Goal: Task Accomplishment & Management: Manage account settings

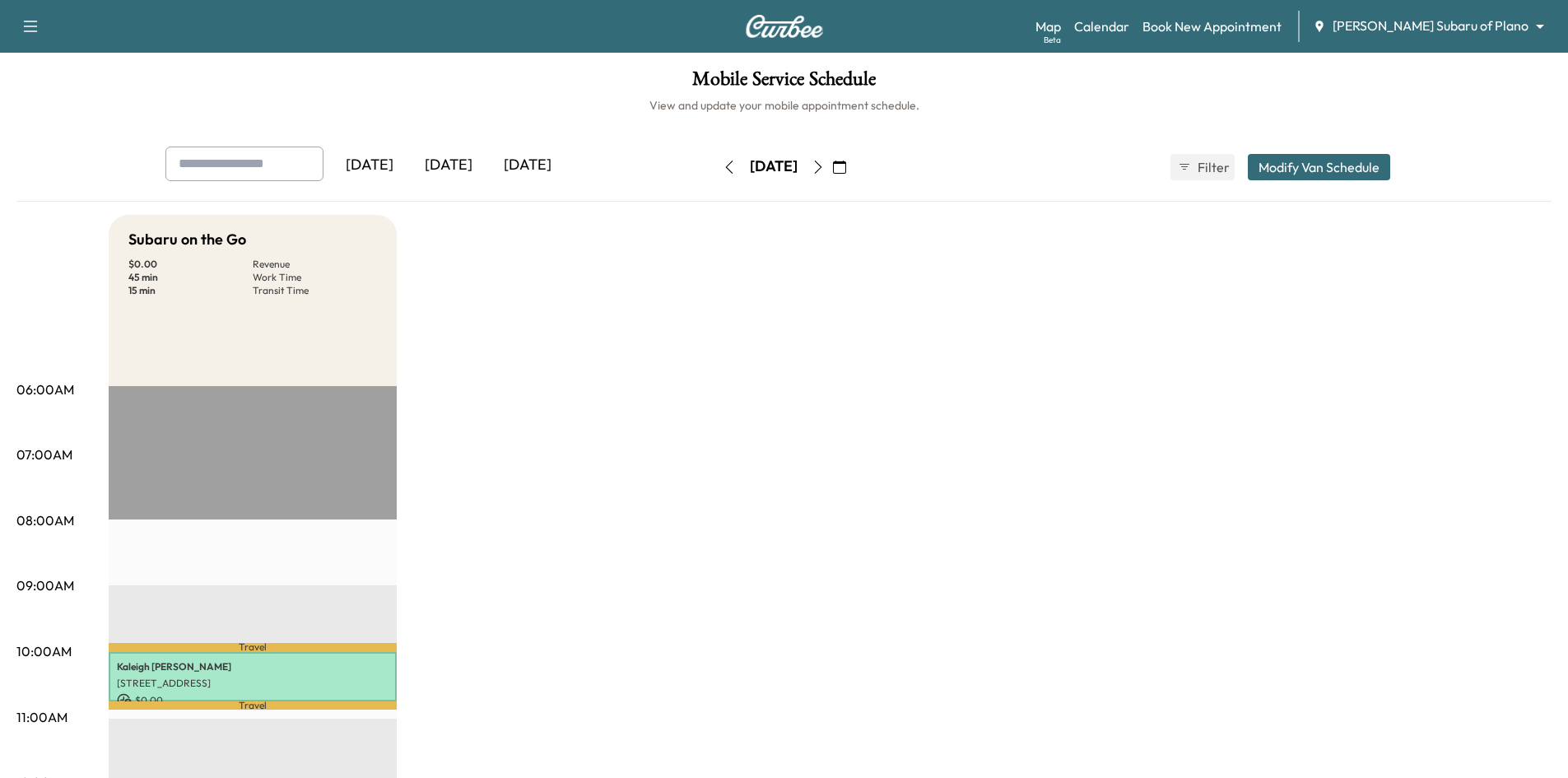
click at [824, 173] on icon "button" at bounding box center [818, 167] width 13 height 13
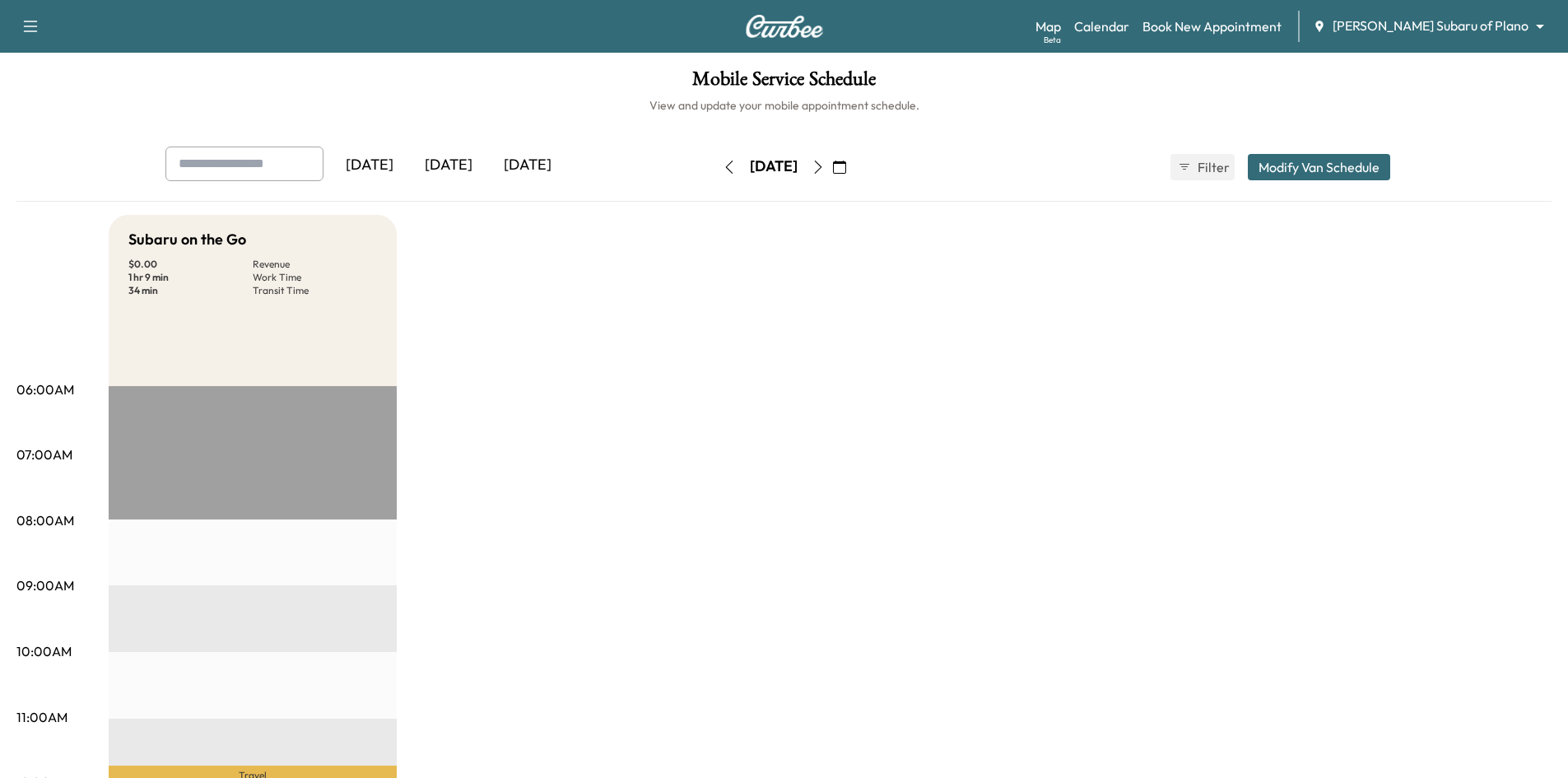
click at [824, 168] on icon "button" at bounding box center [818, 167] width 13 height 13
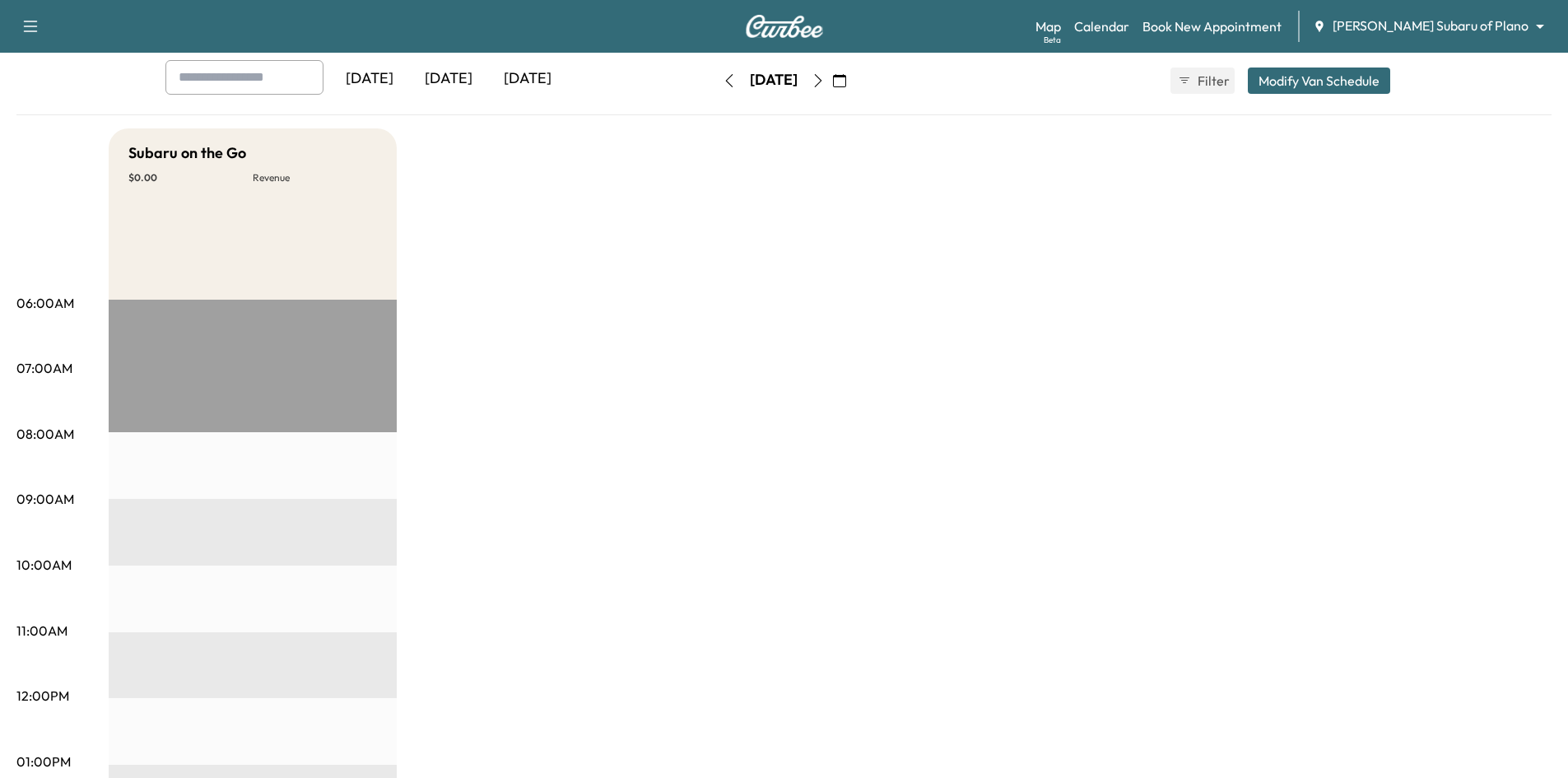
scroll to position [83, 0]
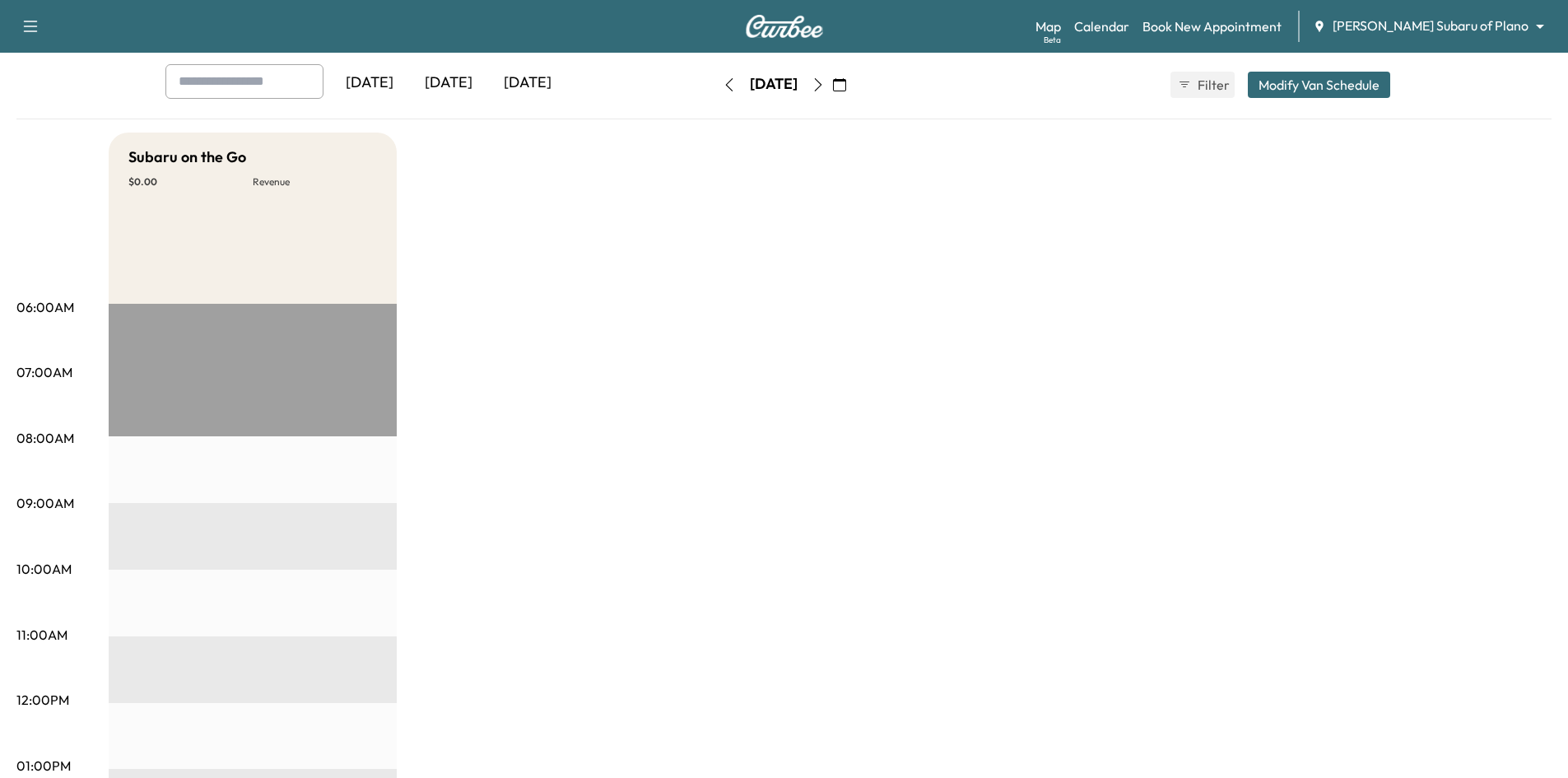
click at [824, 88] on icon "button" at bounding box center [818, 85] width 13 height 13
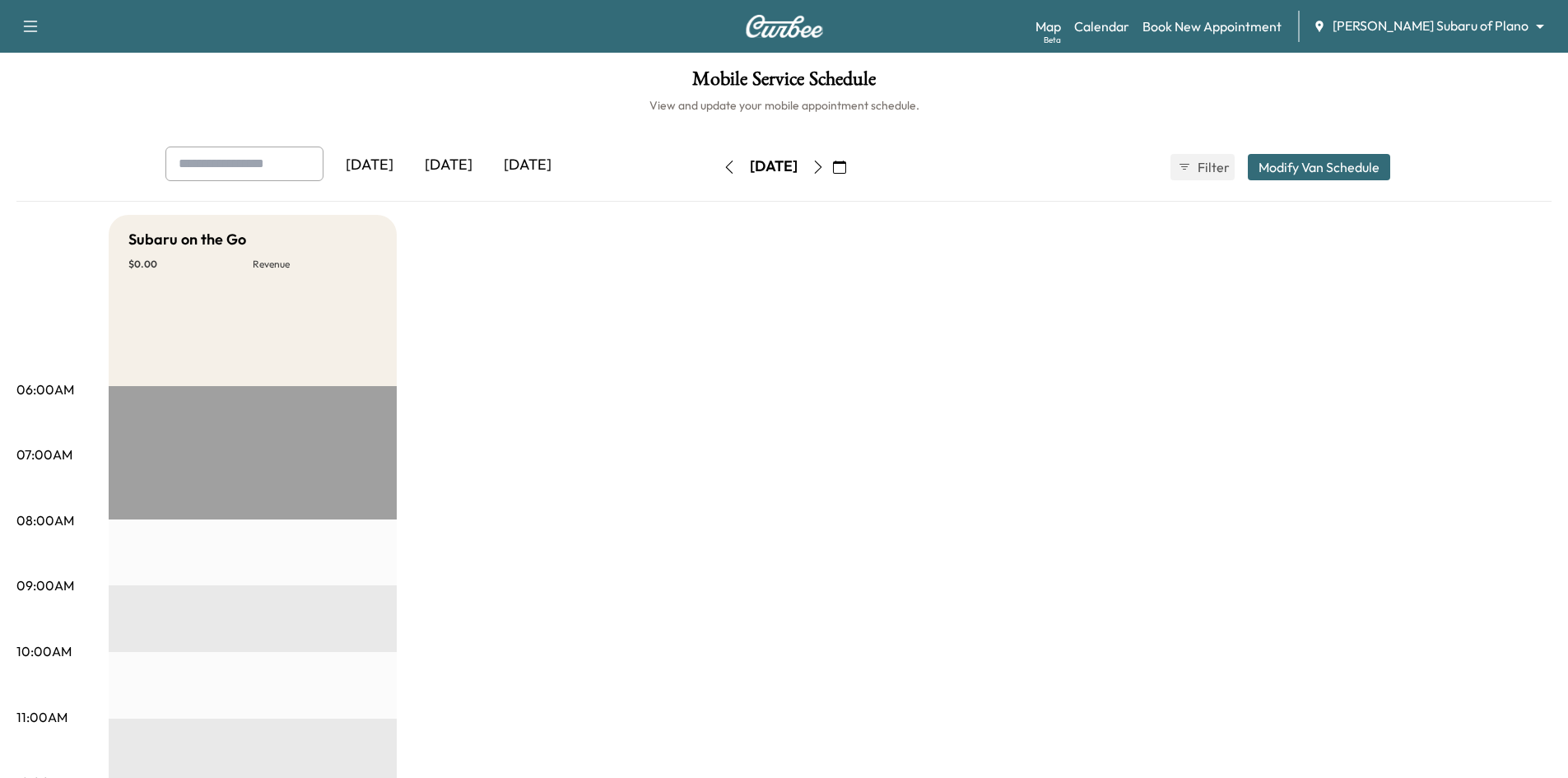
click at [824, 172] on icon "button" at bounding box center [818, 167] width 13 height 13
click at [468, 166] on div "[DATE]" at bounding box center [449, 165] width 79 height 38
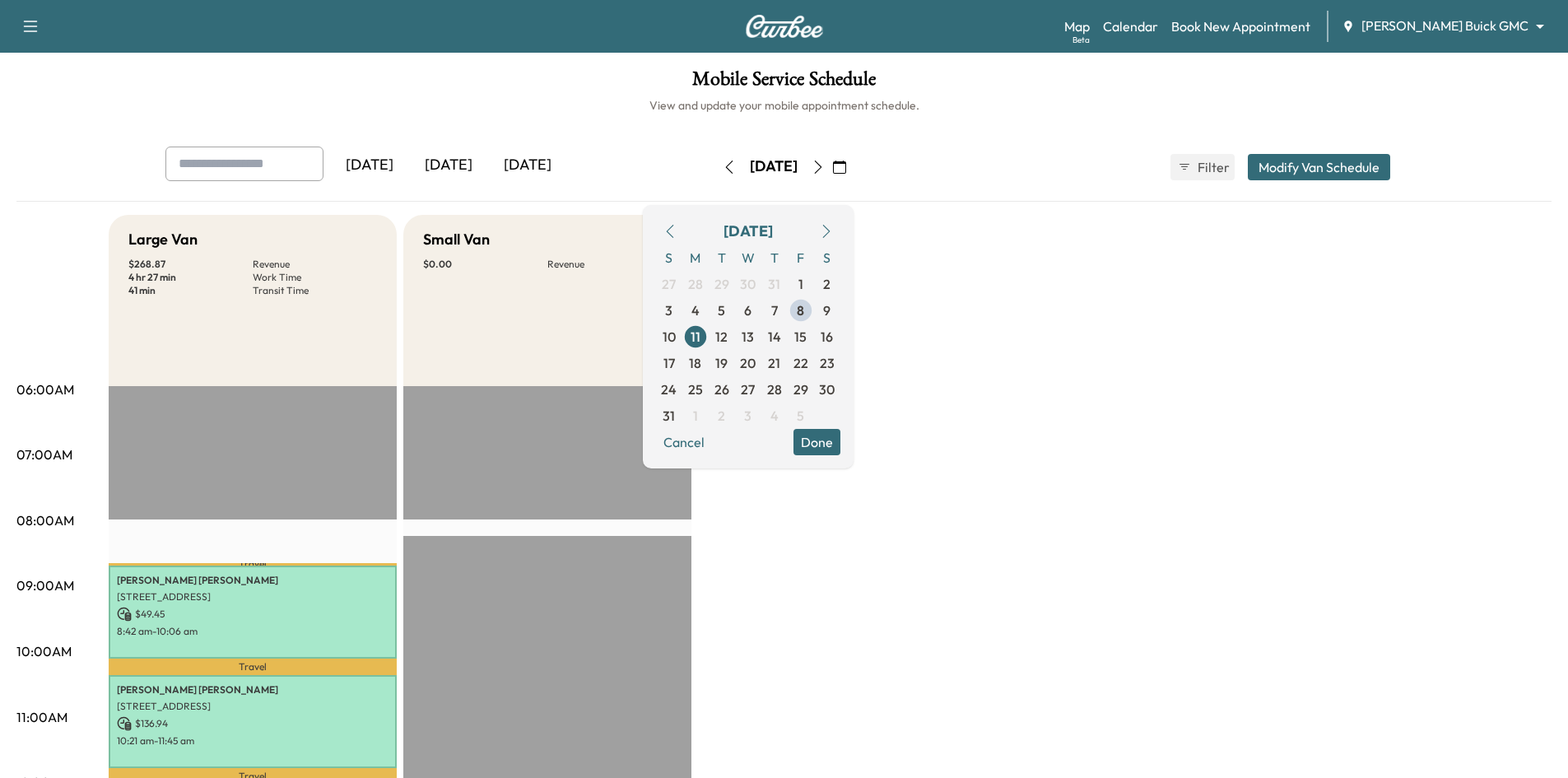
scroll to position [247, 0]
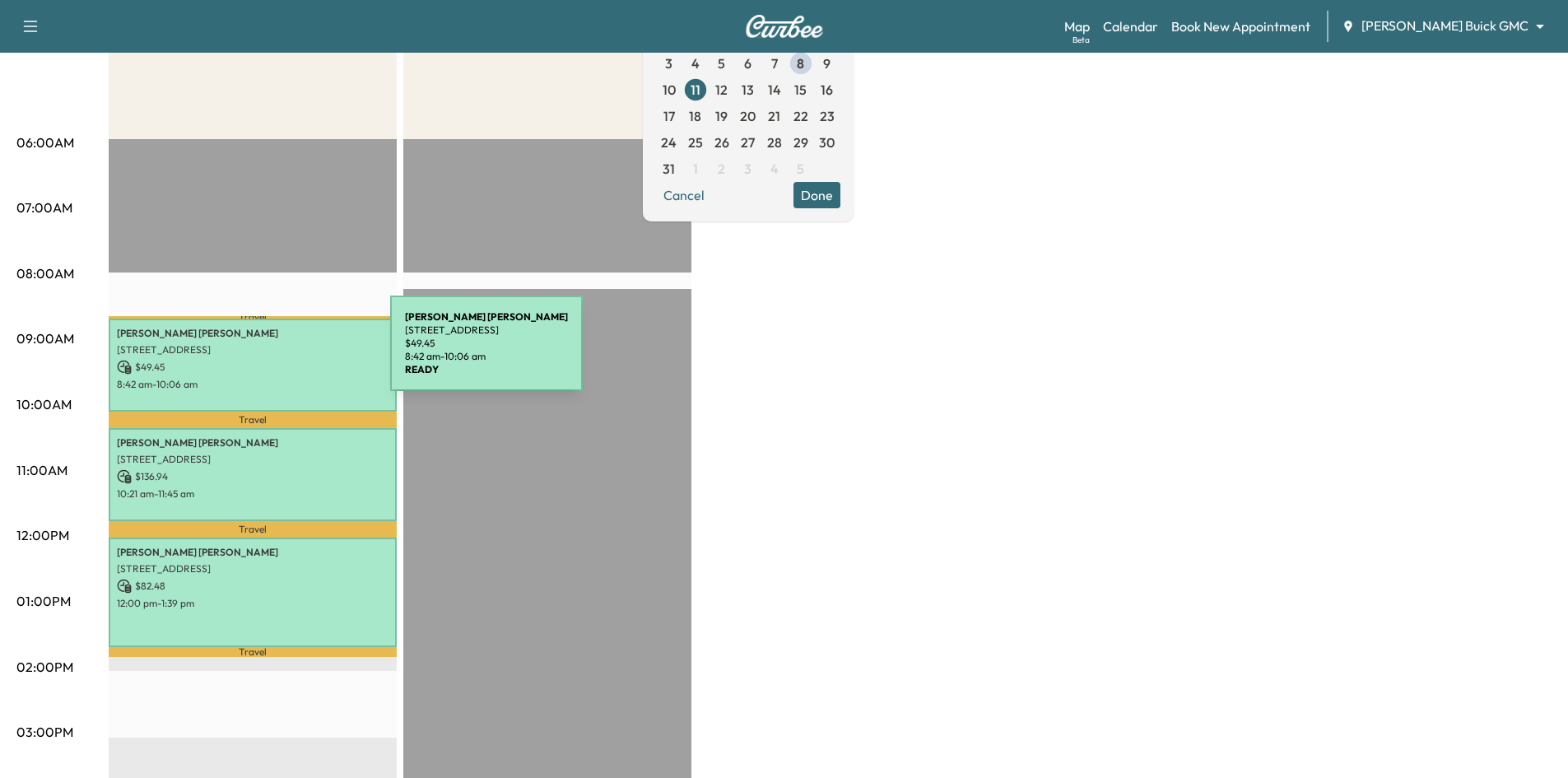
click at [267, 353] on p "[STREET_ADDRESS]" at bounding box center [252, 349] width 272 height 13
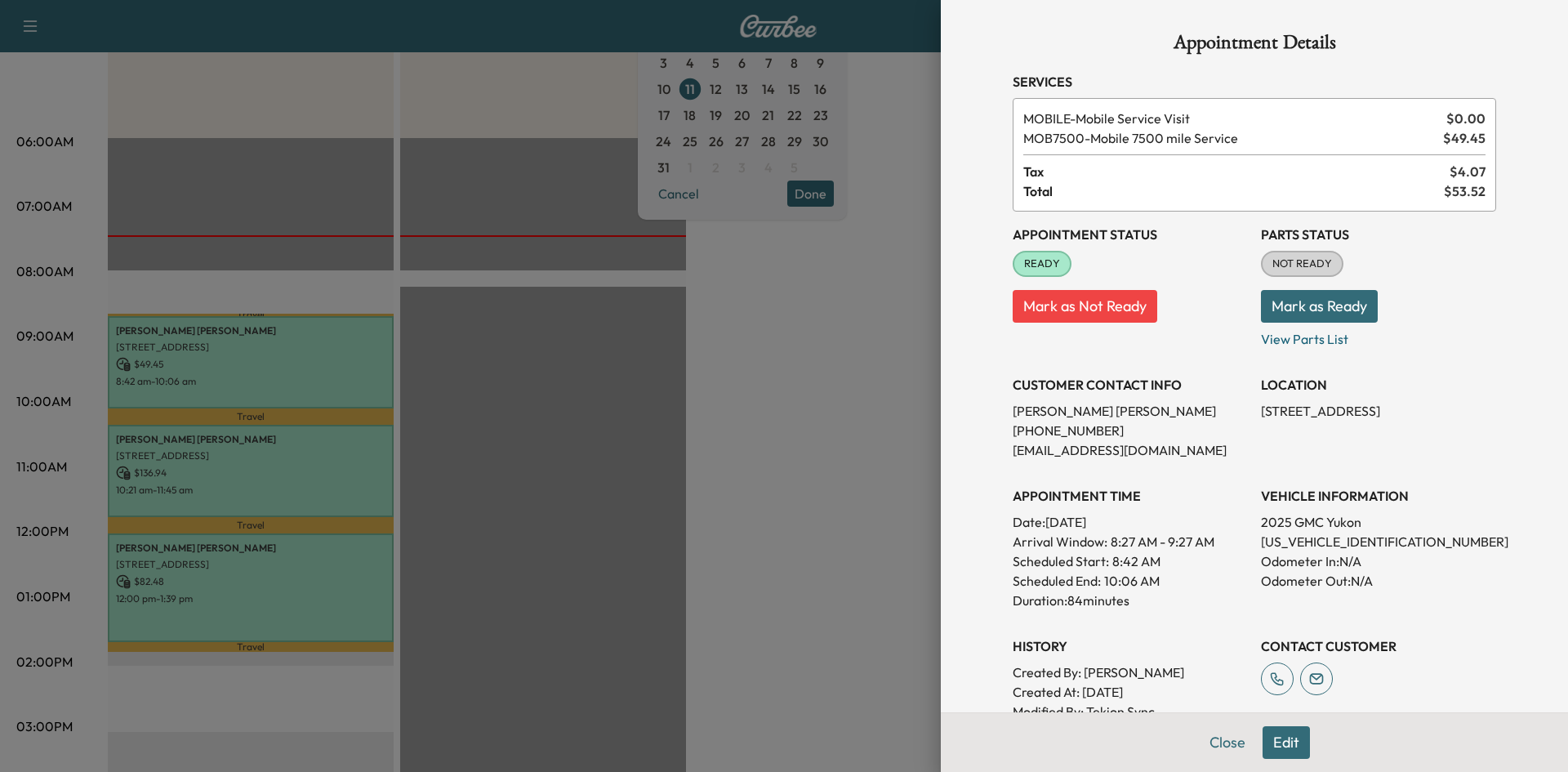
click at [266, 454] on div at bounding box center [784, 386] width 1568 height 772
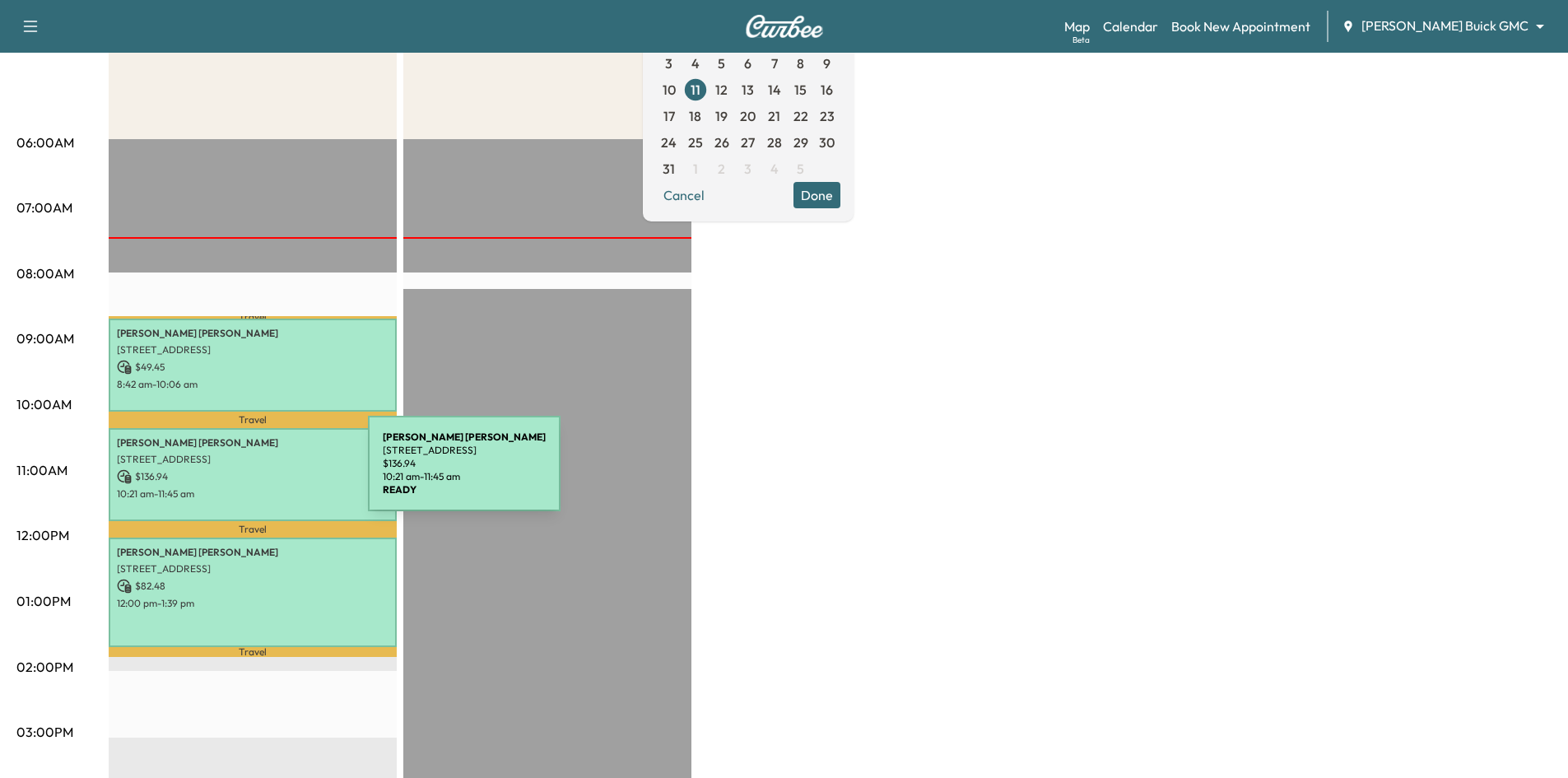
click at [245, 473] on p "$ 136.94" at bounding box center [252, 477] width 272 height 15
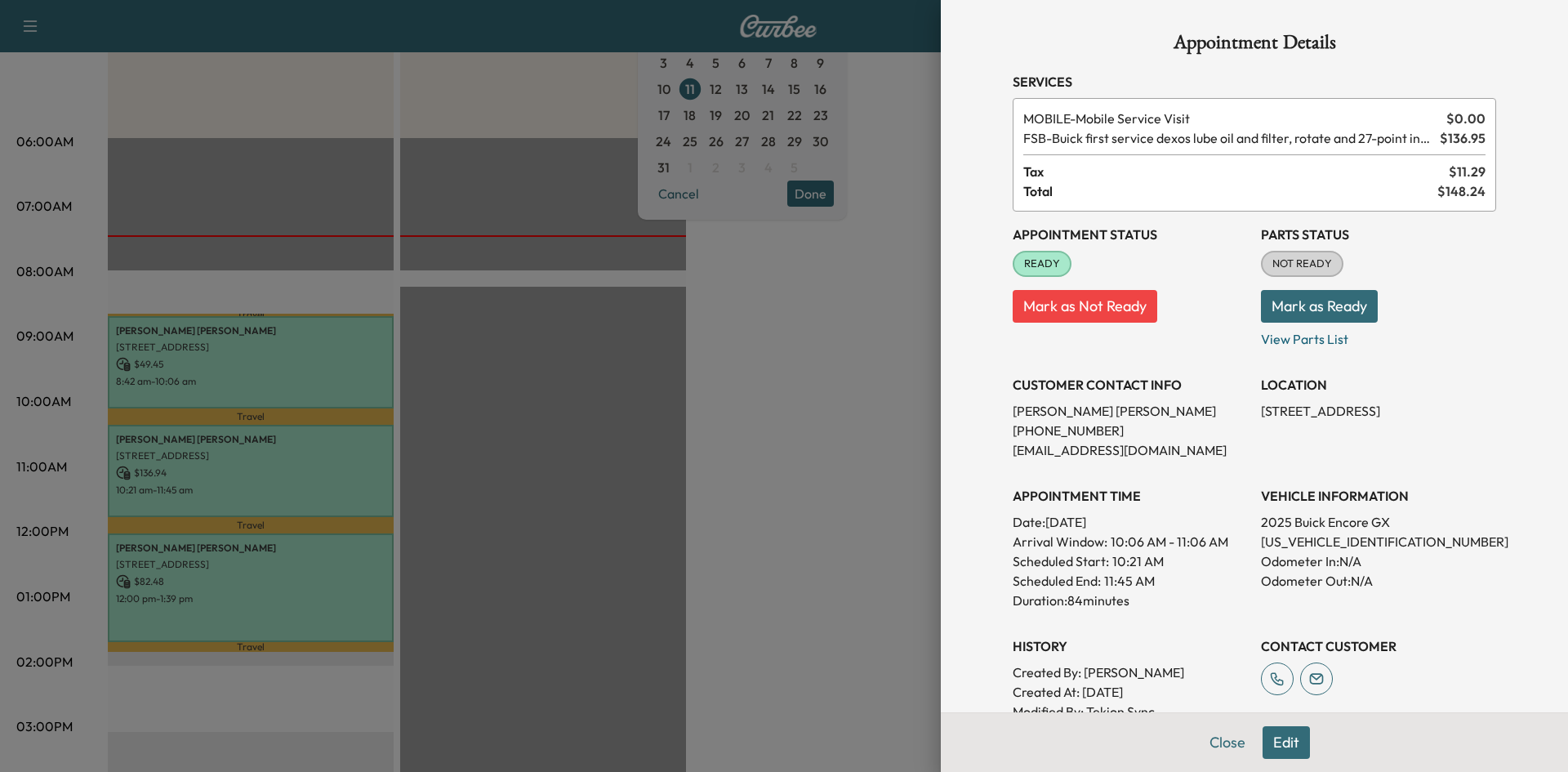
click at [270, 390] on div at bounding box center [784, 386] width 1568 height 772
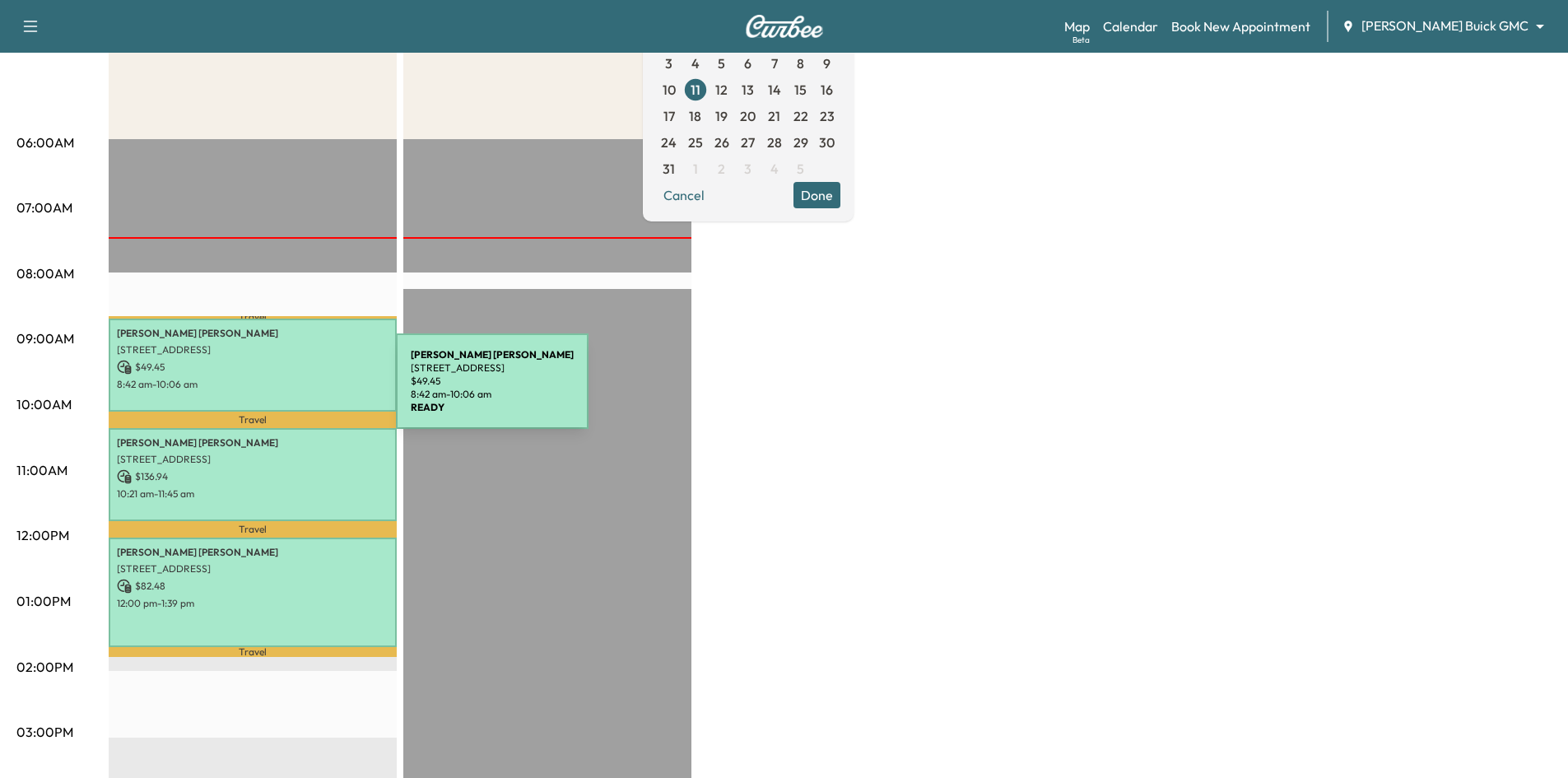
click at [273, 391] on div "[PERSON_NAME] [STREET_ADDRESS] $ 49.45 8:42 am - 10:06 am" at bounding box center [253, 365] width 288 height 93
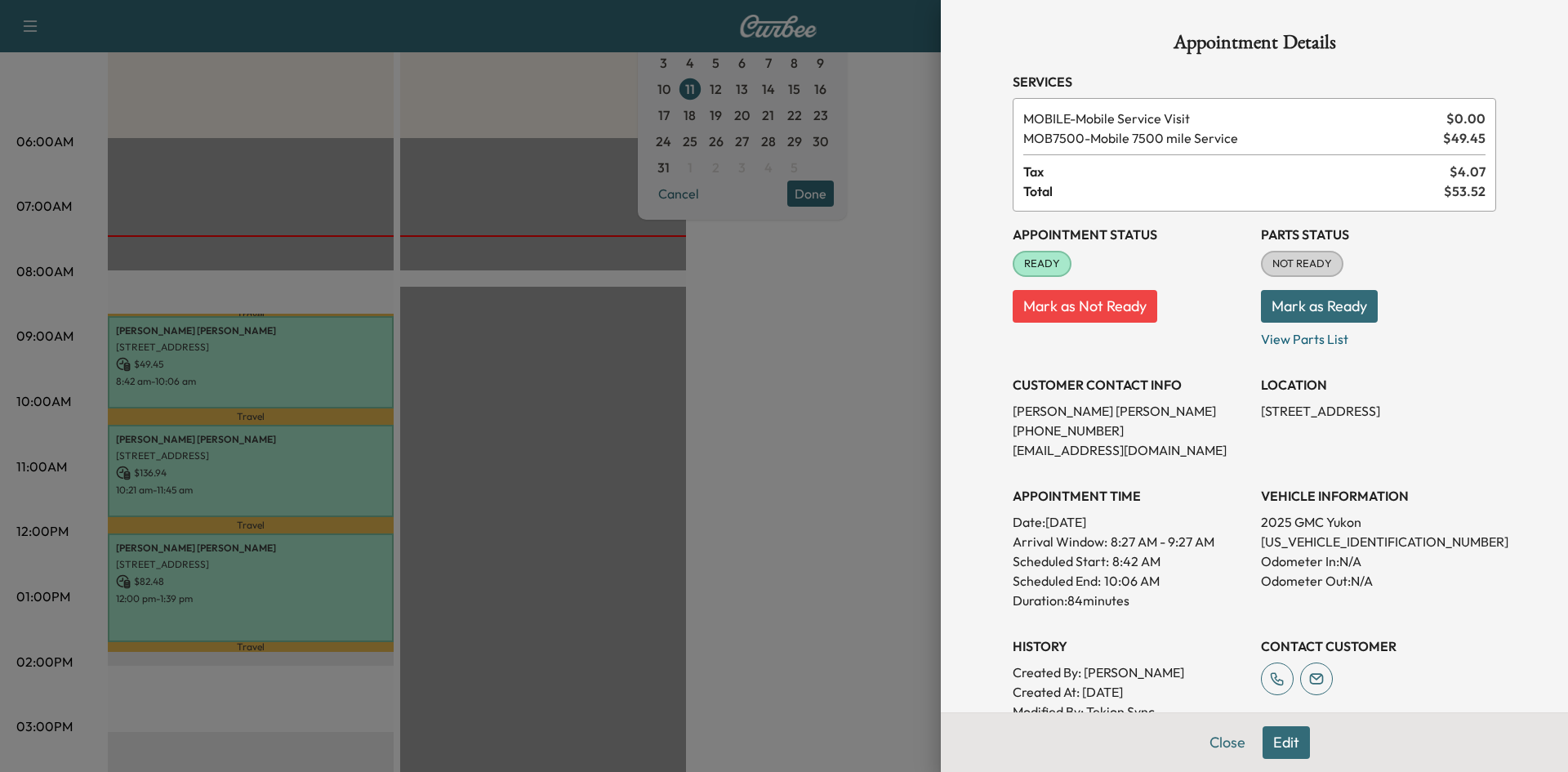
click at [279, 390] on div at bounding box center [784, 386] width 1568 height 772
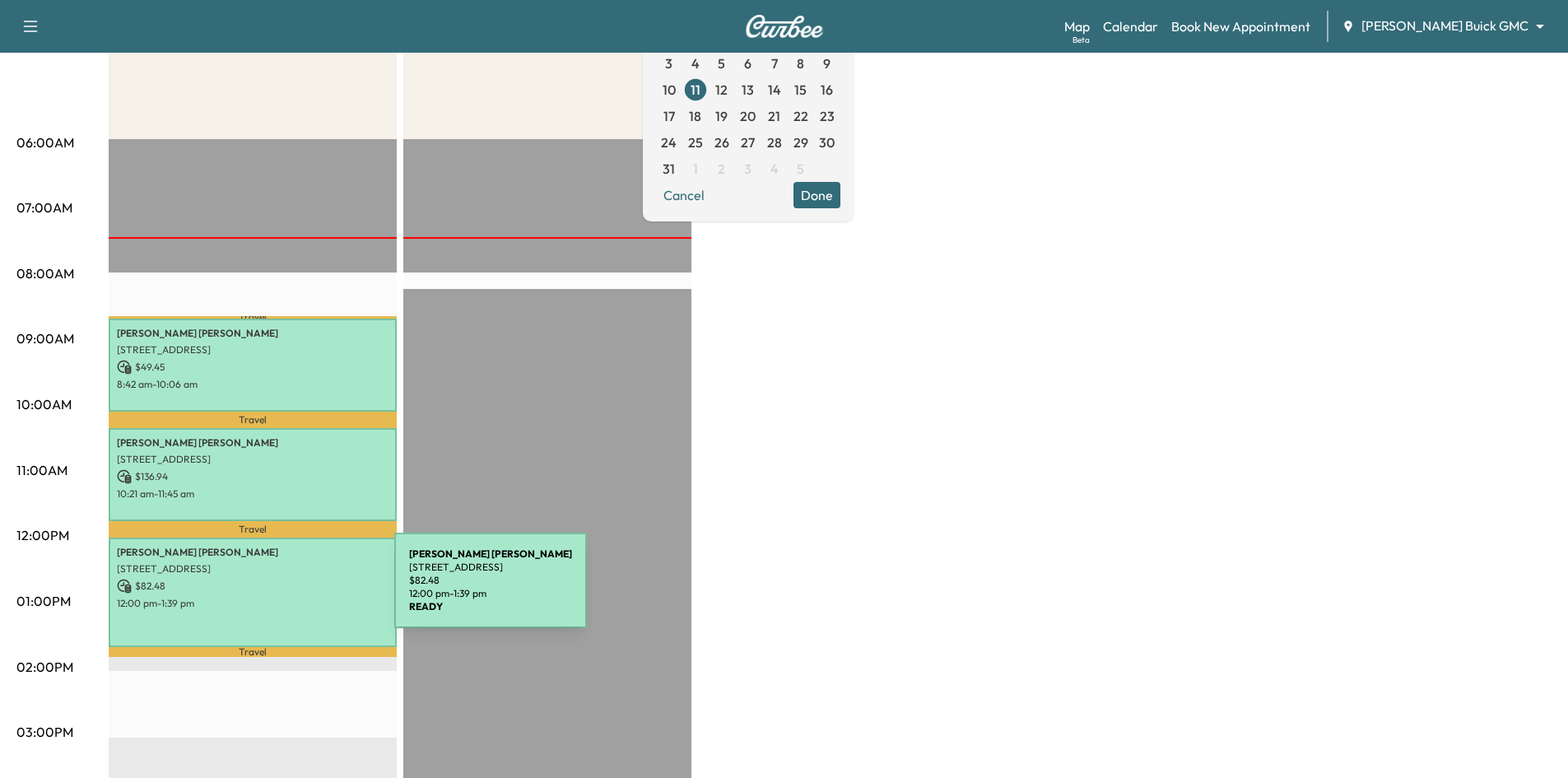
click at [275, 587] on div "[PERSON_NAME] [STREET_ADDRESS] $ 82.48 12:00 pm - 1:39 pm" at bounding box center [253, 592] width 288 height 110
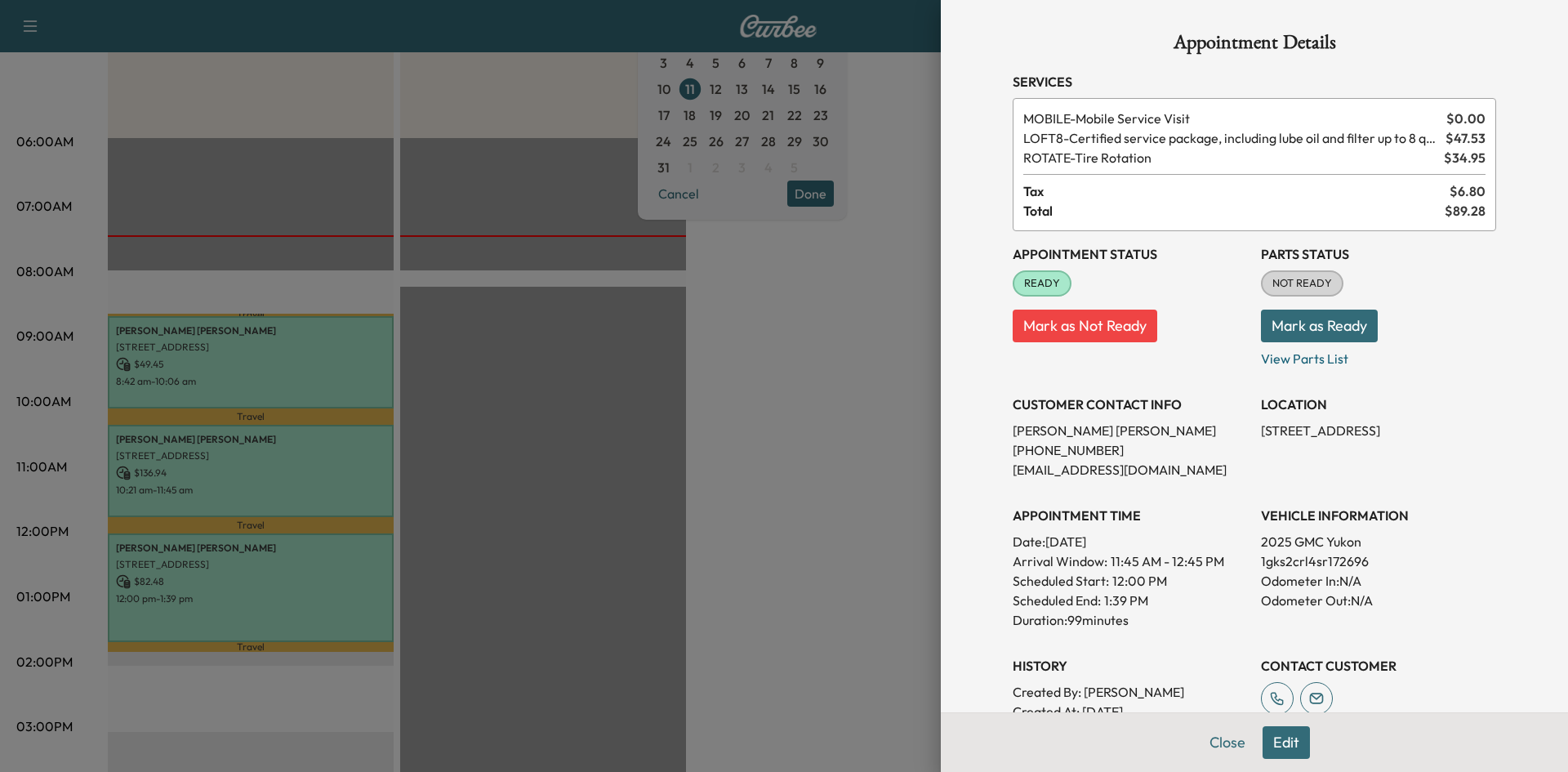
click at [319, 260] on div at bounding box center [784, 386] width 1568 height 772
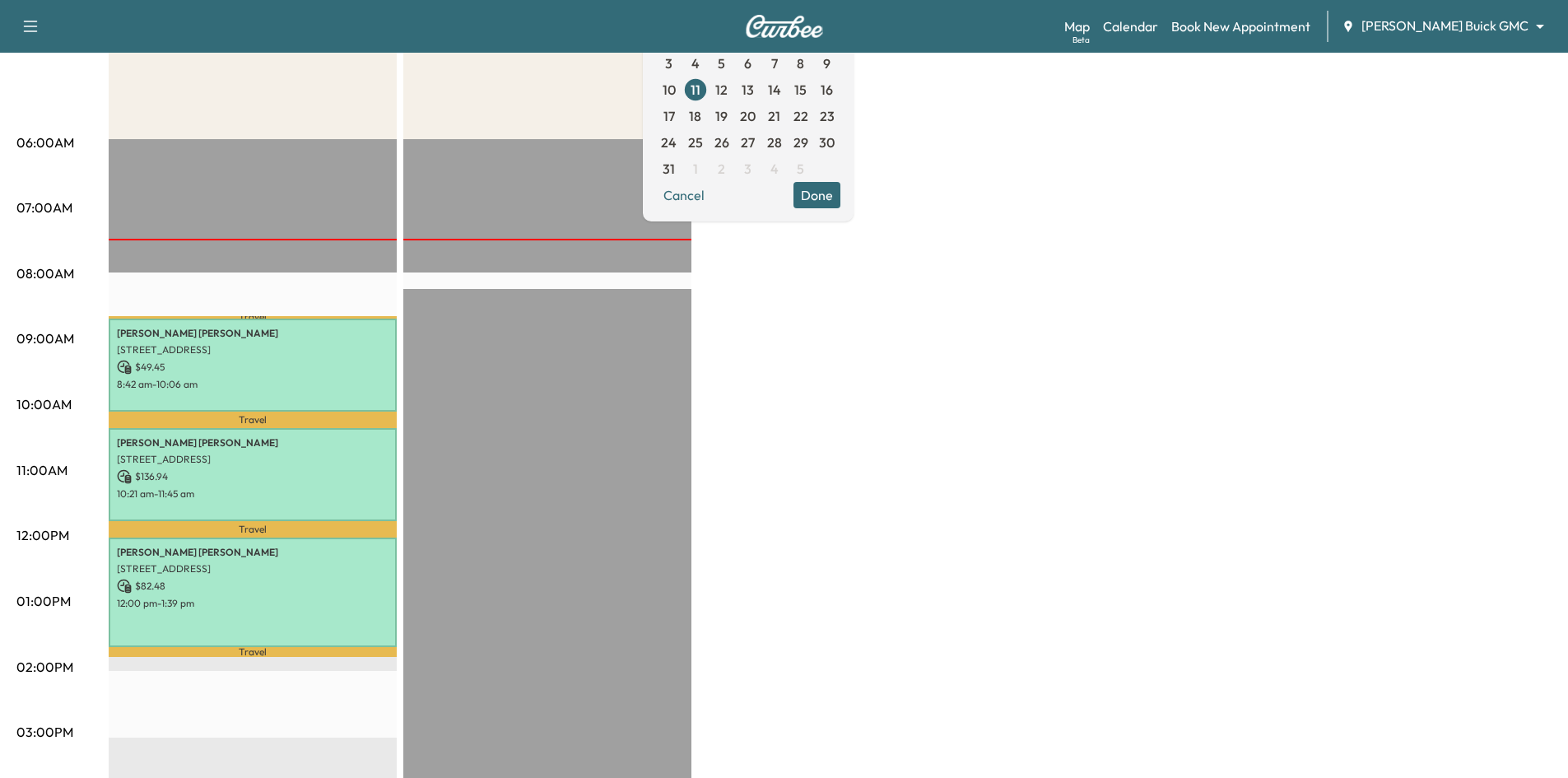
click at [840, 196] on button "Done" at bounding box center [816, 195] width 47 height 26
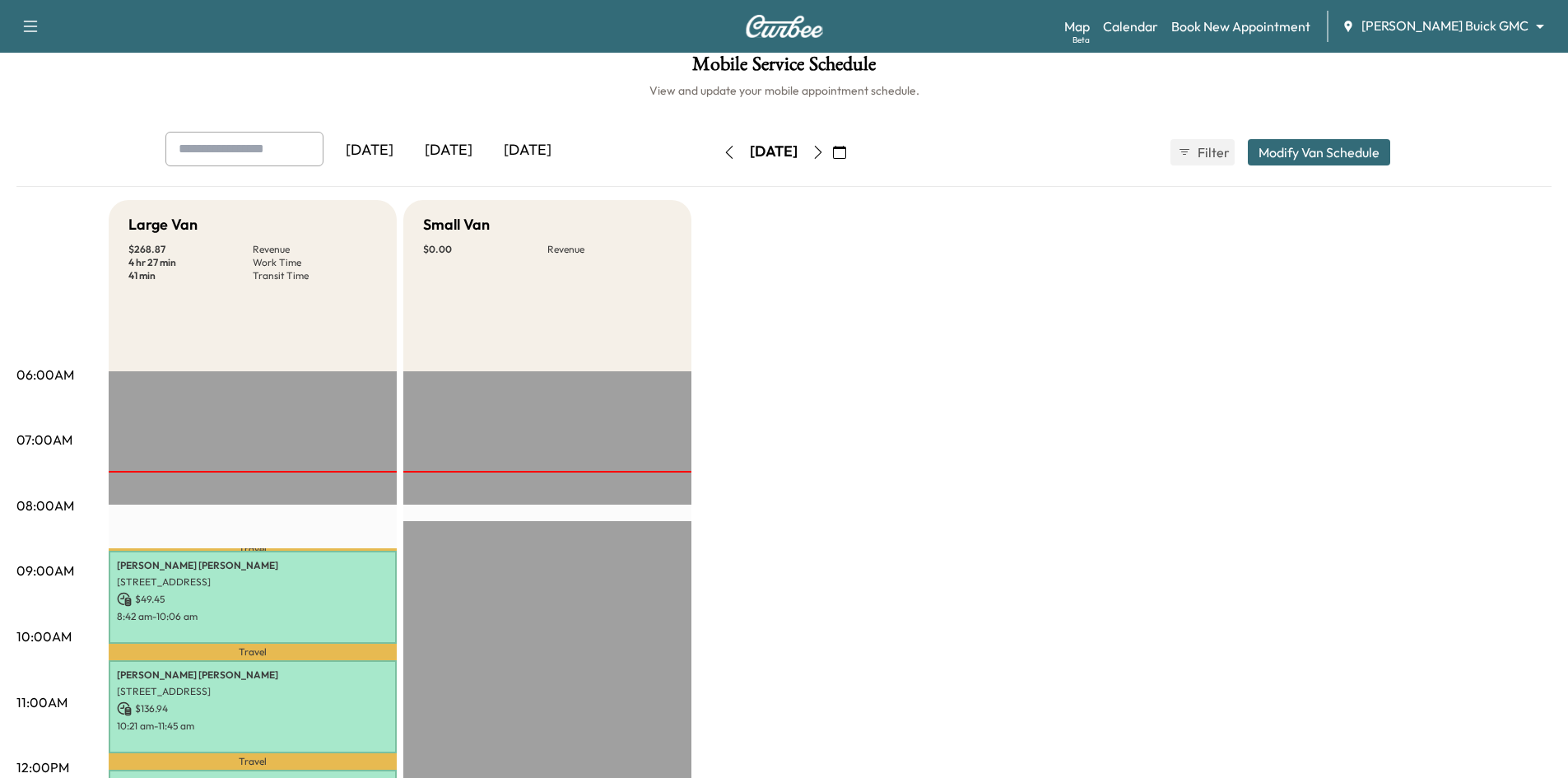
scroll to position [0, 0]
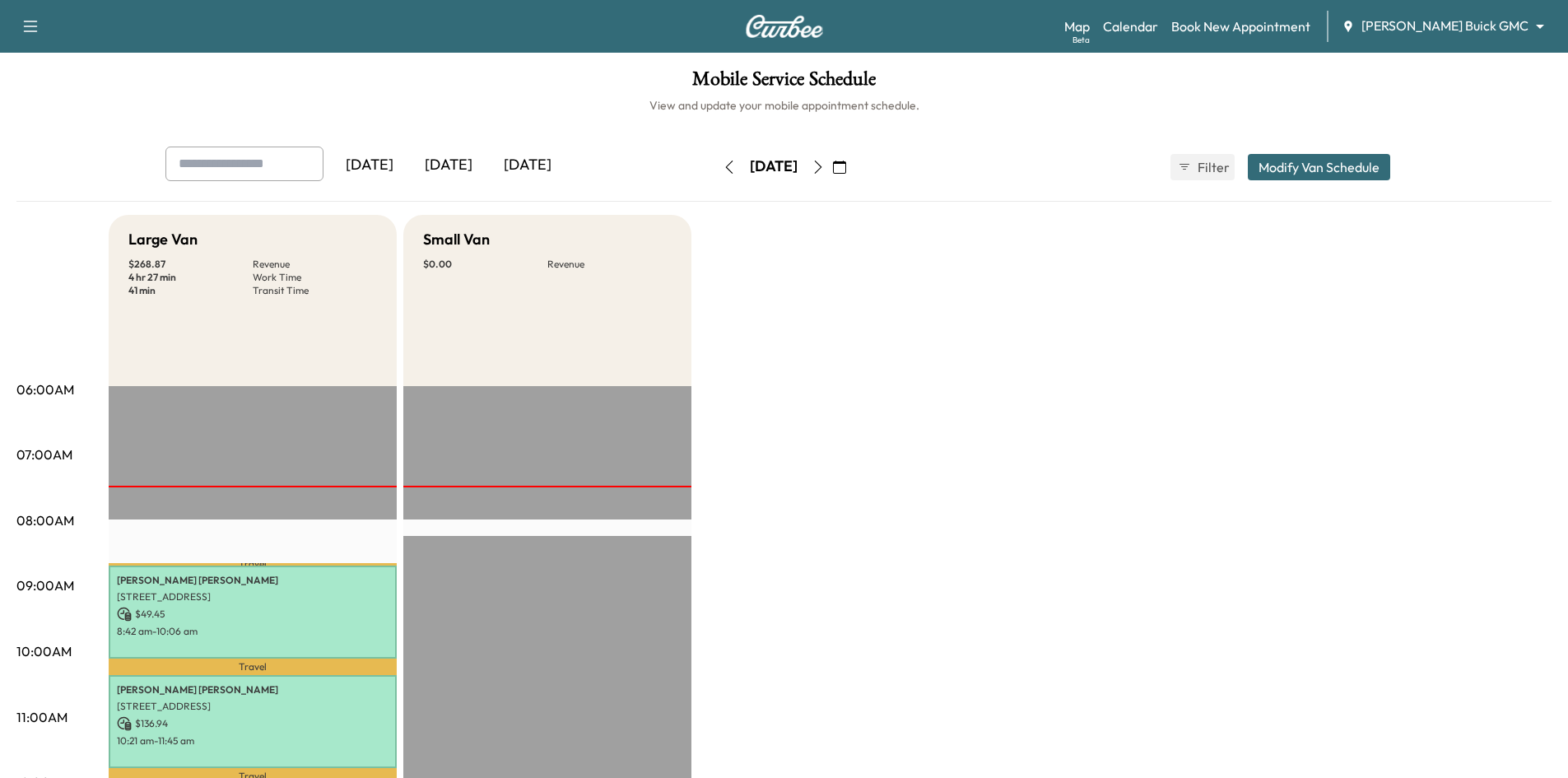
click at [824, 166] on icon "button" at bounding box center [818, 167] width 13 height 13
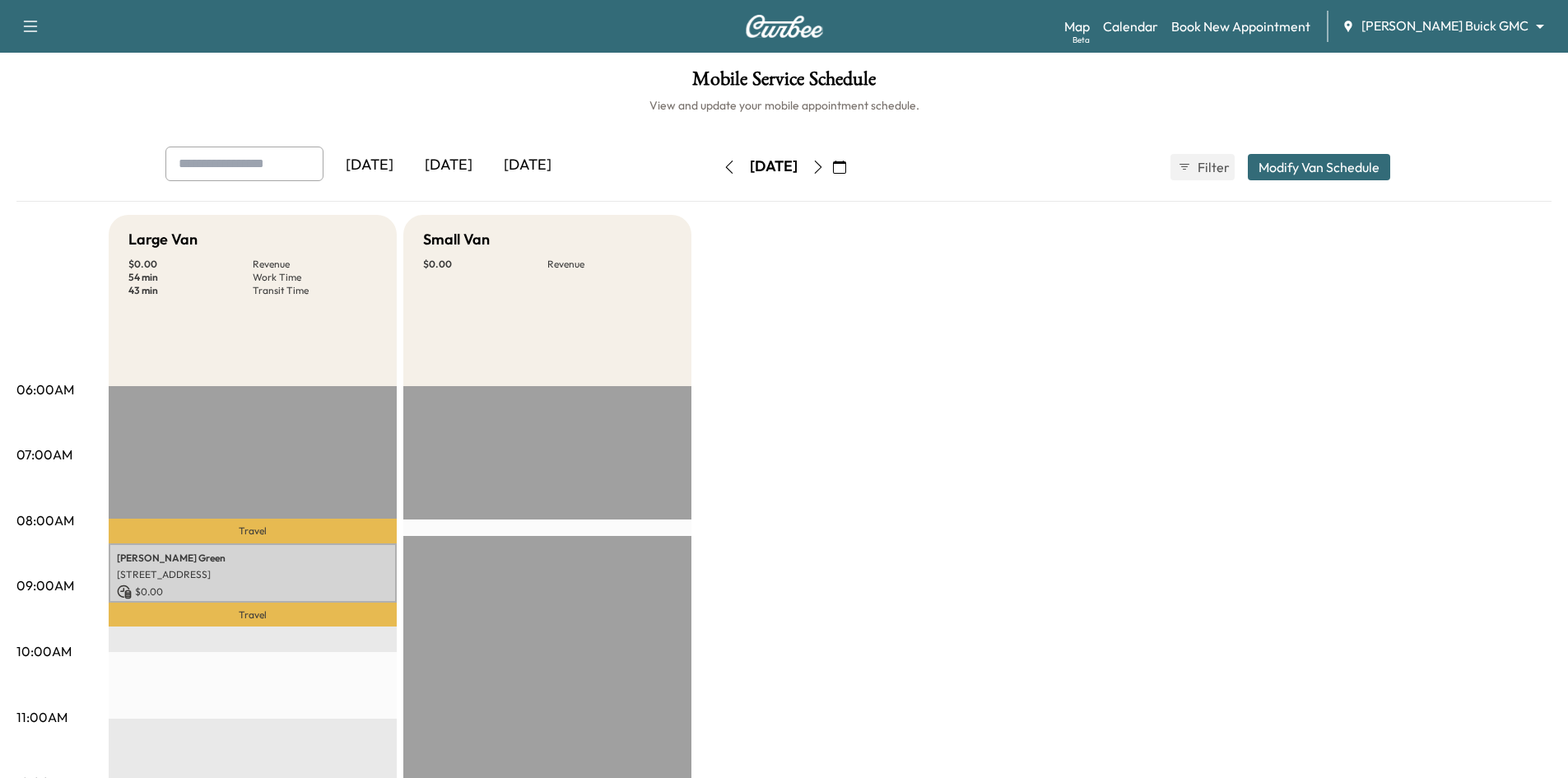
drag, startPoint x: 854, startPoint y: 166, endPoint x: 859, endPoint y: 175, distance: 10.3
click at [832, 175] on button "button" at bounding box center [818, 167] width 28 height 26
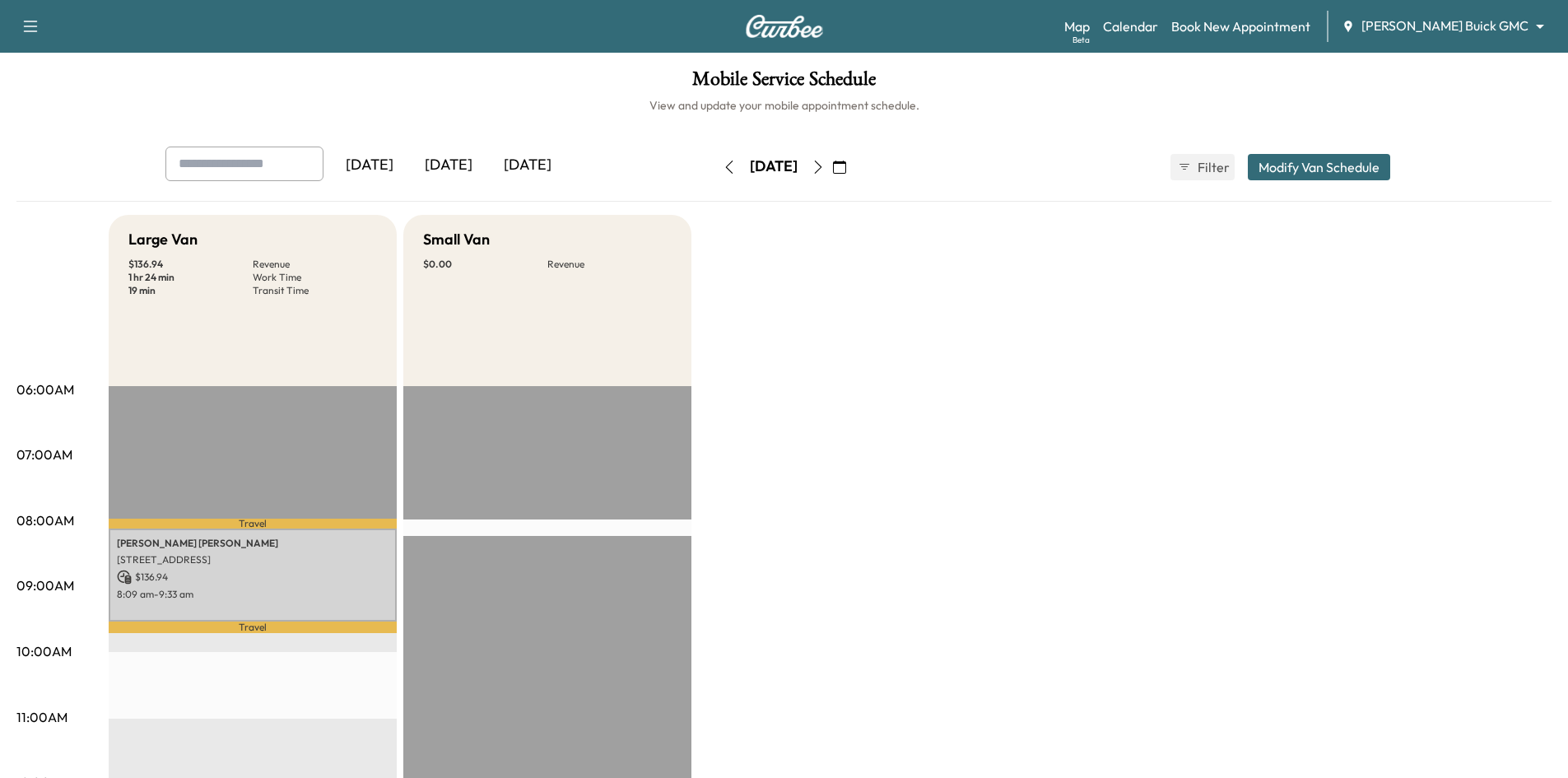
click at [824, 166] on icon "button" at bounding box center [818, 167] width 13 height 13
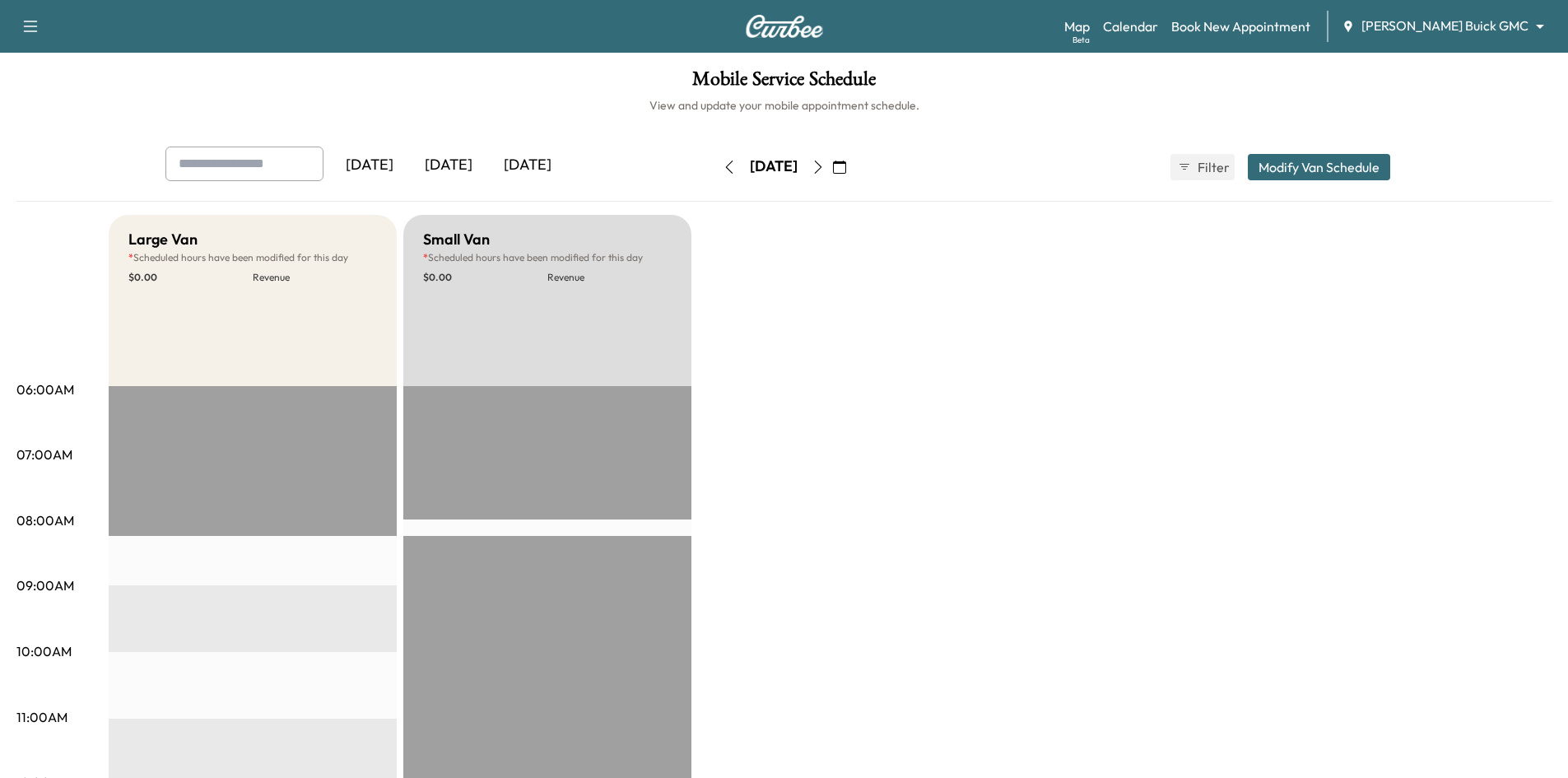
click at [824, 170] on icon "button" at bounding box center [818, 167] width 13 height 13
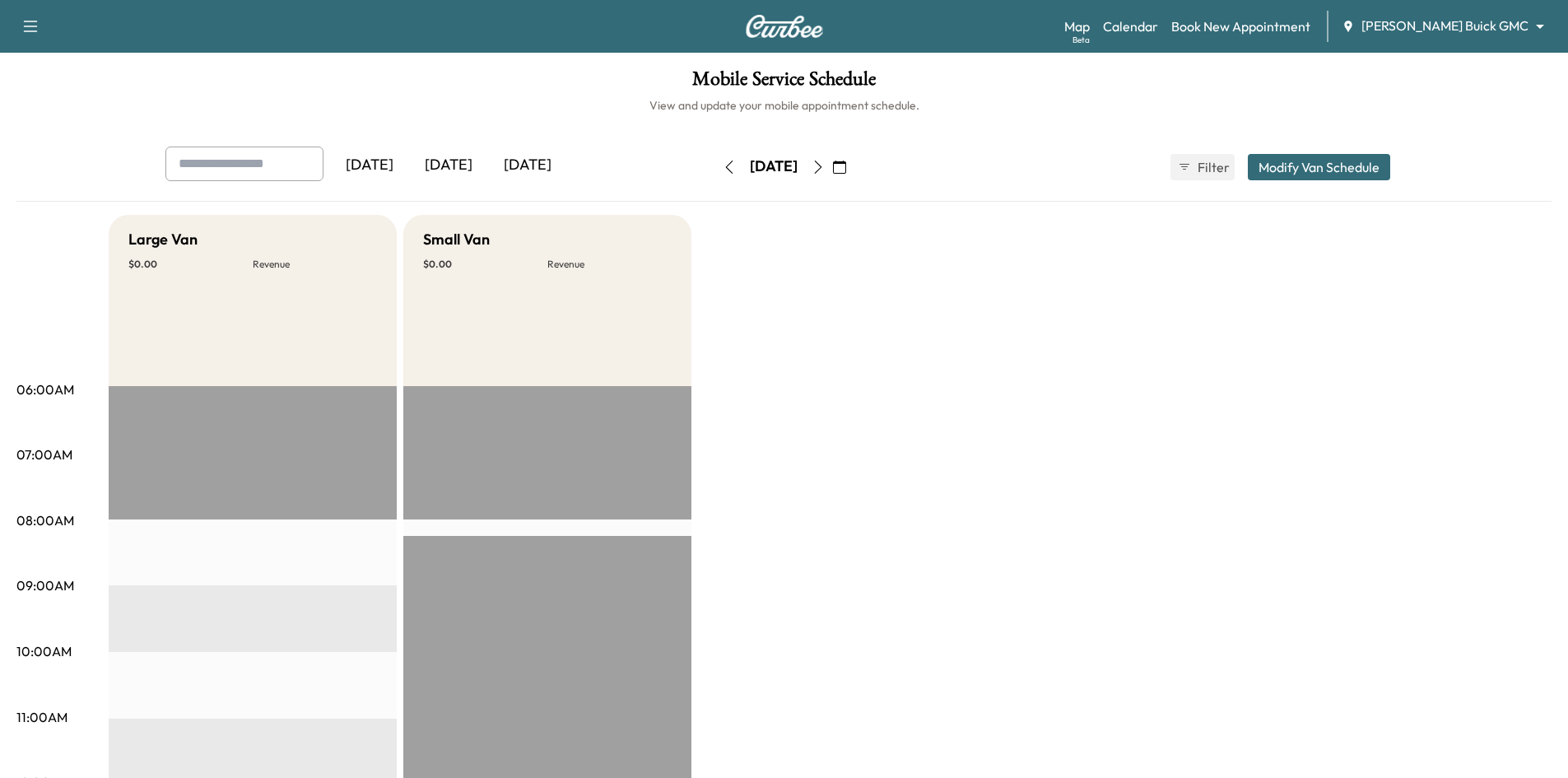
click at [725, 167] on icon "button" at bounding box center [729, 167] width 7 height 13
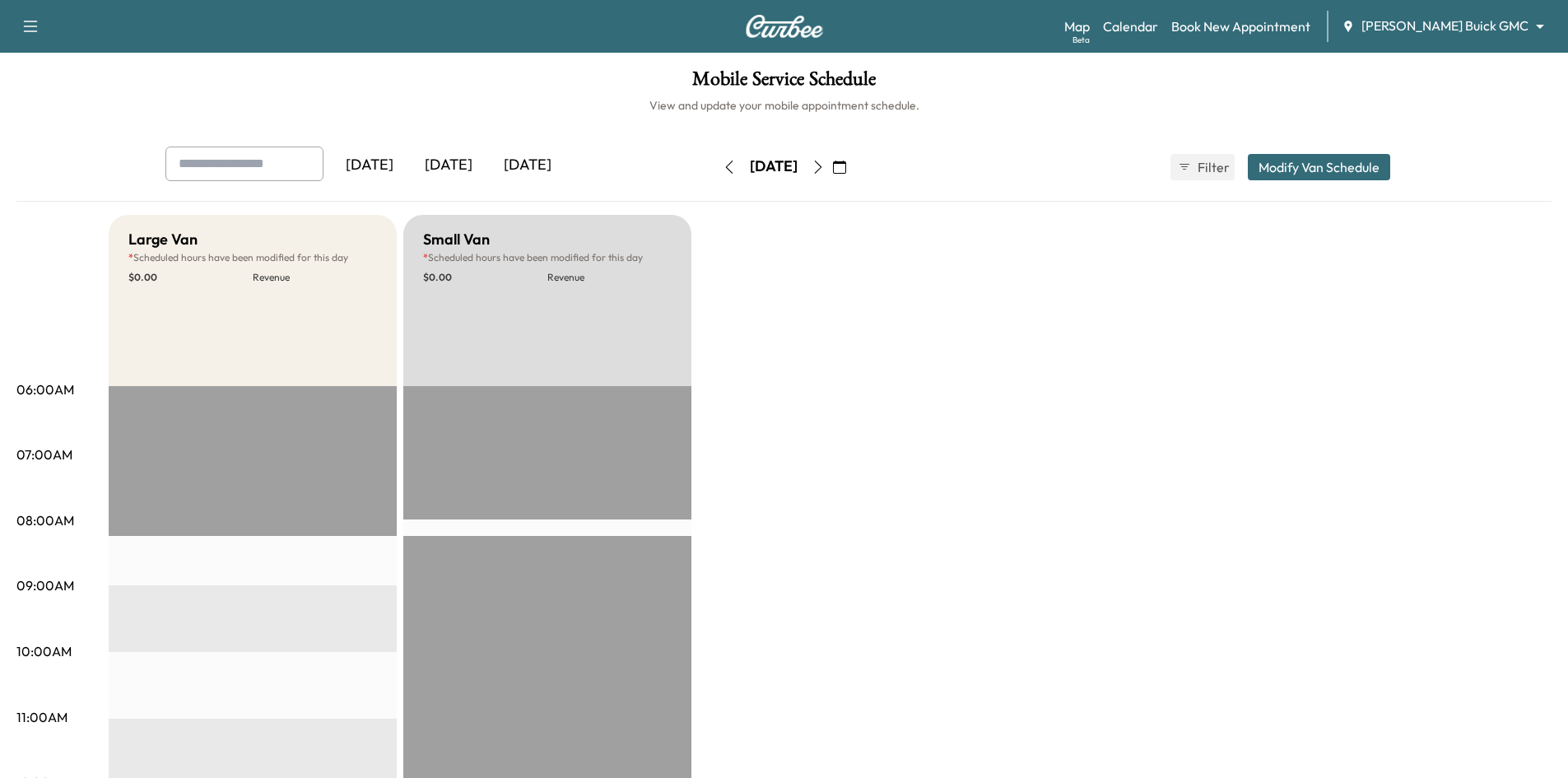
click at [723, 164] on icon "button" at bounding box center [729, 167] width 13 height 13
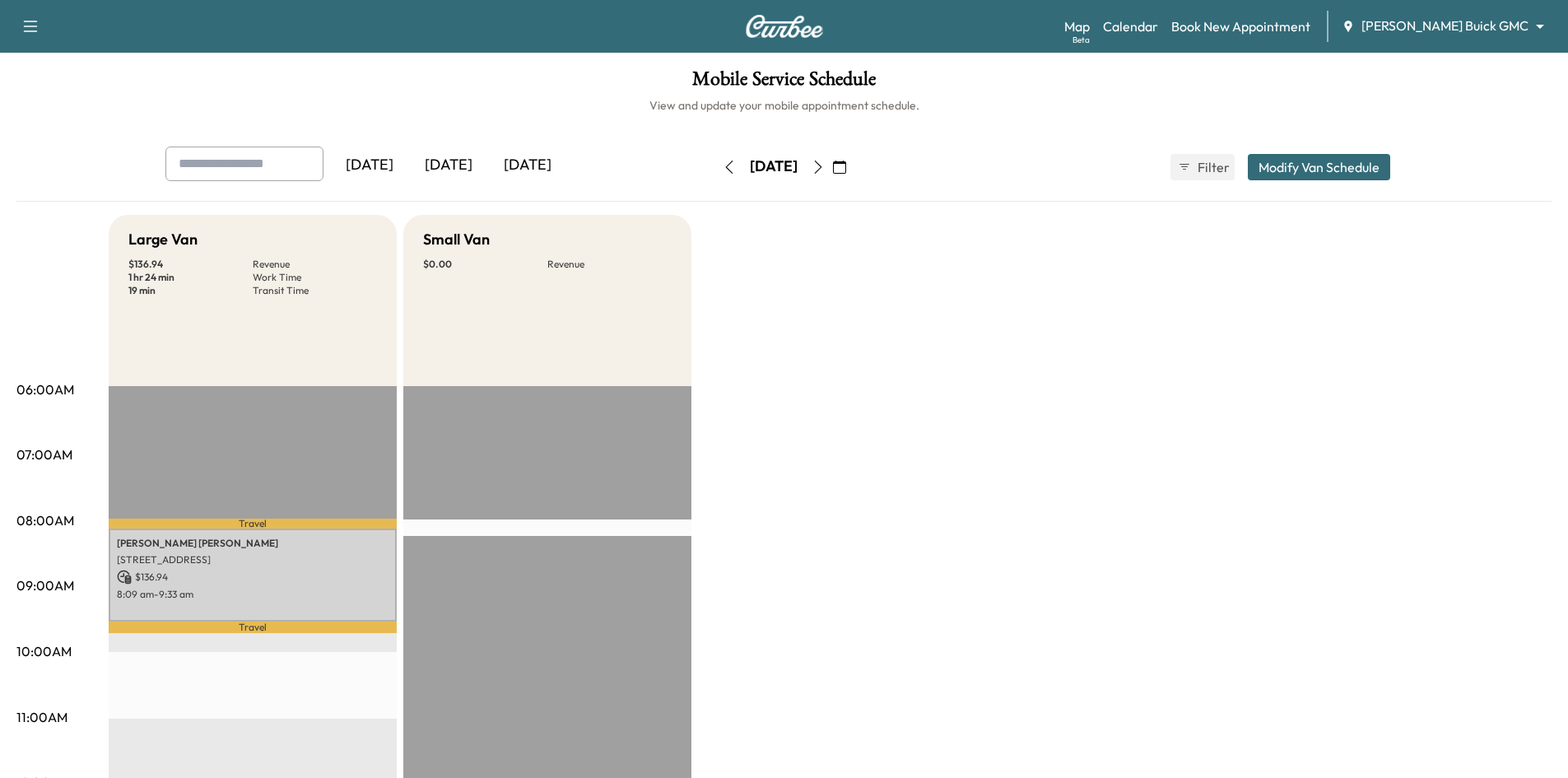
click at [723, 165] on icon "button" at bounding box center [729, 167] width 13 height 13
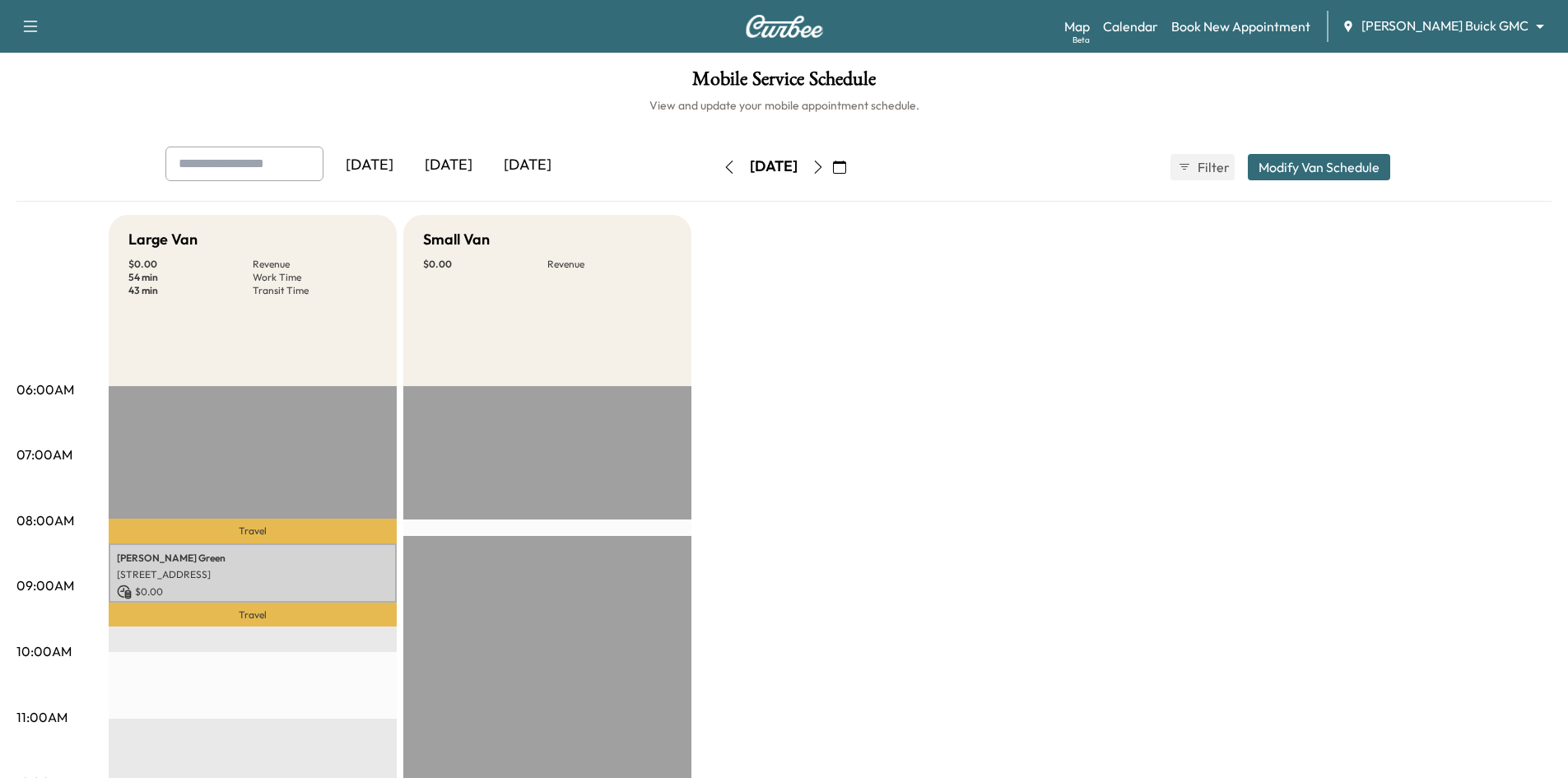
click at [723, 168] on icon "button" at bounding box center [729, 167] width 13 height 13
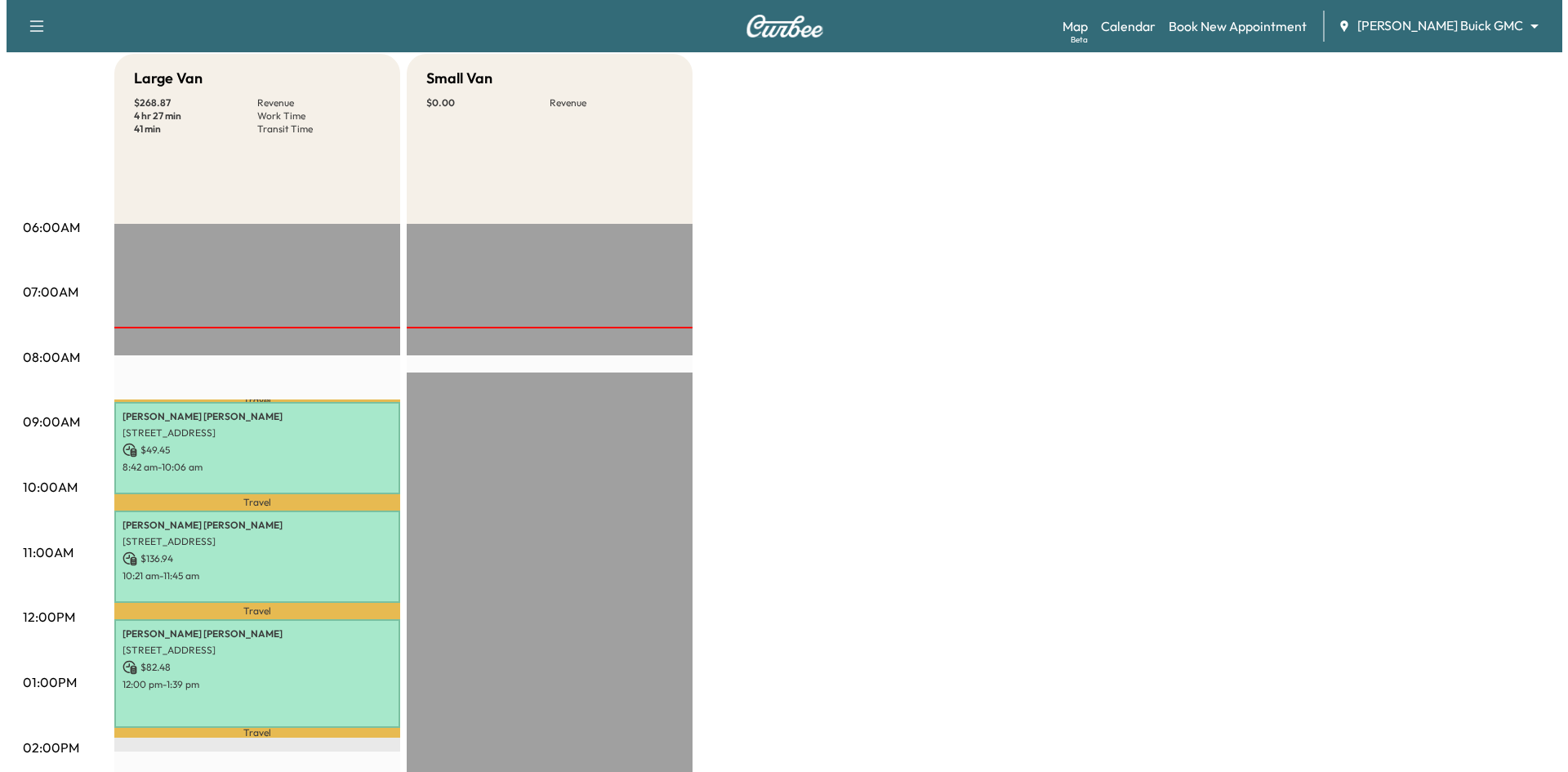
scroll to position [163, 0]
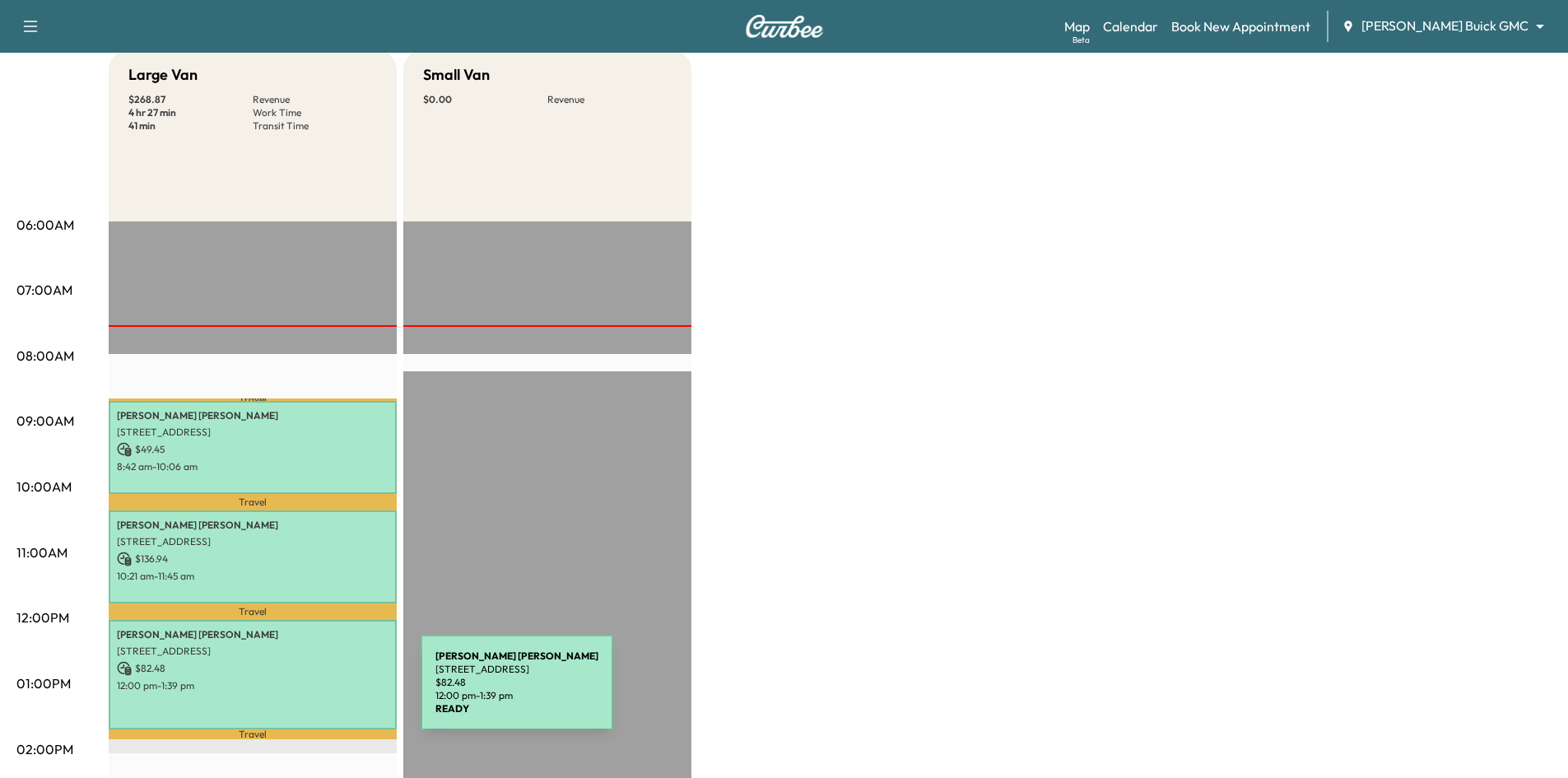
click at [293, 683] on p "12:00 pm - 1:39 pm" at bounding box center [252, 685] width 272 height 13
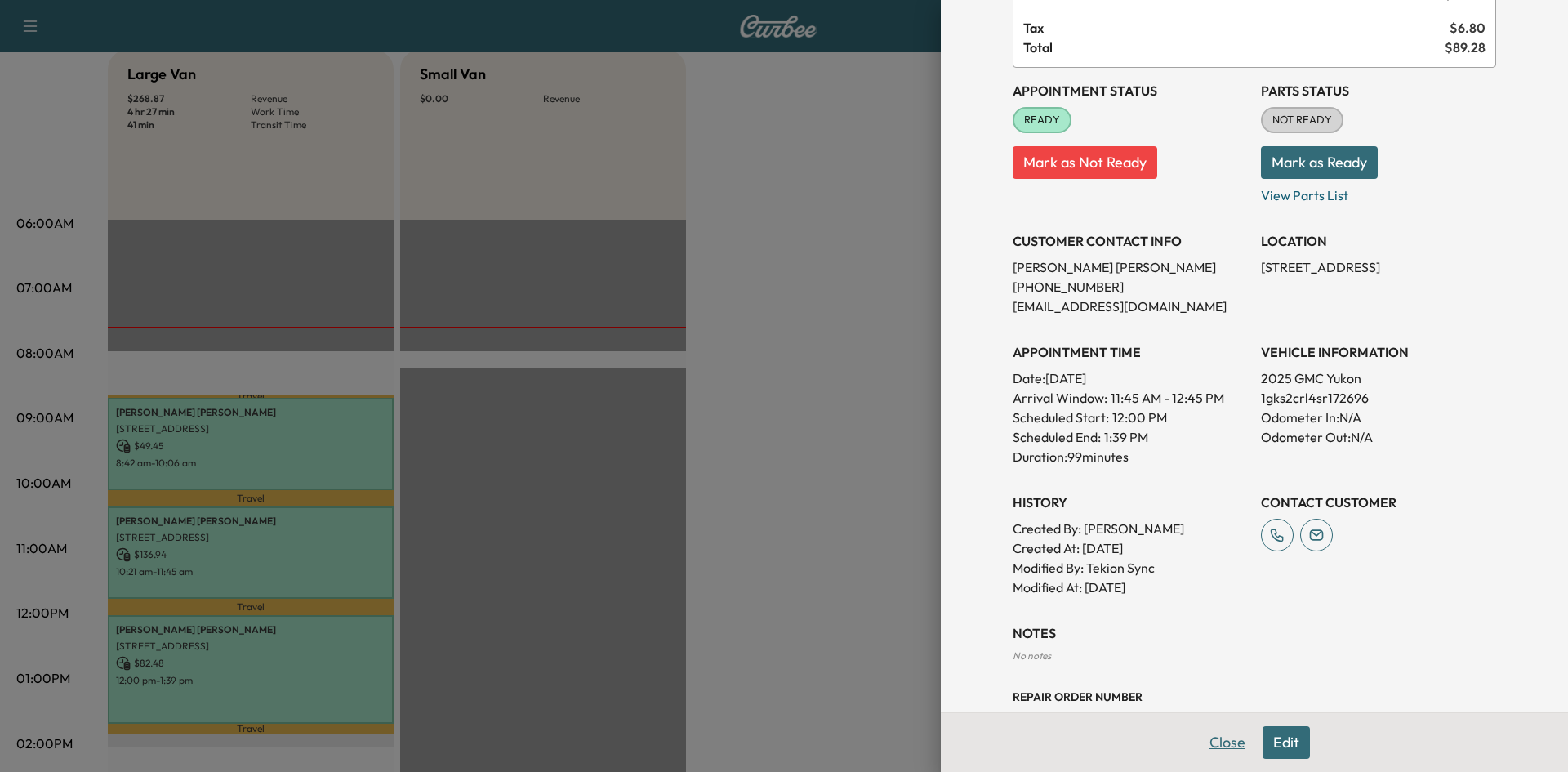
drag, startPoint x: 1228, startPoint y: 739, endPoint x: 1223, endPoint y: 702, distance: 37.3
click at [1227, 739] on button "Close" at bounding box center [1228, 742] width 57 height 33
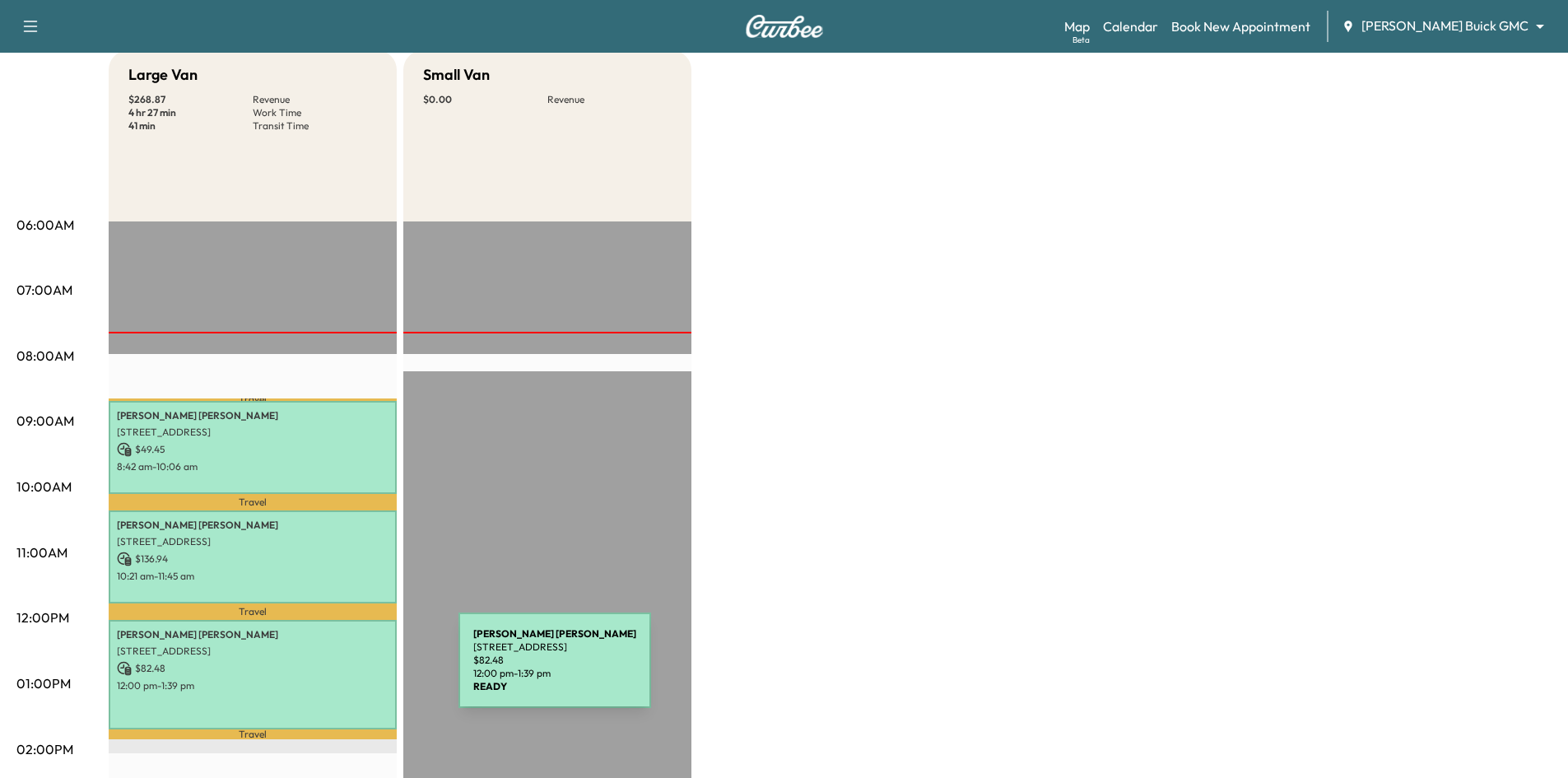
click at [332, 671] on div "[PERSON_NAME] [STREET_ADDRESS] $ 82.48 12:00 pm - 1:39 pm" at bounding box center [253, 674] width 288 height 110
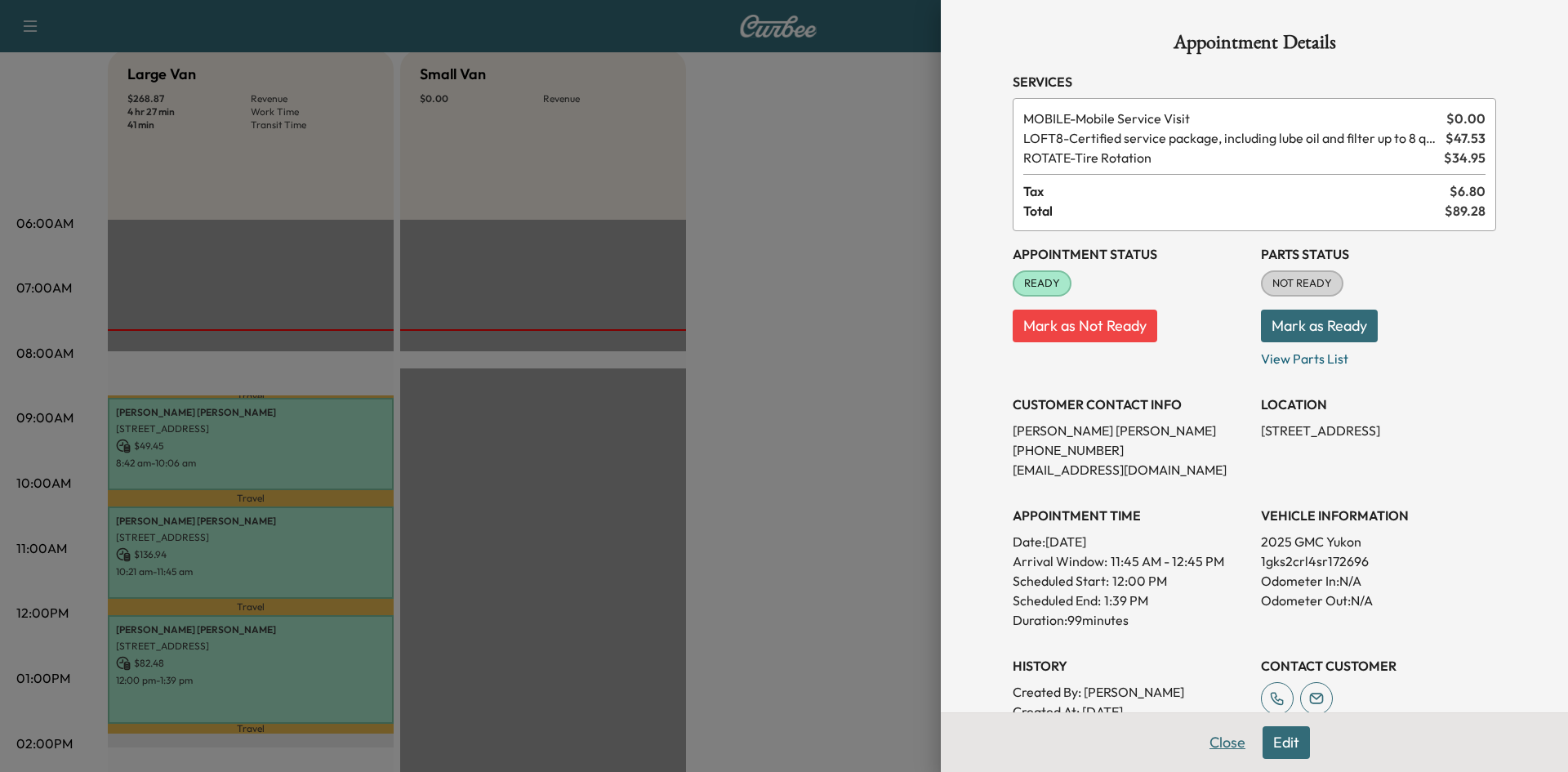
drag, startPoint x: 1211, startPoint y: 741, endPoint x: 1132, endPoint y: 669, distance: 106.9
click at [1211, 739] on button "Close" at bounding box center [1228, 742] width 57 height 33
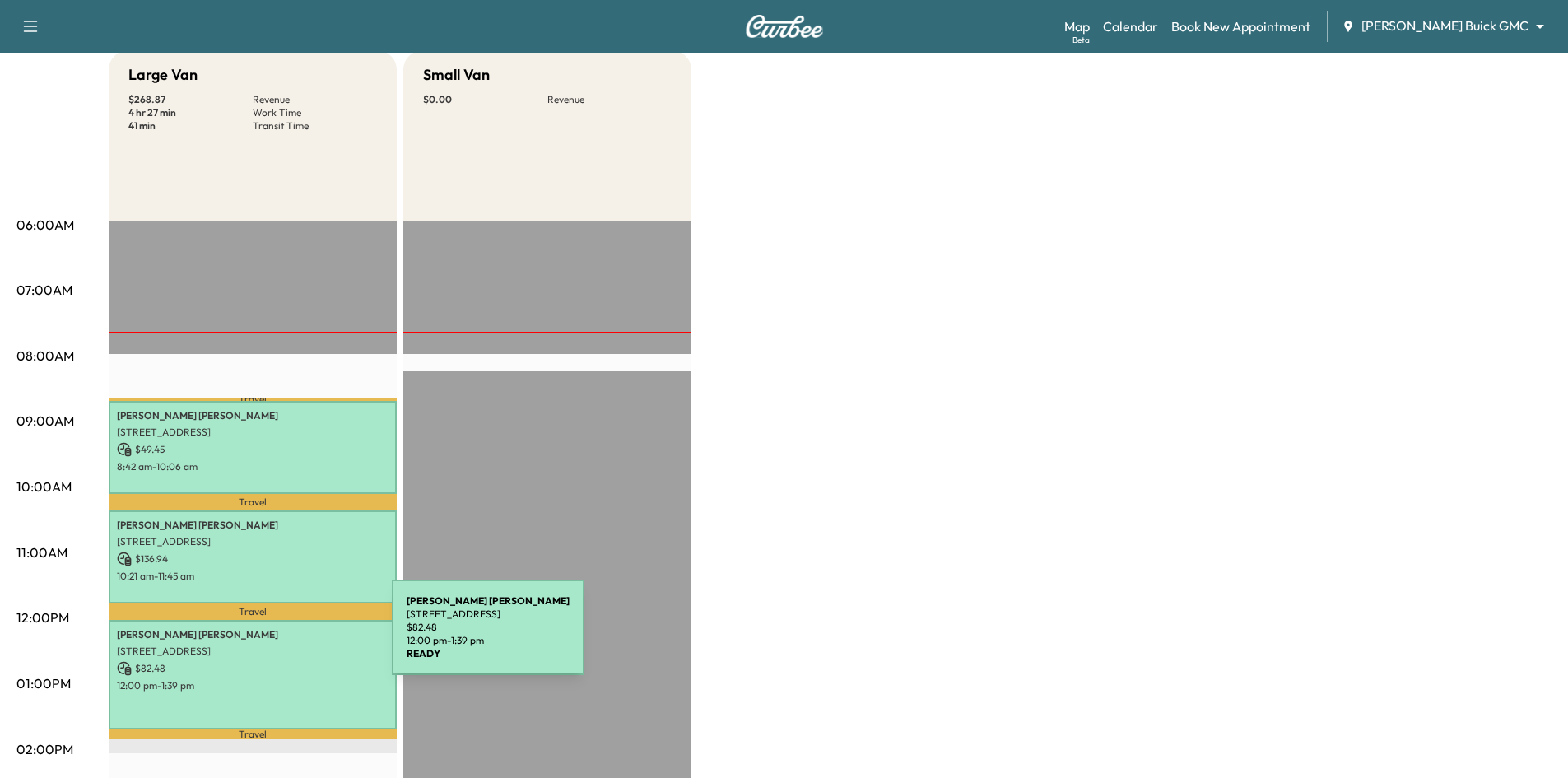
click at [268, 637] on div "[PERSON_NAME] [STREET_ADDRESS] $ 82.48 12:00 pm - 1:39 pm" at bounding box center [253, 674] width 288 height 110
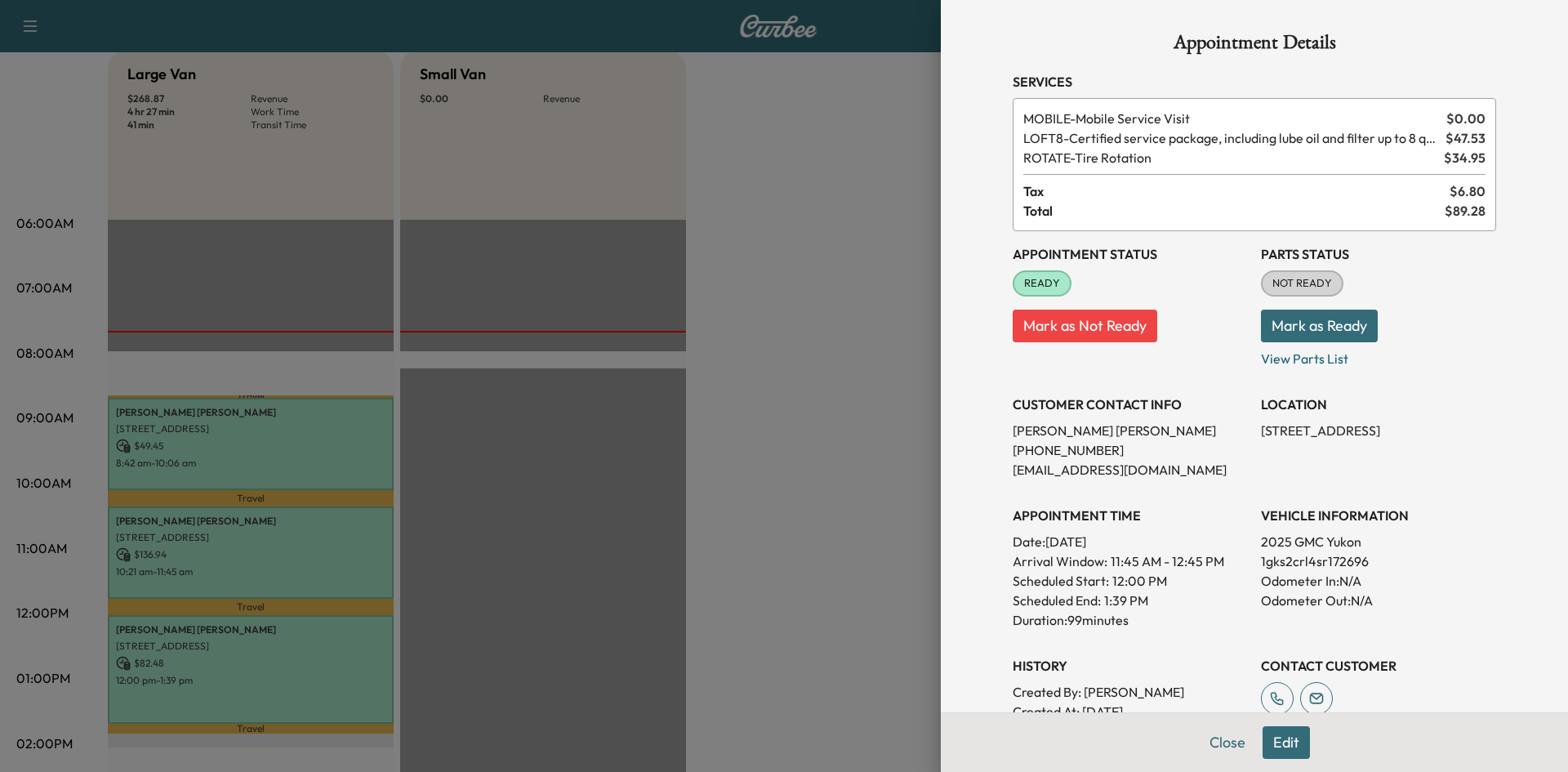
click at [730, 197] on div at bounding box center [784, 386] width 1568 height 772
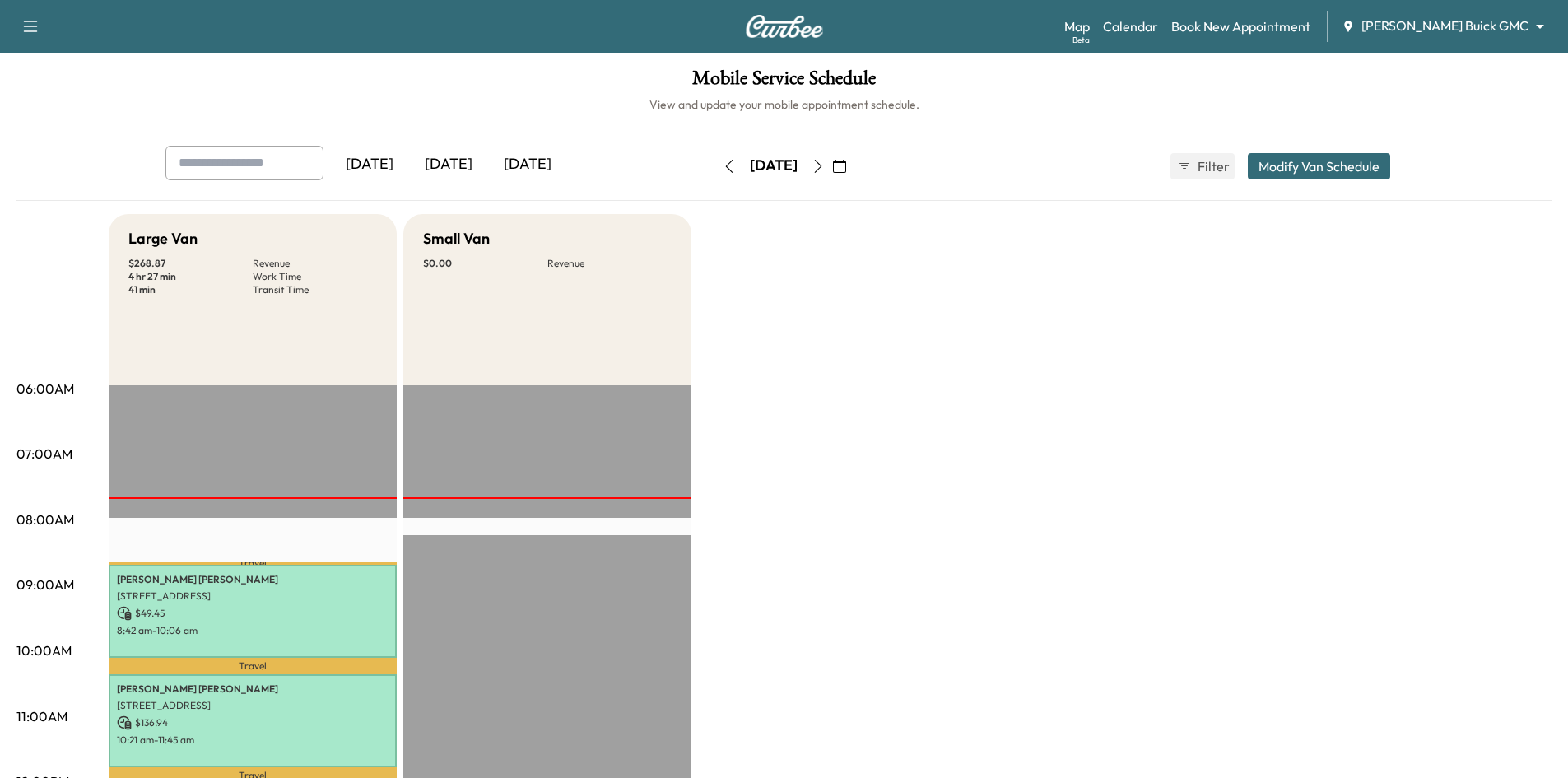
scroll to position [0, 0]
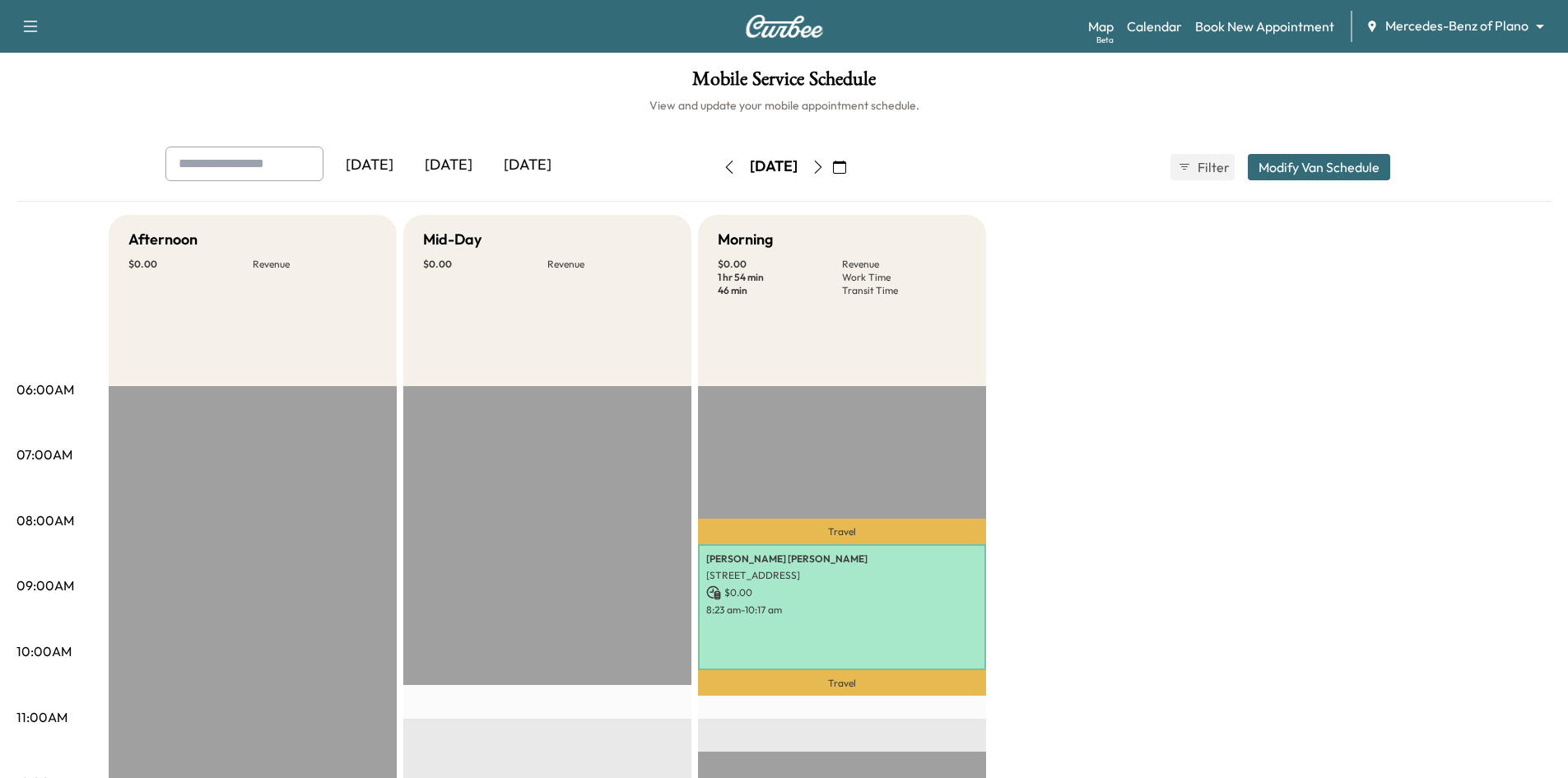
click at [824, 173] on icon "button" at bounding box center [818, 167] width 13 height 13
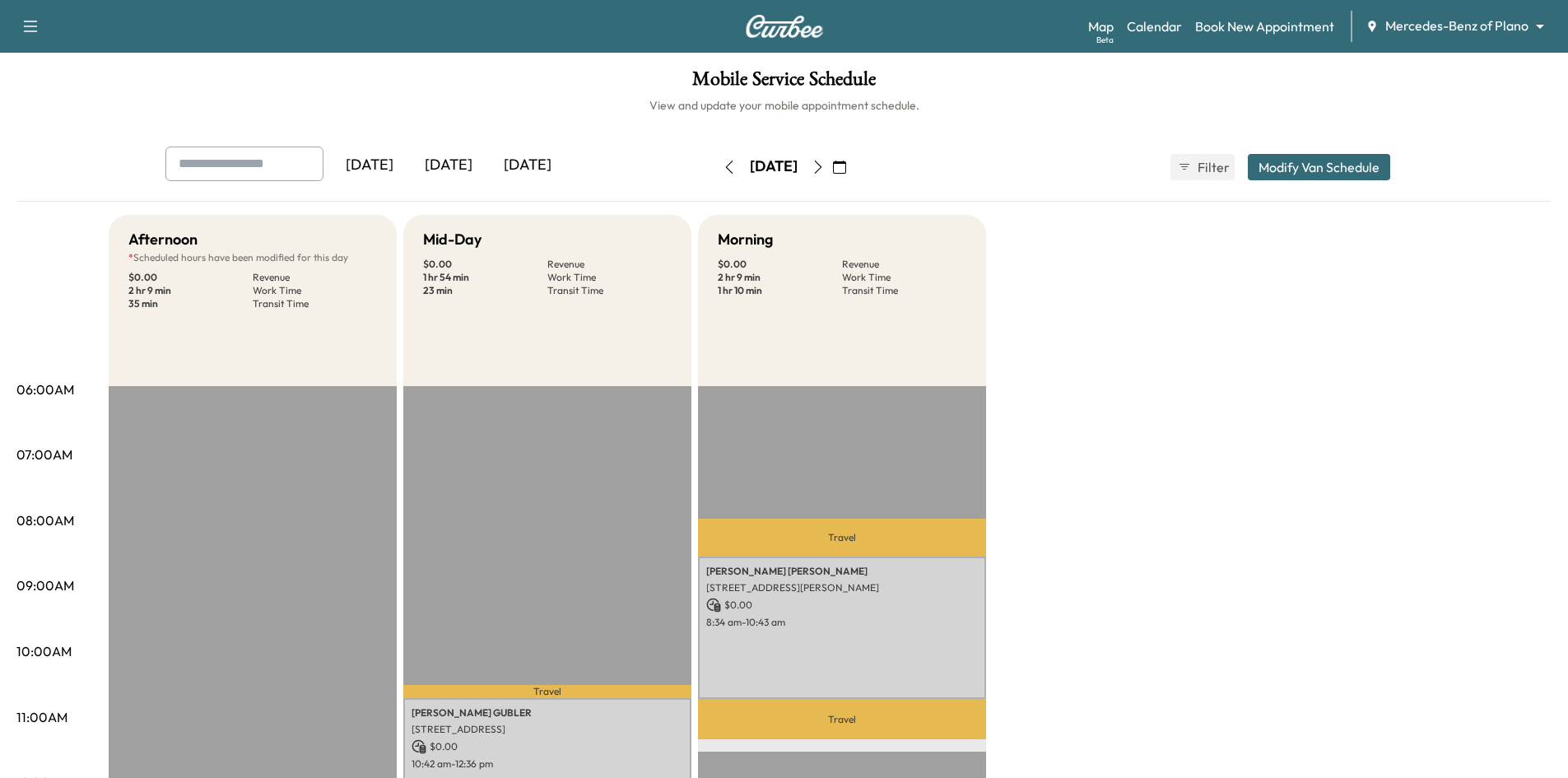
click at [824, 163] on icon "button" at bounding box center [818, 167] width 13 height 13
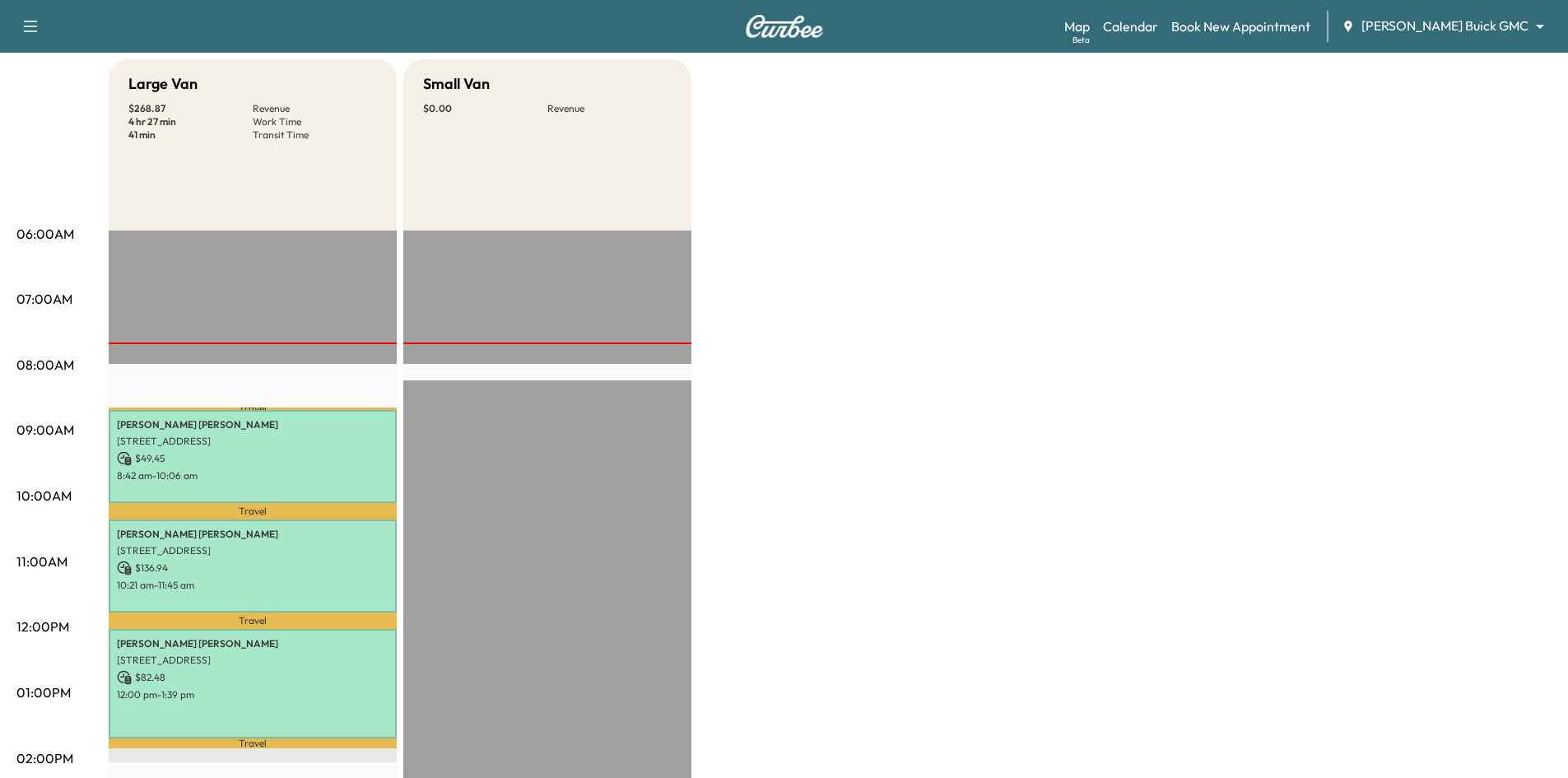
scroll to position [247, 0]
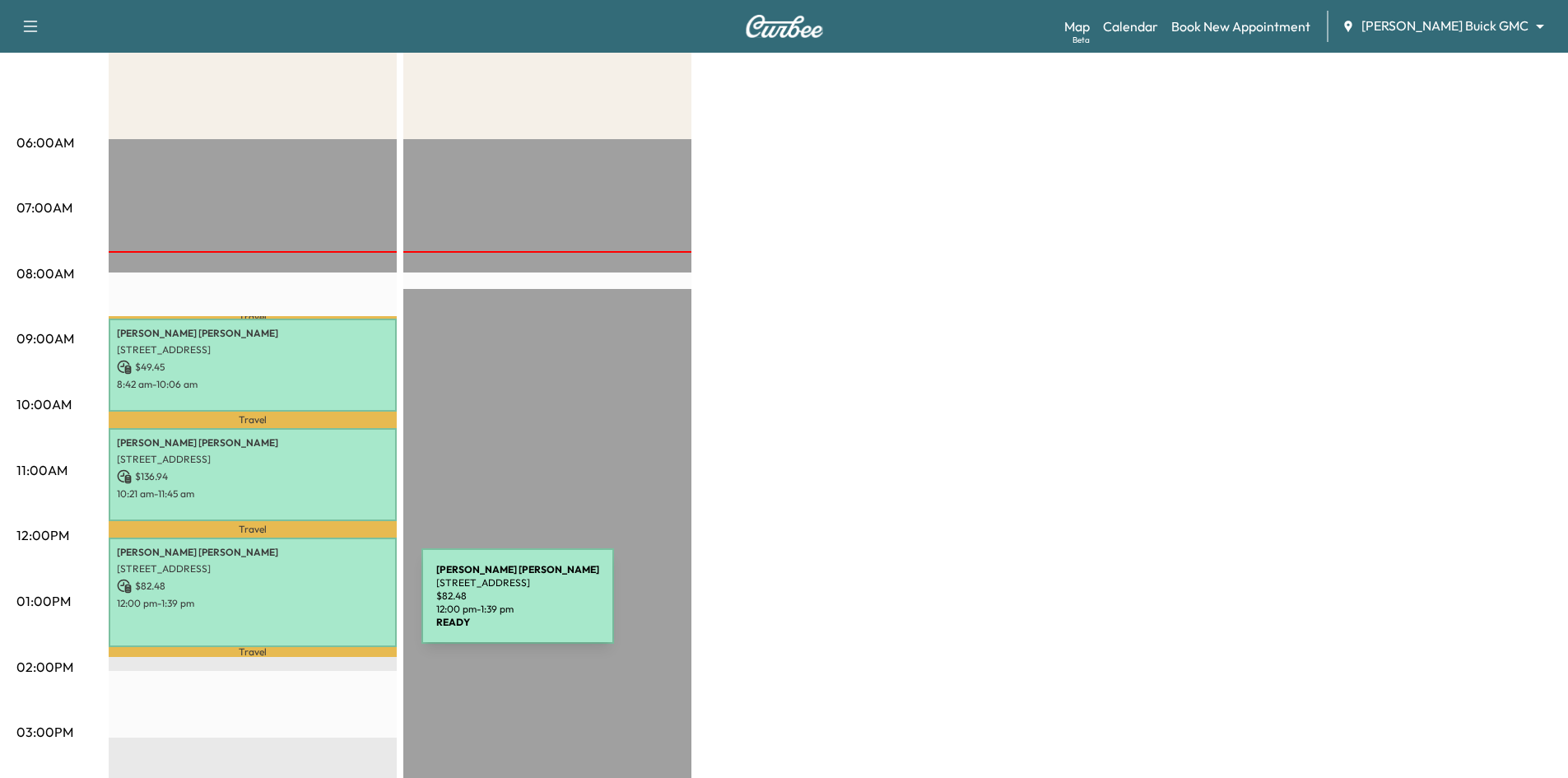
click at [300, 602] on p "12:00 pm - 1:39 pm" at bounding box center [252, 603] width 272 height 13
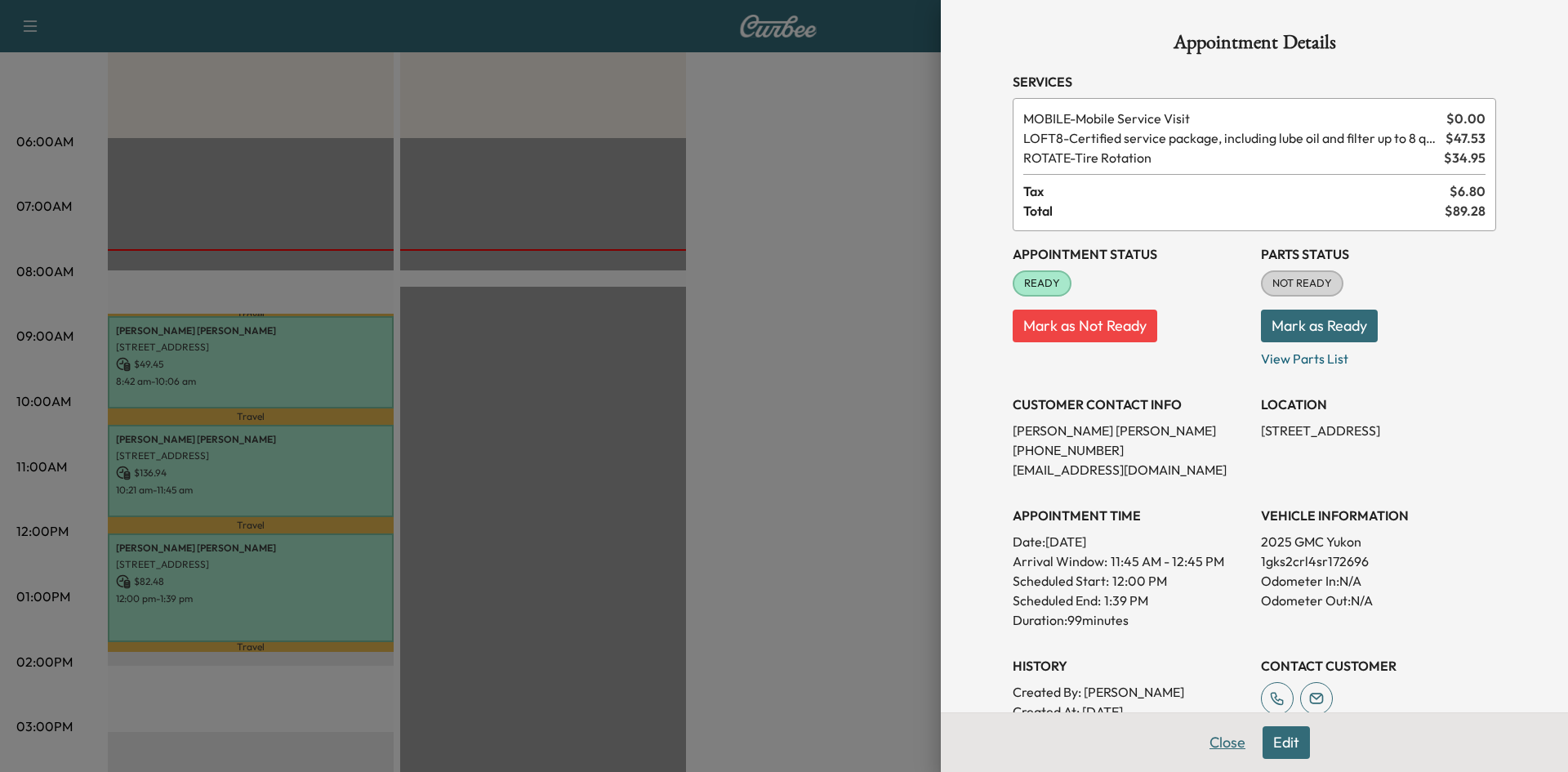
click at [1199, 736] on button "Close" at bounding box center [1228, 742] width 57 height 33
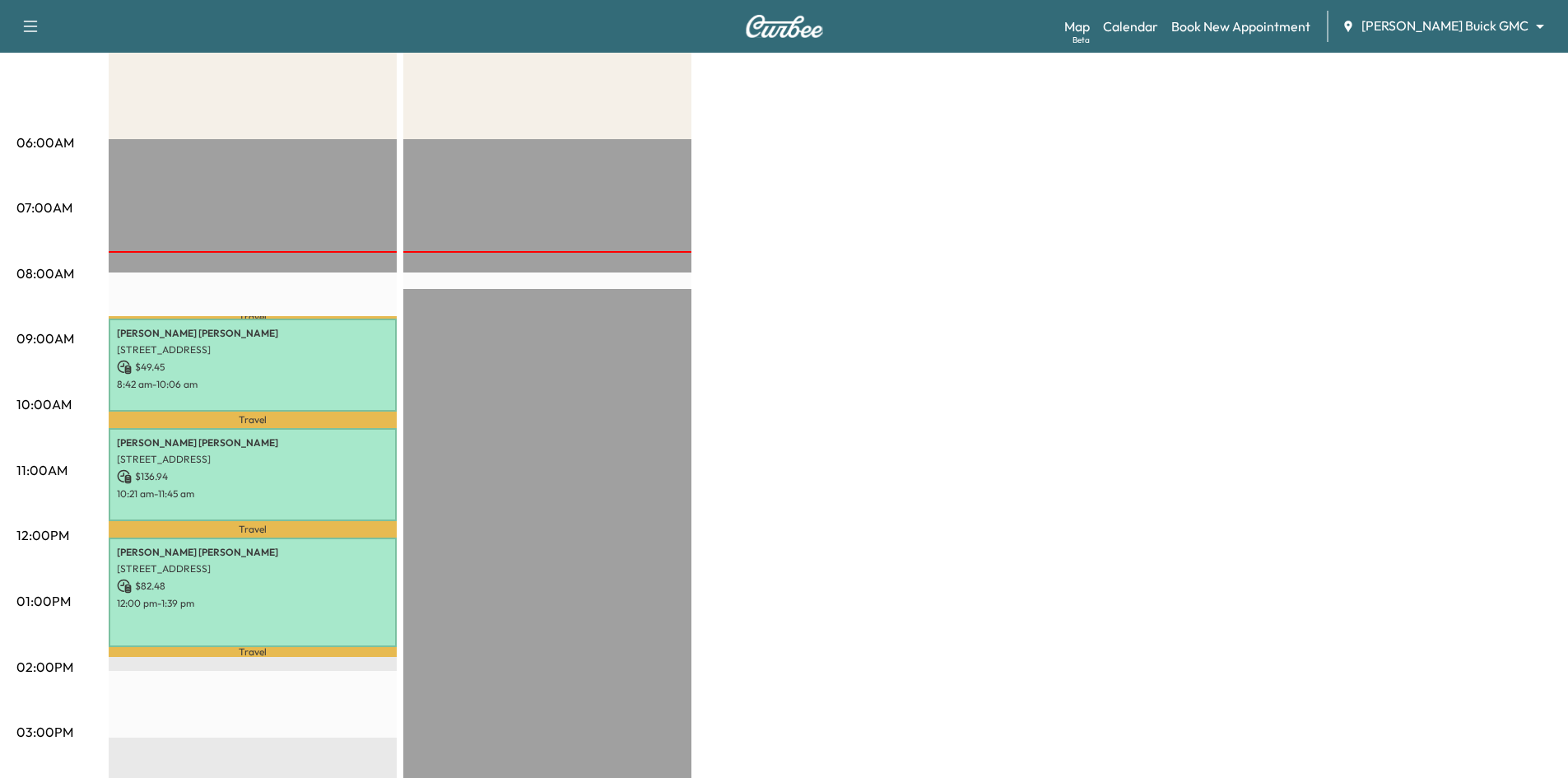
scroll to position [0, 0]
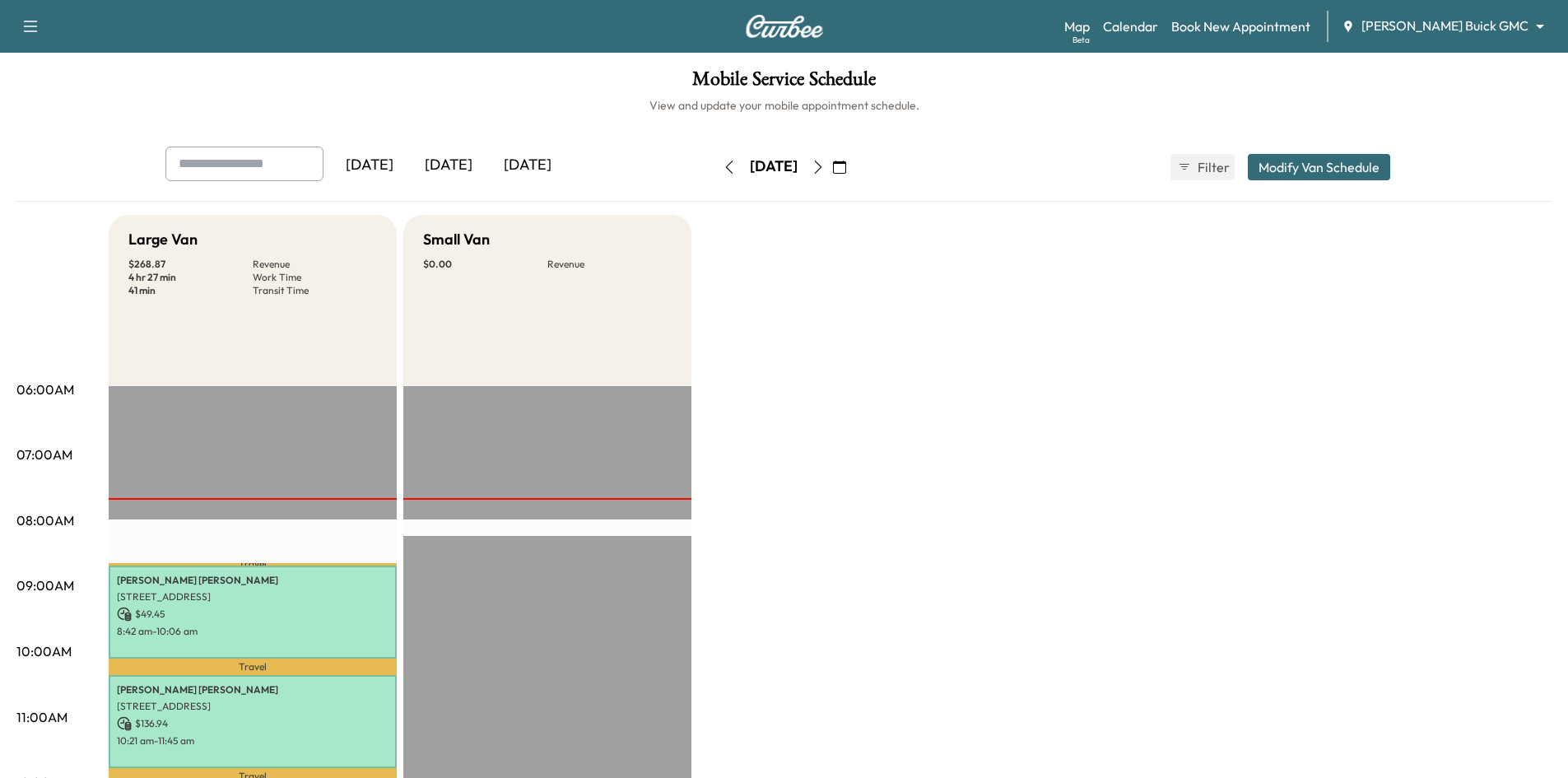
click at [846, 167] on icon "button" at bounding box center [839, 167] width 13 height 13
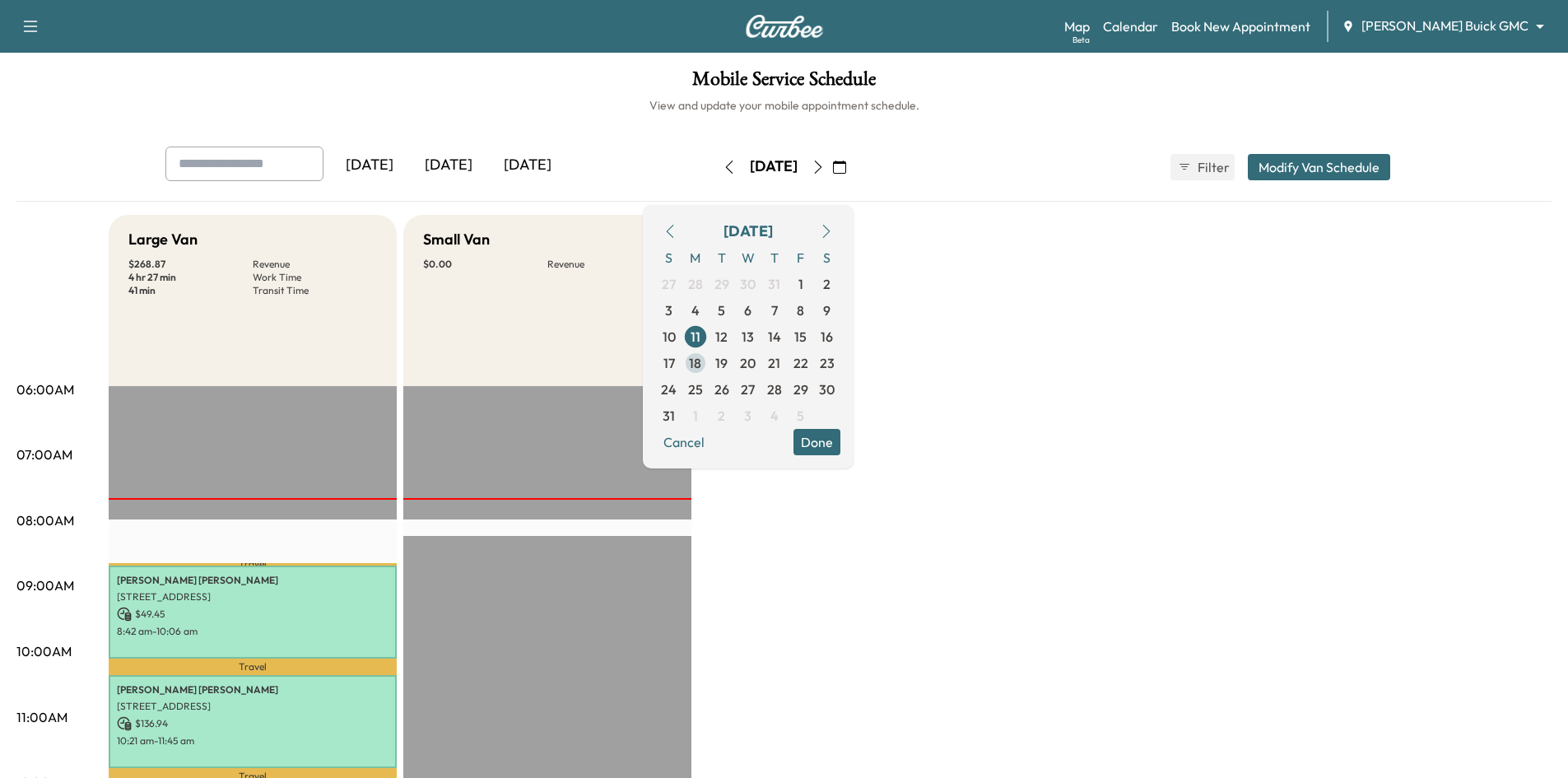
click at [709, 368] on span "18" at bounding box center [696, 363] width 26 height 26
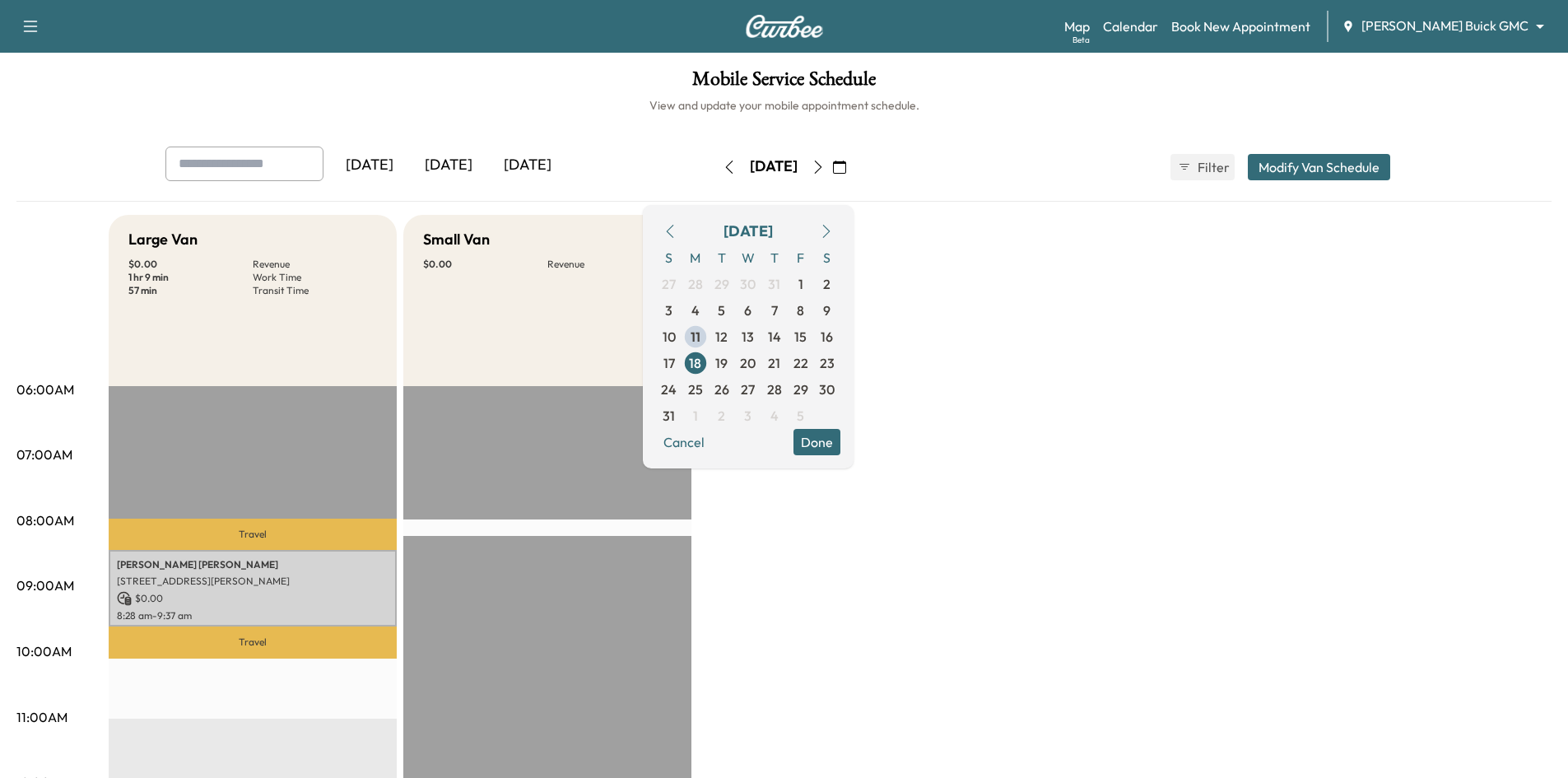
click at [564, 122] on div "Mobile Service Schedule View and update your mobile appointment schedule. [DATE…" at bounding box center [784, 759] width 1568 height 1413
click at [673, 229] on icon "button" at bounding box center [669, 231] width 7 height 13
click at [591, 166] on div "Yesterday Today Tomorrow" at bounding box center [413, 167] width 496 height 41
click at [833, 227] on icon "button" at bounding box center [826, 231] width 13 height 13
click at [728, 339] on span "12" at bounding box center [721, 337] width 12 height 20
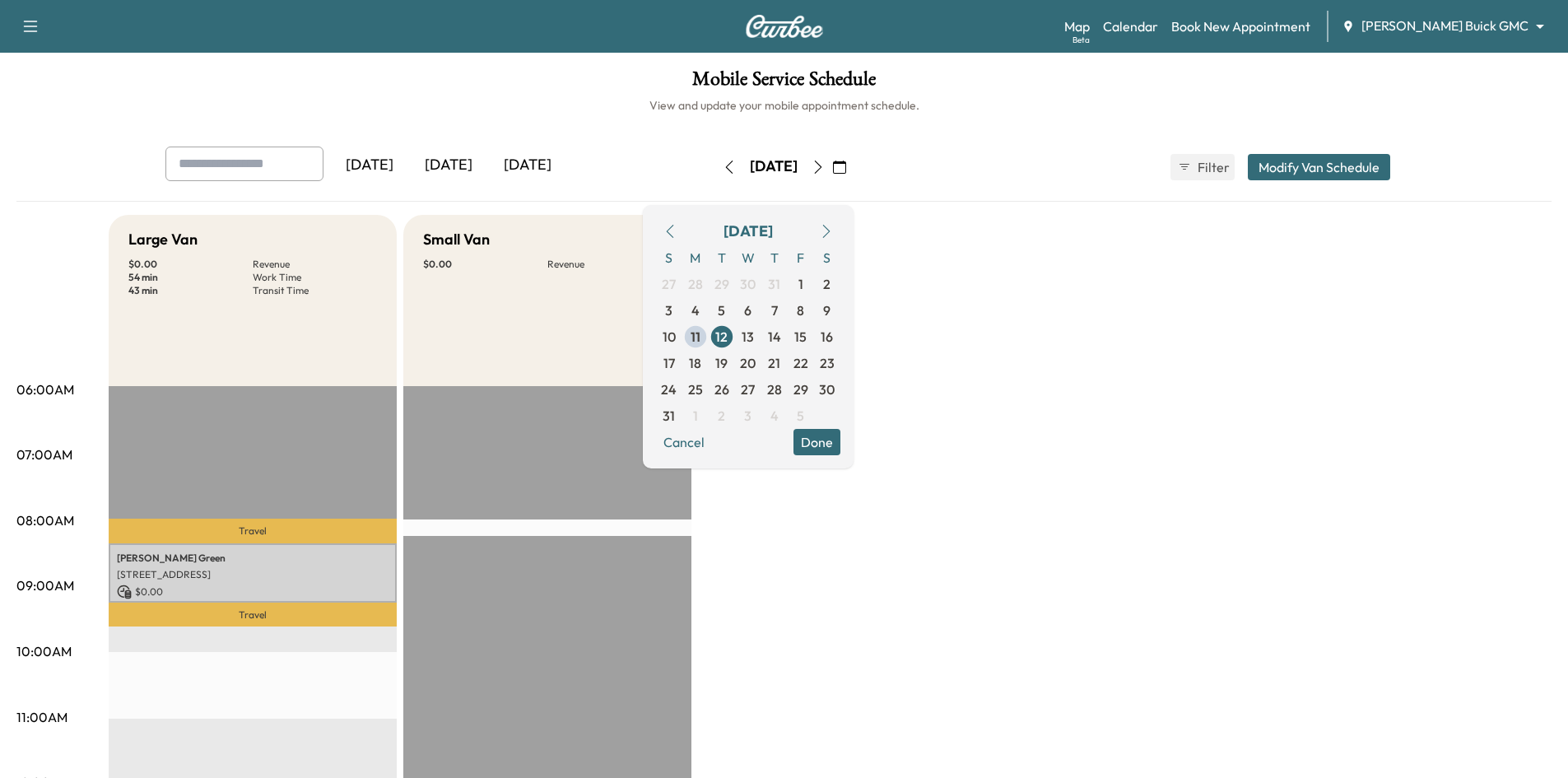
click at [434, 85] on h1 "Mobile Service Schedule" at bounding box center [784, 83] width 1535 height 28
click at [840, 444] on button "Done" at bounding box center [816, 442] width 47 height 26
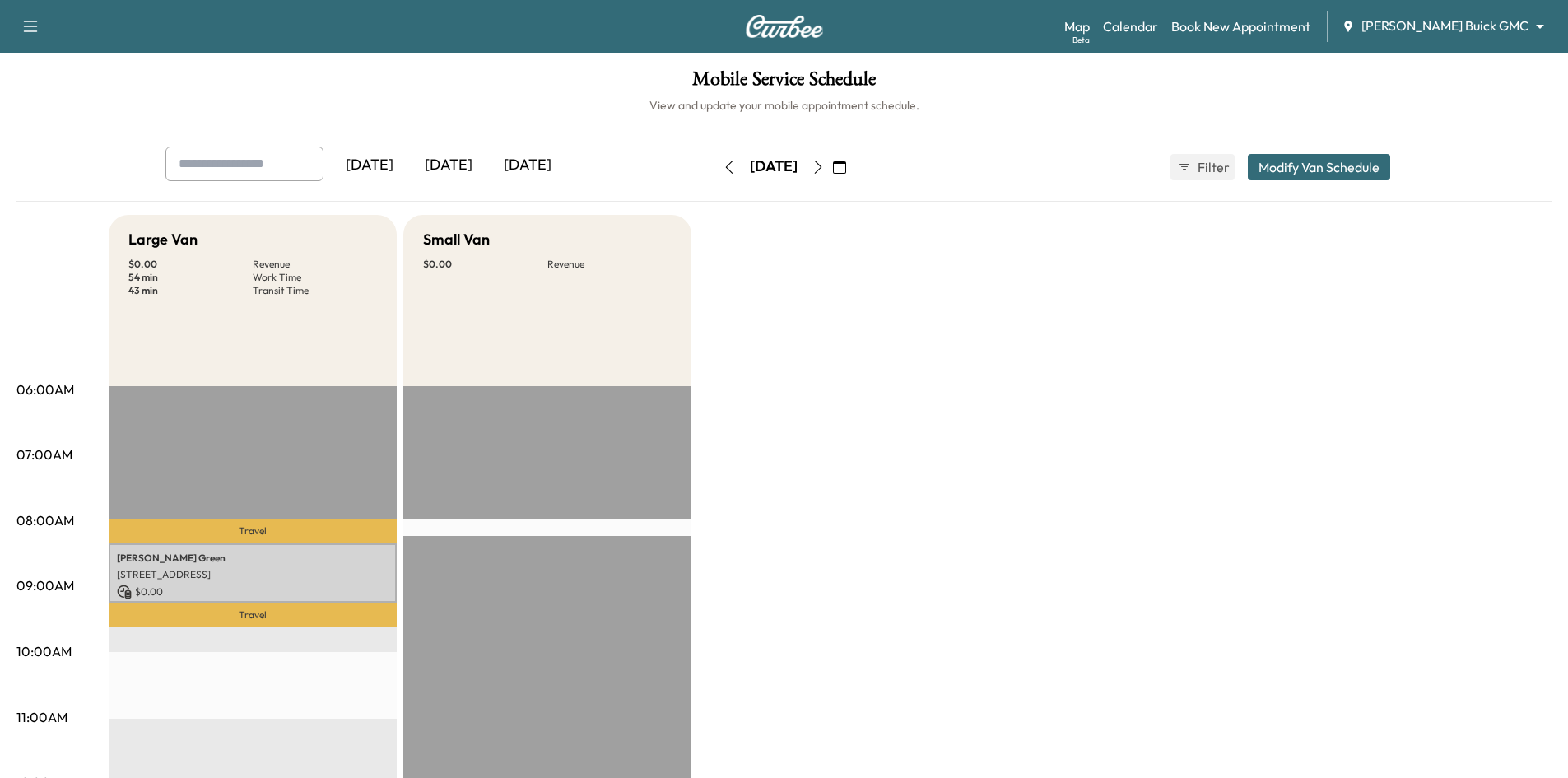
click at [449, 170] on div "[DATE]" at bounding box center [449, 165] width 79 height 38
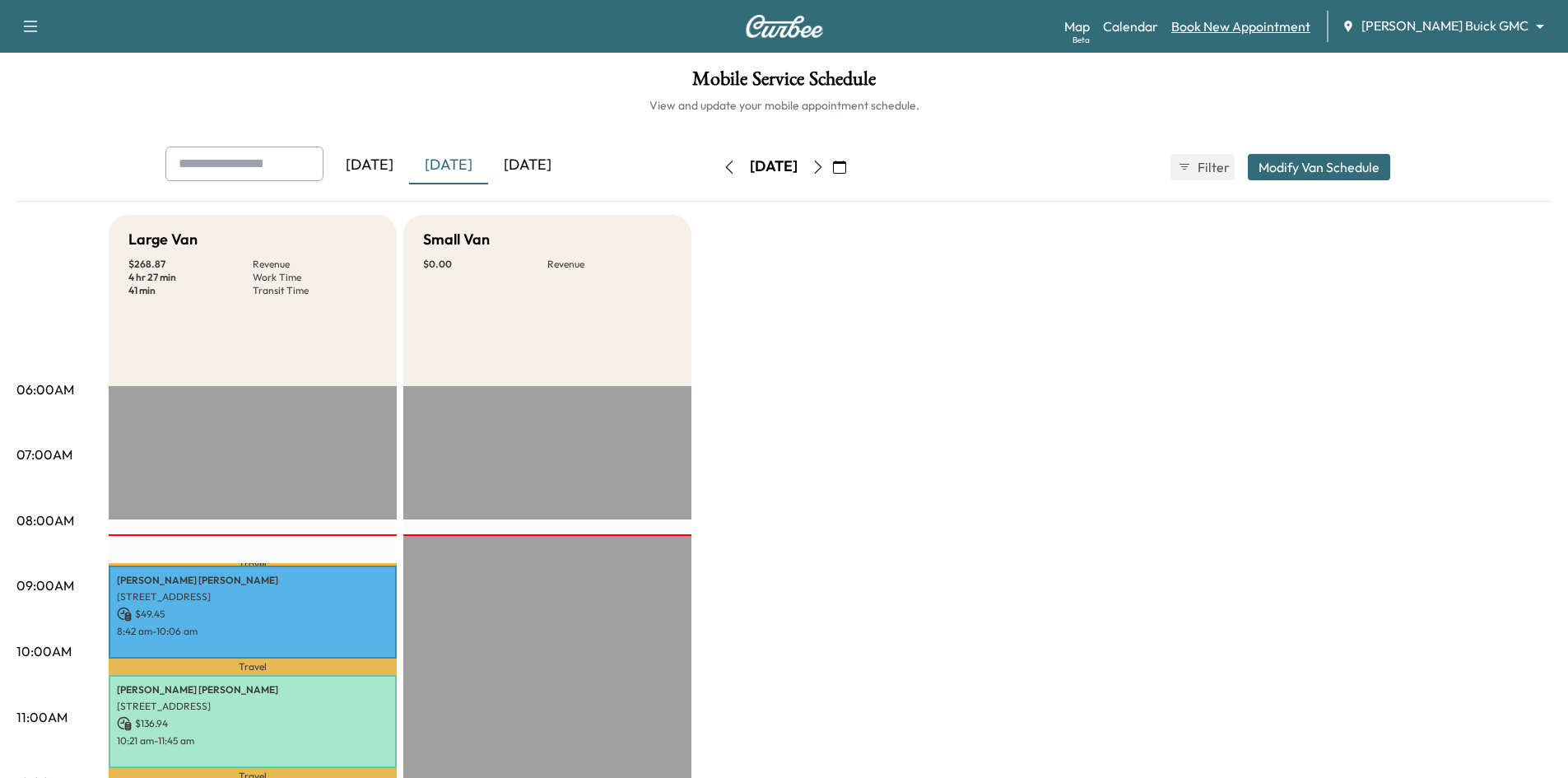
click at [1310, 21] on link "Book New Appointment" at bounding box center [1241, 26] width 139 height 20
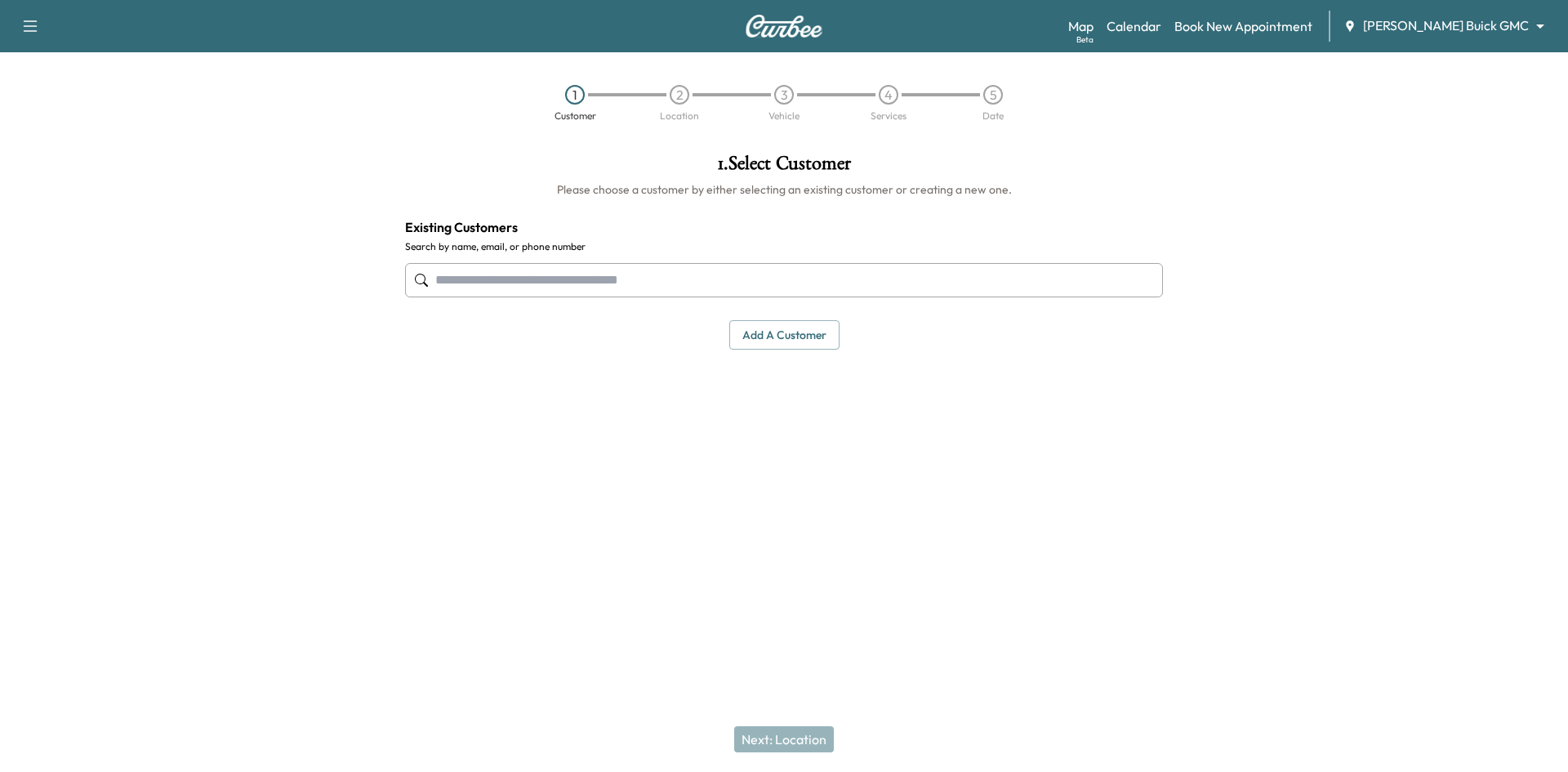
click at [855, 288] on input "text" at bounding box center [784, 280] width 758 height 34
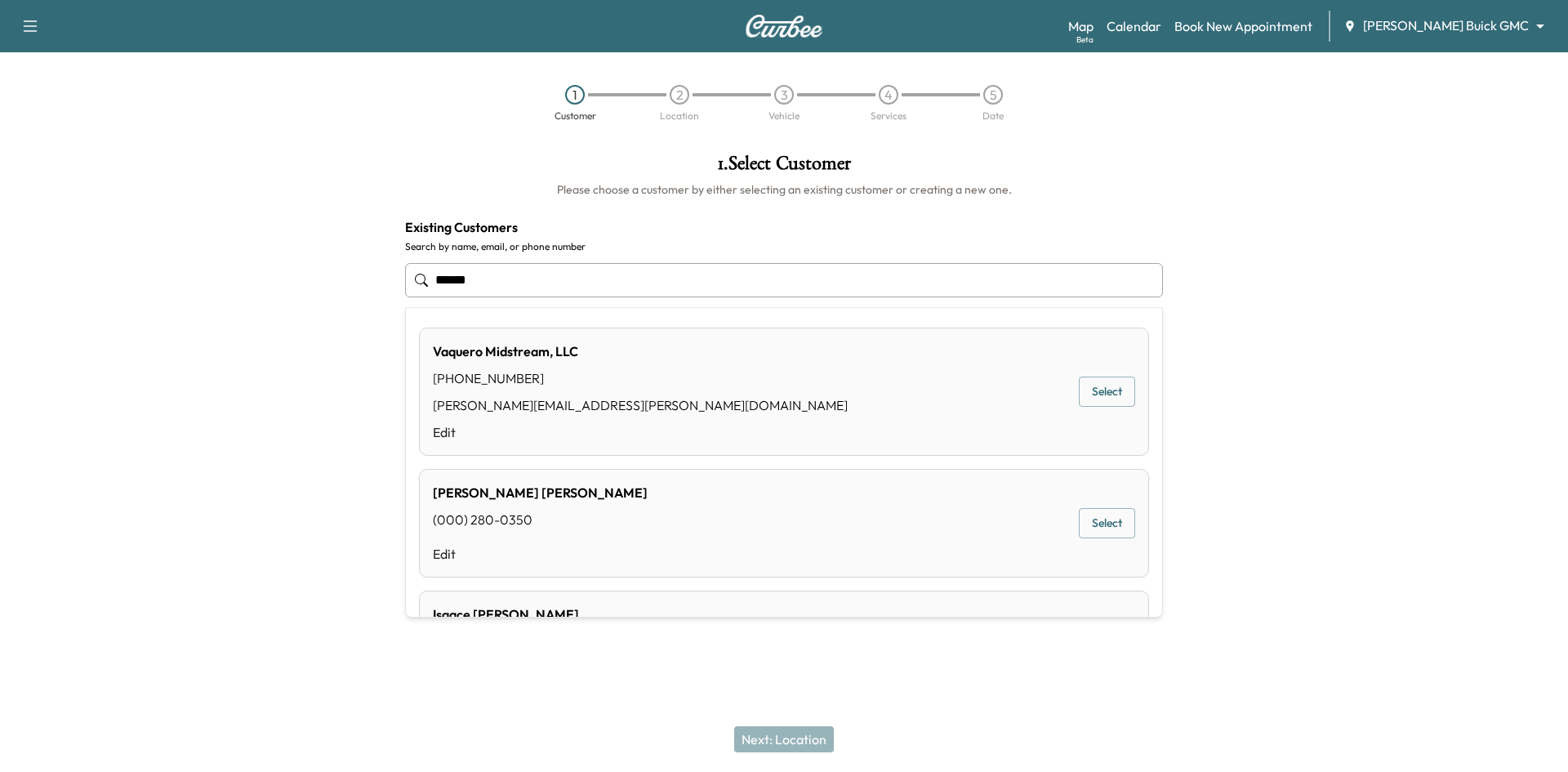
click at [1080, 397] on button "Select" at bounding box center [1107, 391] width 57 height 30
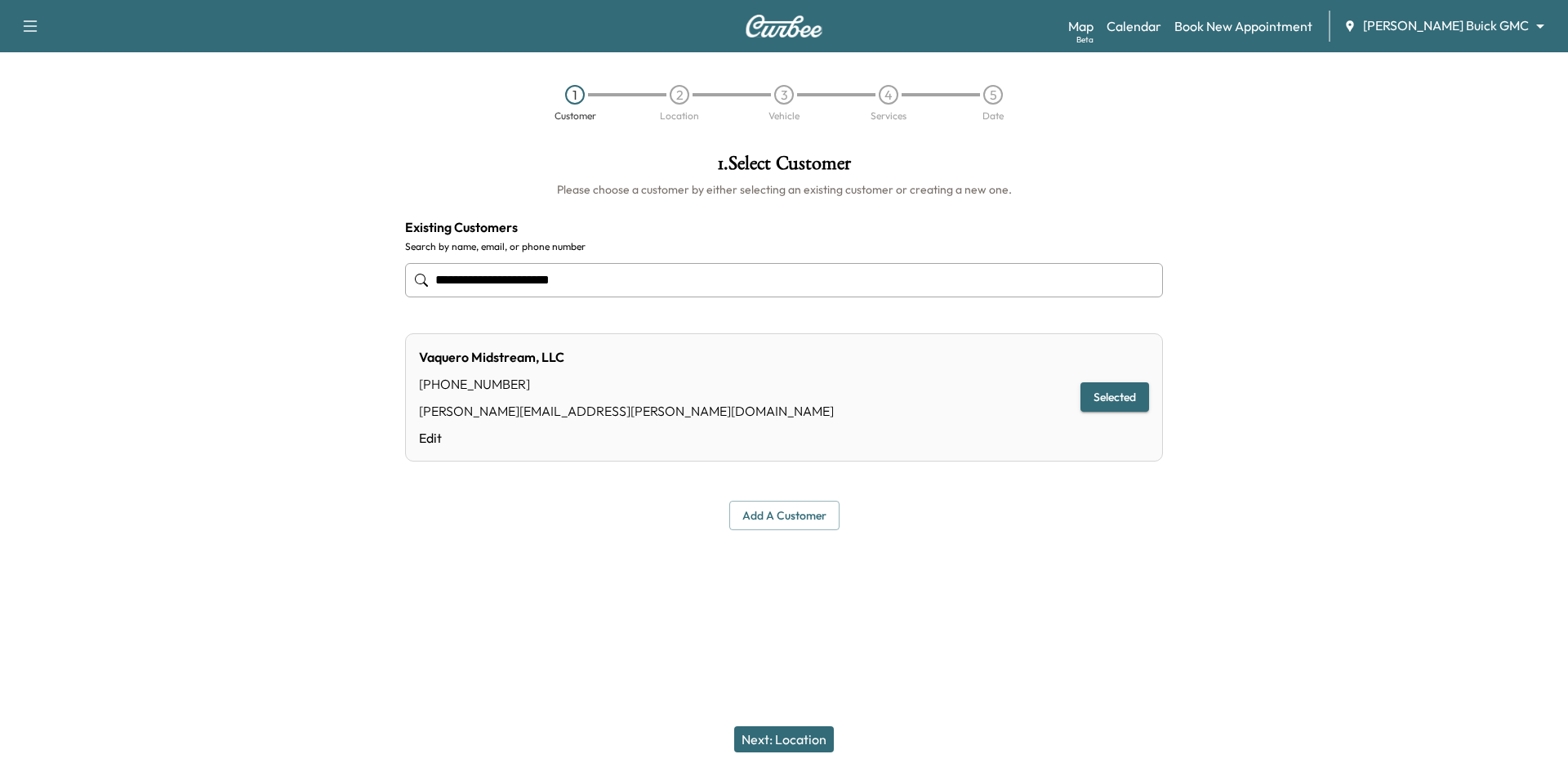
type input "**********"
click at [781, 736] on button "Next: Location" at bounding box center [784, 739] width 100 height 26
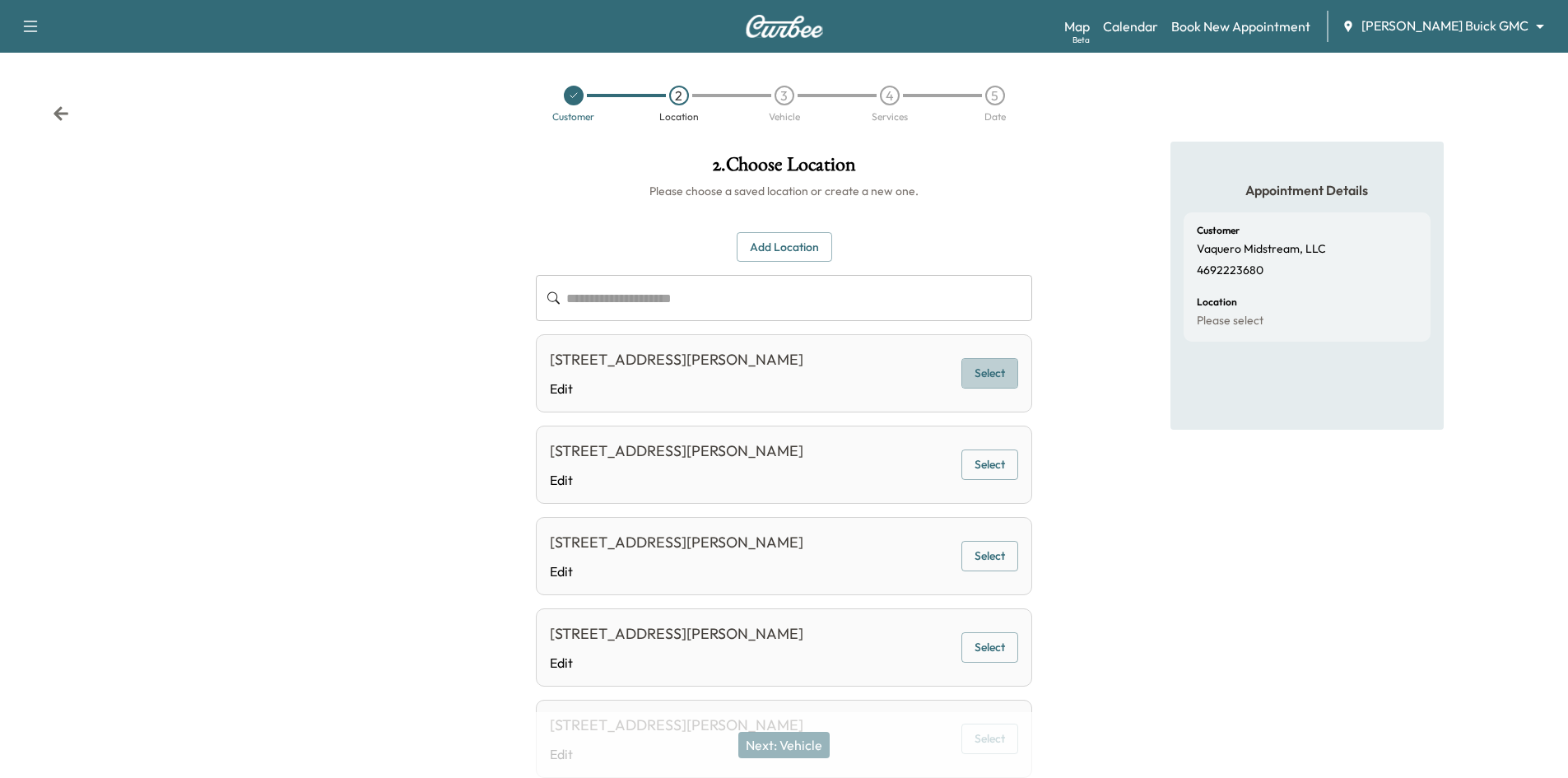
click at [978, 372] on button "Select" at bounding box center [990, 372] width 57 height 31
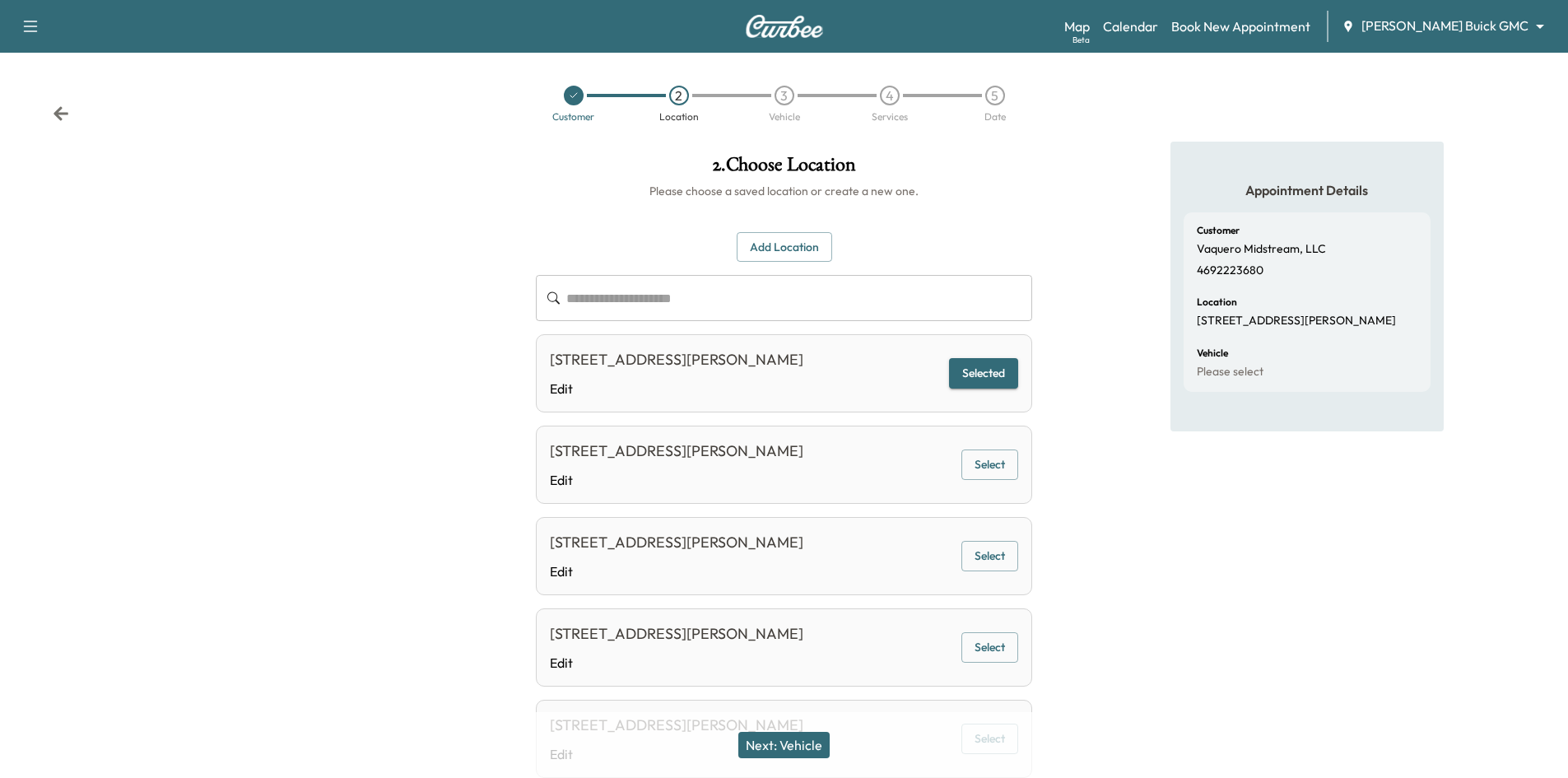
drag, startPoint x: 791, startPoint y: 745, endPoint x: 794, endPoint y: 716, distance: 29.2
click at [791, 743] on button "Next: Vehicle" at bounding box center [784, 745] width 92 height 26
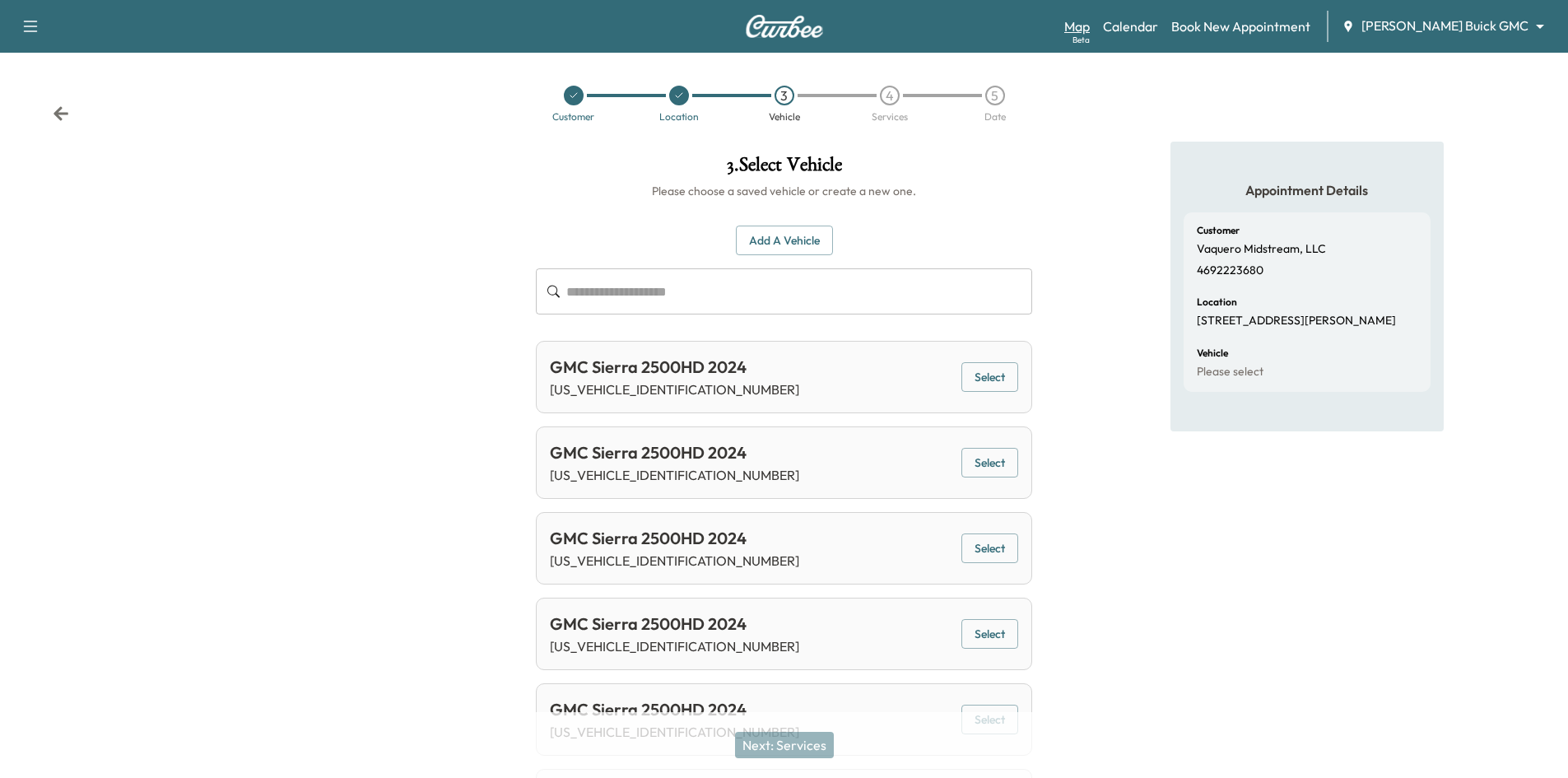
click at [1090, 23] on link "Map Beta" at bounding box center [1076, 26] width 26 height 20
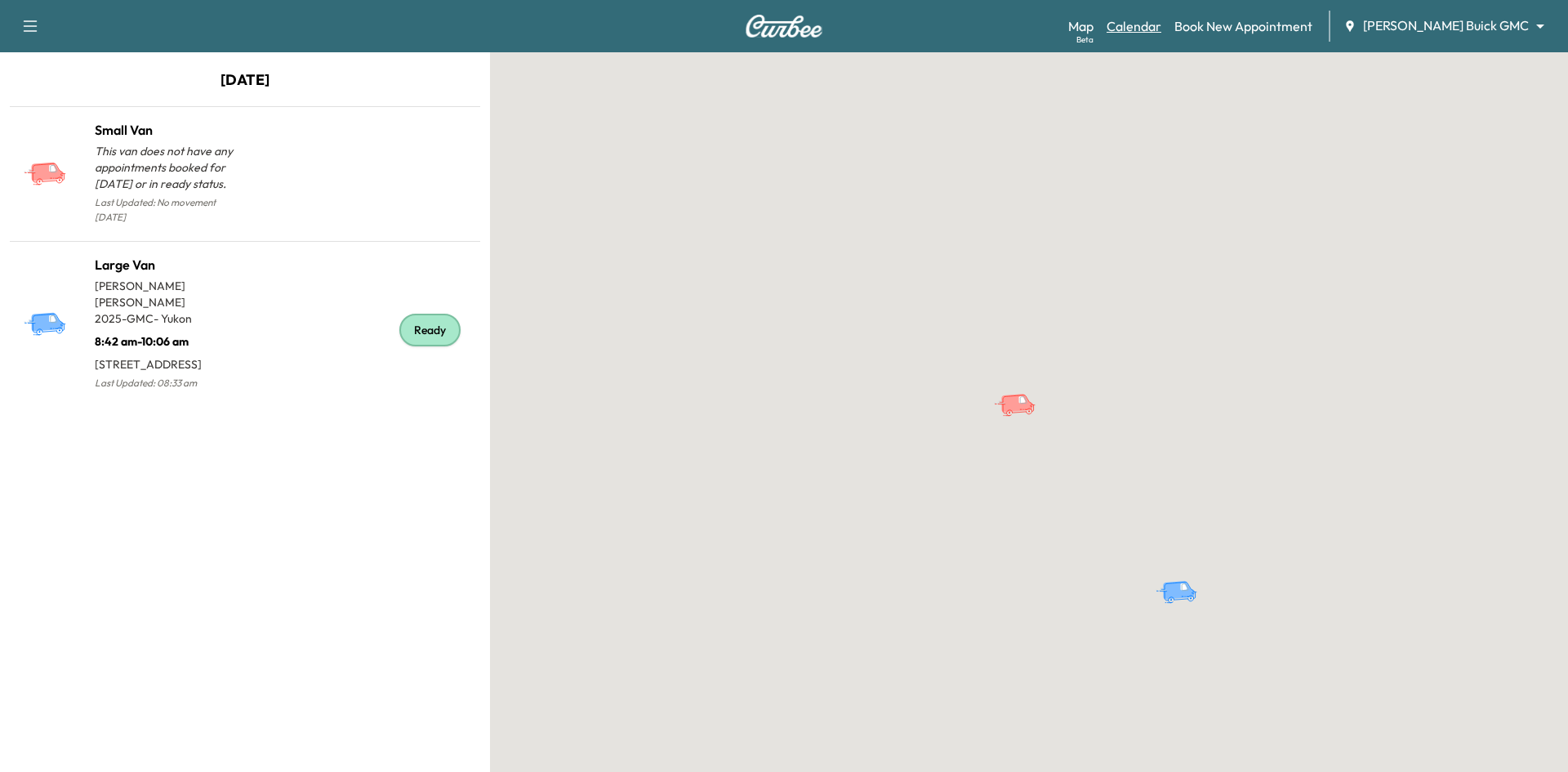
click at [1161, 22] on link "Calendar" at bounding box center [1134, 26] width 55 height 20
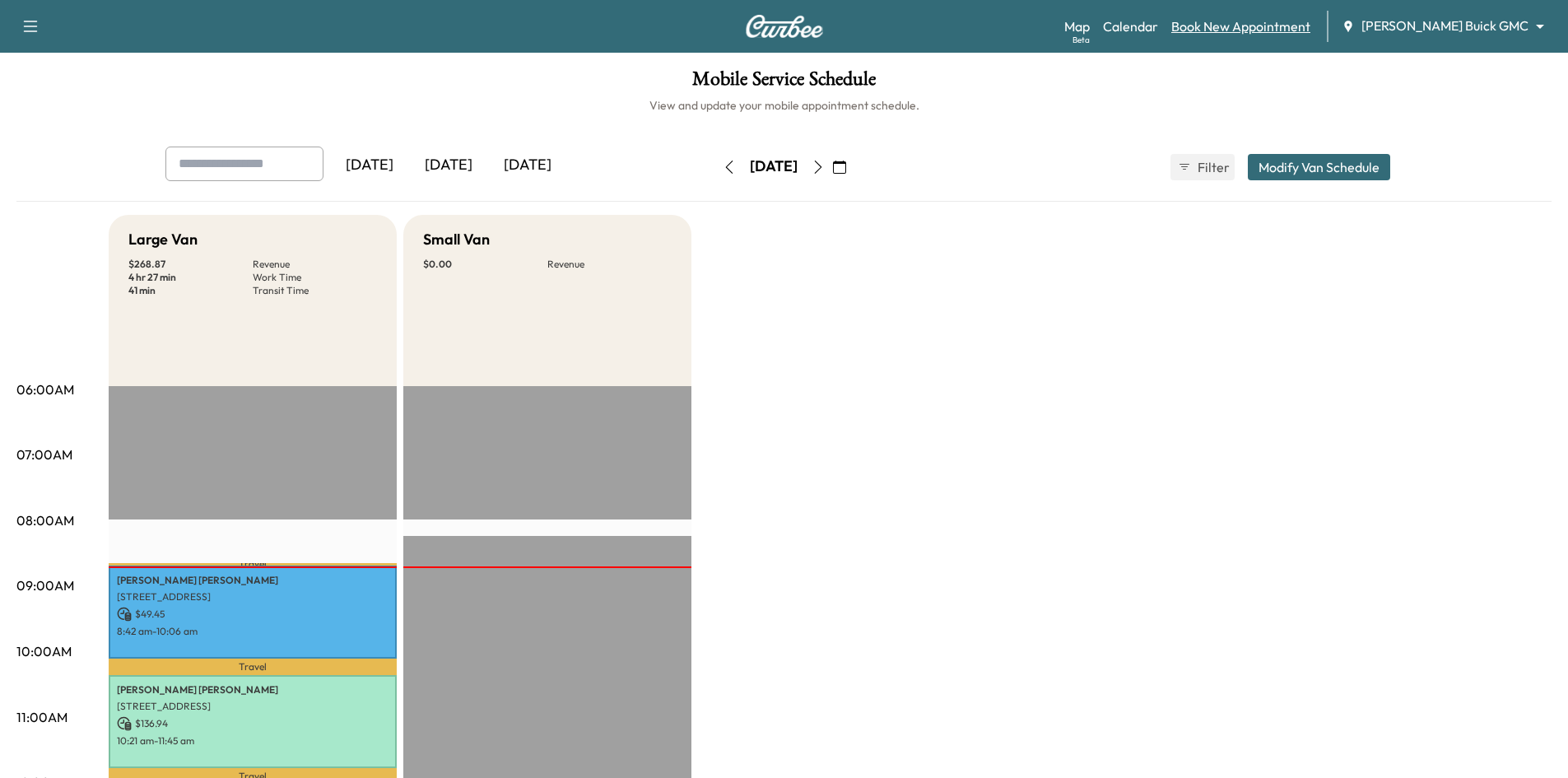
click at [1246, 24] on link "Book New Appointment" at bounding box center [1241, 26] width 139 height 20
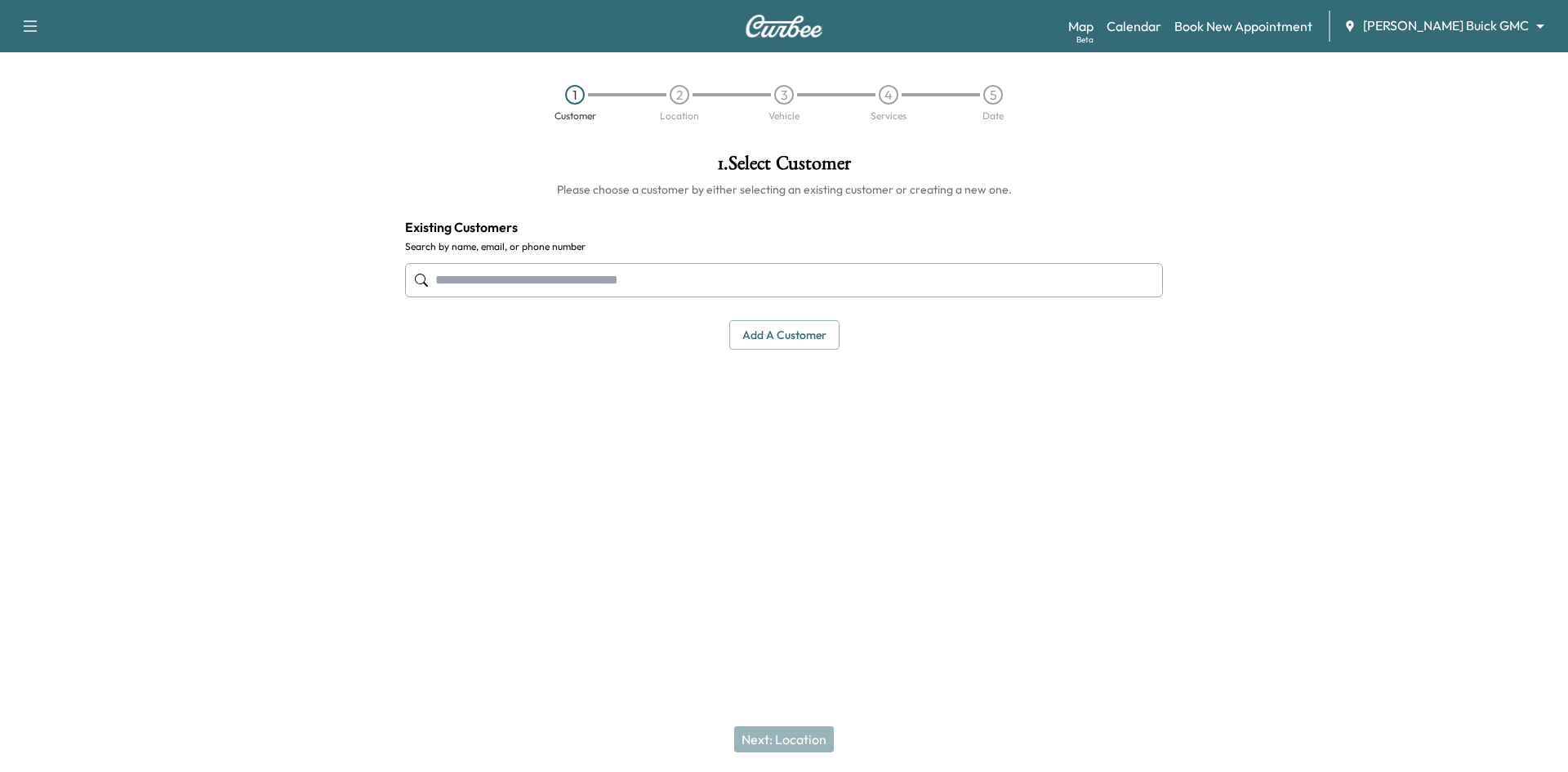
click at [820, 288] on input "text" at bounding box center [784, 280] width 758 height 34
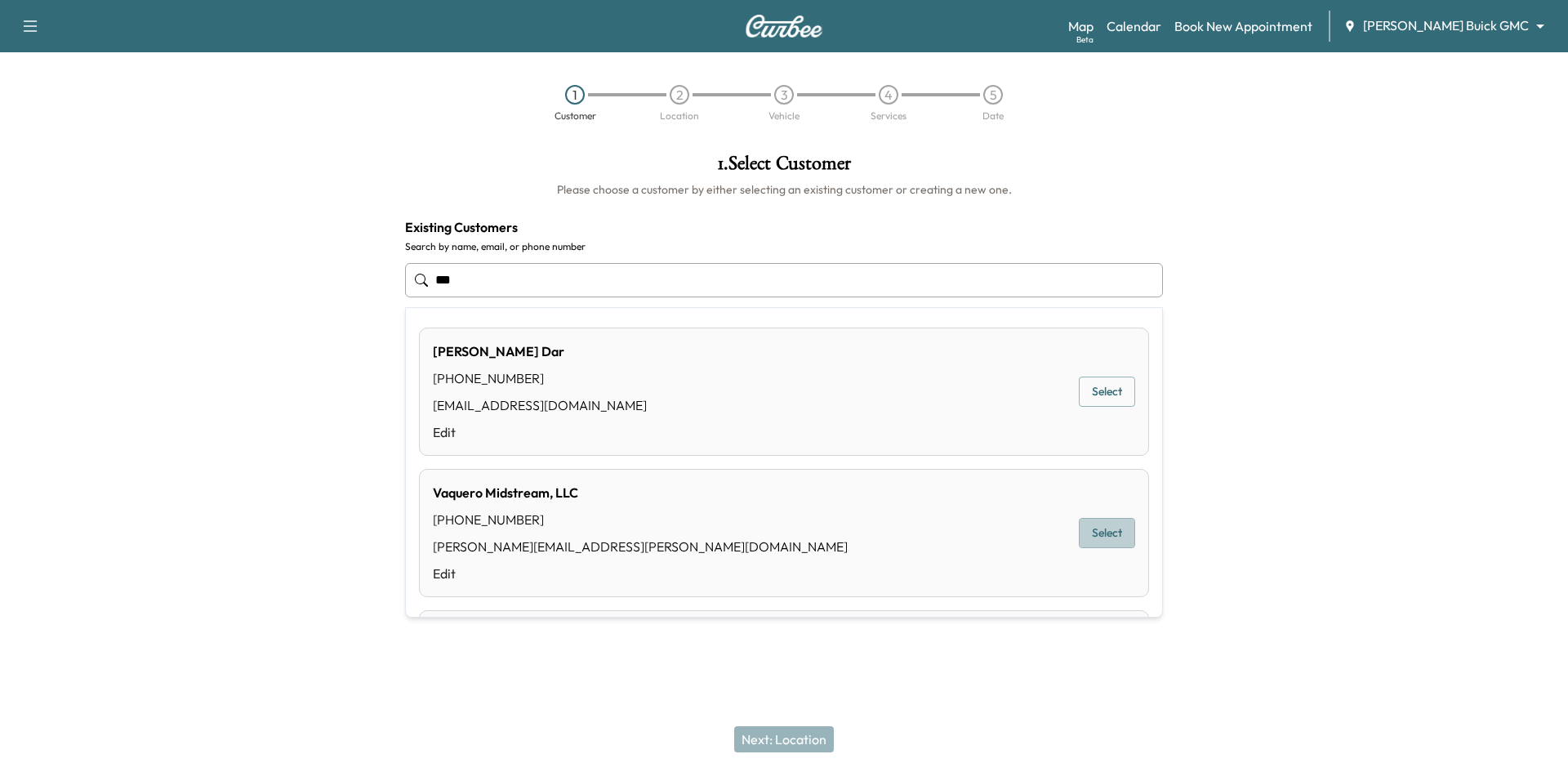
click at [1091, 542] on button "Select" at bounding box center [1107, 533] width 57 height 30
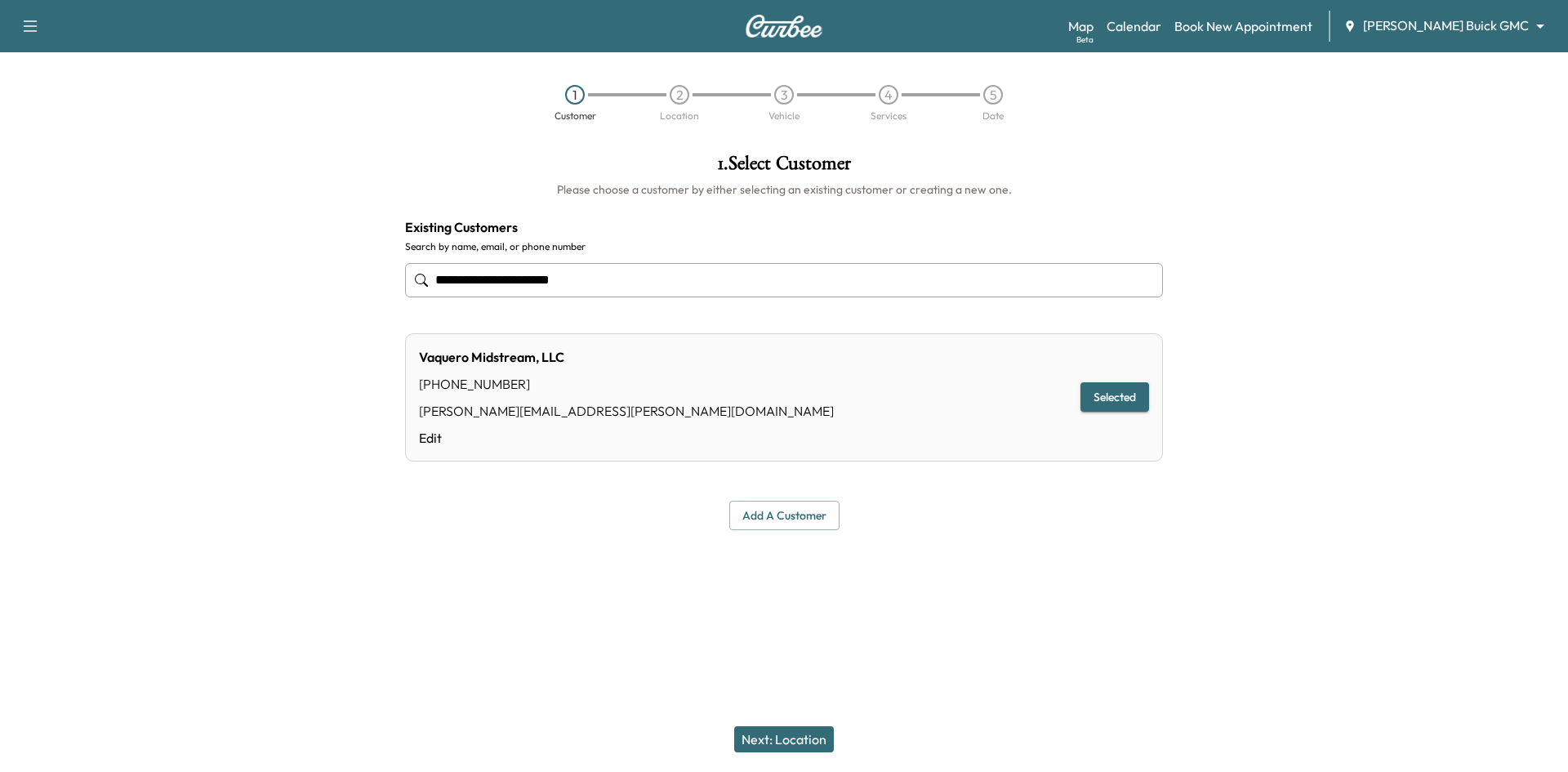
type input "**********"
click at [790, 737] on button "Next: Location" at bounding box center [784, 739] width 100 height 26
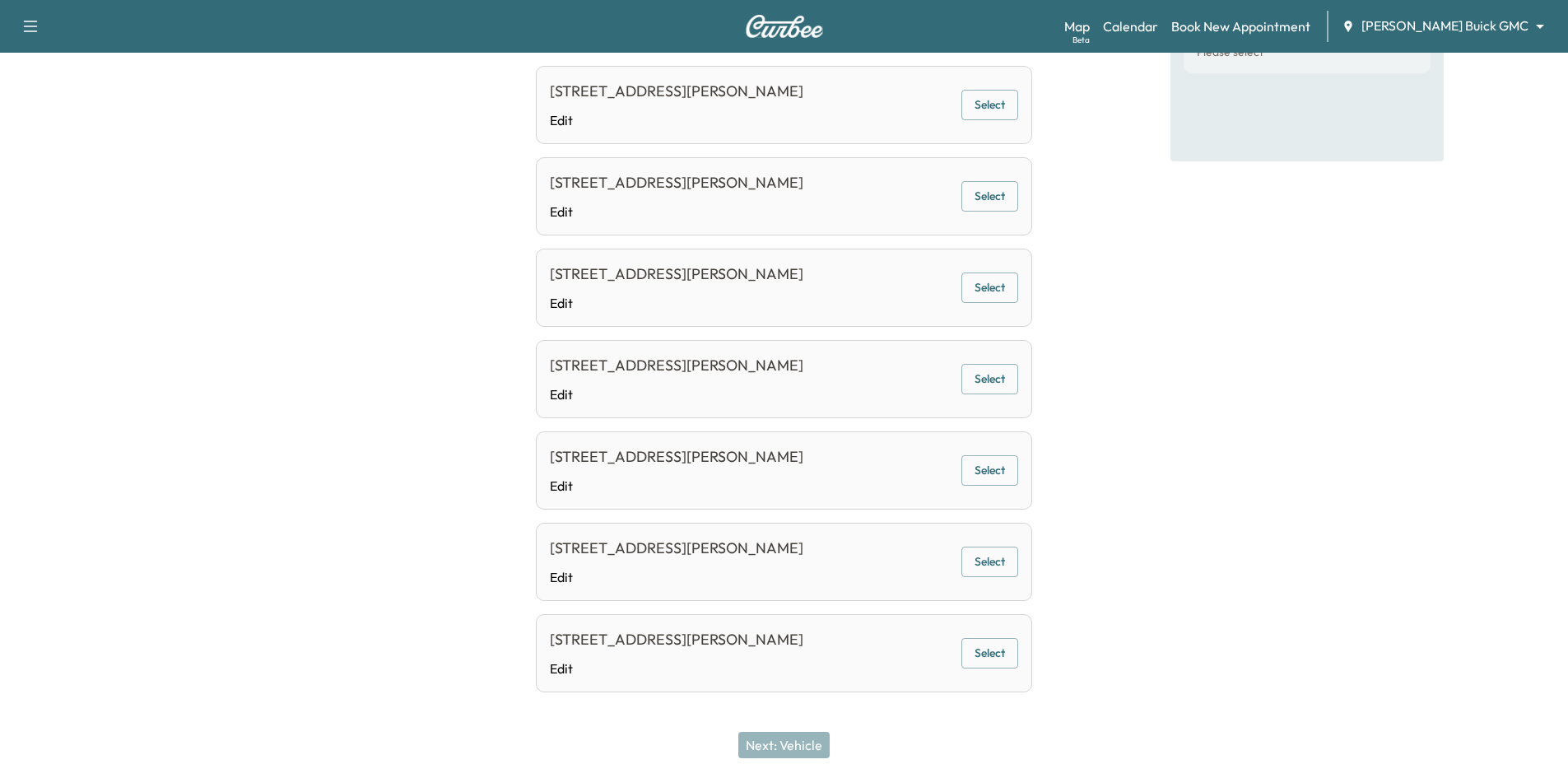
scroll to position [282, 0]
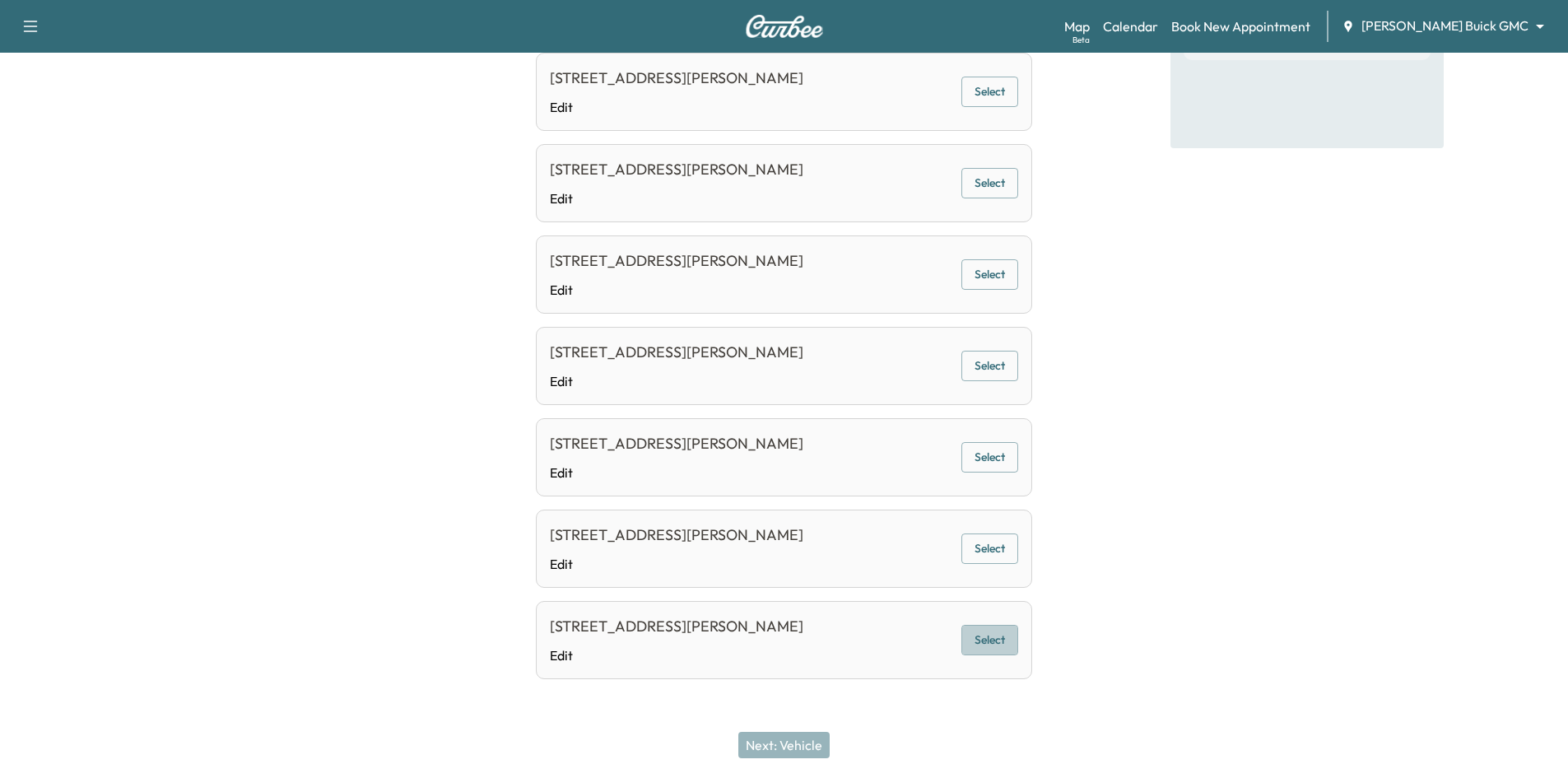
click at [993, 645] on button "Select" at bounding box center [990, 639] width 57 height 31
click at [1158, 26] on link "Calendar" at bounding box center [1130, 26] width 55 height 20
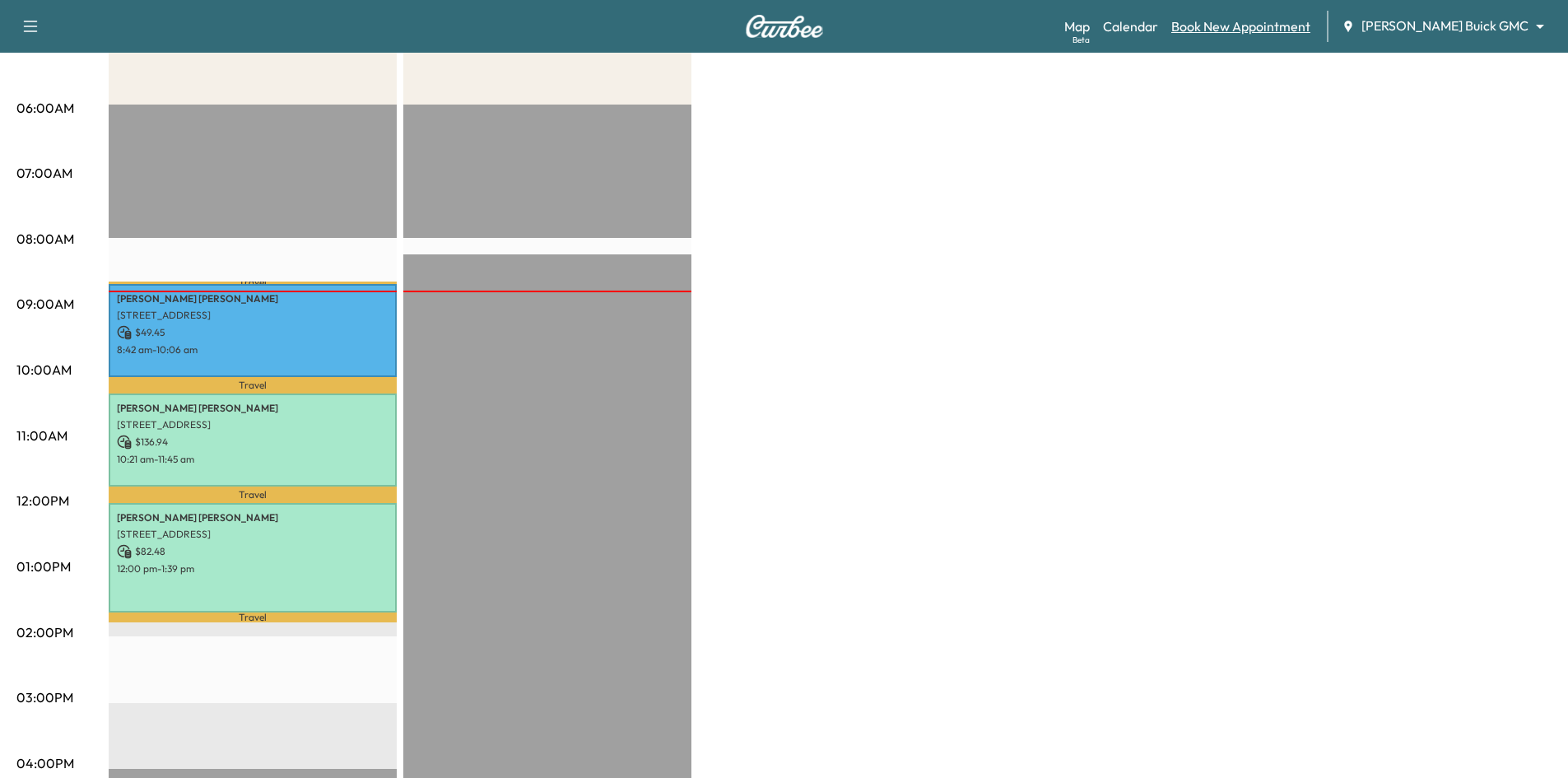
click at [1276, 21] on link "Book New Appointment" at bounding box center [1241, 26] width 139 height 20
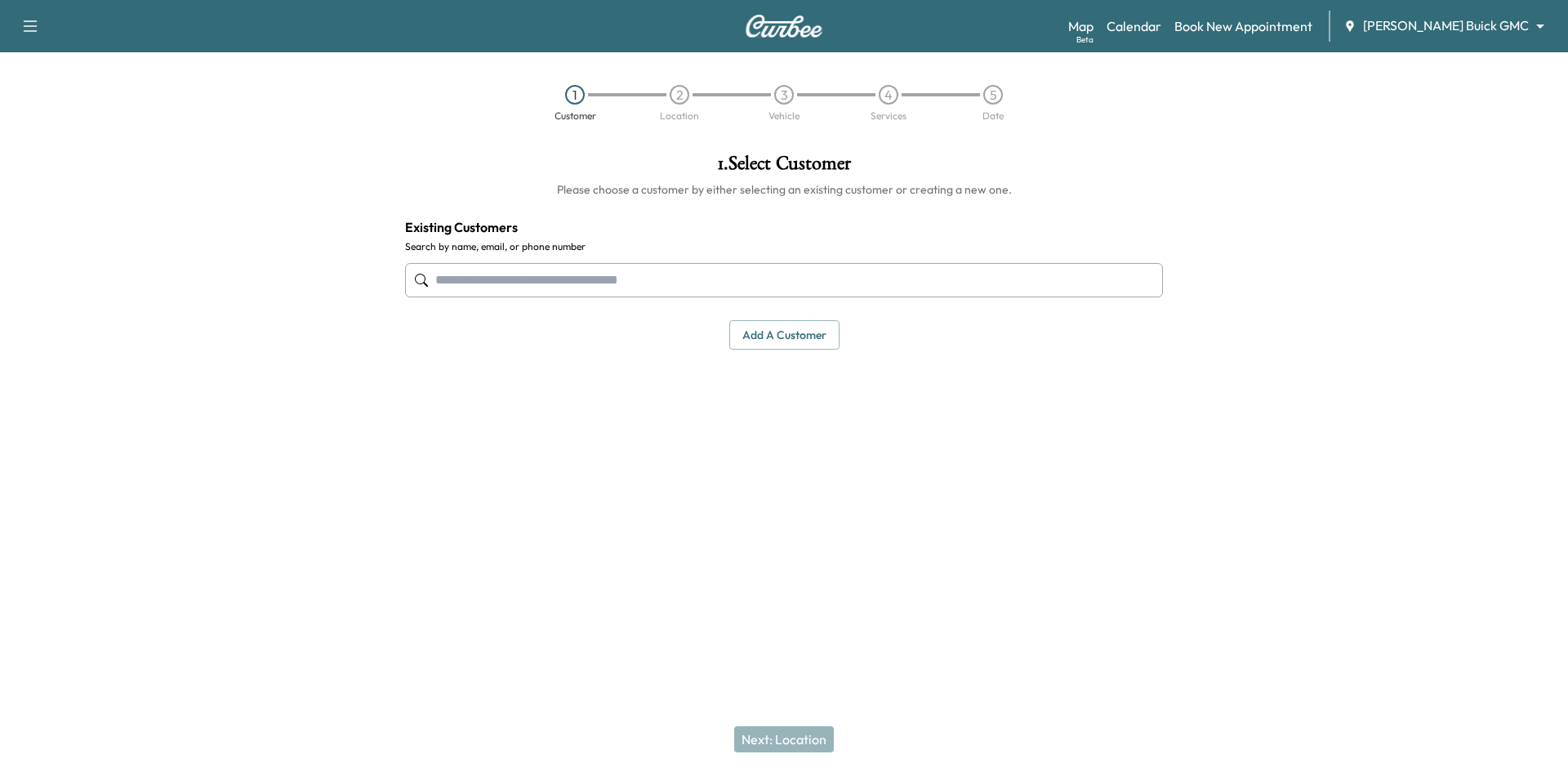
click at [979, 272] on input "text" at bounding box center [784, 280] width 758 height 34
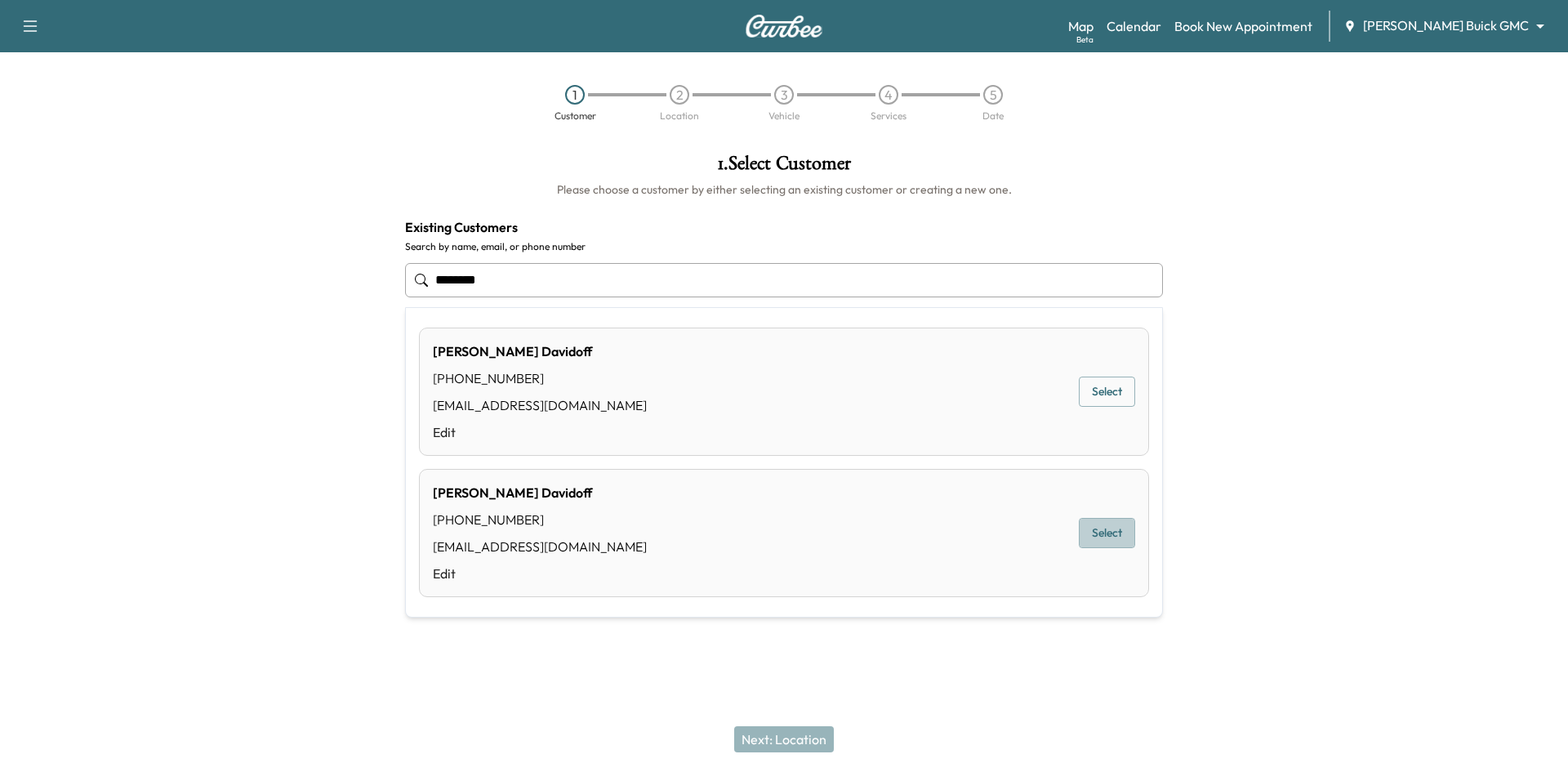
click at [1103, 535] on button "Select" at bounding box center [1107, 533] width 57 height 30
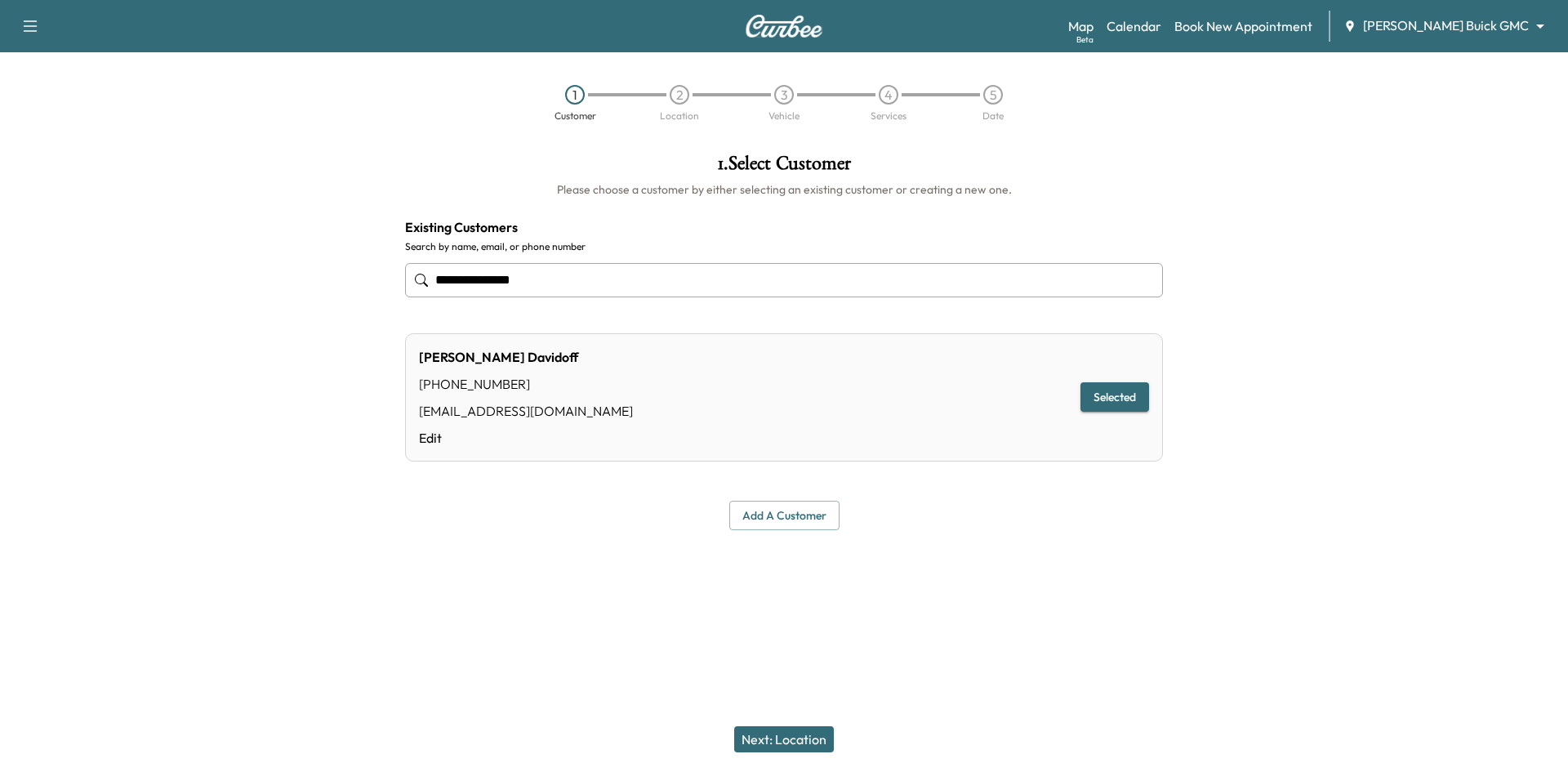
type input "**********"
click at [823, 745] on button "Next: Location" at bounding box center [784, 739] width 100 height 26
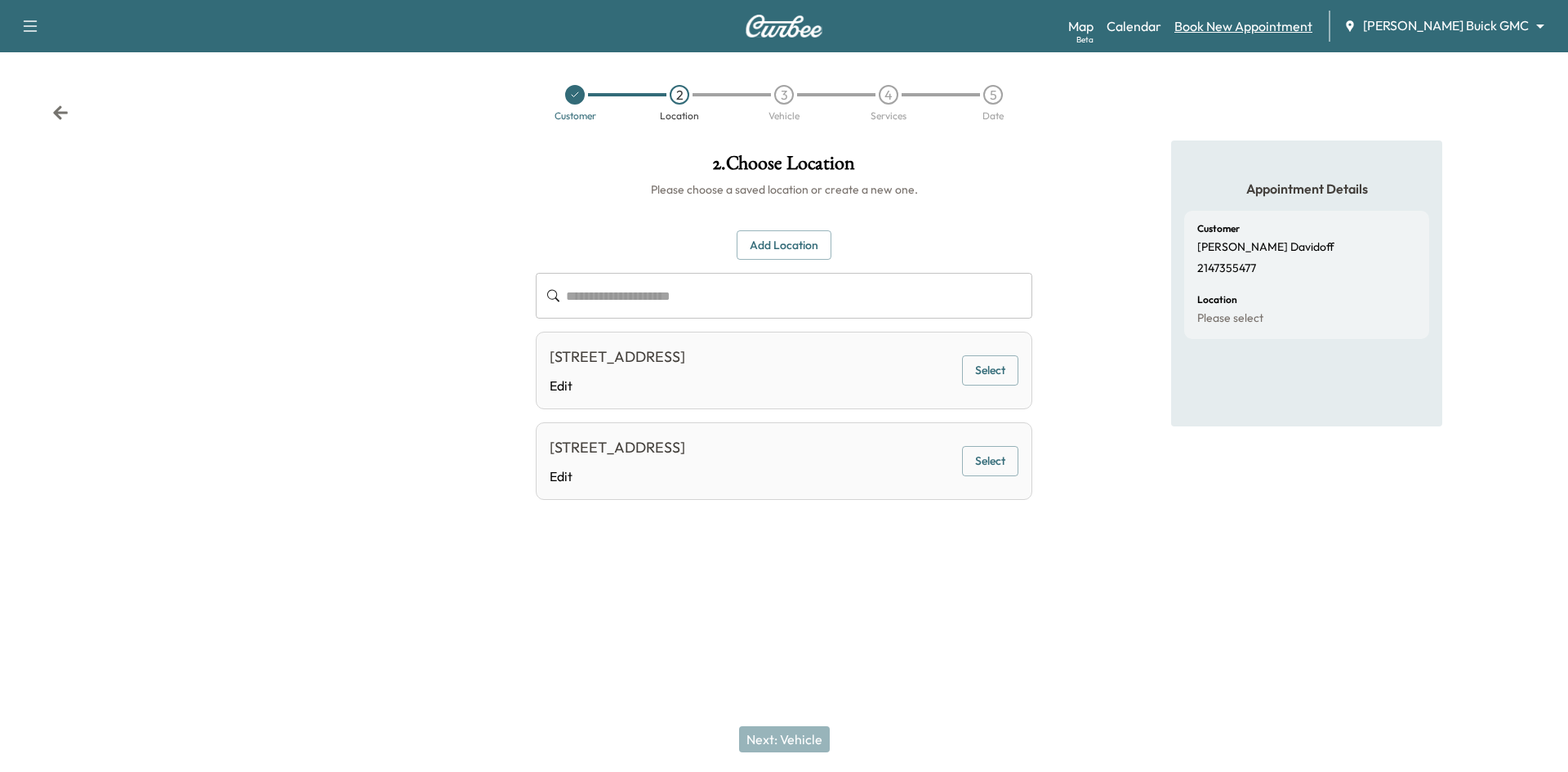
click at [1293, 30] on link "Book New Appointment" at bounding box center [1243, 26] width 138 height 20
click at [1161, 16] on link "Calendar" at bounding box center [1134, 26] width 55 height 20
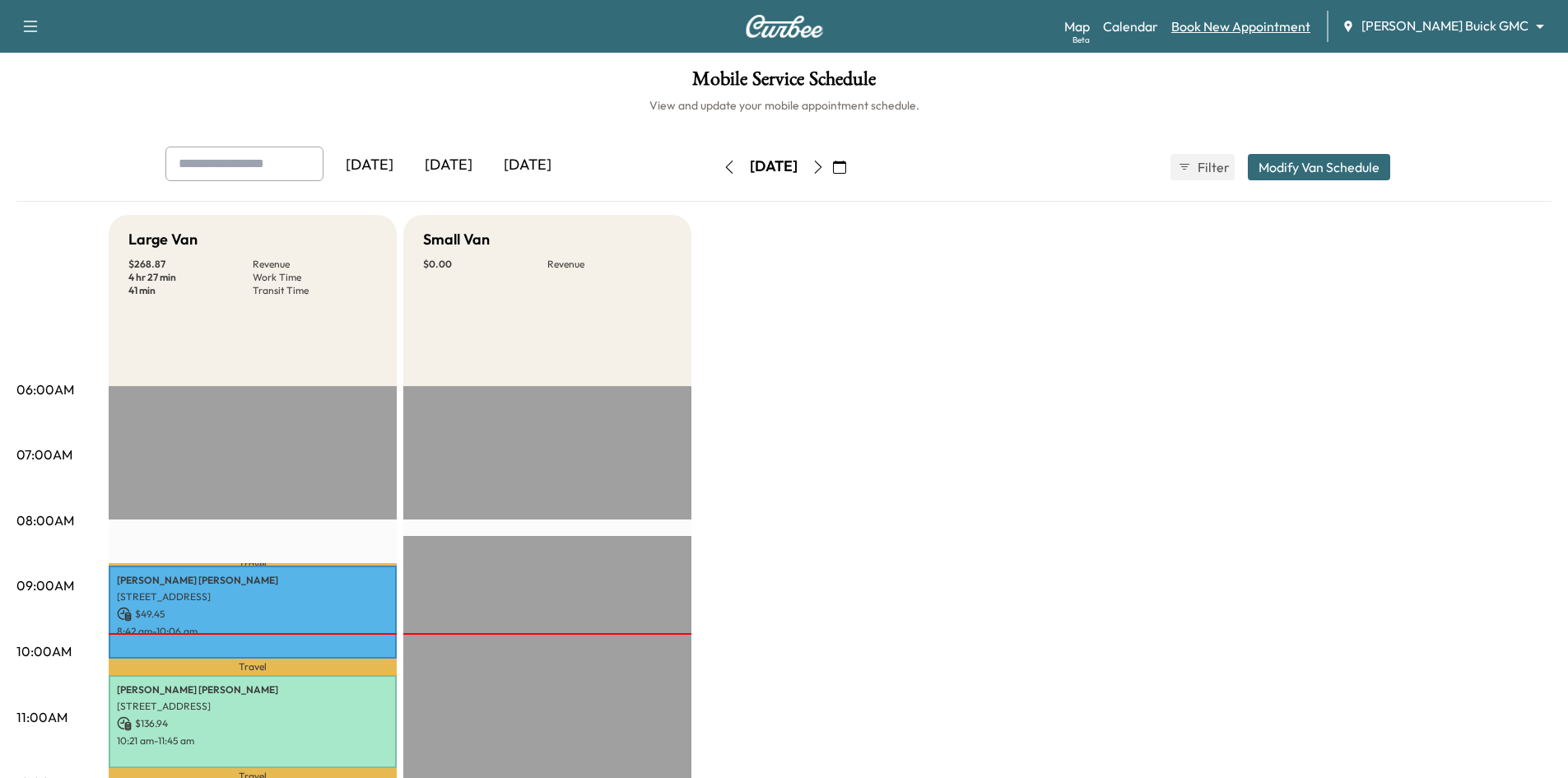
click at [1257, 23] on link "Book New Appointment" at bounding box center [1241, 26] width 139 height 20
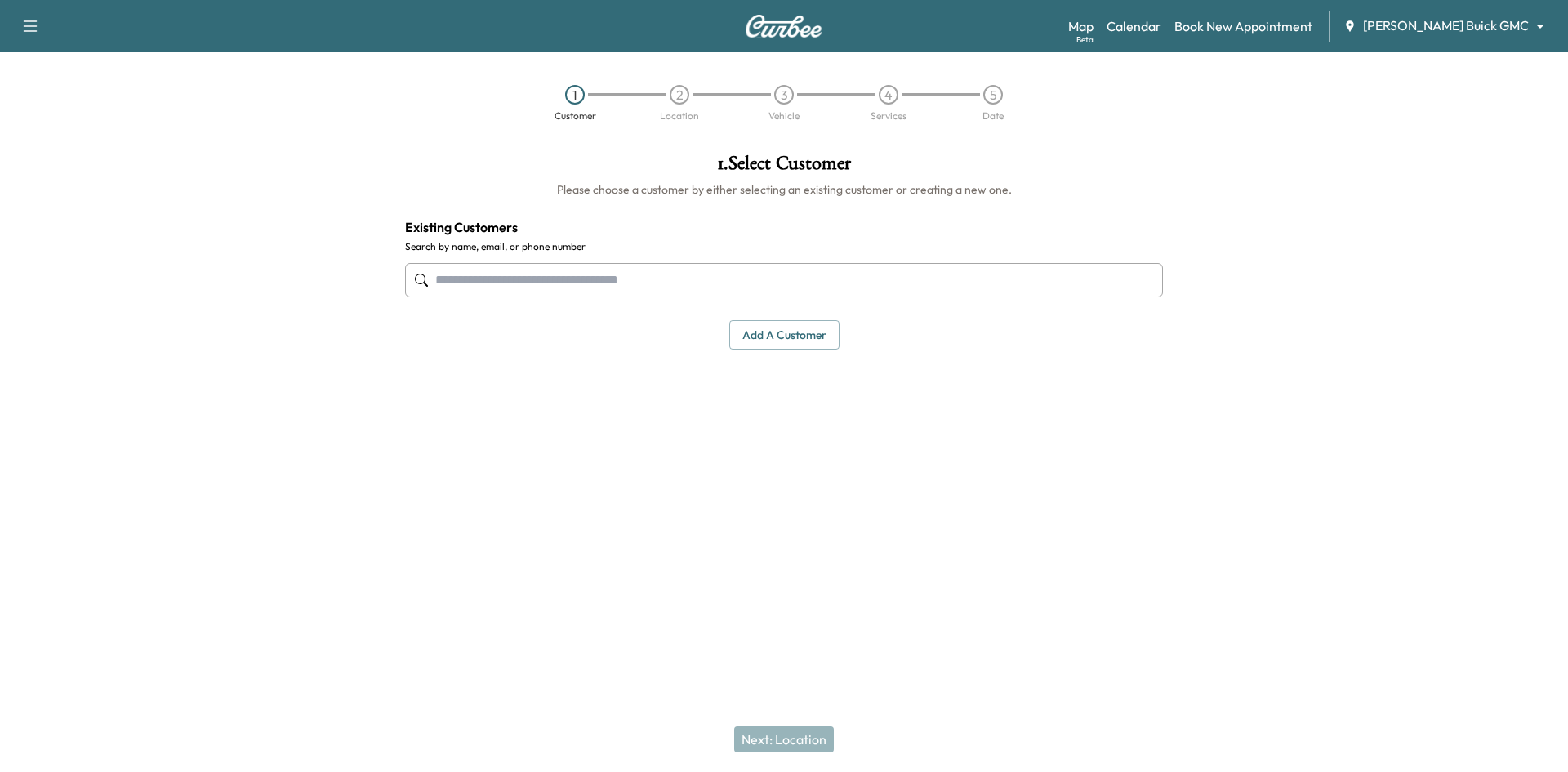
click at [920, 267] on input "text" at bounding box center [784, 280] width 758 height 34
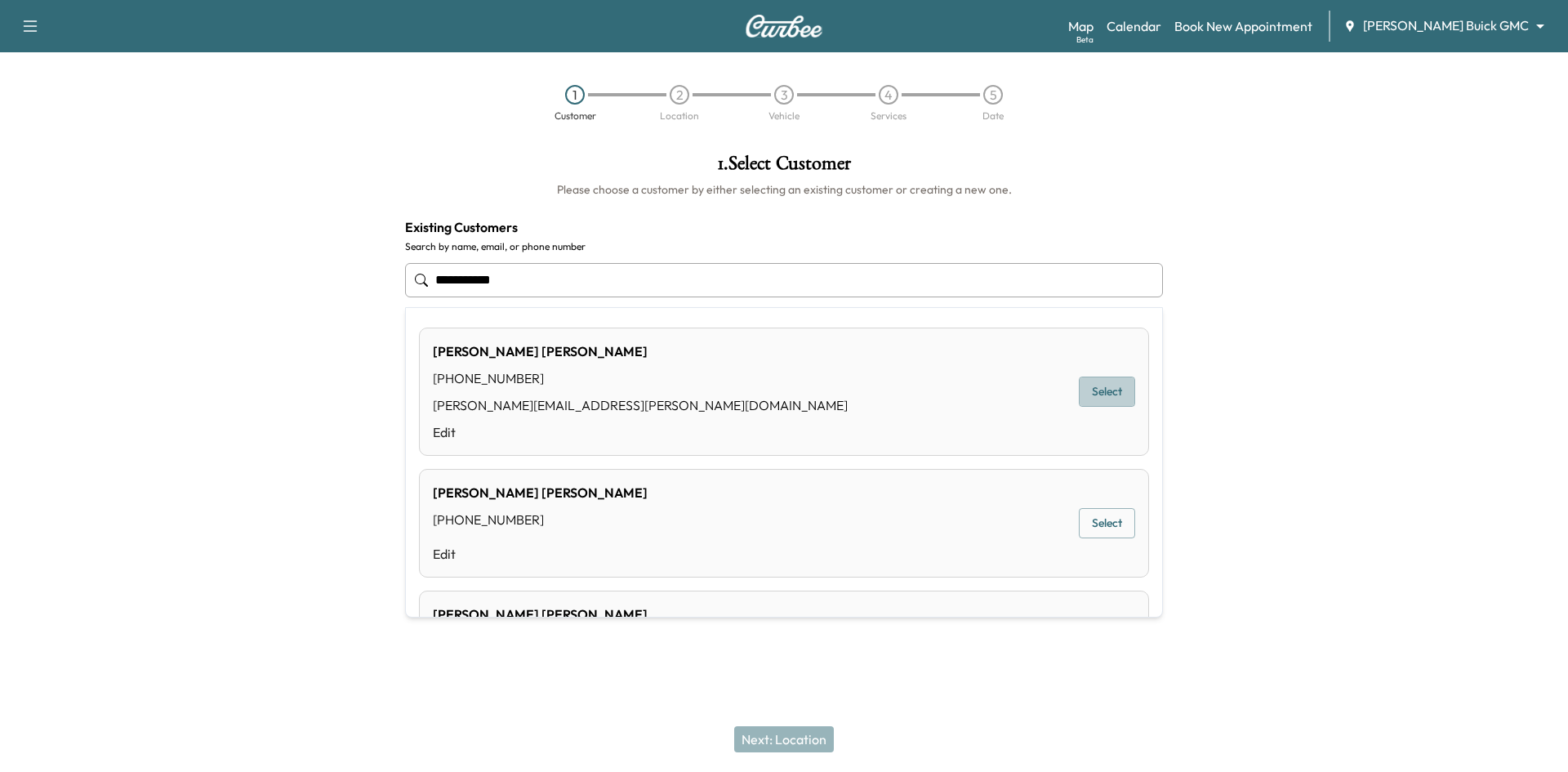
click at [1078, 407] on div "Barry Davis (214) 803-3109 barry.davis@enlink.com Edit Select" at bounding box center [784, 392] width 730 height 128
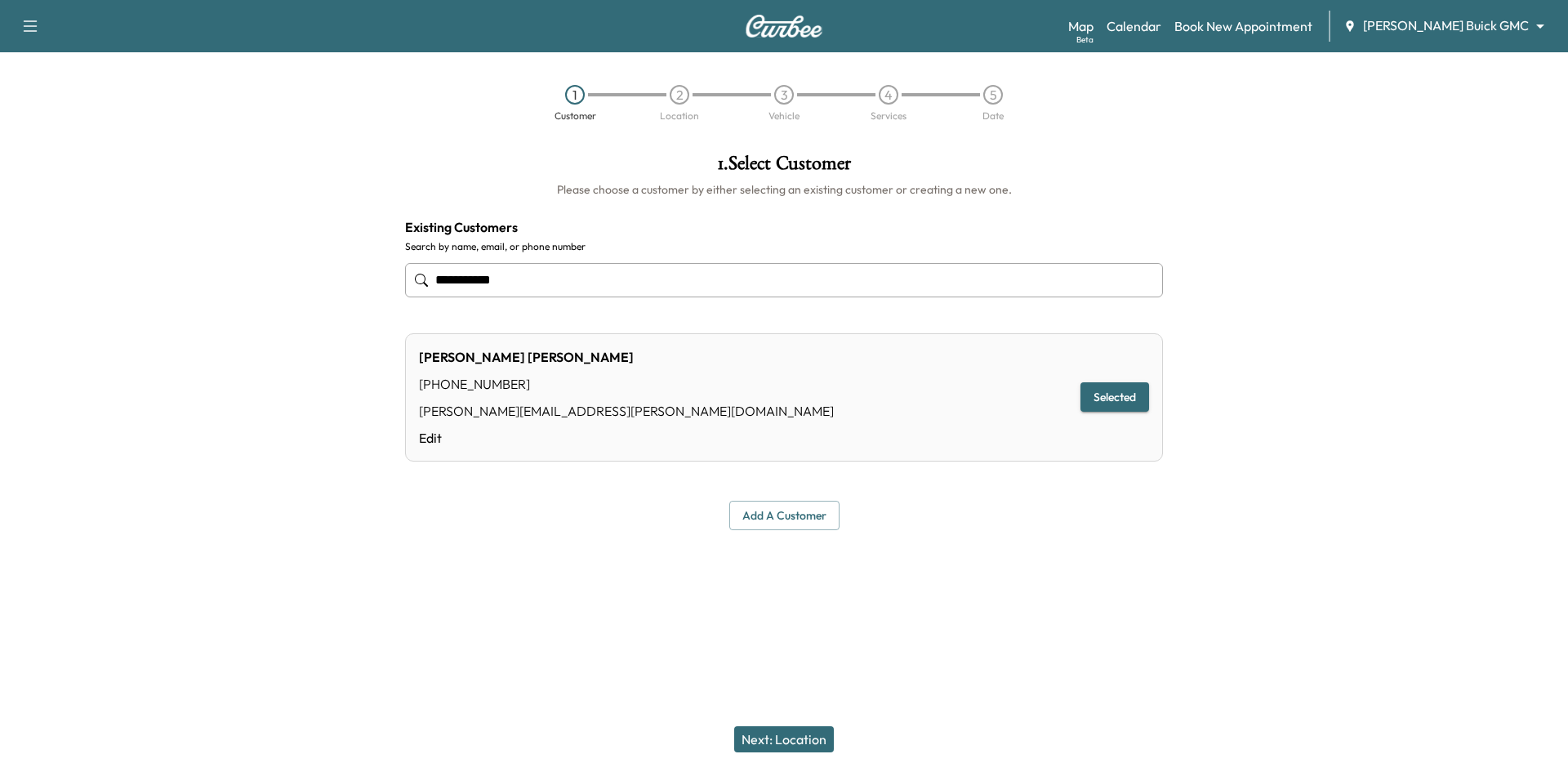
type input "**********"
click at [807, 735] on button "Next: Location" at bounding box center [784, 739] width 100 height 26
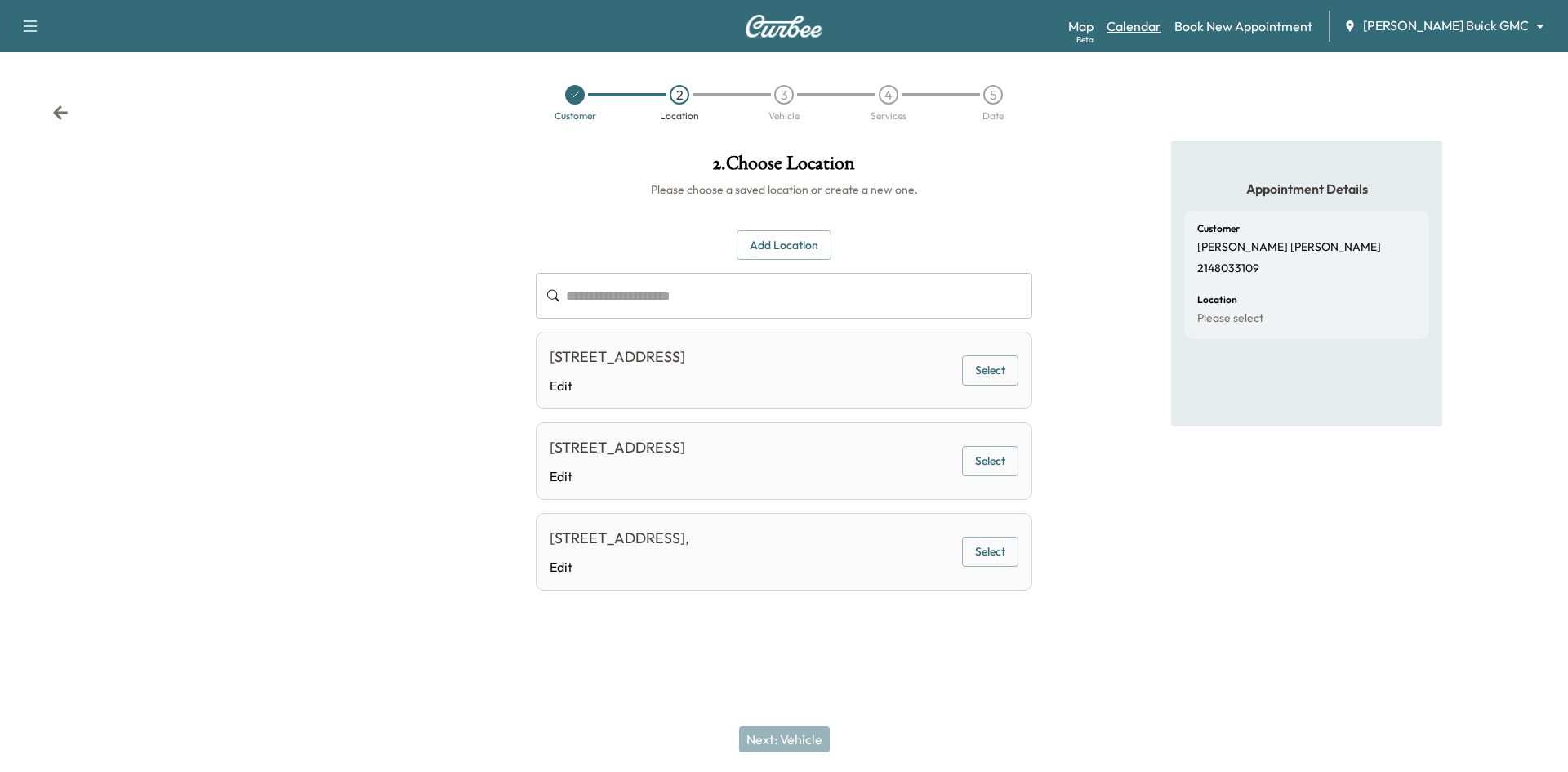
click at [1161, 28] on link "Calendar" at bounding box center [1134, 26] width 55 height 20
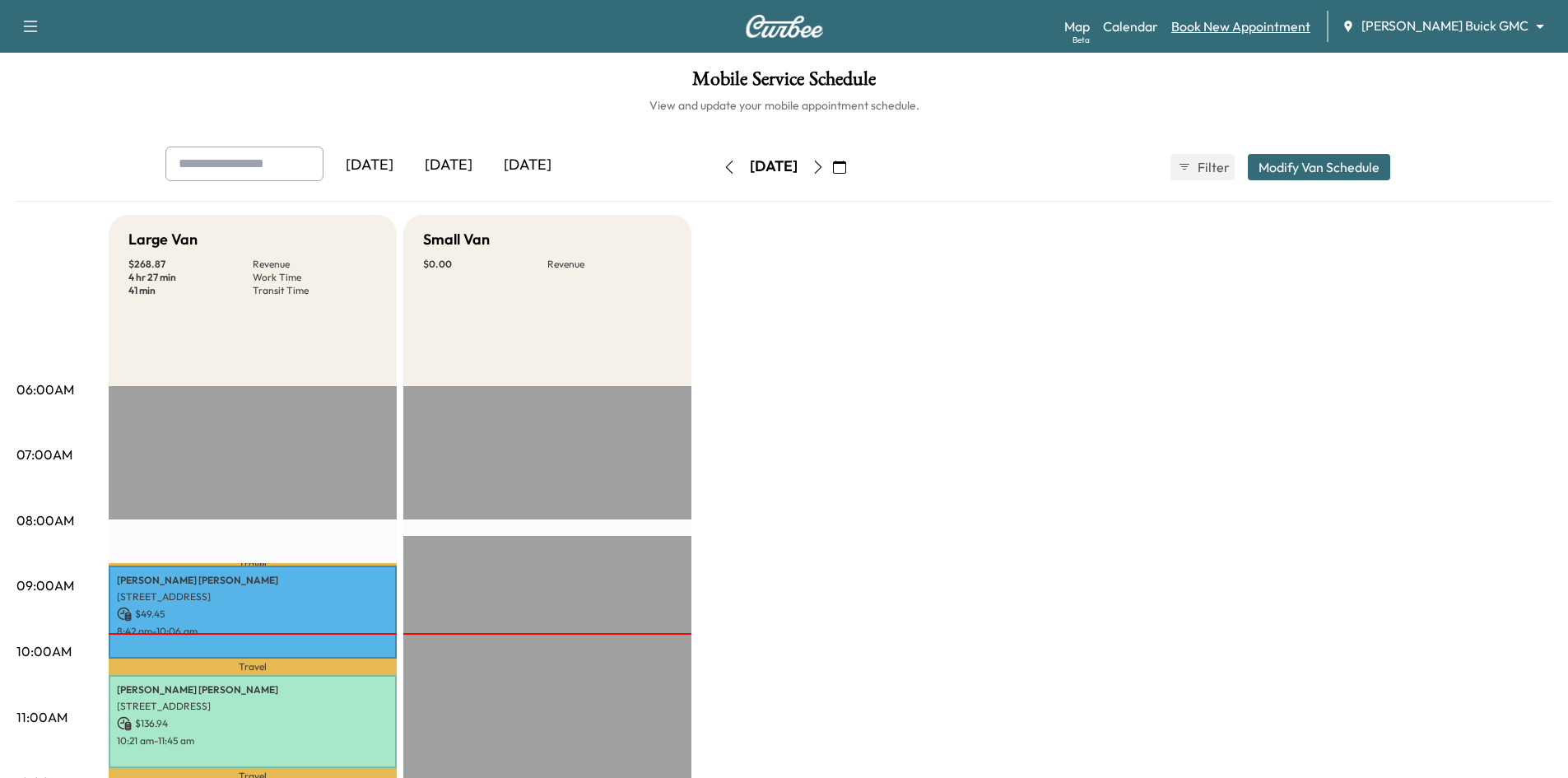
click at [1295, 21] on link "Book New Appointment" at bounding box center [1241, 26] width 139 height 20
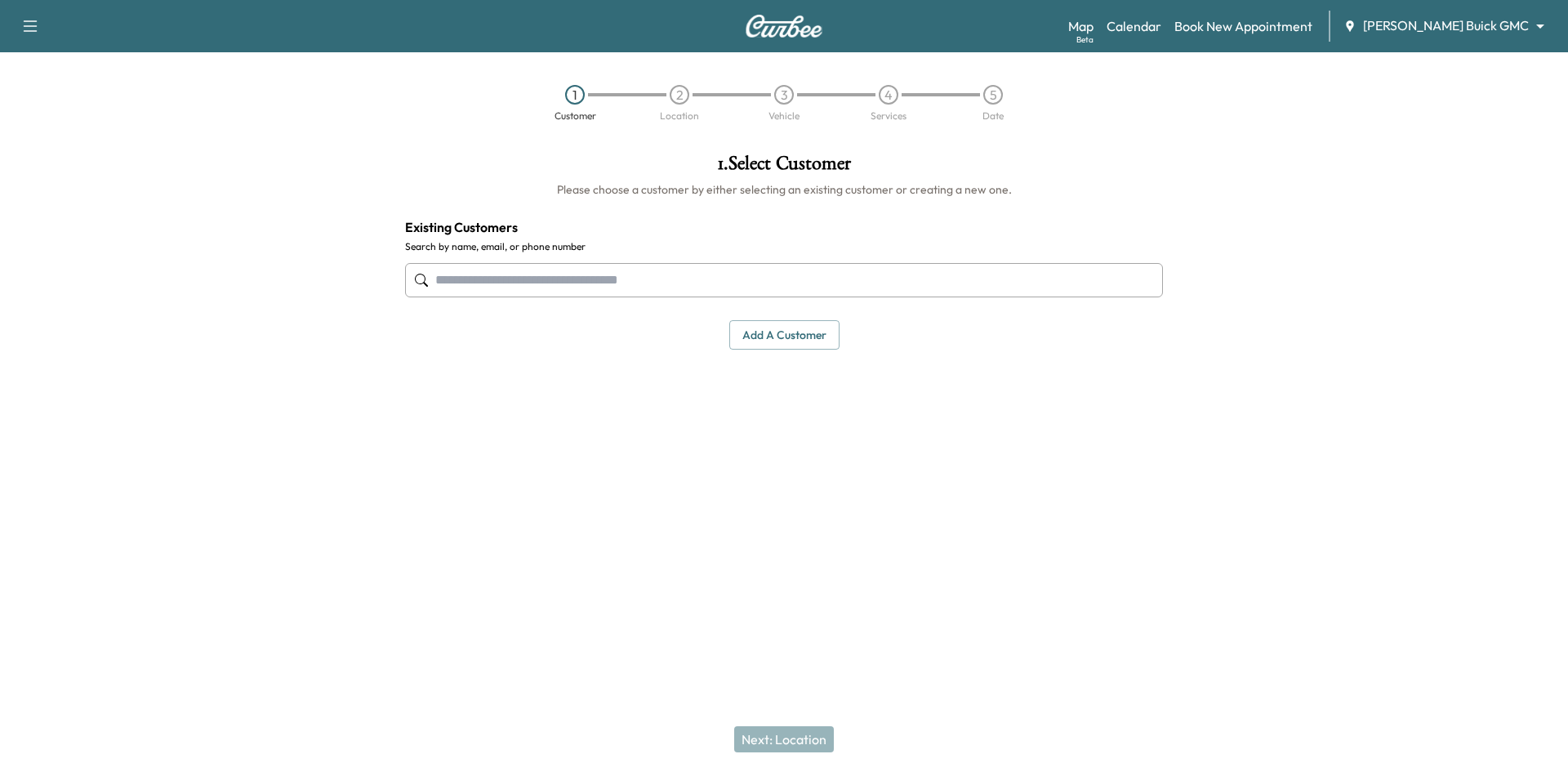
click at [846, 286] on input "text" at bounding box center [784, 280] width 758 height 34
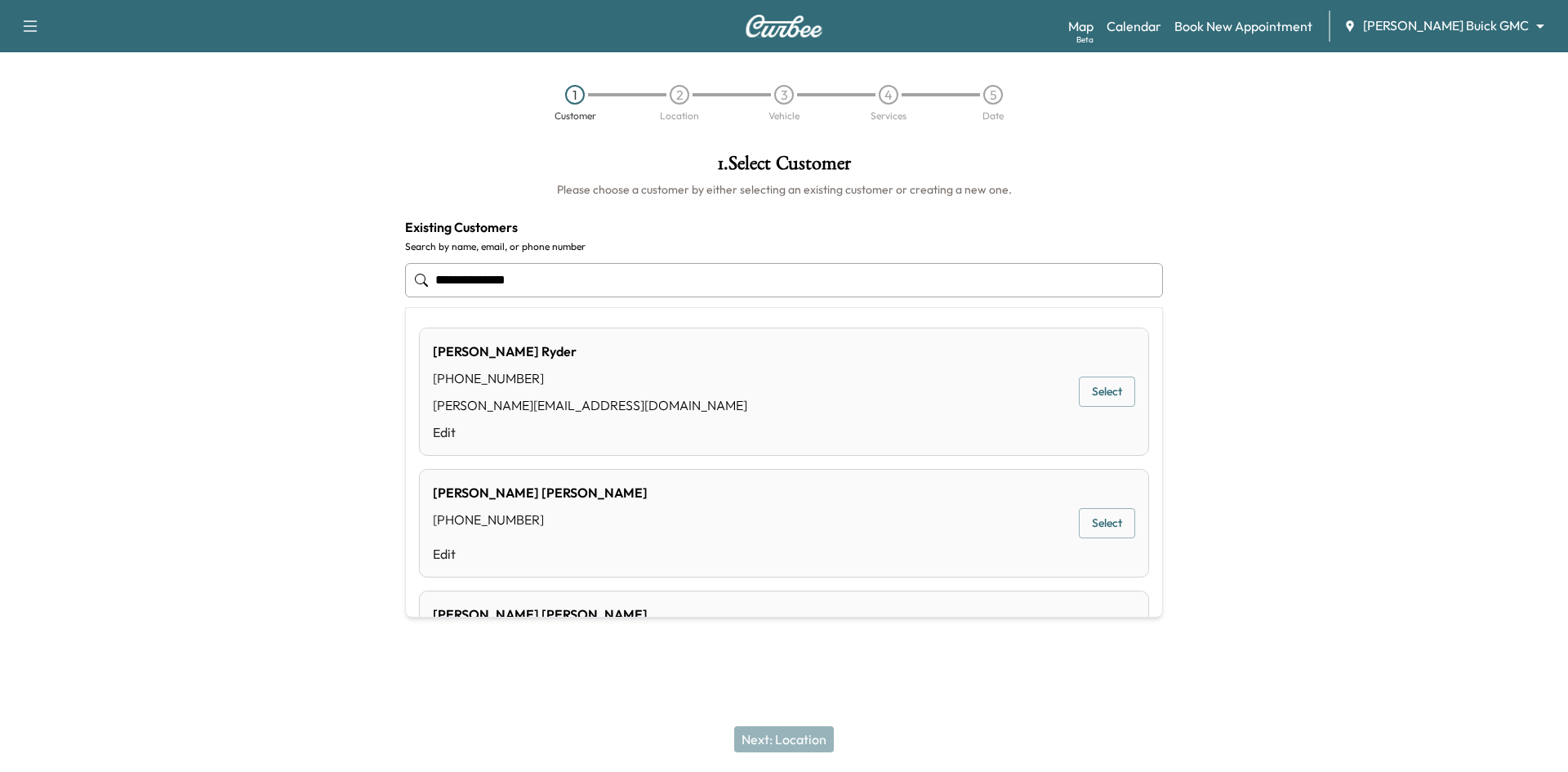
click at [1109, 391] on button "Select" at bounding box center [1107, 391] width 57 height 30
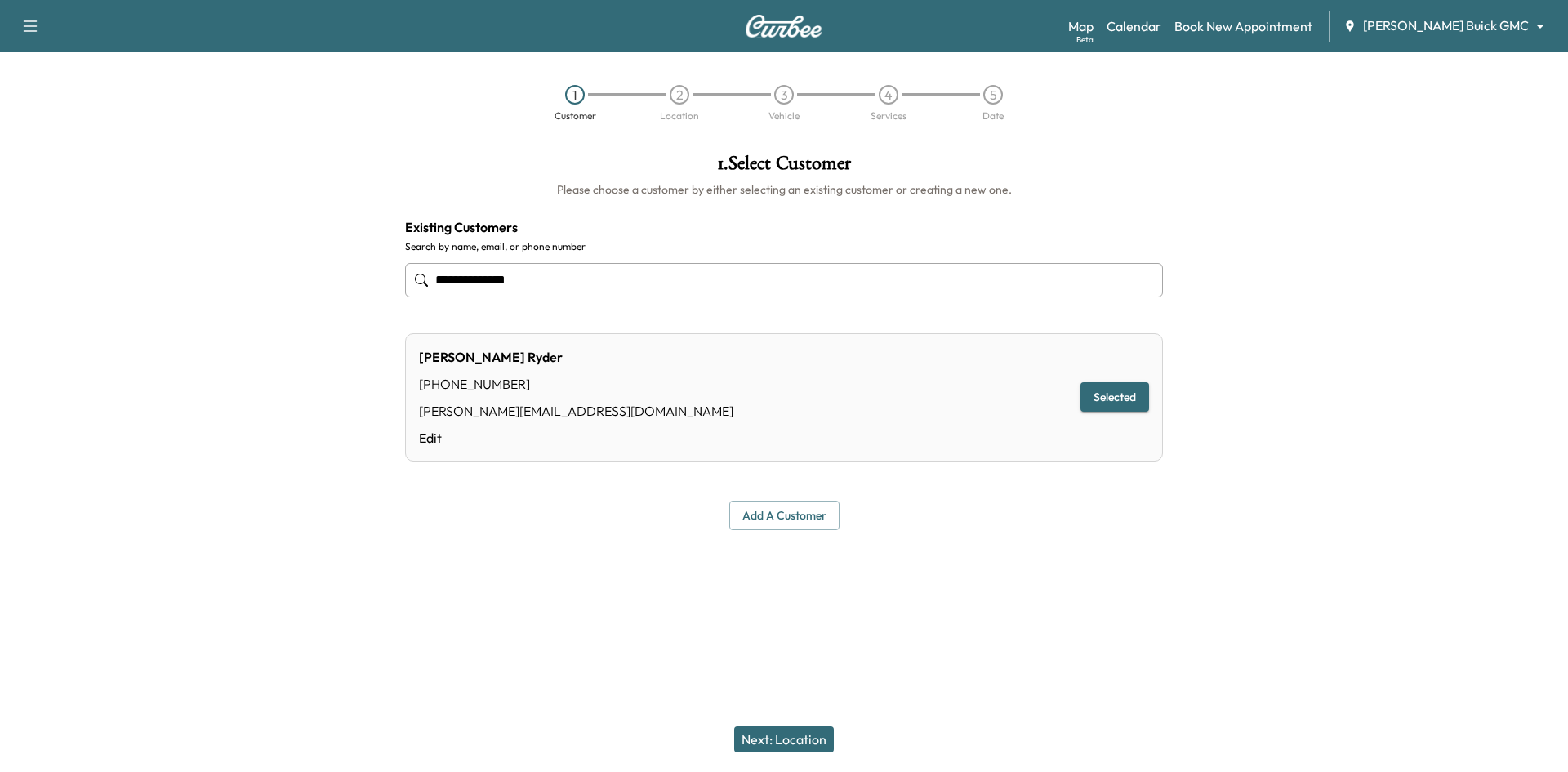
type input "**********"
click at [786, 734] on button "Next: Location" at bounding box center [784, 739] width 100 height 26
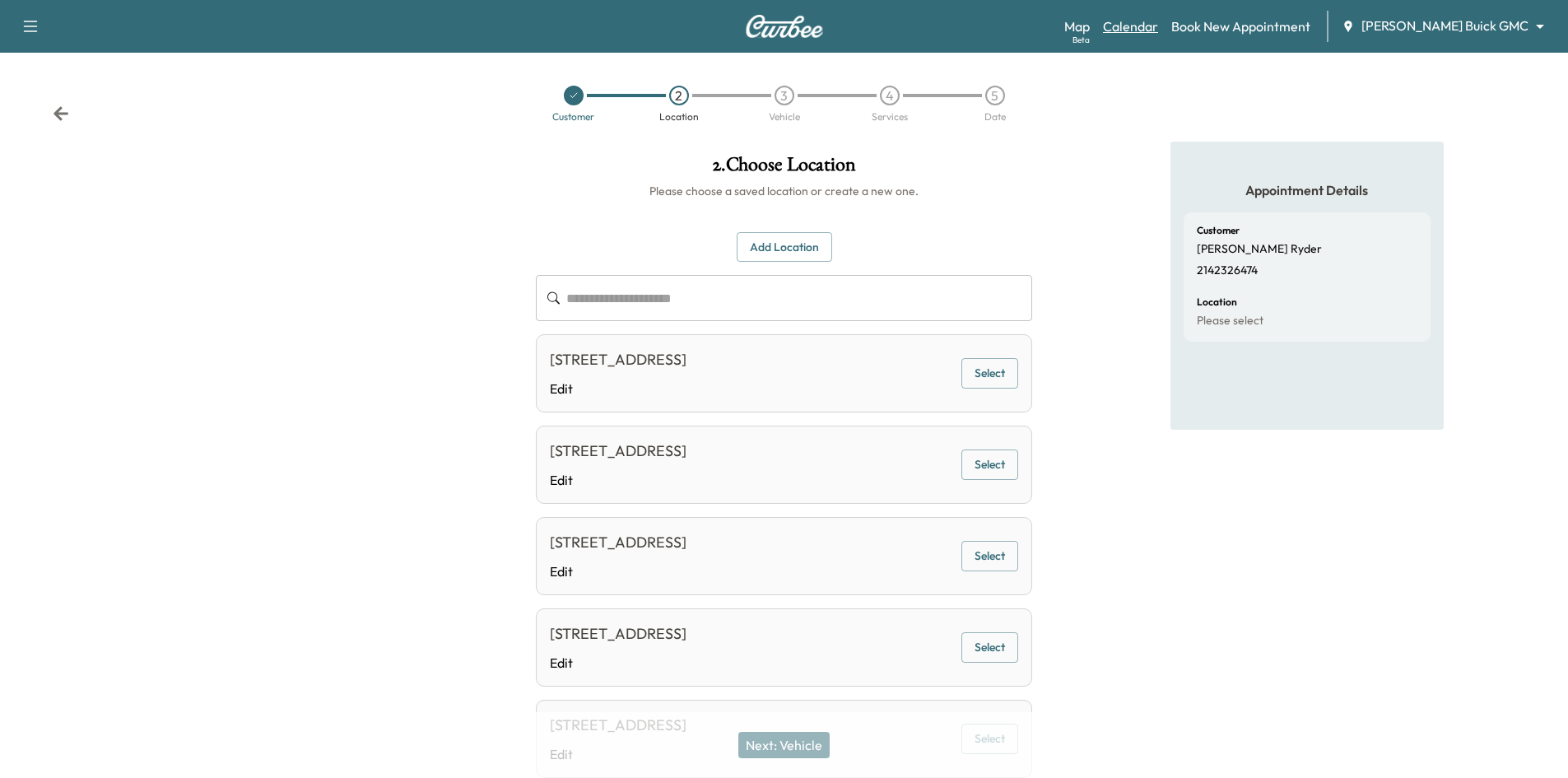
click at [1158, 19] on link "Calendar" at bounding box center [1130, 26] width 55 height 20
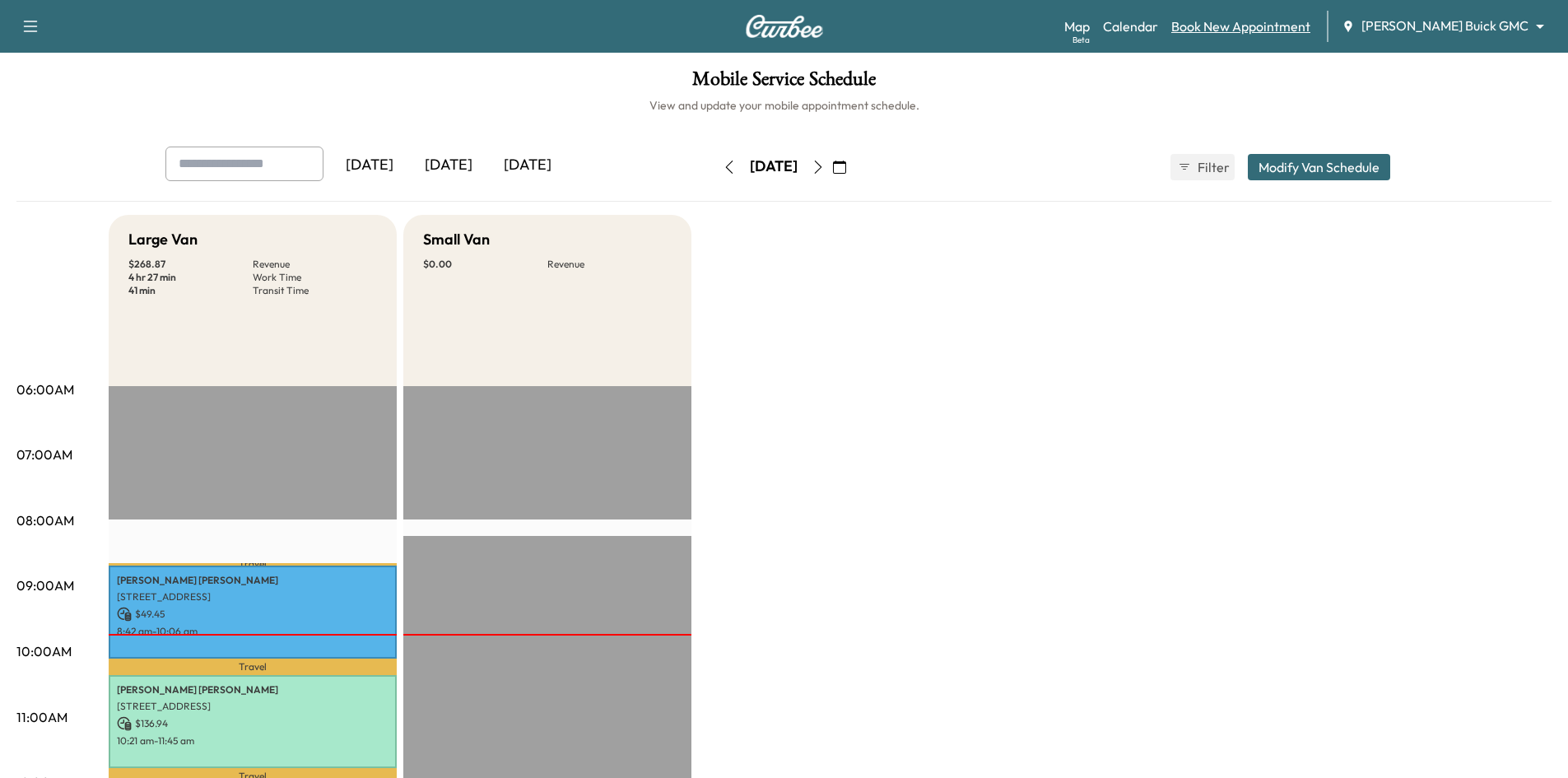
click at [1246, 21] on link "Book New Appointment" at bounding box center [1241, 26] width 139 height 20
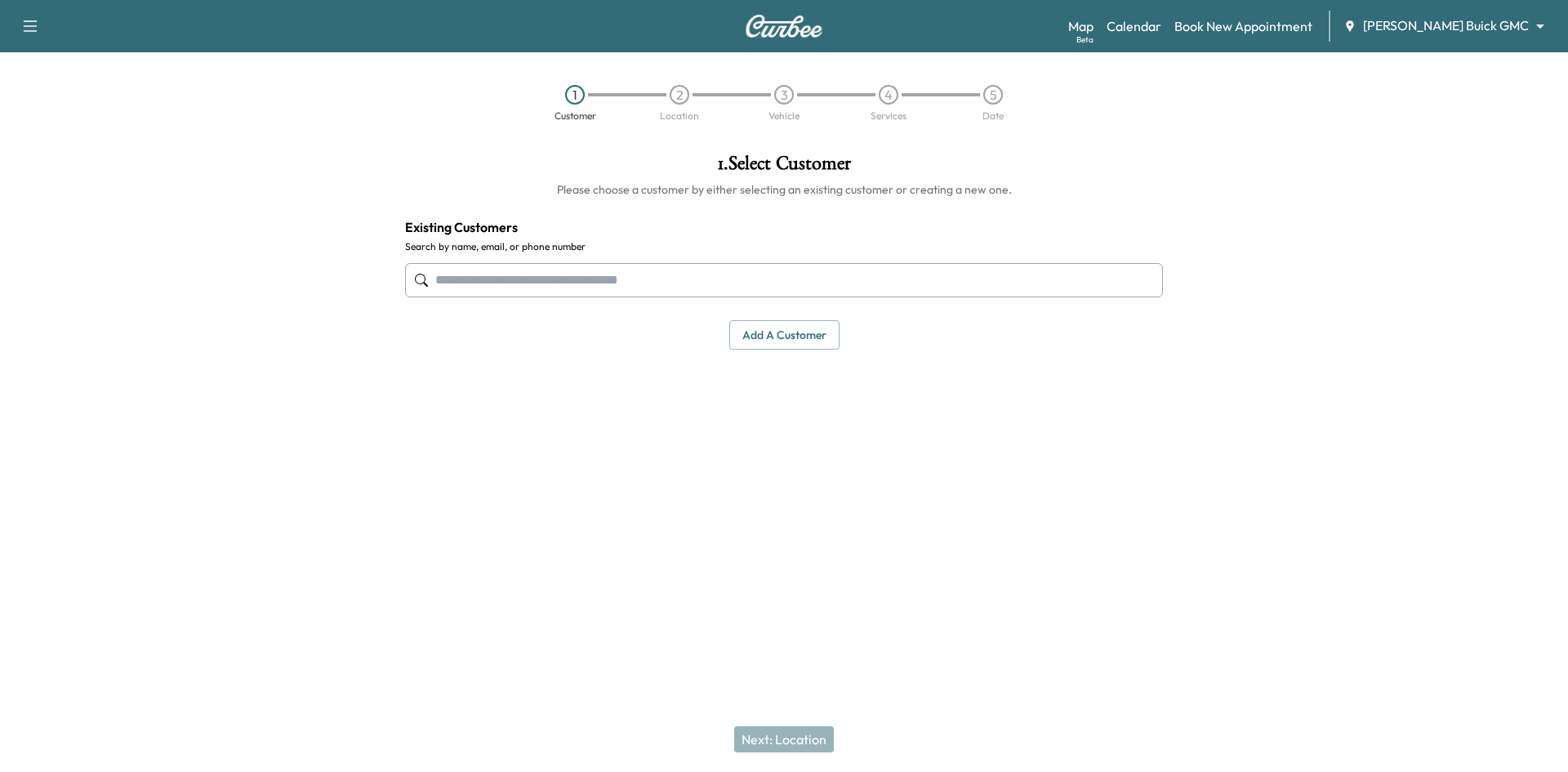
click at [831, 282] on input "text" at bounding box center [784, 280] width 758 height 34
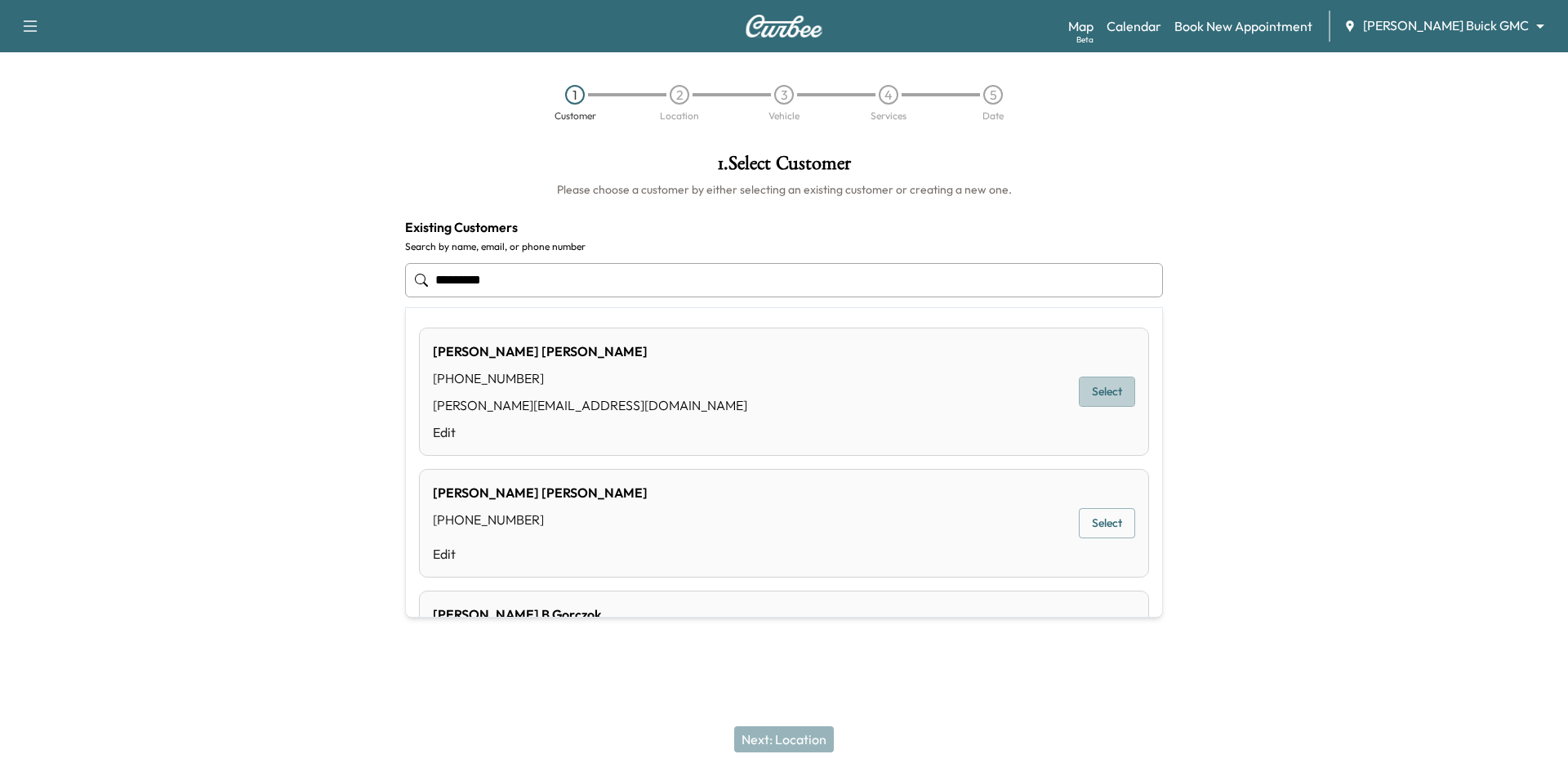
click at [1079, 384] on button "Select" at bounding box center [1107, 391] width 57 height 30
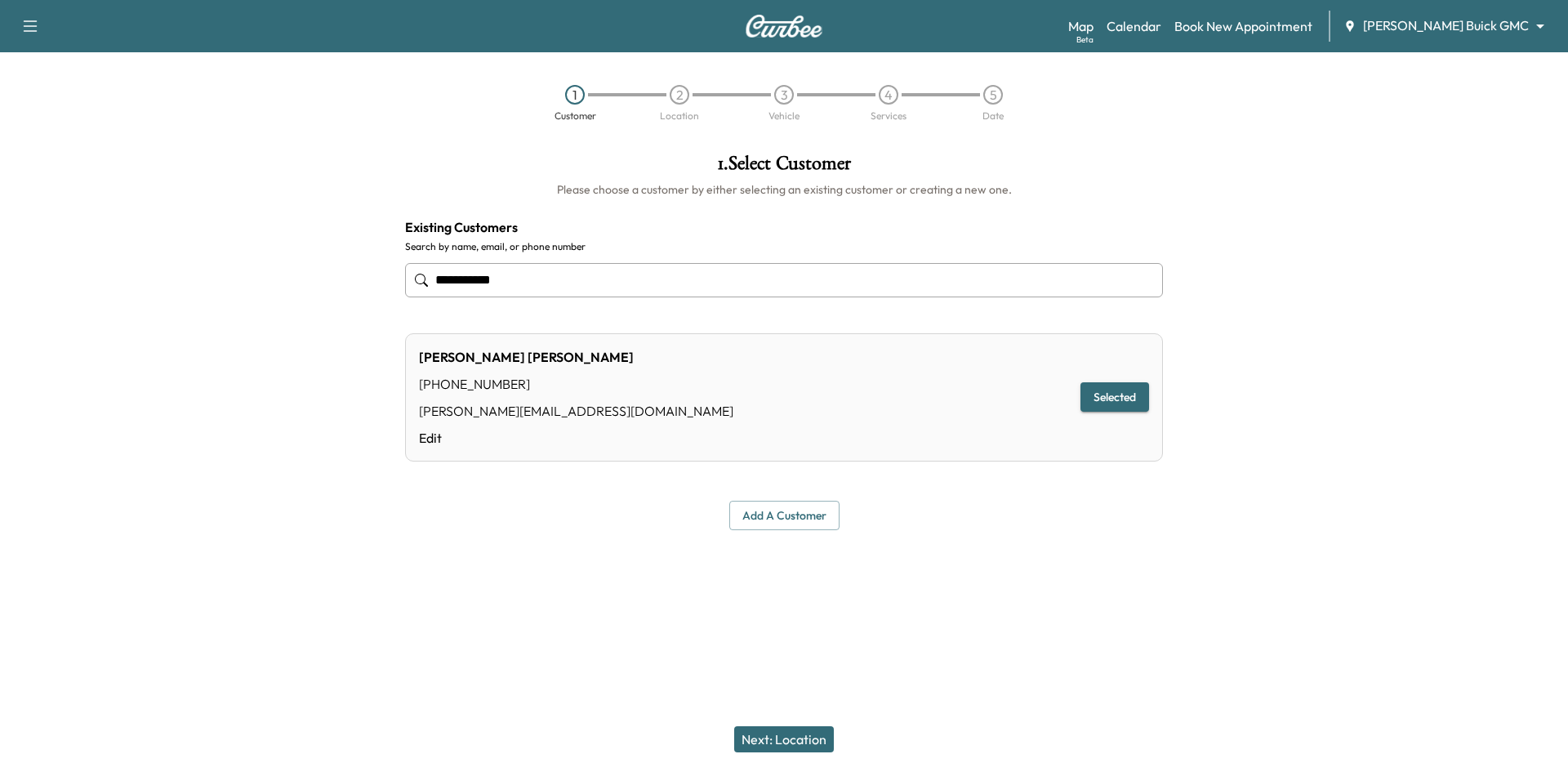
type input "**********"
click at [782, 737] on button "Next: Location" at bounding box center [784, 739] width 100 height 26
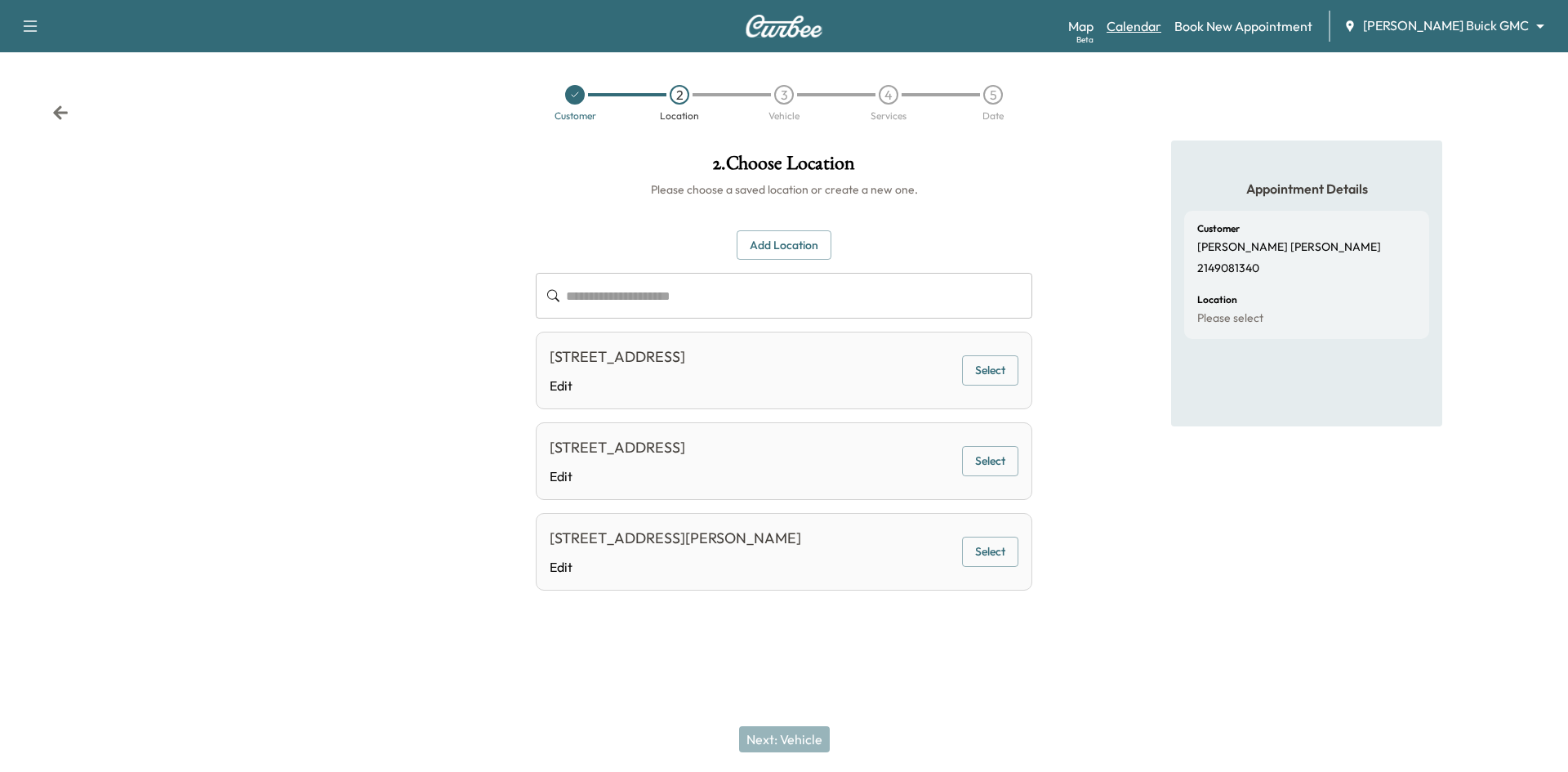
click at [1161, 27] on link "Calendar" at bounding box center [1134, 26] width 55 height 20
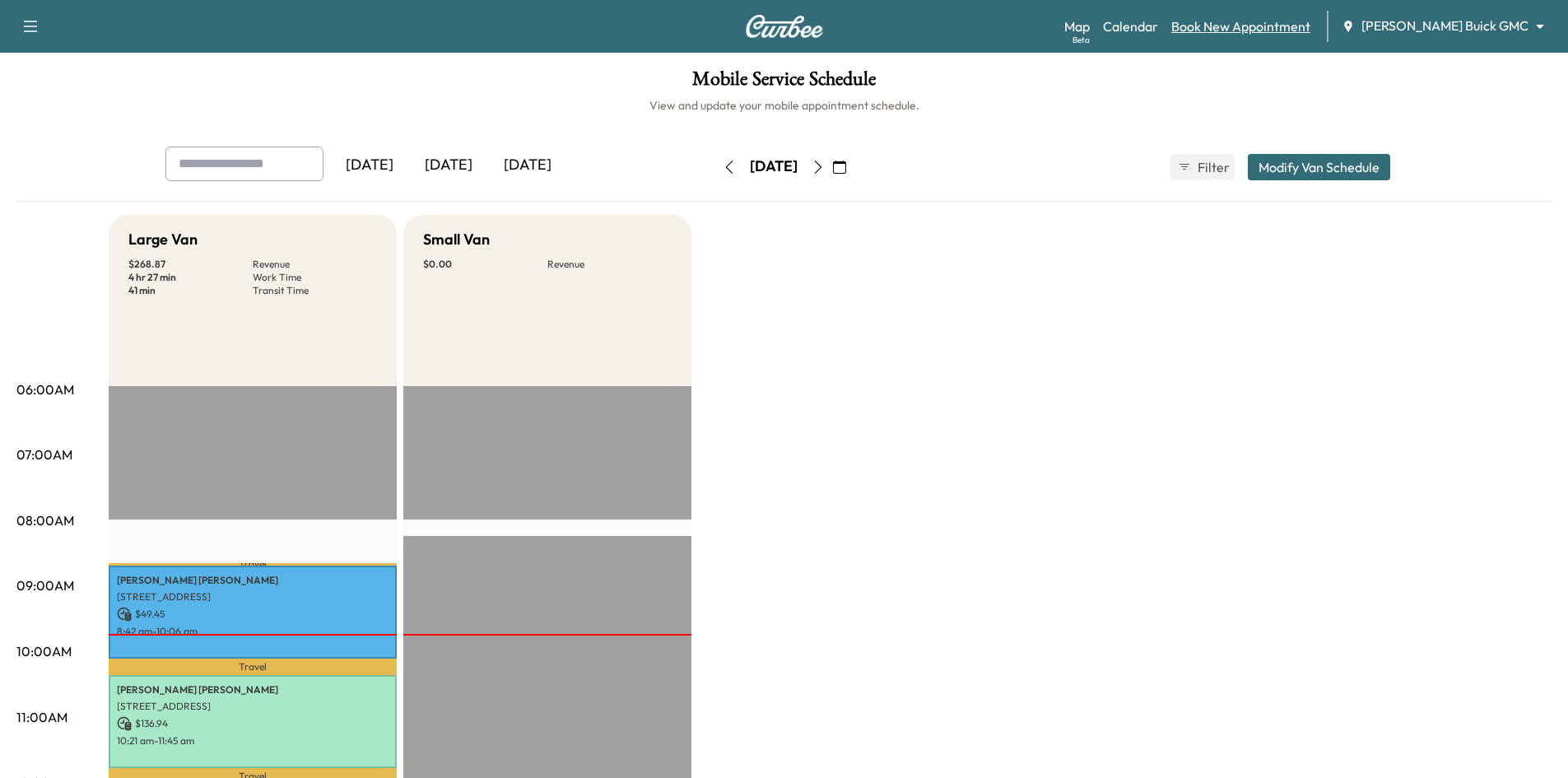
click at [1310, 29] on link "Book New Appointment" at bounding box center [1241, 26] width 139 height 20
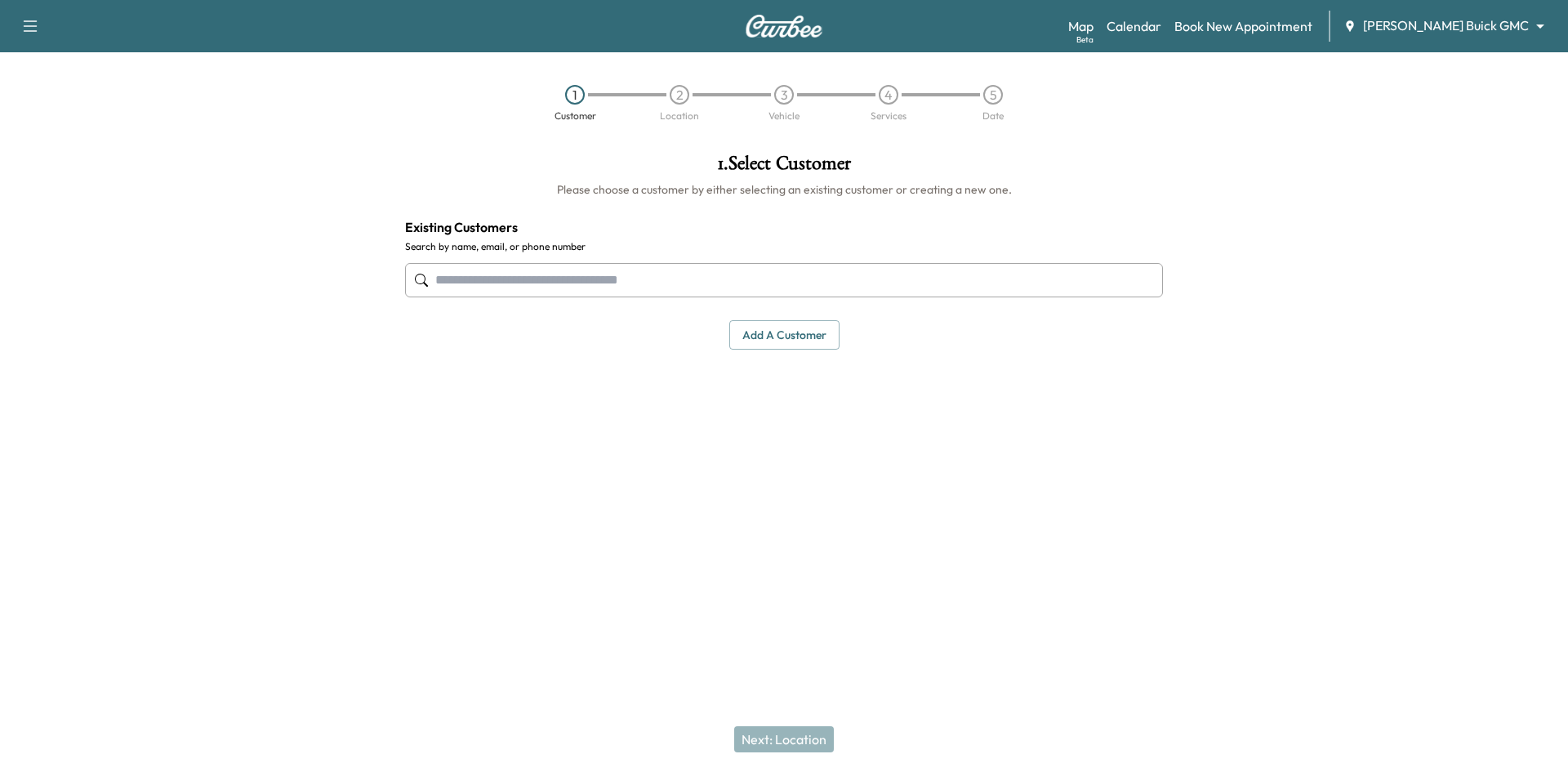
click at [902, 280] on input "text" at bounding box center [784, 280] width 758 height 34
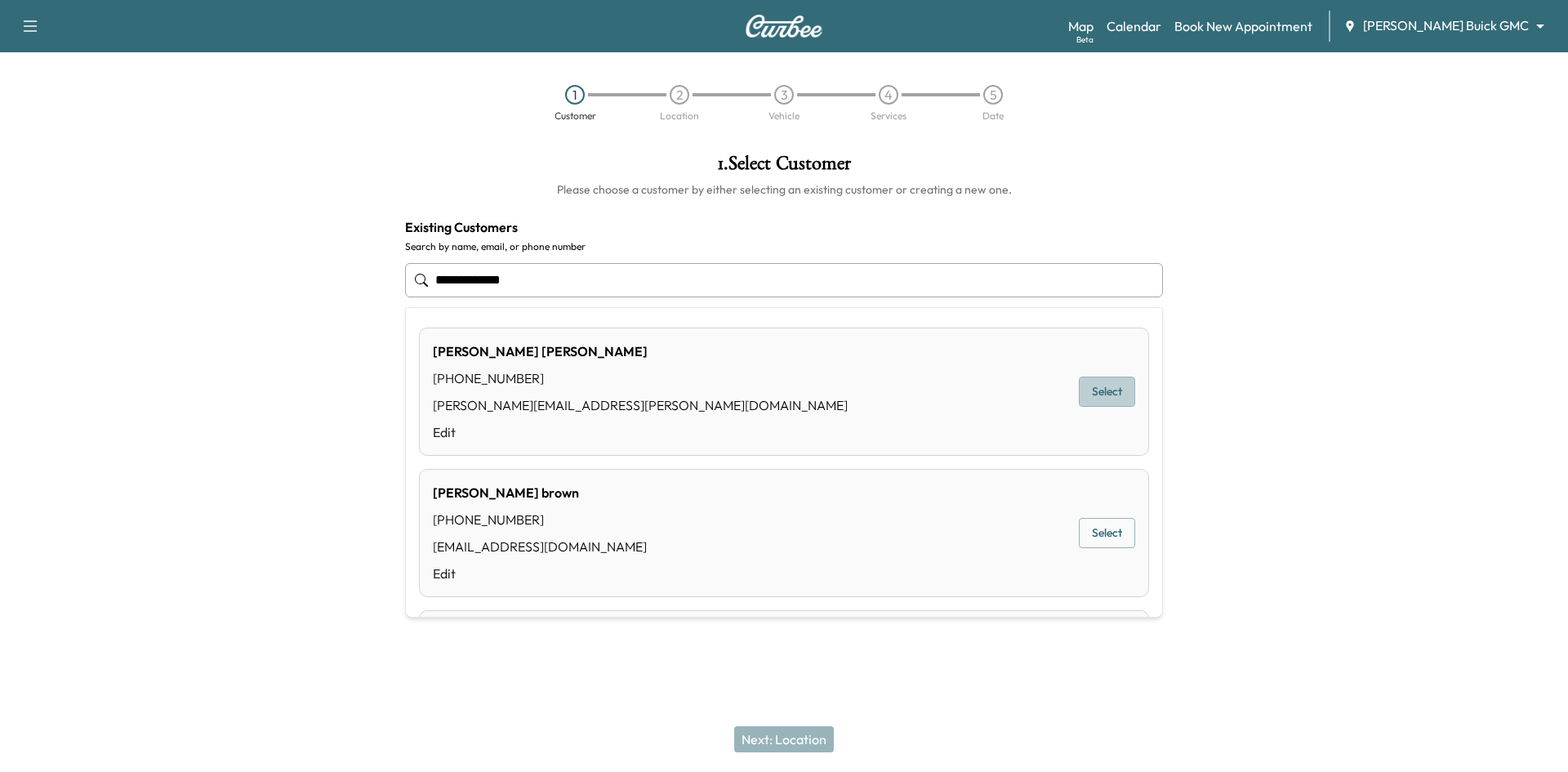
click at [1092, 400] on button "Select" at bounding box center [1107, 391] width 57 height 30
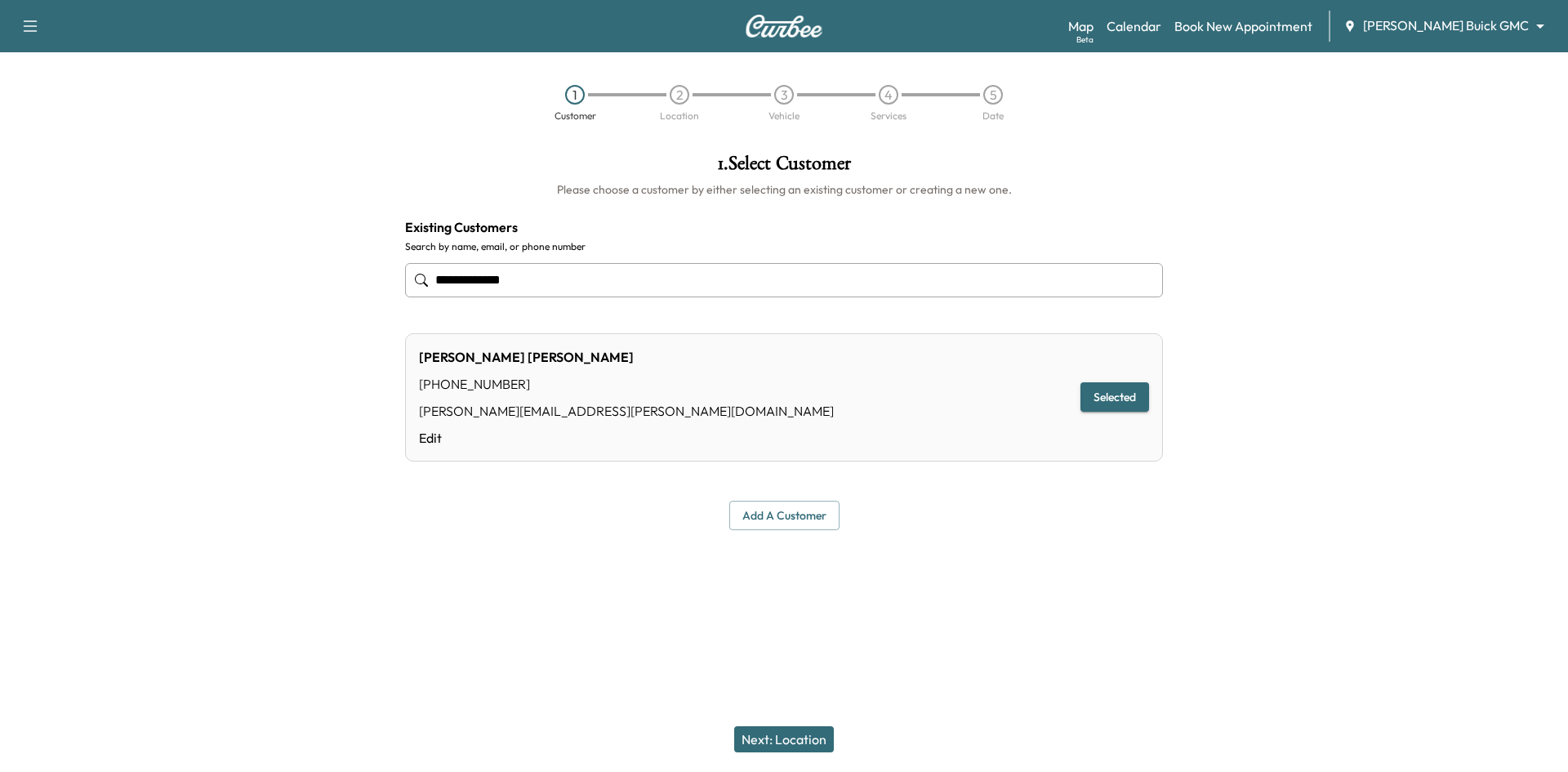
type input "**********"
click at [812, 733] on button "Next: Location" at bounding box center [784, 739] width 100 height 26
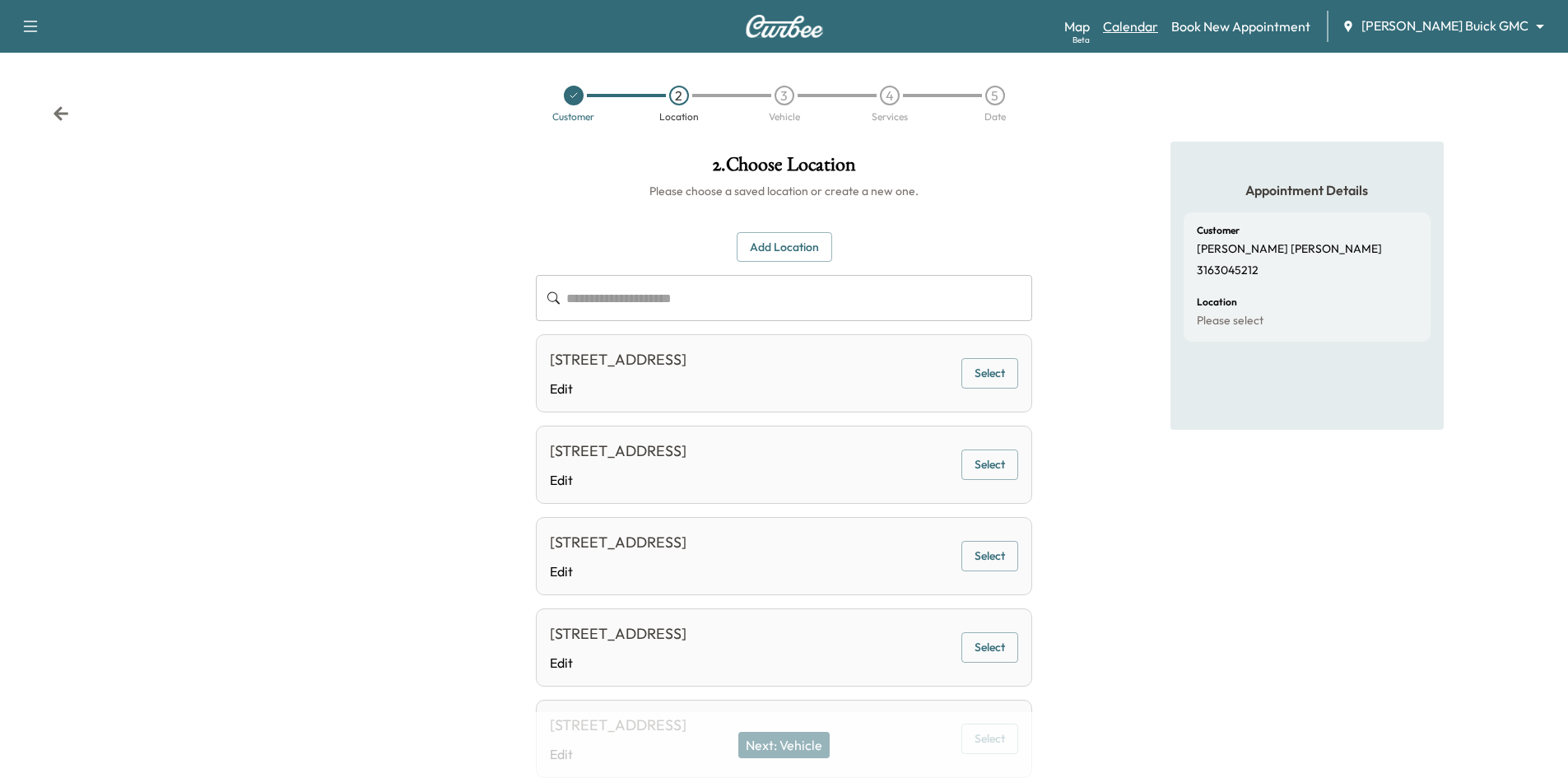
click at [1158, 25] on link "Calendar" at bounding box center [1130, 26] width 55 height 20
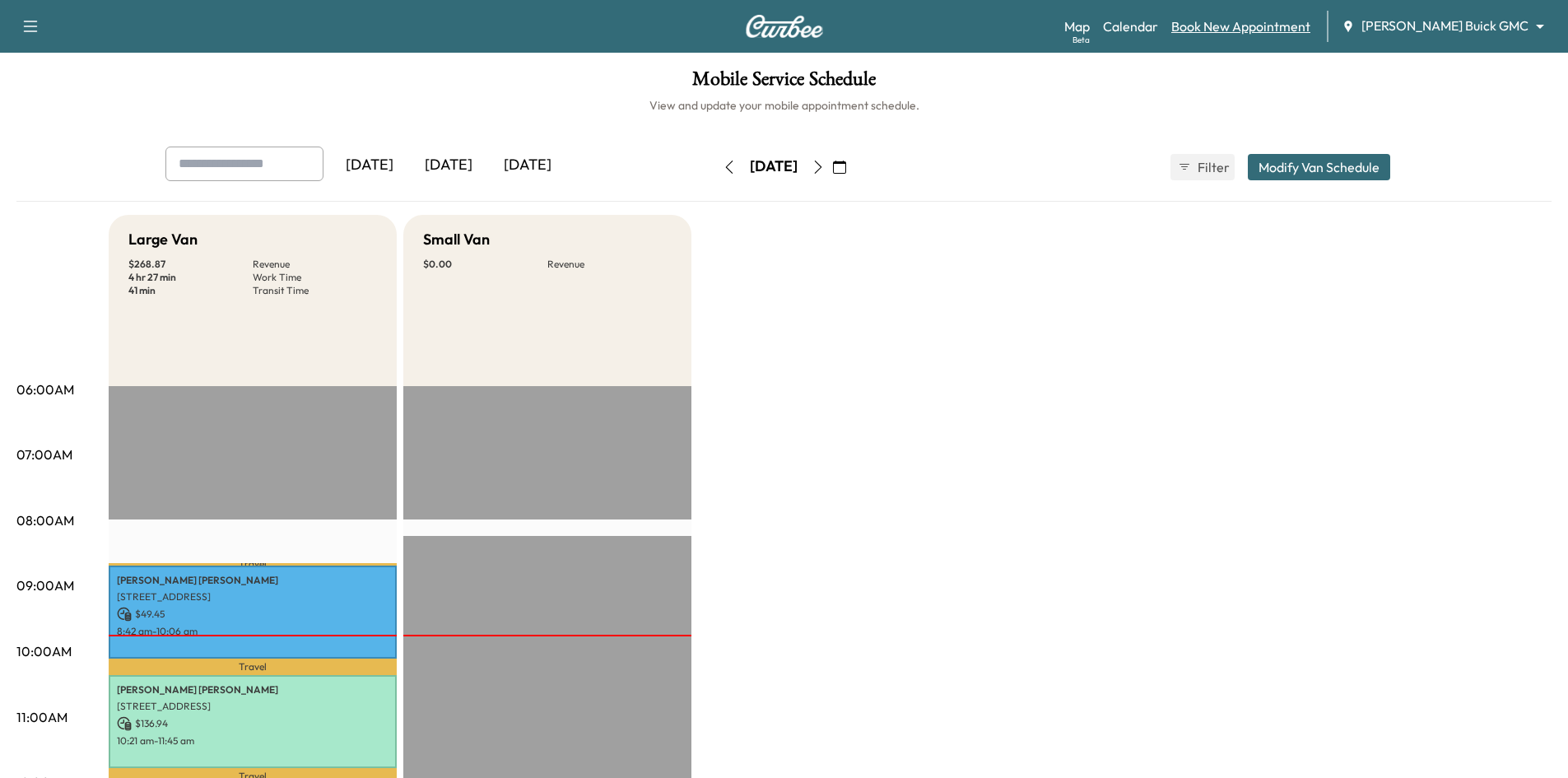
click at [1290, 29] on link "Book New Appointment" at bounding box center [1241, 26] width 139 height 20
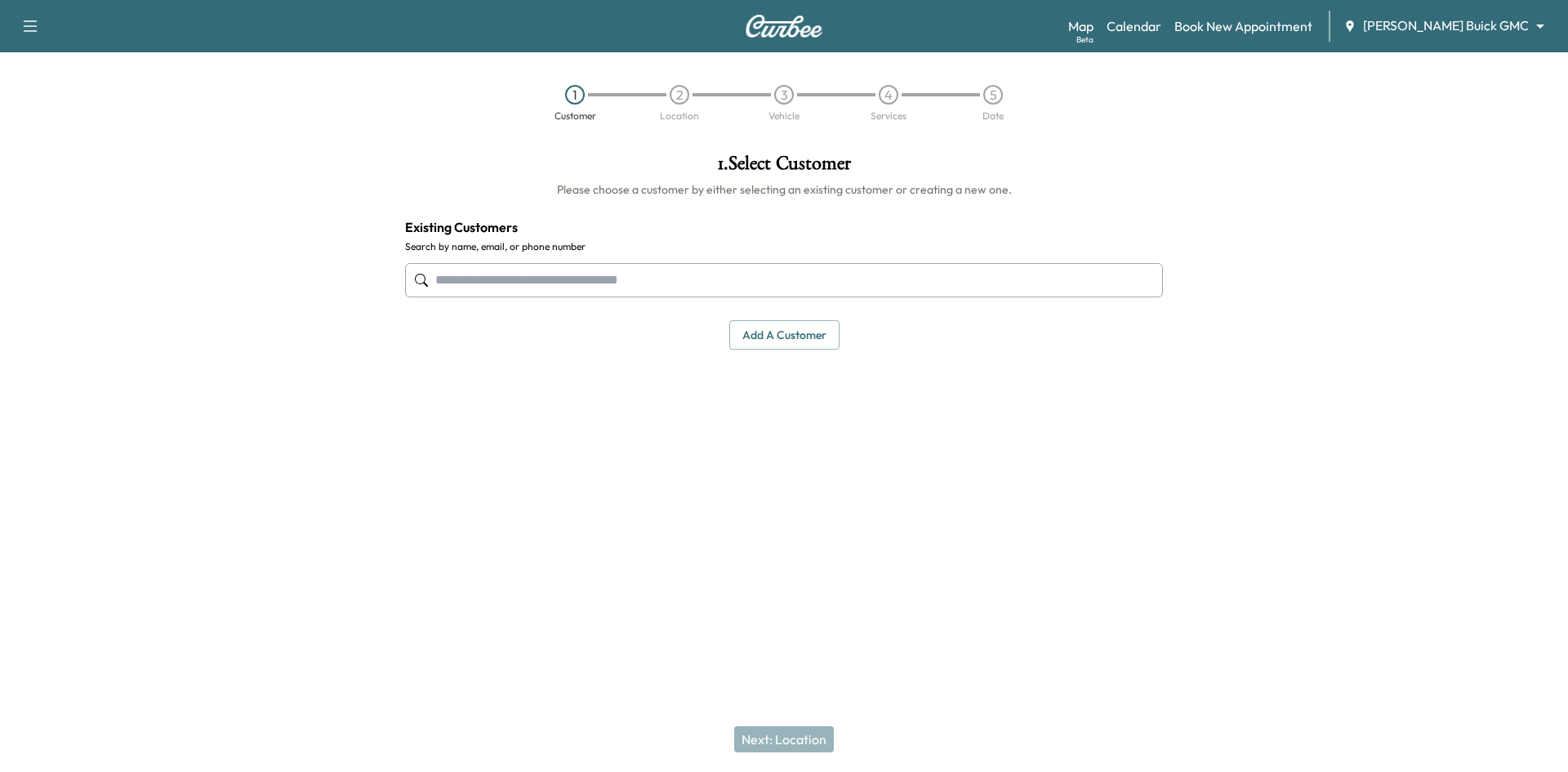
click at [662, 288] on input "text" at bounding box center [784, 280] width 758 height 34
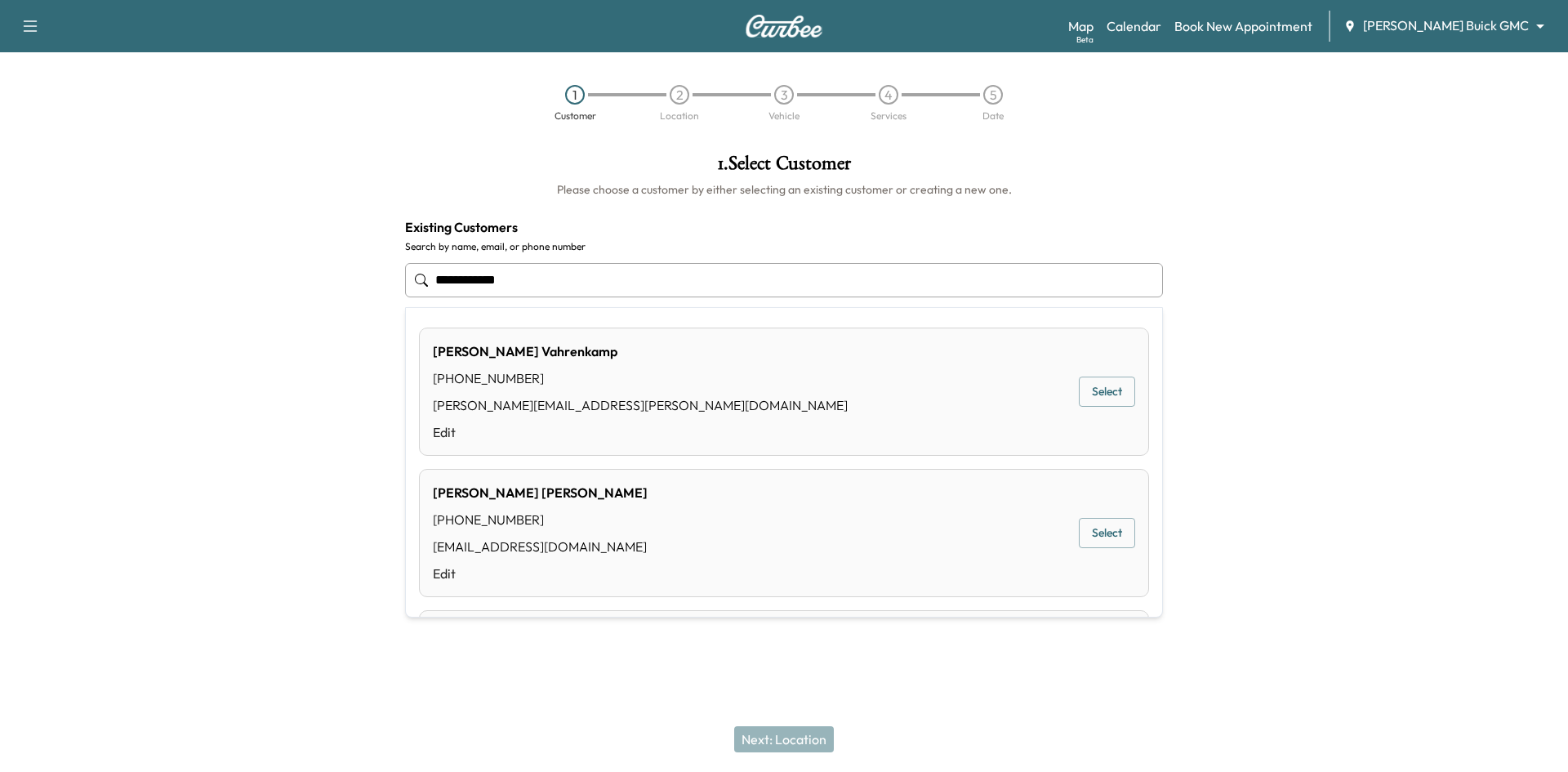
click at [1089, 390] on button "Select" at bounding box center [1107, 391] width 57 height 30
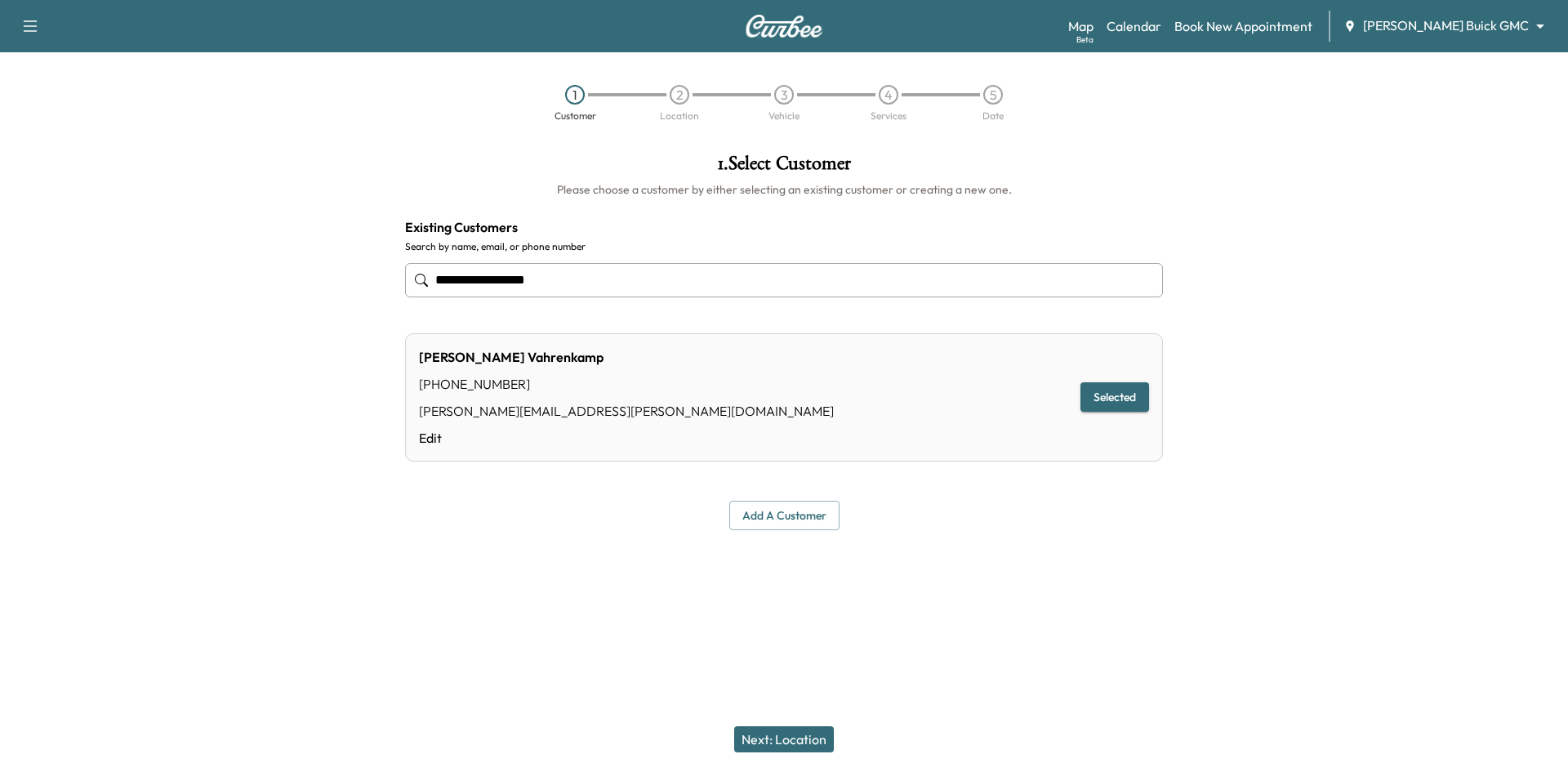
type input "**********"
click at [787, 740] on button "Next: Location" at bounding box center [784, 739] width 100 height 26
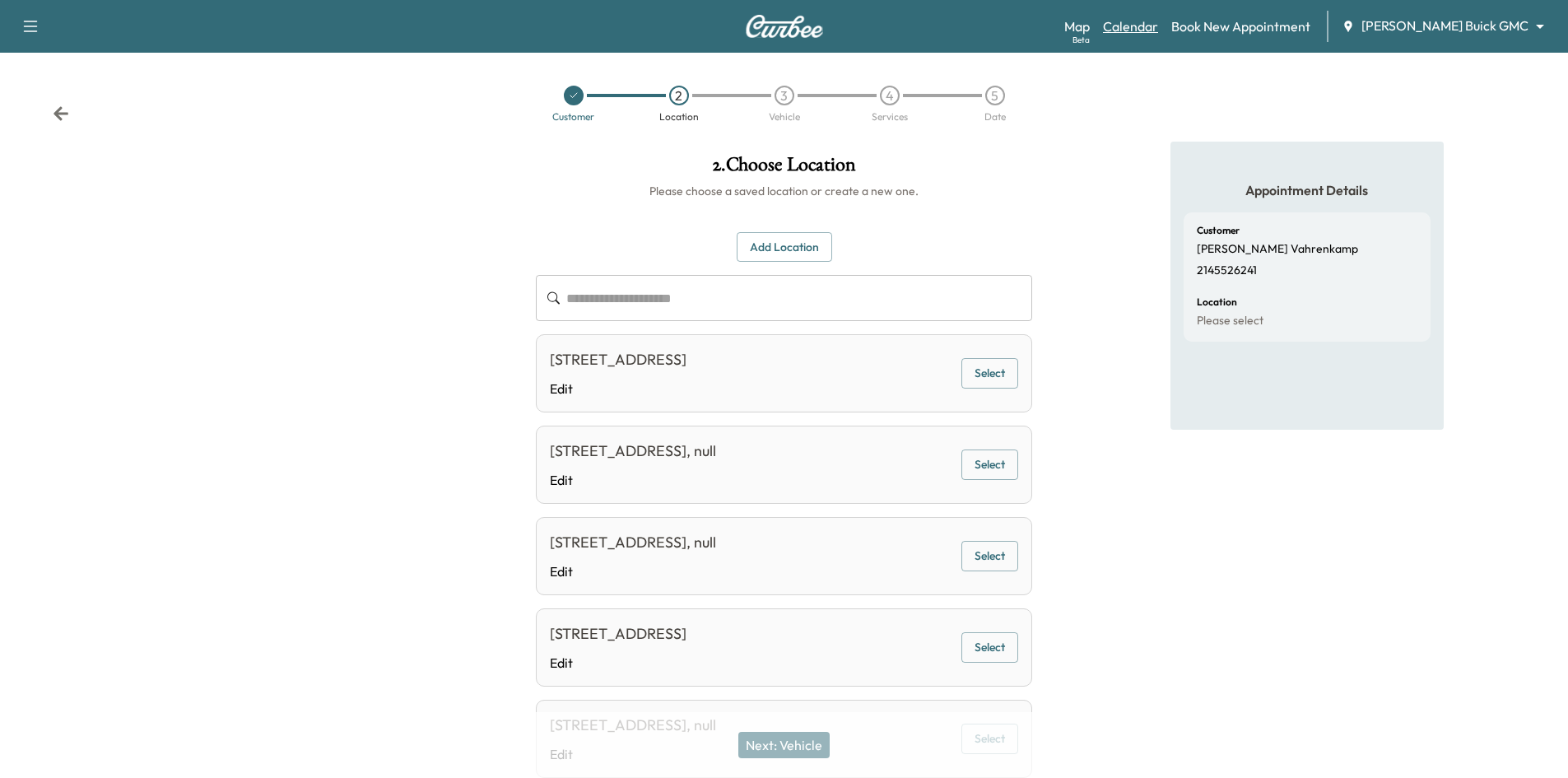
click at [1158, 31] on link "Calendar" at bounding box center [1130, 26] width 55 height 20
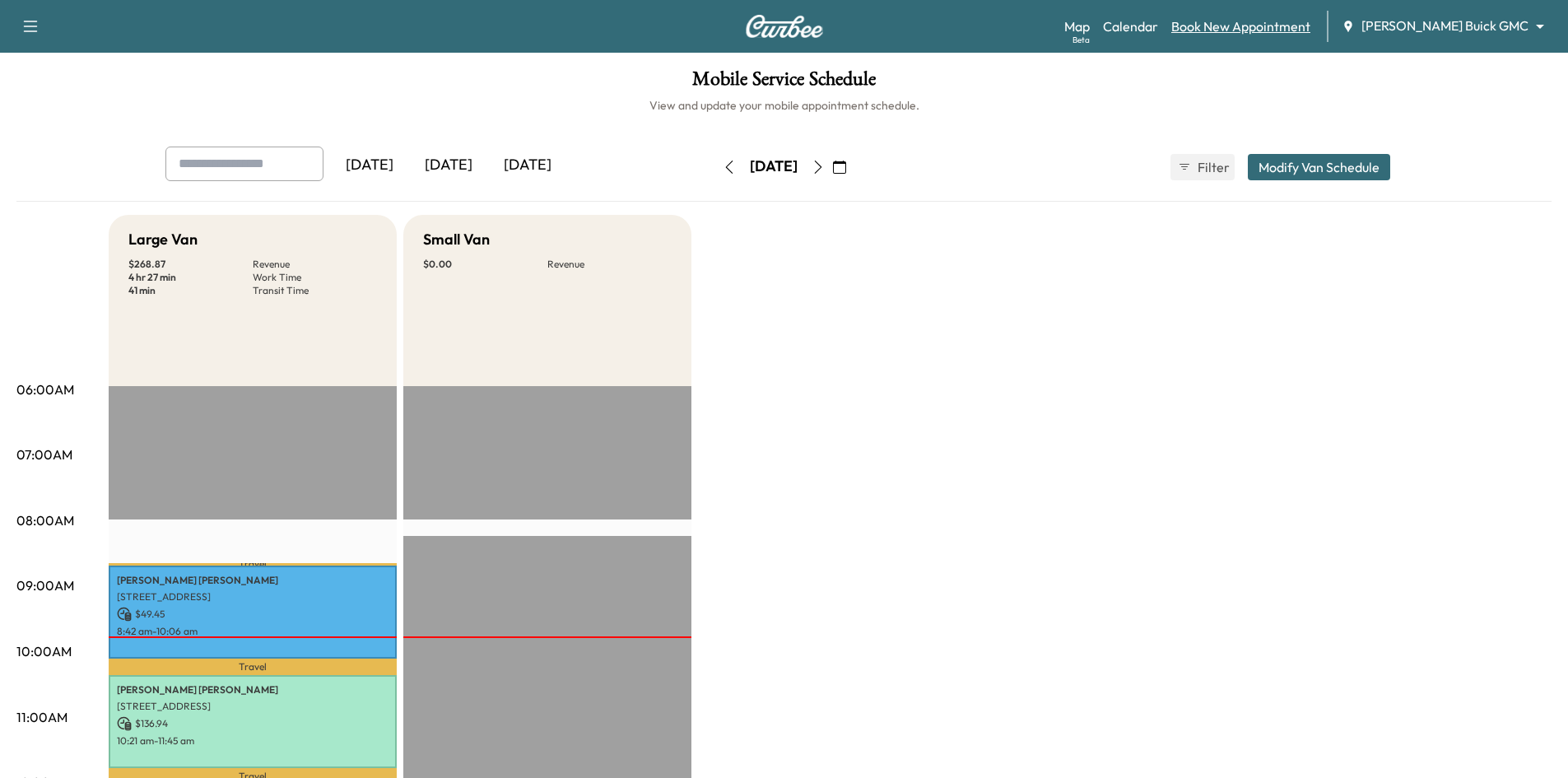
click at [1262, 21] on link "Book New Appointment" at bounding box center [1241, 26] width 139 height 20
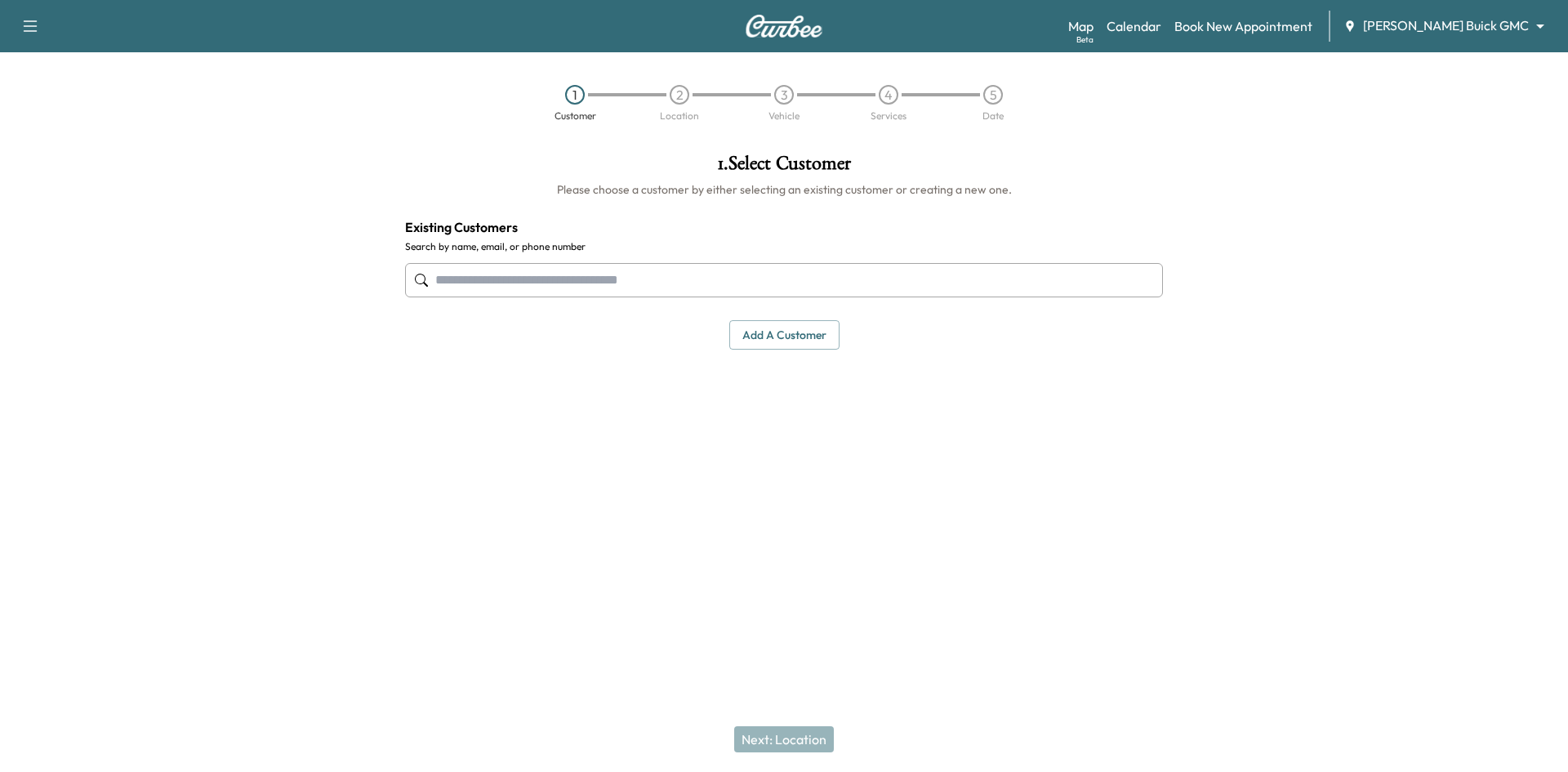
click at [450, 270] on input "text" at bounding box center [784, 280] width 758 height 34
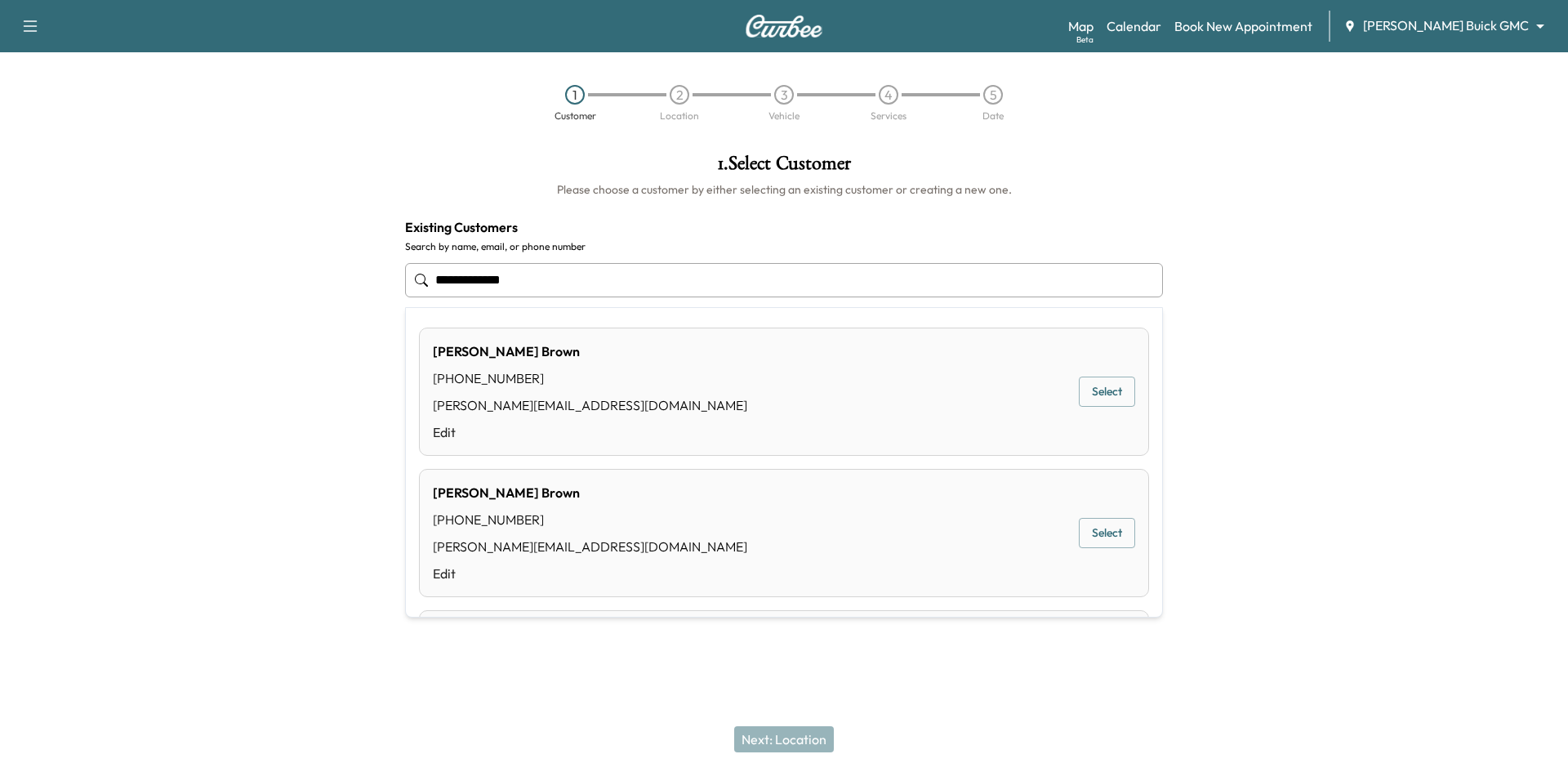
type input "**********"
click at [1161, 367] on div "1 . Select Customer Please choose a customer by either selecting an existing cu…" at bounding box center [784, 333] width 784 height 386
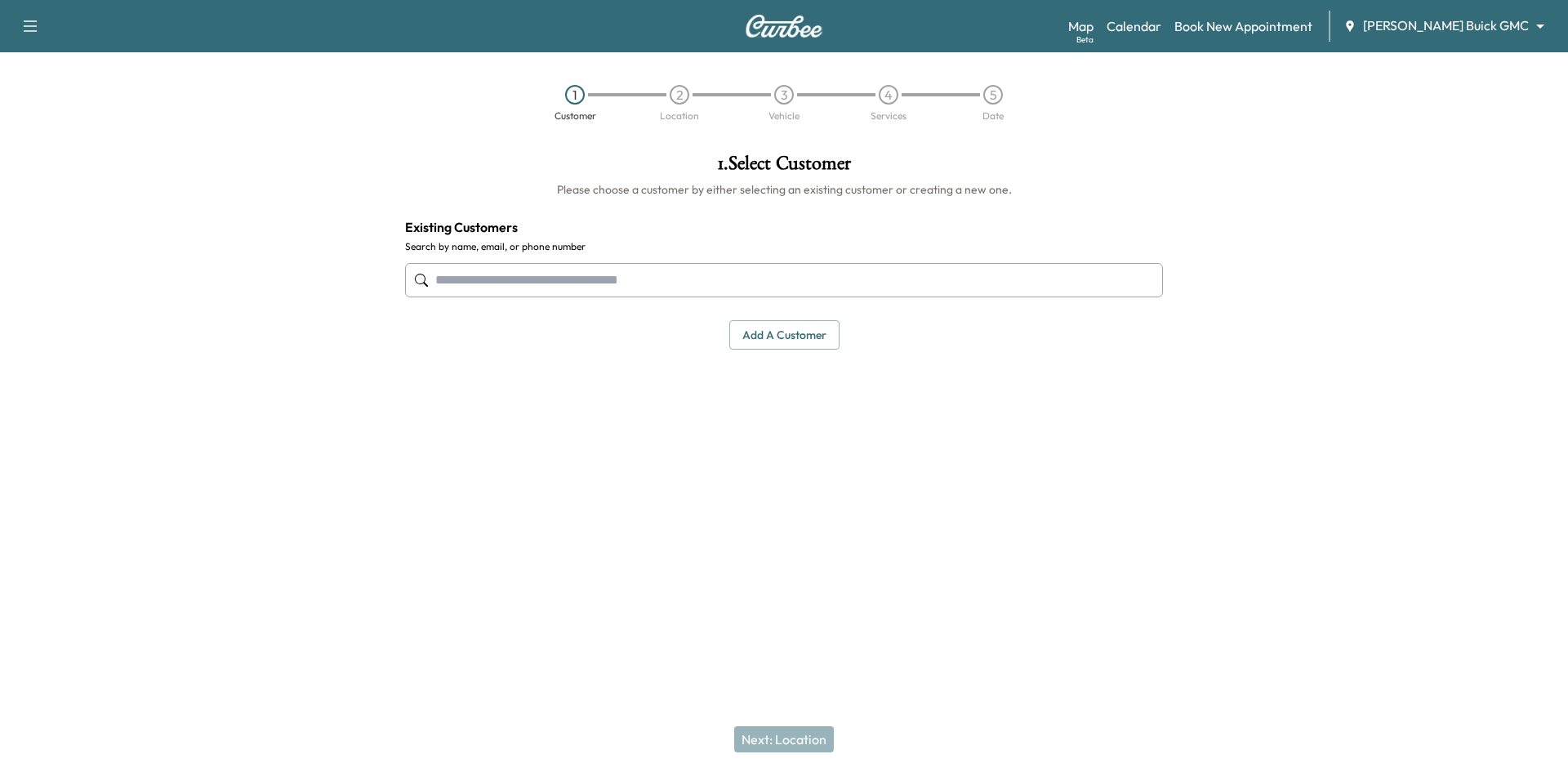
click at [1027, 289] on input "text" at bounding box center [784, 280] width 758 height 34
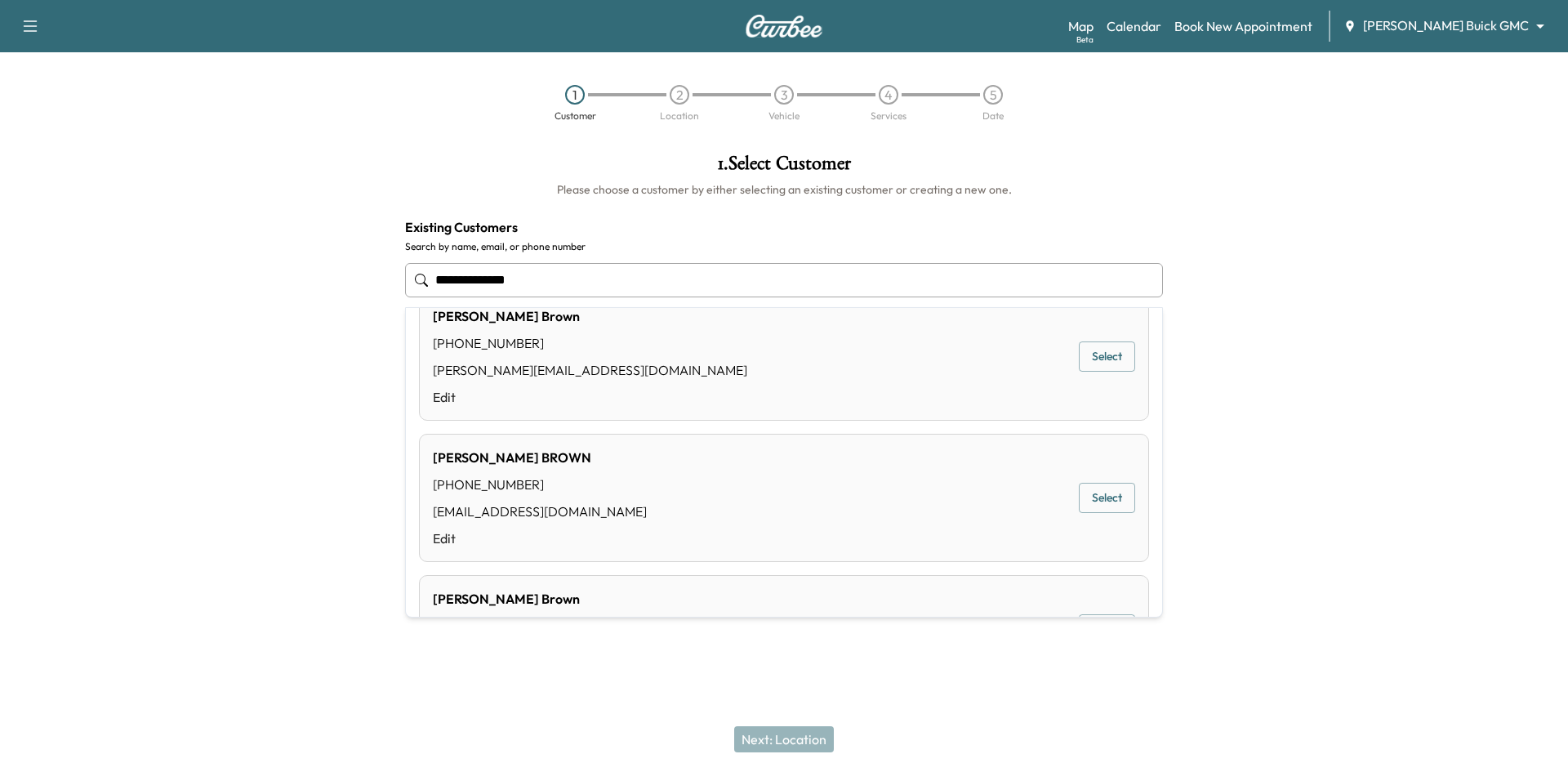
scroll to position [771, 0]
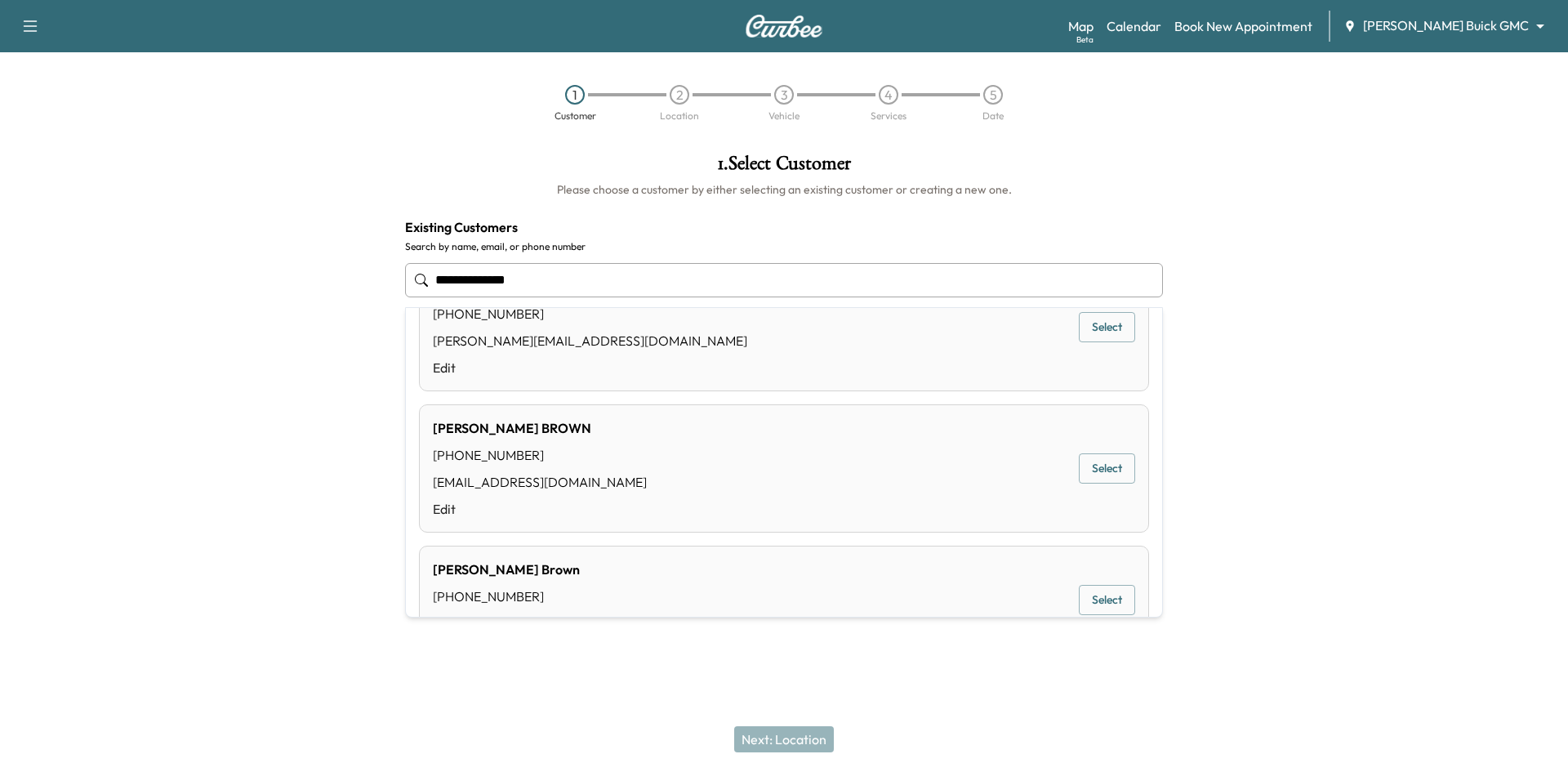
click at [1098, 461] on button "Select" at bounding box center [1107, 468] width 57 height 30
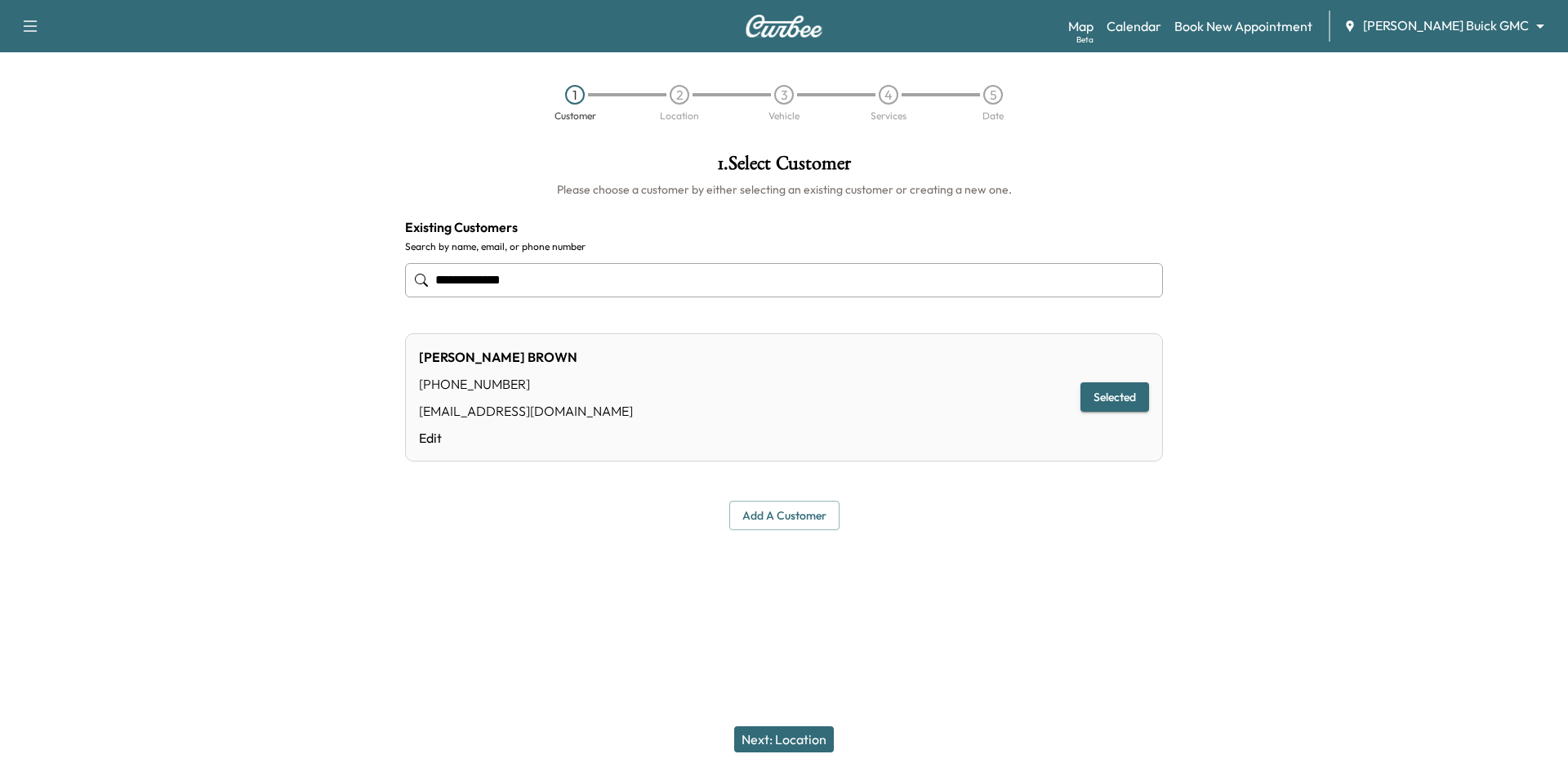
type input "**********"
click at [804, 740] on button "Next: Location" at bounding box center [784, 739] width 100 height 26
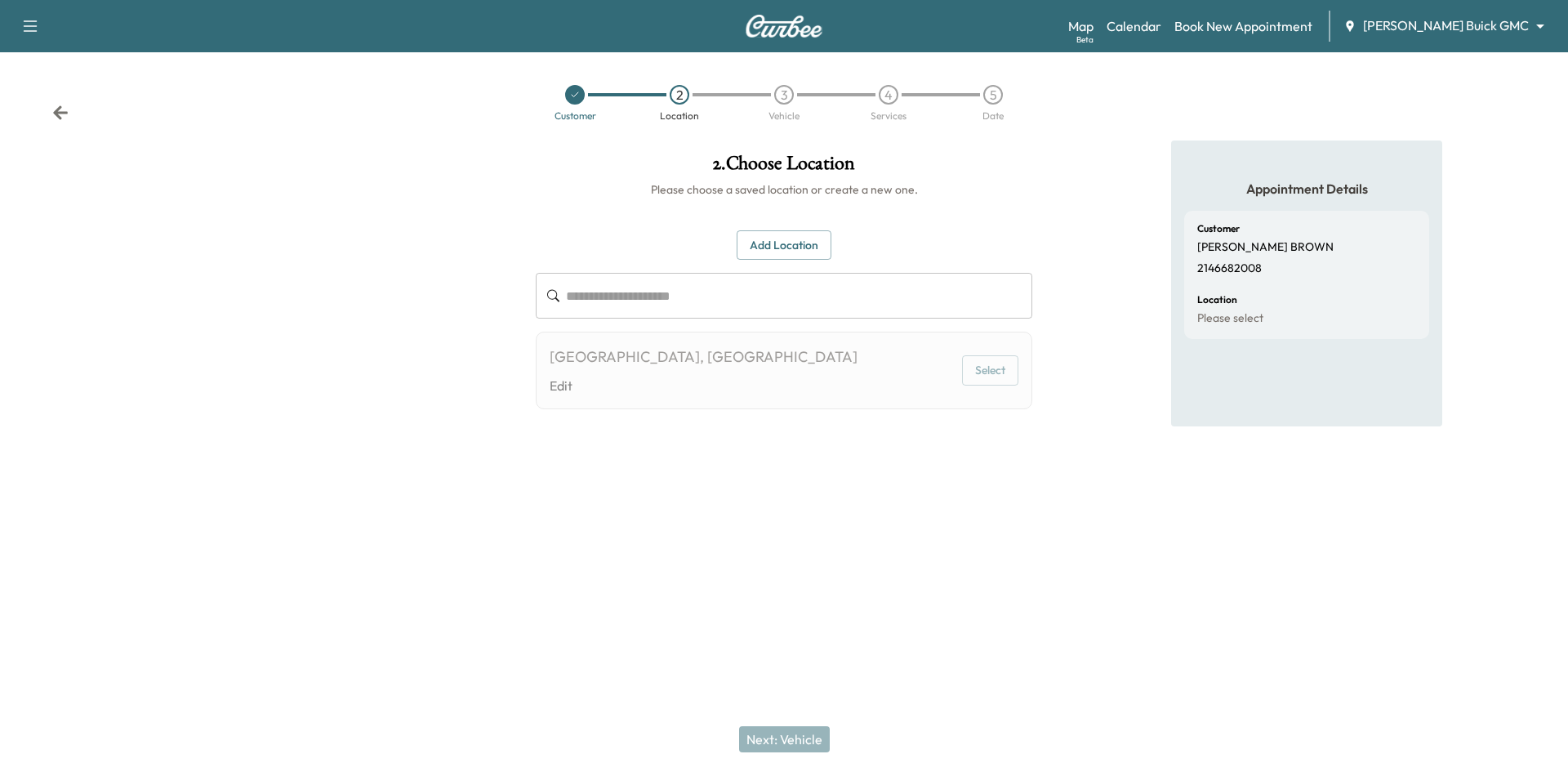
click at [830, 379] on div "1918 olive, Dallas, TX 75201, US Edit Select" at bounding box center [784, 370] width 497 height 78
click at [777, 252] on button "Add Location" at bounding box center [784, 245] width 95 height 30
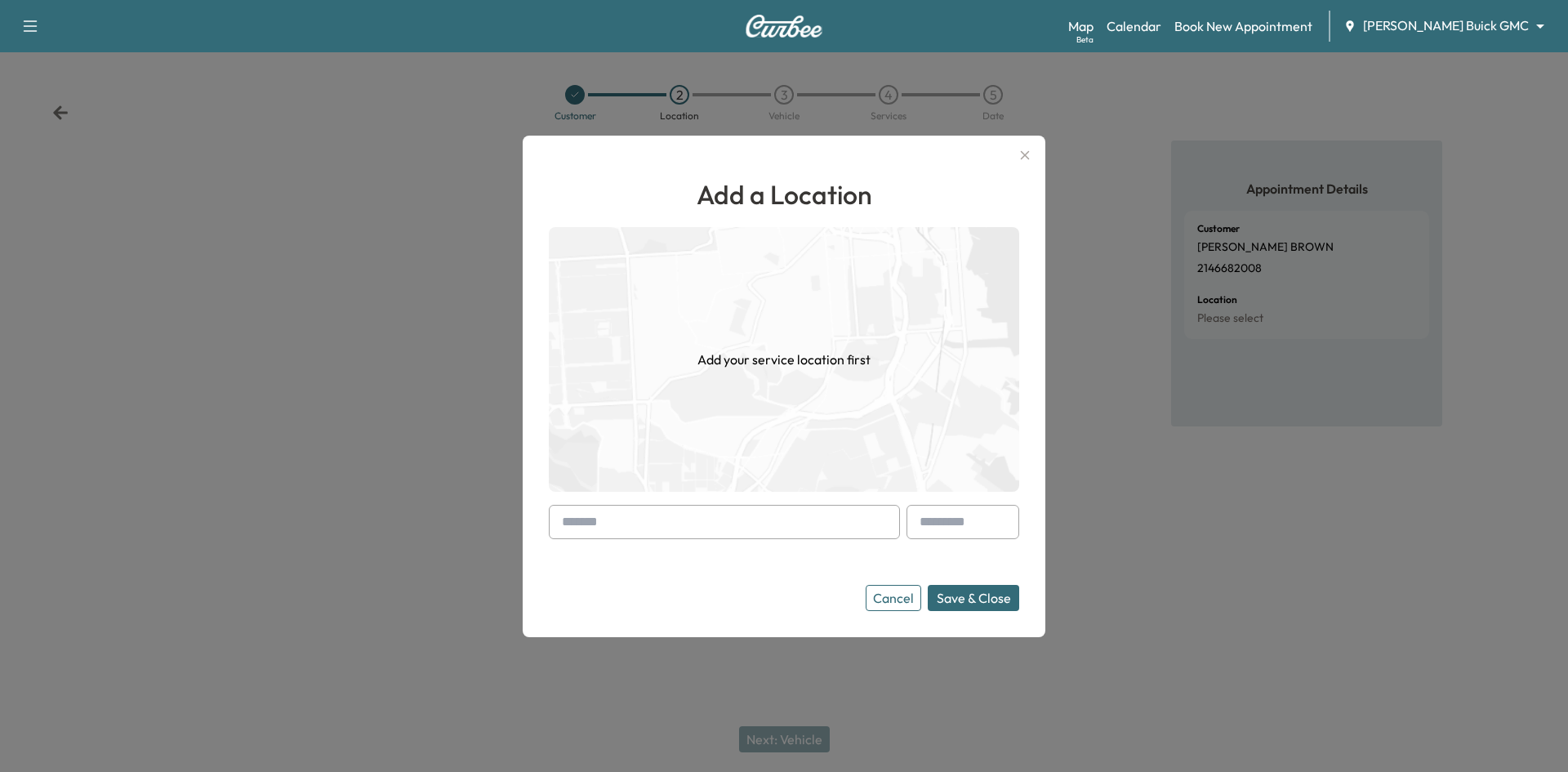
click at [770, 528] on input "text" at bounding box center [725, 522] width 351 height 34
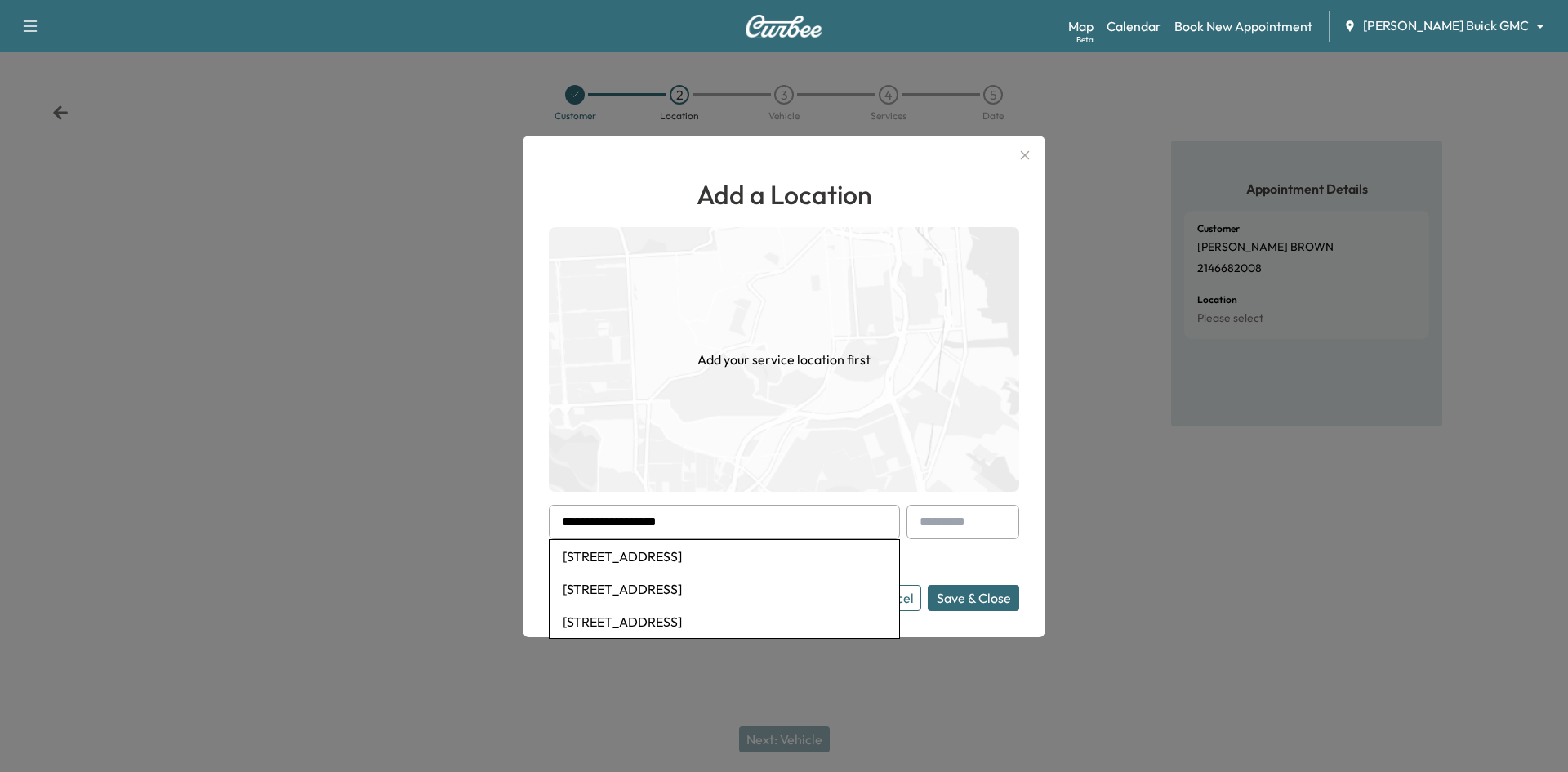
click at [724, 560] on li "1918 Olive Street unit 301, Dallas, TX, USA" at bounding box center [725, 556] width 349 height 33
type input "**********"
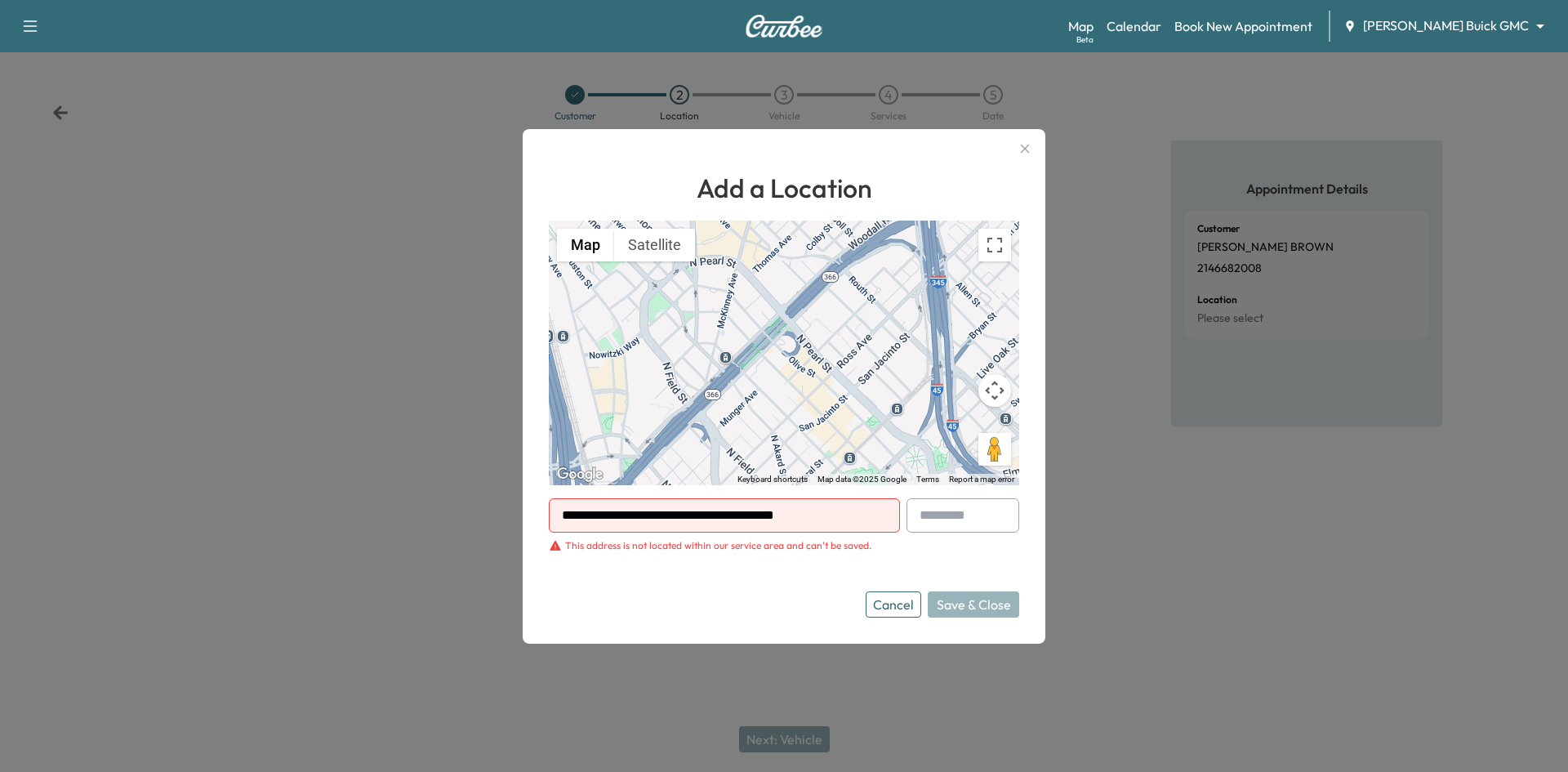
click at [887, 610] on button "Cancel" at bounding box center [893, 604] width 56 height 26
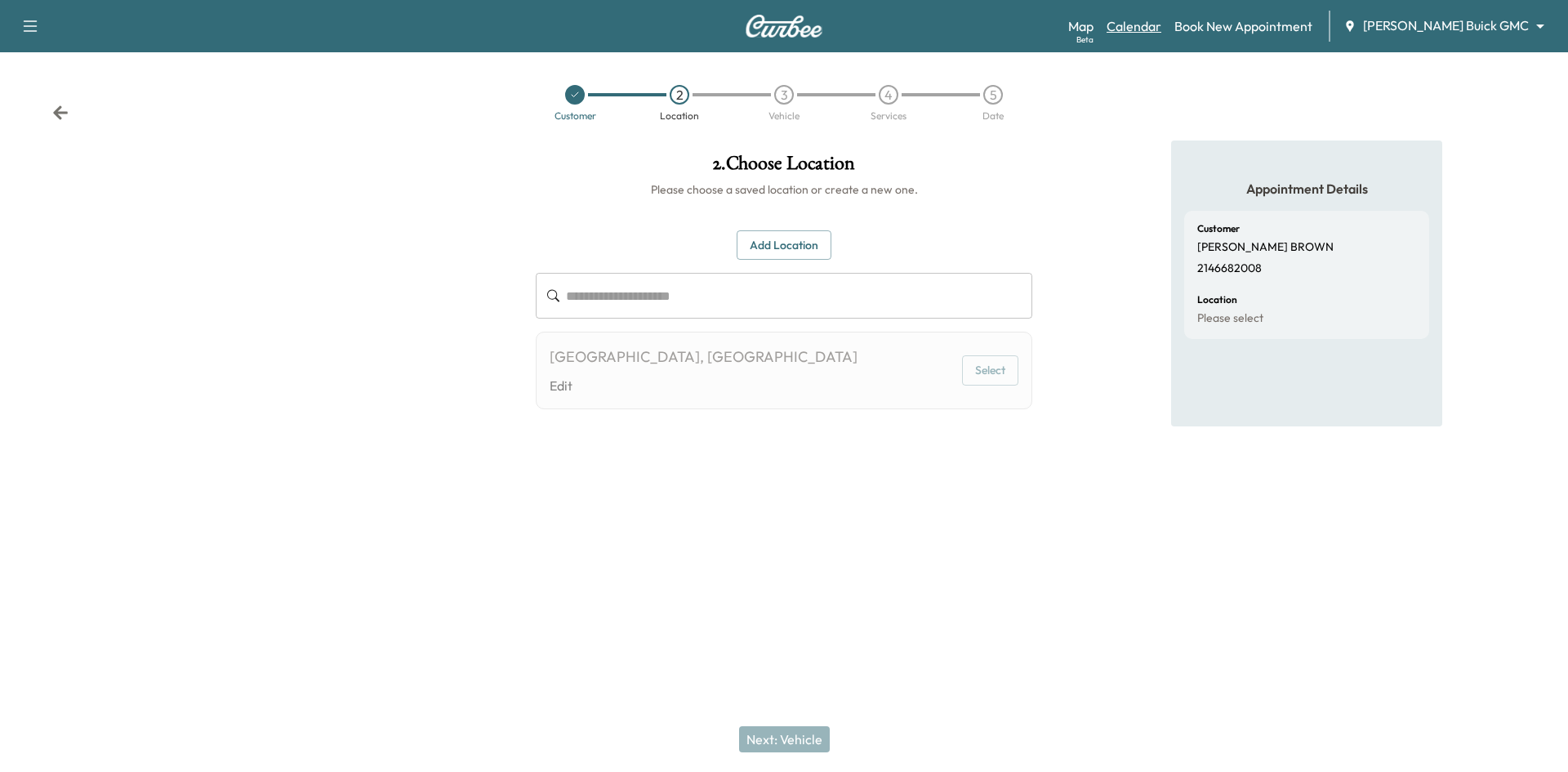
click at [1161, 32] on link "Calendar" at bounding box center [1134, 26] width 55 height 20
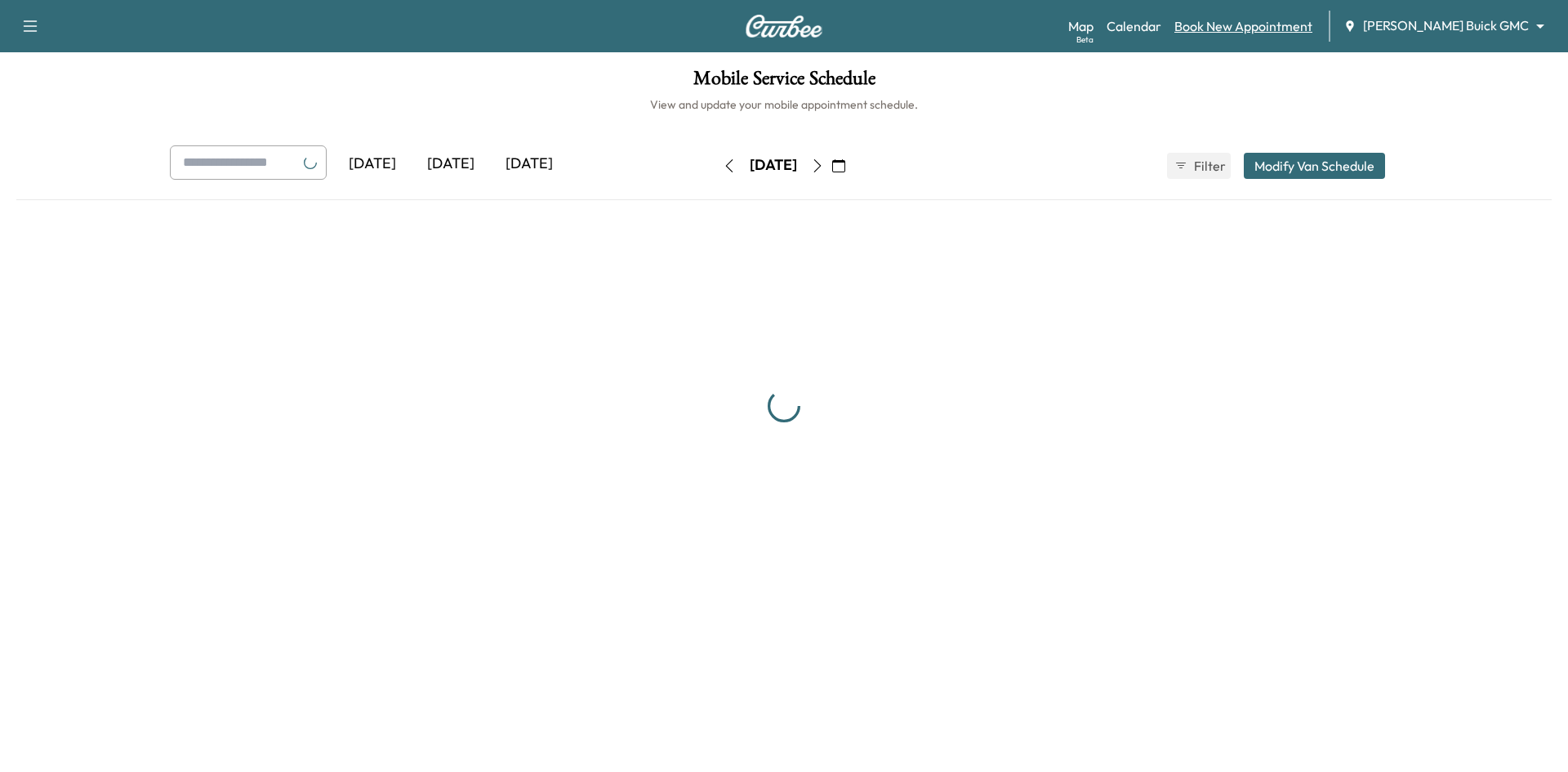
click at [1243, 28] on link "Book New Appointment" at bounding box center [1243, 26] width 138 height 20
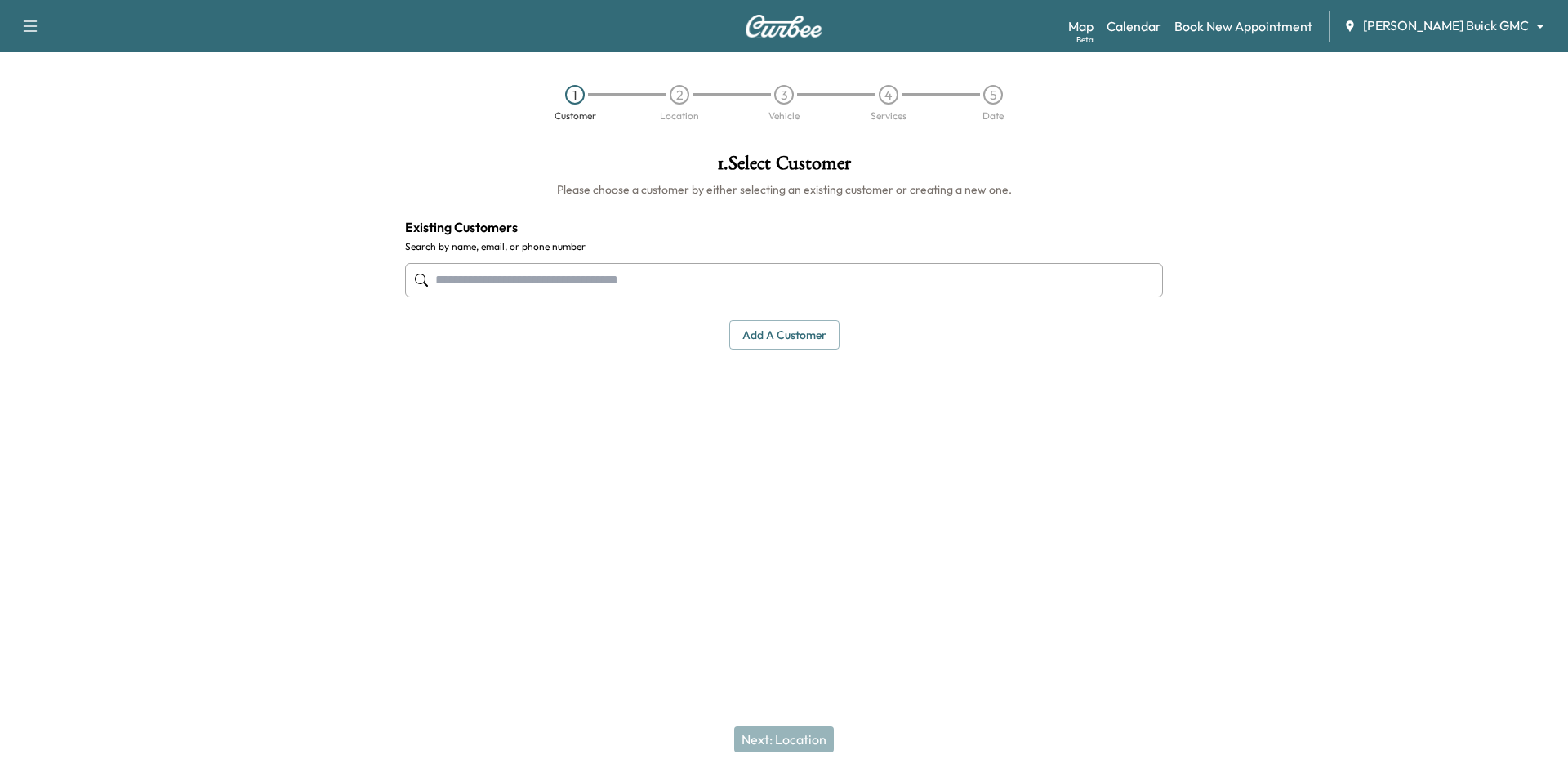
click at [507, 282] on input "text" at bounding box center [784, 280] width 758 height 34
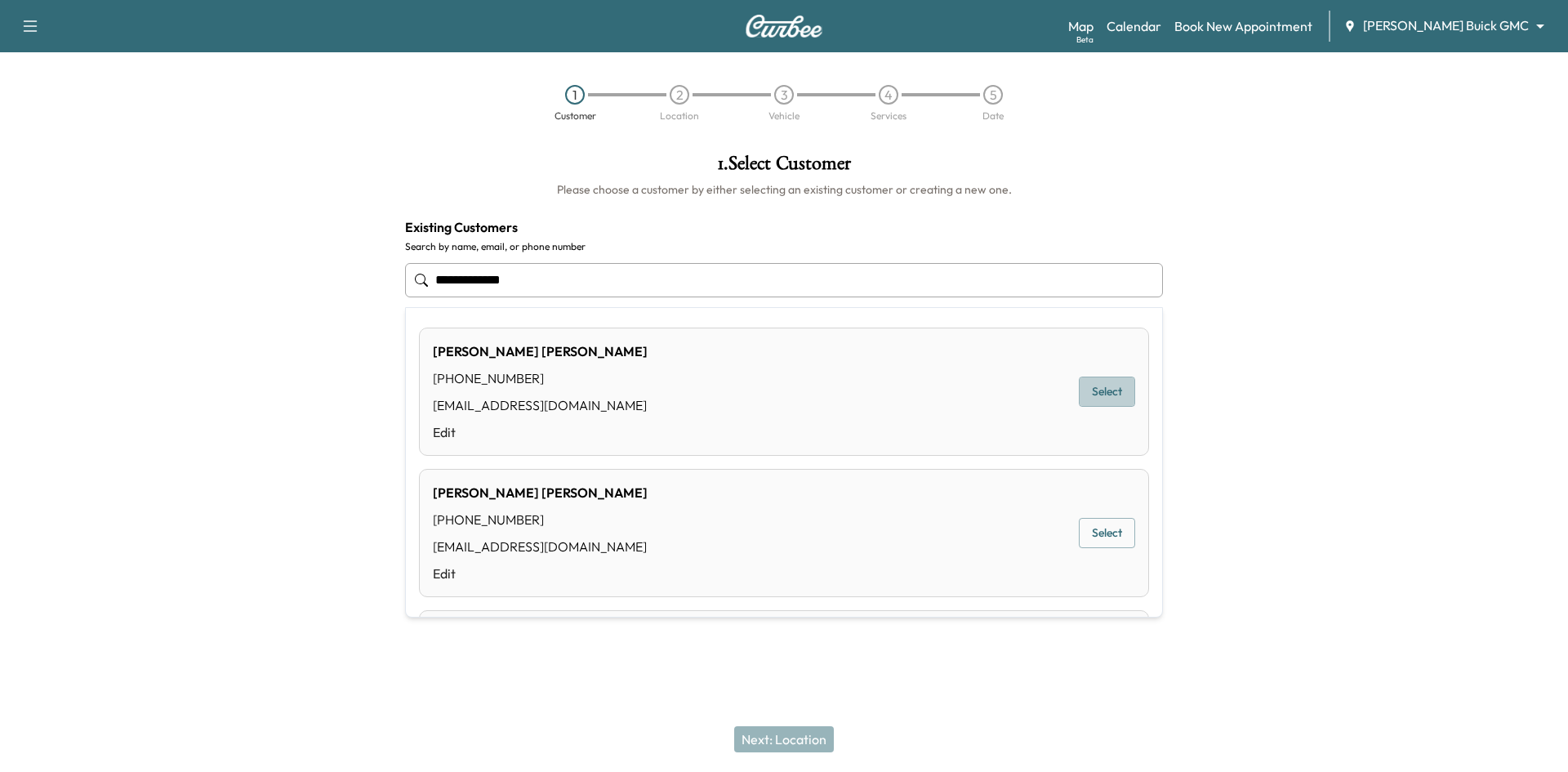
click at [1111, 393] on button "Select" at bounding box center [1107, 391] width 57 height 30
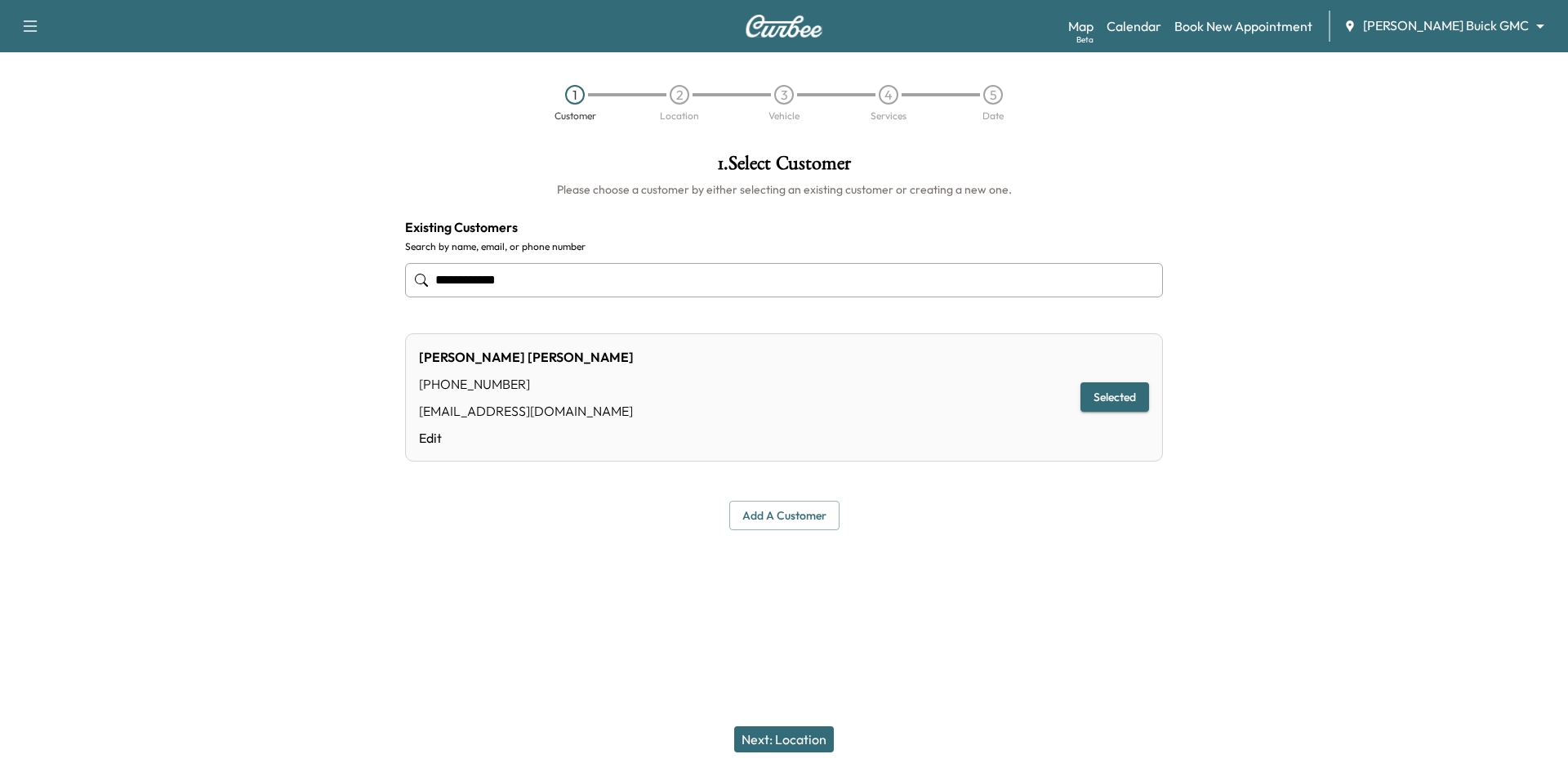
type input "**********"
click at [817, 727] on button "Next: Location" at bounding box center [784, 739] width 100 height 26
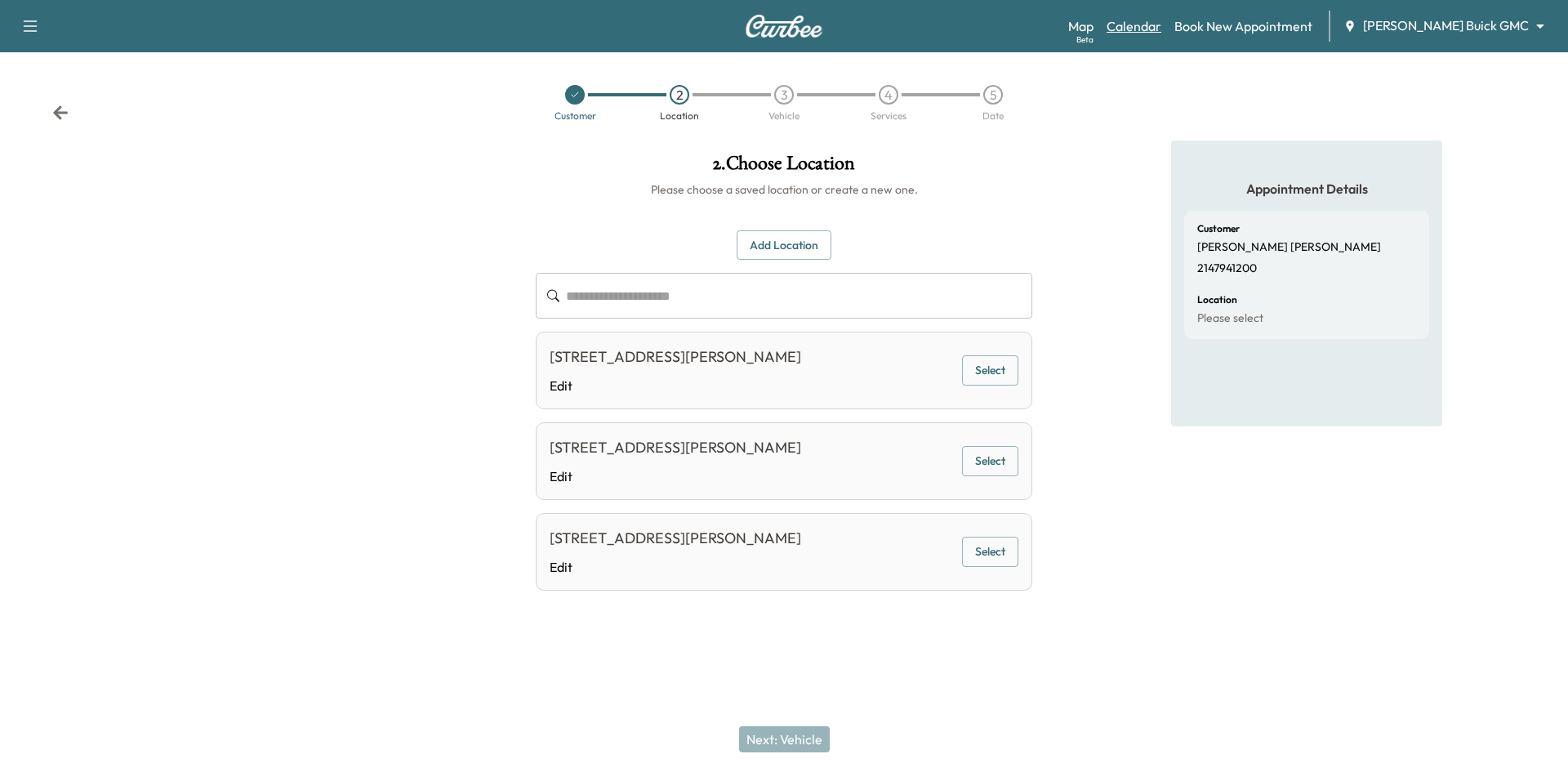
click at [1161, 25] on link "Calendar" at bounding box center [1134, 26] width 55 height 20
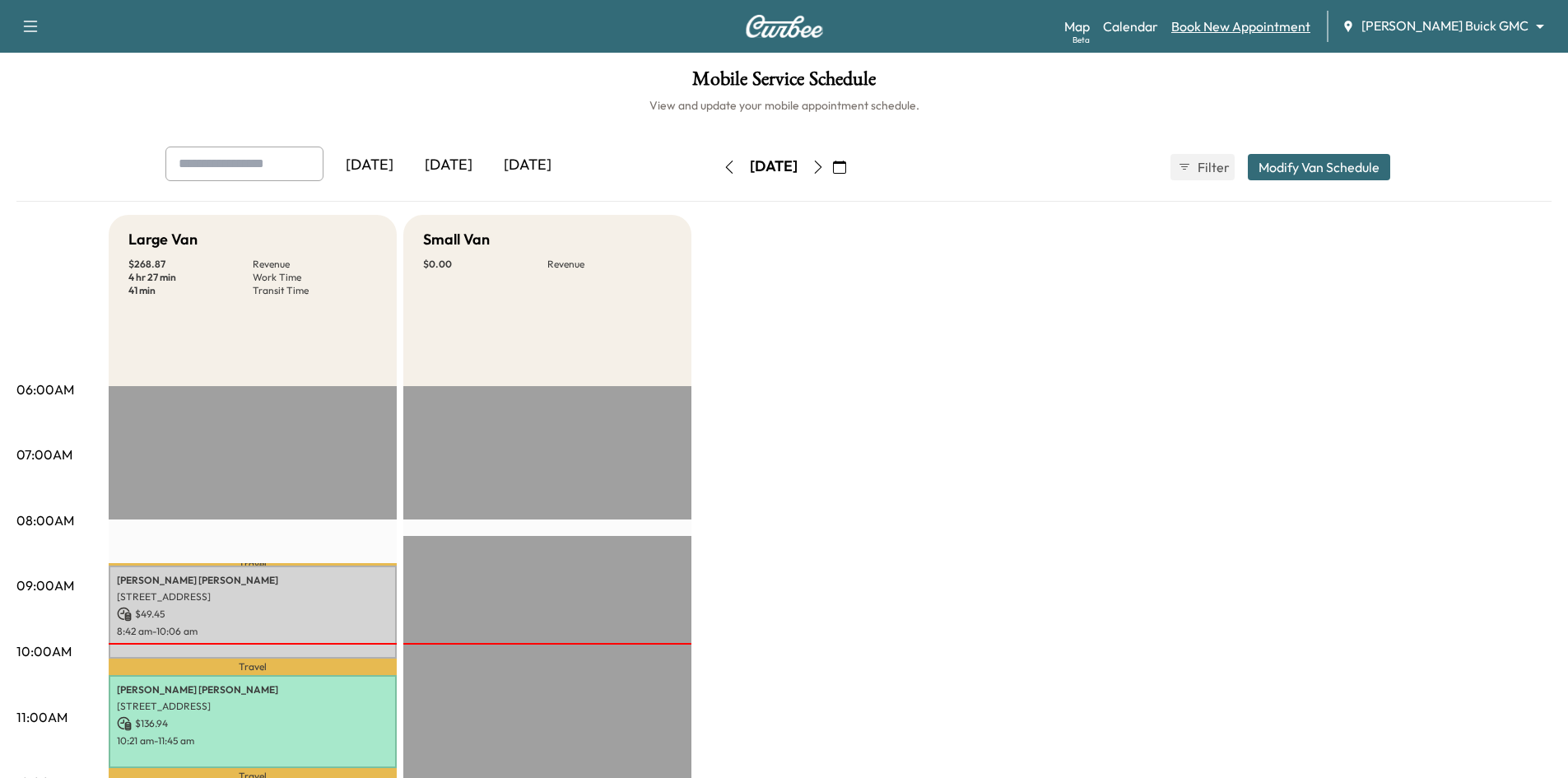
click at [1270, 24] on link "Book New Appointment" at bounding box center [1241, 26] width 139 height 20
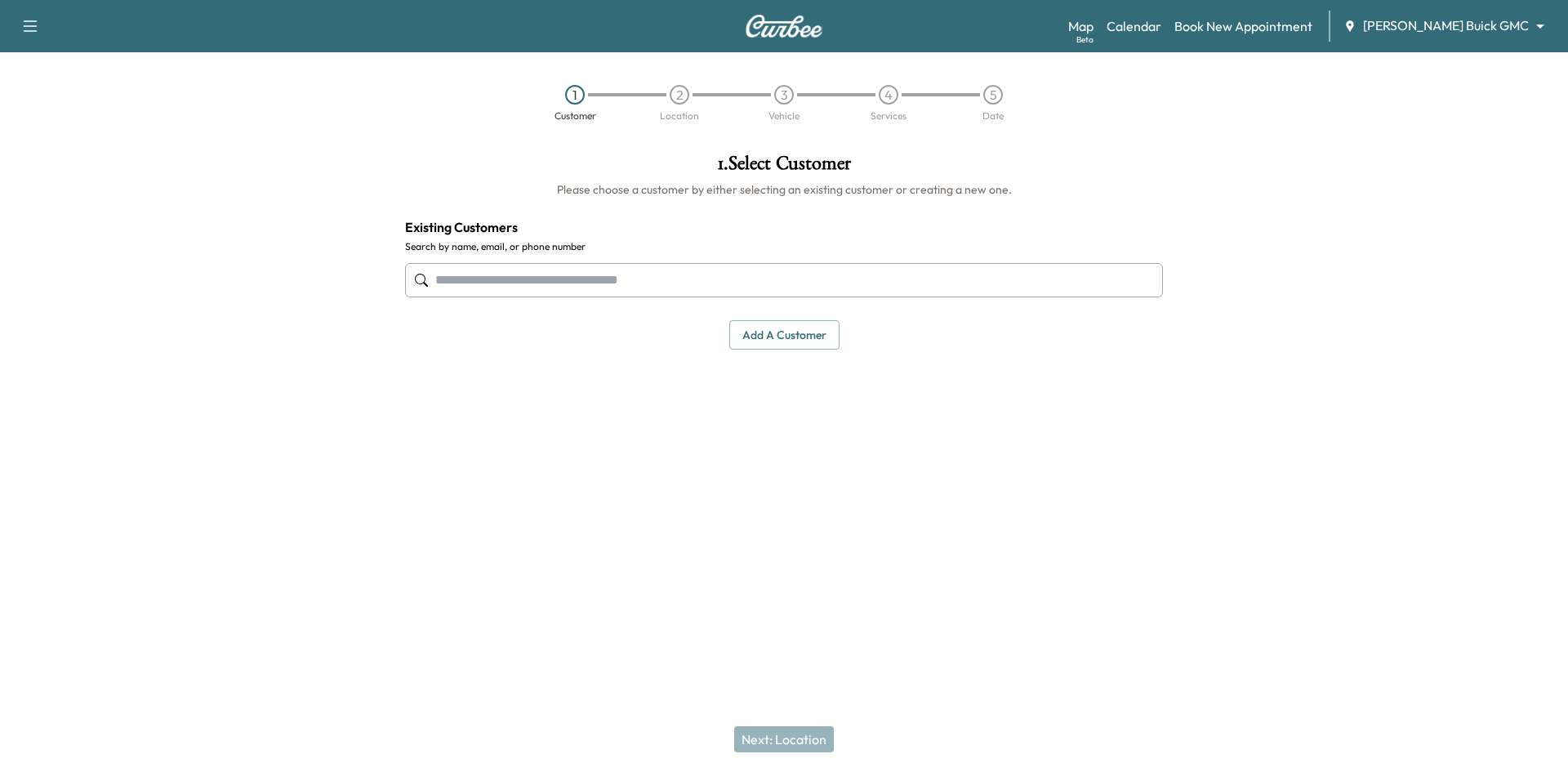
click at [651, 275] on input "text" at bounding box center [784, 280] width 758 height 34
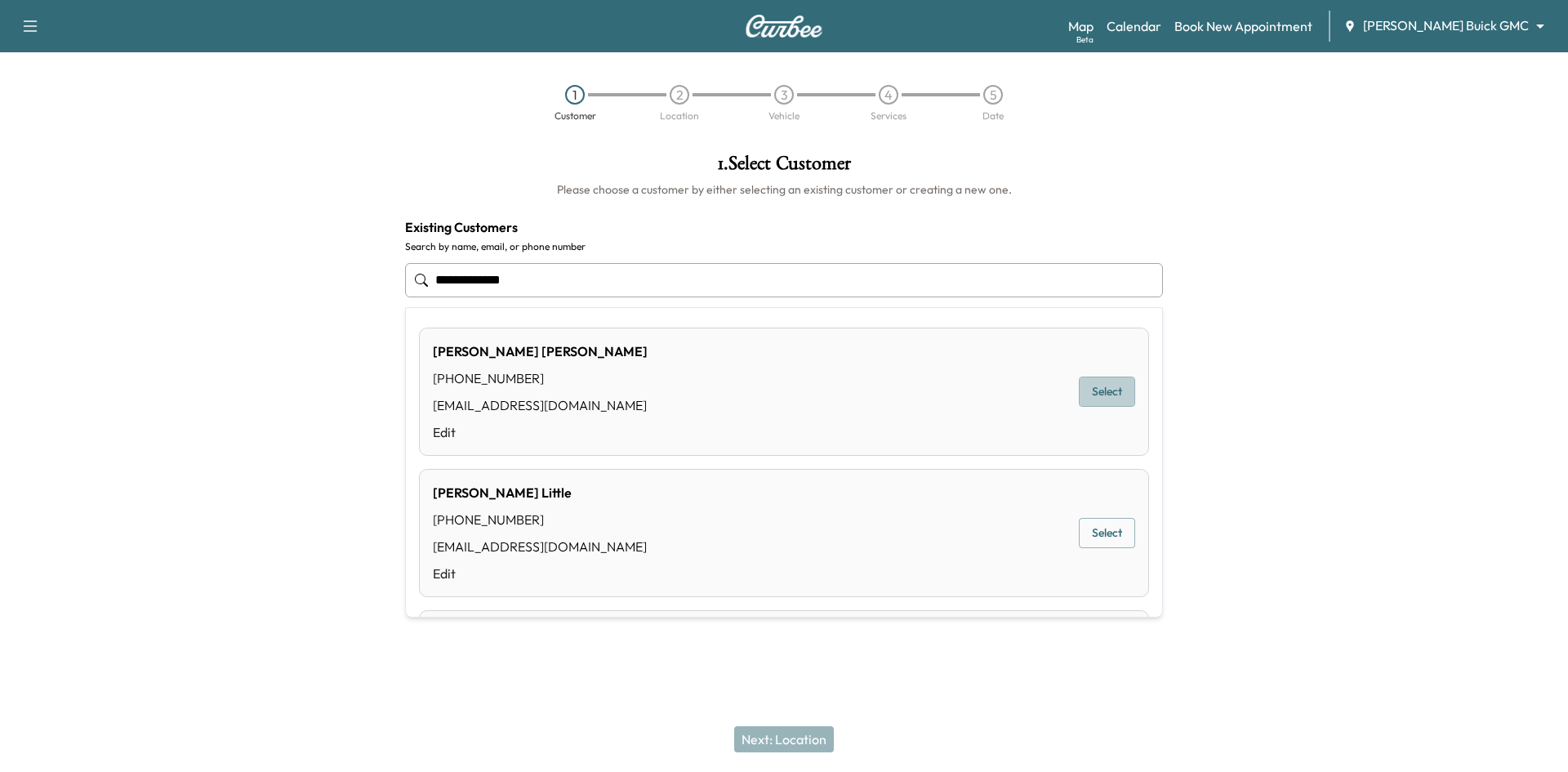
click at [1094, 396] on button "Select" at bounding box center [1107, 391] width 57 height 30
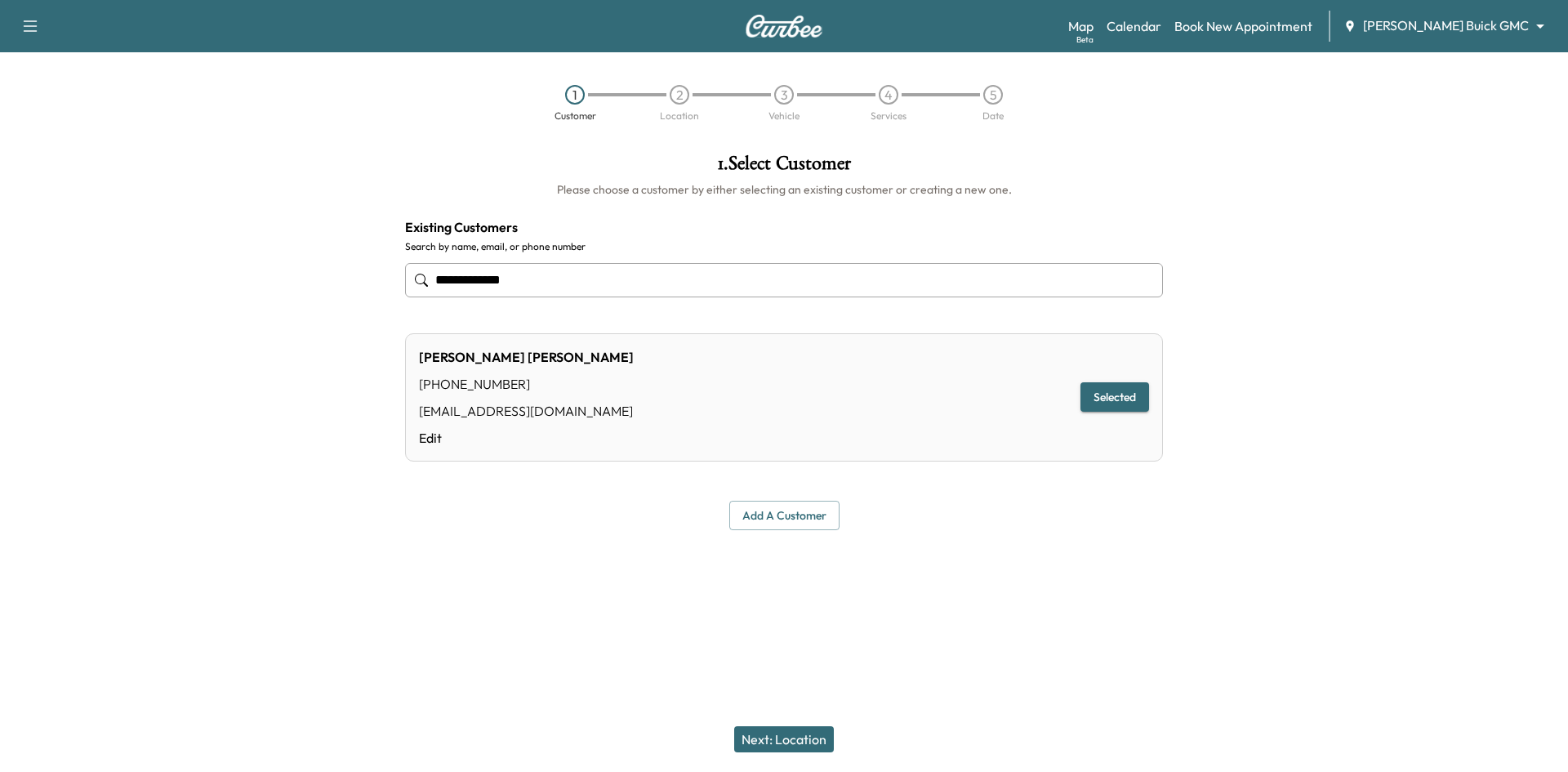
type input "**********"
click at [757, 738] on button "Next: Location" at bounding box center [784, 739] width 100 height 26
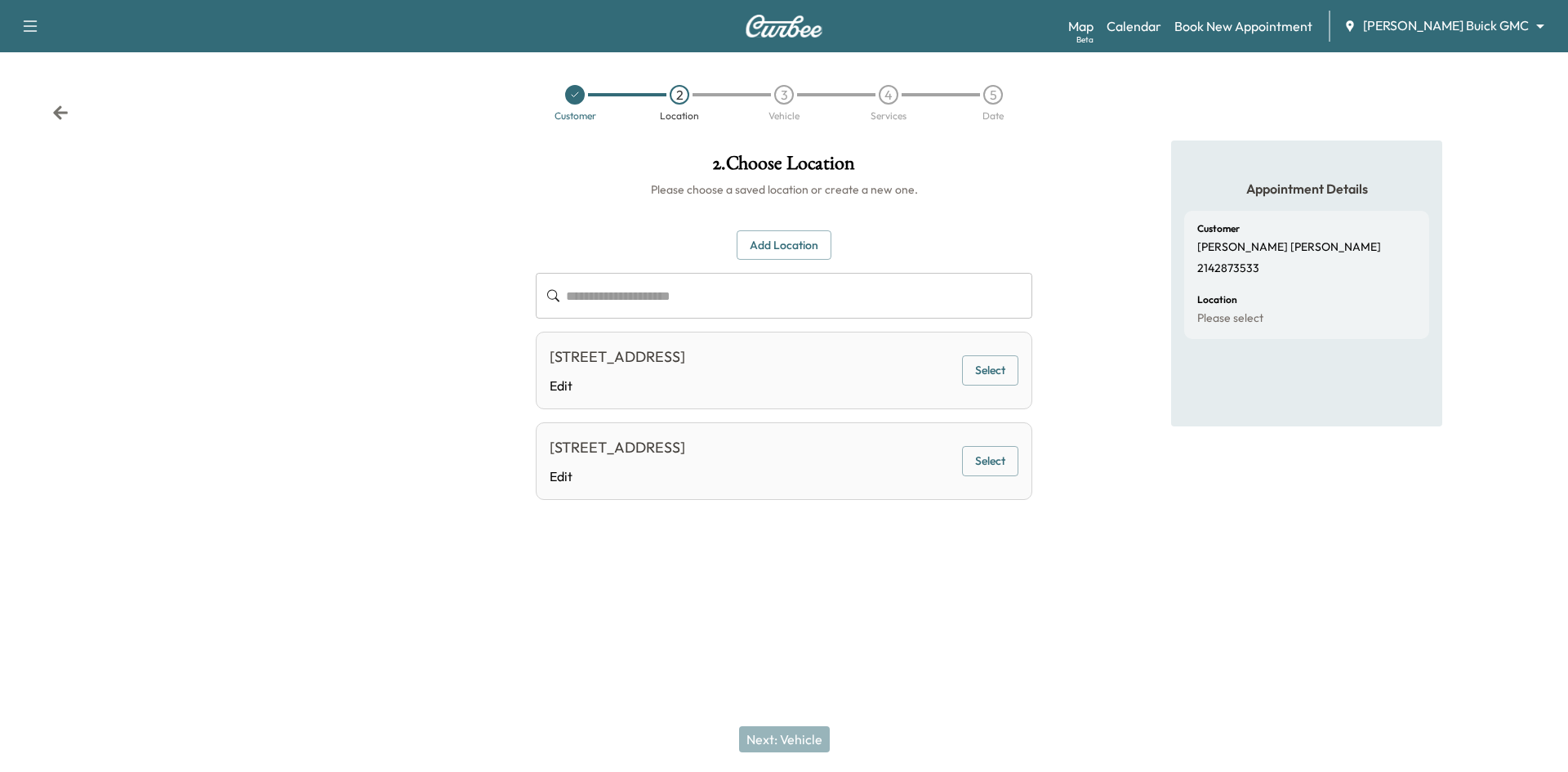
click at [981, 378] on button "Select" at bounding box center [990, 370] width 57 height 30
click at [575, 99] on icon at bounding box center [575, 95] width 10 height 10
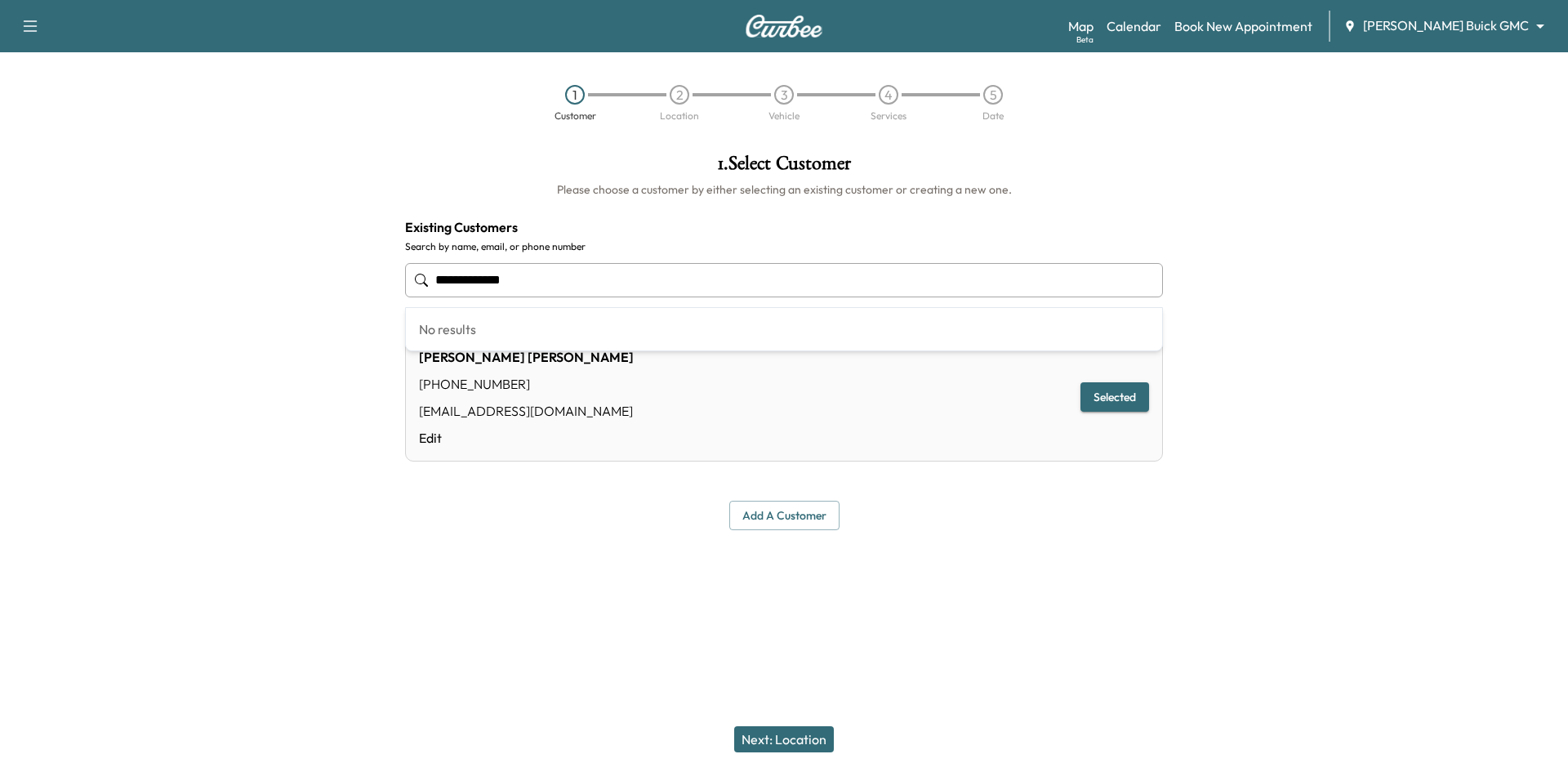
drag, startPoint x: 533, startPoint y: 284, endPoint x: 407, endPoint y: 291, distance: 126.2
click at [416, 290] on input "**********" at bounding box center [784, 280] width 758 height 34
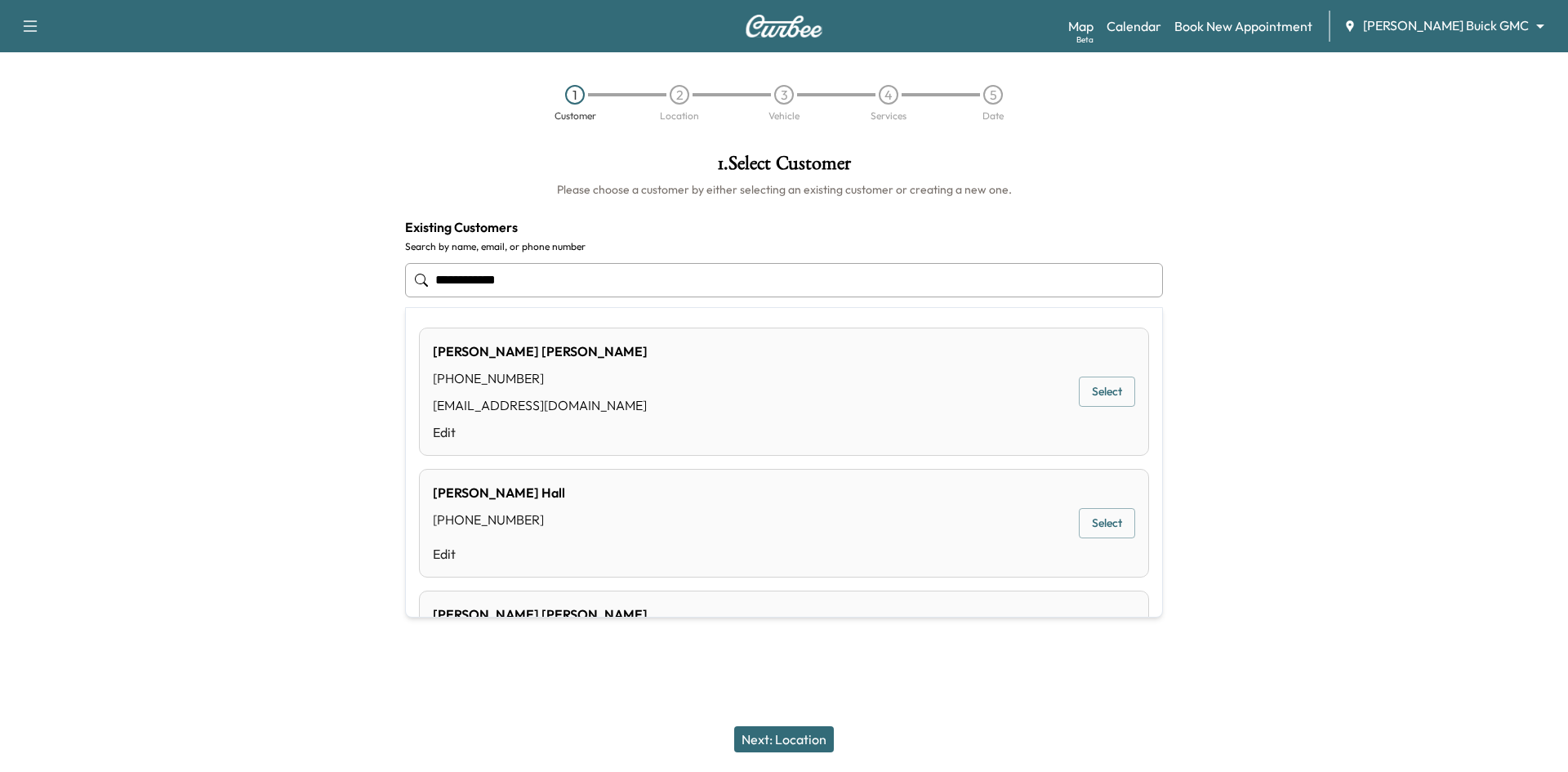
click at [1080, 394] on button "Select" at bounding box center [1107, 391] width 57 height 30
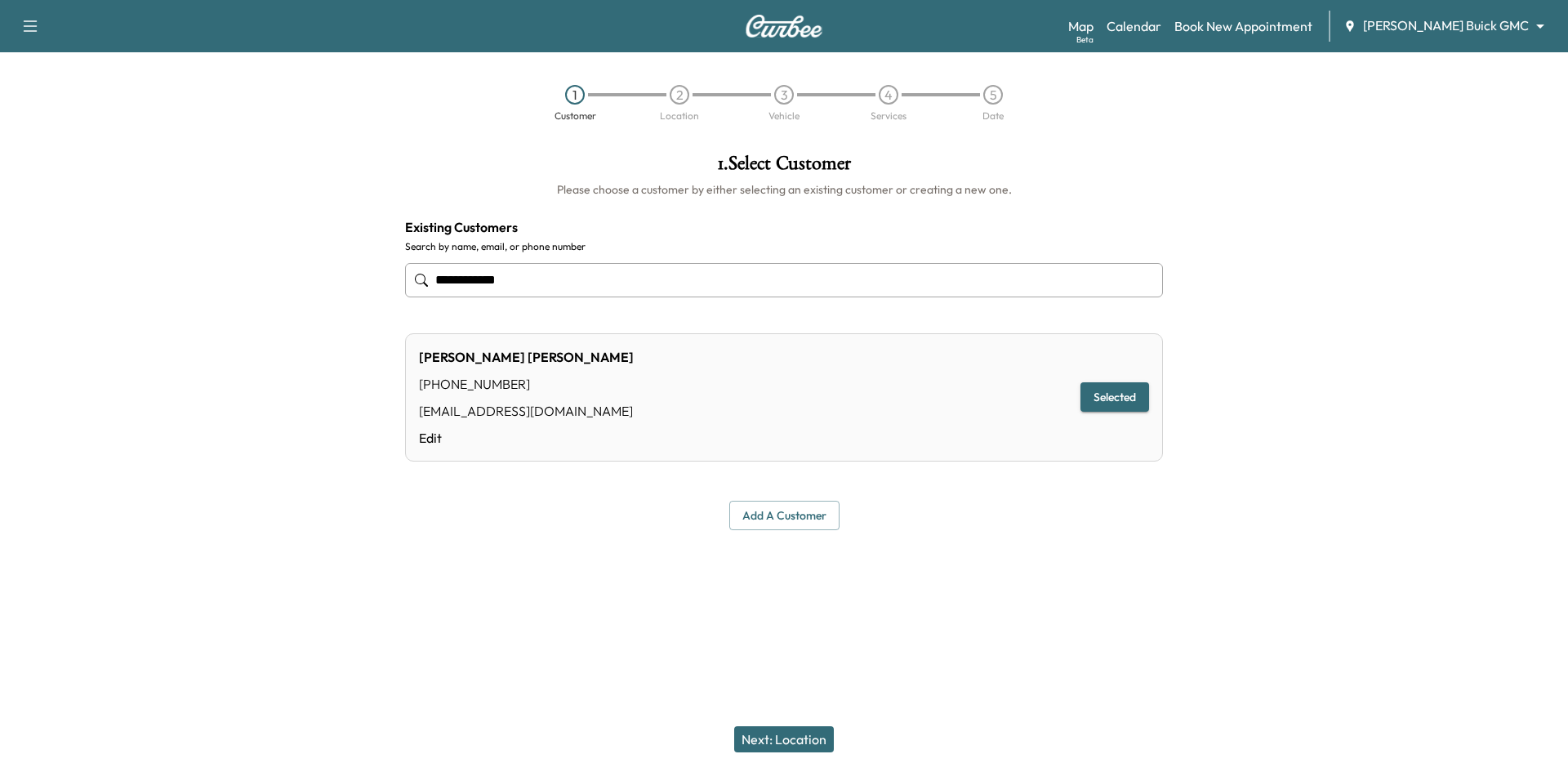
type input "**********"
click at [808, 742] on button "Next: Location" at bounding box center [784, 739] width 100 height 26
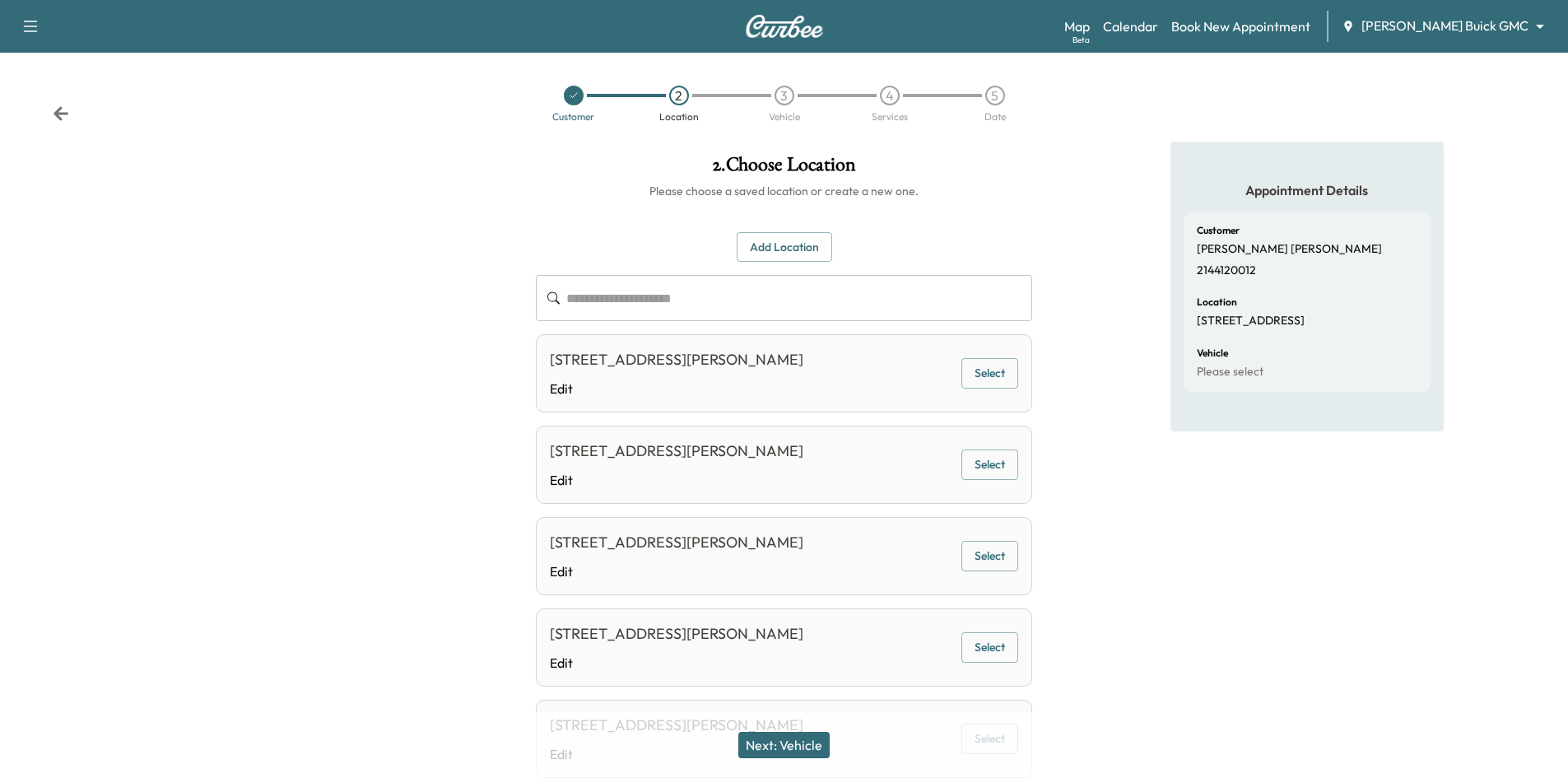
click at [574, 97] on icon at bounding box center [573, 96] width 10 height 10
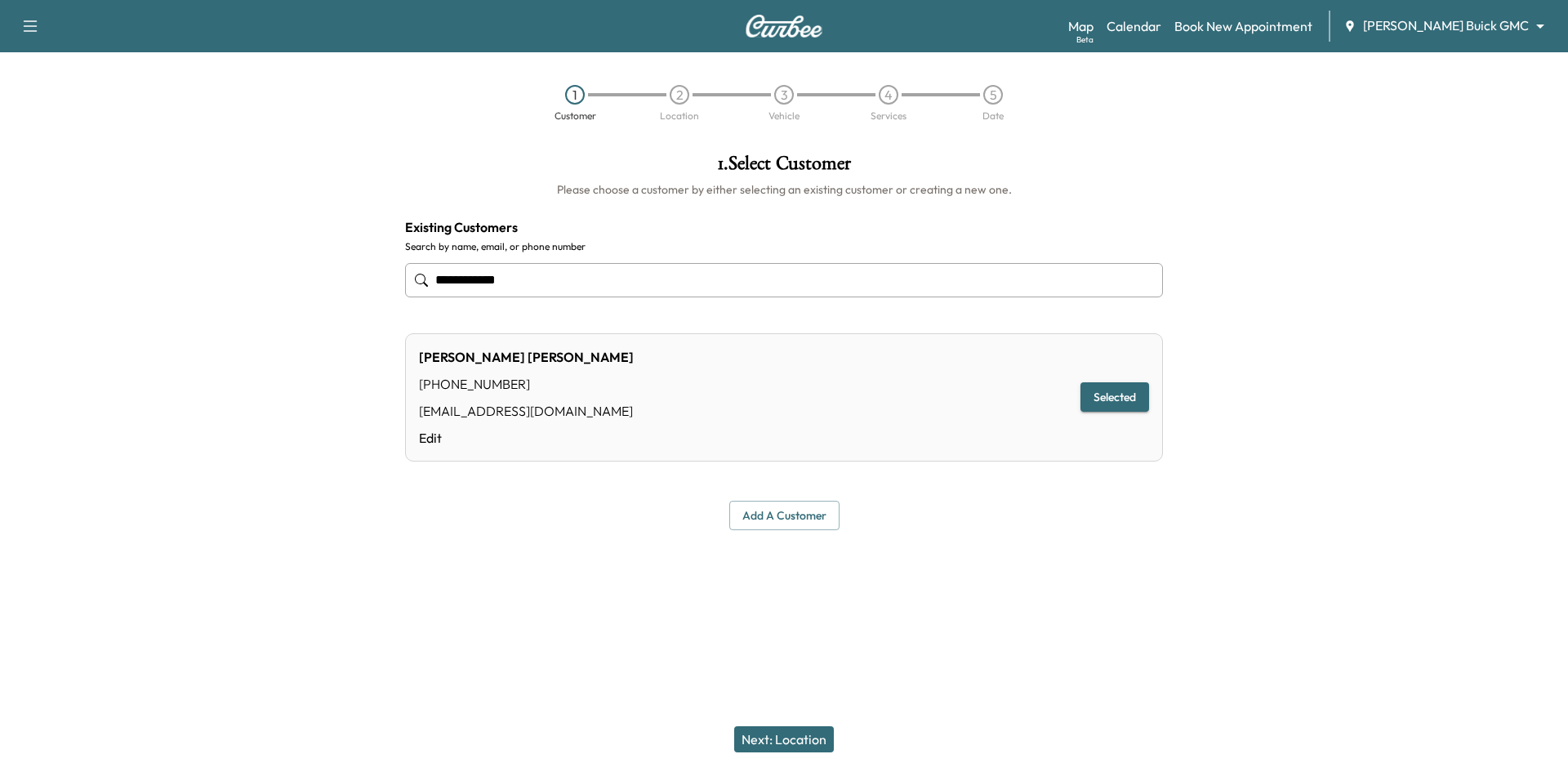
drag, startPoint x: 502, startPoint y: 261, endPoint x: 271, endPoint y: 252, distance: 231.2
click at [252, 248] on div "**********" at bounding box center [784, 341] width 1568 height 402
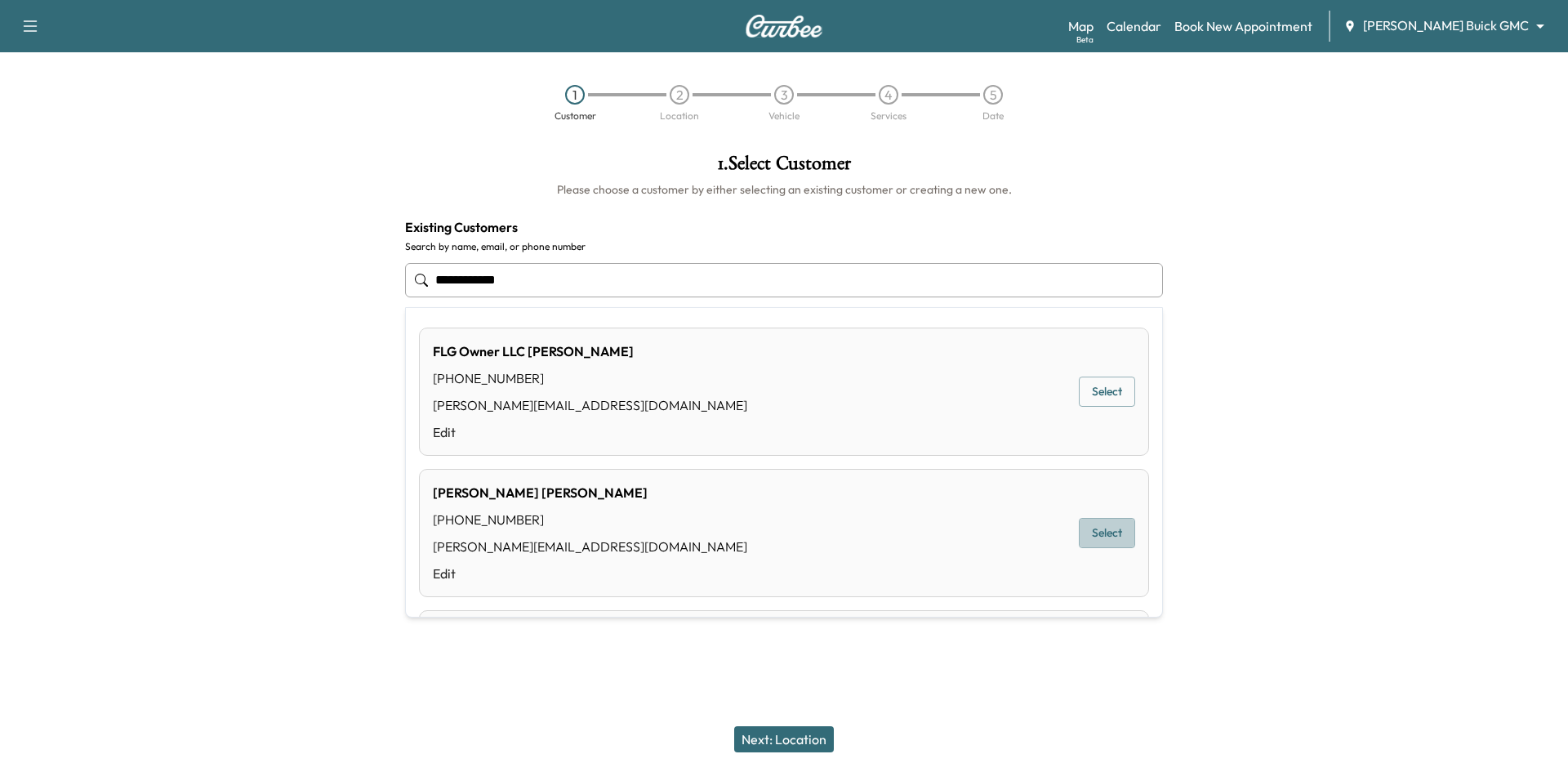
click at [1101, 536] on button "Select" at bounding box center [1107, 533] width 57 height 30
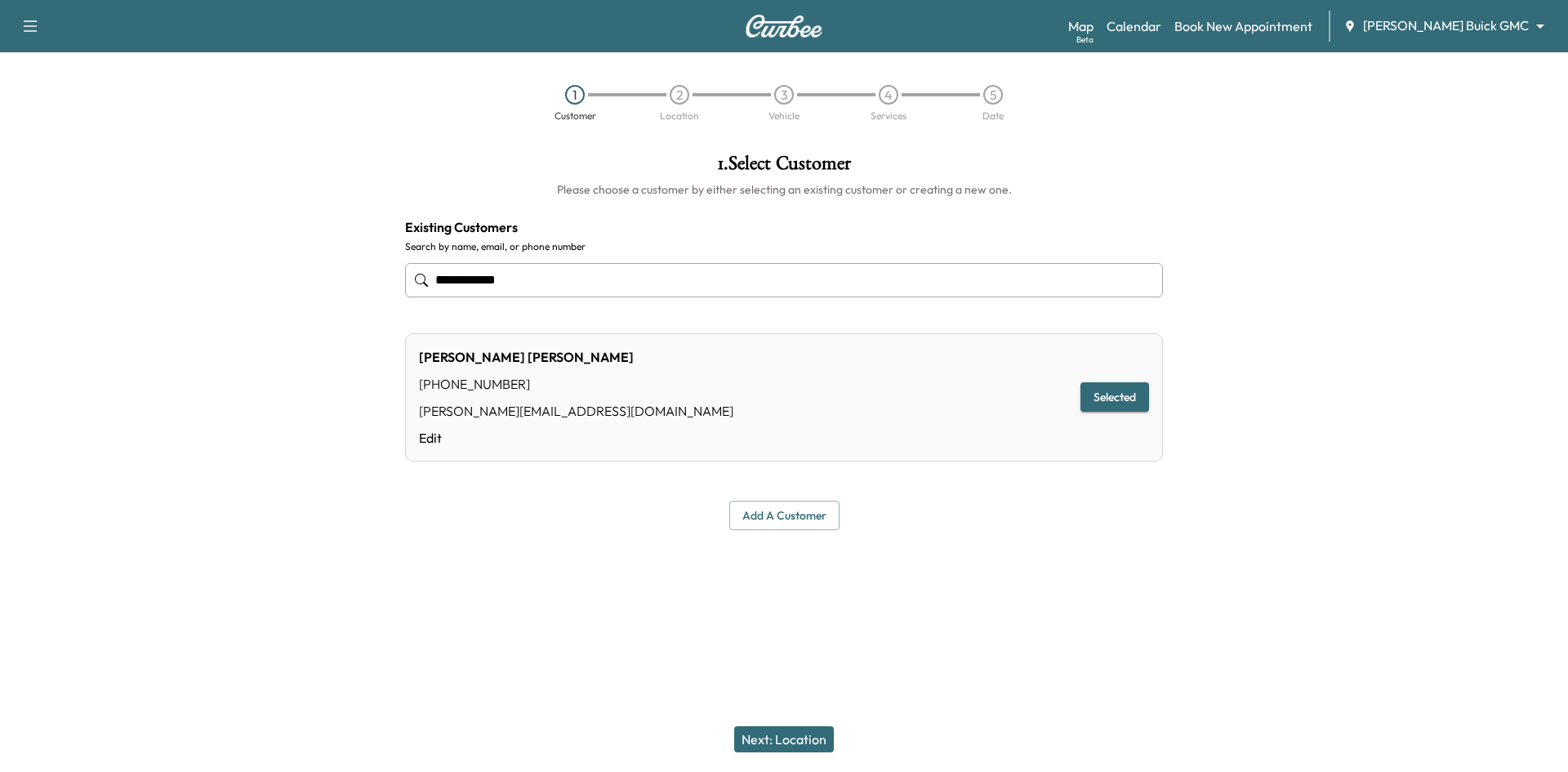
type input "**********"
click at [789, 733] on button "Next: Location" at bounding box center [784, 739] width 100 height 26
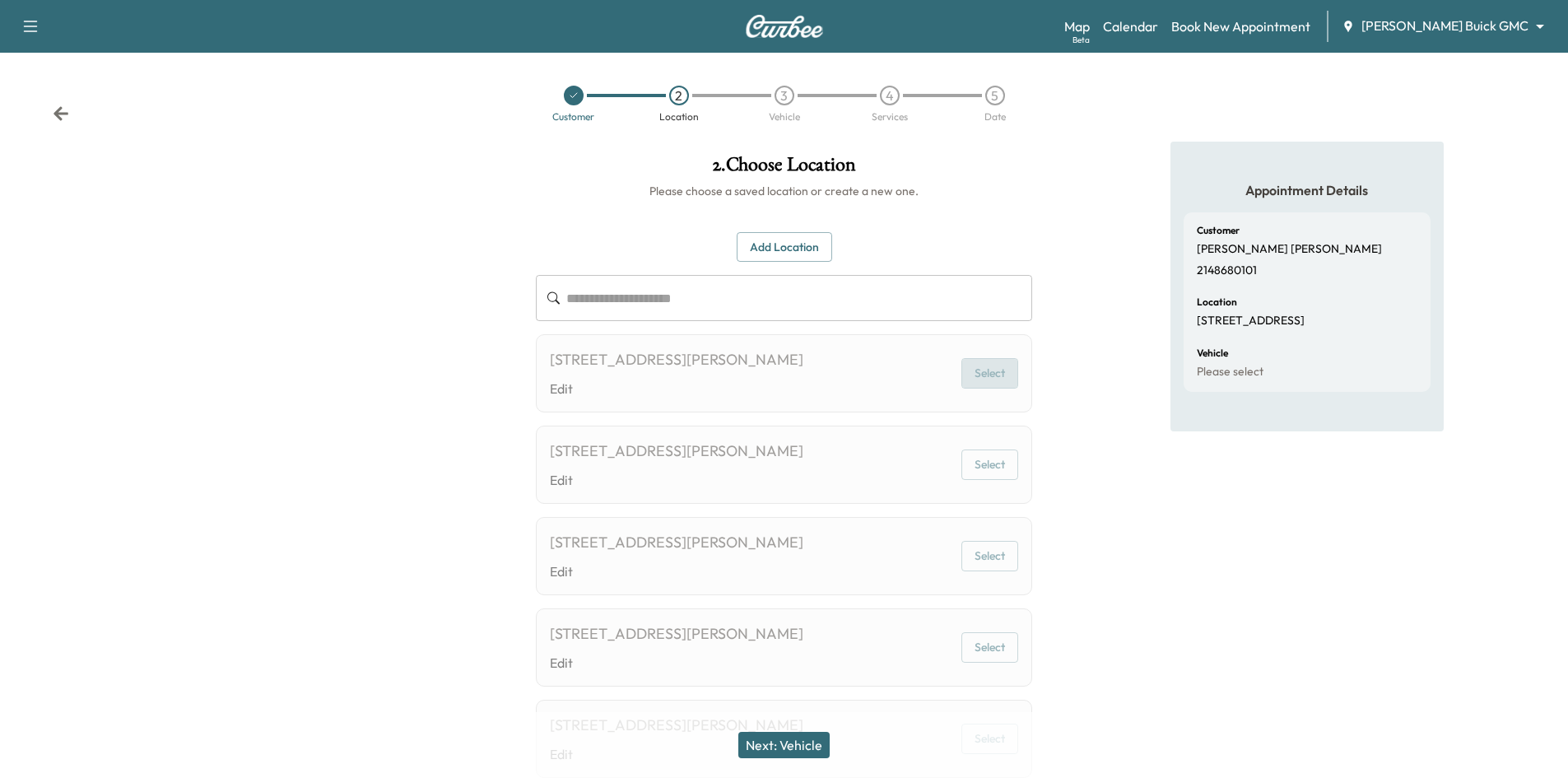
click at [972, 382] on button "Select" at bounding box center [990, 372] width 57 height 31
drag, startPoint x: 549, startPoint y: 355, endPoint x: 834, endPoint y: 368, distance: 285.3
click at [834, 368] on div "400 N Ervay St #150, Dallas, TX 75201, US Edit Select" at bounding box center [784, 373] width 497 height 78
copy div "400 N Ervay St #150, Dallas, TX 75201, US"
click at [748, 254] on button "Add Location" at bounding box center [785, 247] width 96 height 31
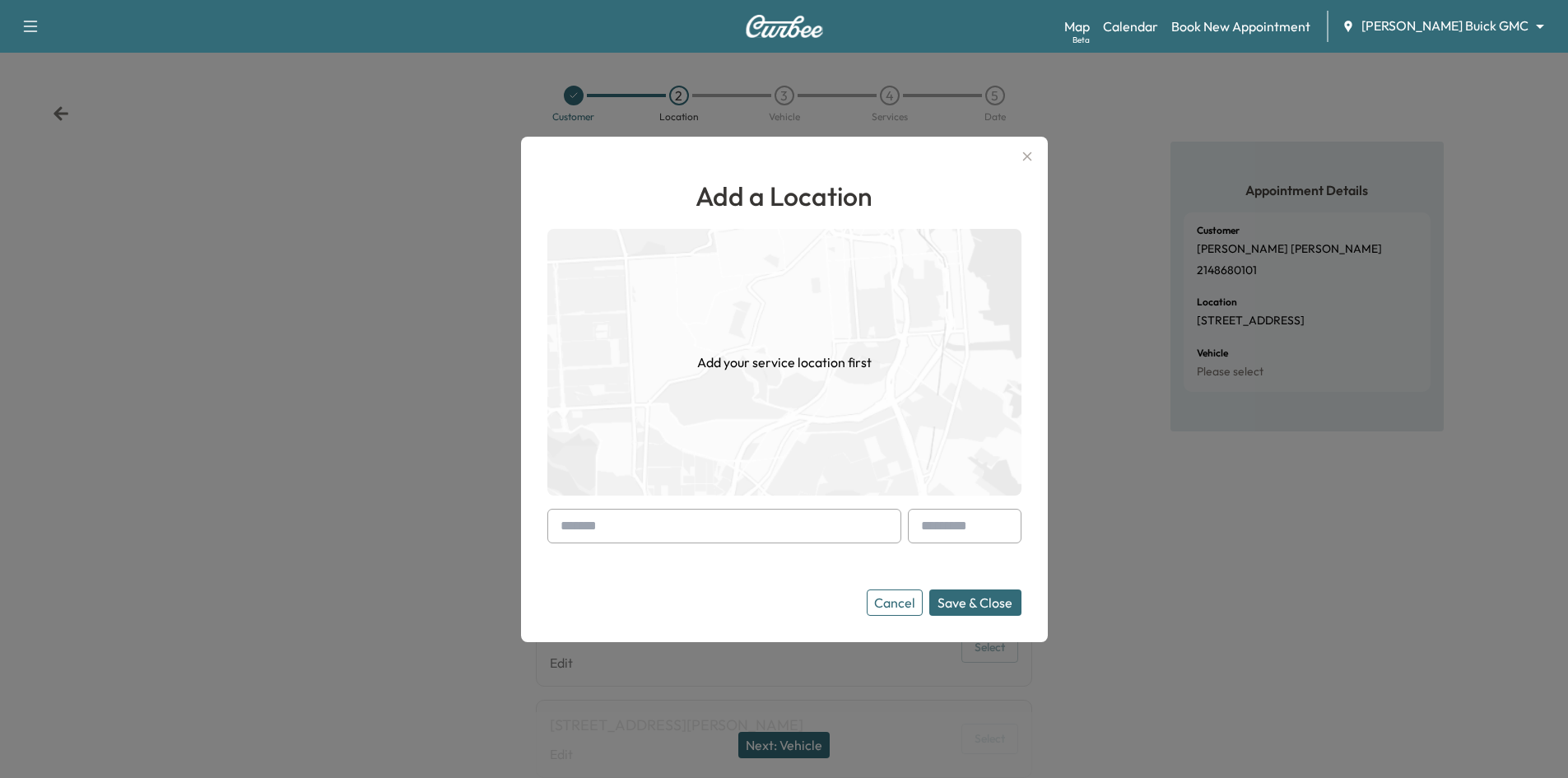
click at [733, 520] on input "text" at bounding box center [725, 526] width 354 height 35
paste input "**********"
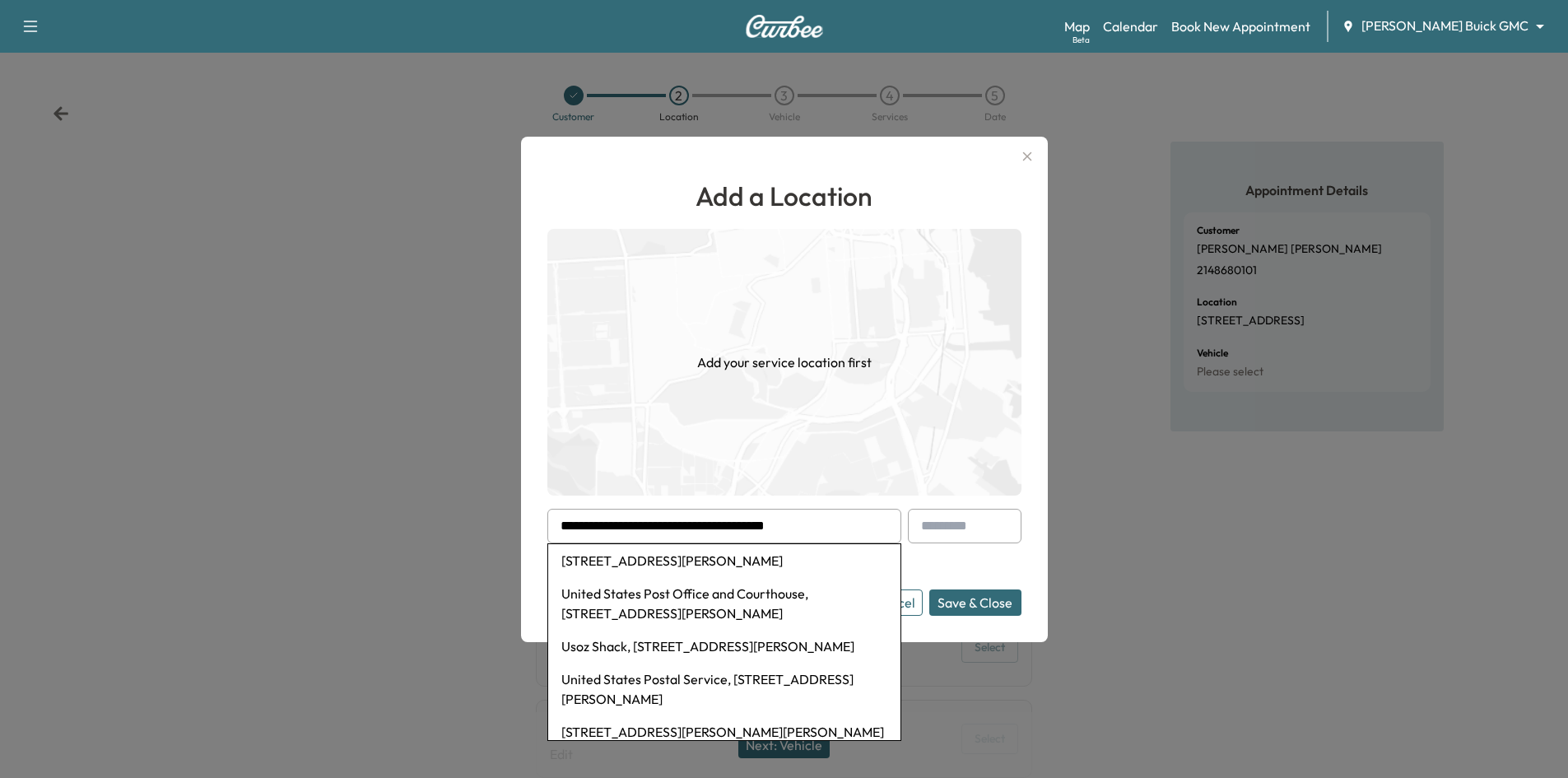
click at [910, 421] on img at bounding box center [785, 362] width 474 height 267
click at [744, 558] on li "400 N Ervay St #150, Dallas, TX 75201, USA" at bounding box center [725, 561] width 352 height 33
type input "**********"
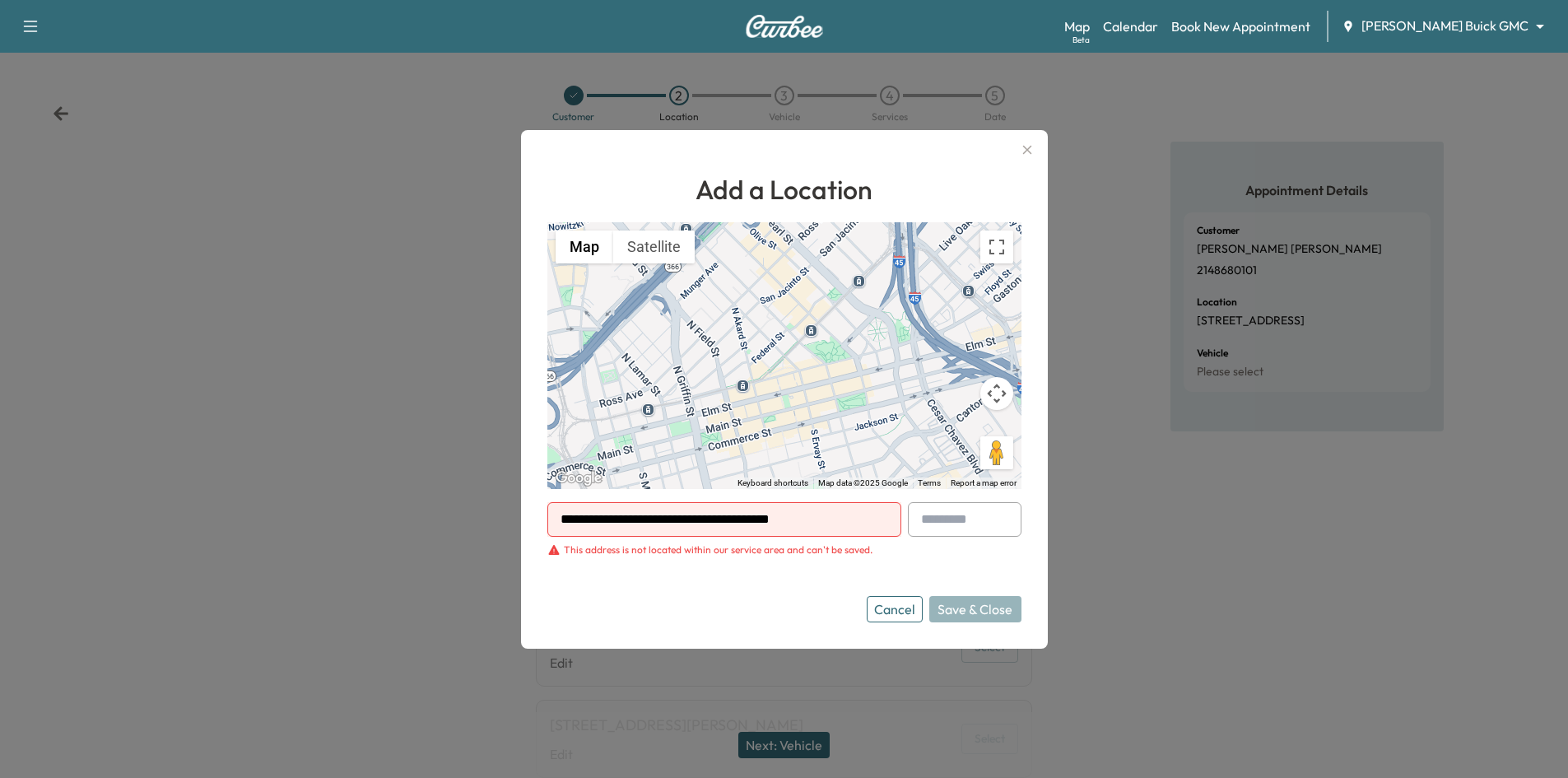
drag, startPoint x: 900, startPoint y: 610, endPoint x: 881, endPoint y: 525, distance: 87.1
click at [901, 605] on button "Cancel" at bounding box center [895, 609] width 56 height 26
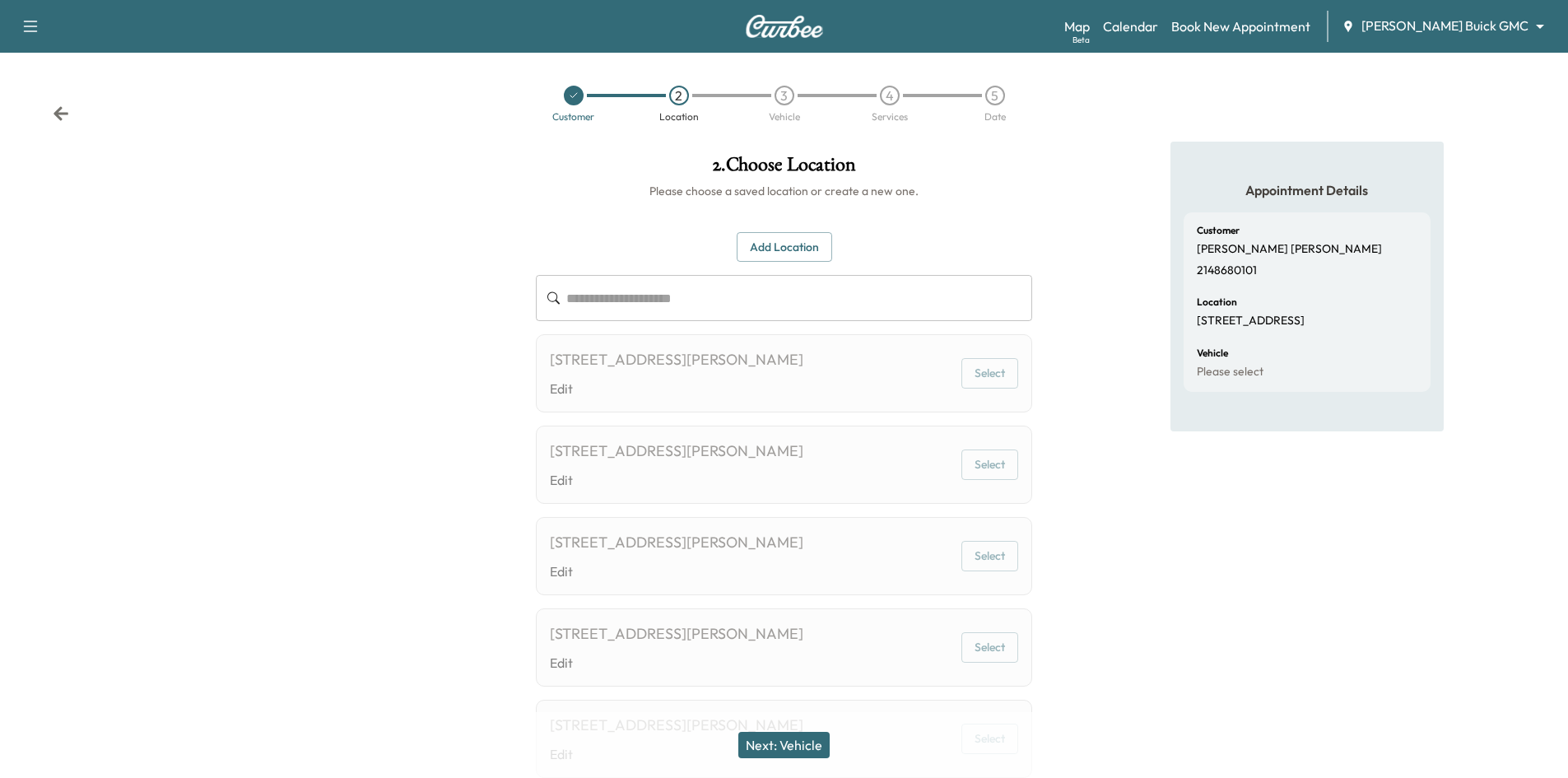
click at [566, 90] on div at bounding box center [574, 96] width 20 height 20
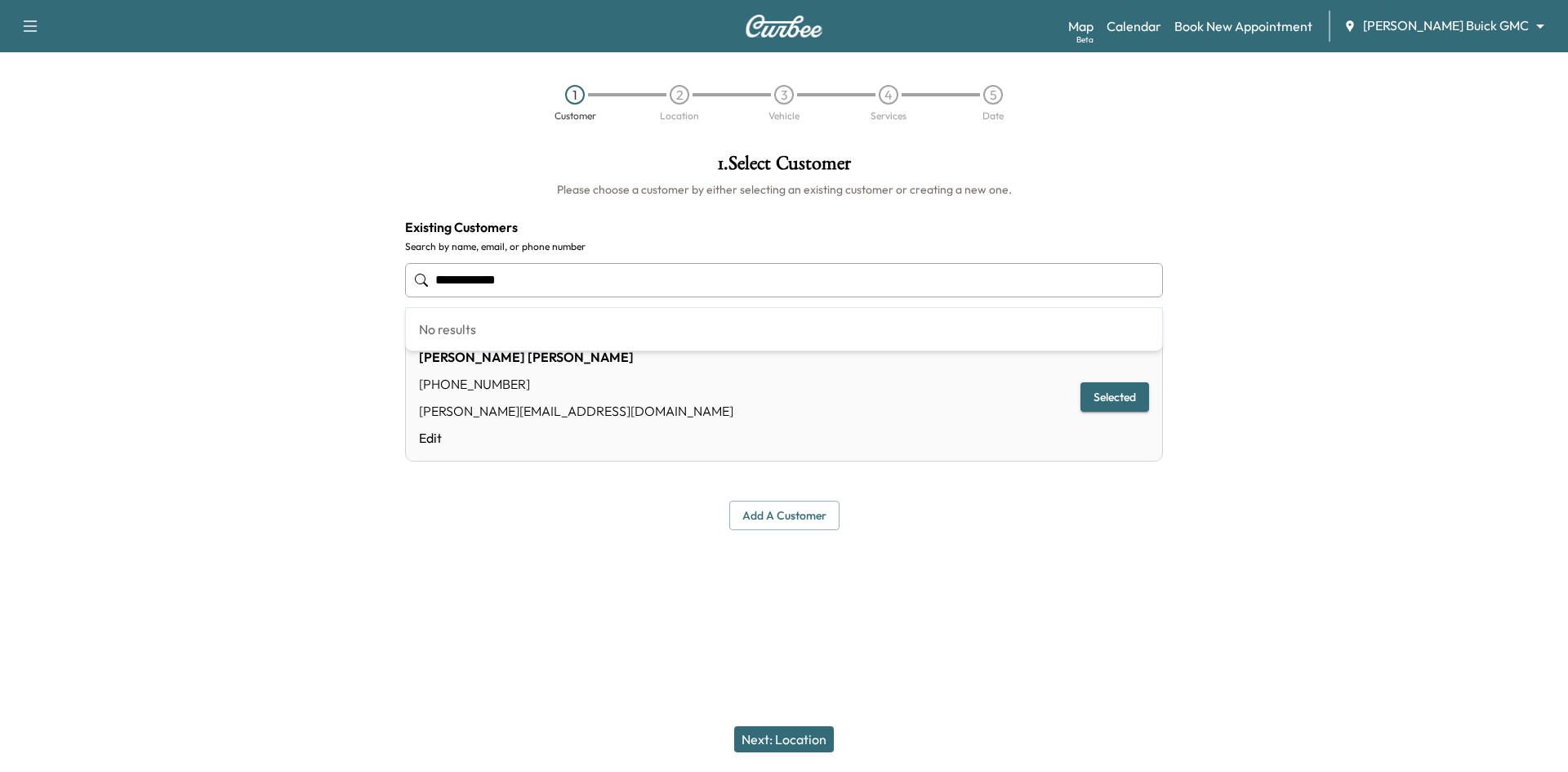
drag, startPoint x: 506, startPoint y: 286, endPoint x: 352, endPoint y: 297, distance: 154.4
click at [352, 291] on div "**********" at bounding box center [784, 341] width 1568 height 402
type input "**********"
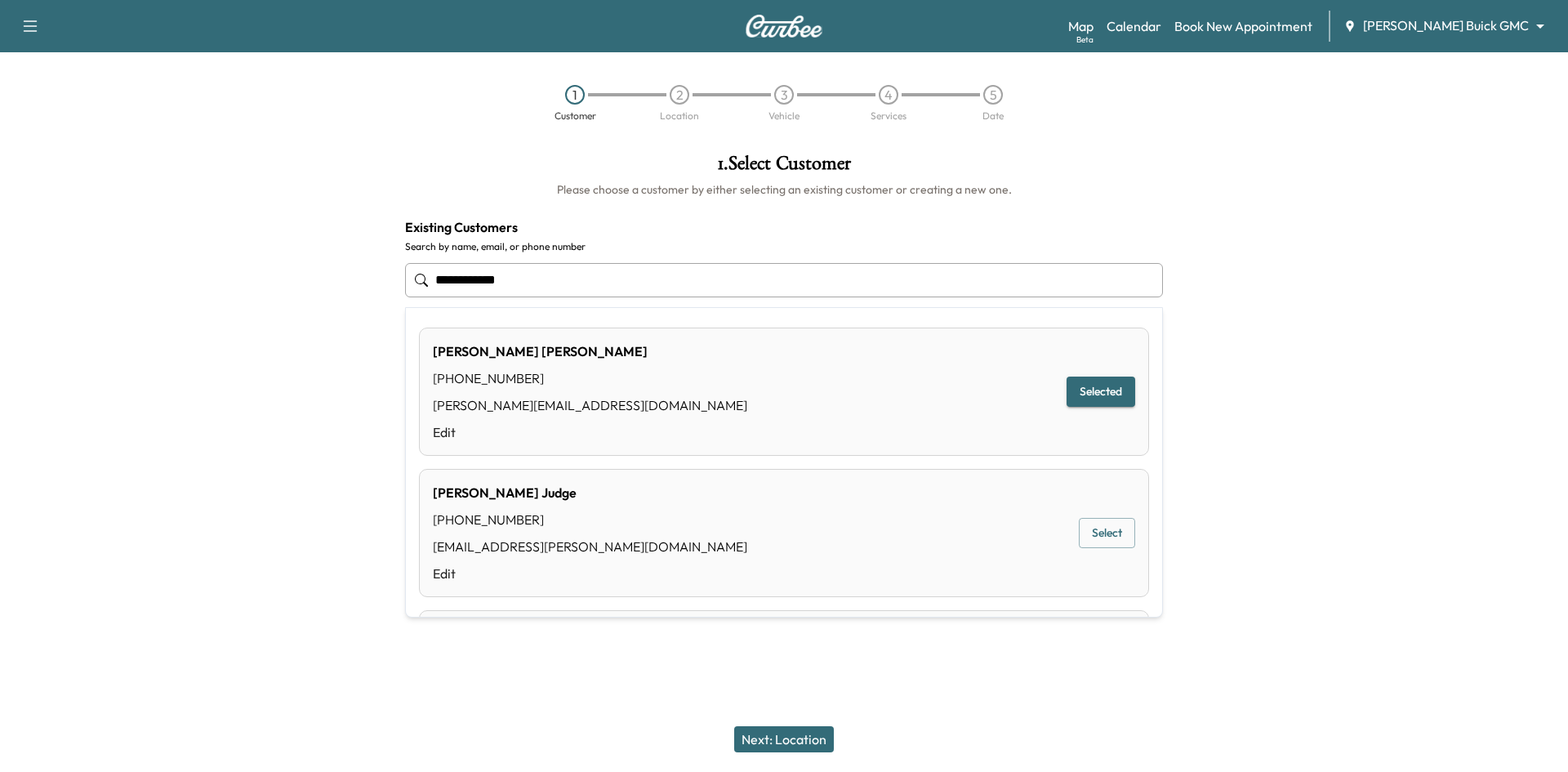
drag, startPoint x: 602, startPoint y: 286, endPoint x: 350, endPoint y: 254, distance: 254.0
click at [344, 252] on div "**********" at bounding box center [784, 341] width 1568 height 402
click at [1080, 525] on button "Select" at bounding box center [1107, 533] width 57 height 30
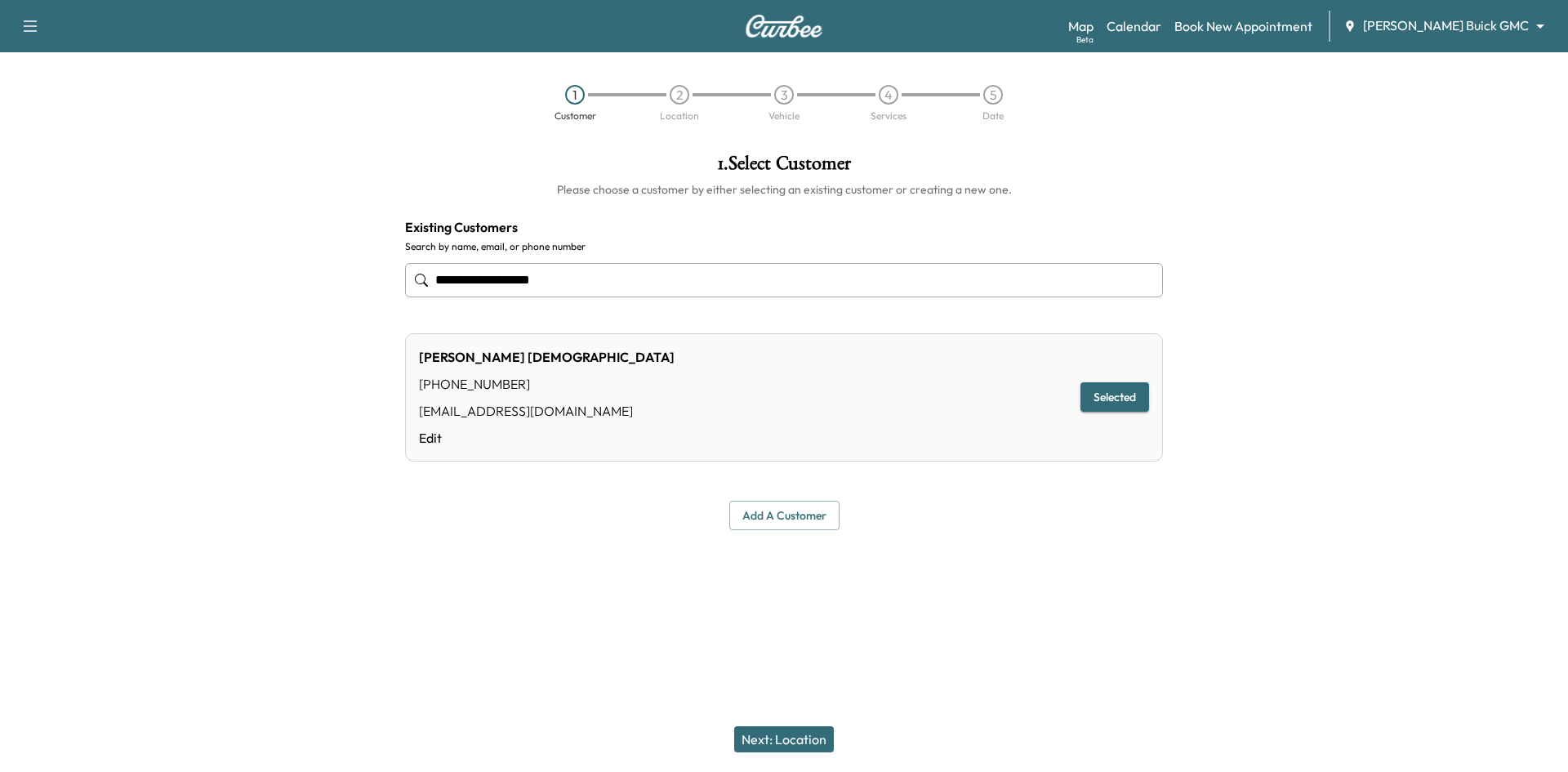
type input "**********"
click at [768, 731] on button "Next: Location" at bounding box center [784, 739] width 100 height 26
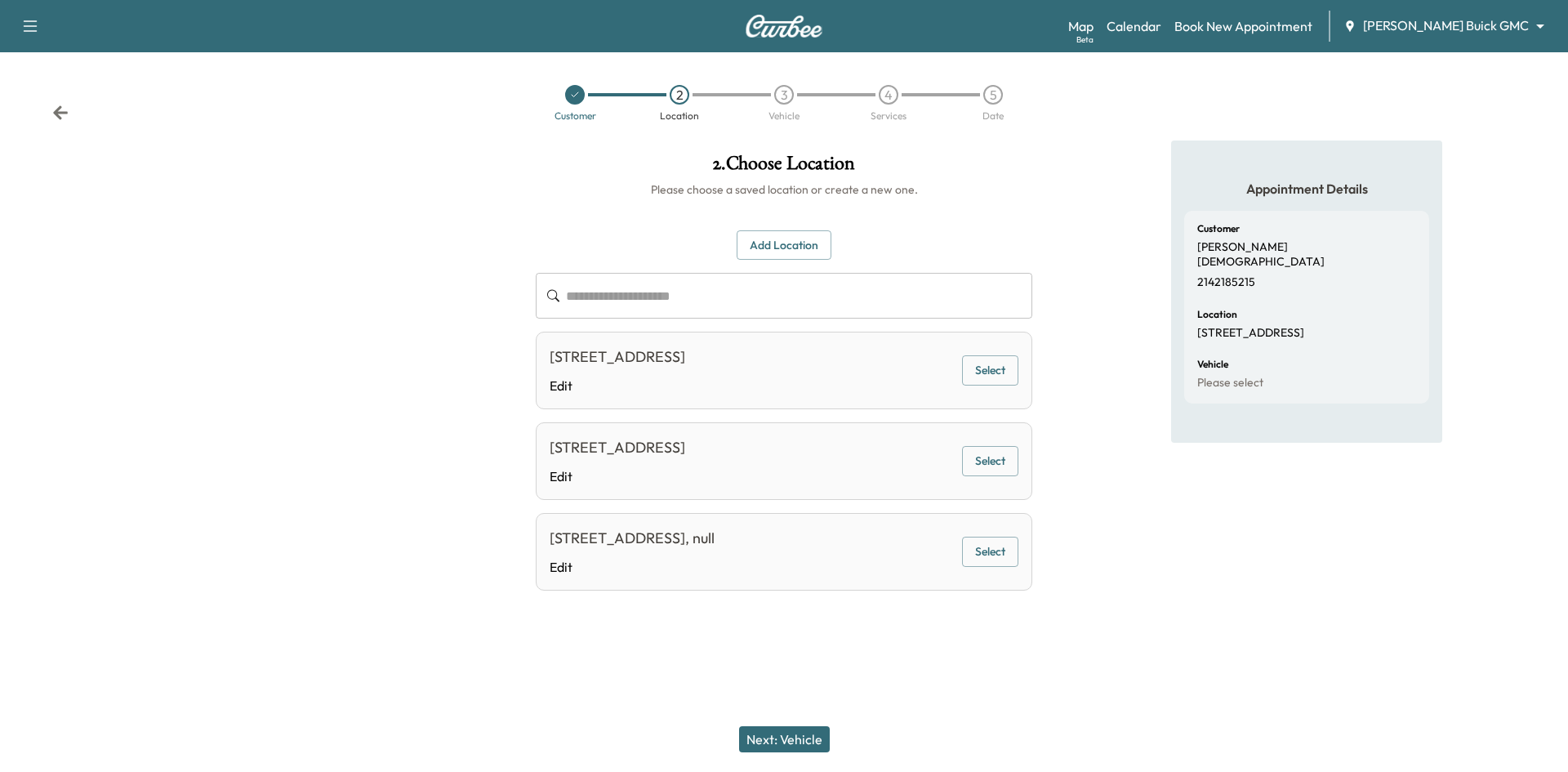
click at [581, 91] on div at bounding box center [575, 95] width 20 height 20
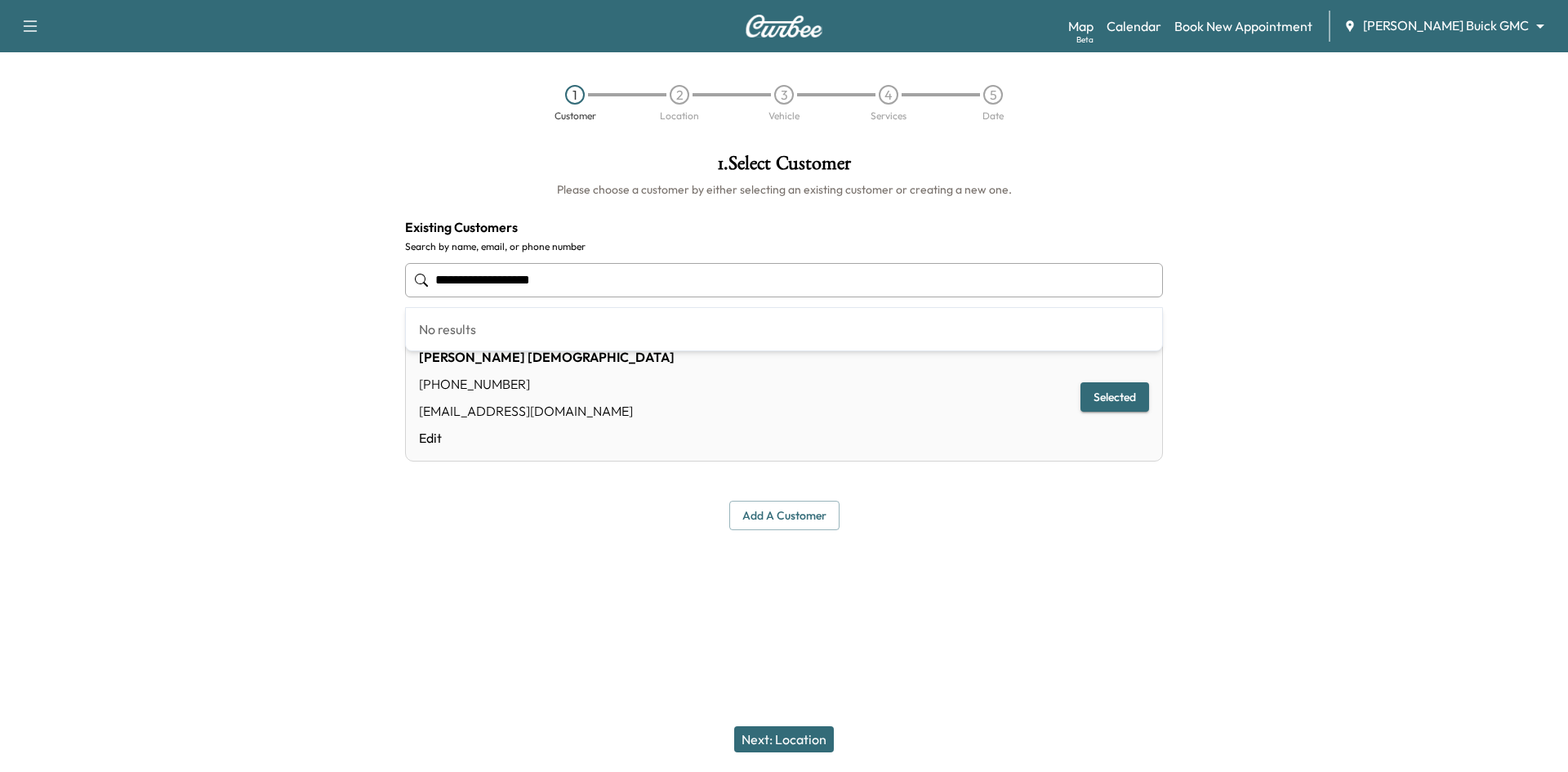
drag, startPoint x: 683, startPoint y: 280, endPoint x: 420, endPoint y: 270, distance: 263.2
click at [322, 270] on div "**********" at bounding box center [784, 341] width 1568 height 402
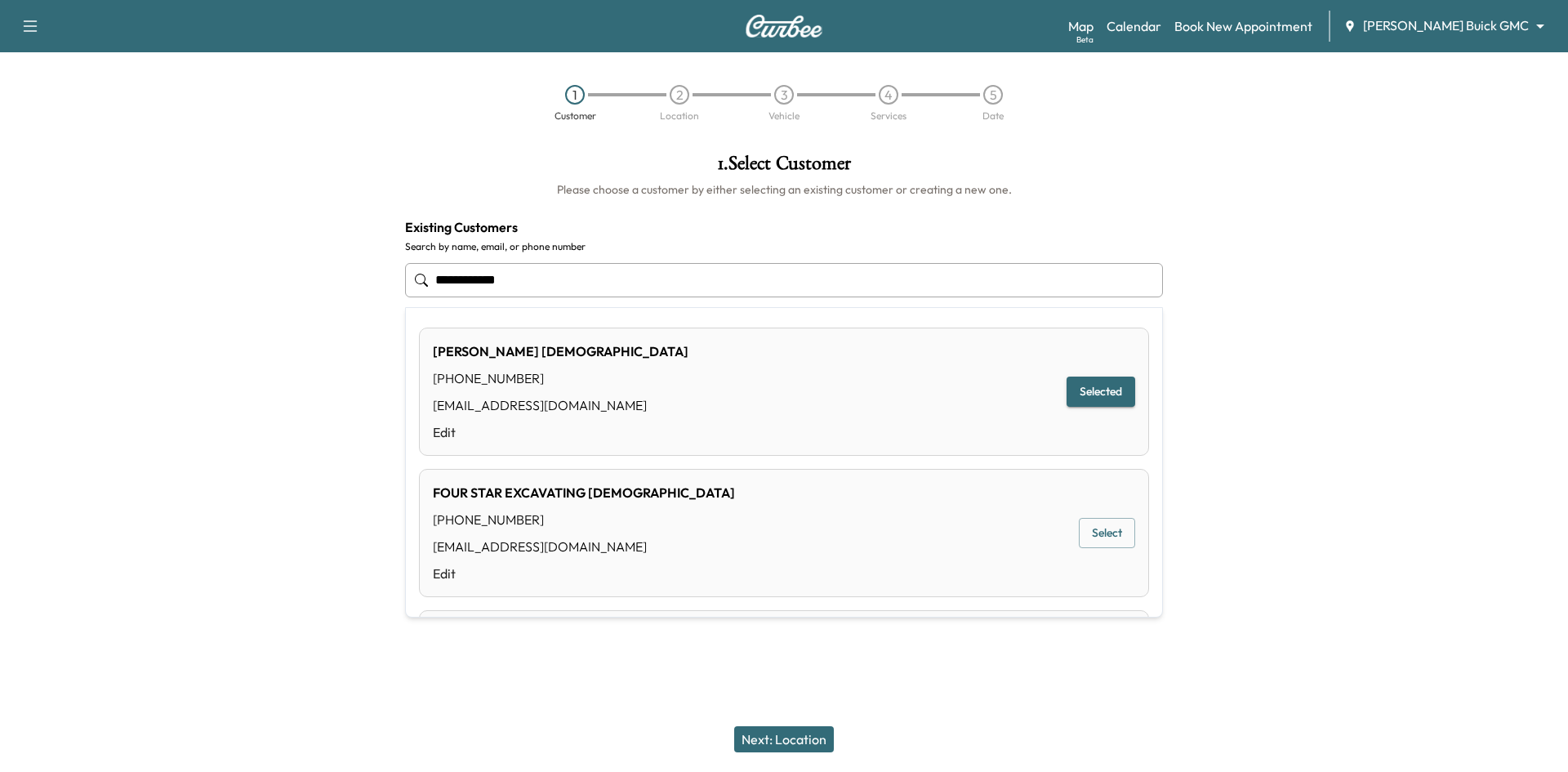
click at [1089, 530] on button "Select" at bounding box center [1107, 533] width 57 height 30
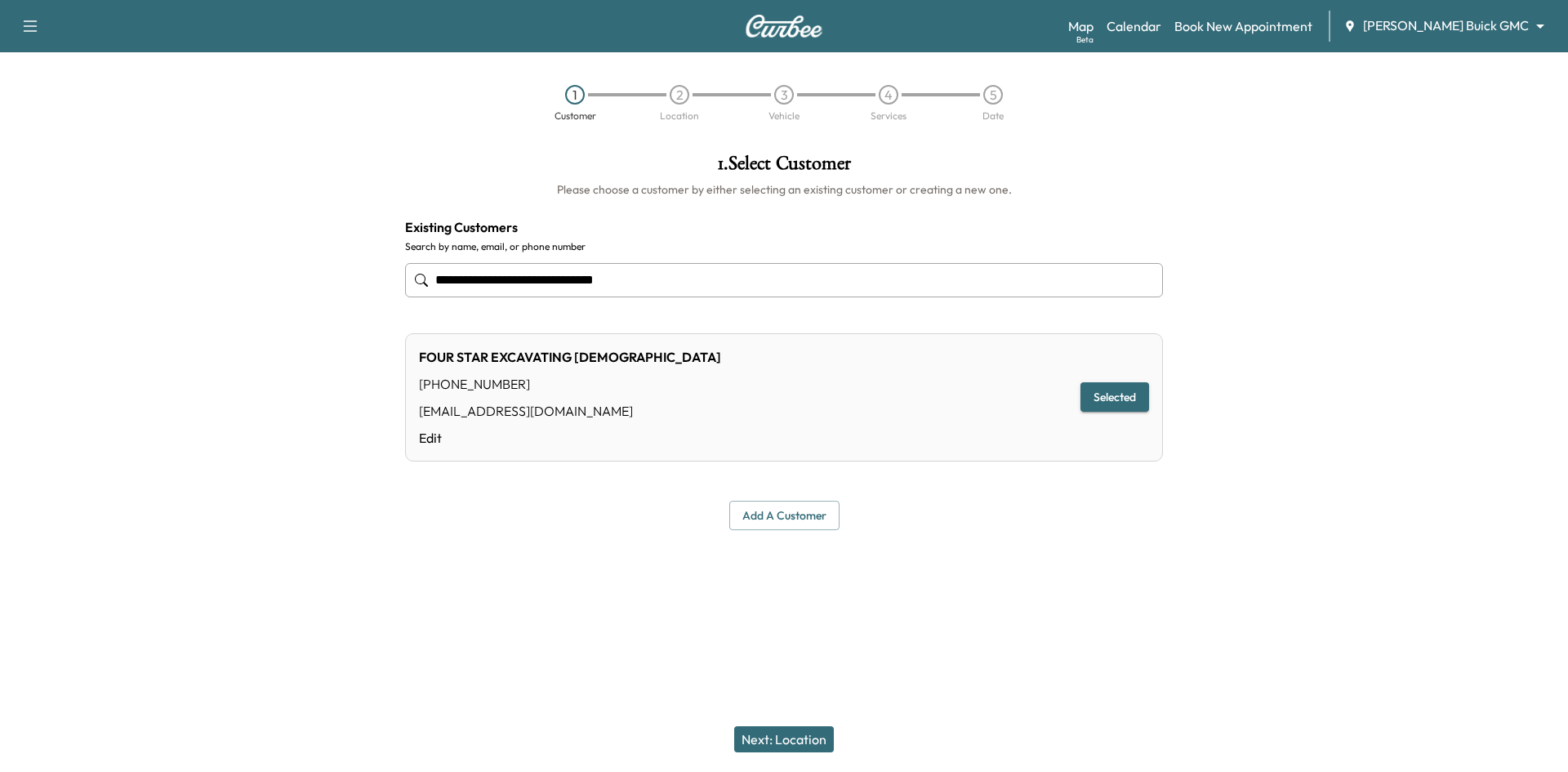
type input "**********"
click at [809, 738] on button "Next: Location" at bounding box center [784, 739] width 100 height 26
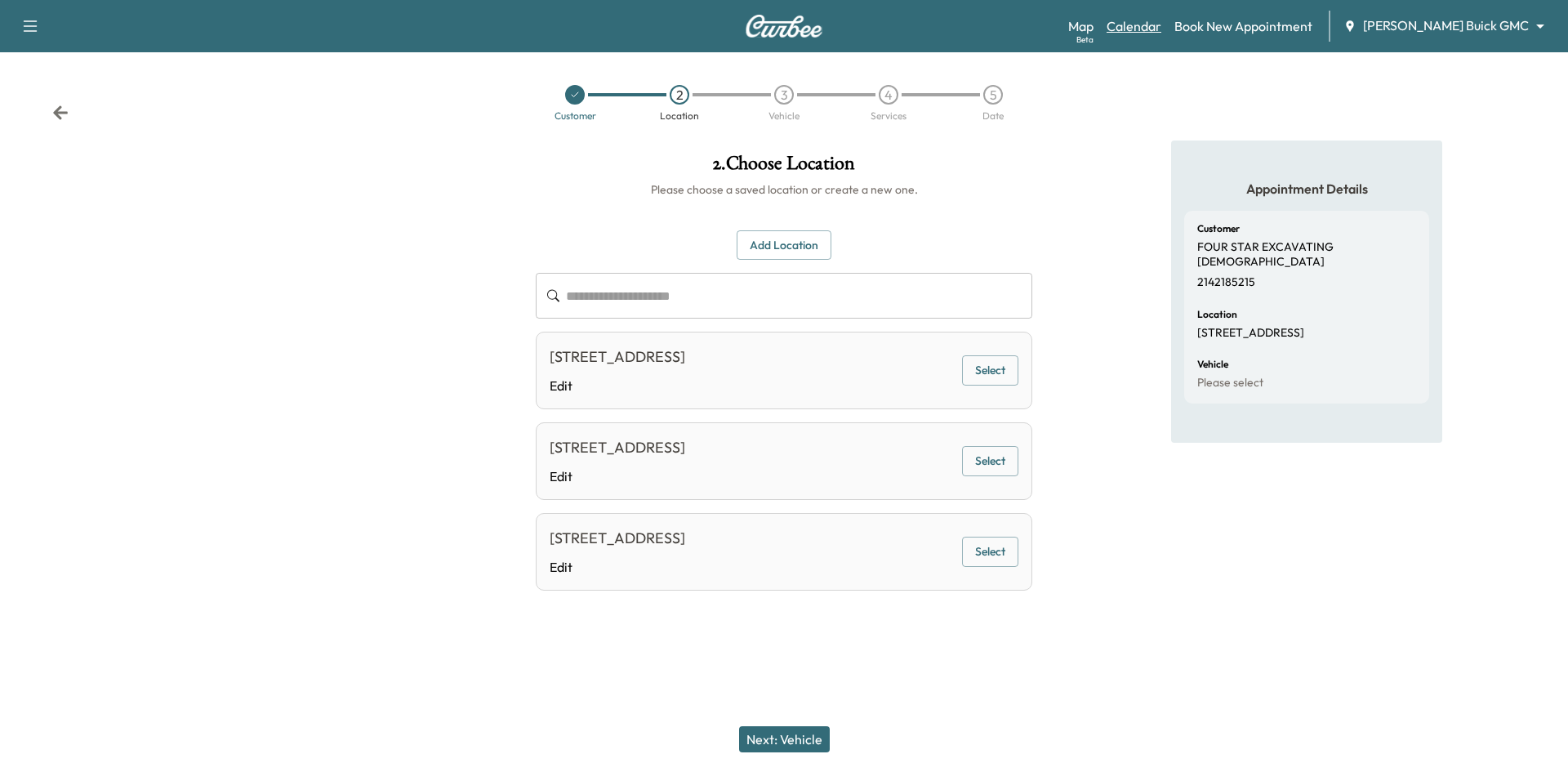
click at [1161, 24] on link "Calendar" at bounding box center [1134, 26] width 55 height 20
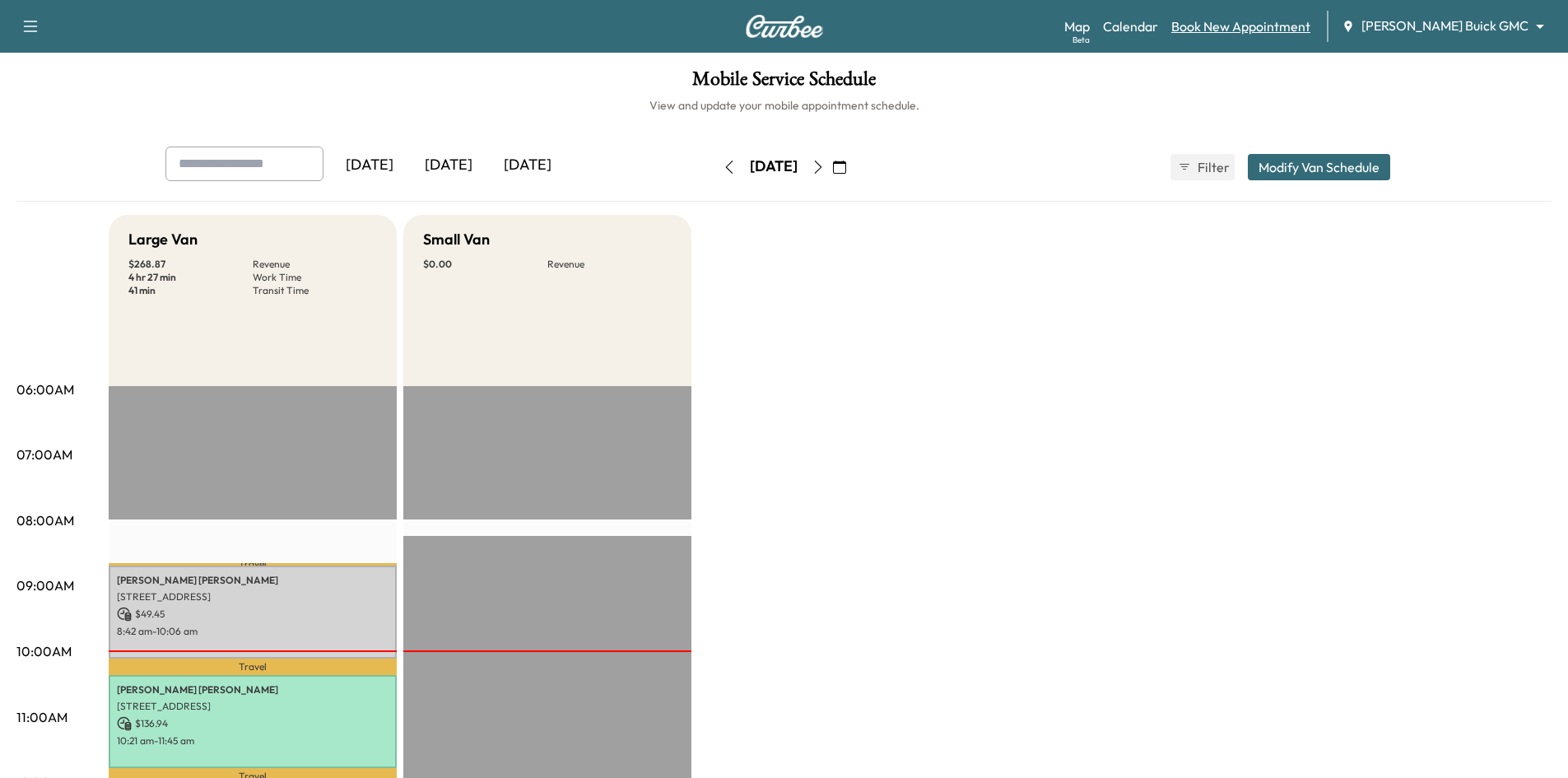
click at [1263, 34] on link "Book New Appointment" at bounding box center [1241, 26] width 139 height 20
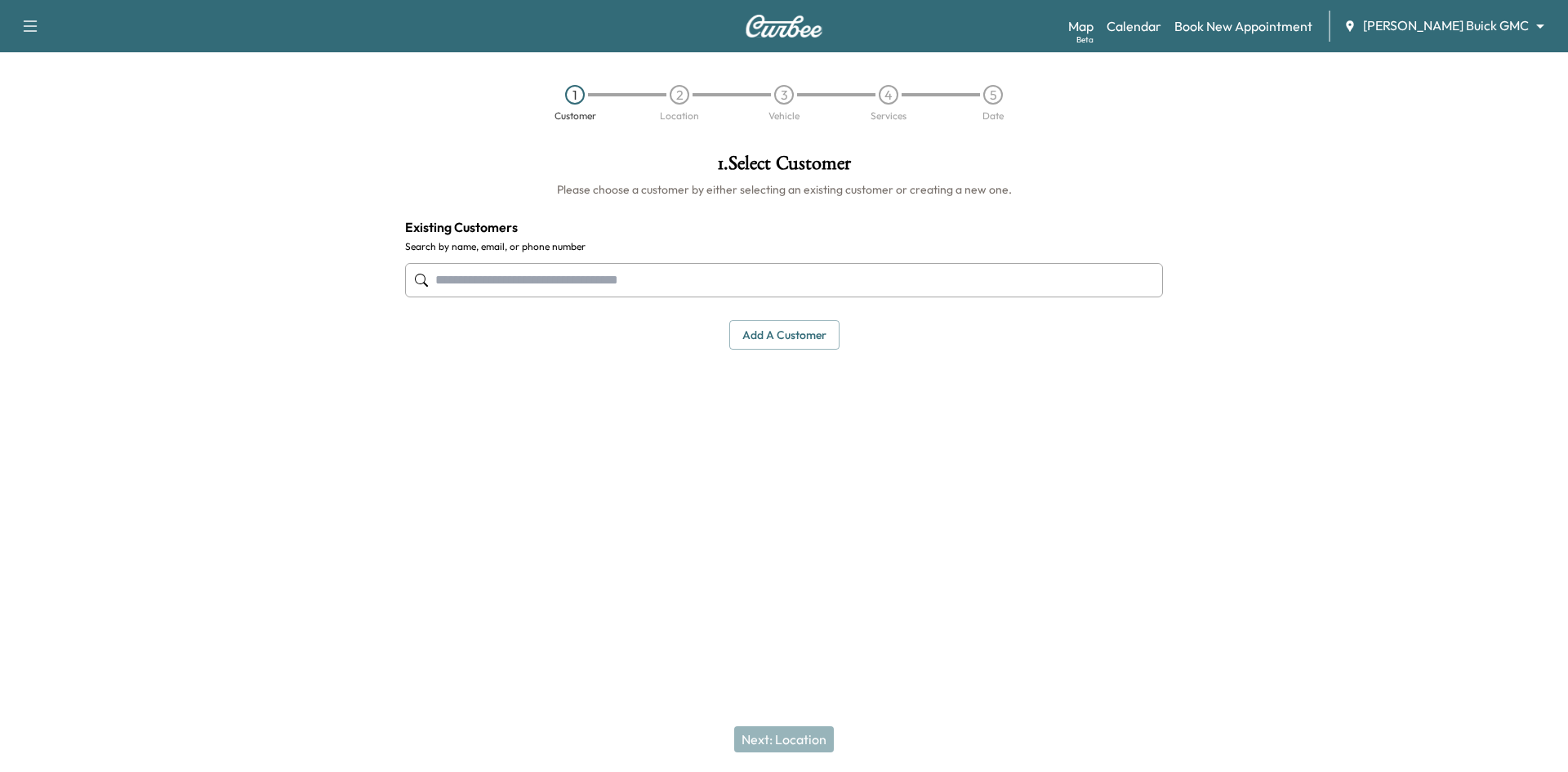
click at [498, 284] on input "text" at bounding box center [784, 280] width 758 height 34
click at [719, 281] on input "text" at bounding box center [784, 280] width 758 height 34
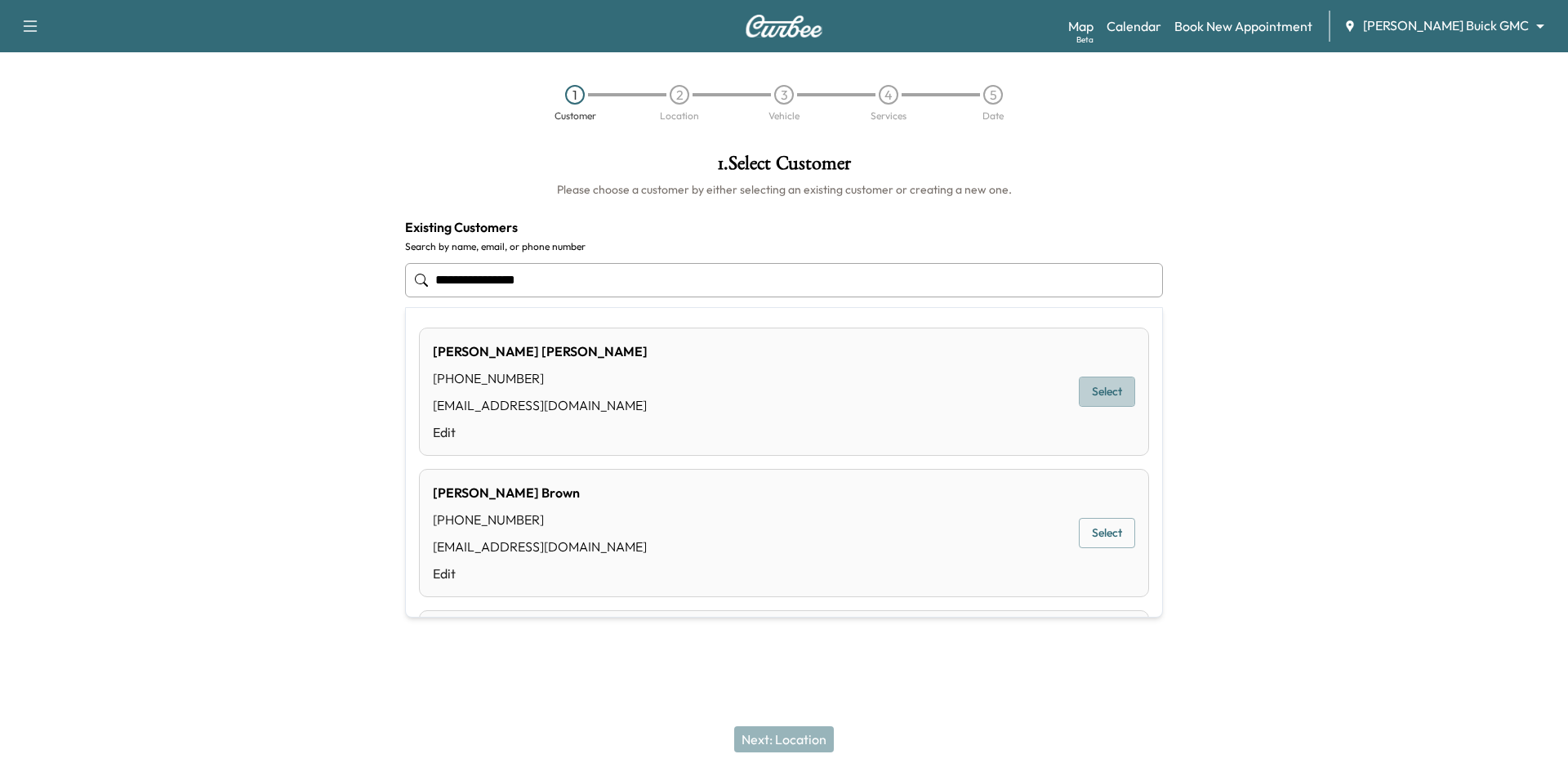
click at [1104, 390] on button "Select" at bounding box center [1107, 391] width 57 height 30
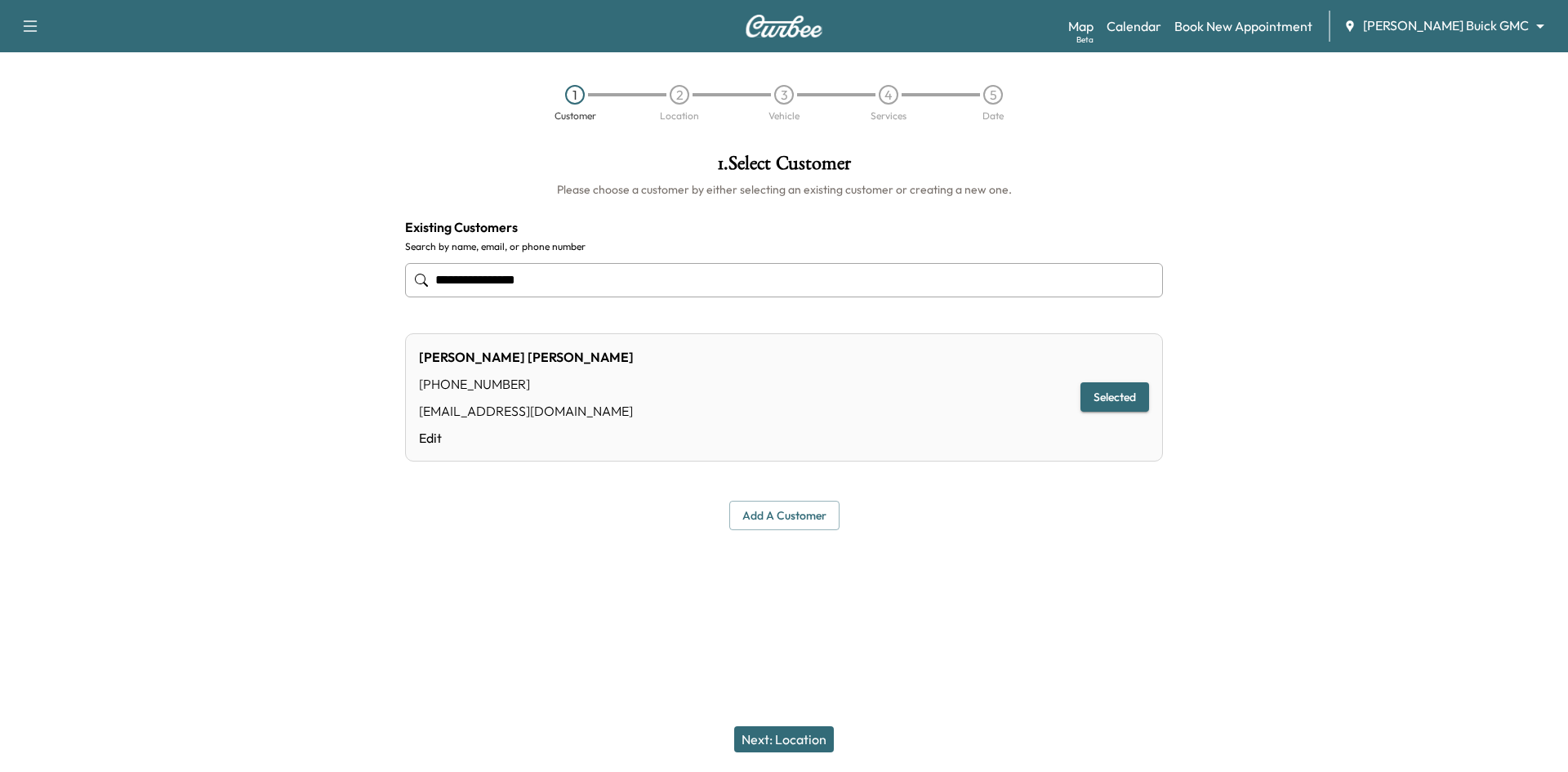
type input "**********"
drag, startPoint x: 783, startPoint y: 745, endPoint x: 779, endPoint y: 731, distance: 14.6
click at [782, 743] on button "Next: Location" at bounding box center [784, 739] width 100 height 26
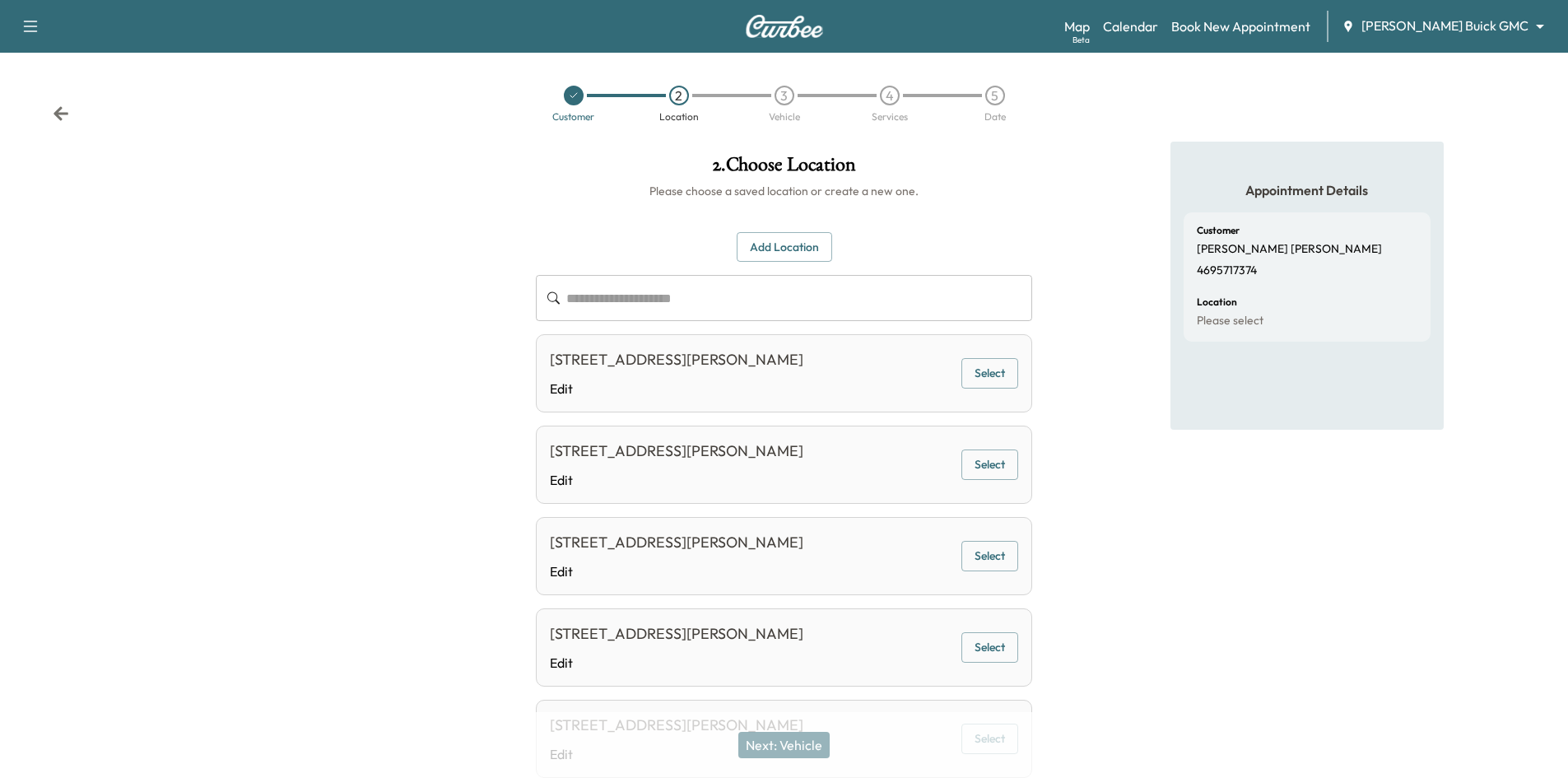
click at [565, 97] on div at bounding box center [574, 96] width 20 height 20
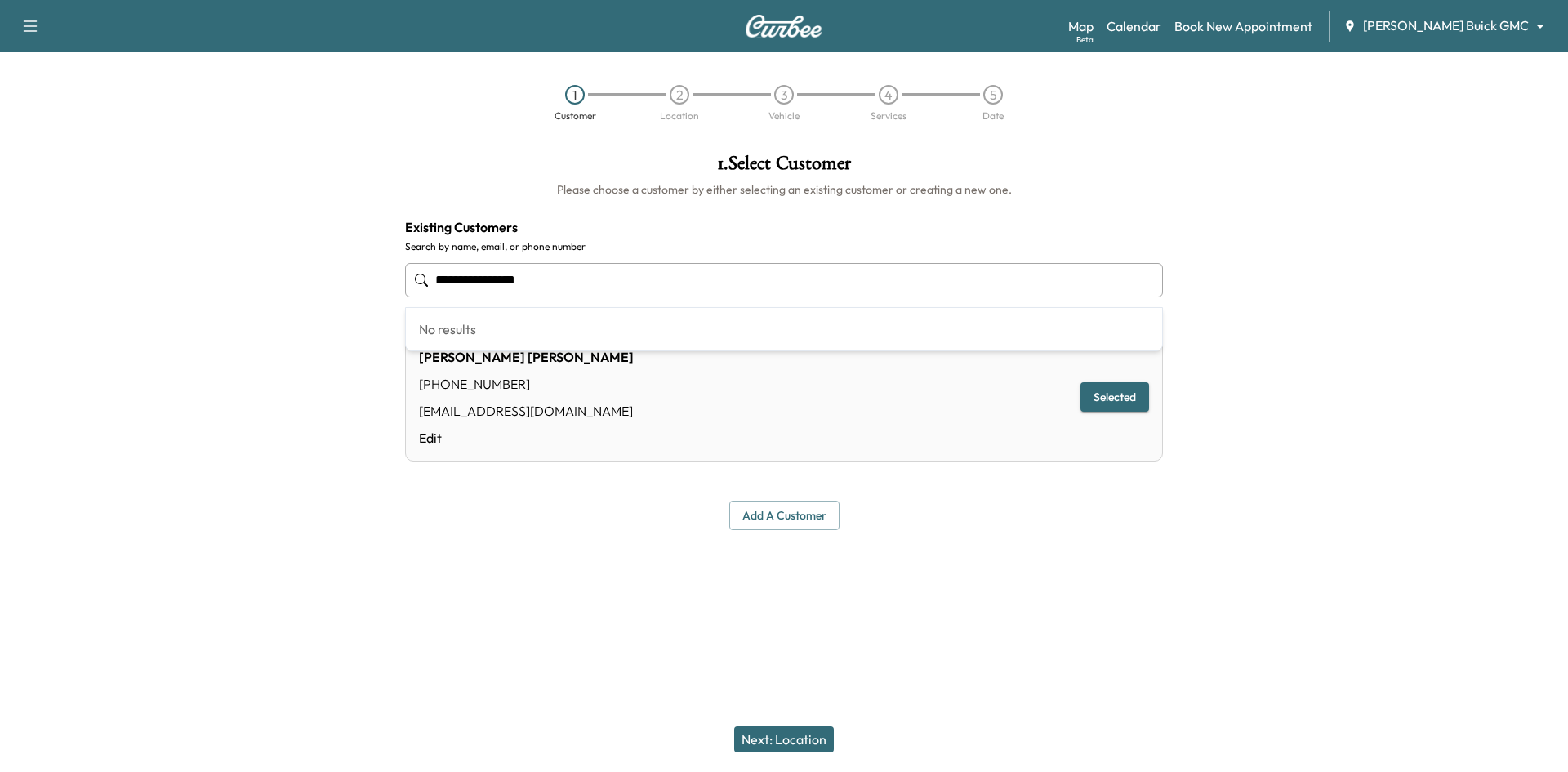
drag, startPoint x: 562, startPoint y: 283, endPoint x: 406, endPoint y: 293, distance: 156.3
click at [370, 297] on div "**********" at bounding box center [784, 341] width 1568 height 402
type input "**********"
drag, startPoint x: 622, startPoint y: 284, endPoint x: 148, endPoint y: 298, distance: 474.2
click at [148, 298] on div "**********" at bounding box center [784, 341] width 1568 height 402
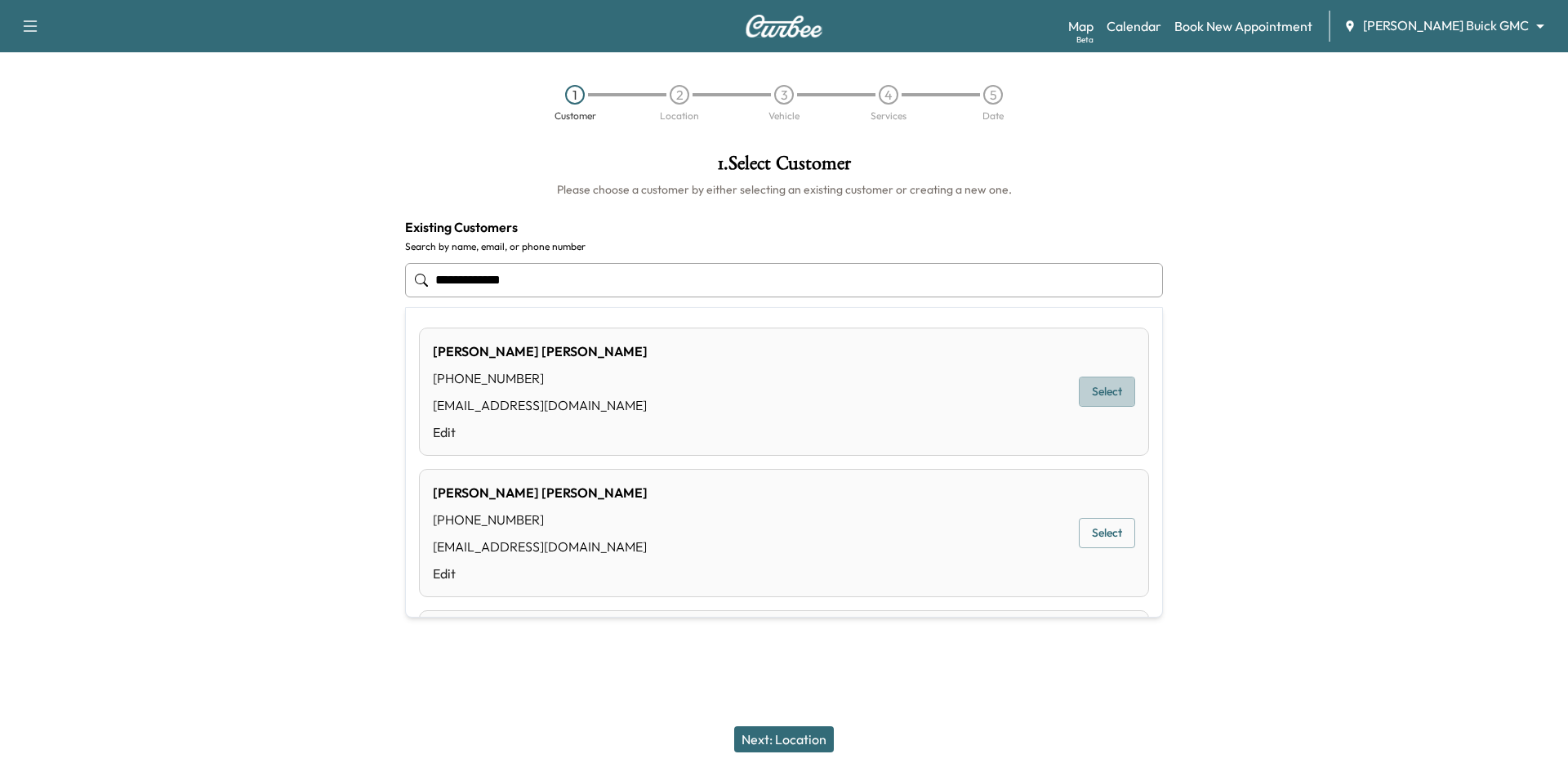
click at [1116, 391] on button "Select" at bounding box center [1107, 391] width 57 height 30
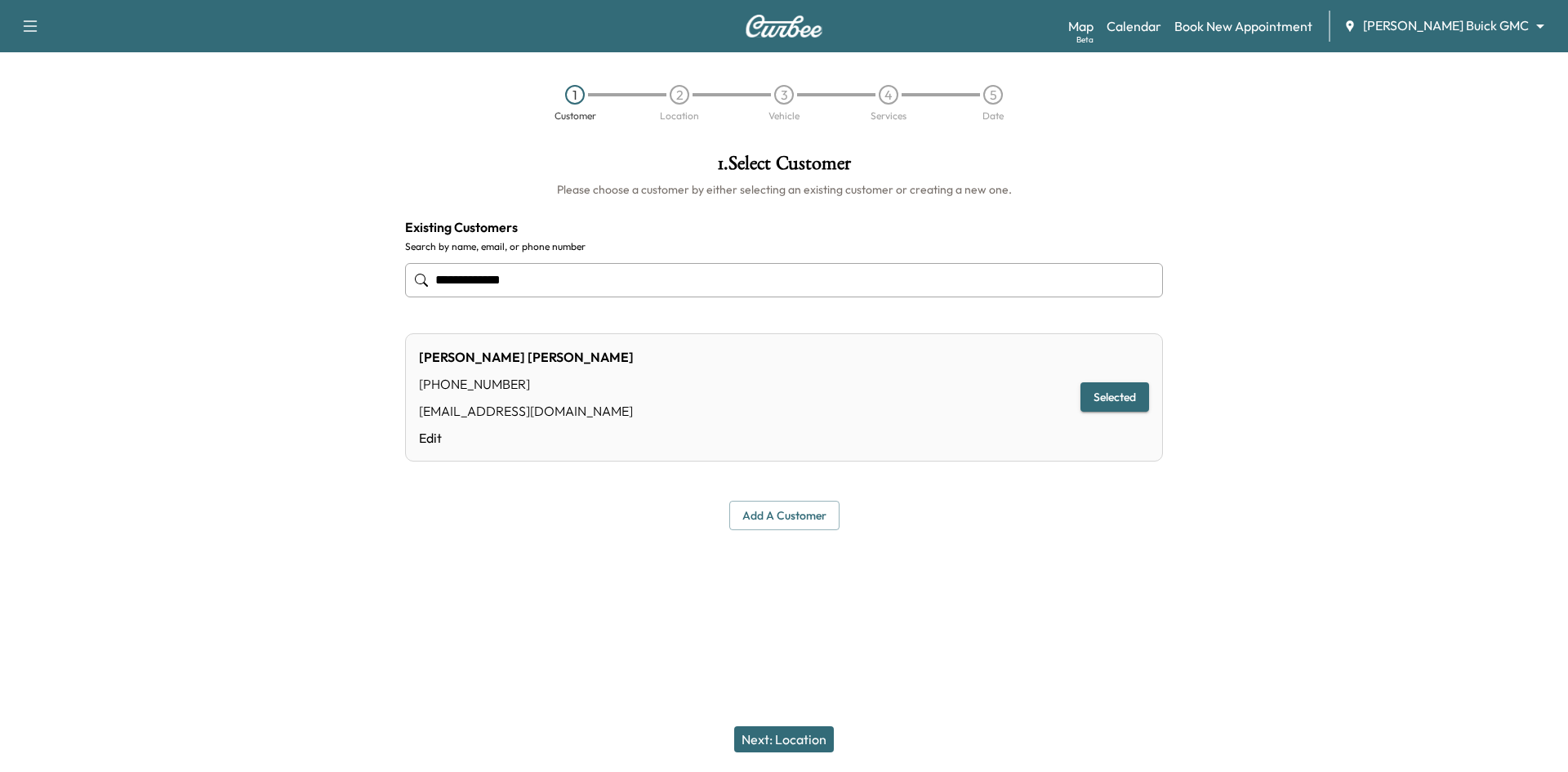
type input "**********"
click at [807, 738] on button "Next: Location" at bounding box center [784, 739] width 100 height 26
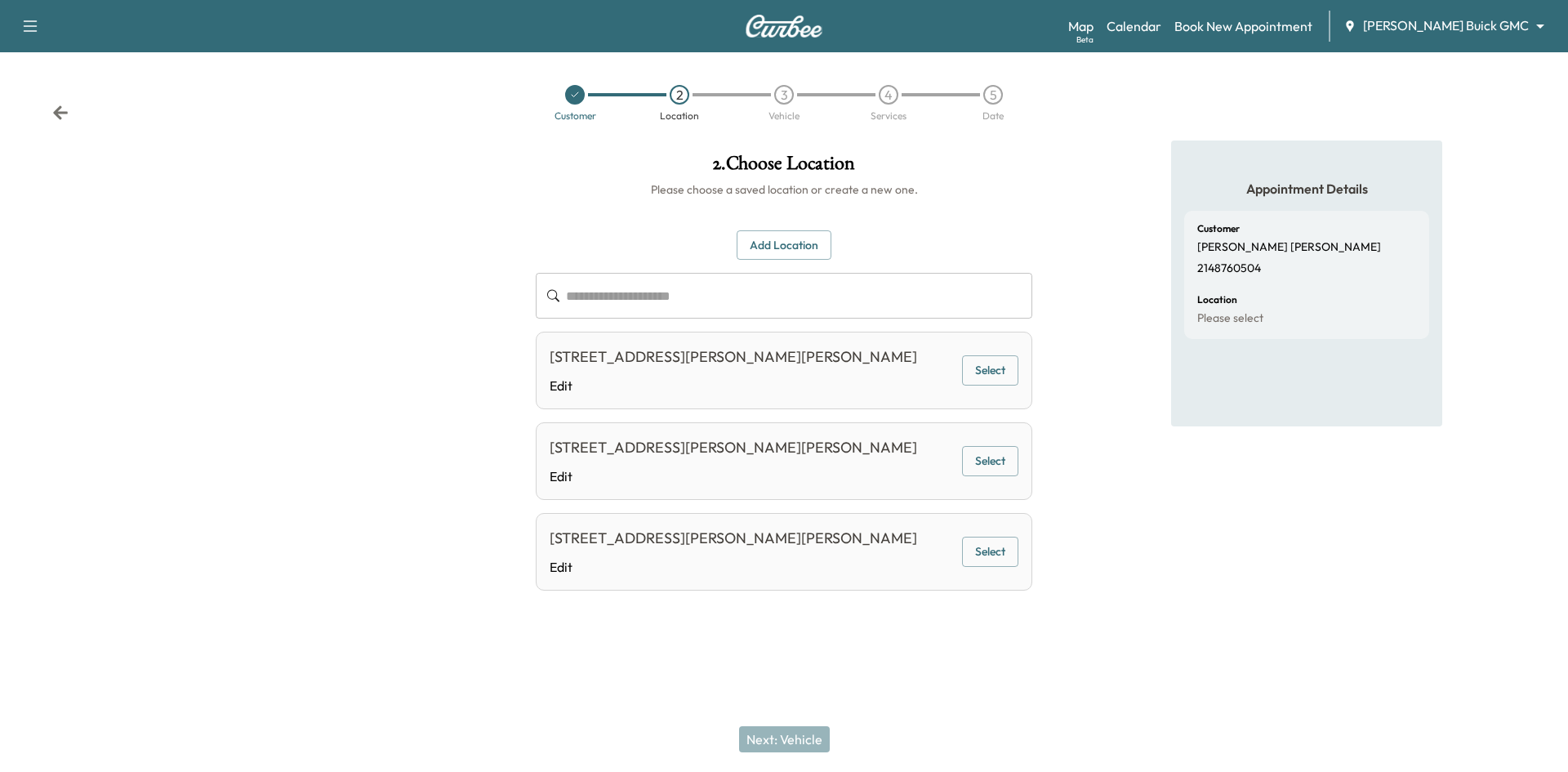
click at [571, 97] on icon at bounding box center [575, 95] width 10 height 10
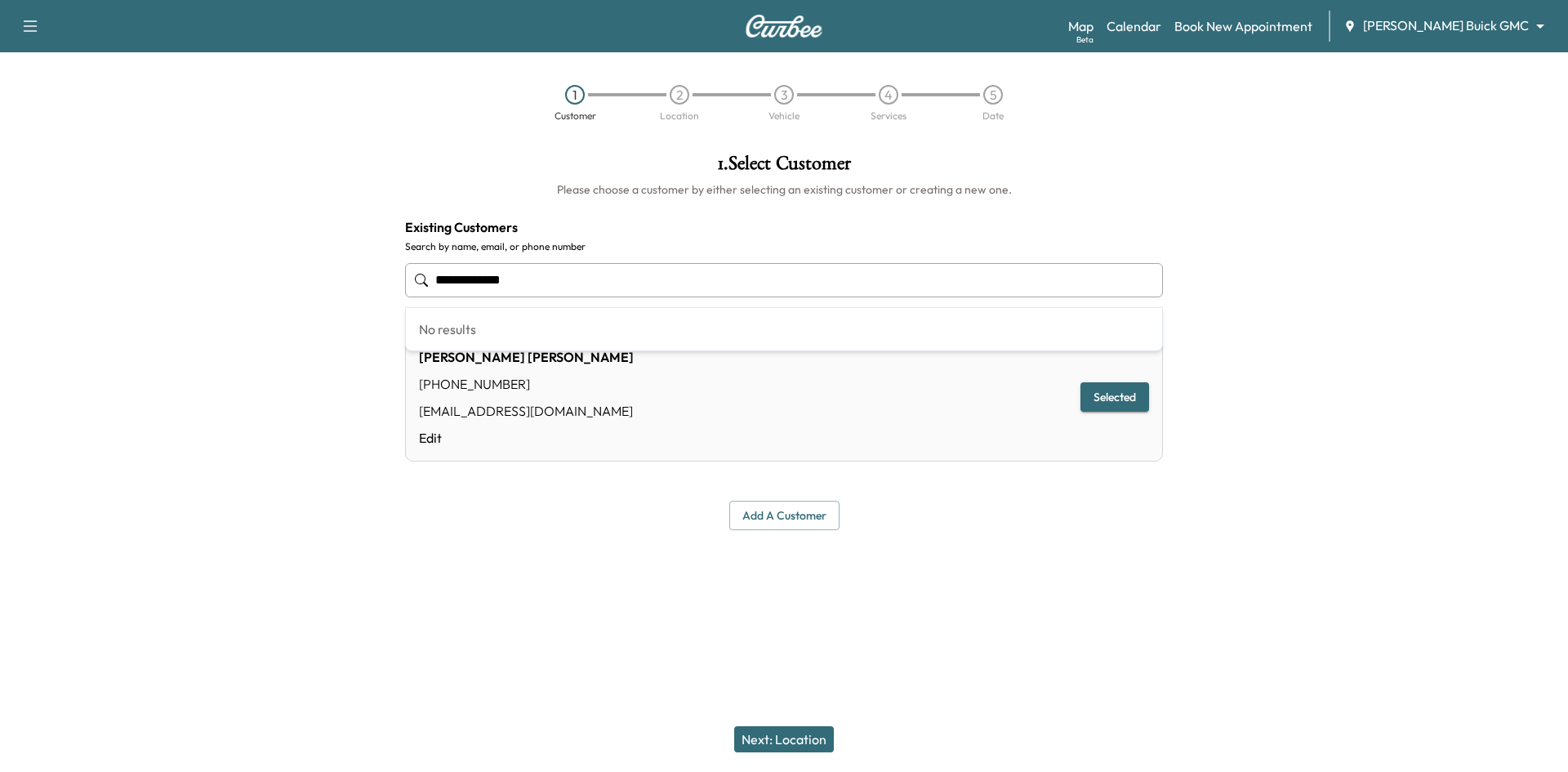
drag, startPoint x: 573, startPoint y: 285, endPoint x: 337, endPoint y: 284, distance: 236.0
click at [334, 287] on div "**********" at bounding box center [784, 341] width 1568 height 402
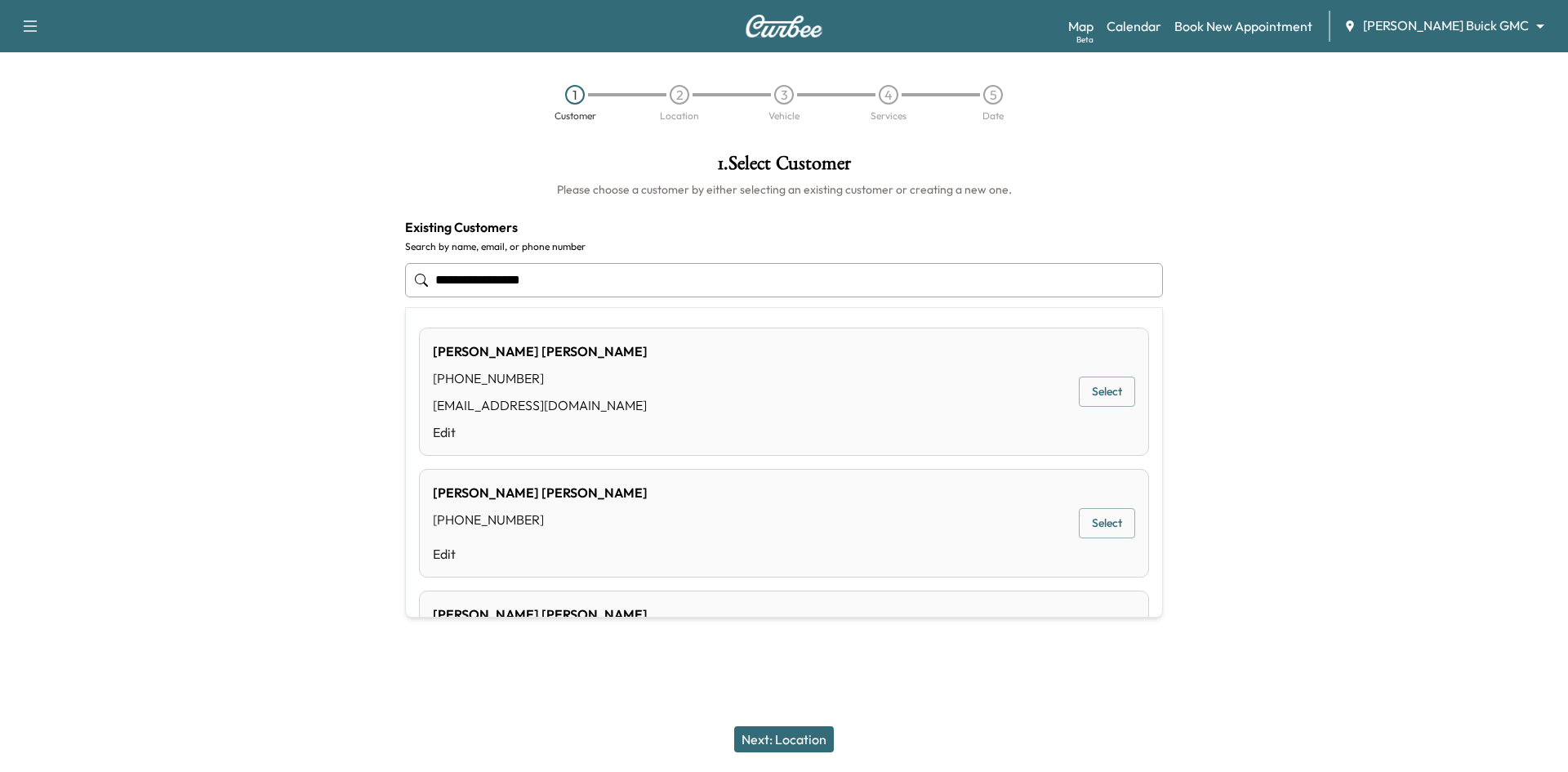
drag, startPoint x: 1115, startPoint y: 394, endPoint x: 1075, endPoint y: 405, distance: 41.5
click at [1114, 394] on button "Select" at bounding box center [1107, 391] width 57 height 30
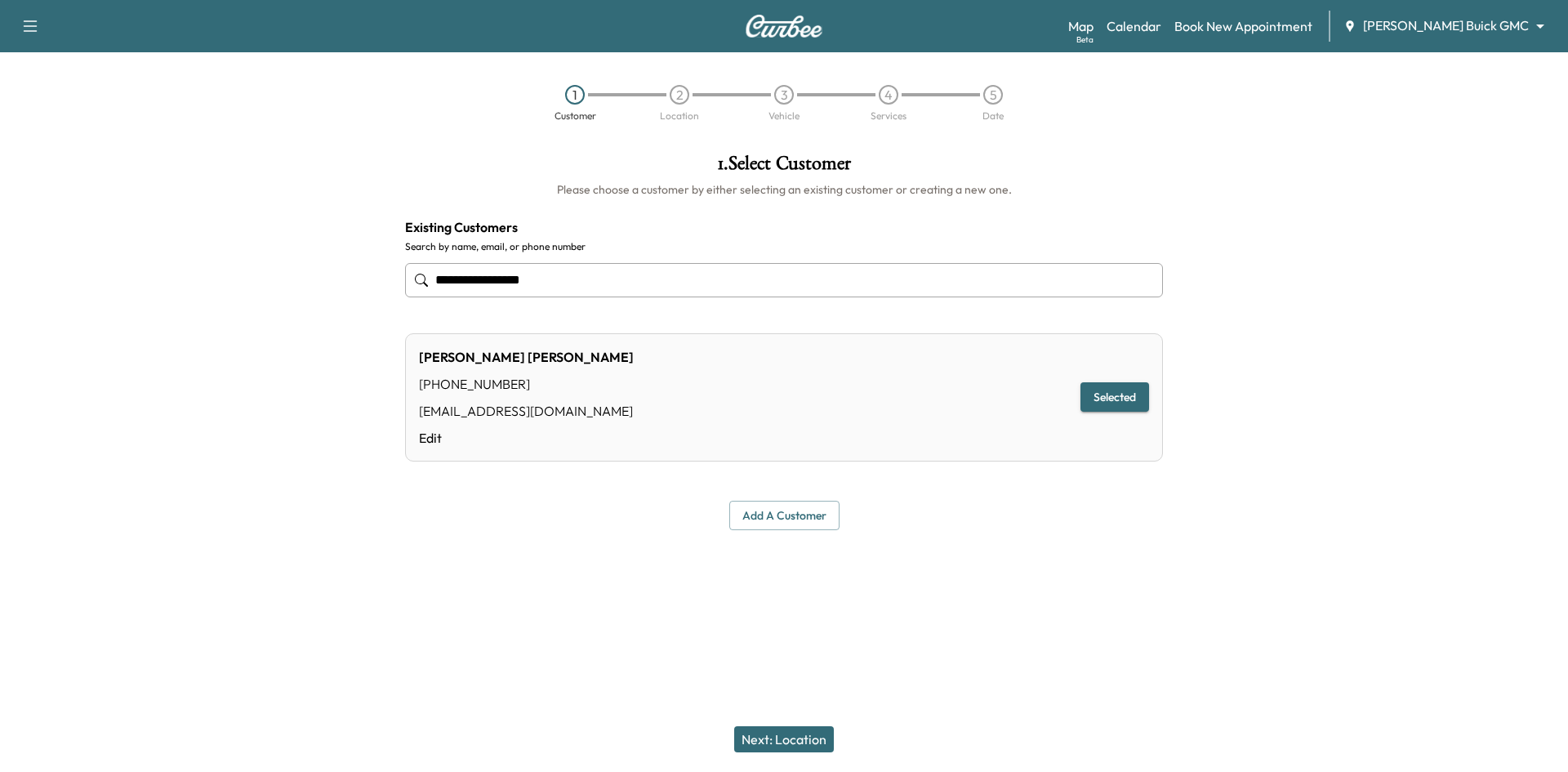
type input "**********"
drag, startPoint x: 770, startPoint y: 733, endPoint x: 770, endPoint y: 722, distance: 11.0
click at [769, 734] on button "Next: Location" at bounding box center [784, 739] width 100 height 26
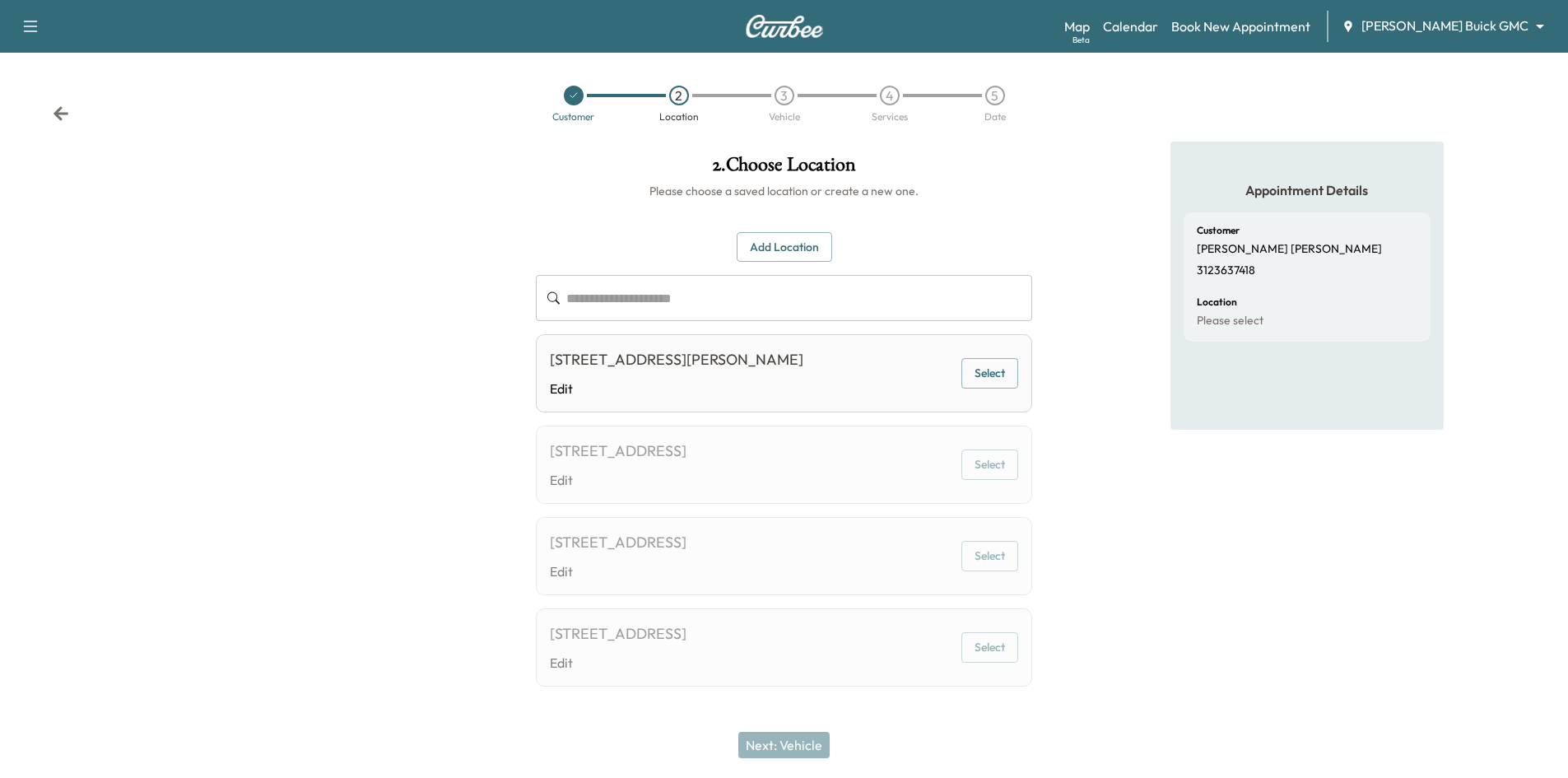
click at [580, 97] on div at bounding box center [574, 96] width 20 height 20
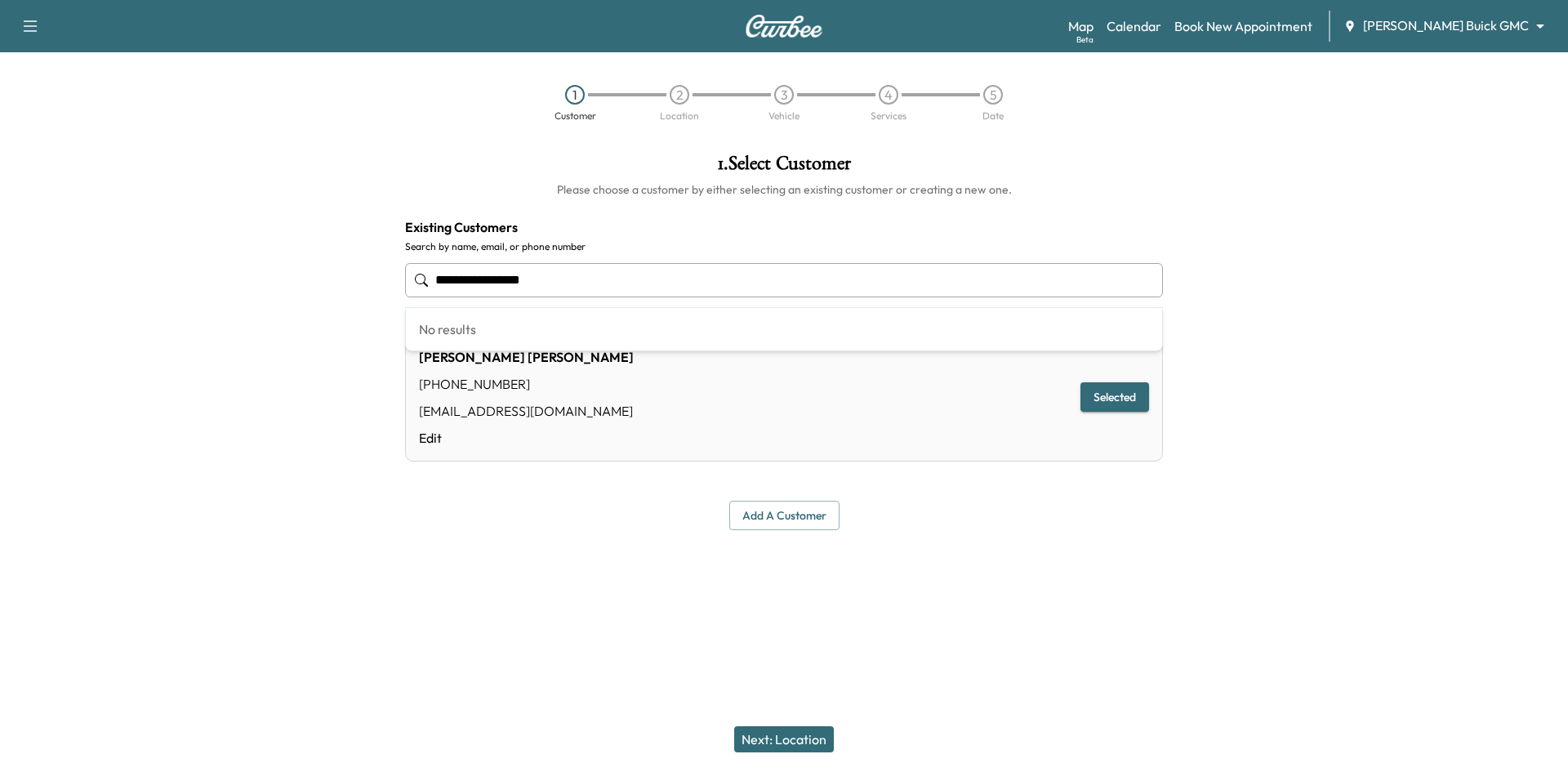
drag, startPoint x: 562, startPoint y: 279, endPoint x: 336, endPoint y: 249, distance: 228.0
click at [335, 249] on div "**********" at bounding box center [784, 341] width 1568 height 402
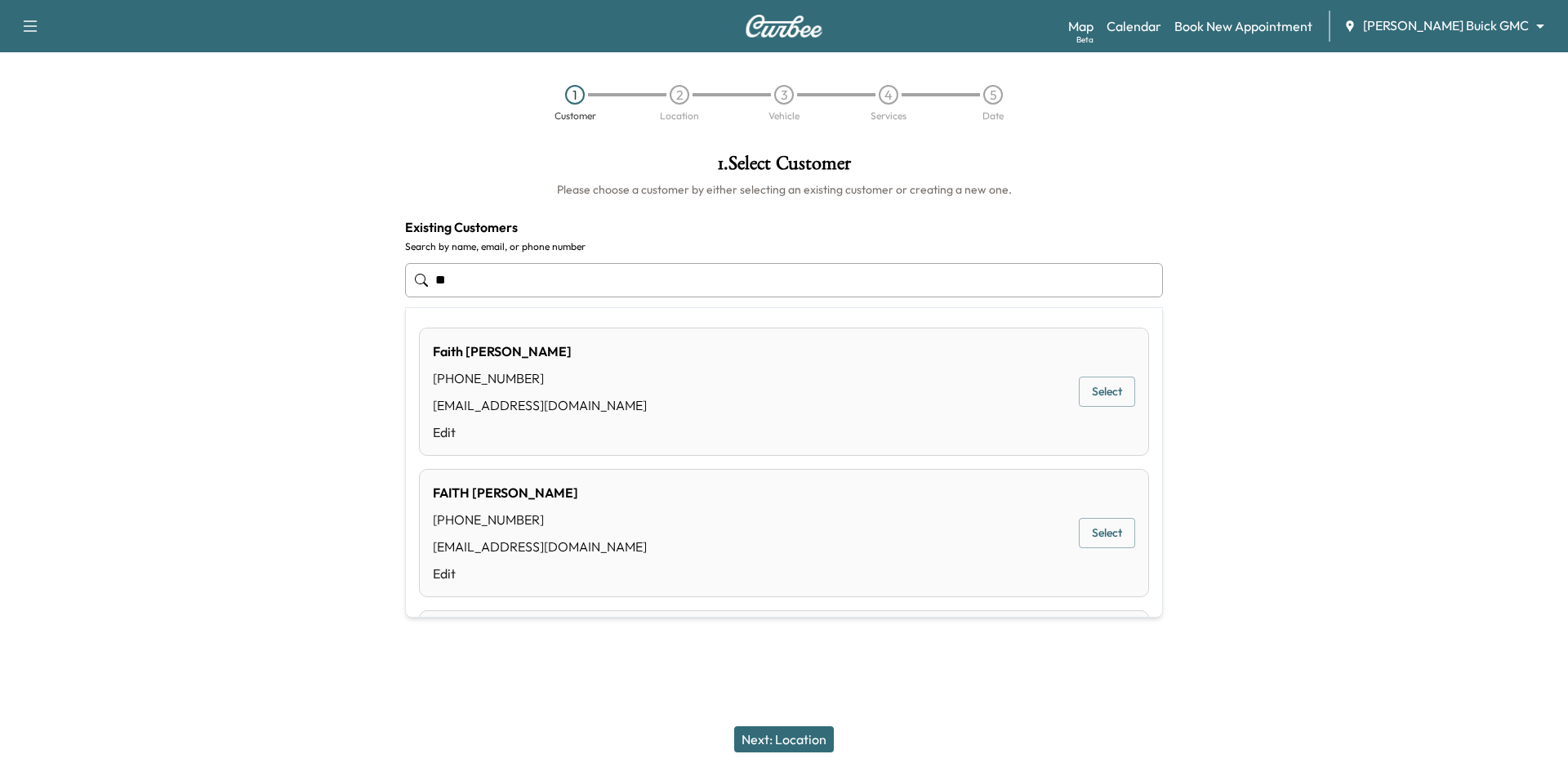
type input "*"
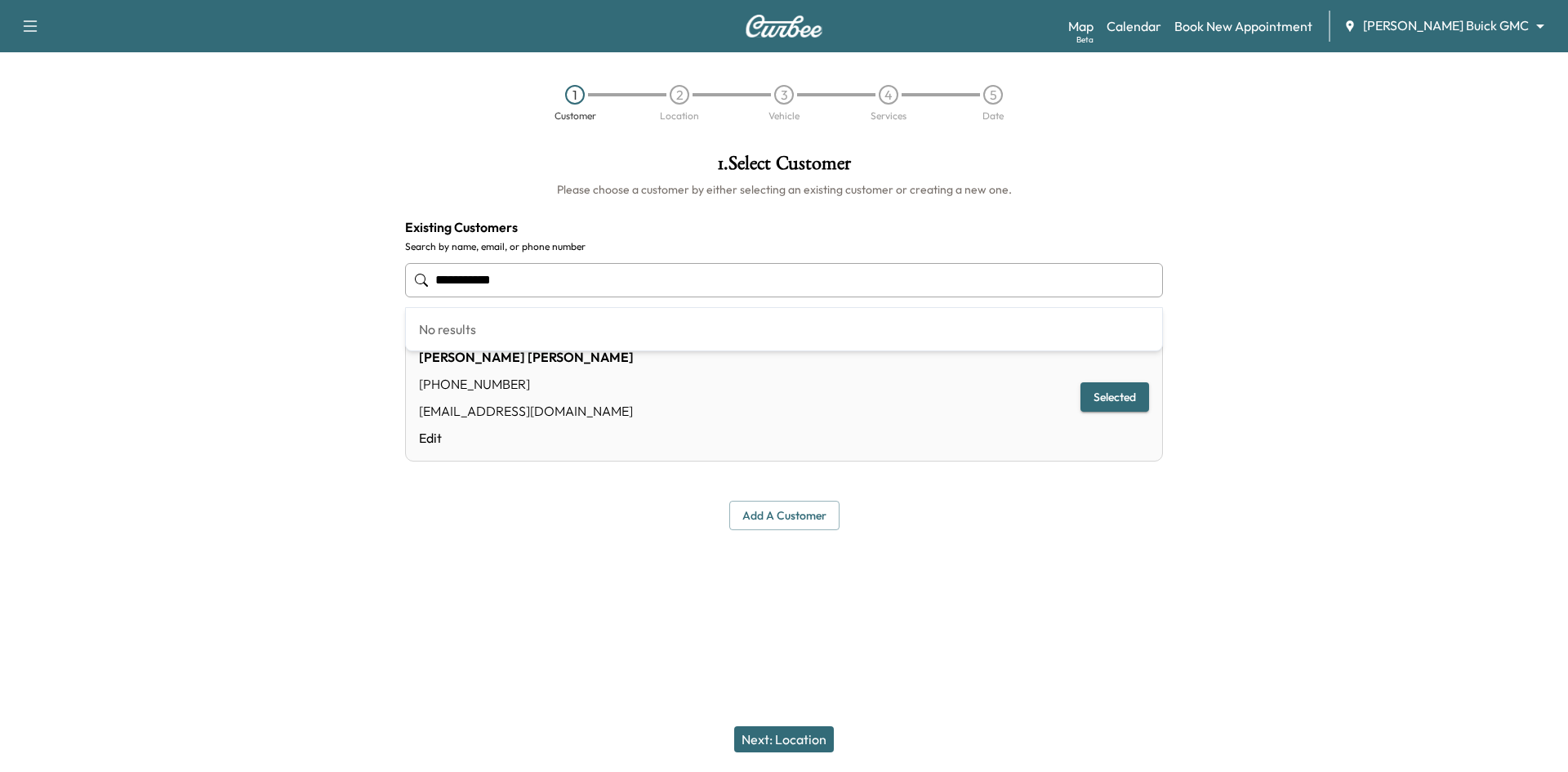
type input "**********"
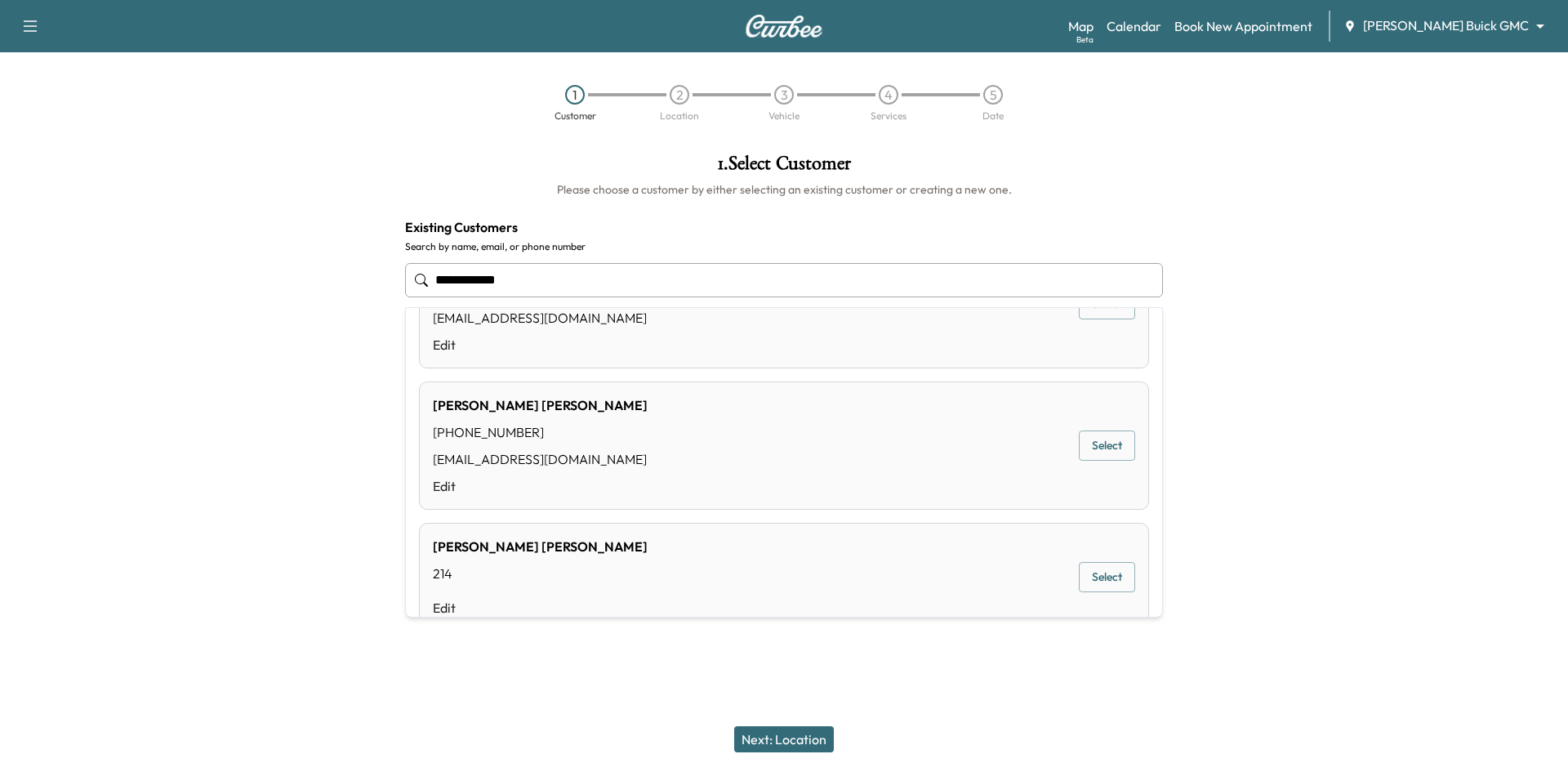
scroll to position [408, 0]
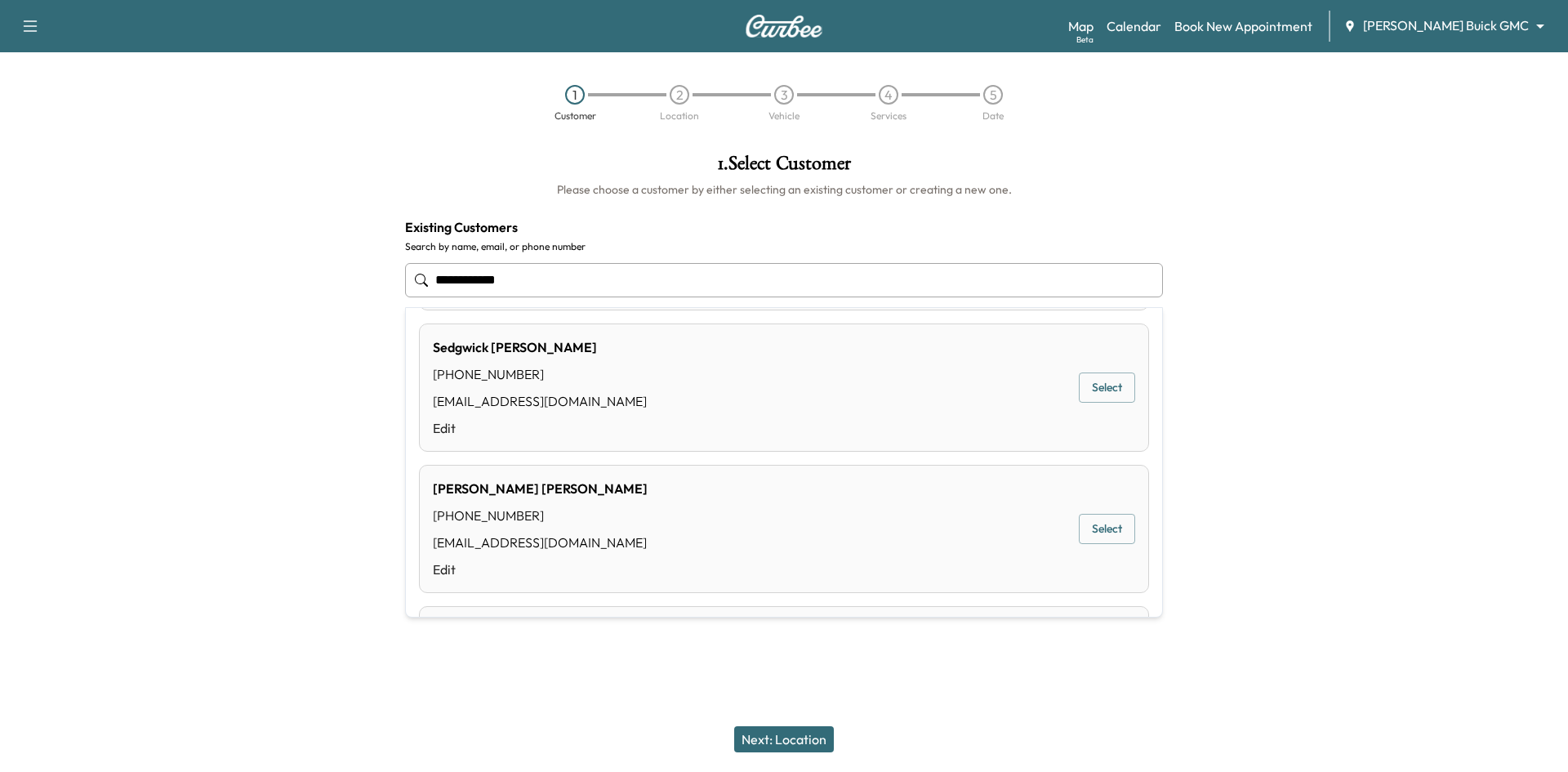
click at [432, 280] on input "**********" at bounding box center [784, 280] width 758 height 34
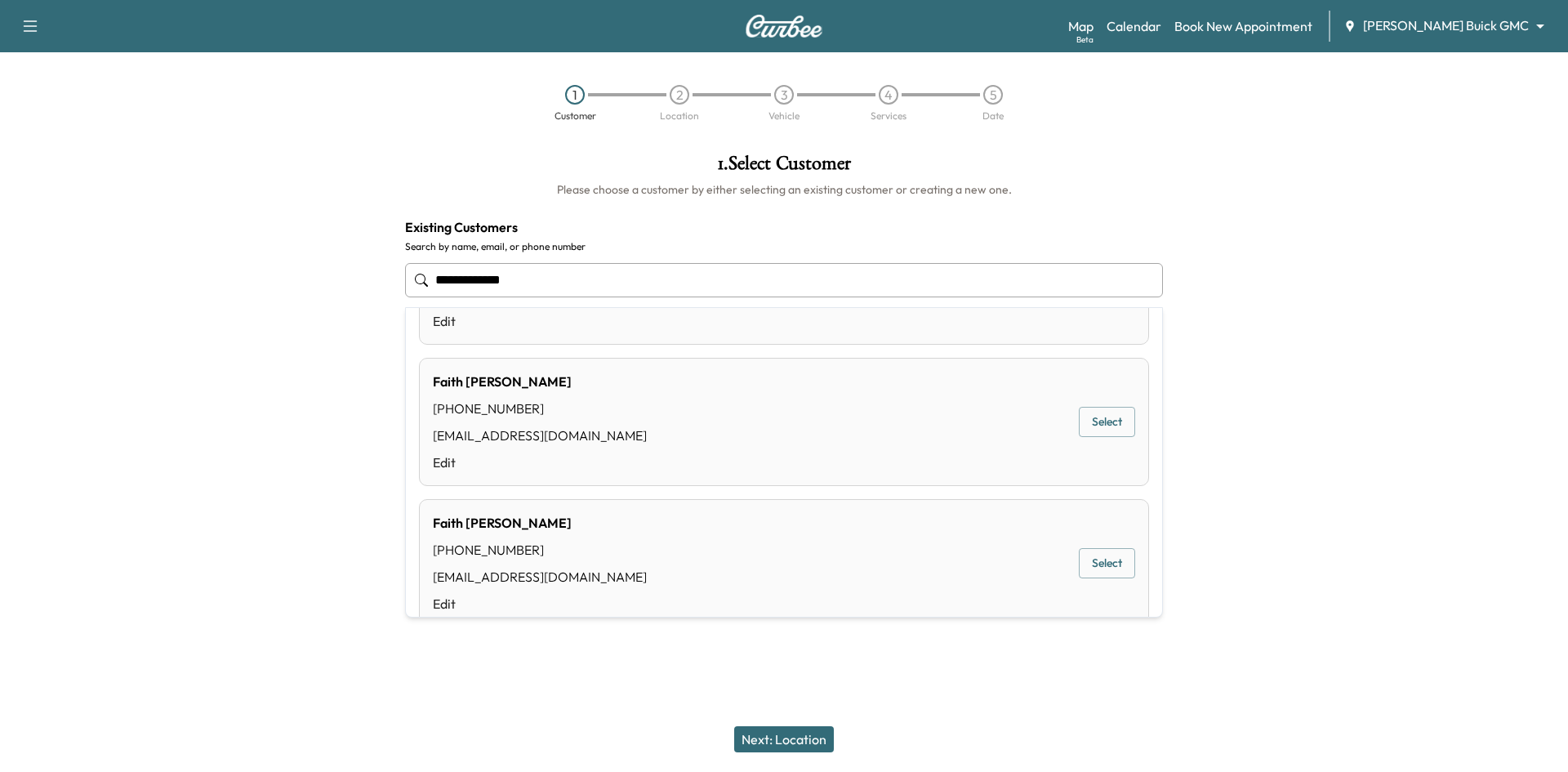
scroll to position [1071, 0]
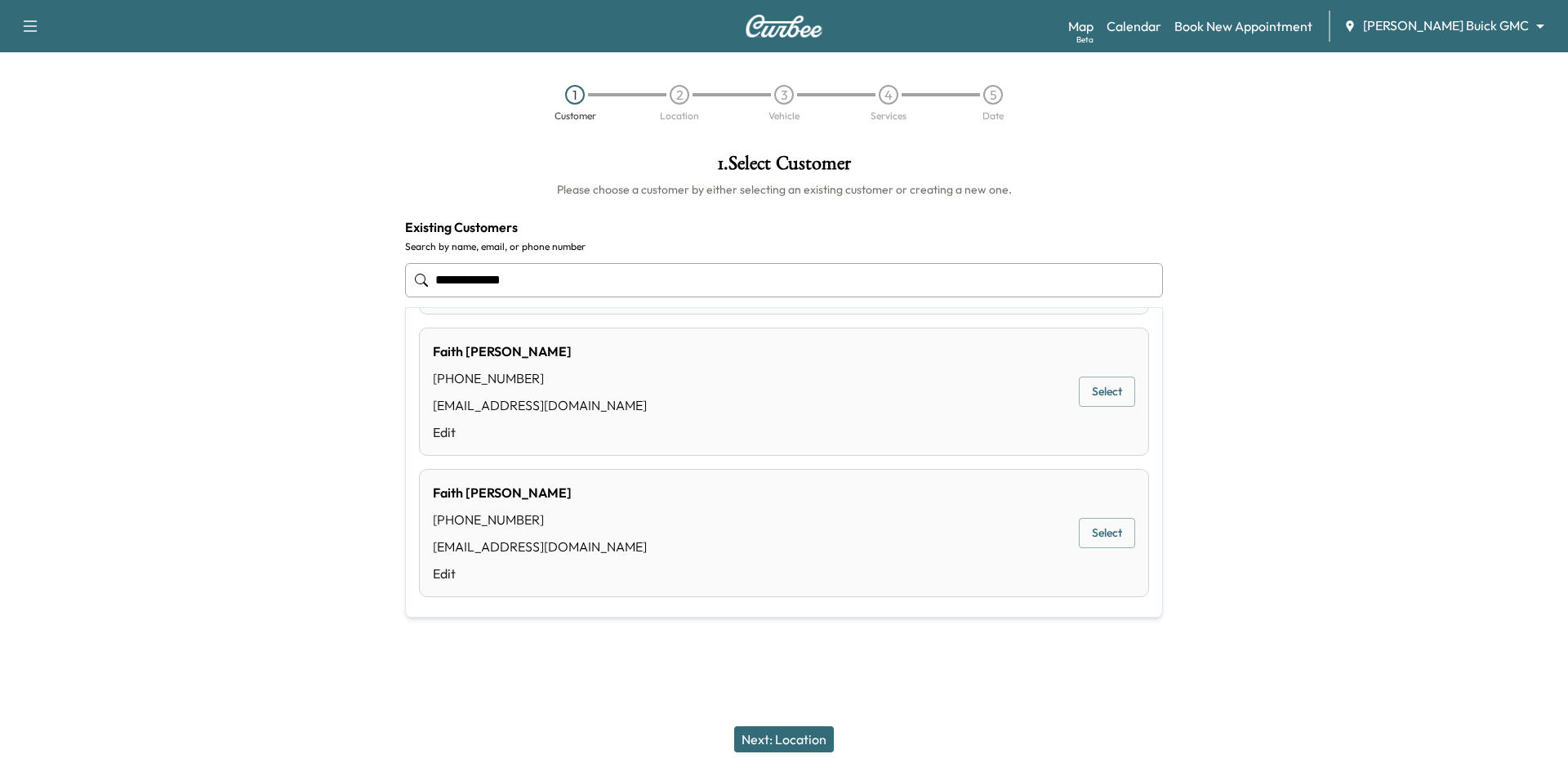
type input "**********"
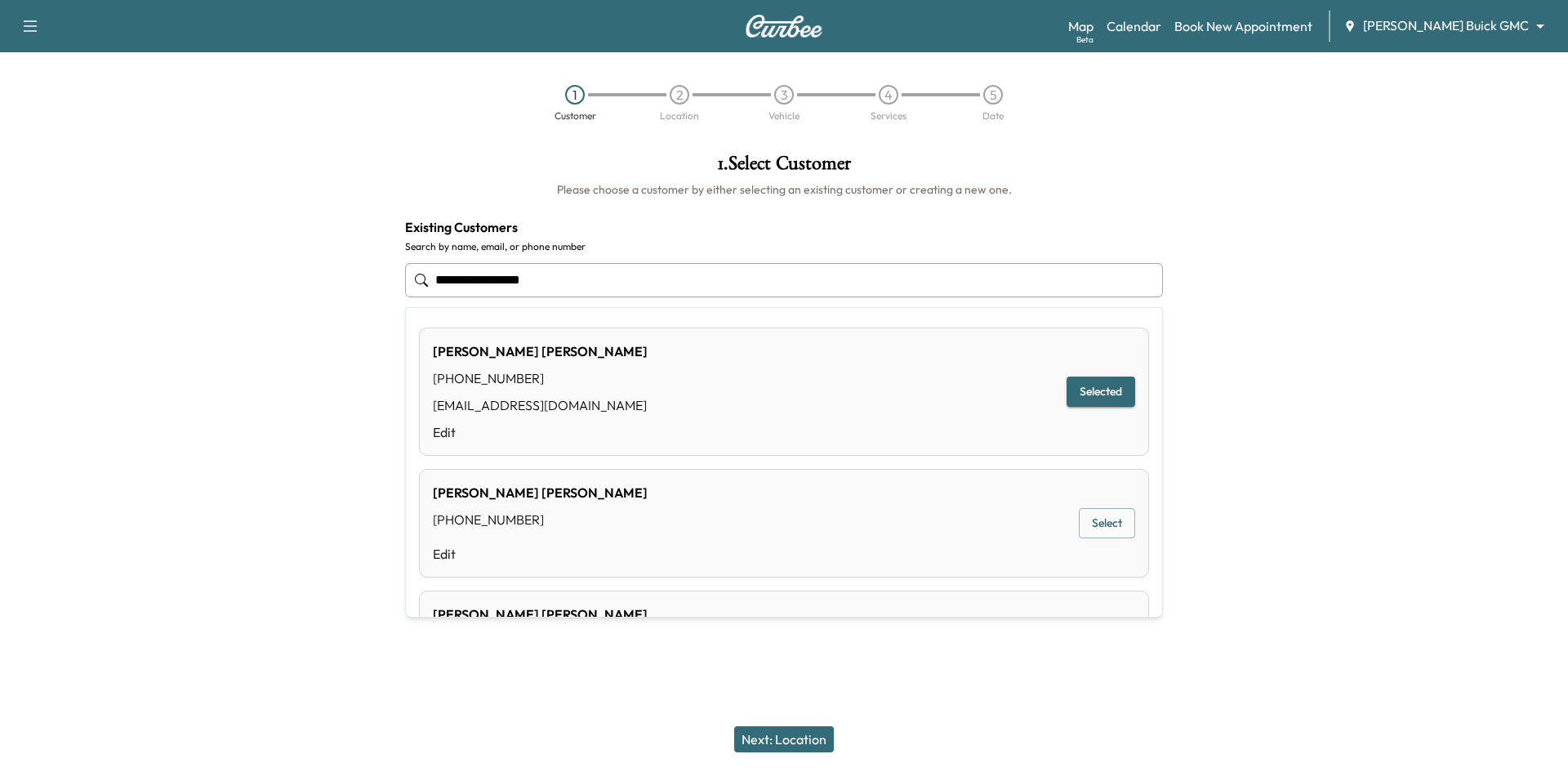
drag, startPoint x: 368, startPoint y: 292, endPoint x: 327, endPoint y: 288, distance: 41.2
click at [325, 292] on div "**********" at bounding box center [784, 341] width 1568 height 402
paste input "**********"
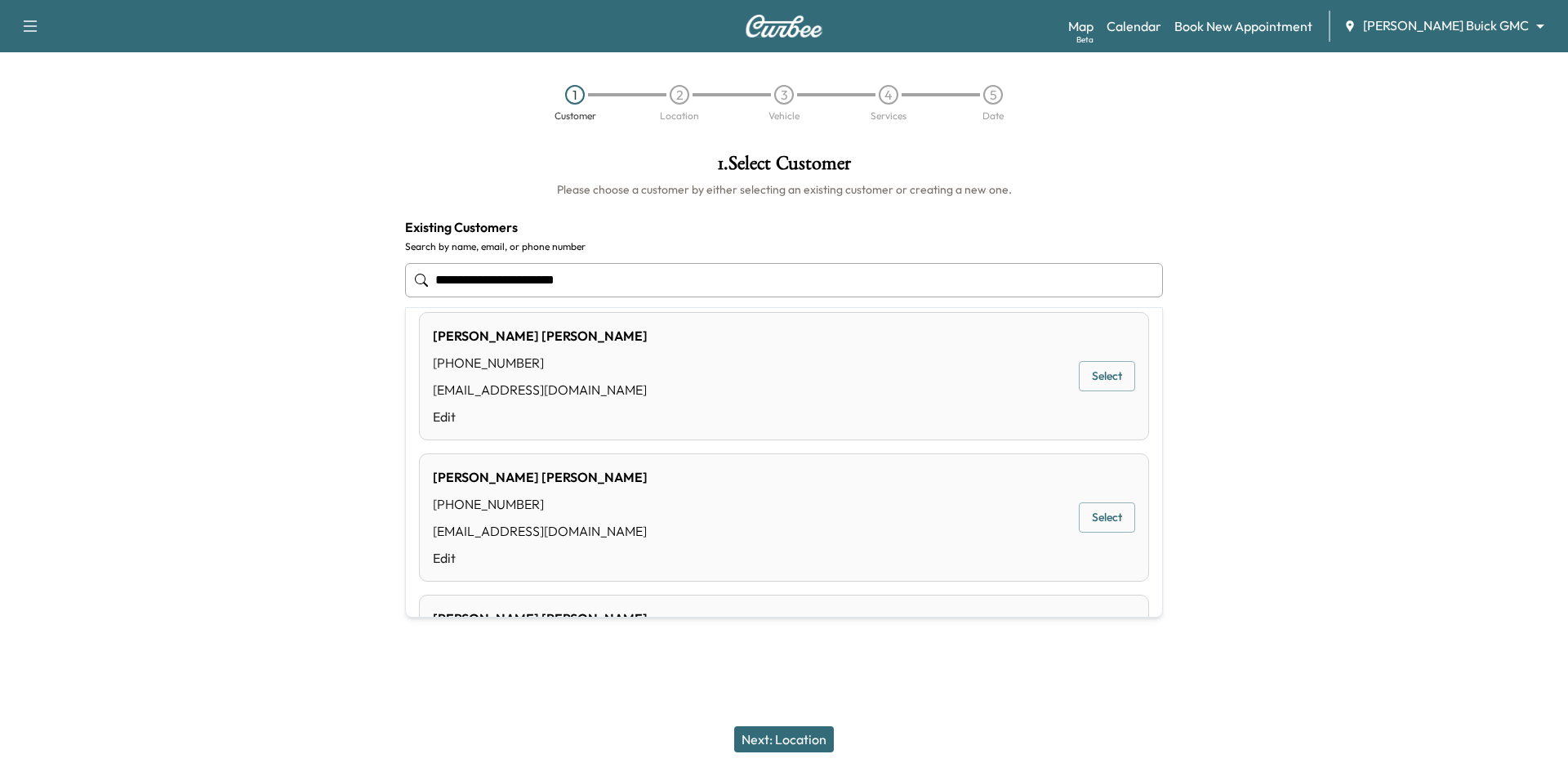
scroll to position [408, 0]
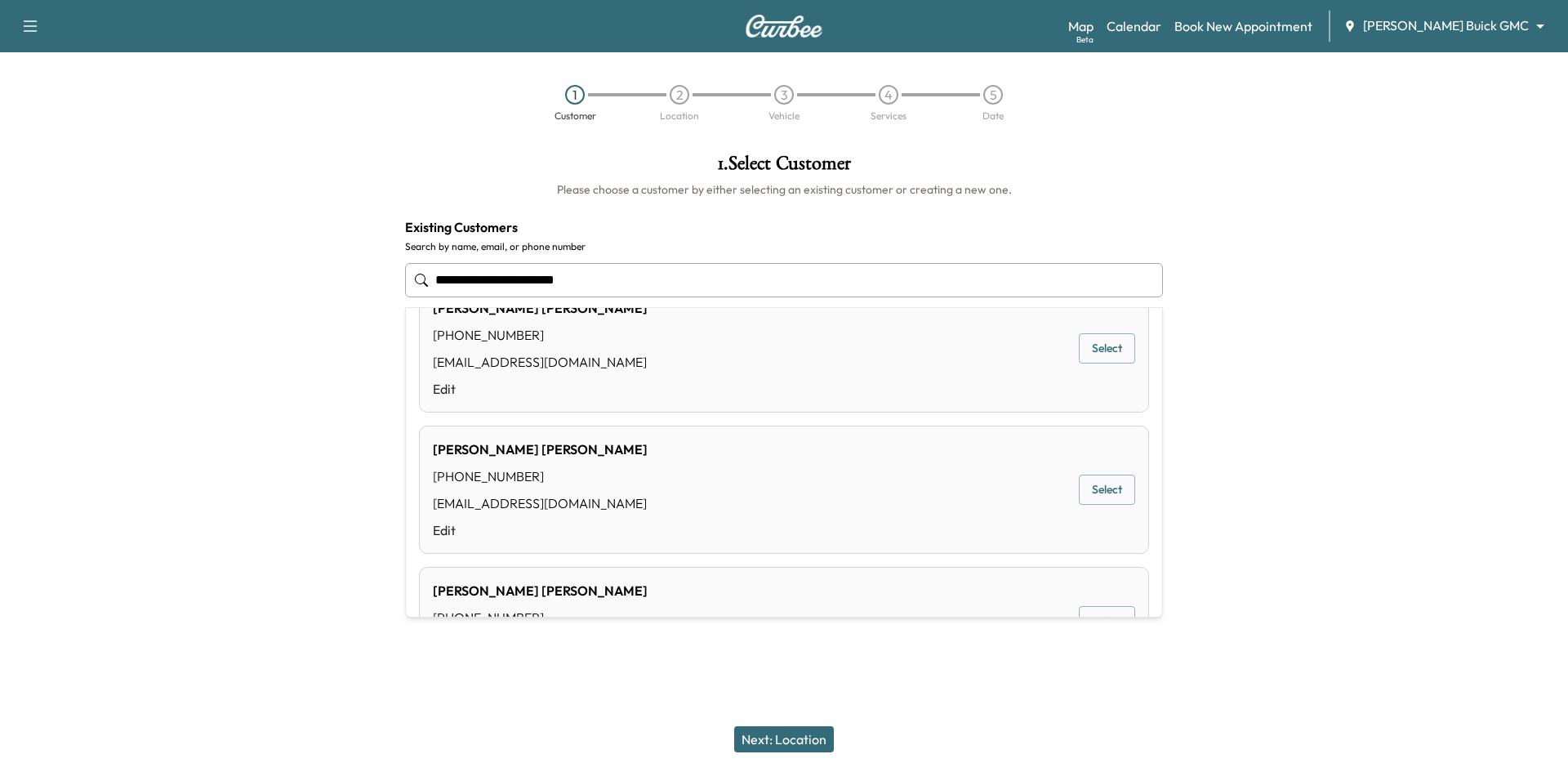
click at [531, 284] on input "**********" at bounding box center [784, 280] width 758 height 34
click at [533, 279] on input "**********" at bounding box center [784, 280] width 758 height 34
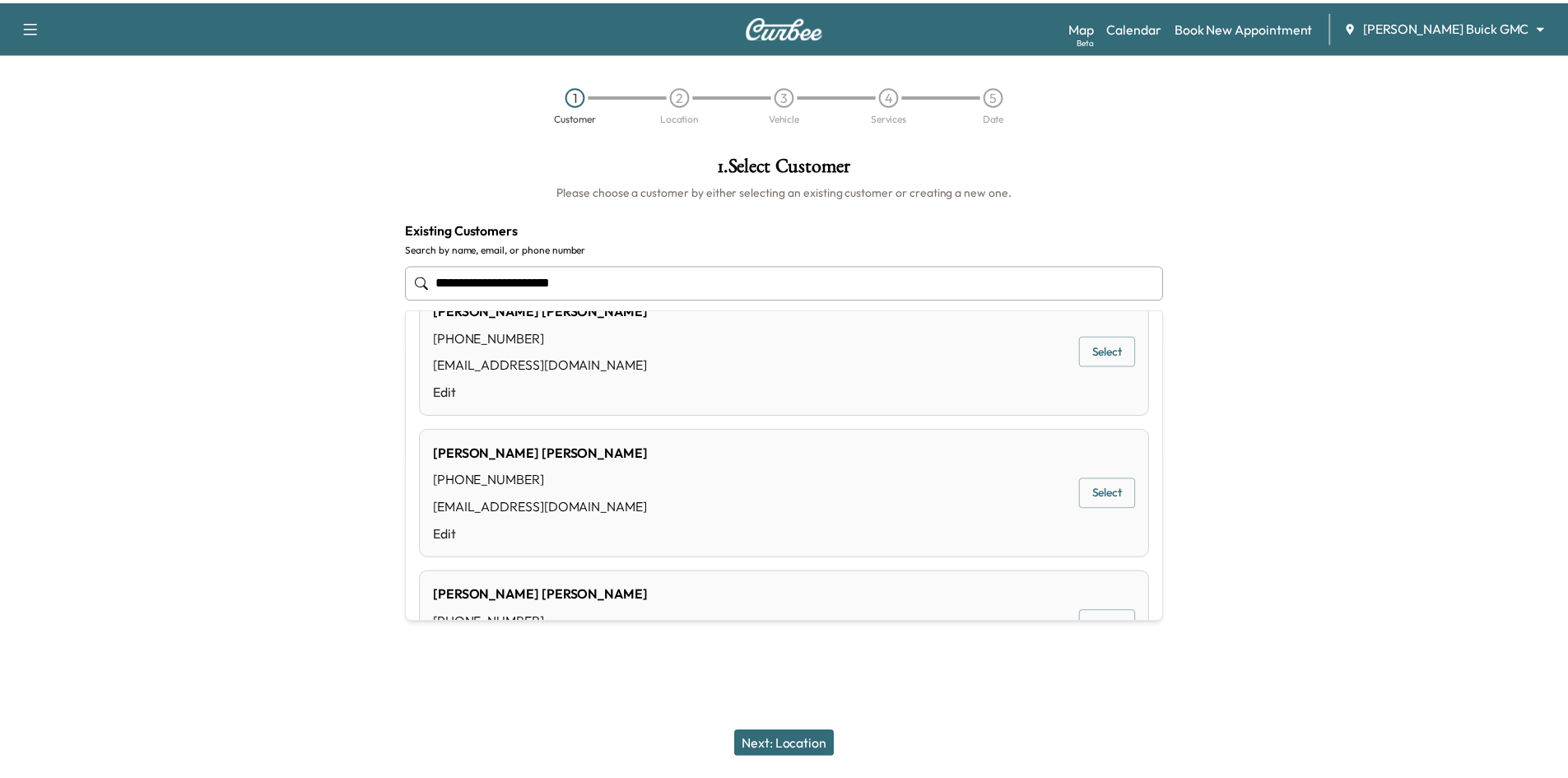
scroll to position [0, 0]
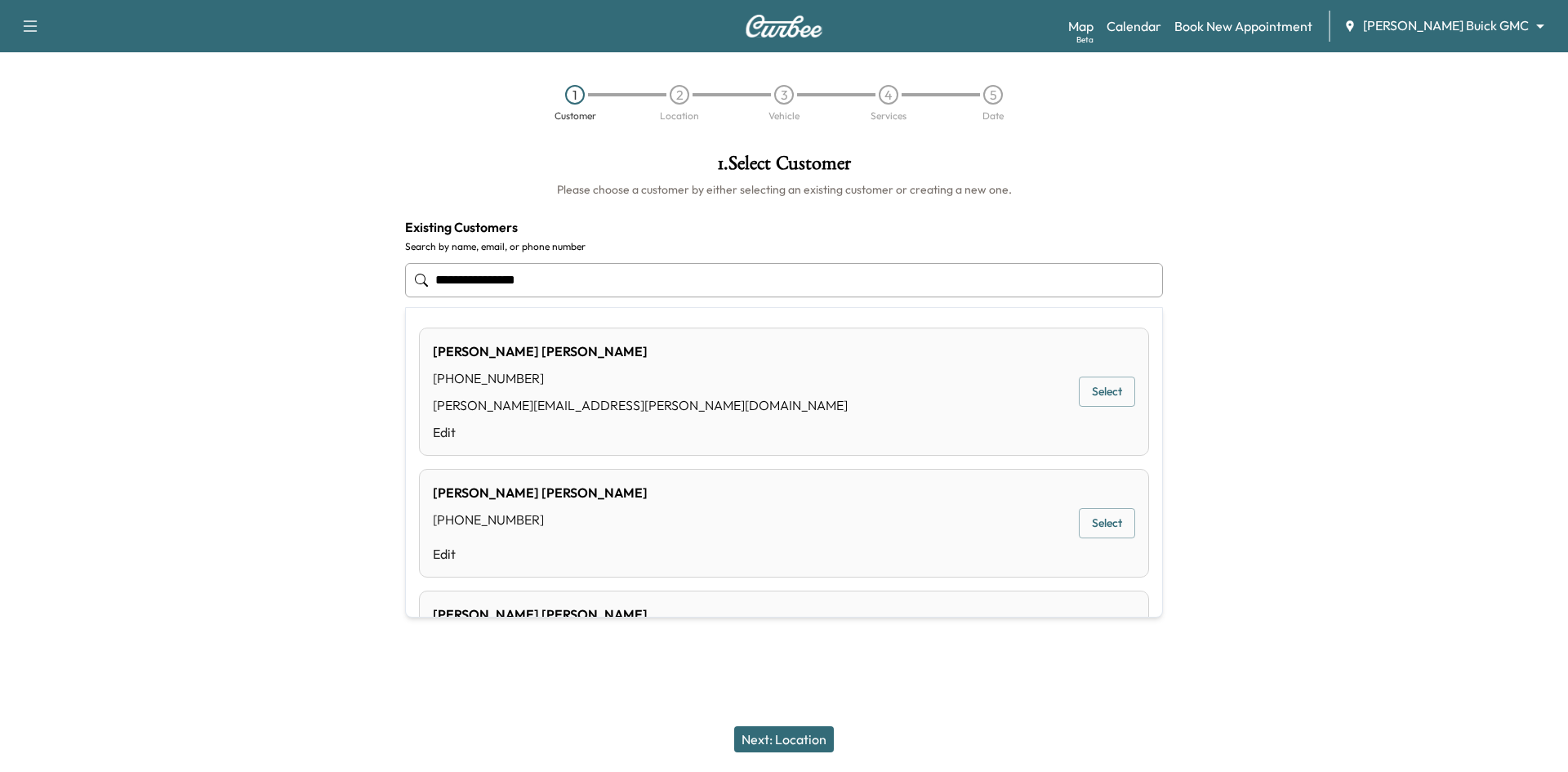
type input "**********"
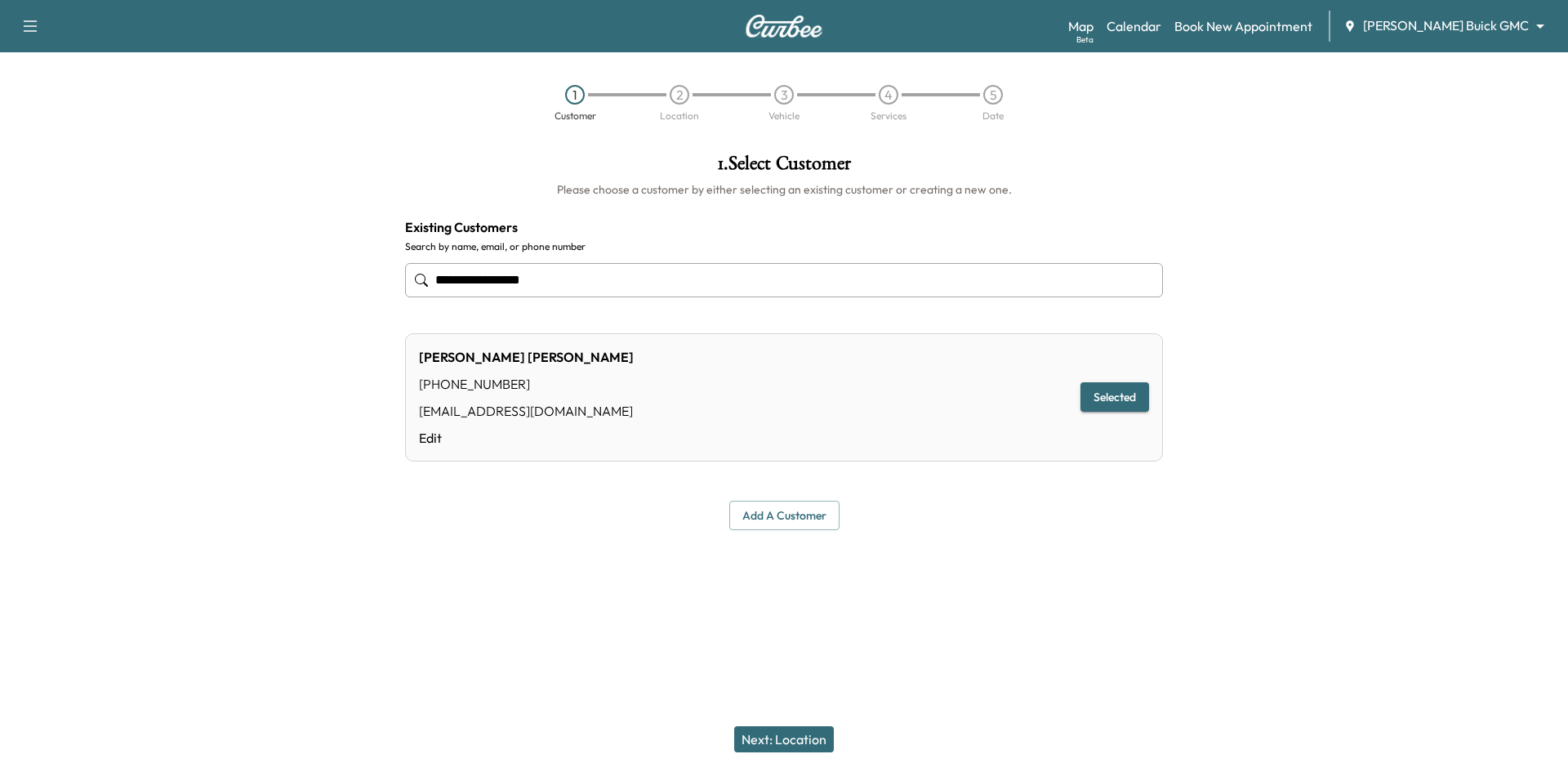
click at [810, 742] on button "Next: Location" at bounding box center [784, 739] width 100 height 26
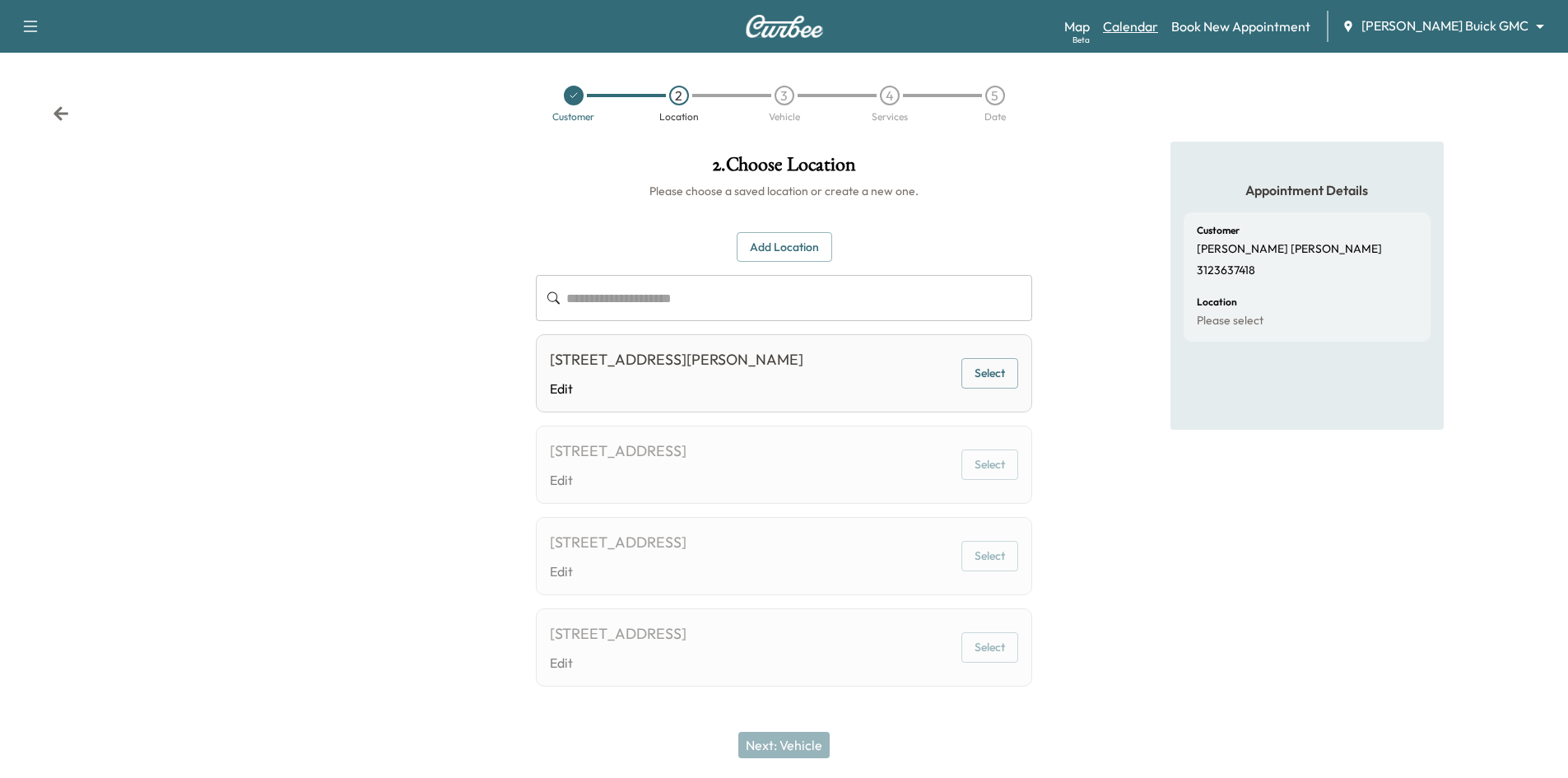
click at [1158, 30] on link "Calendar" at bounding box center [1130, 26] width 55 height 20
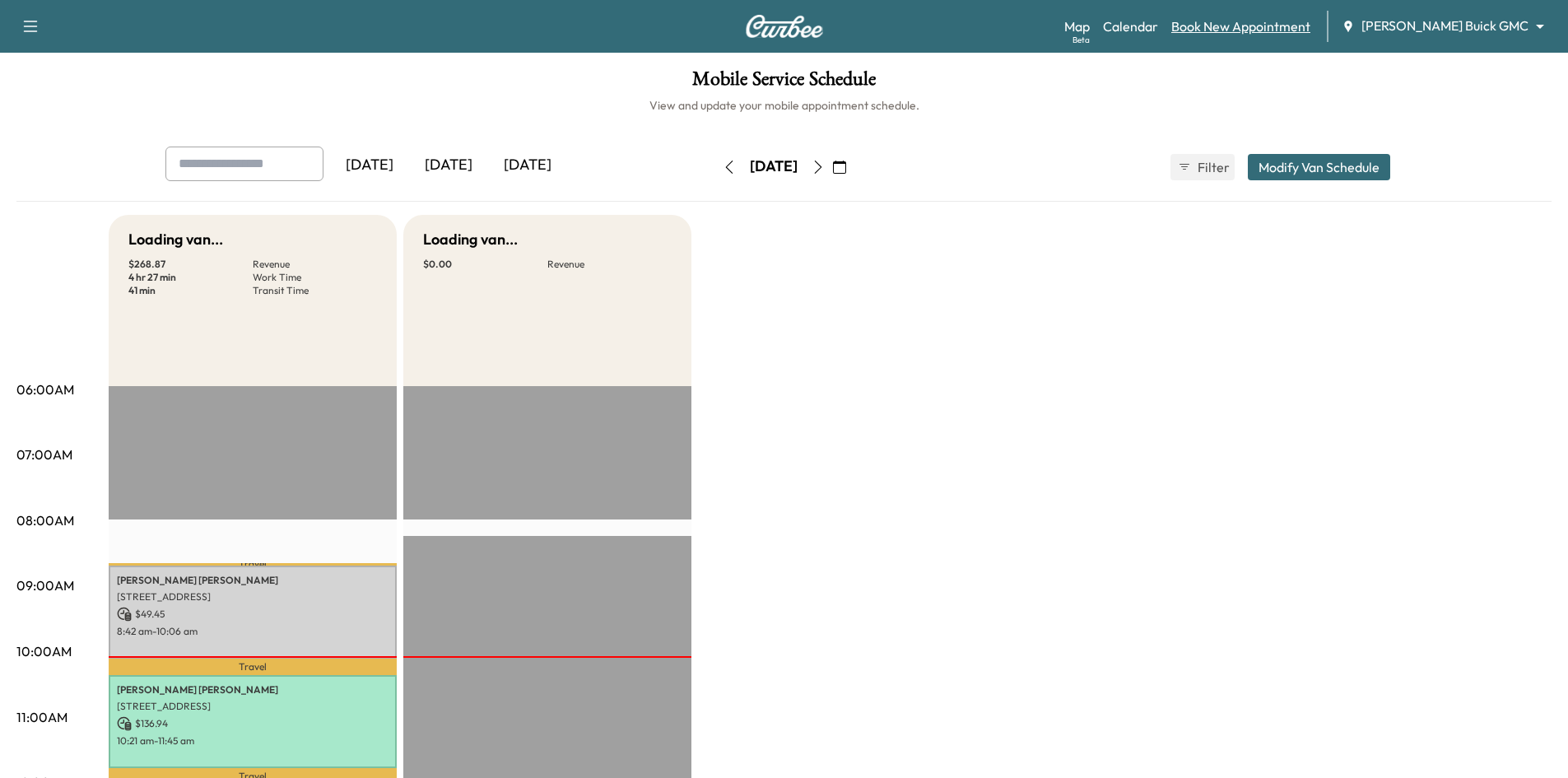
click at [1273, 26] on link "Book New Appointment" at bounding box center [1241, 26] width 139 height 20
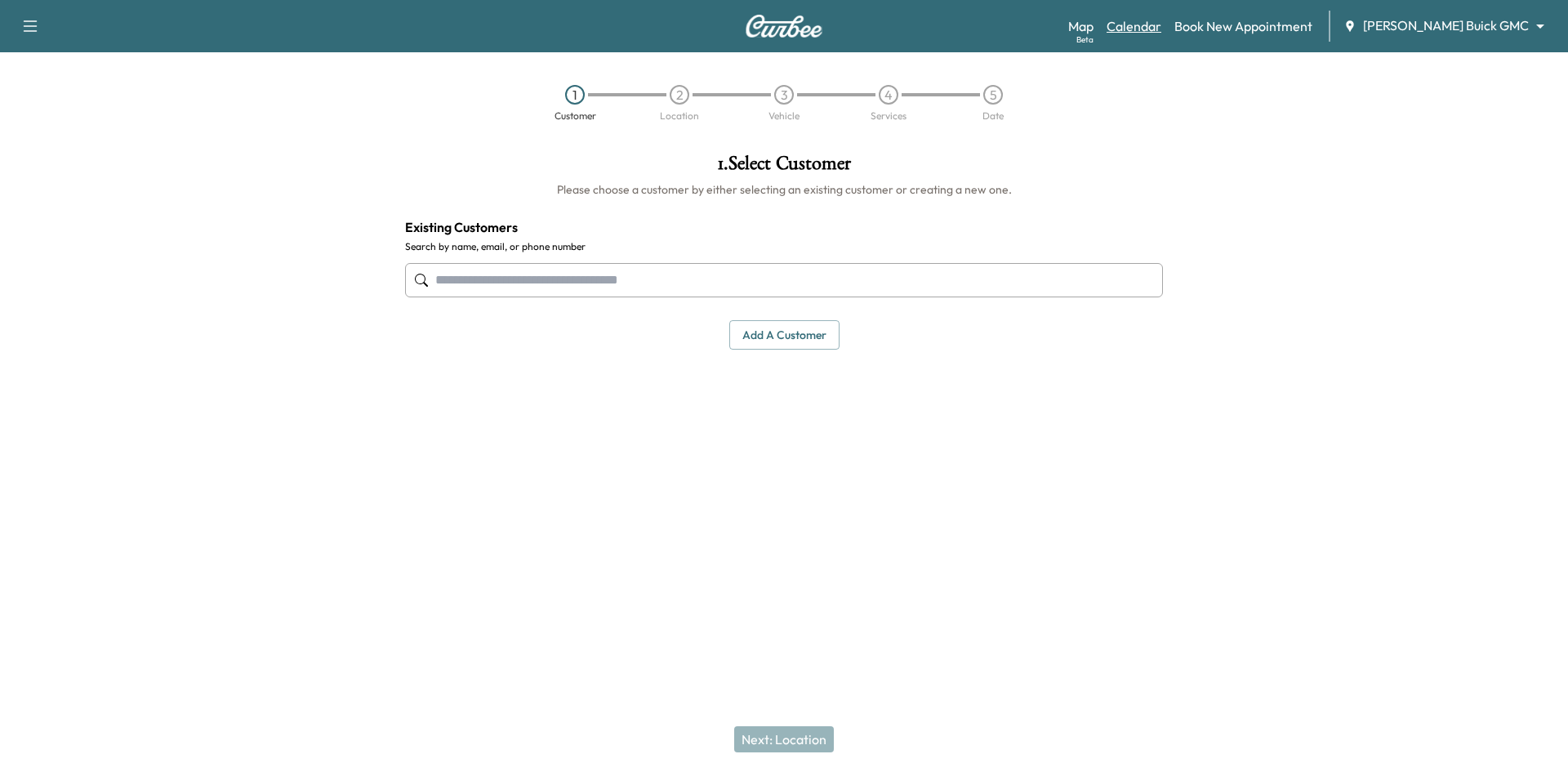
click at [1161, 30] on link "Calendar" at bounding box center [1134, 26] width 55 height 20
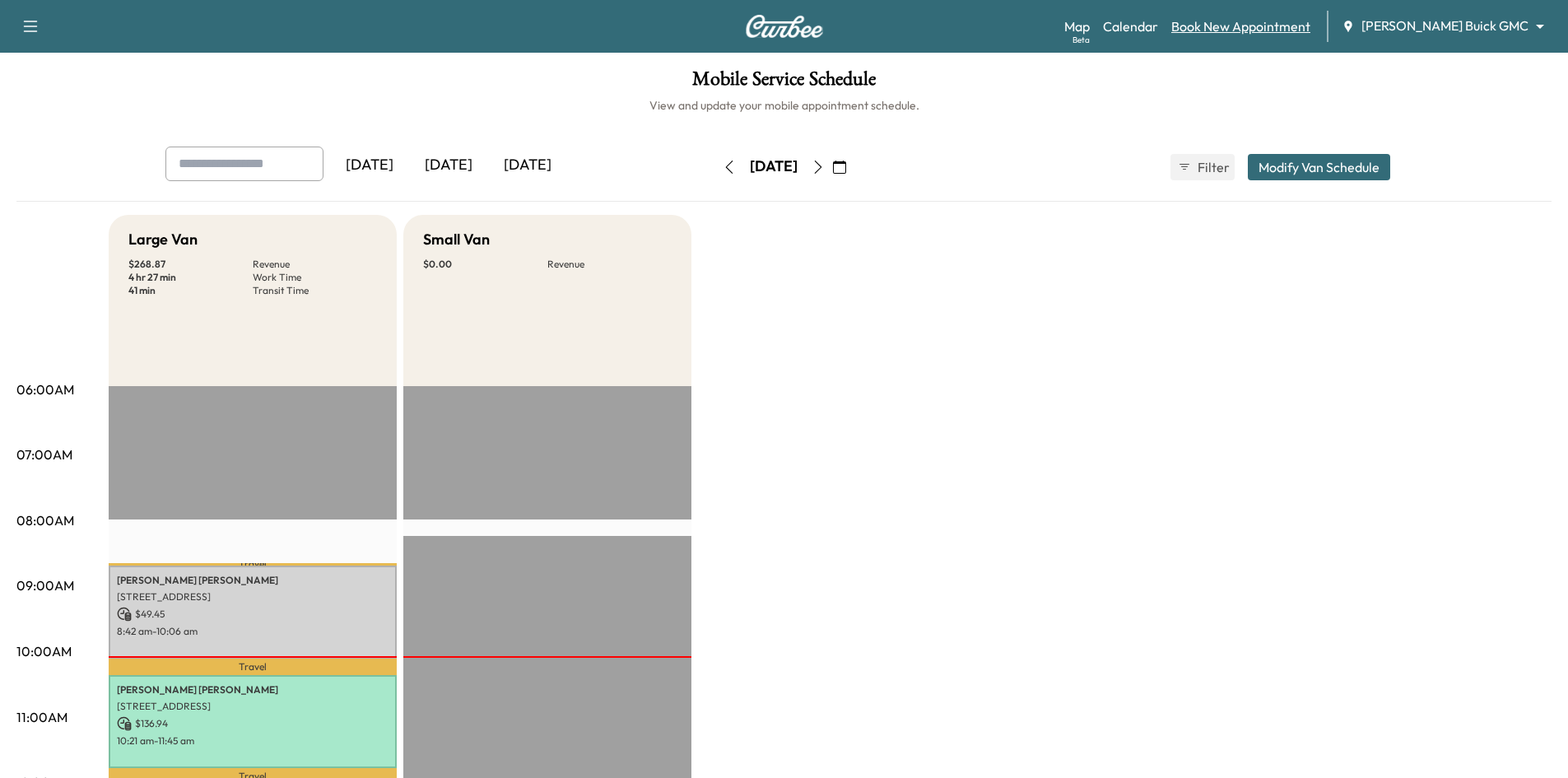
click at [1287, 25] on link "Book New Appointment" at bounding box center [1241, 26] width 139 height 20
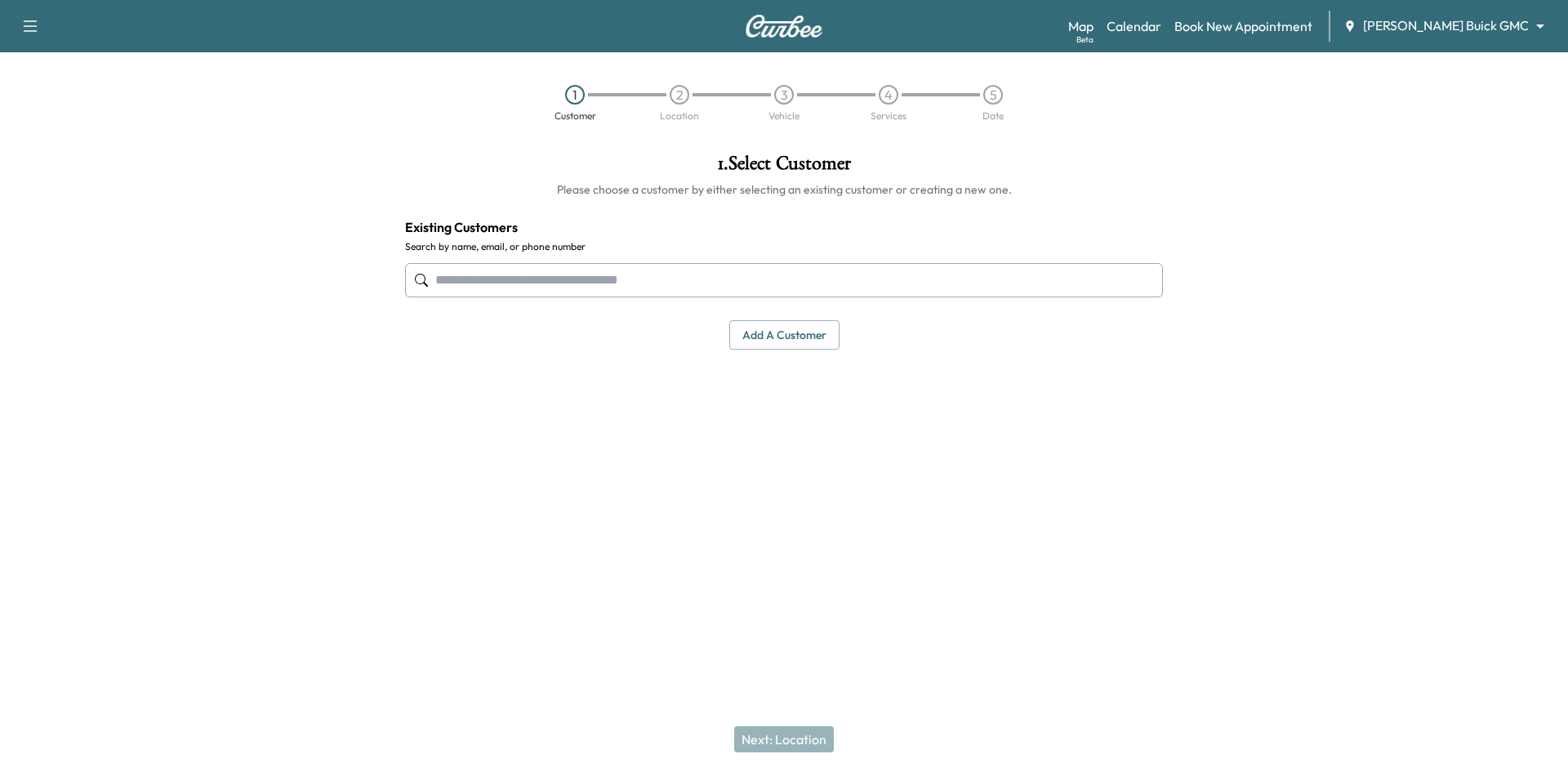
click at [706, 284] on input "text" at bounding box center [784, 280] width 758 height 34
click at [648, 288] on input "text" at bounding box center [784, 280] width 758 height 34
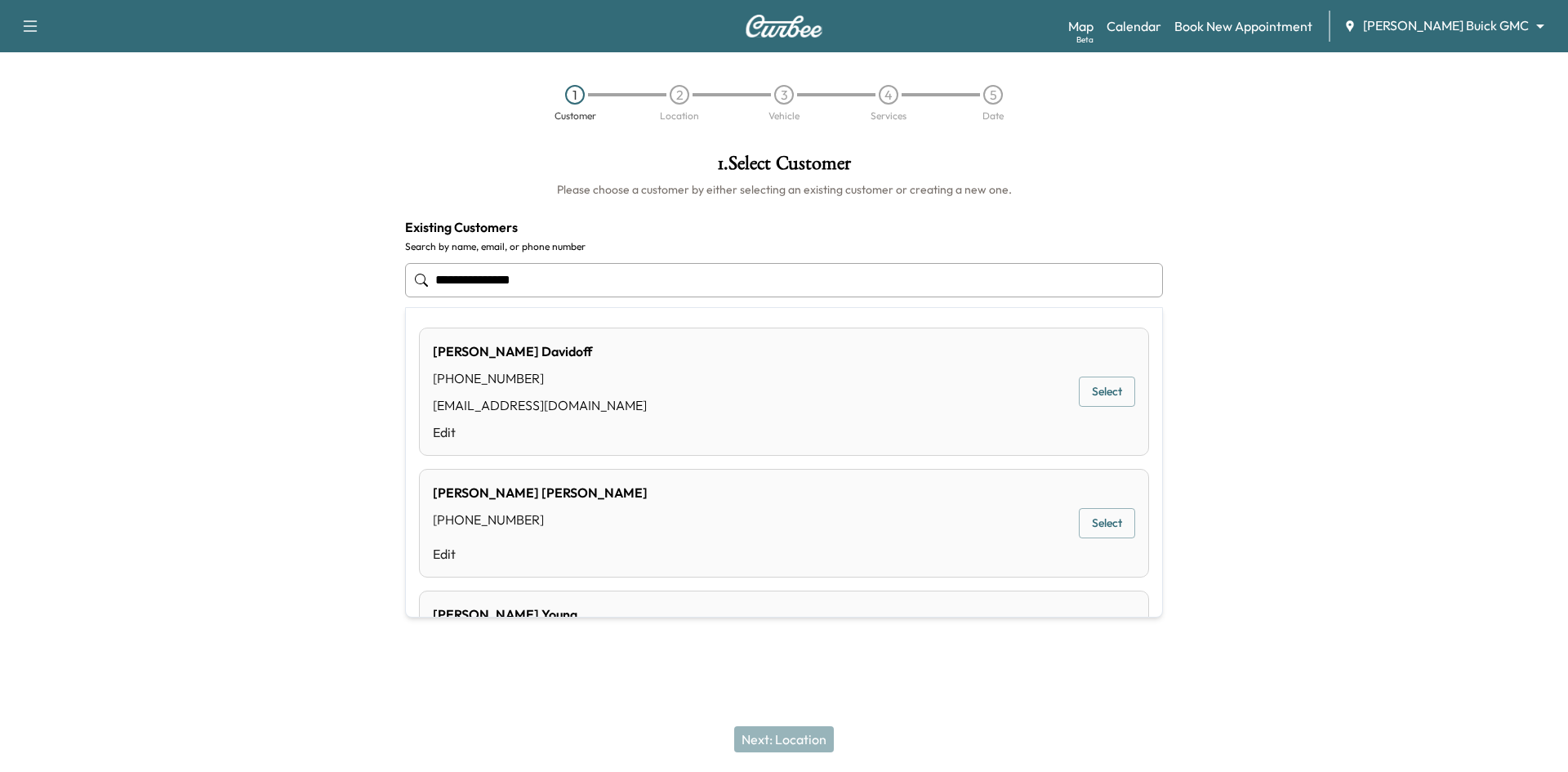
click at [1079, 393] on button "Select" at bounding box center [1107, 391] width 57 height 30
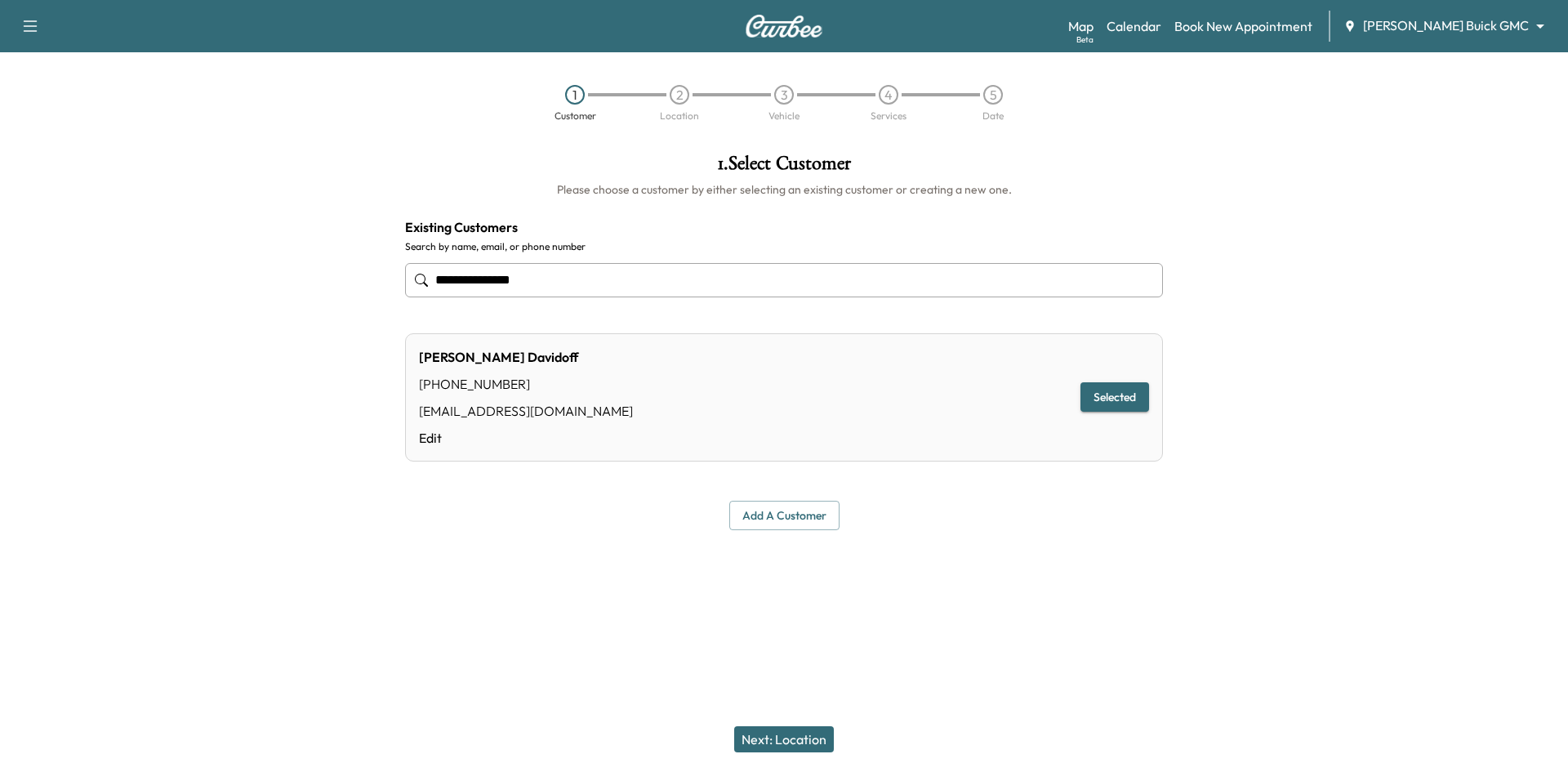
type input "**********"
click at [770, 740] on button "Next: Location" at bounding box center [784, 739] width 100 height 26
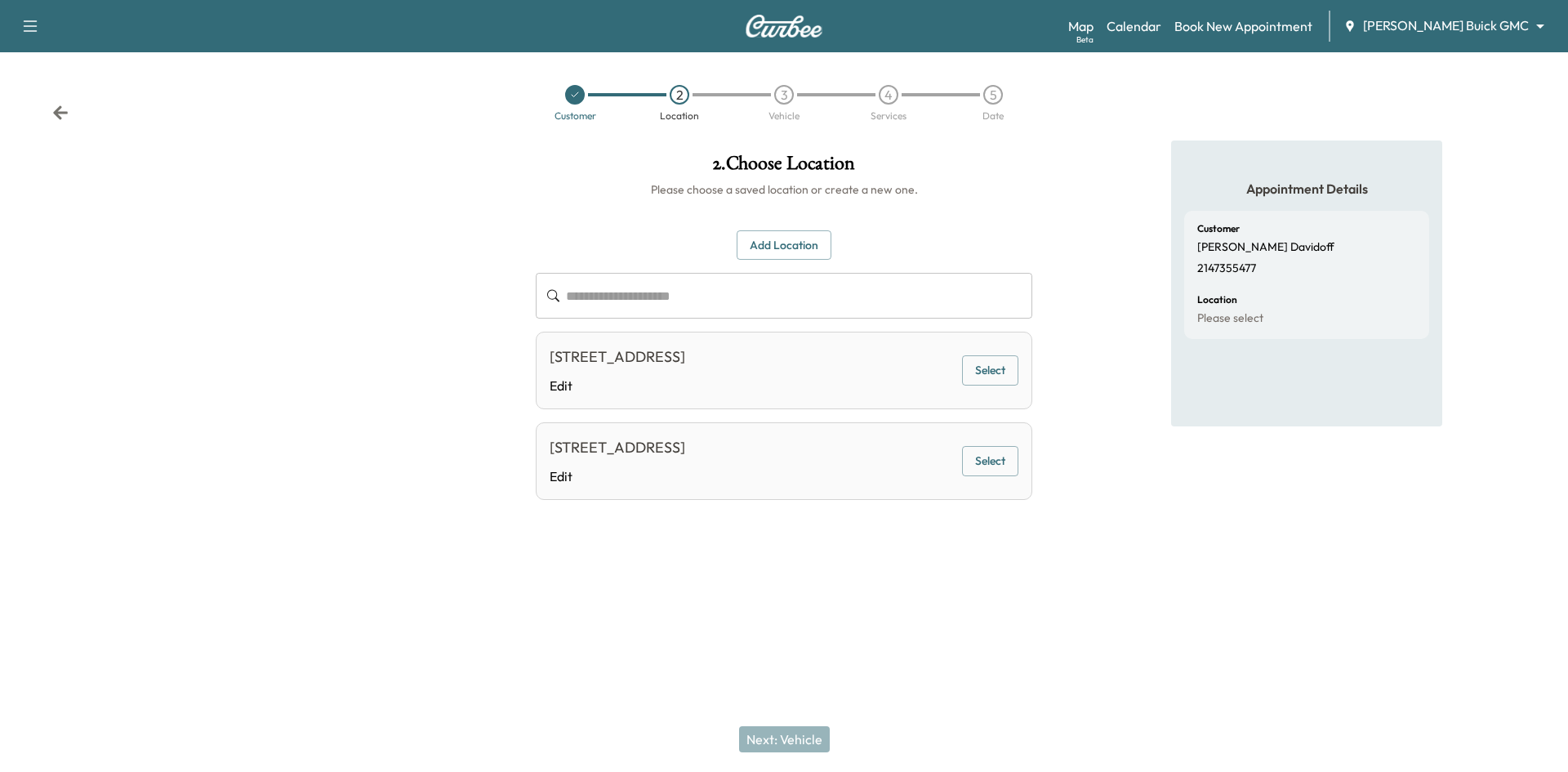
click at [979, 375] on button "Select" at bounding box center [990, 370] width 57 height 30
click at [801, 742] on button "Next: Vehicle" at bounding box center [784, 739] width 91 height 26
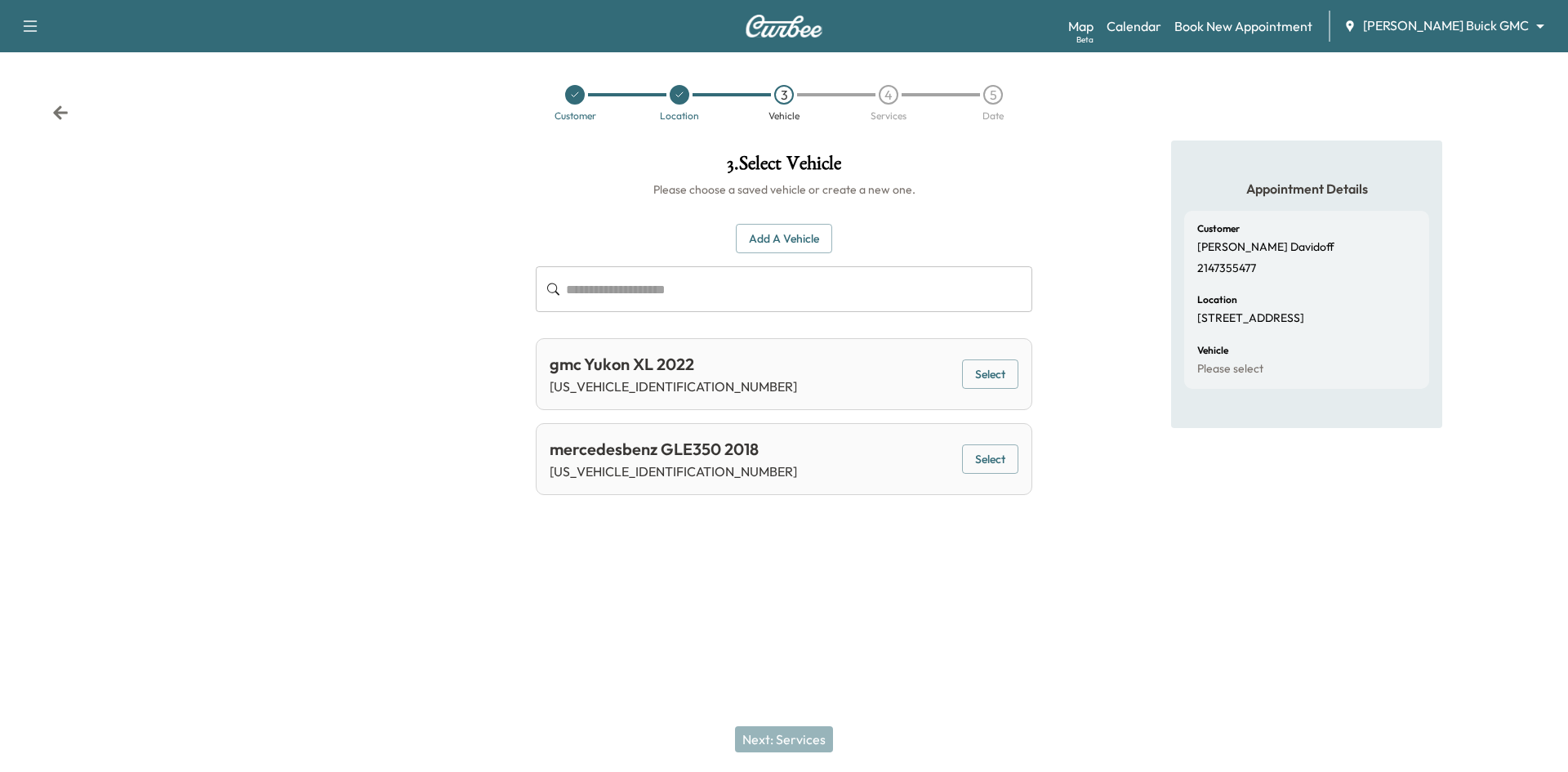
click at [966, 374] on button "Select" at bounding box center [990, 374] width 57 height 30
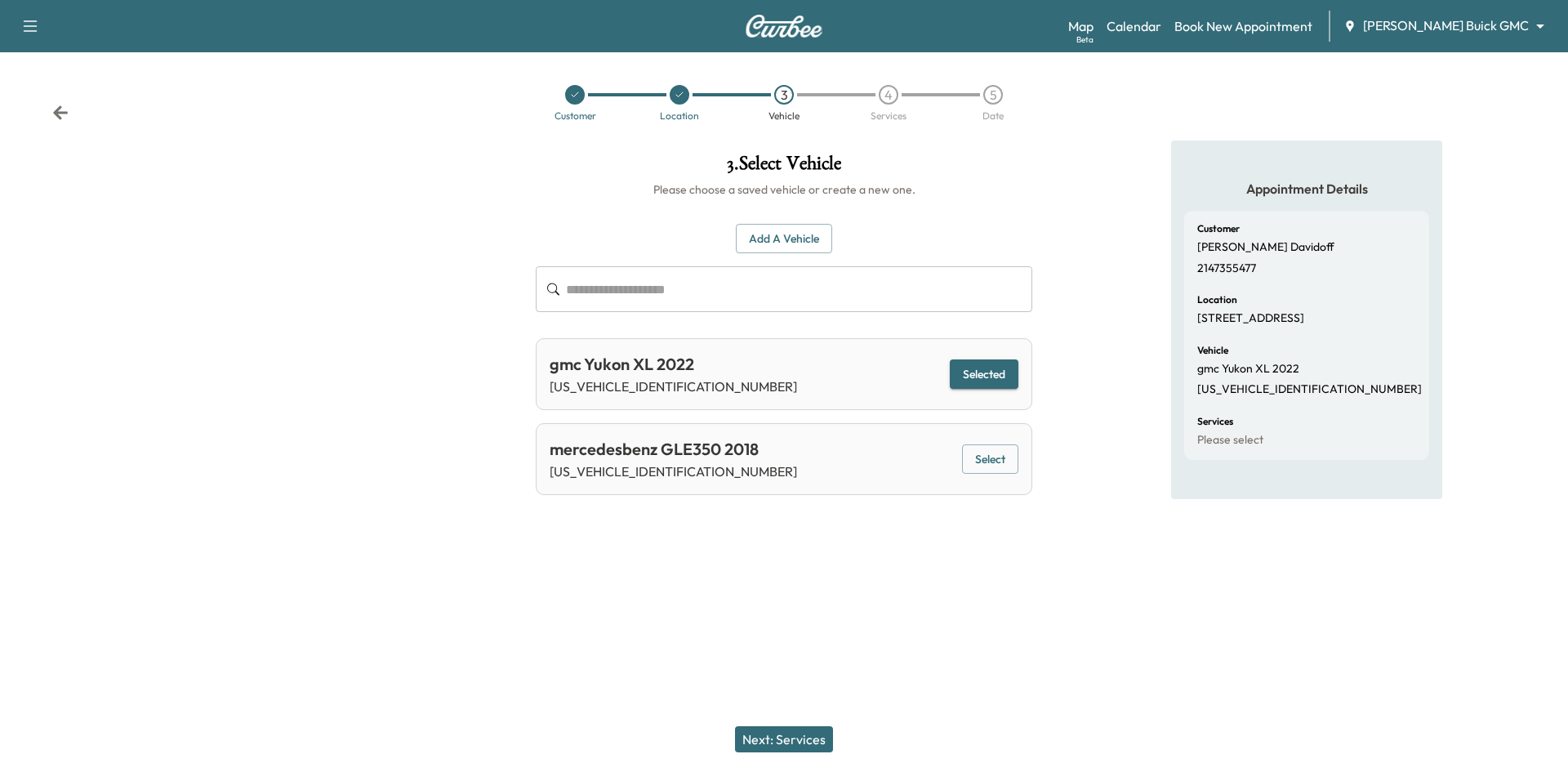
click at [572, 93] on icon at bounding box center [575, 95] width 10 height 10
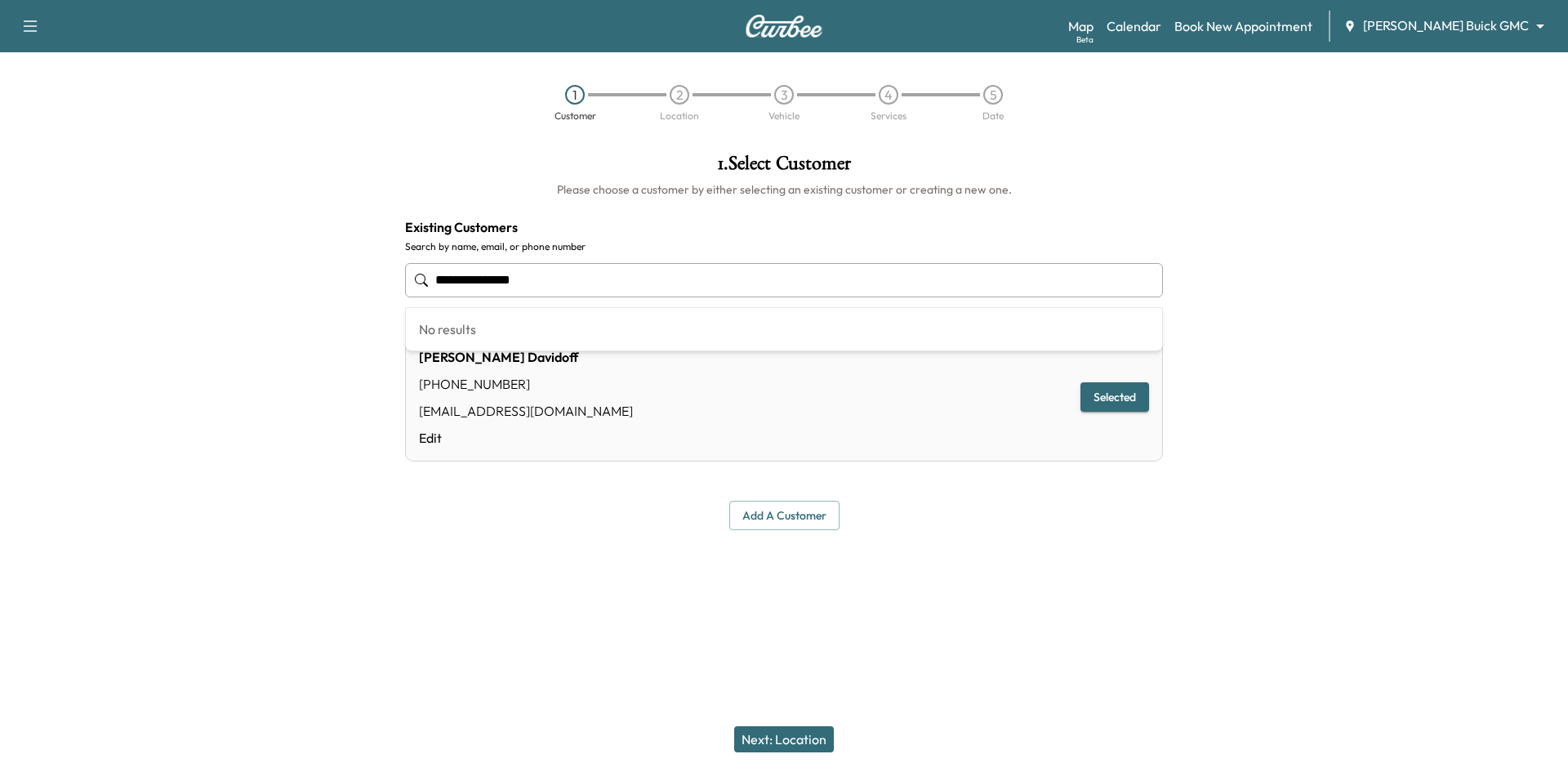
drag, startPoint x: 734, startPoint y: 290, endPoint x: 304, endPoint y: 334, distance: 432.2
click at [304, 335] on div "**********" at bounding box center [784, 341] width 1568 height 402
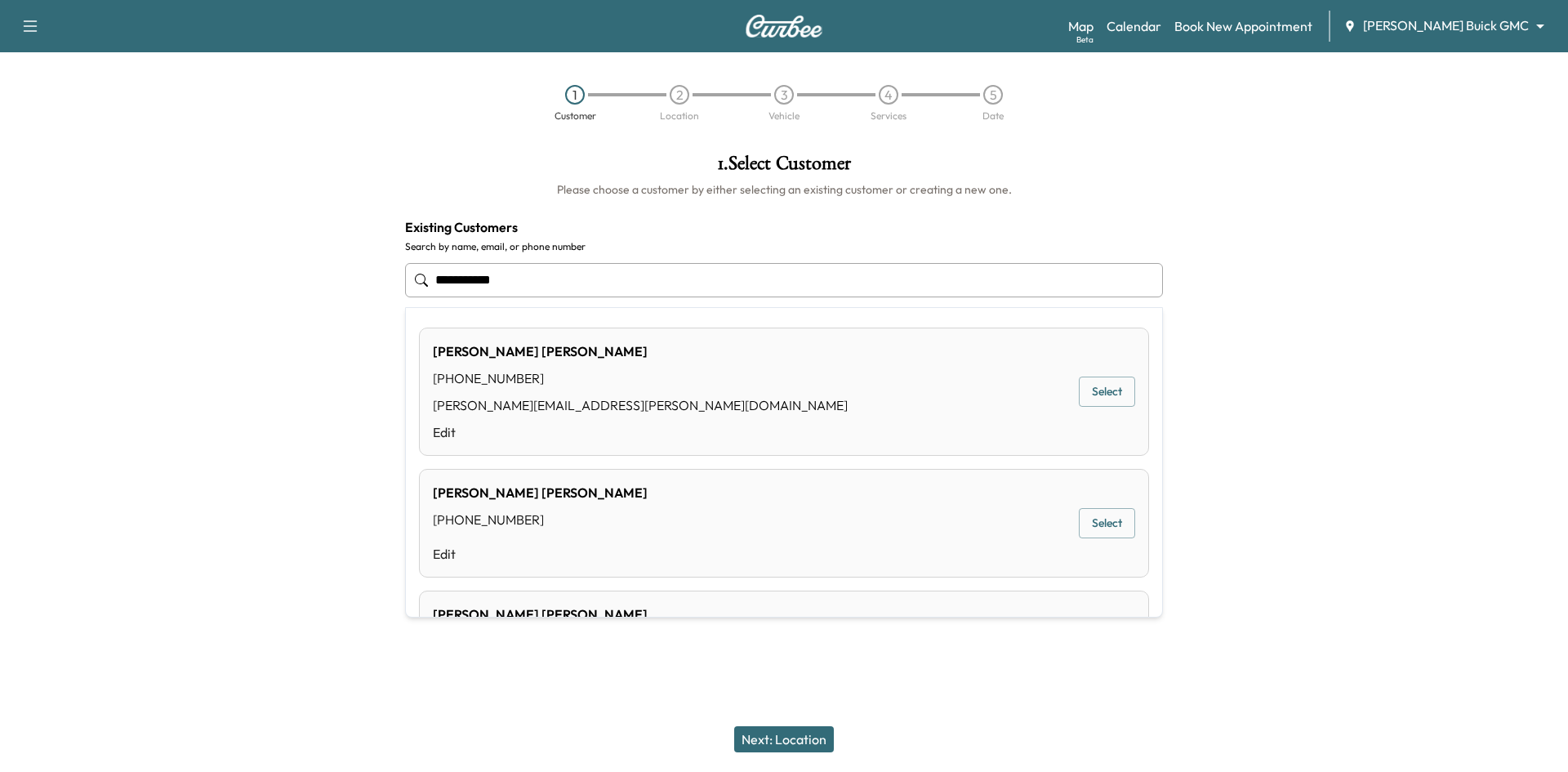
click at [1094, 393] on button "Select" at bounding box center [1107, 391] width 57 height 30
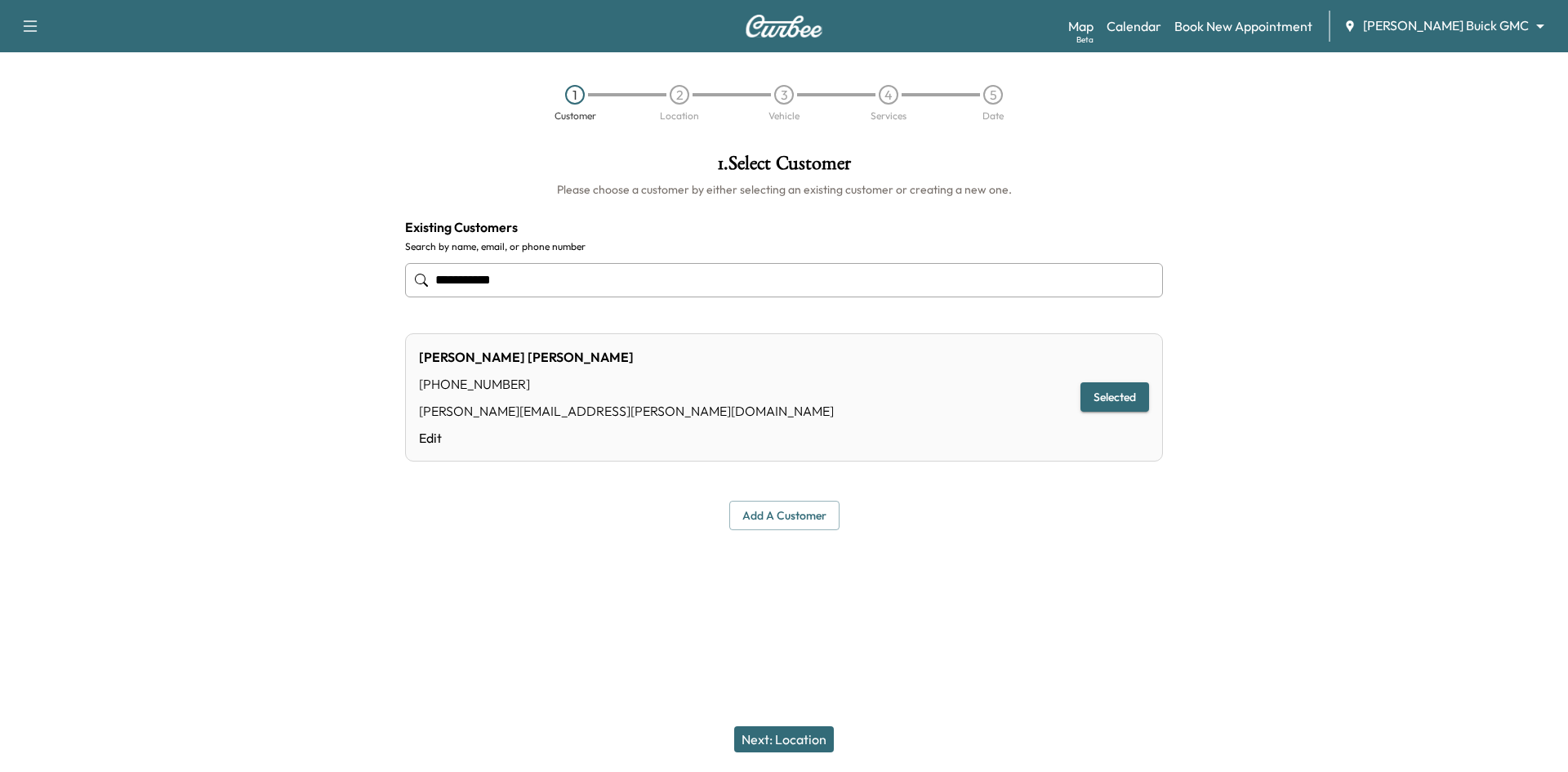
type input "**********"
click at [795, 752] on div "Next: Location" at bounding box center [784, 739] width 1568 height 66
click at [800, 742] on button "Next: Location" at bounding box center [784, 739] width 100 height 26
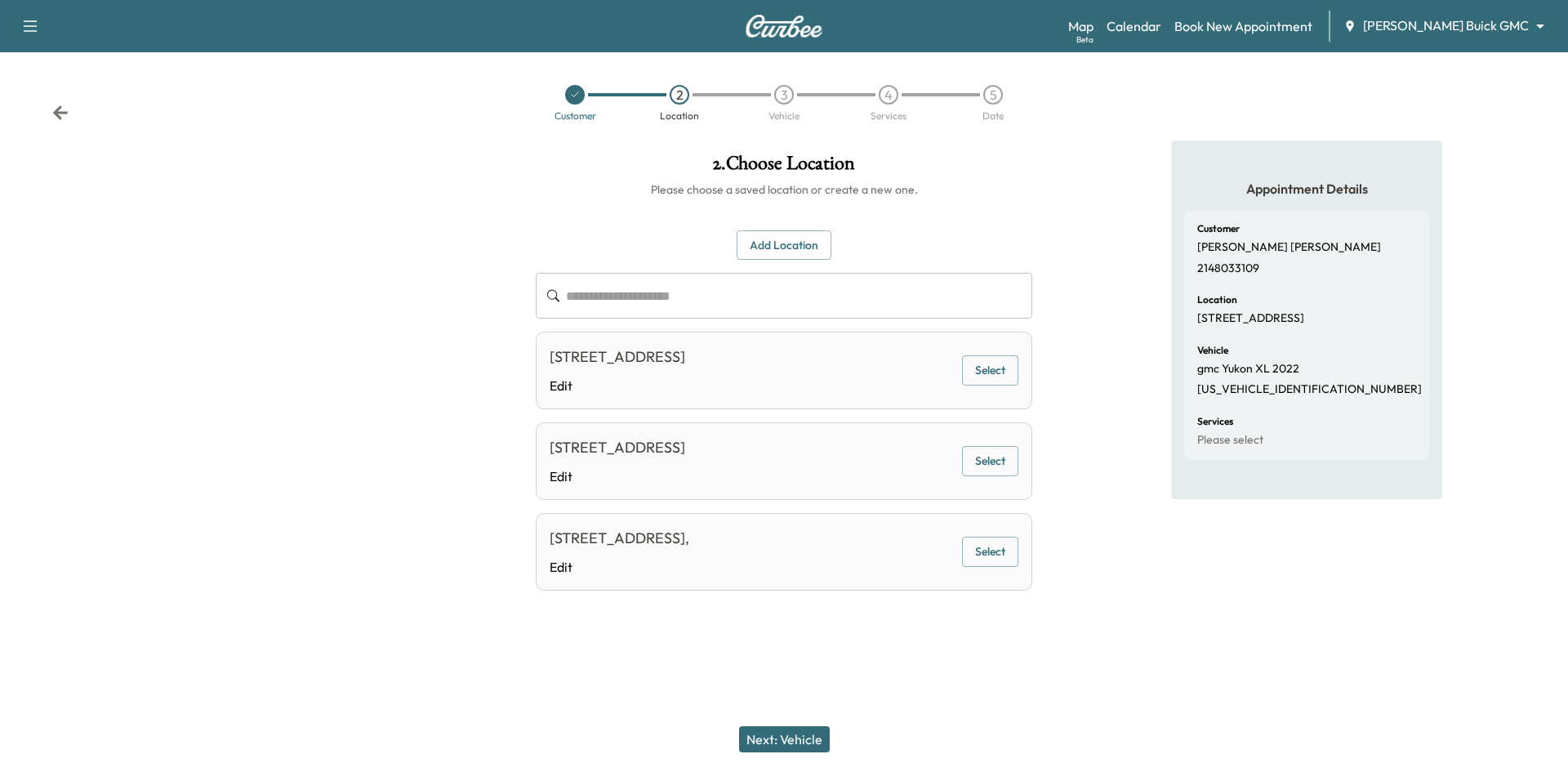
click at [975, 369] on button "Select" at bounding box center [990, 370] width 57 height 30
click at [770, 734] on button "Next: Vehicle" at bounding box center [784, 739] width 91 height 26
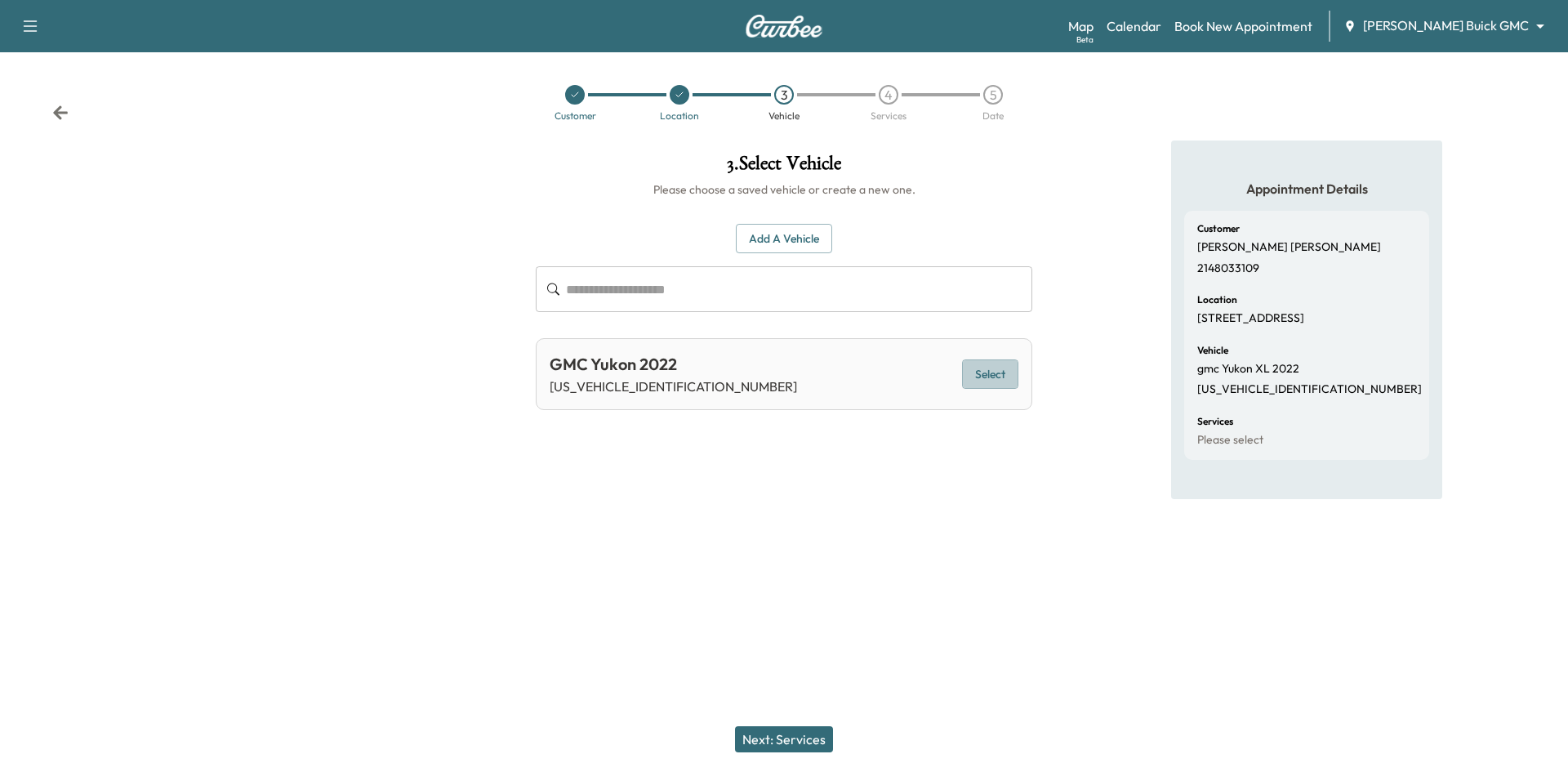
click at [995, 375] on button "Select" at bounding box center [990, 374] width 57 height 30
drag, startPoint x: 578, startPoint y: 97, endPoint x: 570, endPoint y: 139, distance: 42.8
click at [579, 97] on icon at bounding box center [575, 95] width 10 height 10
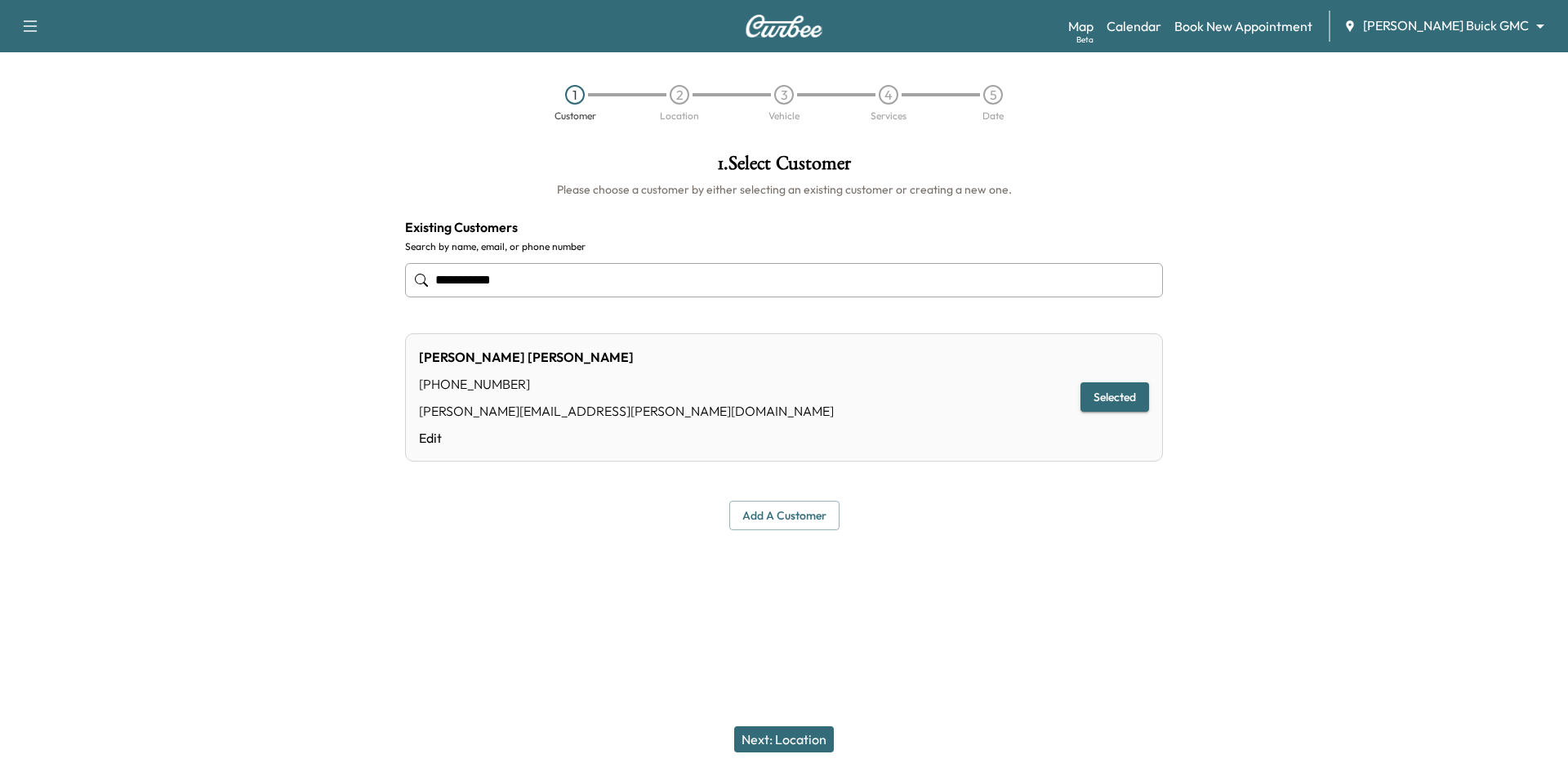
drag, startPoint x: 241, startPoint y: 311, endPoint x: 279, endPoint y: 306, distance: 38.3
click at [228, 316] on div "**********" at bounding box center [784, 341] width 1568 height 402
type input "**********"
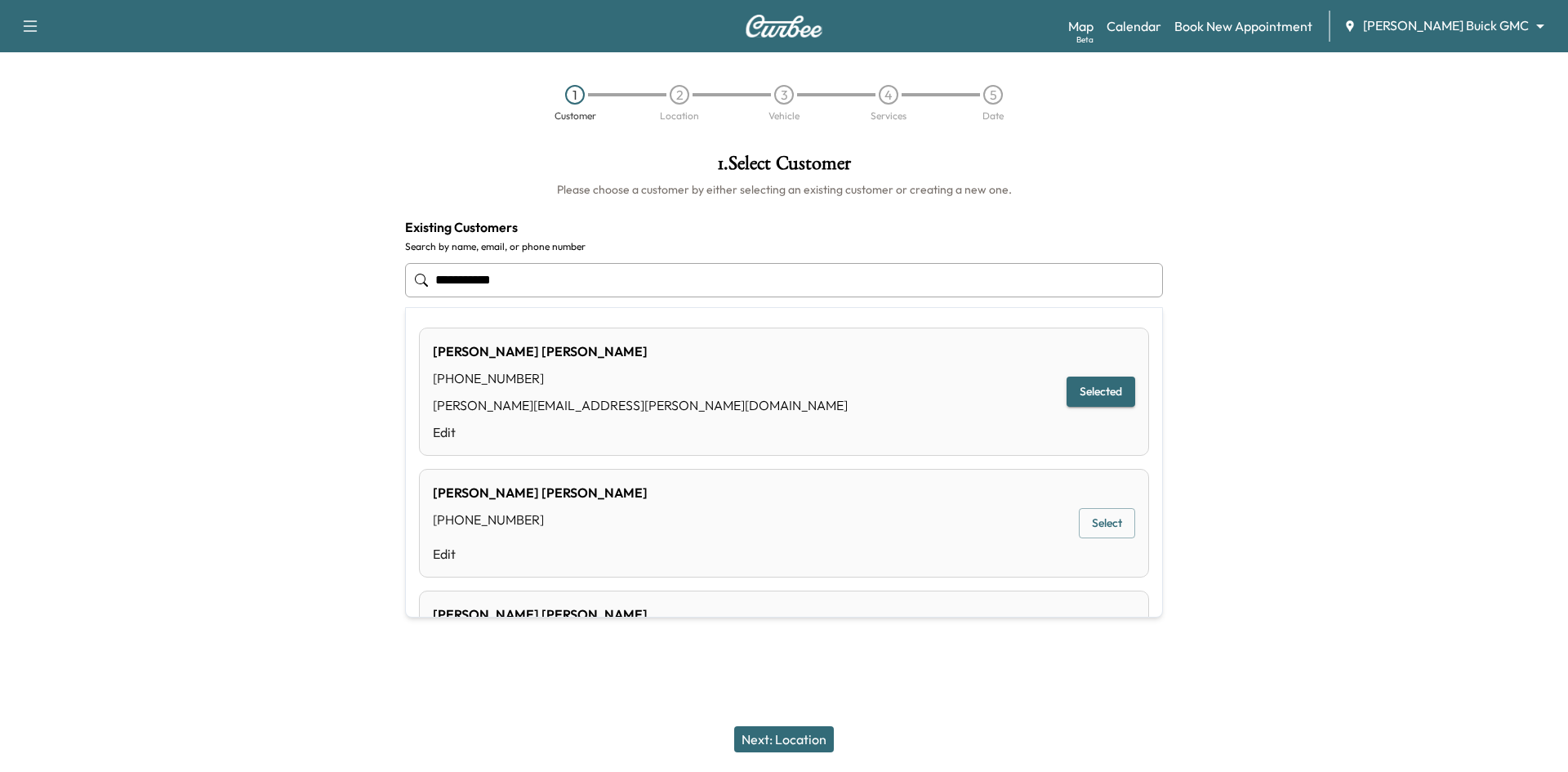
drag, startPoint x: 630, startPoint y: 288, endPoint x: 182, endPoint y: 286, distance: 448.0
click at [182, 286] on div "**********" at bounding box center [784, 341] width 1568 height 402
click at [1102, 390] on button "Select" at bounding box center [1107, 391] width 57 height 30
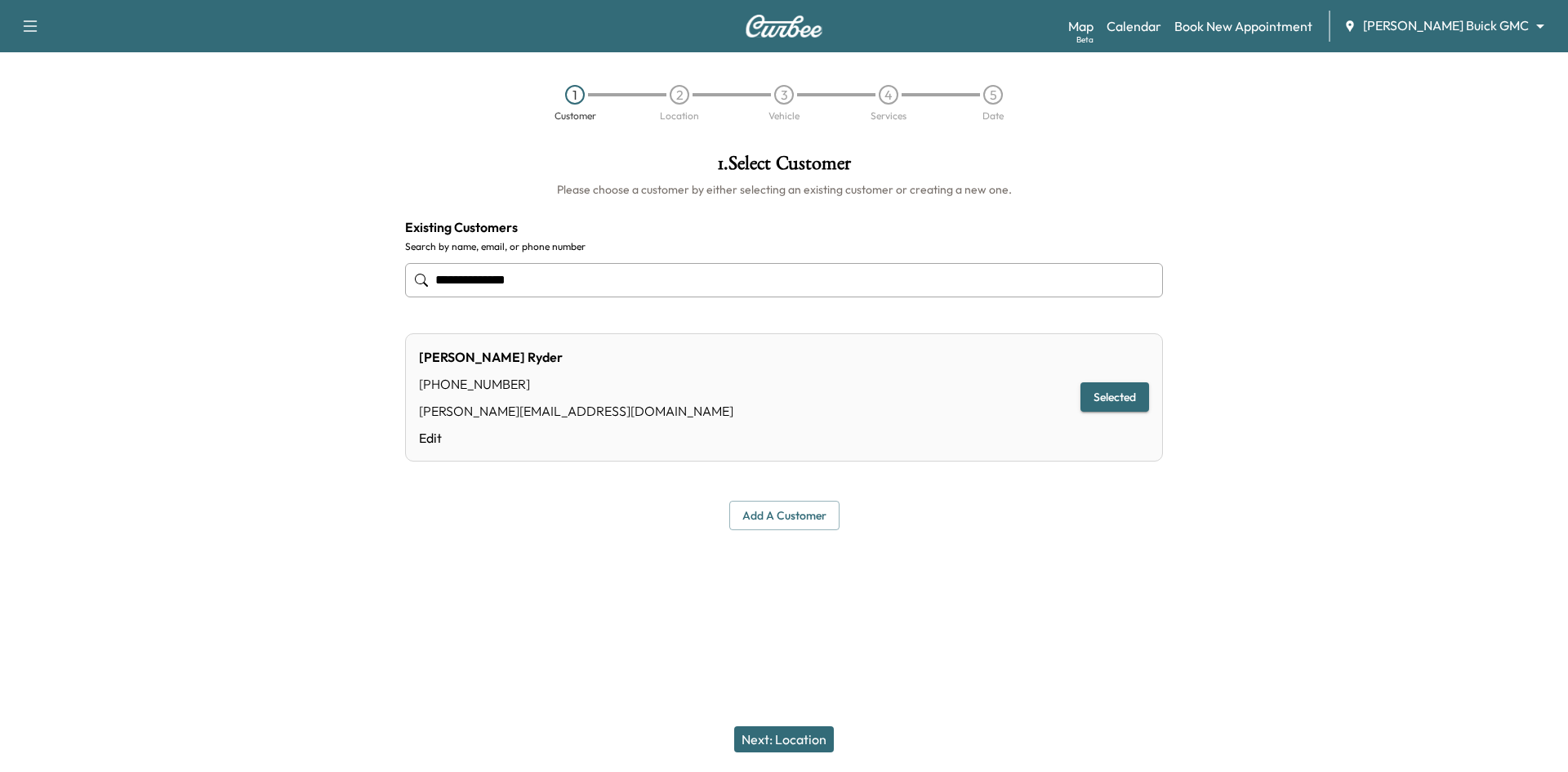
type input "**********"
click at [761, 728] on button "Next: Location" at bounding box center [784, 739] width 100 height 26
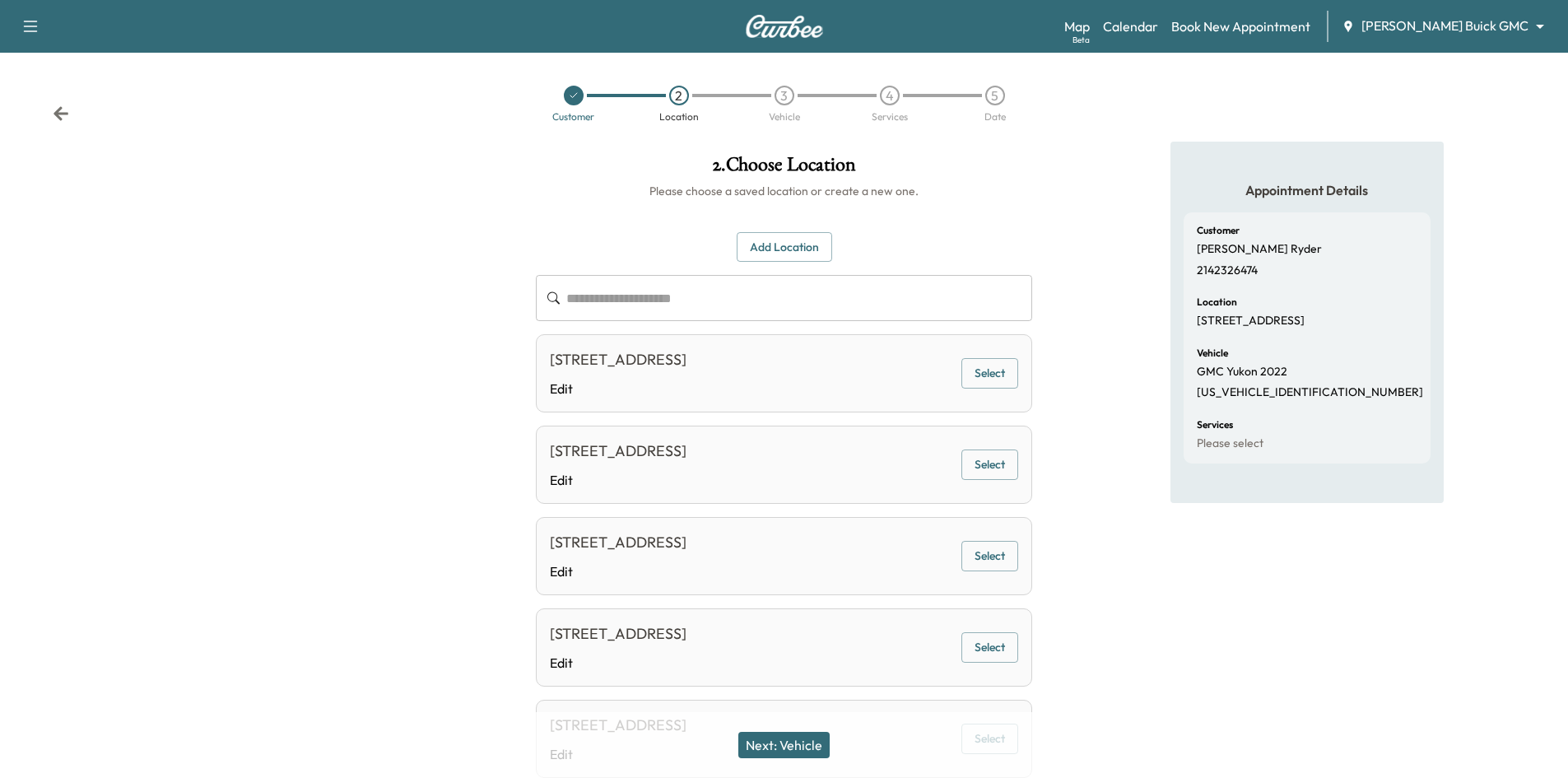
click at [995, 372] on button "Select" at bounding box center [990, 372] width 57 height 31
click at [970, 377] on button "Selected" at bounding box center [984, 372] width 69 height 31
click at [787, 736] on button "Next: Vehicle" at bounding box center [784, 745] width 92 height 26
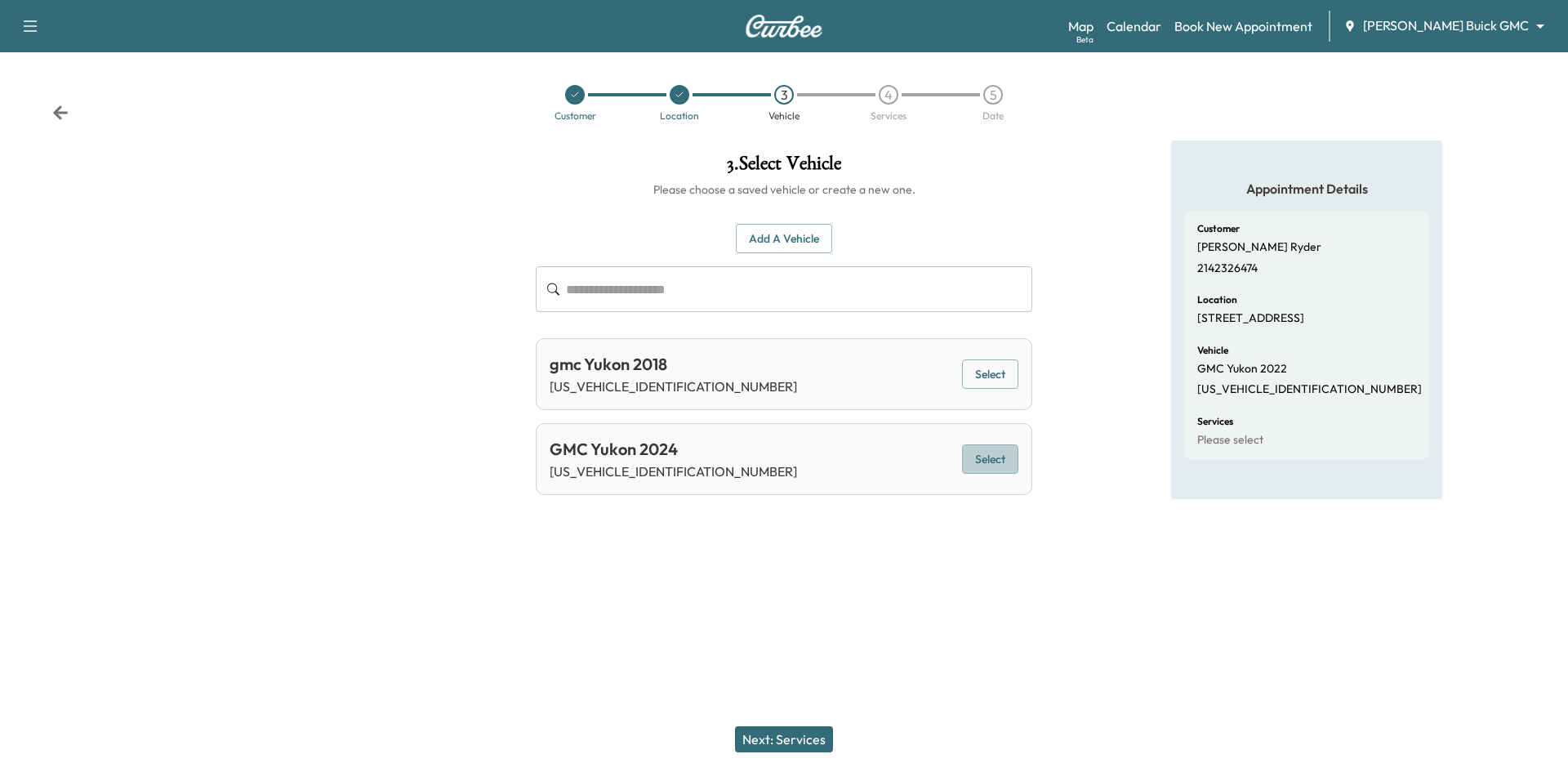
click at [990, 459] on button "Select" at bounding box center [990, 459] width 57 height 30
drag, startPoint x: 674, startPoint y: 468, endPoint x: 549, endPoint y: 461, distance: 125.2
click at [549, 461] on div "GMC Yukon 2024 1GKS2CKD2RR255198 Selected" at bounding box center [784, 459] width 497 height 72
click at [689, 477] on div "GMC Yukon 2024 1GKS2CKD2RR255198 Selected" at bounding box center [784, 459] width 497 height 72
click at [678, 475] on div "GMC Yukon 2024 1GKS2CKD2RR255198 Selected" at bounding box center [784, 459] width 497 height 72
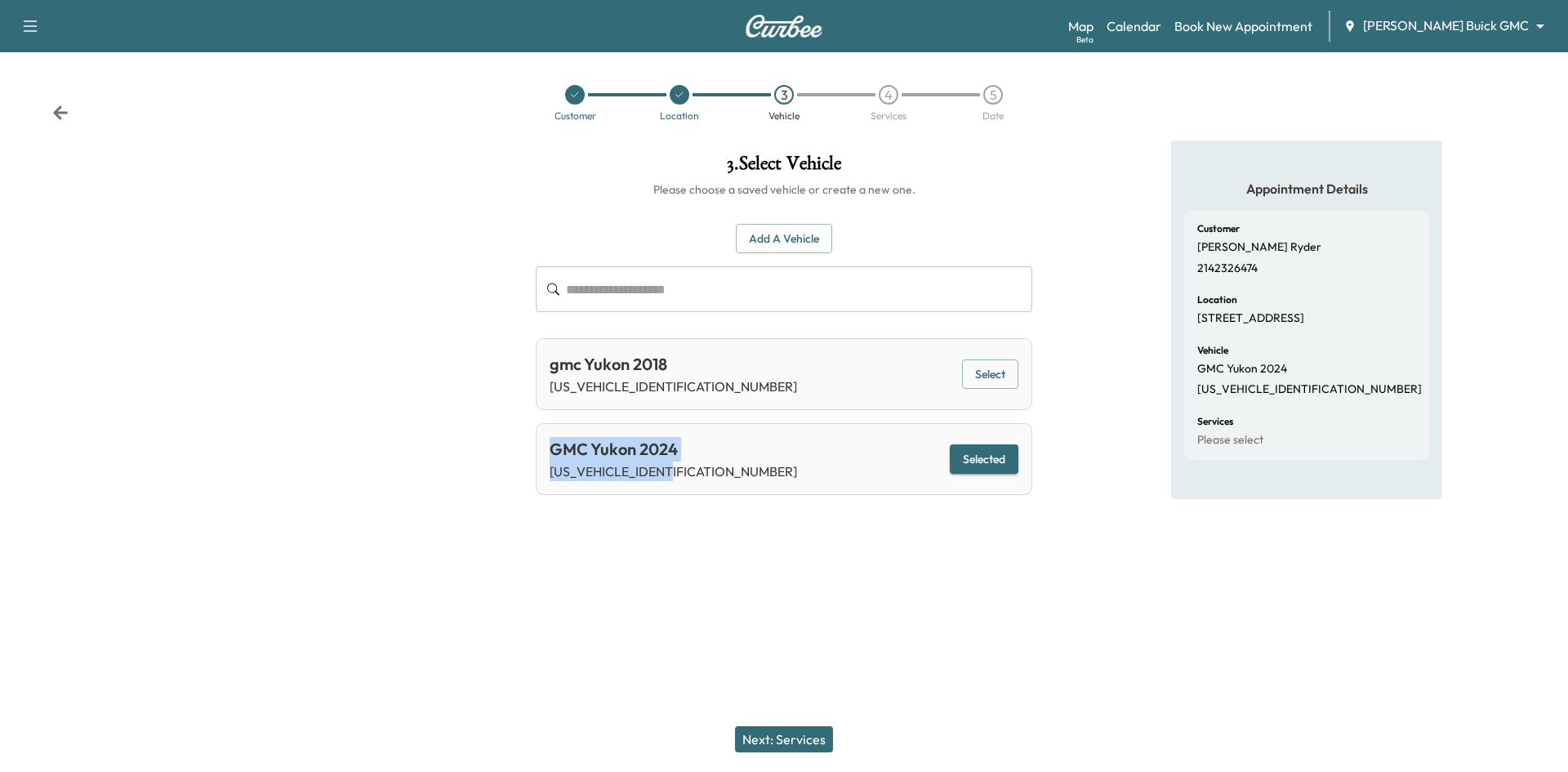
drag, startPoint x: 666, startPoint y: 476, endPoint x: 664, endPoint y: 497, distance: 21.1
click at [665, 479] on p "1GKS2CKD2RR255198" at bounding box center [674, 471] width 248 height 20
click at [699, 406] on div "gmc Yukon 2018 1GKS2CKJ6JR117772 Select" at bounding box center [784, 374] width 497 height 72
drag, startPoint x: 679, startPoint y: 468, endPoint x: 542, endPoint y: 462, distance: 137.1
click at [542, 462] on div "GMC Yukon 2024 1GKS2CKD2RR255198 Selected" at bounding box center [784, 459] width 497 height 72
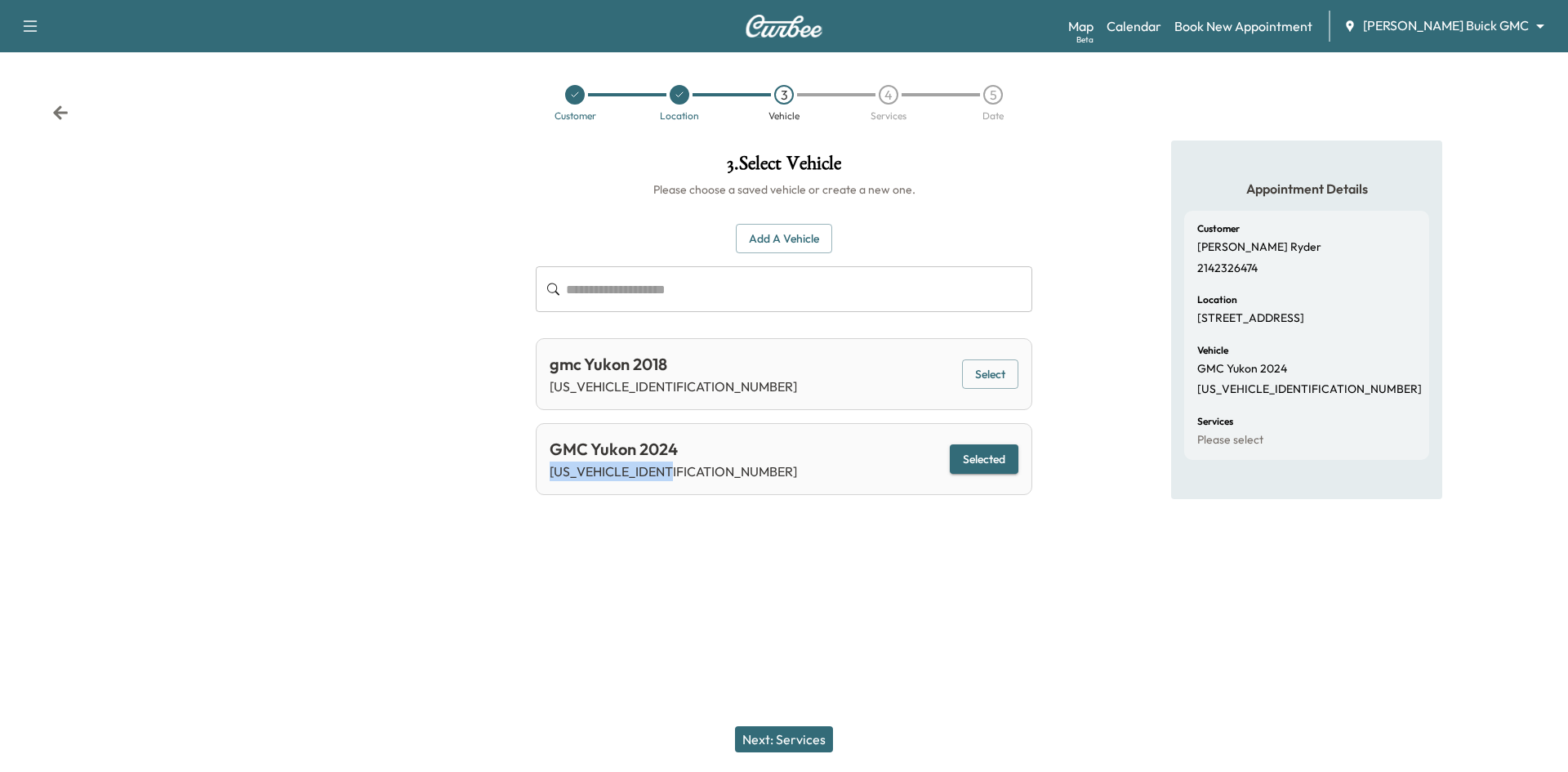
copy p "1GKS2CKD2RR255198"
click at [572, 93] on icon at bounding box center [575, 95] width 10 height 10
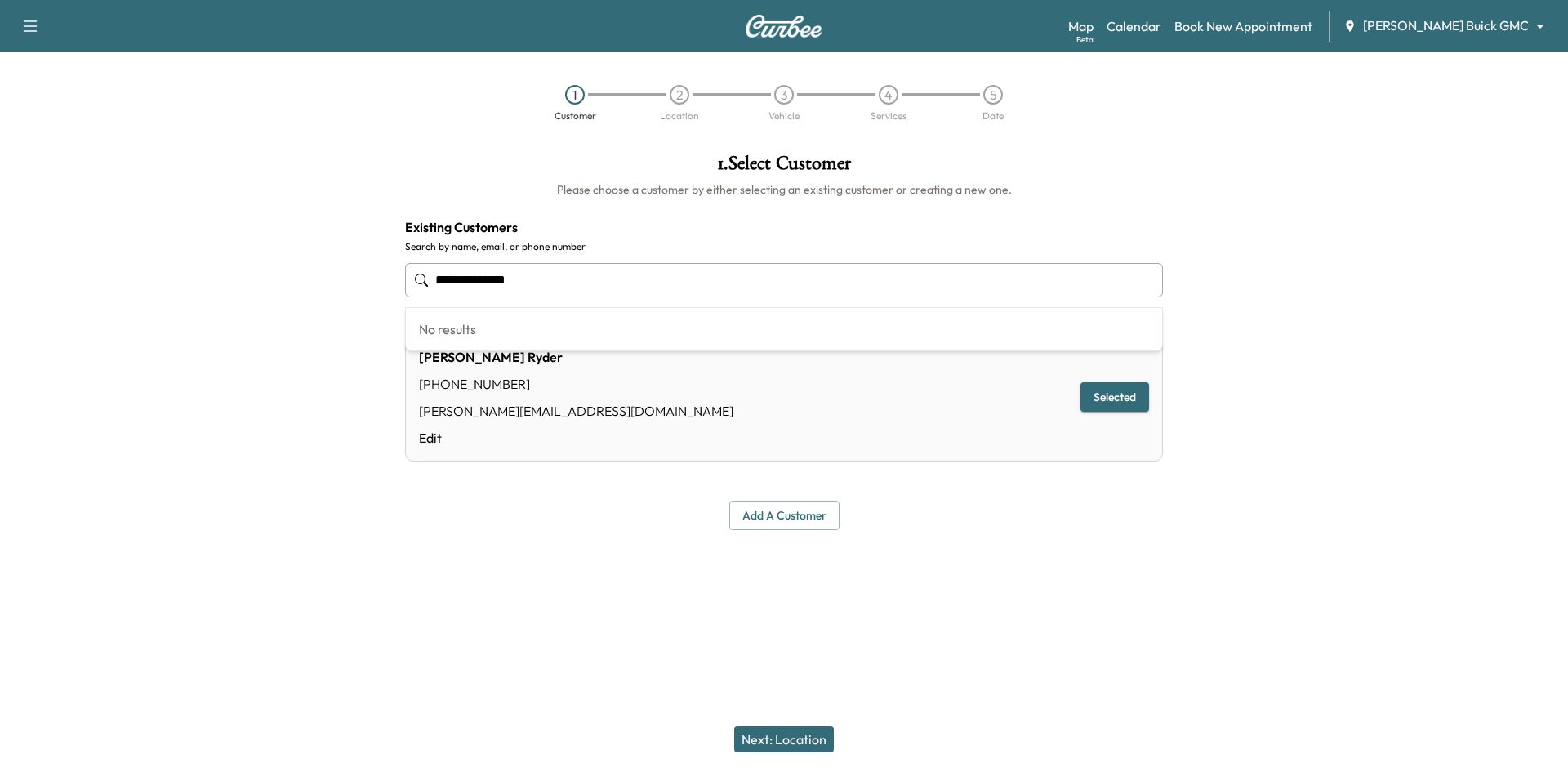
drag, startPoint x: 534, startPoint y: 281, endPoint x: 87, endPoint y: 281, distance: 447.0
click at [83, 288] on div "**********" at bounding box center [784, 341] width 1568 height 402
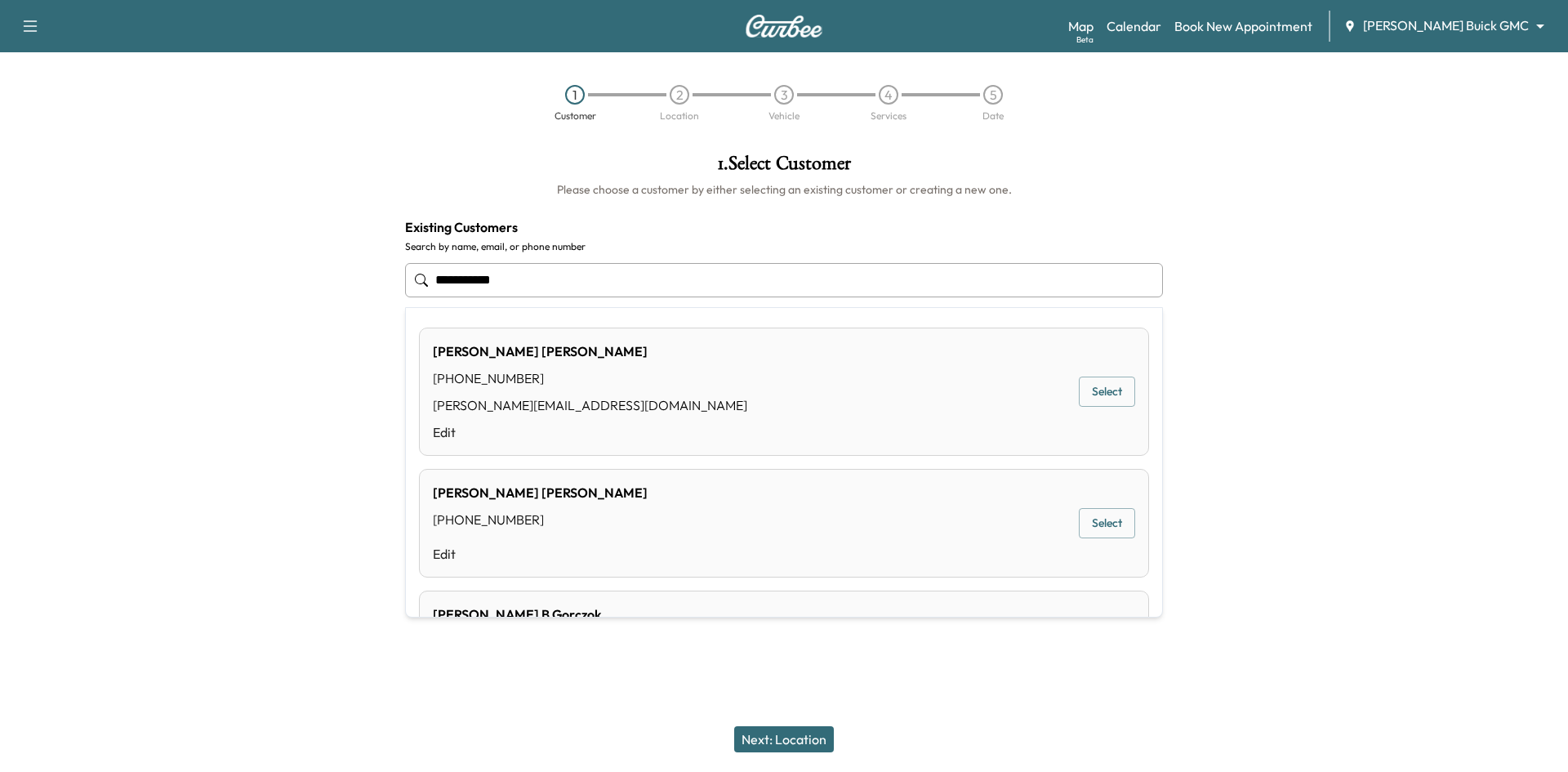
drag, startPoint x: 1106, startPoint y: 390, endPoint x: 917, endPoint y: 469, distance: 204.8
click at [1104, 390] on button "Select" at bounding box center [1107, 391] width 57 height 30
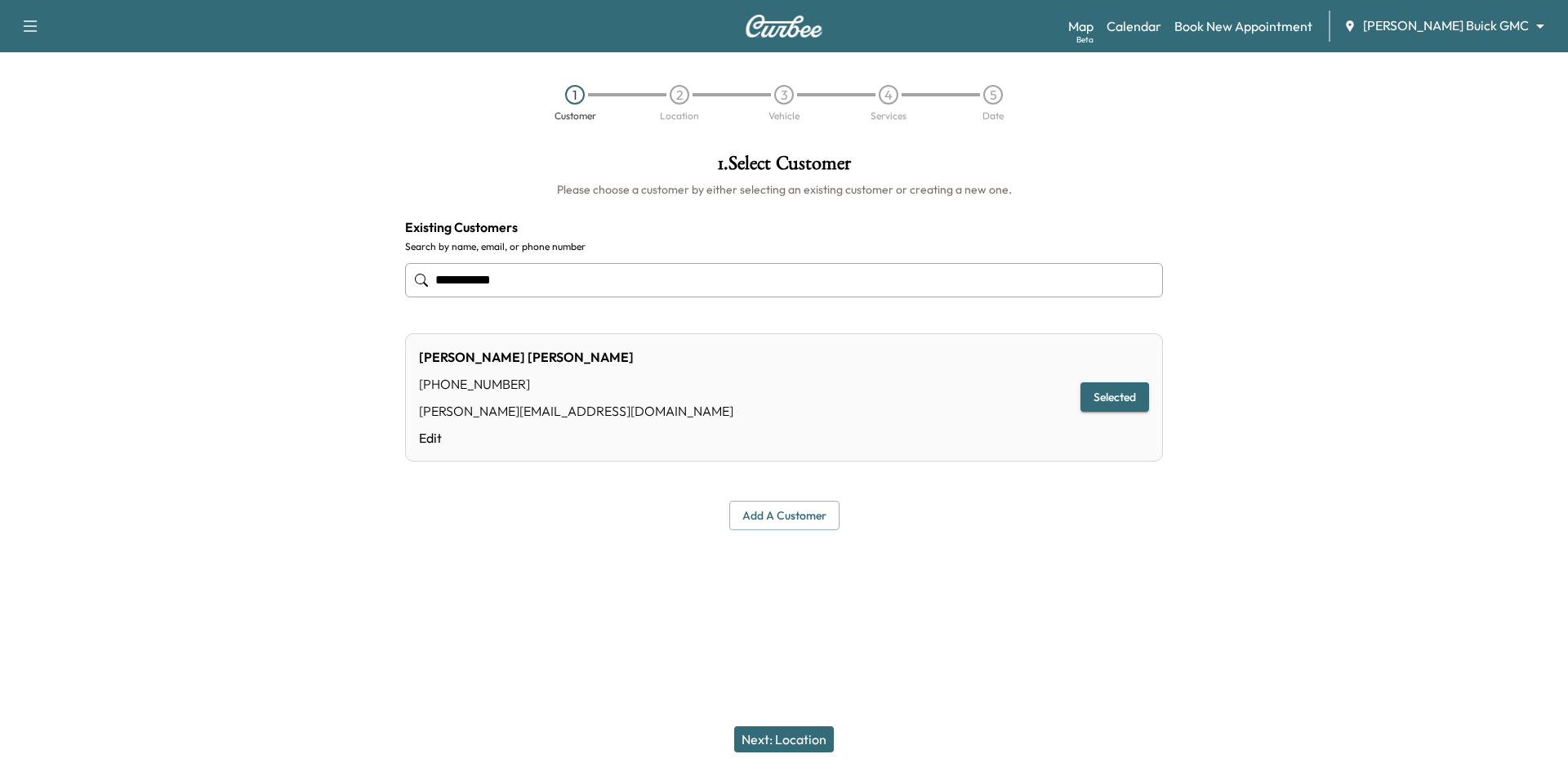
type input "**********"
click at [752, 740] on button "Next: Location" at bounding box center [784, 739] width 100 height 26
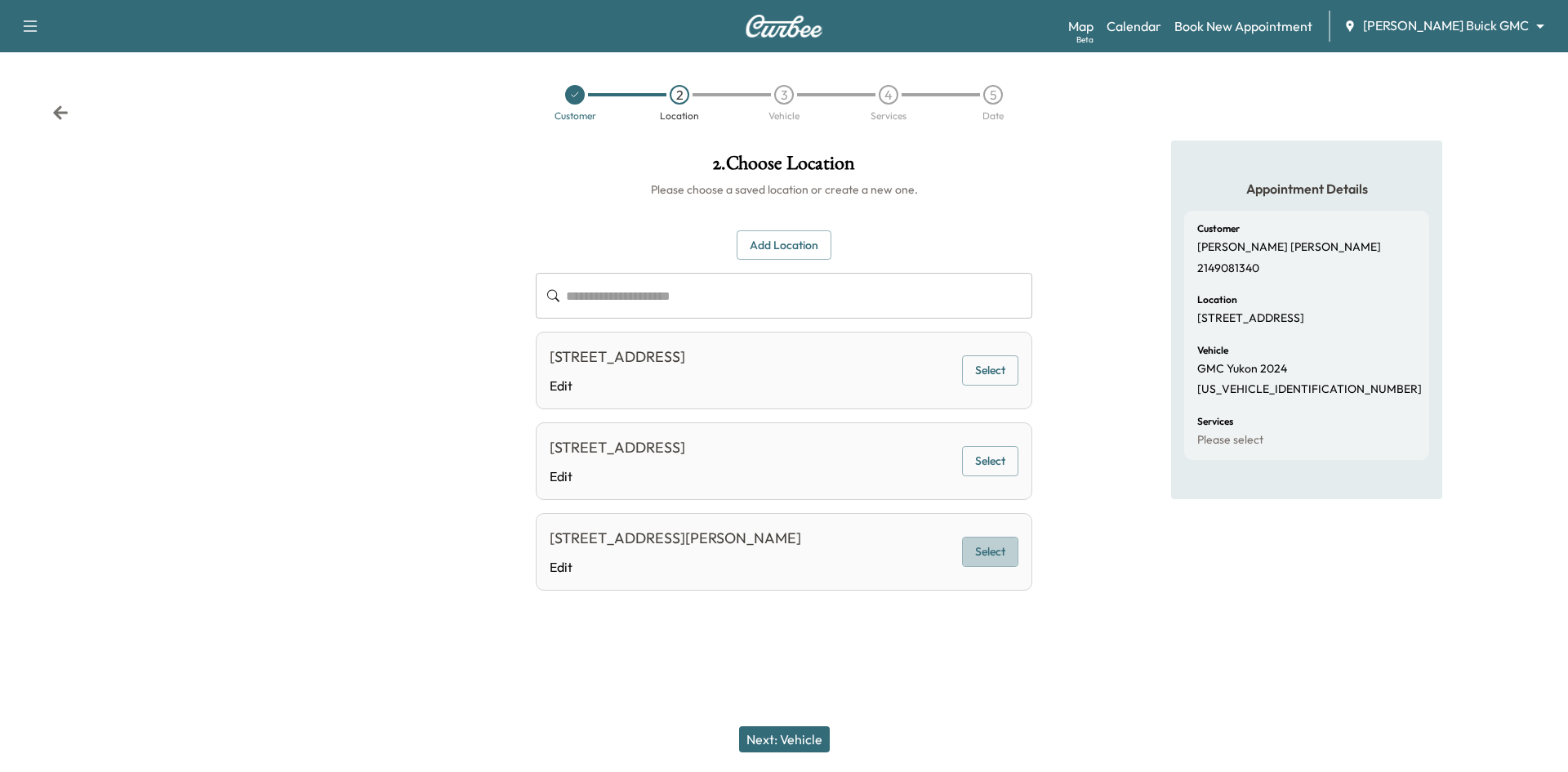
click at [982, 559] on button "Select" at bounding box center [990, 552] width 57 height 30
drag, startPoint x: 795, startPoint y: 738, endPoint x: 801, endPoint y: 673, distance: 65.3
click at [796, 738] on button "Next: Vehicle" at bounding box center [784, 739] width 91 height 26
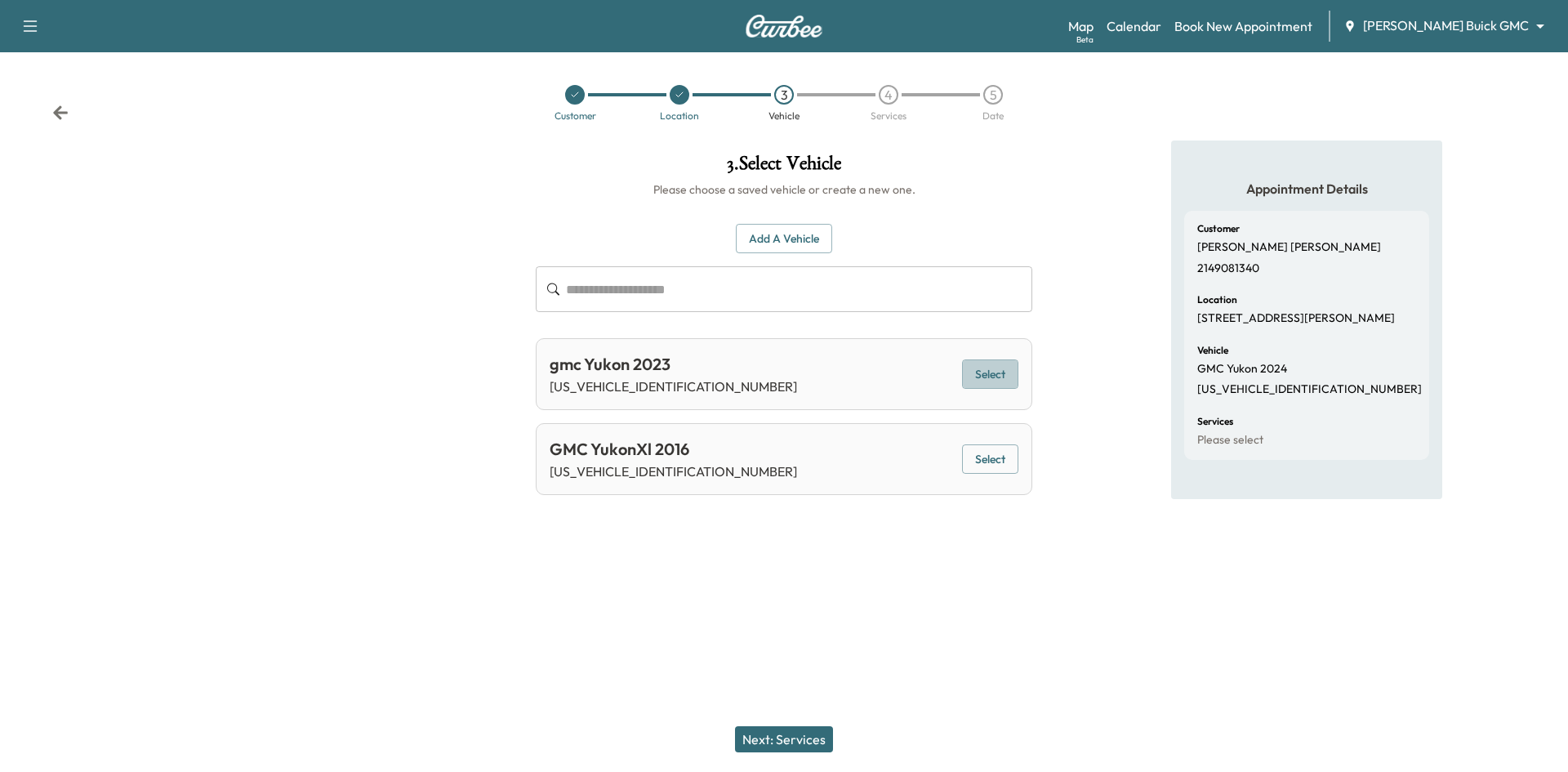
click at [973, 371] on button "Select" at bounding box center [990, 374] width 57 height 30
drag, startPoint x: 816, startPoint y: 737, endPoint x: 832, endPoint y: 602, distance: 135.9
click at [817, 736] on button "Next: Services" at bounding box center [784, 739] width 98 height 26
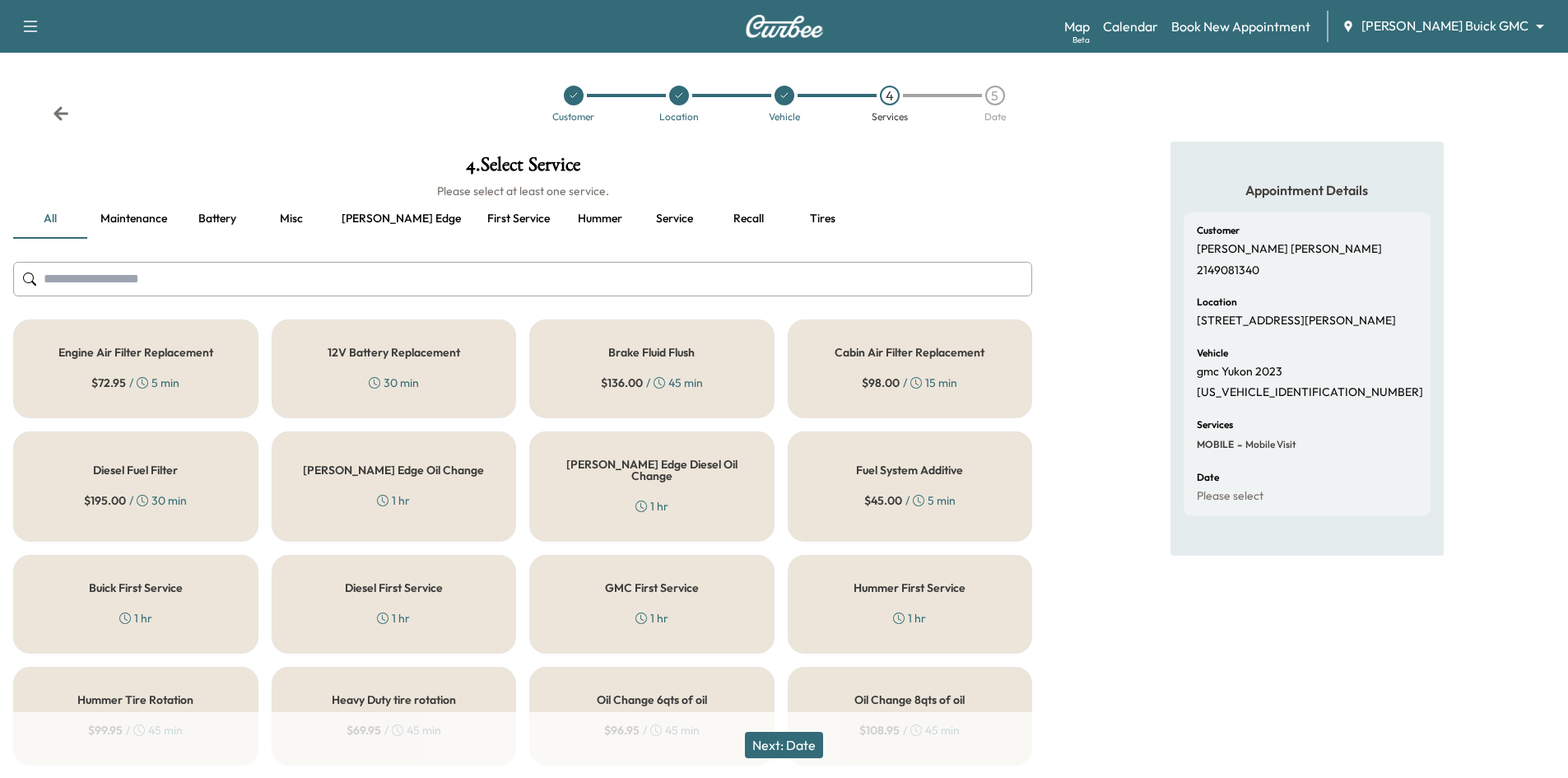
click at [683, 100] on icon at bounding box center [679, 96] width 10 height 10
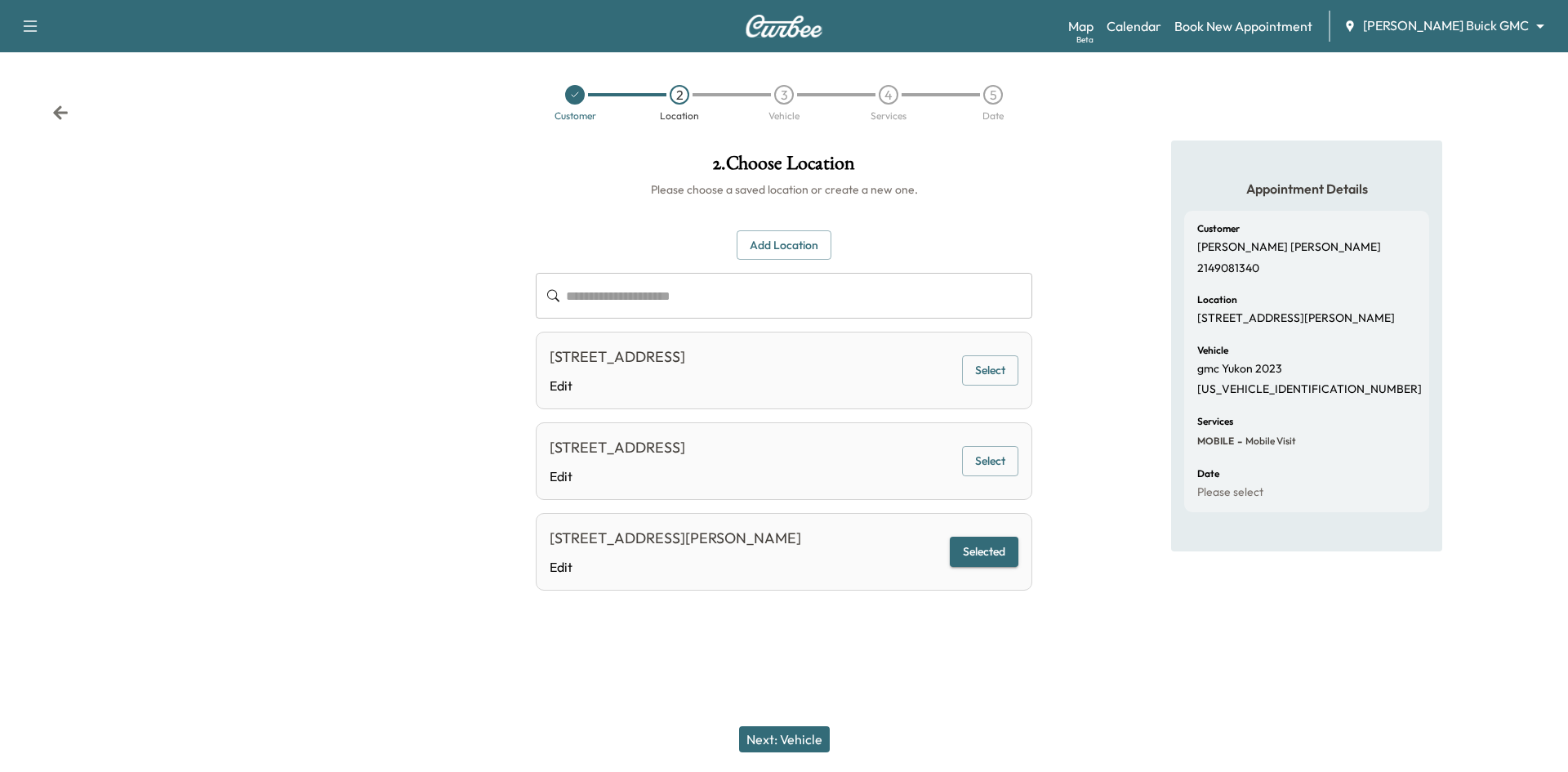
click at [783, 97] on div "3" at bounding box center [784, 95] width 20 height 20
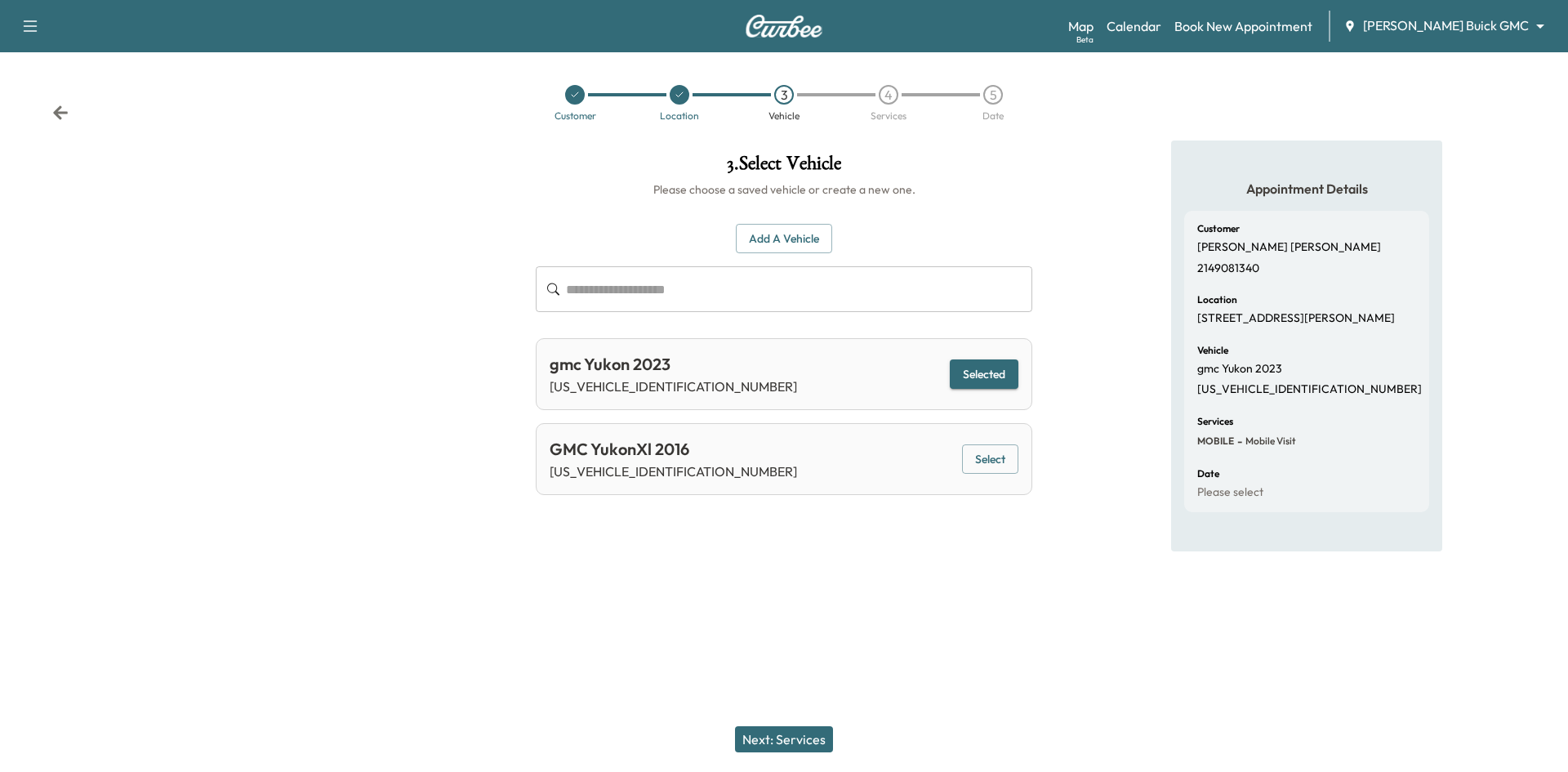
click at [572, 93] on icon at bounding box center [575, 95] width 10 height 10
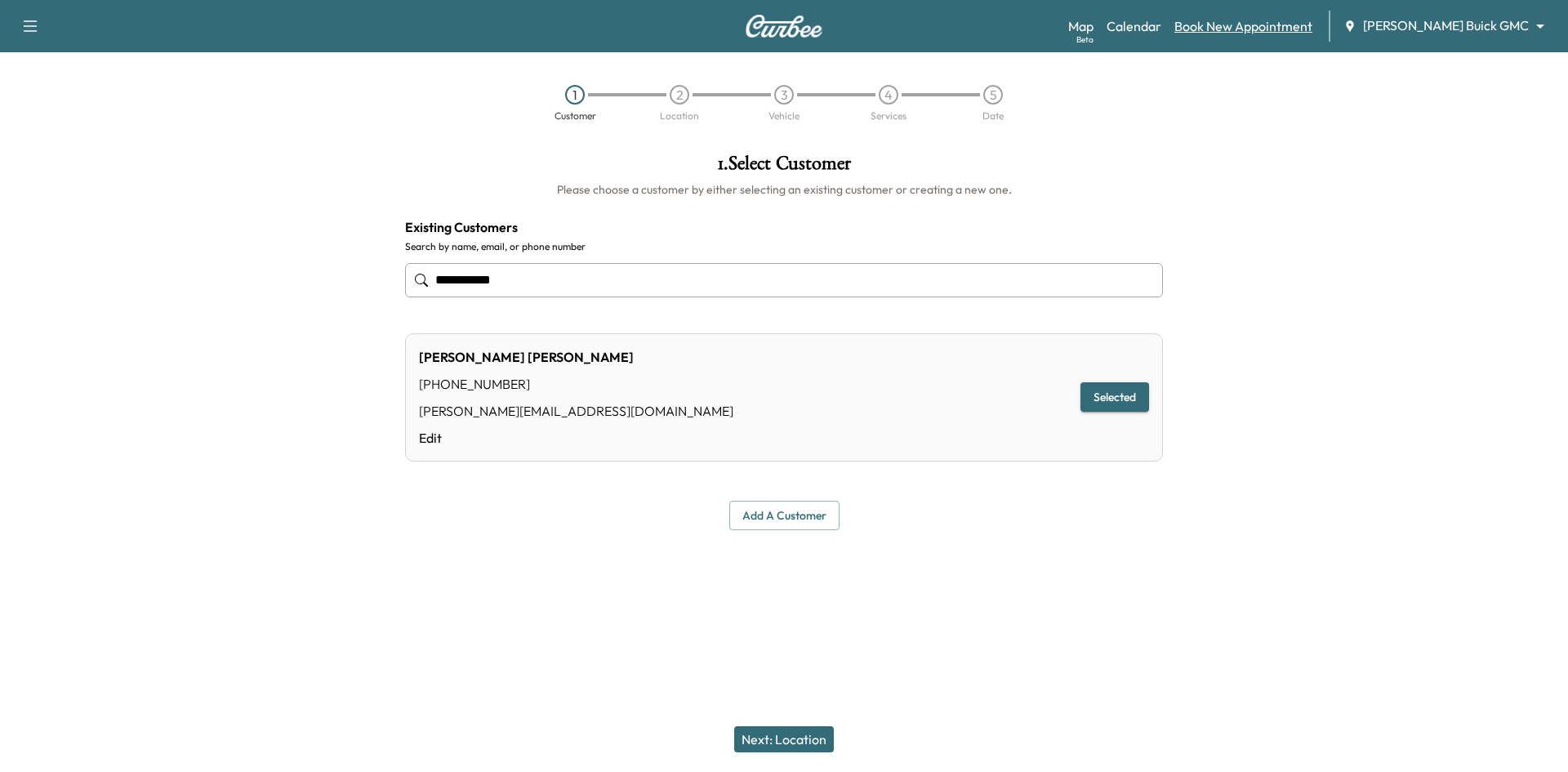
click at [1248, 30] on link "Book New Appointment" at bounding box center [1243, 26] width 138 height 20
click at [1161, 28] on link "Calendar" at bounding box center [1134, 26] width 55 height 20
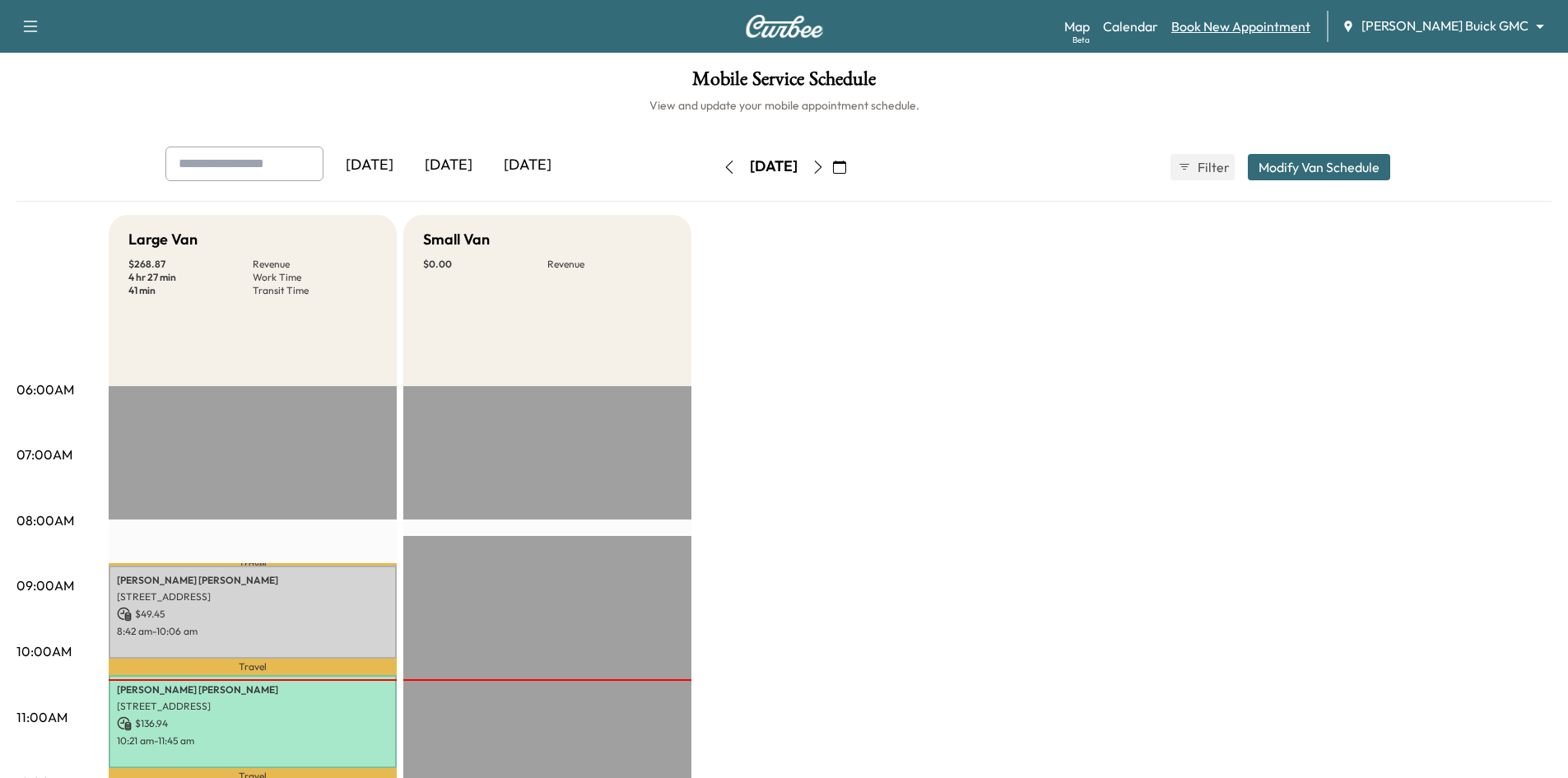
click at [1263, 26] on link "Book New Appointment" at bounding box center [1241, 26] width 139 height 20
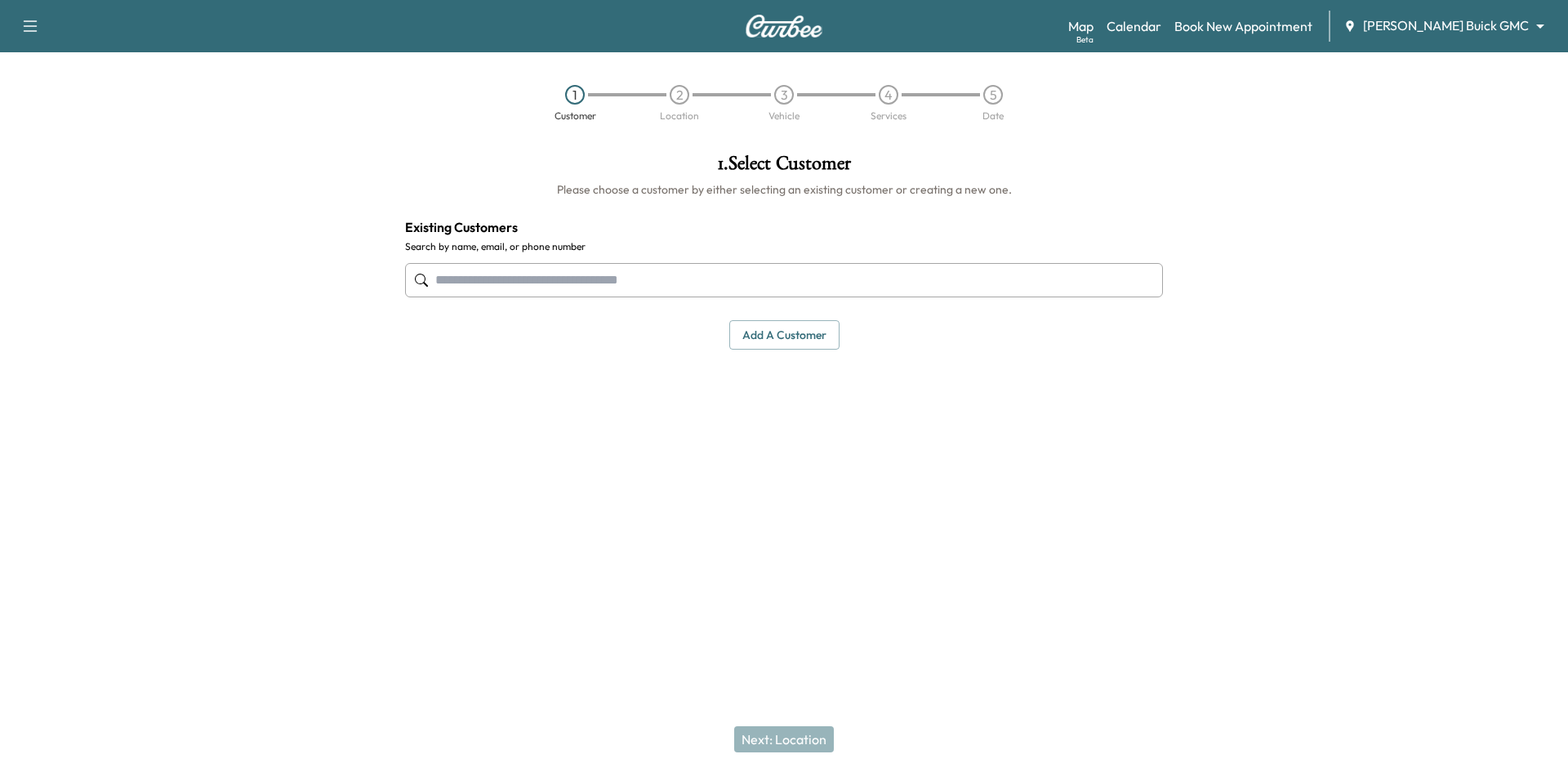
click at [811, 279] on input "text" at bounding box center [784, 280] width 758 height 34
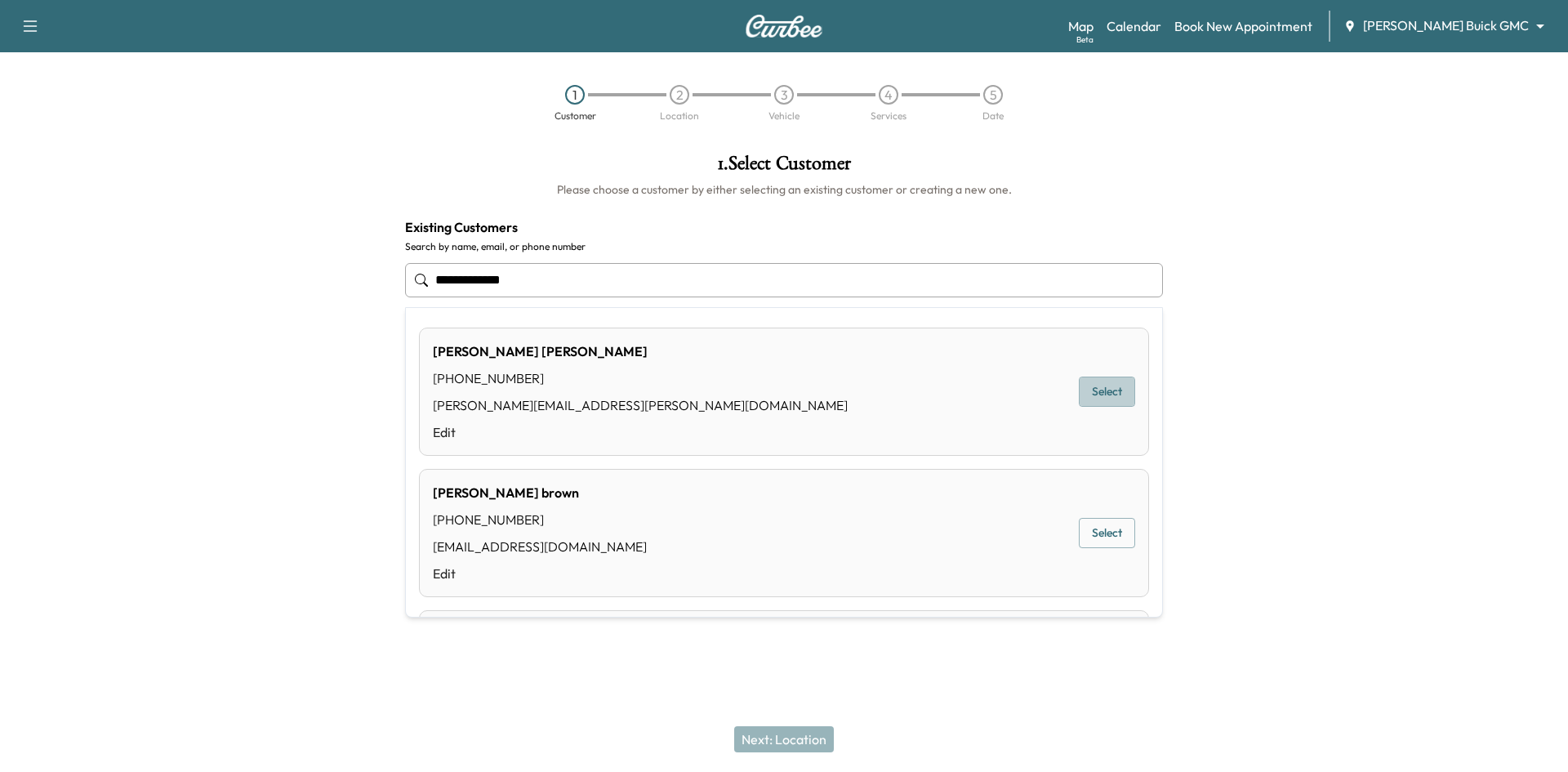
click at [1107, 397] on button "Select" at bounding box center [1107, 391] width 57 height 30
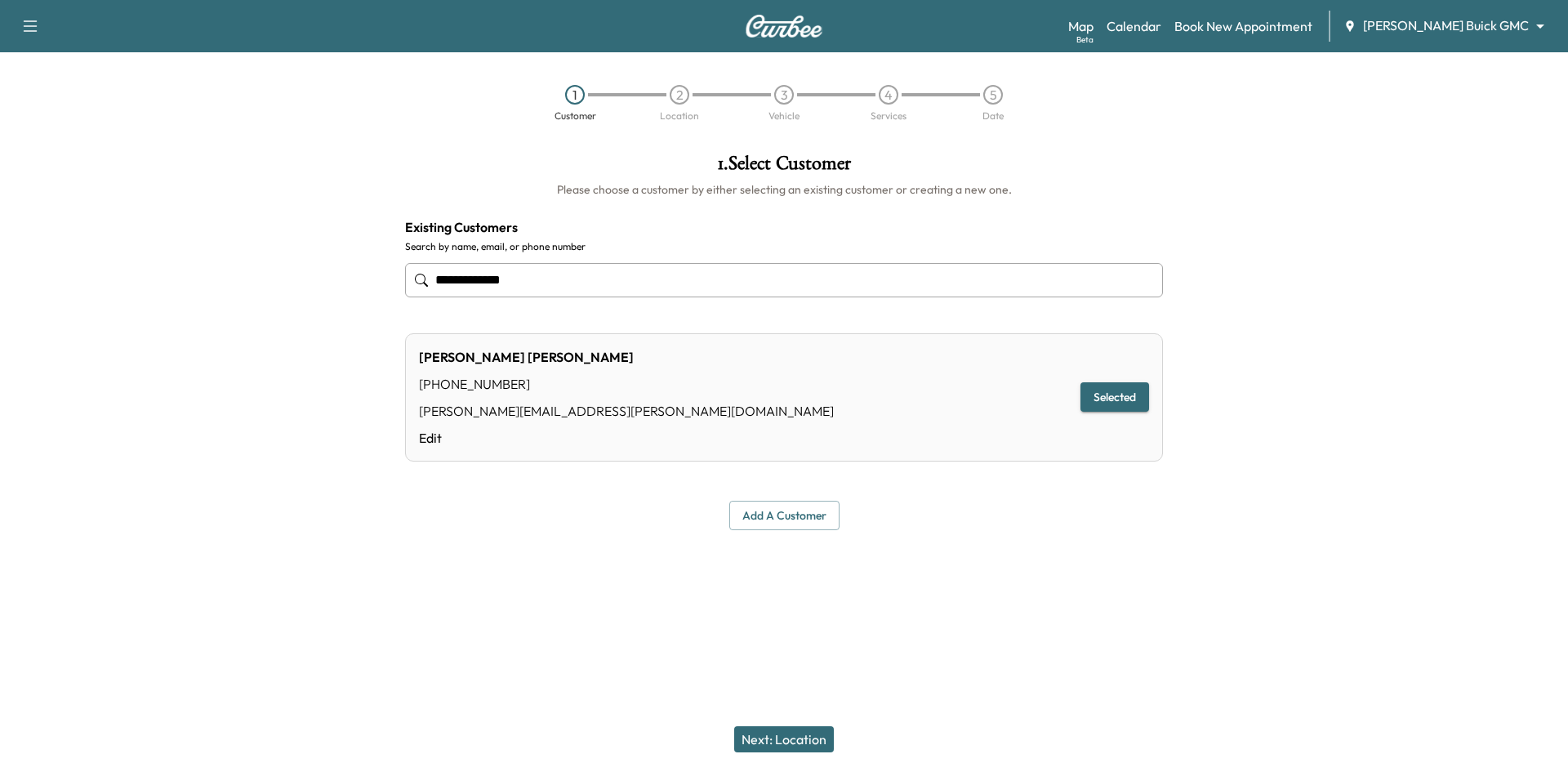
type input "**********"
click at [766, 740] on button "Next: Location" at bounding box center [784, 739] width 100 height 26
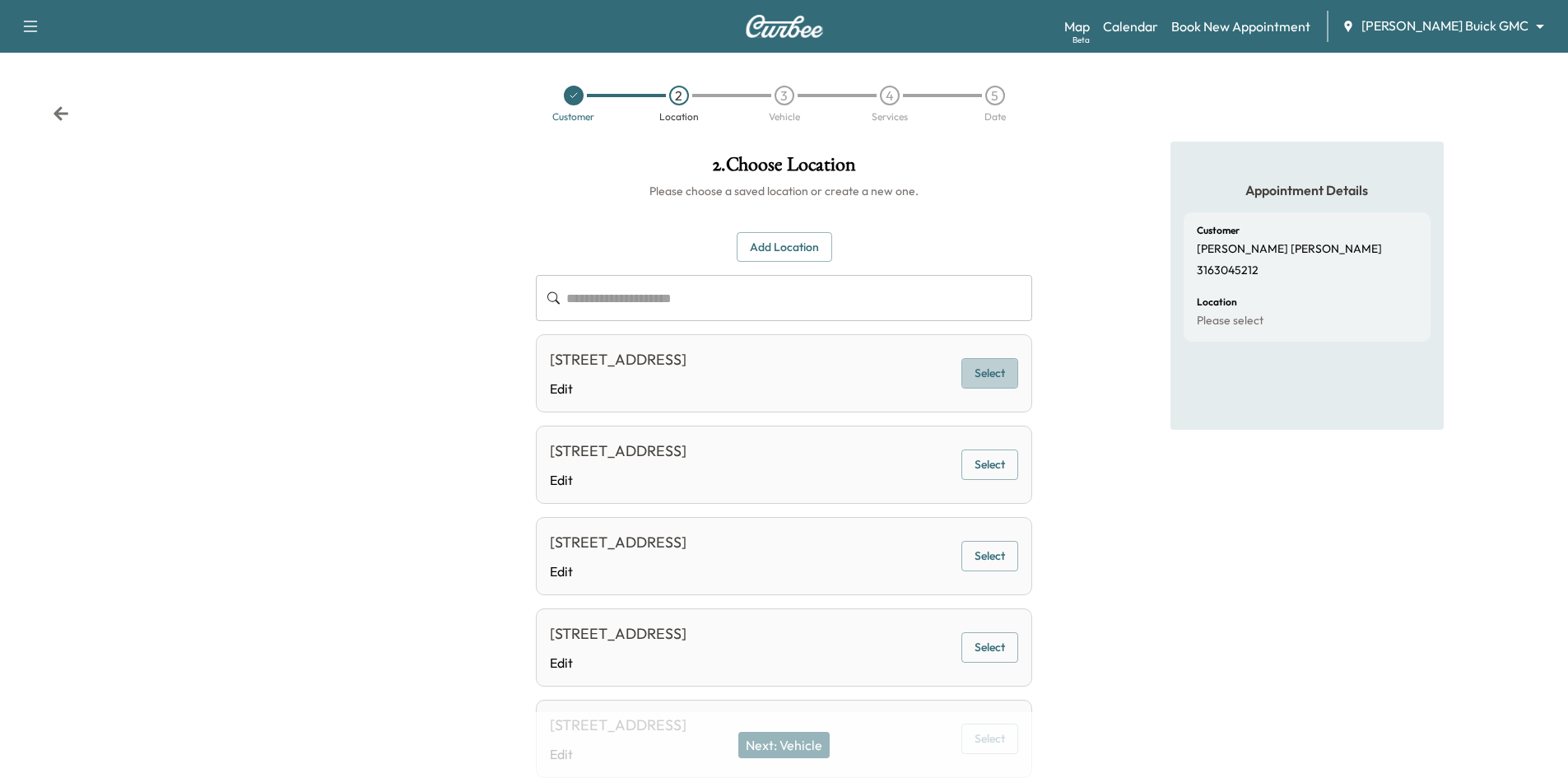
drag, startPoint x: 991, startPoint y: 377, endPoint x: 970, endPoint y: 379, distance: 21.1
click at [990, 378] on button "Select" at bounding box center [990, 372] width 57 height 31
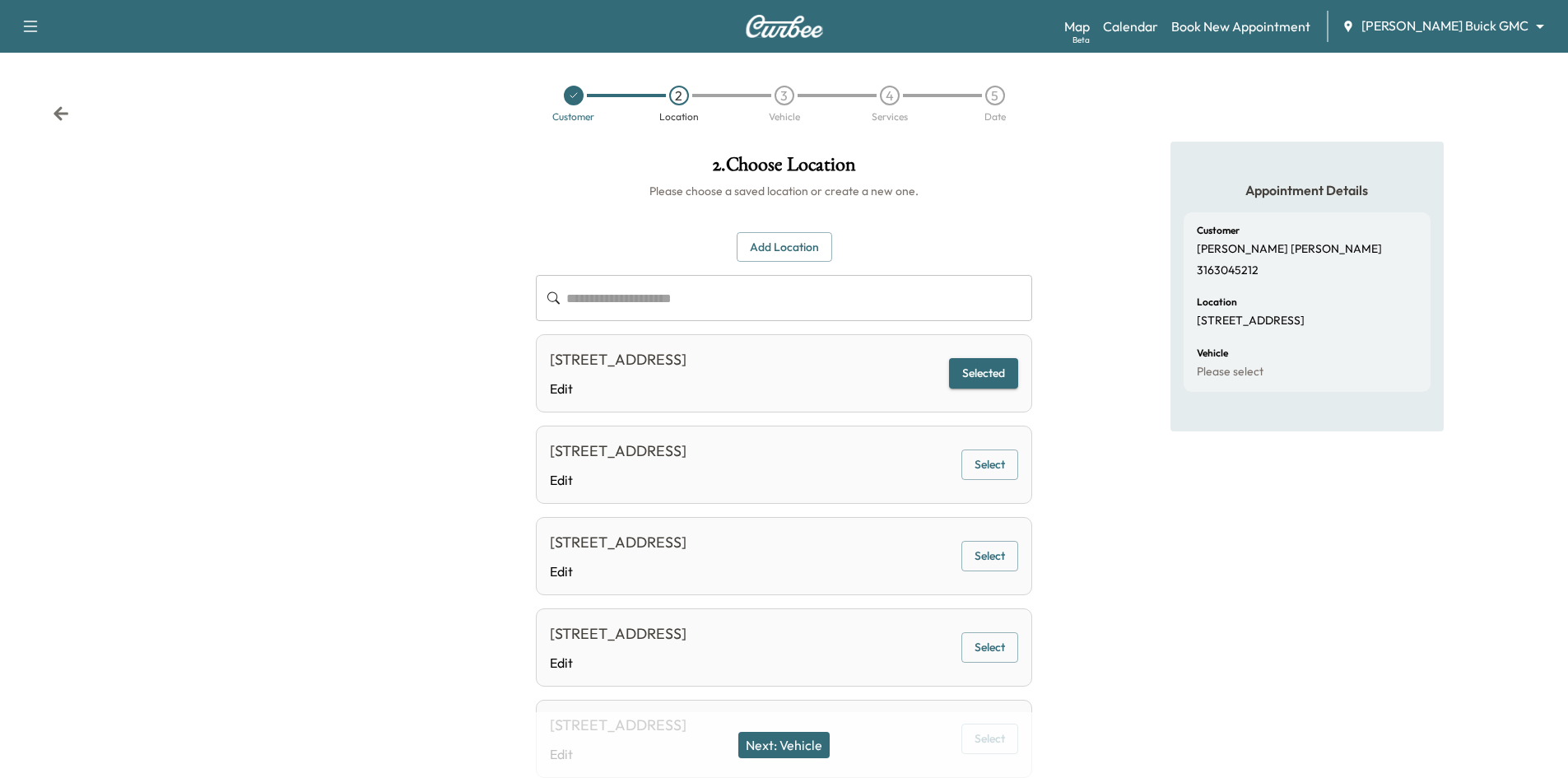
click at [808, 739] on button "Next: Vehicle" at bounding box center [784, 745] width 92 height 26
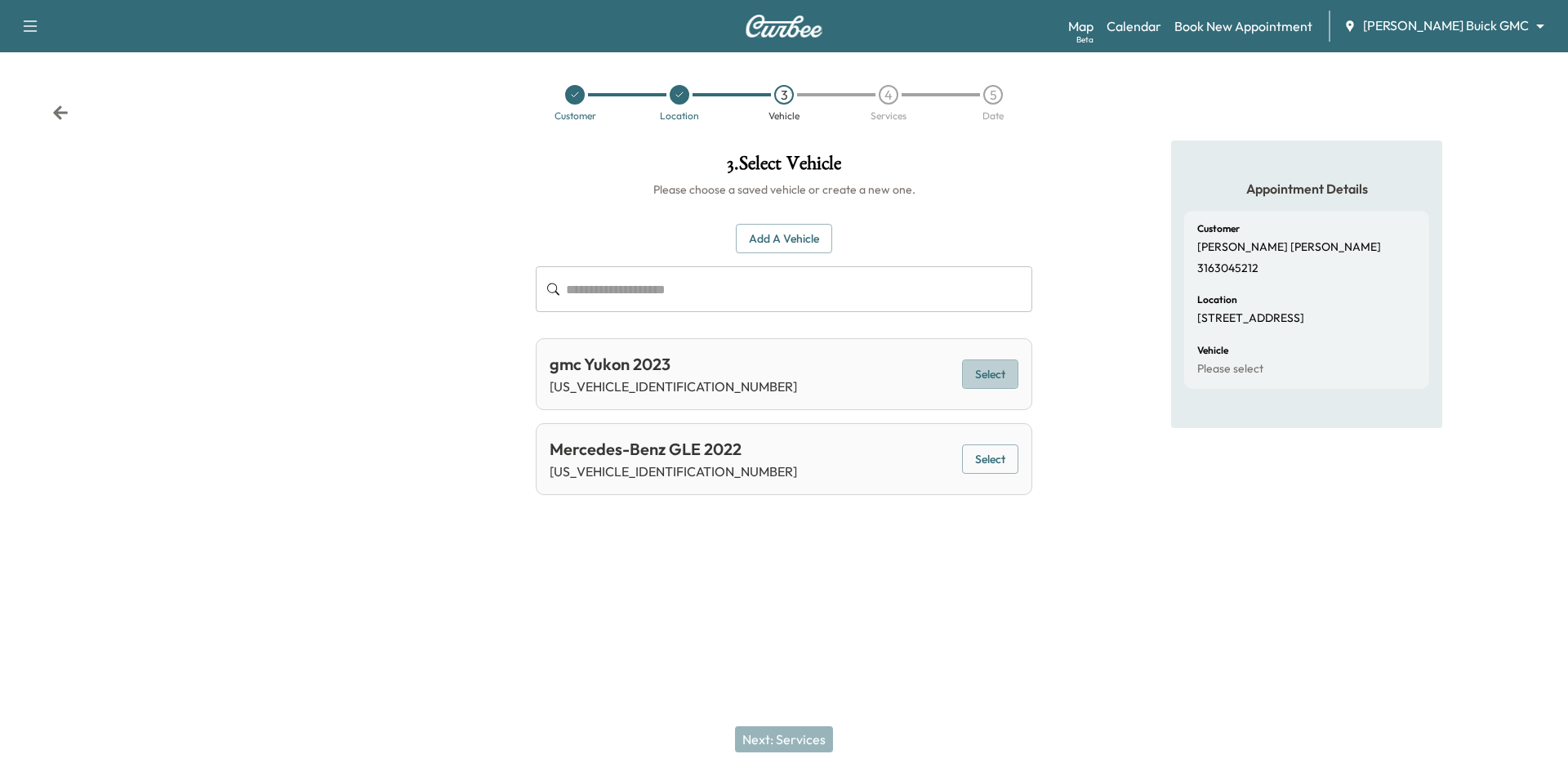
click at [994, 375] on button "Select" at bounding box center [990, 374] width 57 height 30
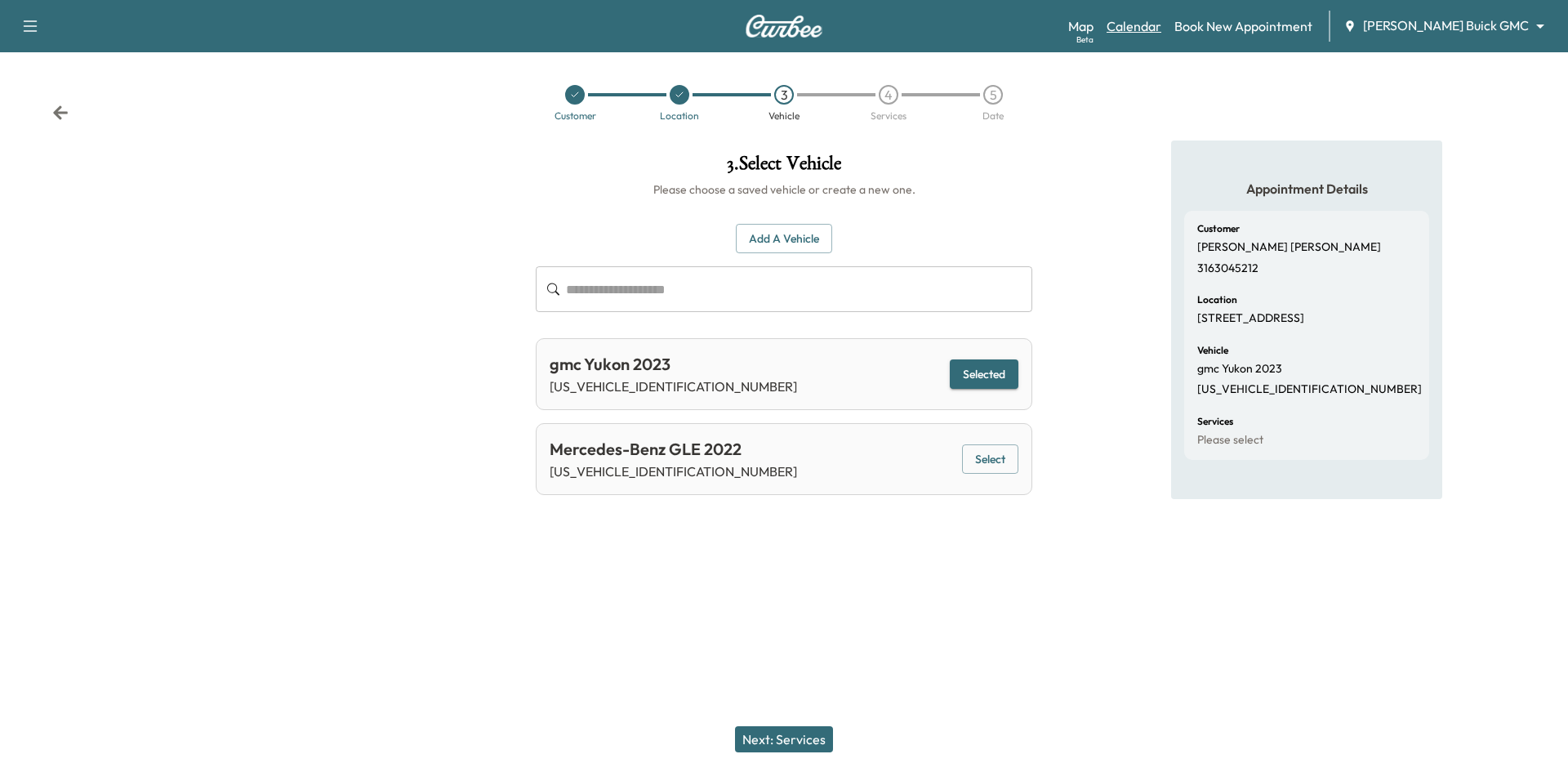
click at [1161, 27] on link "Calendar" at bounding box center [1134, 26] width 55 height 20
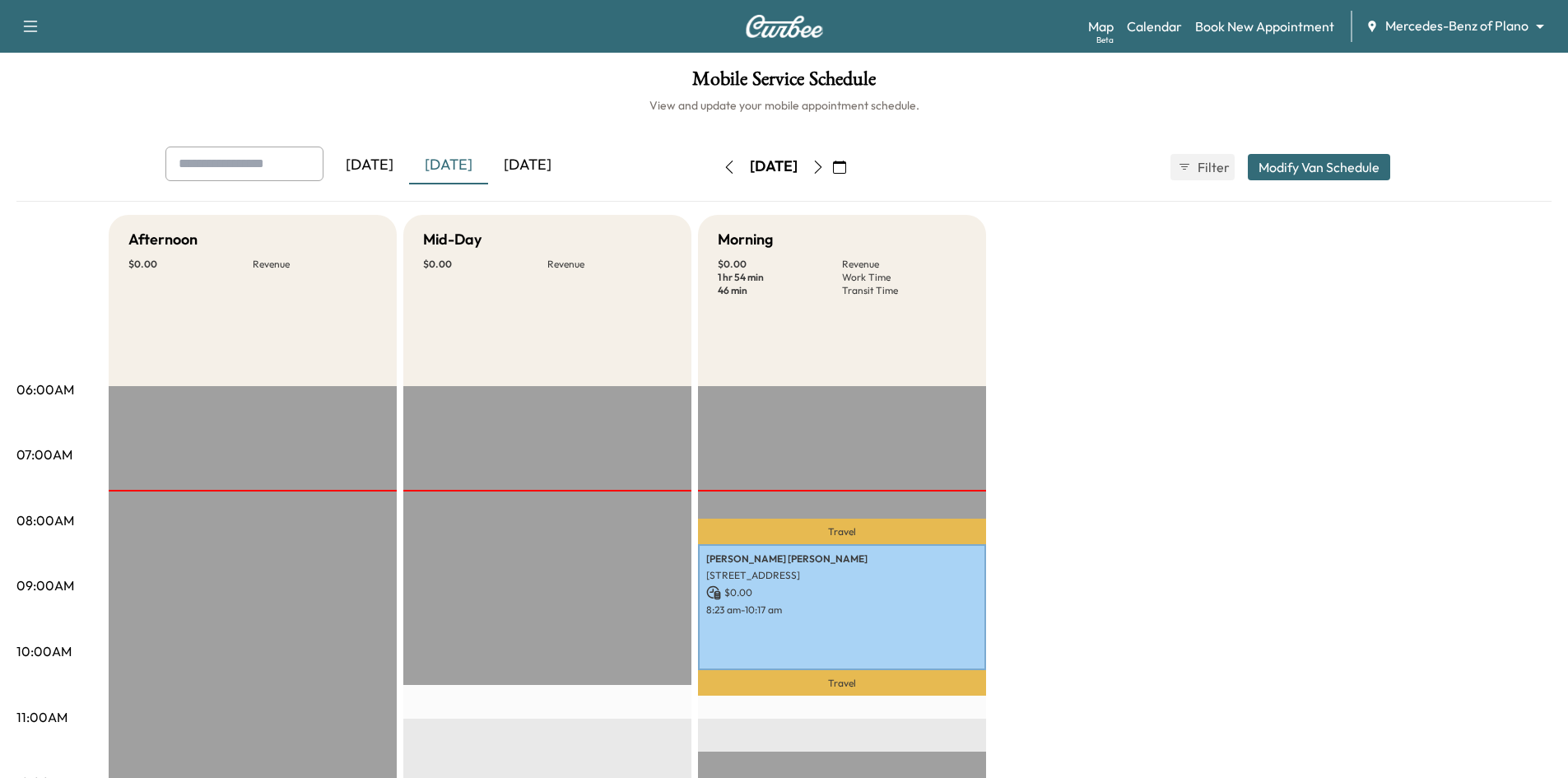
click at [523, 157] on div "[DATE]" at bounding box center [528, 165] width 79 height 38
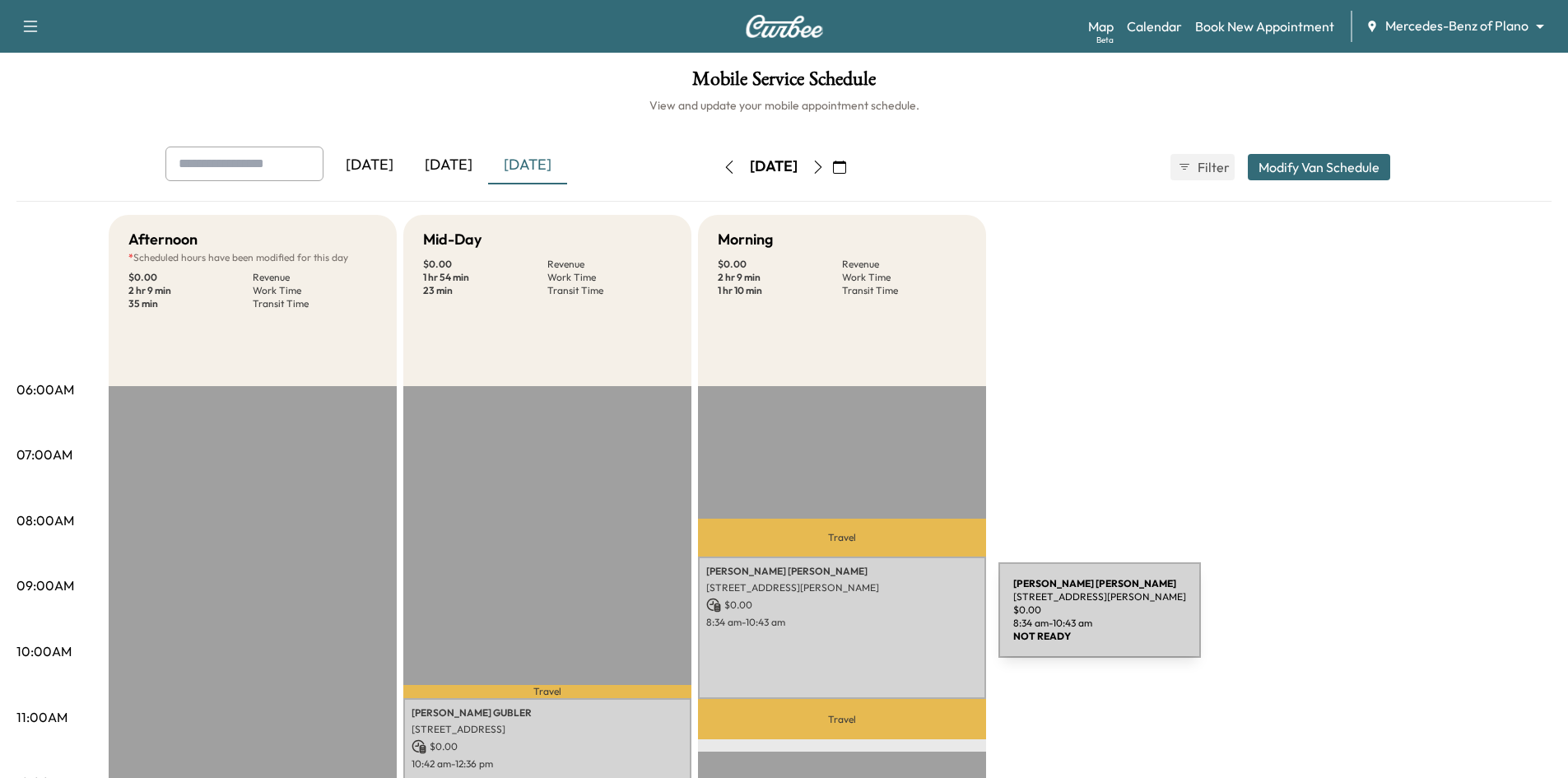
click at [875, 619] on p "8:34 am - 10:43 am" at bounding box center [842, 622] width 272 height 13
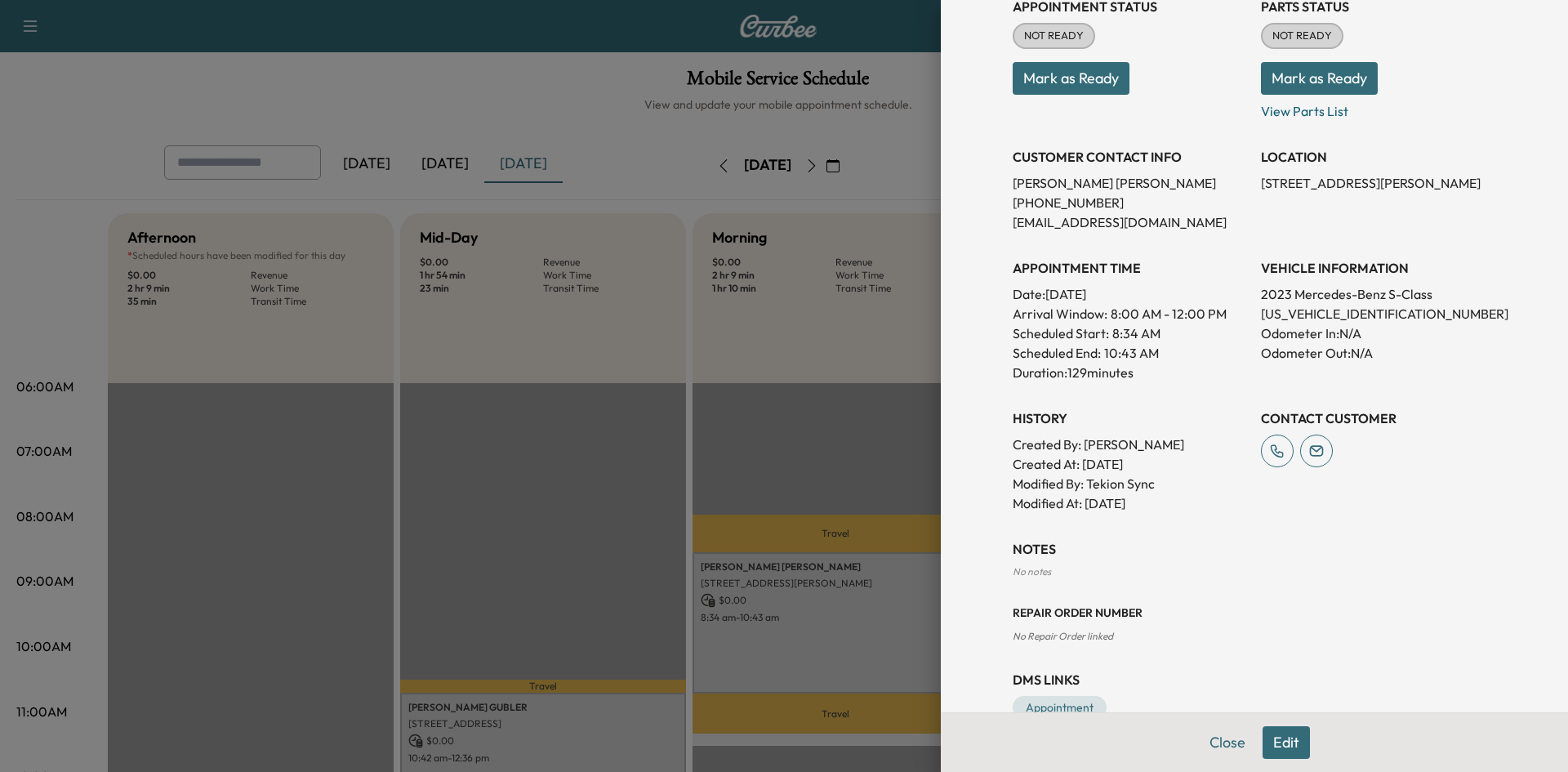
scroll to position [245, 0]
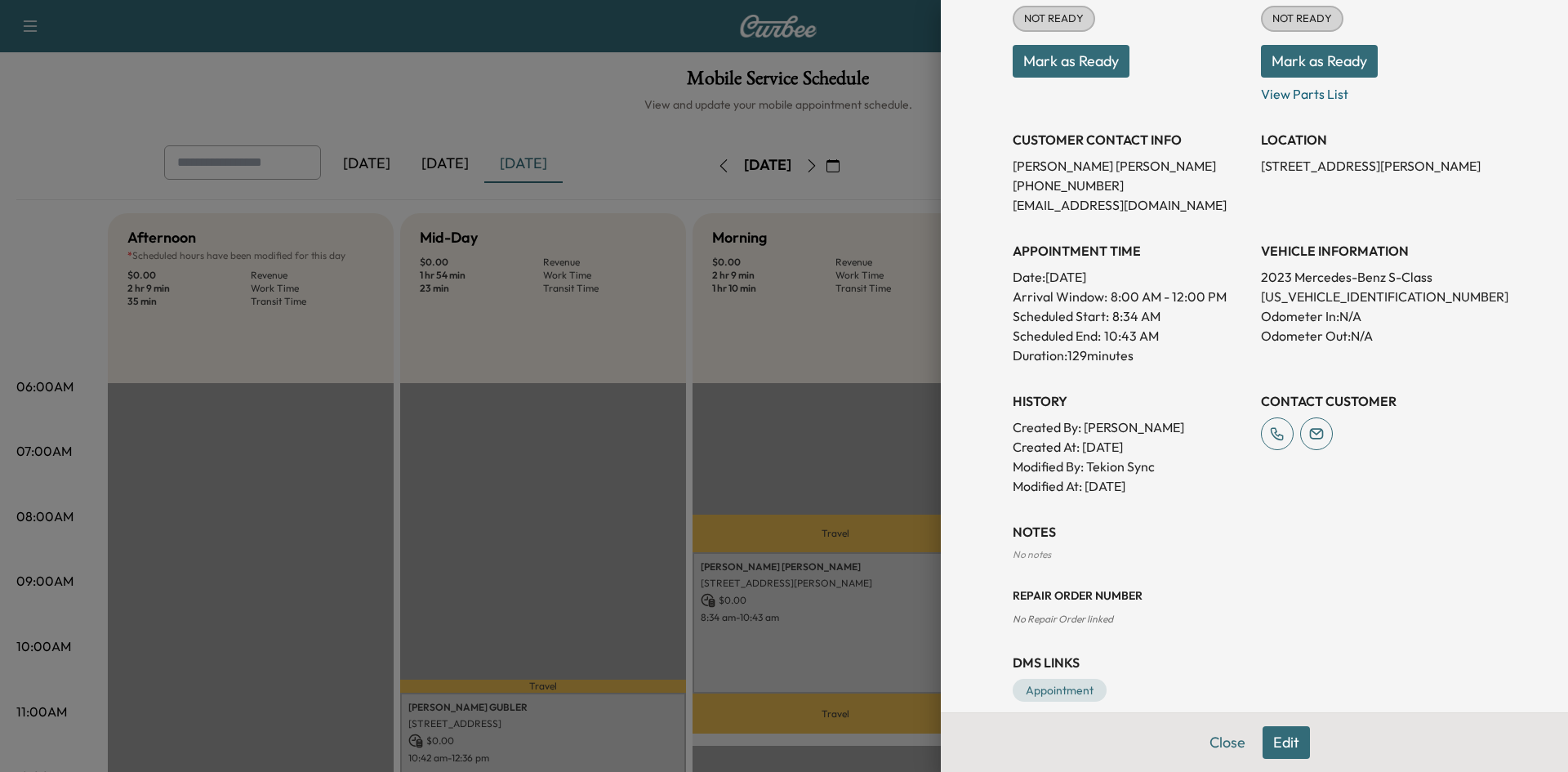
click at [1308, 297] on p "[US_VEHICLE_IDENTIFICATION_NUMBER]" at bounding box center [1378, 297] width 235 height 20
copy p "W1K6G6DB9PA191206"
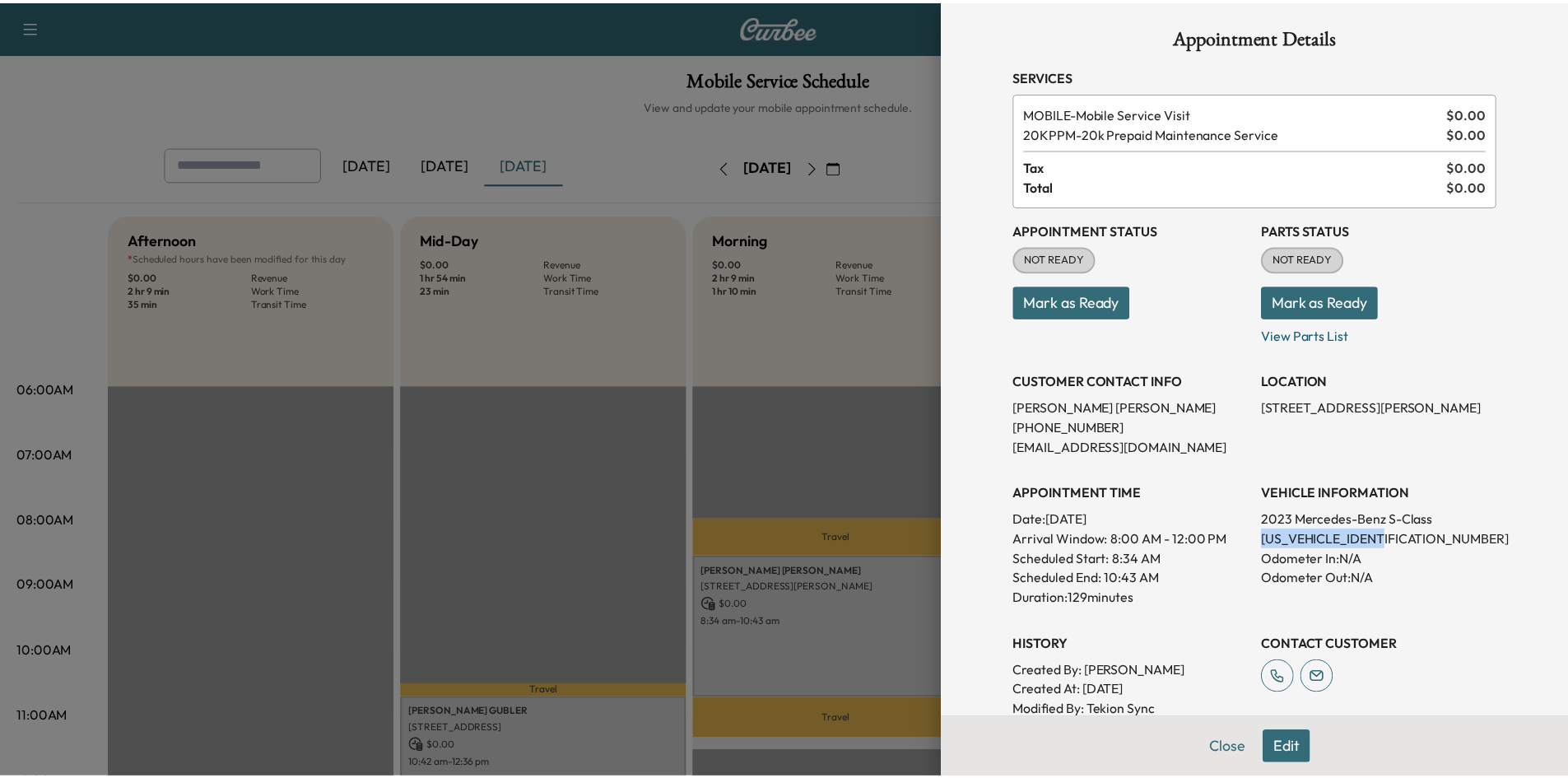
scroll to position [0, 0]
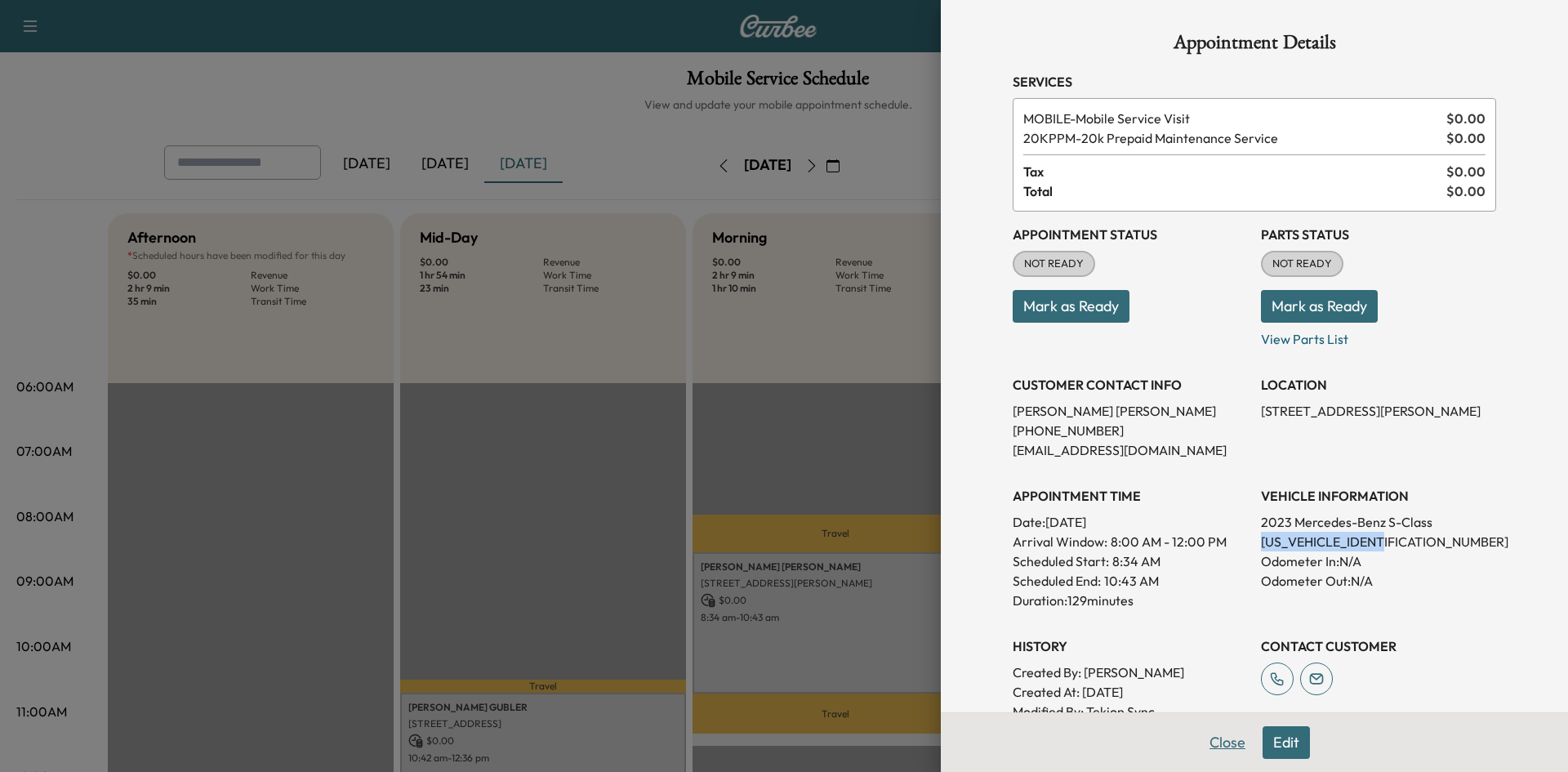
click at [1230, 748] on button "Close" at bounding box center [1228, 742] width 57 height 33
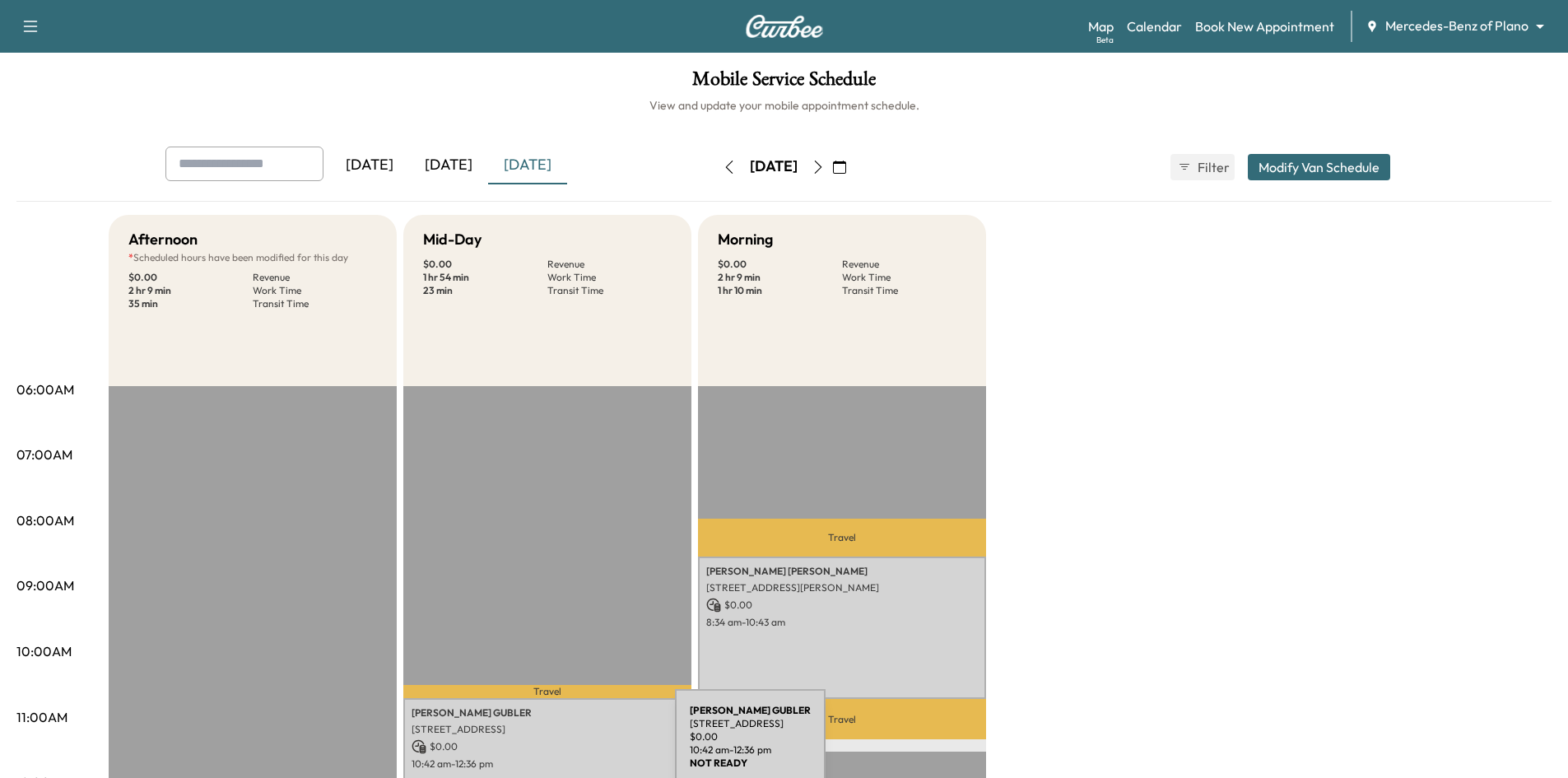
click at [553, 747] on p "$ 0.00" at bounding box center [547, 747] width 272 height 15
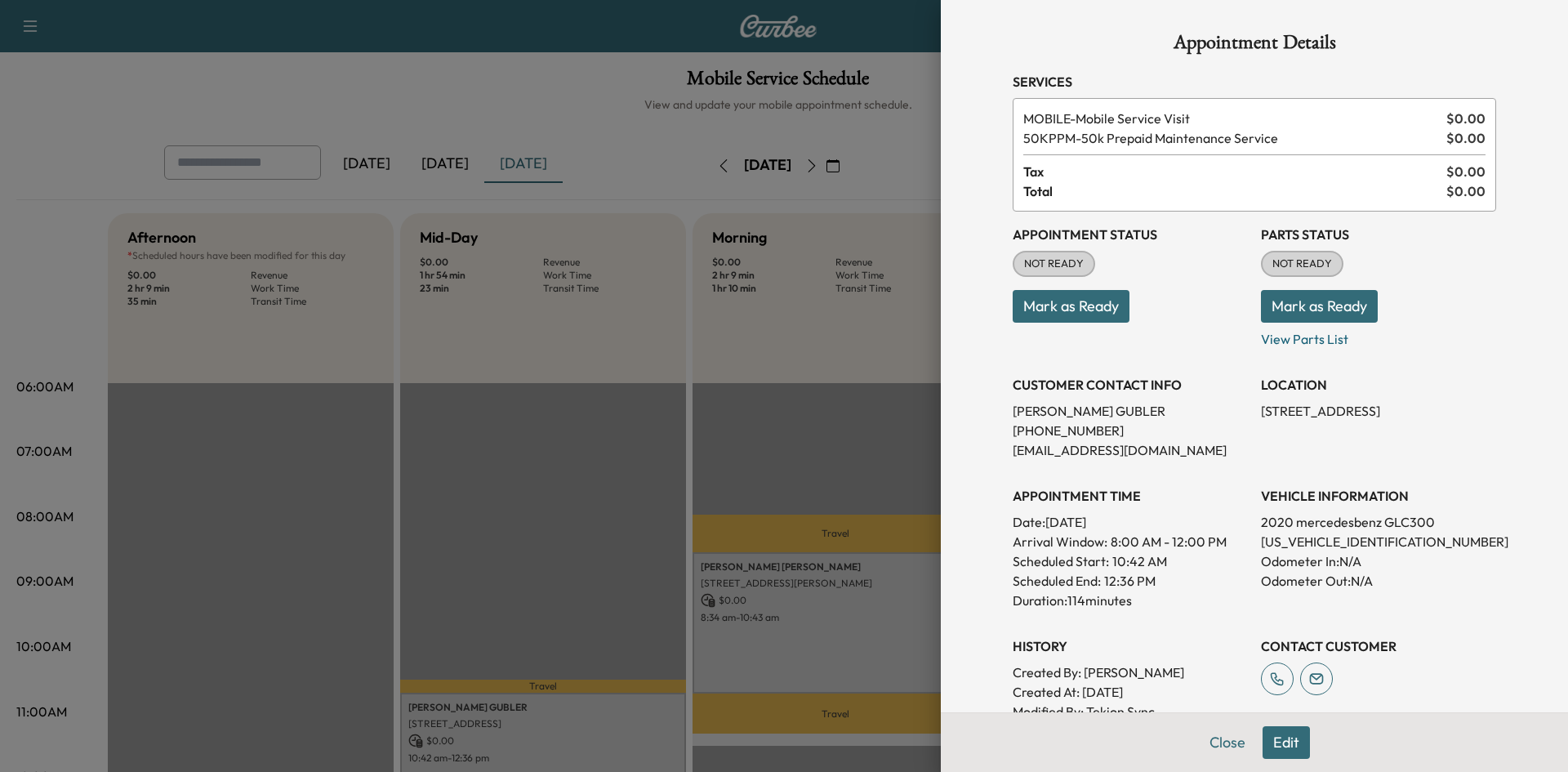
click at [1305, 538] on p "WDC0G8EBXLF722771" at bounding box center [1378, 542] width 235 height 20
copy p "WDC0G8EBXLF722771"
click at [1204, 736] on button "Close" at bounding box center [1228, 742] width 57 height 33
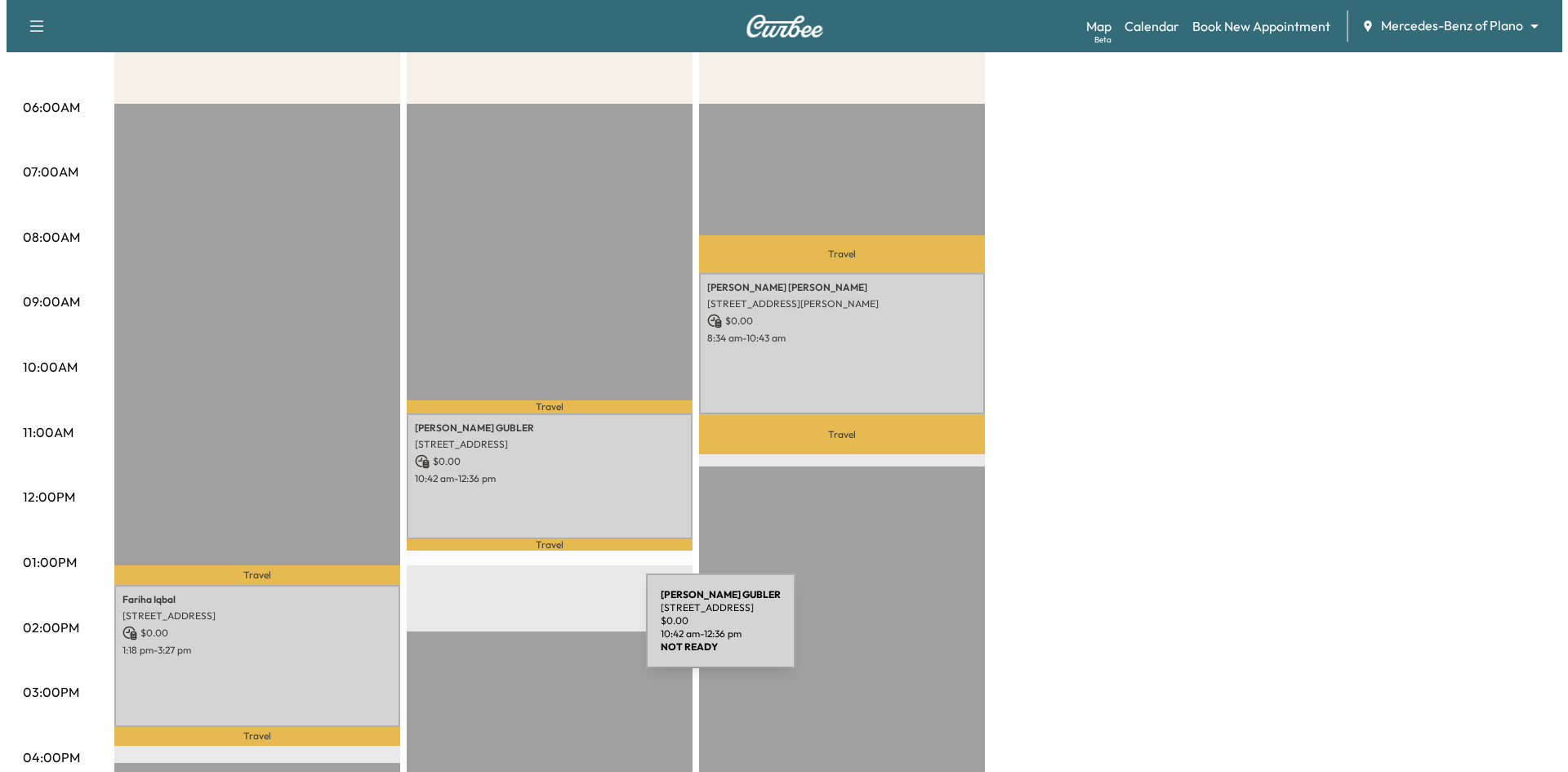
scroll to position [327, 0]
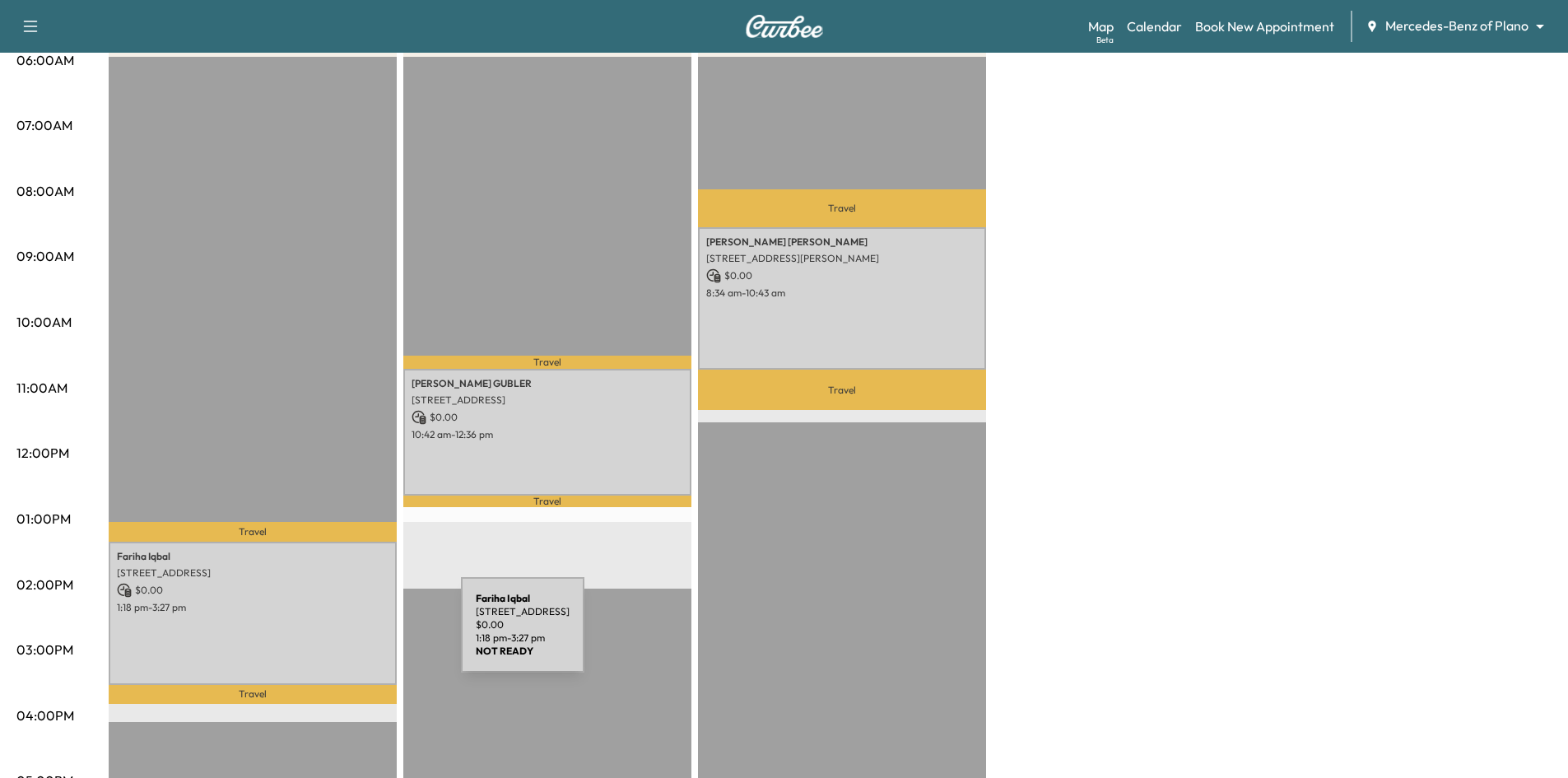
click at [337, 633] on div "Fariha Iqbal 940 Concan Dr, Plano, TX 75075, USA $ 0.00 1:18 pm - 3:27 pm" at bounding box center [253, 613] width 288 height 143
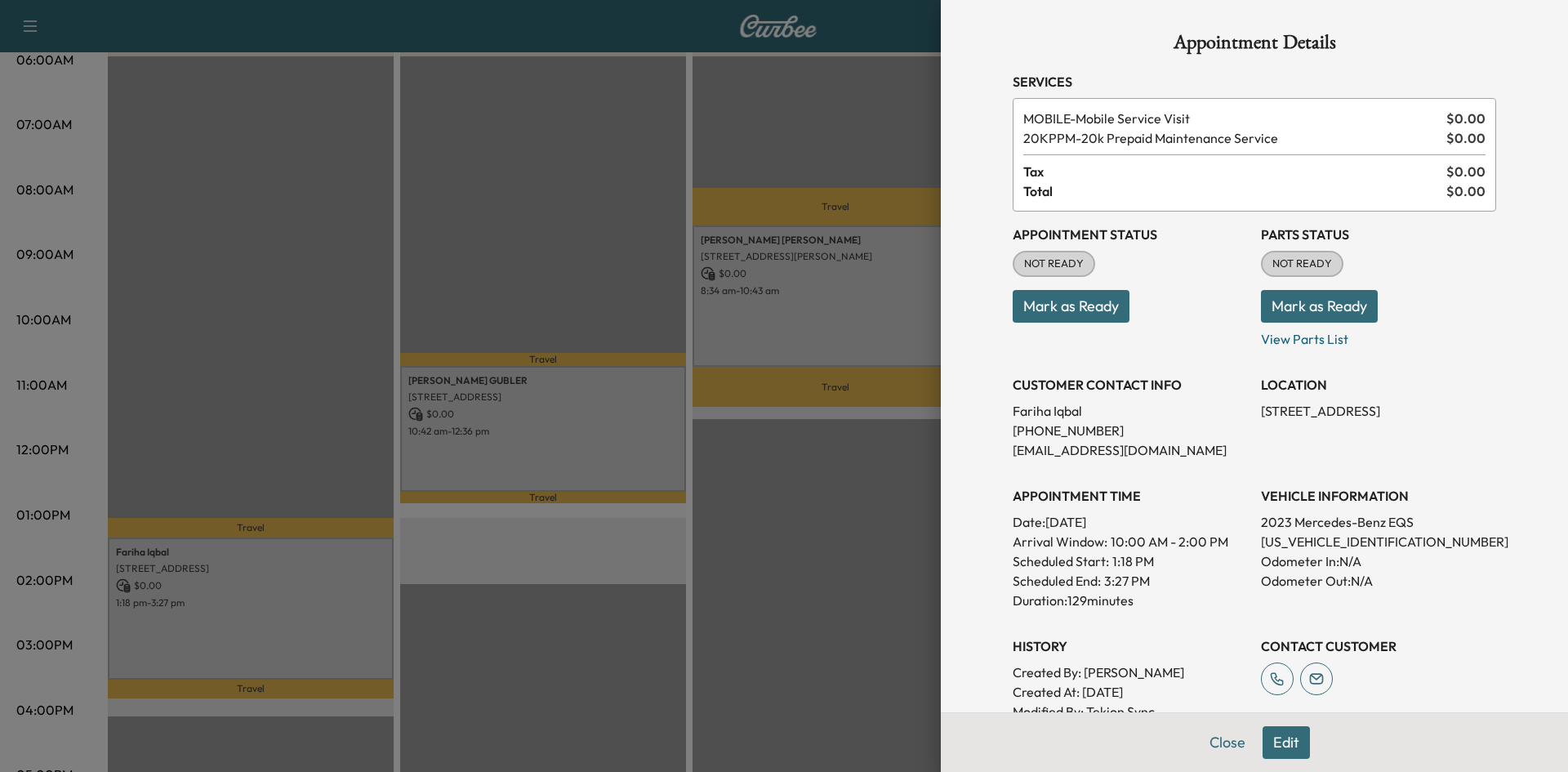
click at [1284, 543] on p "W1KCG4EB9PA037374" at bounding box center [1378, 542] width 235 height 20
copy p "W1KCG4EB9PA037374"
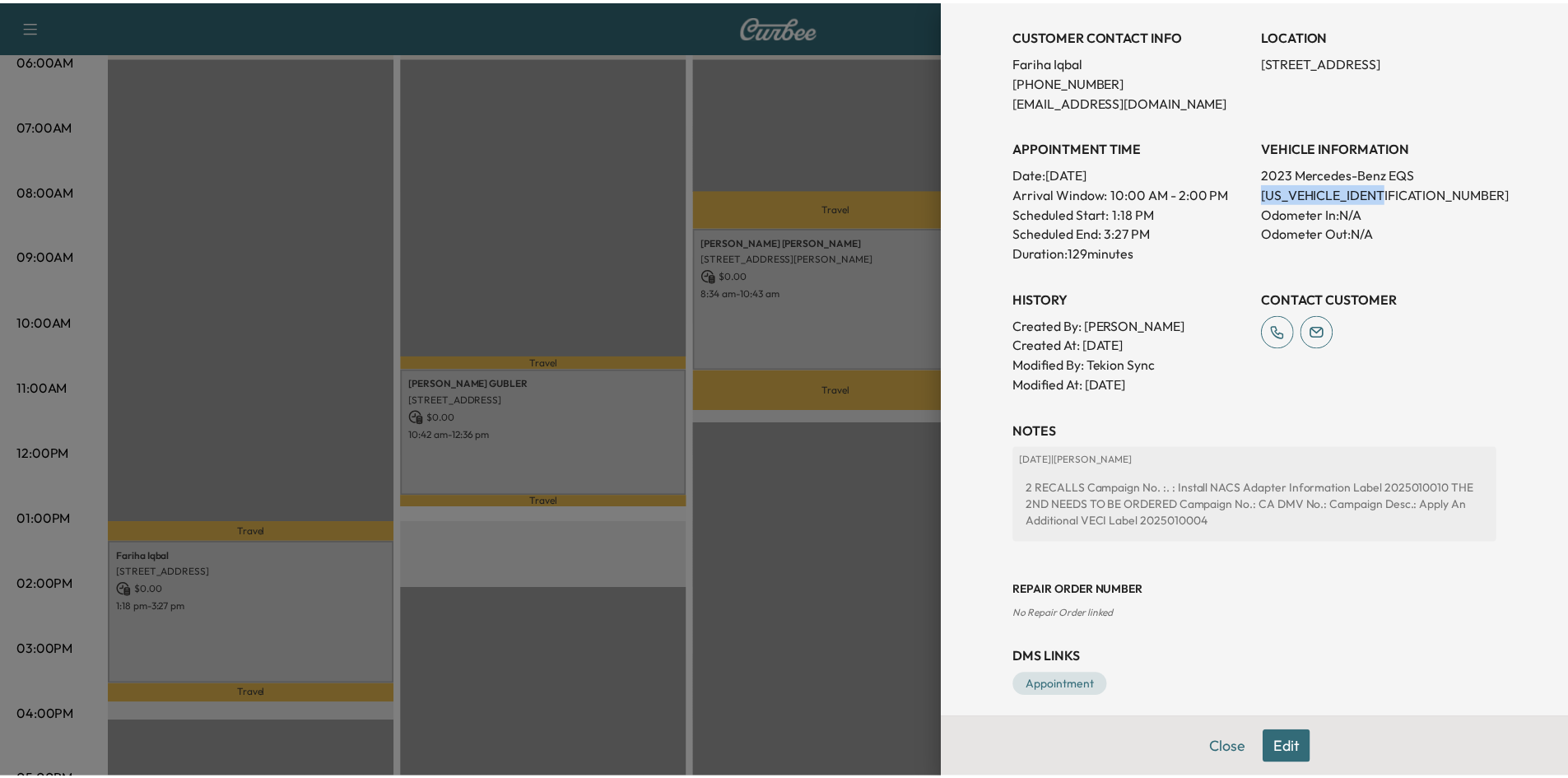
scroll to position [364, 0]
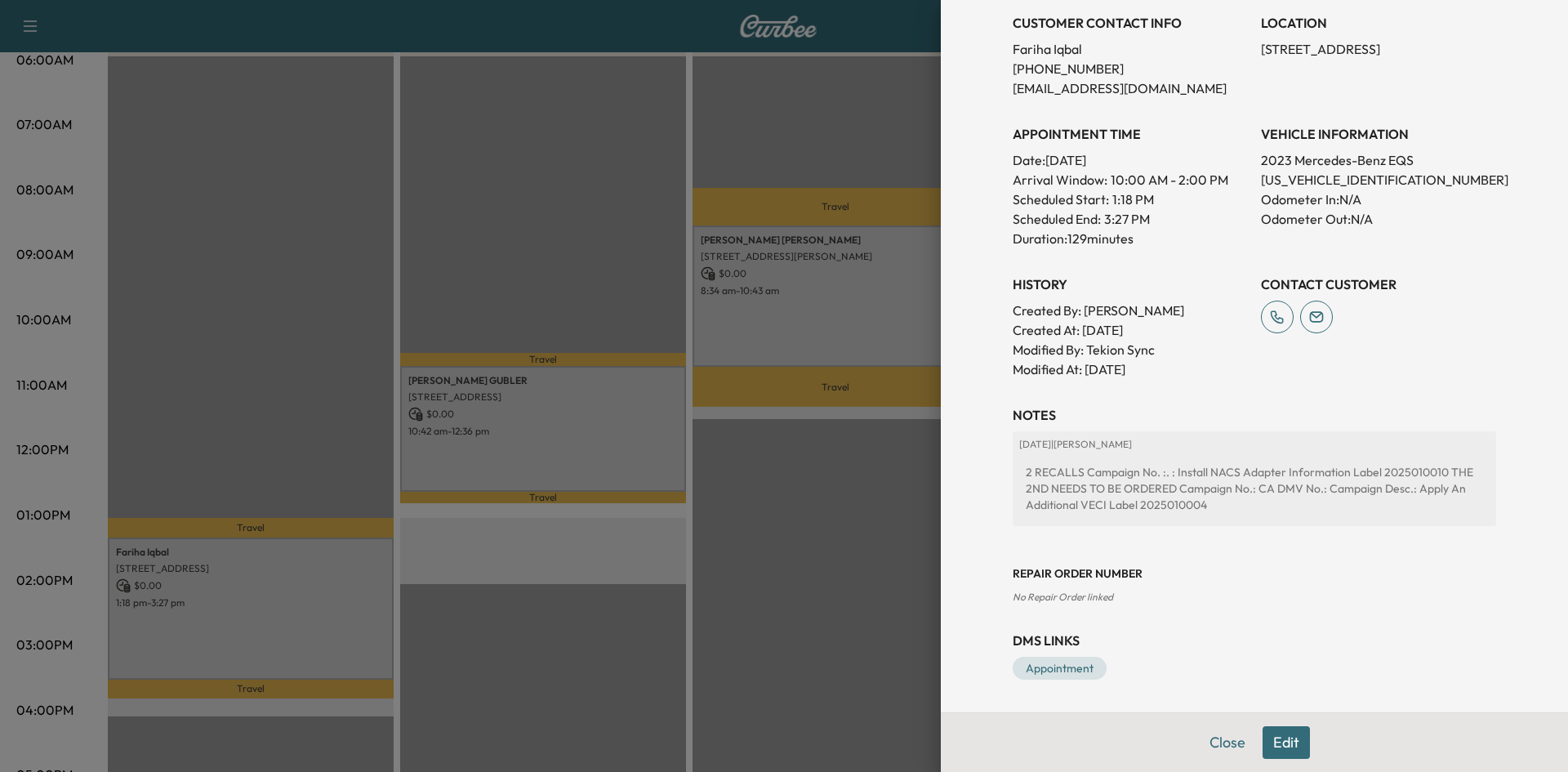
click at [742, 561] on div at bounding box center [784, 386] width 1568 height 772
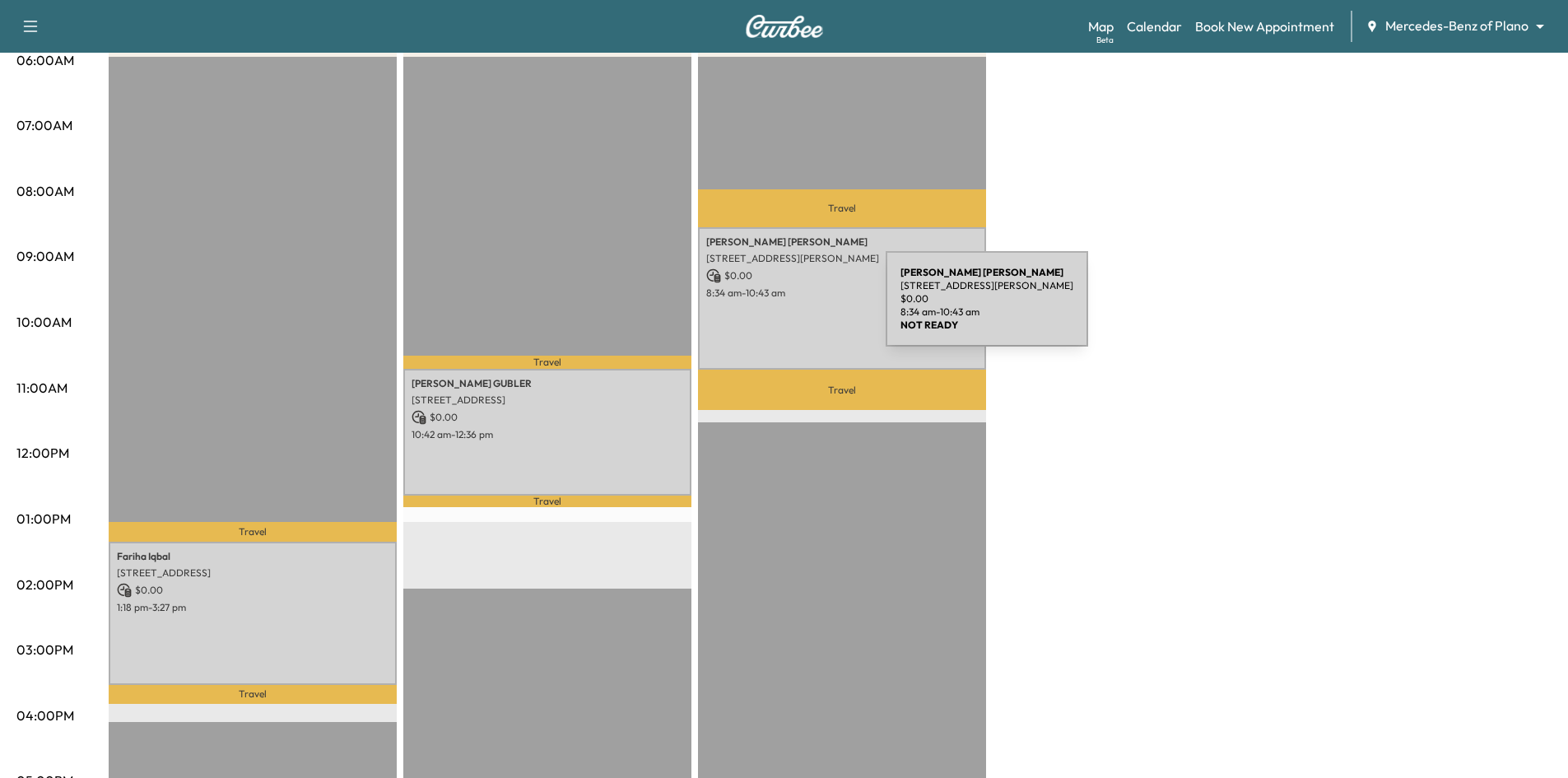
click at [763, 309] on div "edmond Anthony 4036 Stanton Dr, Wylie, TX 75098, USA $ 0.00 8:34 am - 10:43 am" at bounding box center [842, 298] width 288 height 143
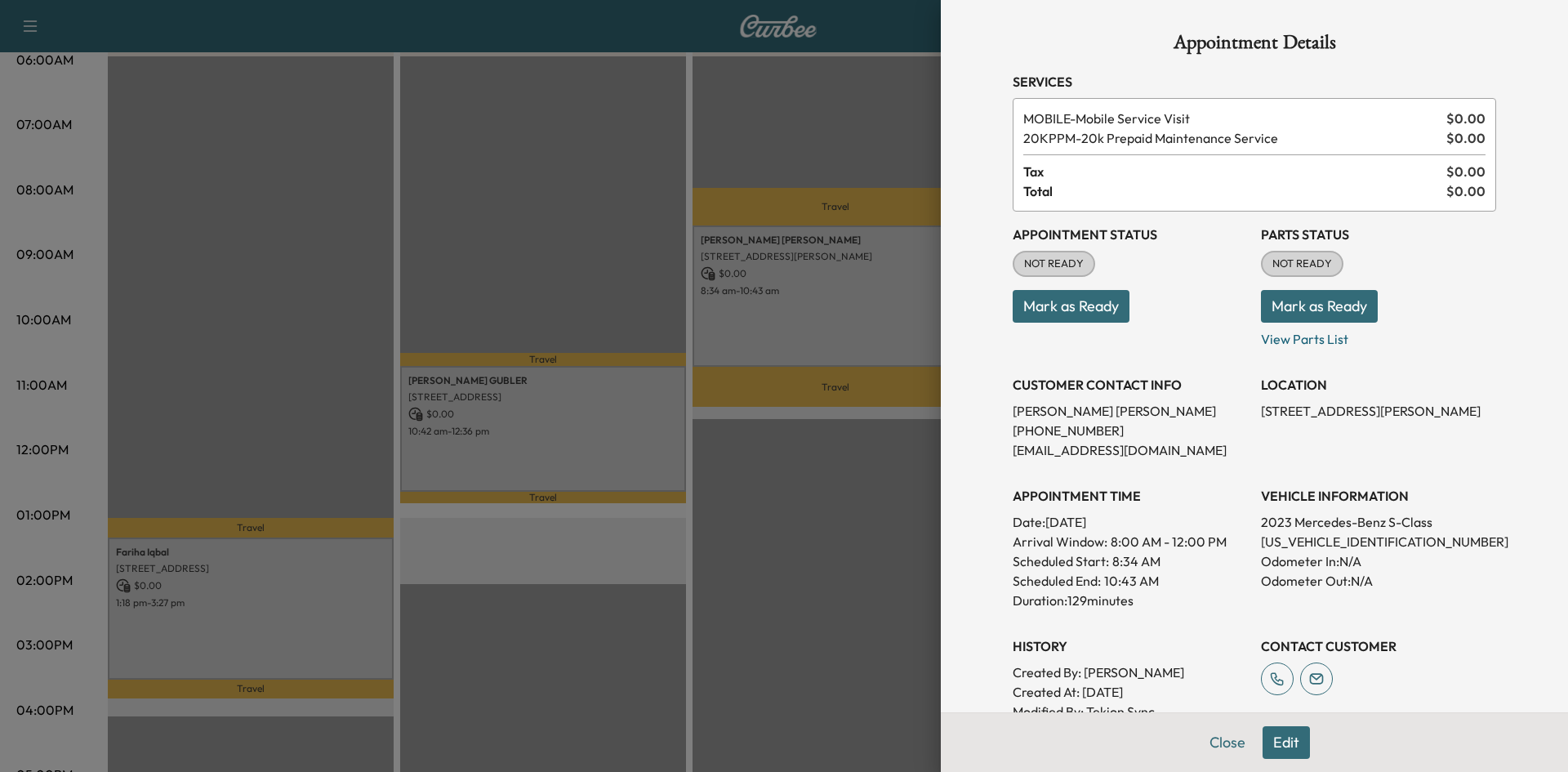
drag, startPoint x: 1089, startPoint y: 306, endPoint x: 1068, endPoint y: 307, distance: 21.0
click at [1088, 307] on button "Mark as Ready" at bounding box center [1070, 307] width 116 height 33
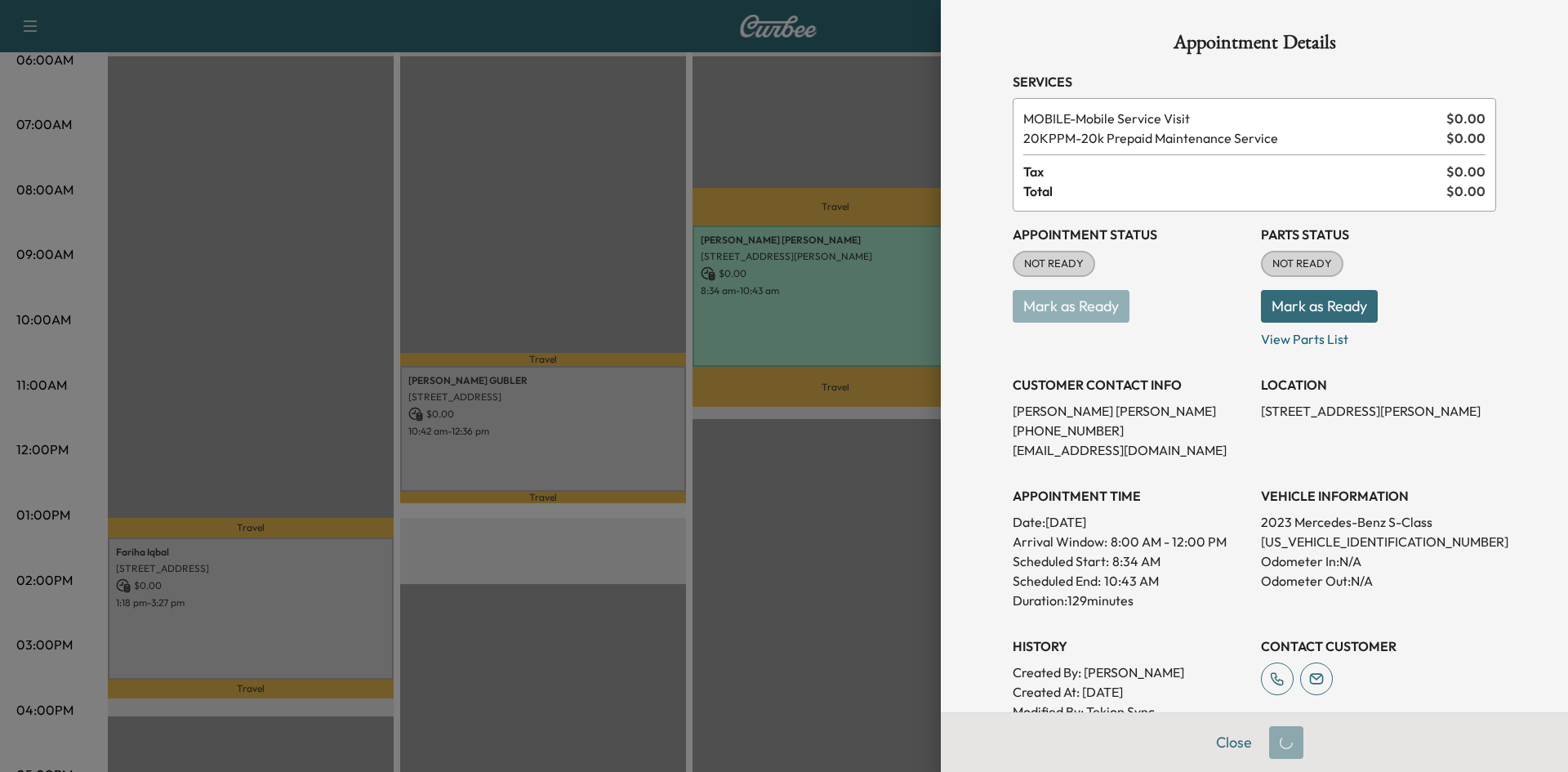
click at [561, 427] on div at bounding box center [784, 386] width 1568 height 772
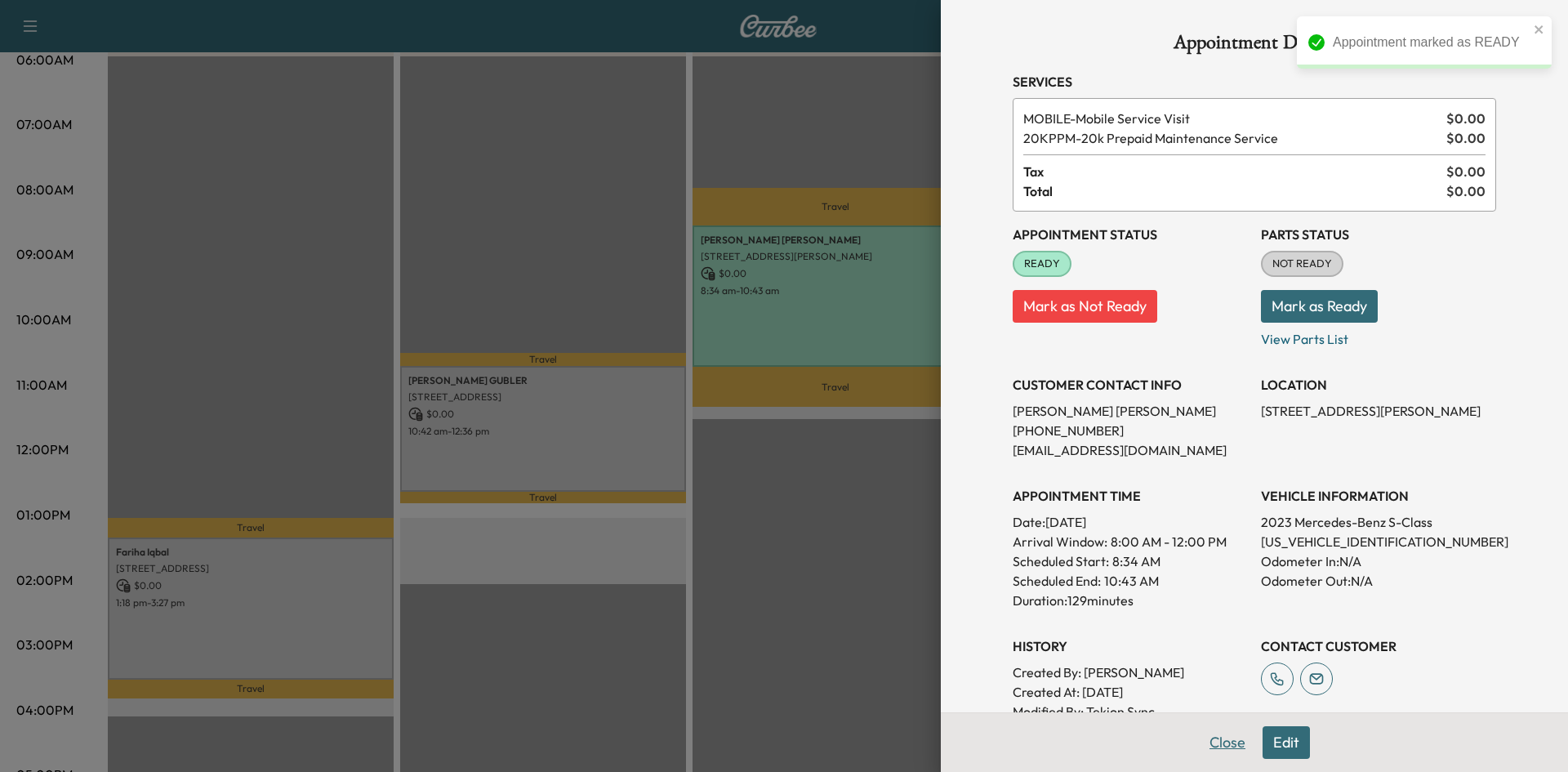
drag, startPoint x: 1231, startPoint y: 749, endPoint x: 1079, endPoint y: 720, distance: 154.7
click at [1230, 749] on button "Close" at bounding box center [1228, 742] width 57 height 33
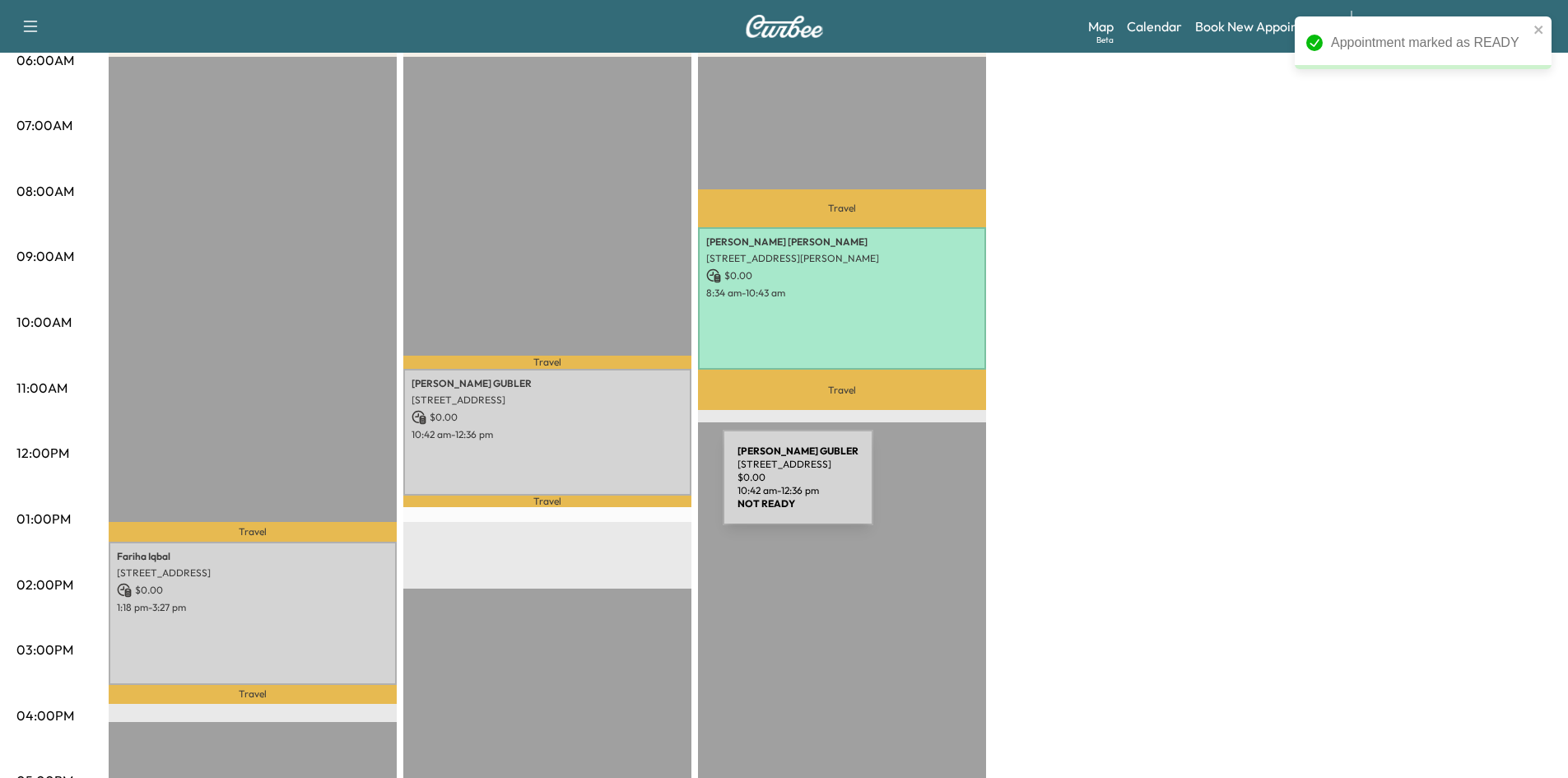
click at [577, 434] on p "10:42 am - 12:36 pm" at bounding box center [547, 434] width 272 height 13
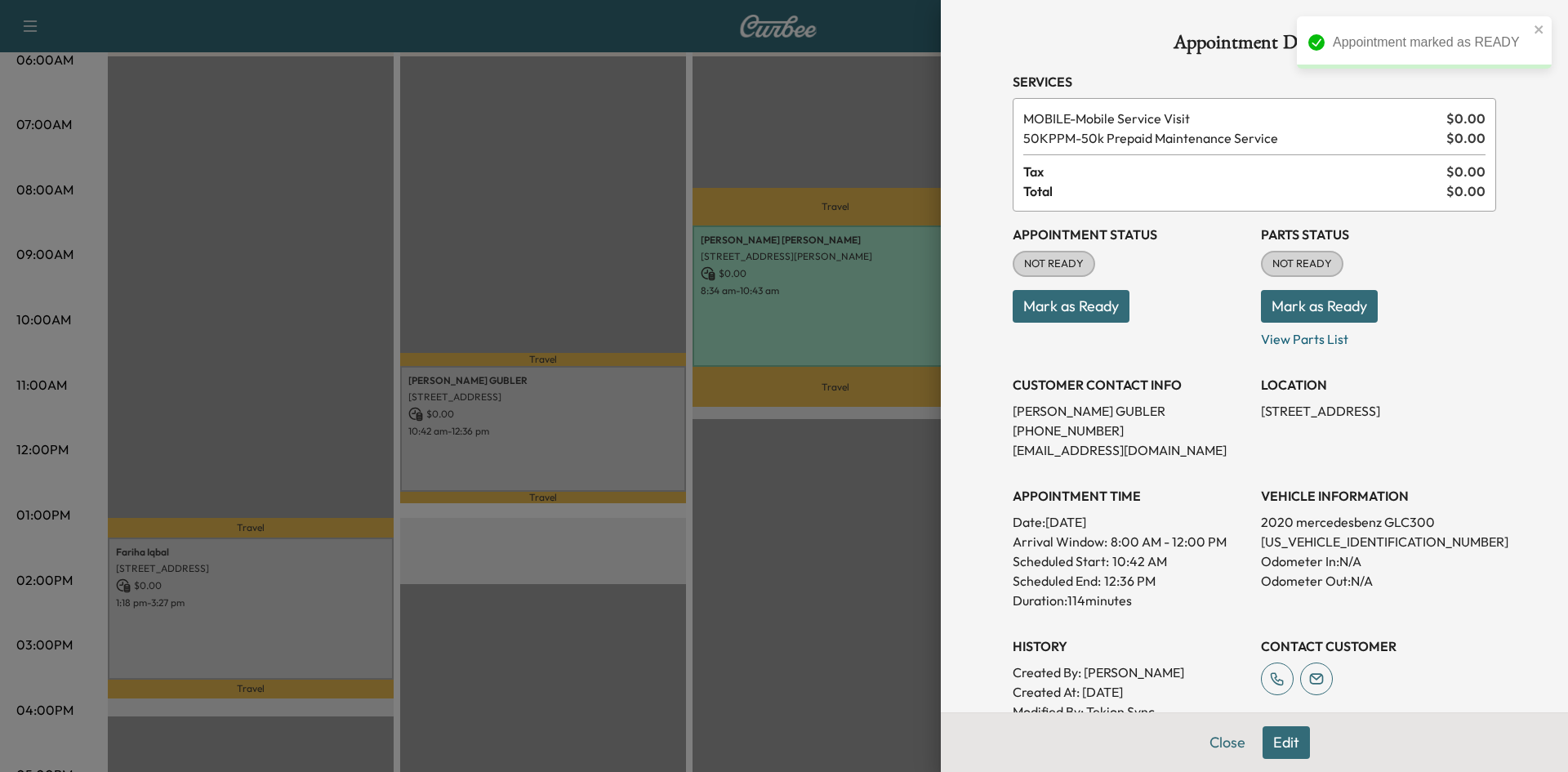
click at [1091, 316] on button "Mark as Ready" at bounding box center [1070, 307] width 116 height 33
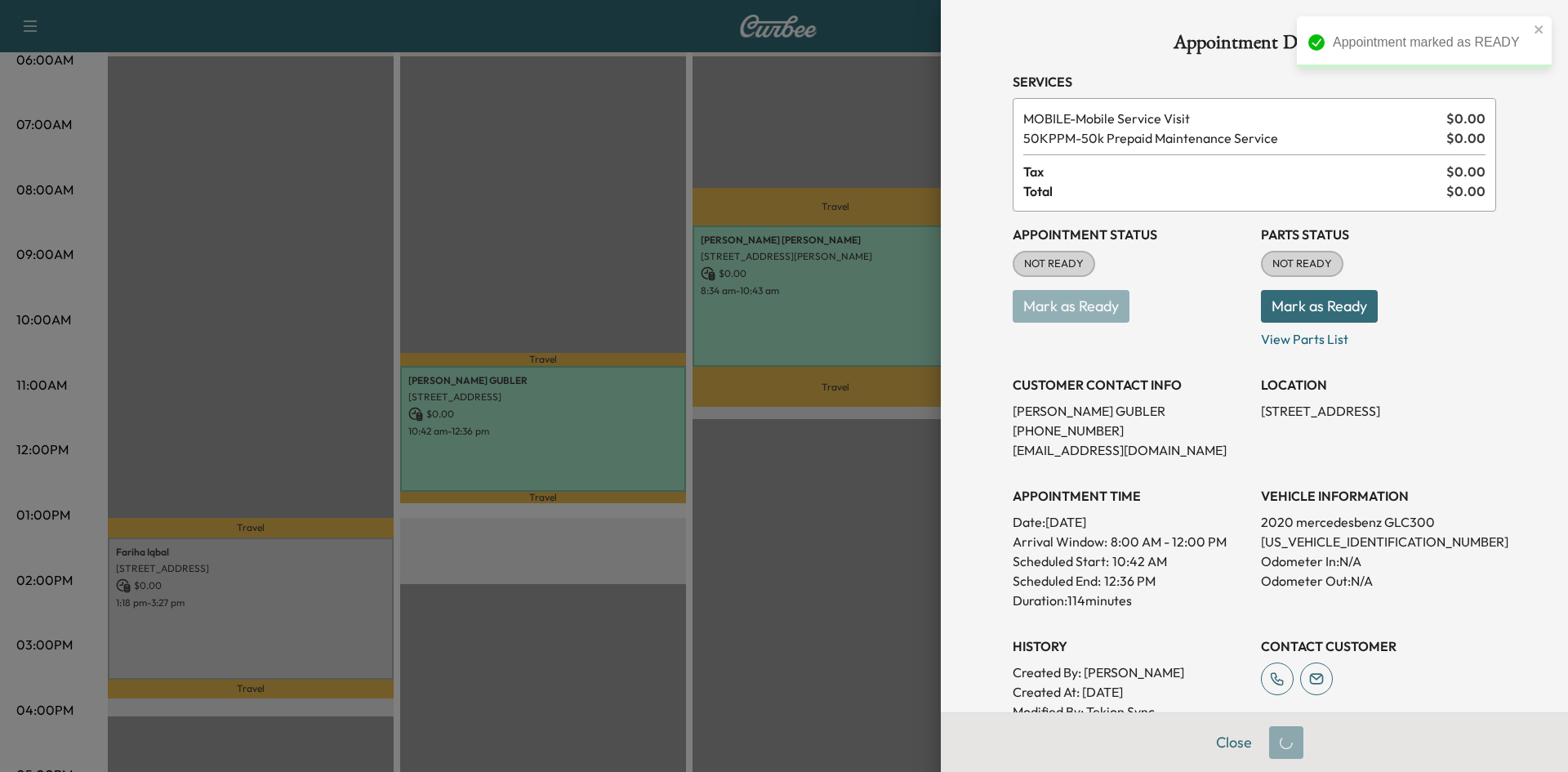
click at [761, 574] on div at bounding box center [784, 386] width 1568 height 772
drag, startPoint x: 1229, startPoint y: 750, endPoint x: 1201, endPoint y: 741, distance: 29.4
click at [1228, 751] on button "Close" at bounding box center [1234, 742] width 57 height 33
click at [361, 655] on div at bounding box center [784, 386] width 1568 height 772
drag, startPoint x: 1217, startPoint y: 742, endPoint x: 1208, endPoint y: 742, distance: 9.0
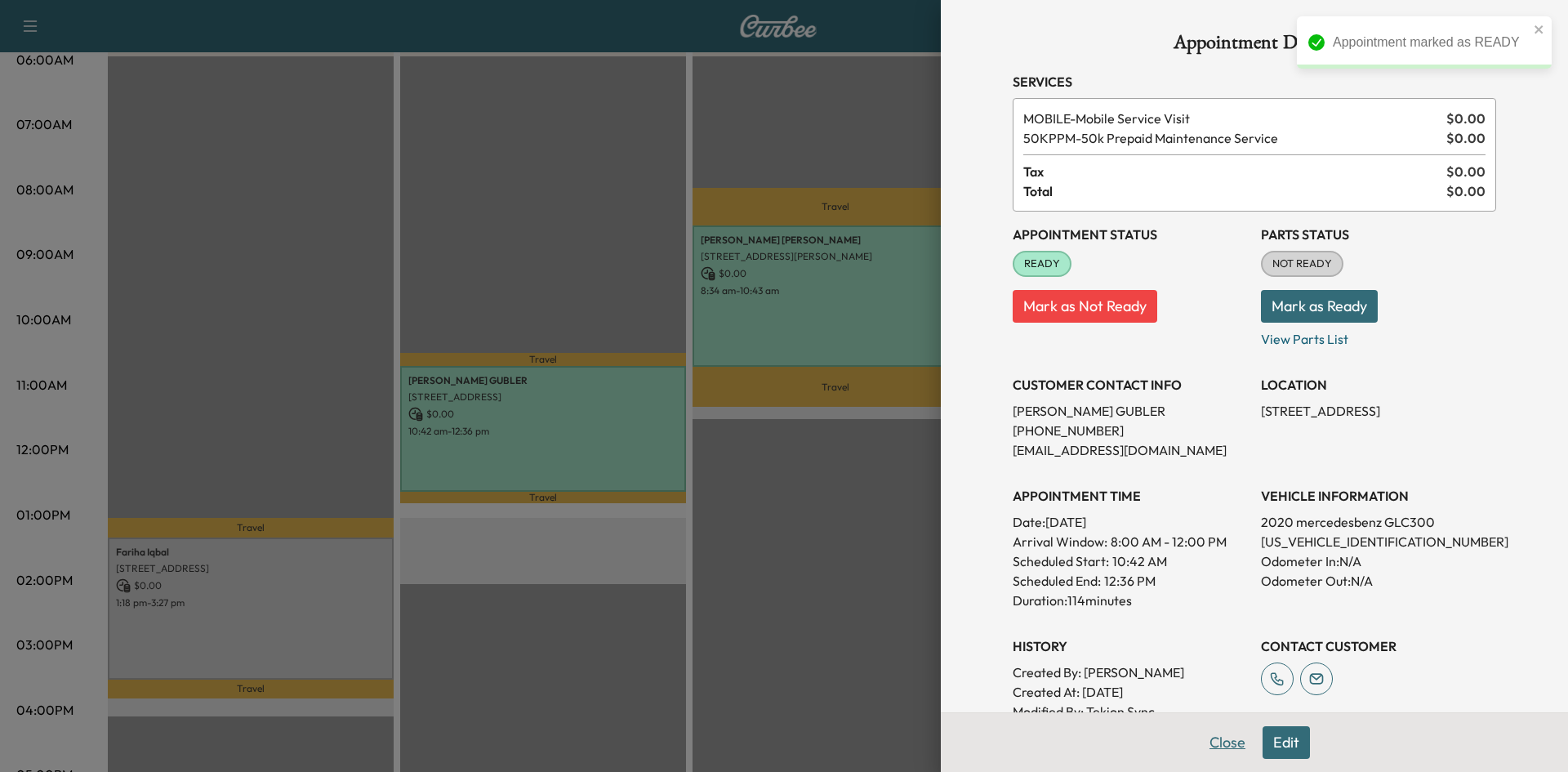
click at [1216, 742] on button "Close" at bounding box center [1228, 742] width 57 height 33
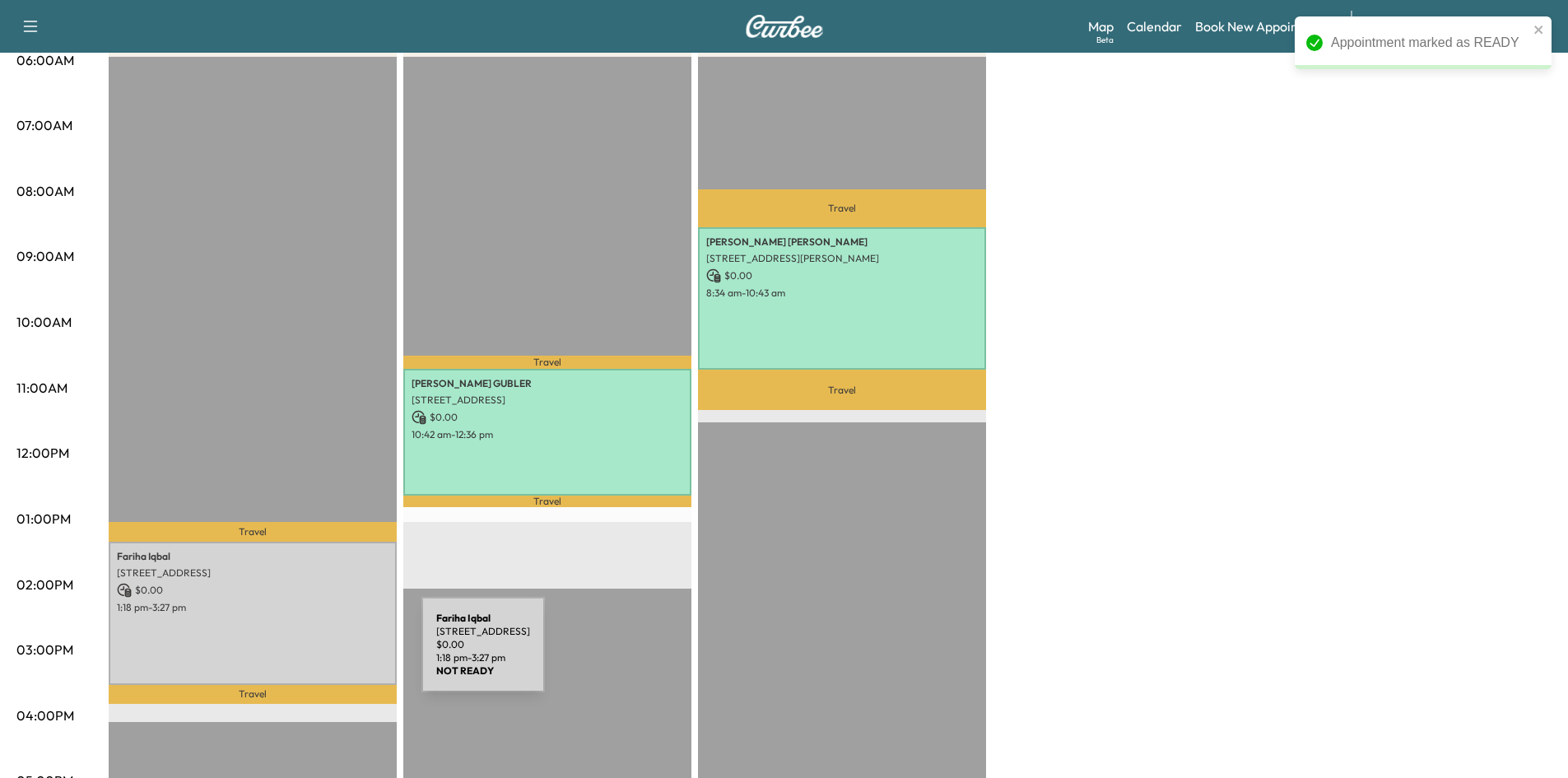
click at [278, 638] on div "Fariha Iqbal 940 Concan Dr, Plano, TX 75075, USA $ 0.00 1:18 pm - 3:27 pm" at bounding box center [253, 613] width 288 height 143
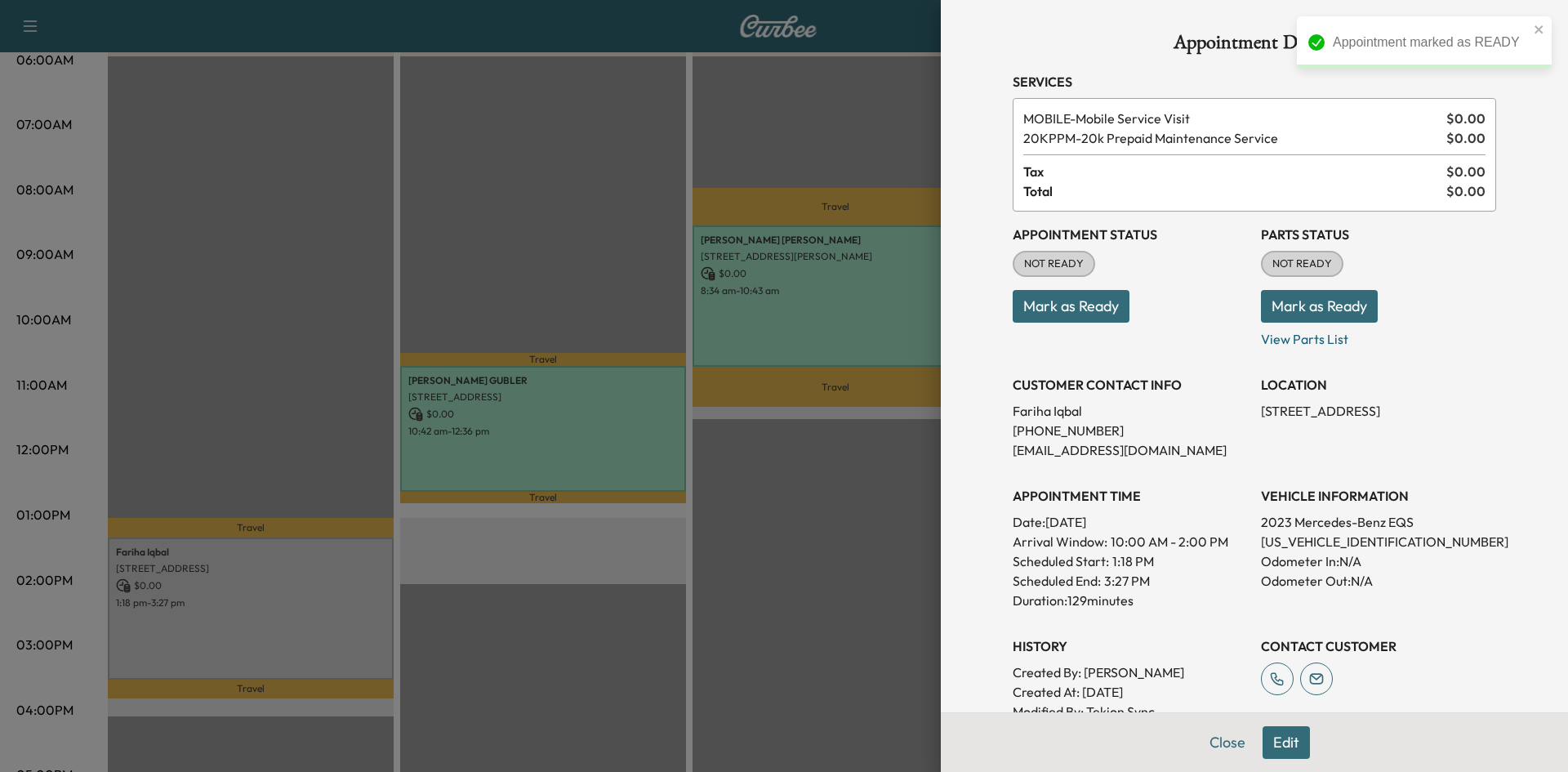
click at [1032, 307] on button "Mark as Ready" at bounding box center [1070, 307] width 116 height 33
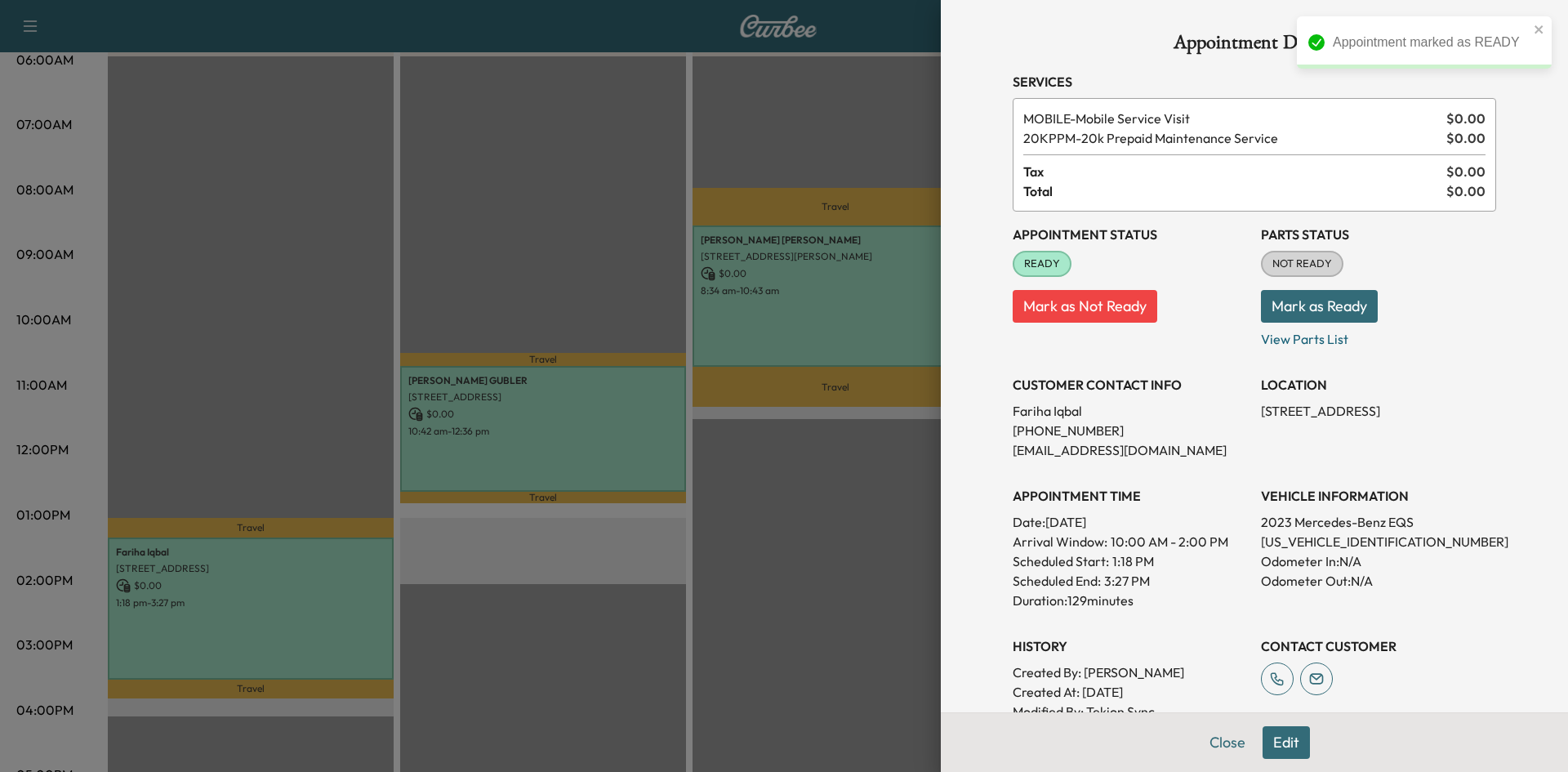
drag, startPoint x: 1210, startPoint y: 742, endPoint x: 970, endPoint y: 592, distance: 283.0
click at [1212, 742] on button "Close" at bounding box center [1228, 742] width 57 height 33
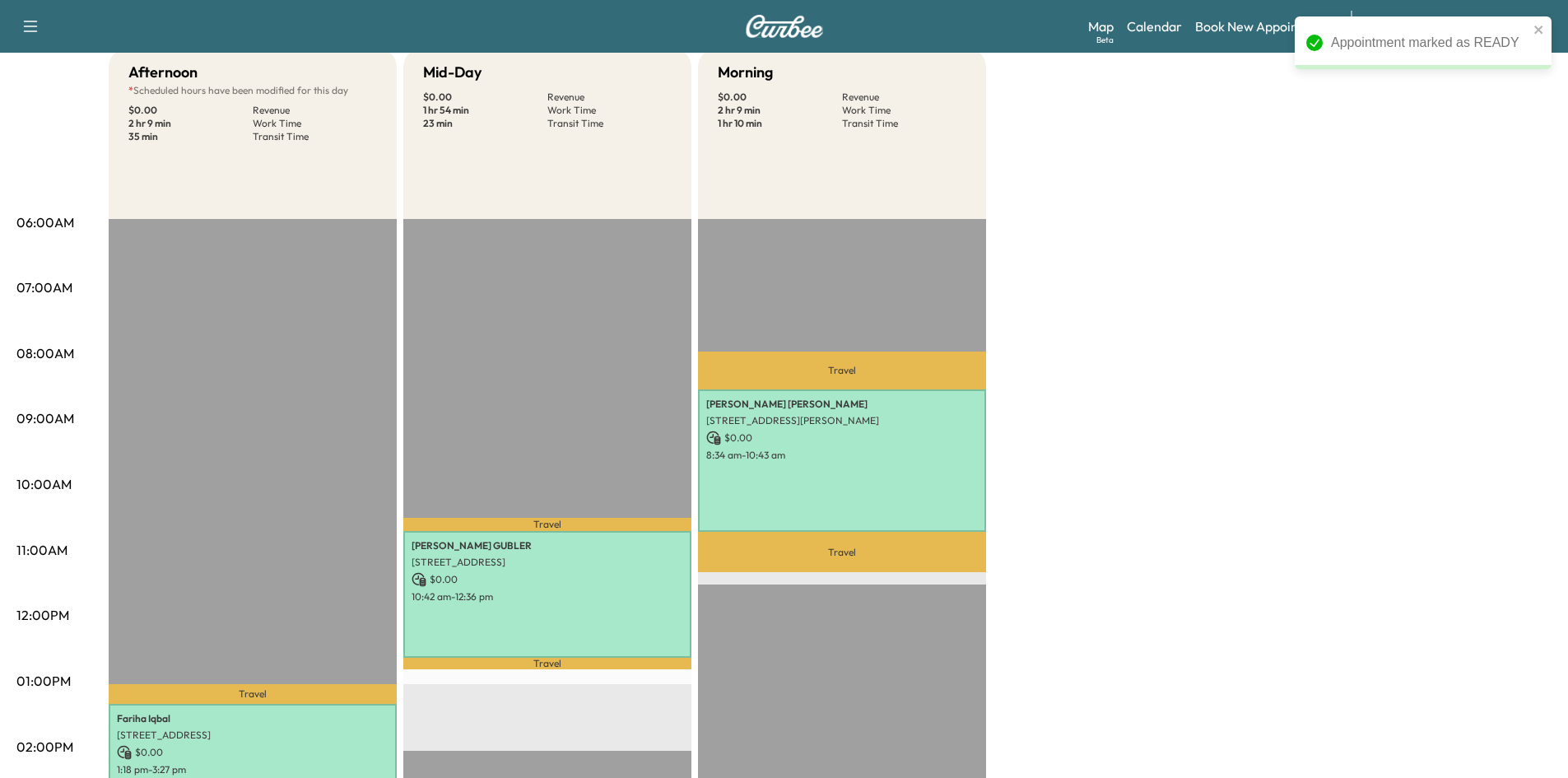
scroll to position [0, 0]
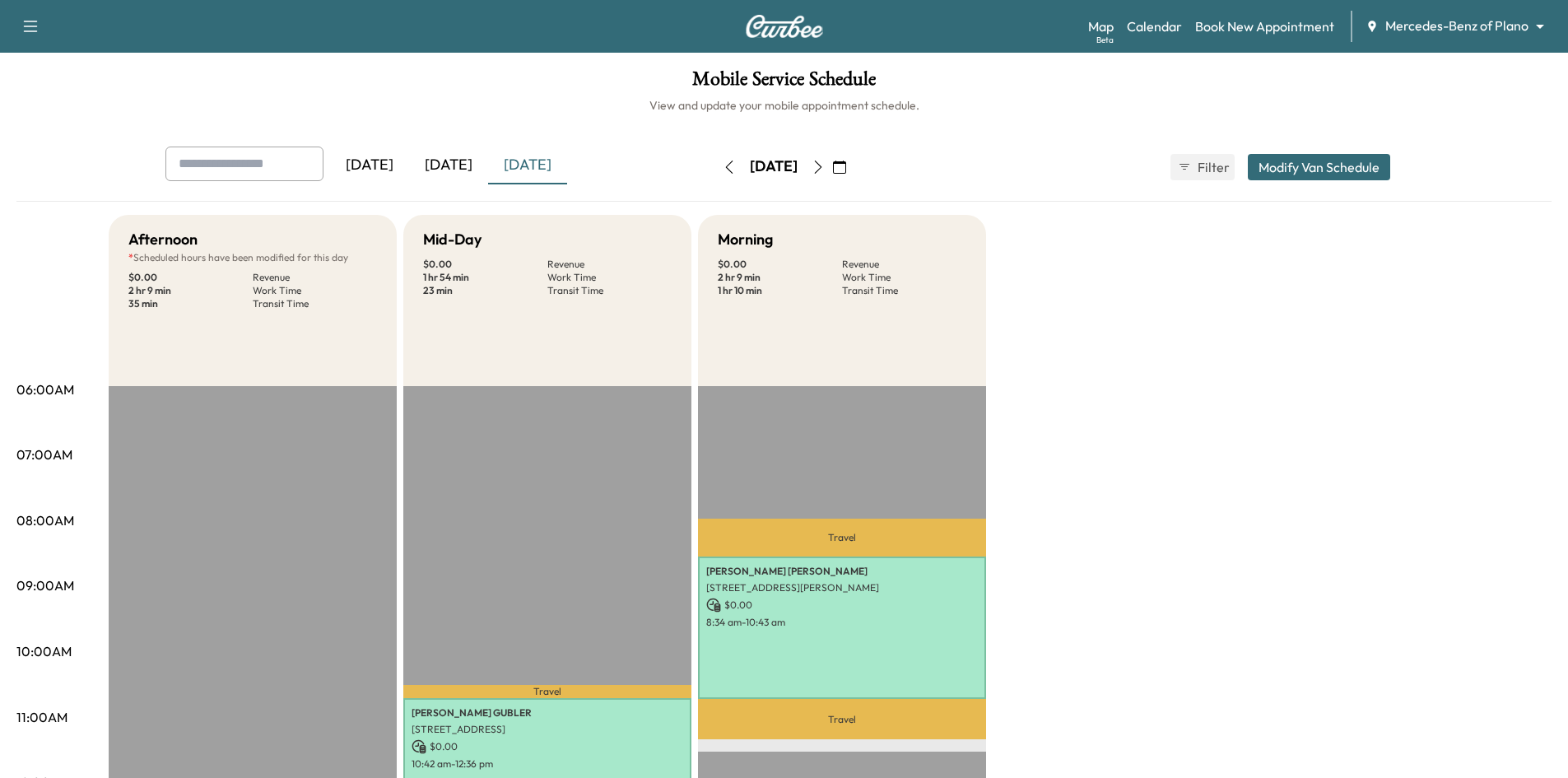
click at [824, 167] on icon "button" at bounding box center [818, 167] width 13 height 13
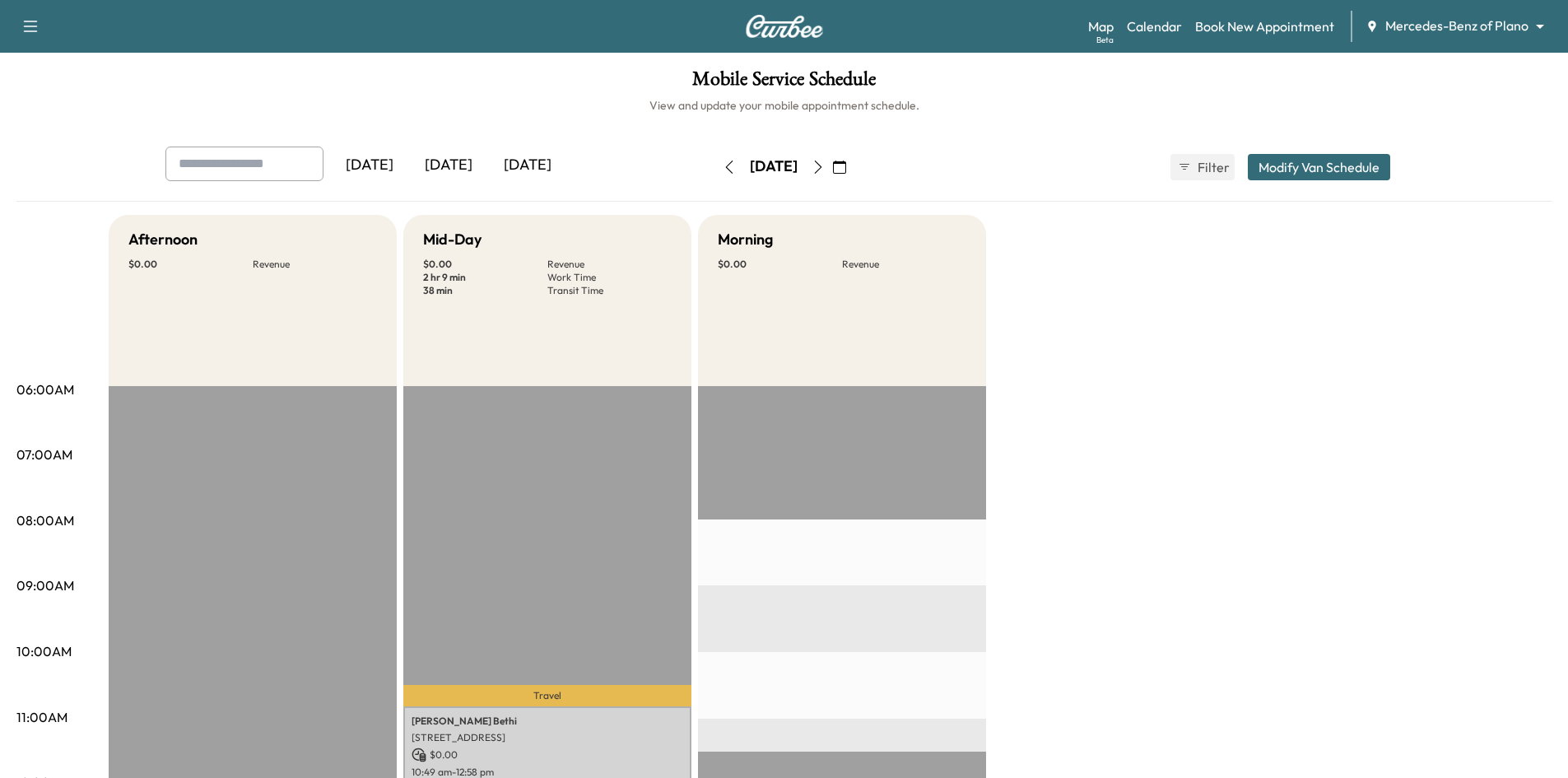
click at [824, 167] on icon "button" at bounding box center [818, 167] width 13 height 13
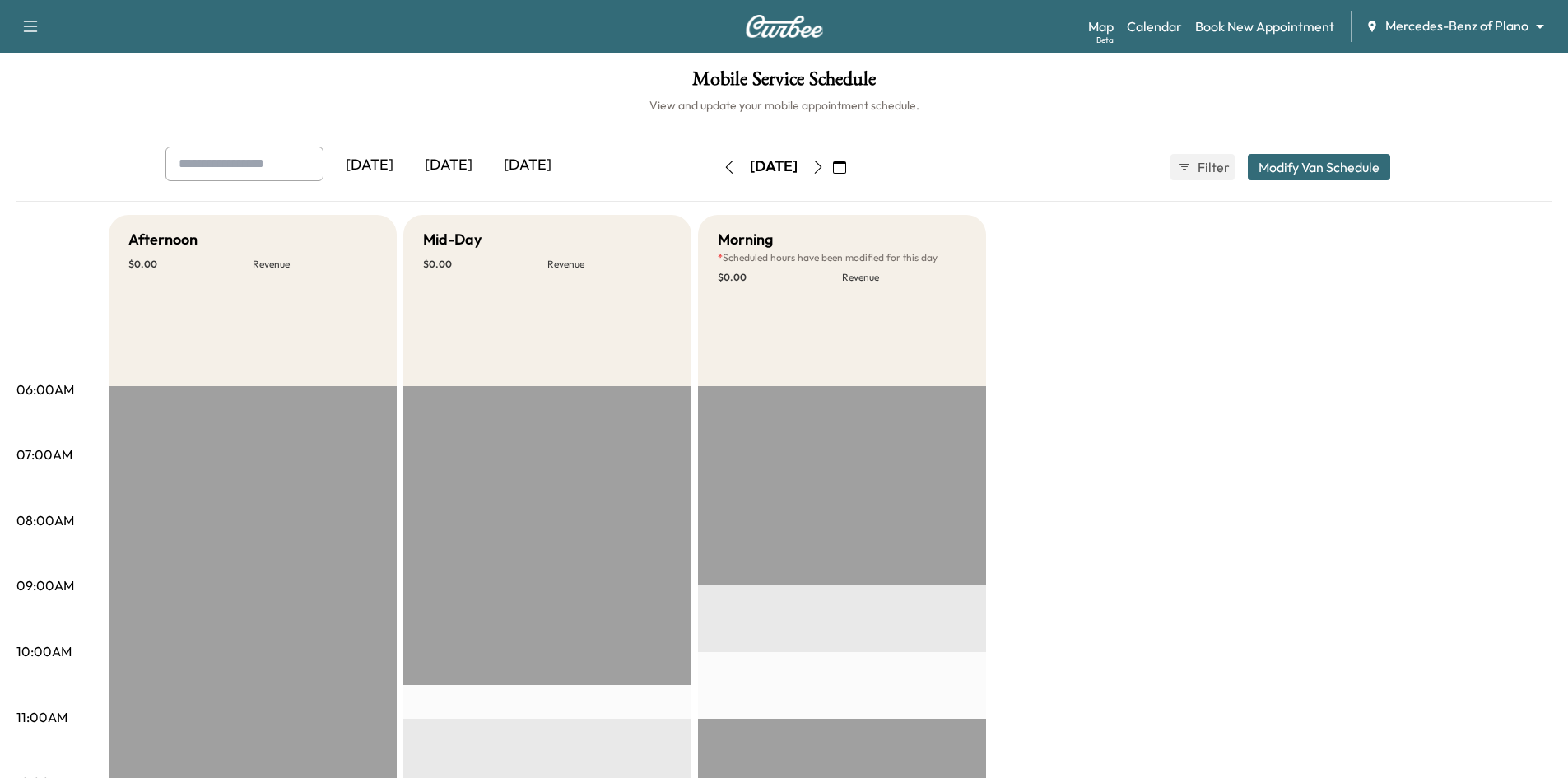
click at [824, 169] on icon "button" at bounding box center [818, 167] width 13 height 13
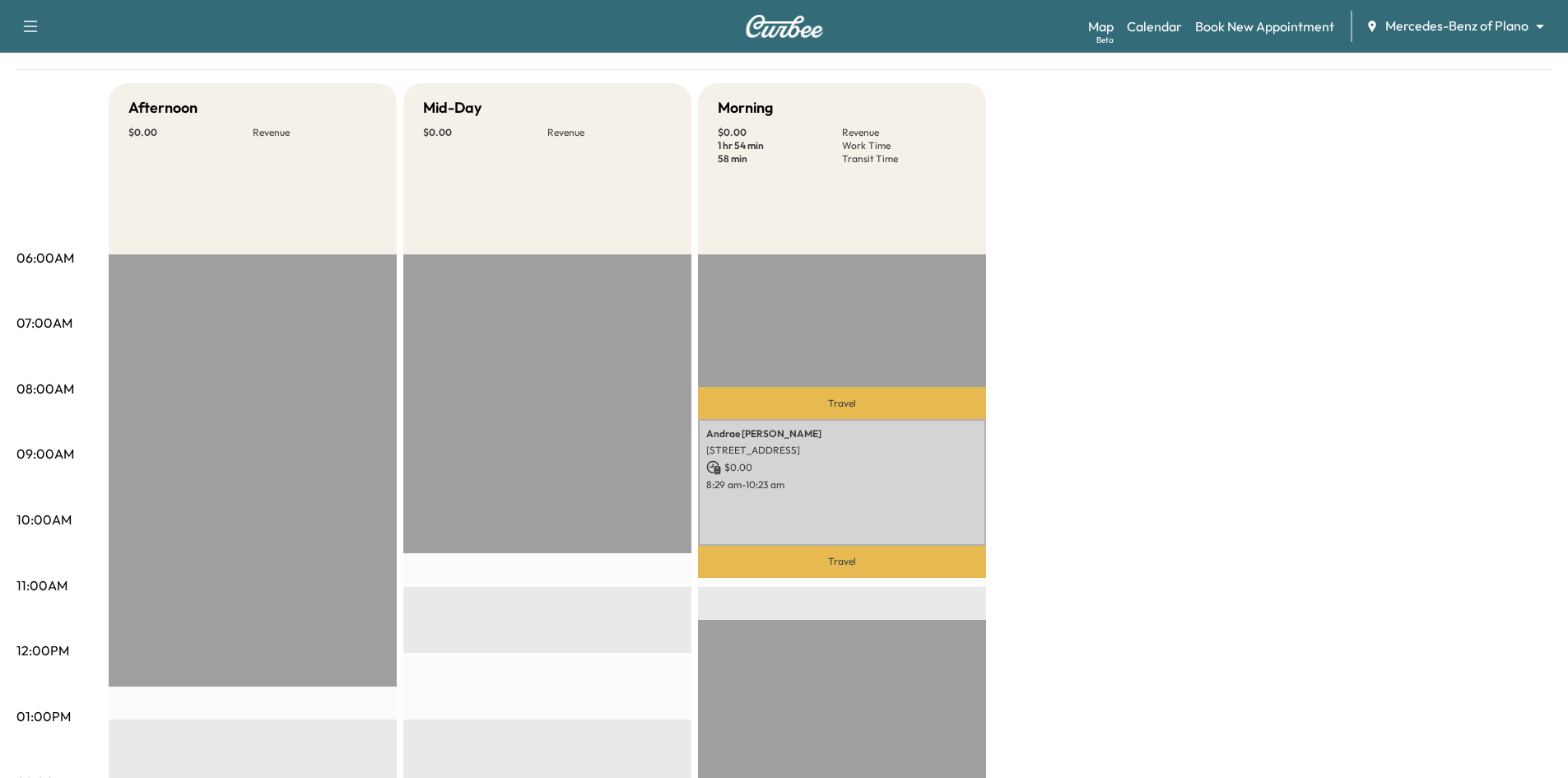
scroll to position [164, 0]
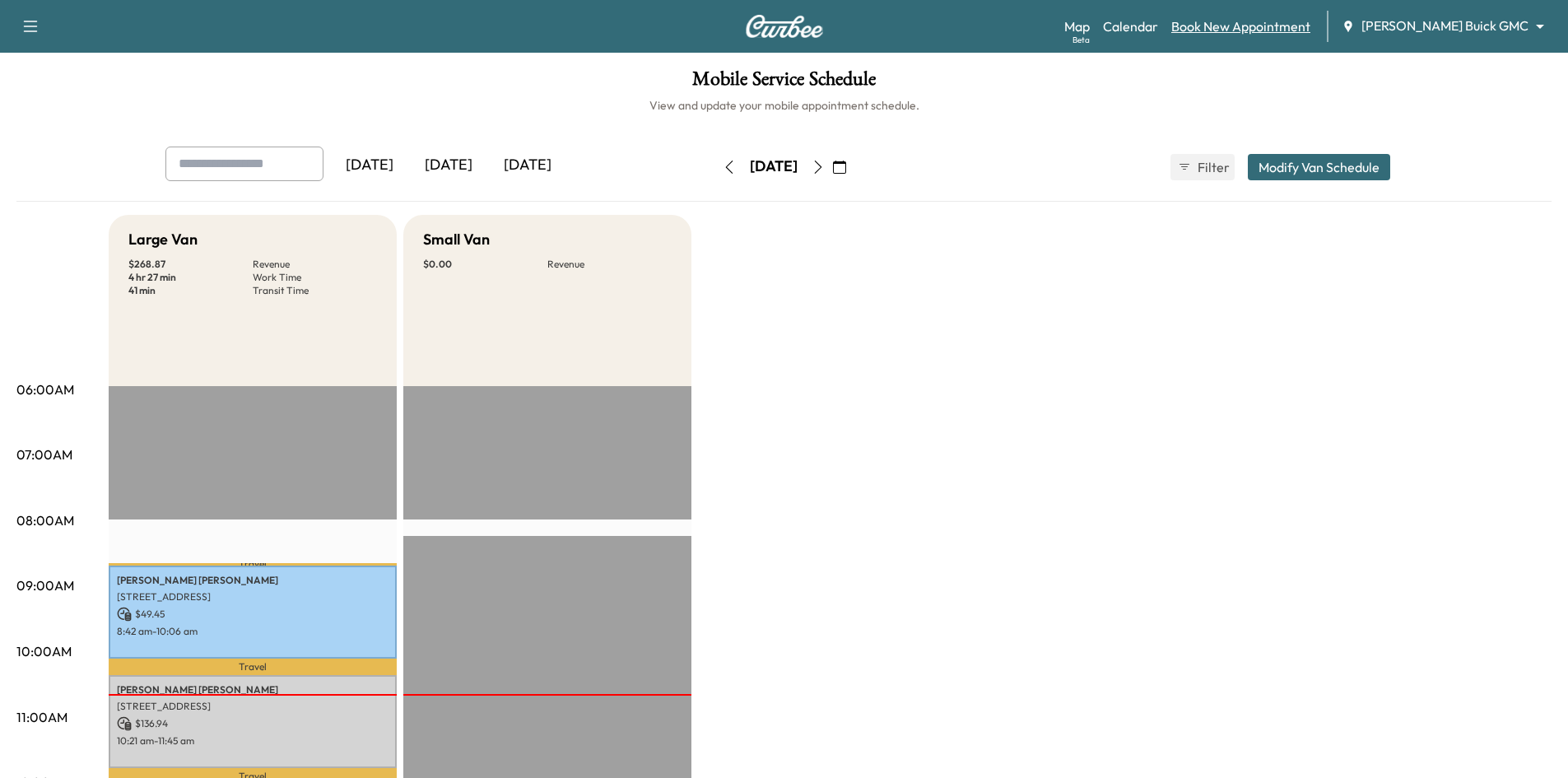
click at [1258, 26] on link "Book New Appointment" at bounding box center [1241, 26] width 139 height 20
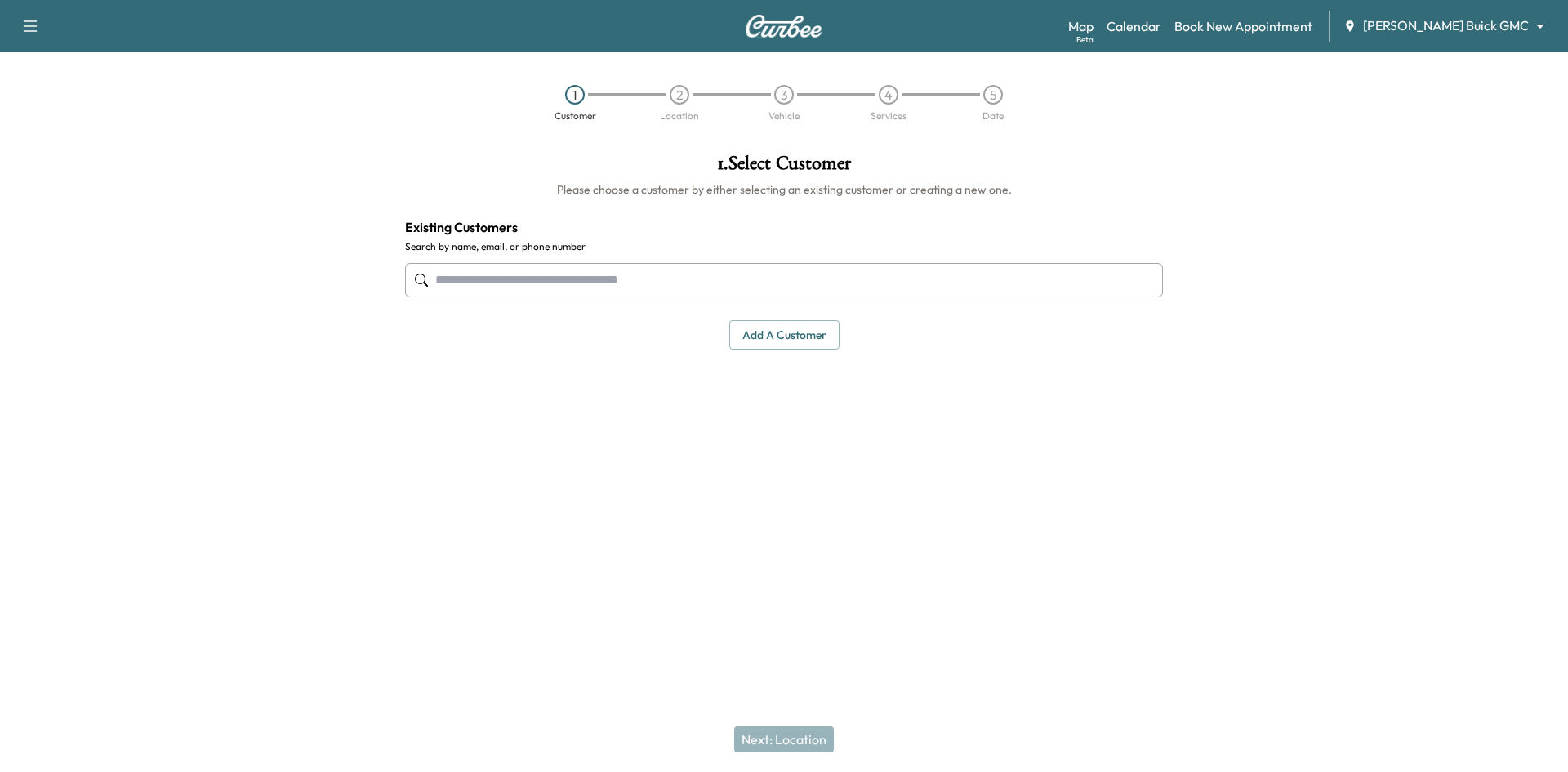
click at [741, 274] on input "text" at bounding box center [784, 280] width 758 height 34
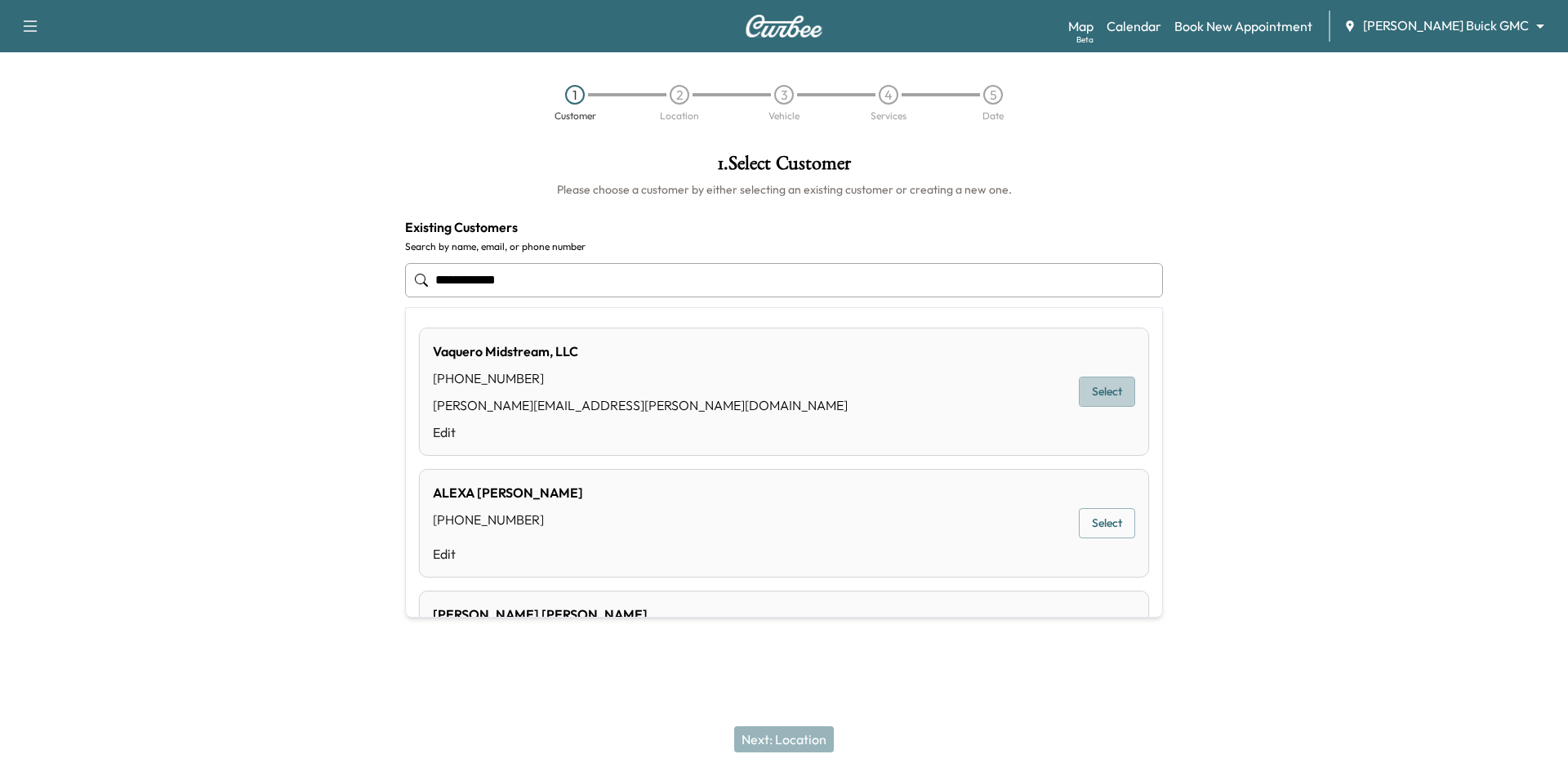
click at [1118, 393] on button "Select" at bounding box center [1107, 391] width 57 height 30
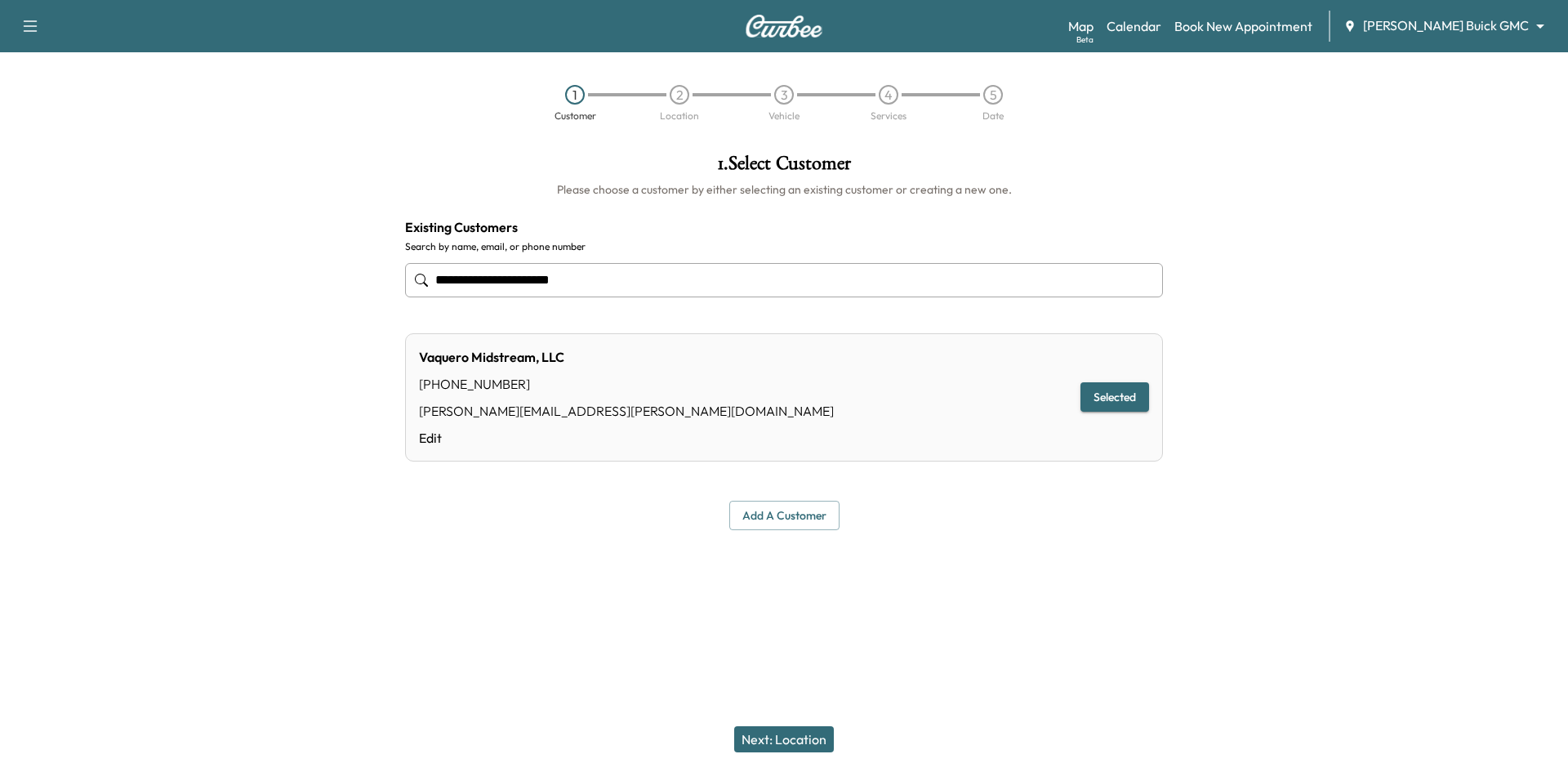
type input "**********"
click at [776, 735] on button "Next: Location" at bounding box center [784, 739] width 100 height 26
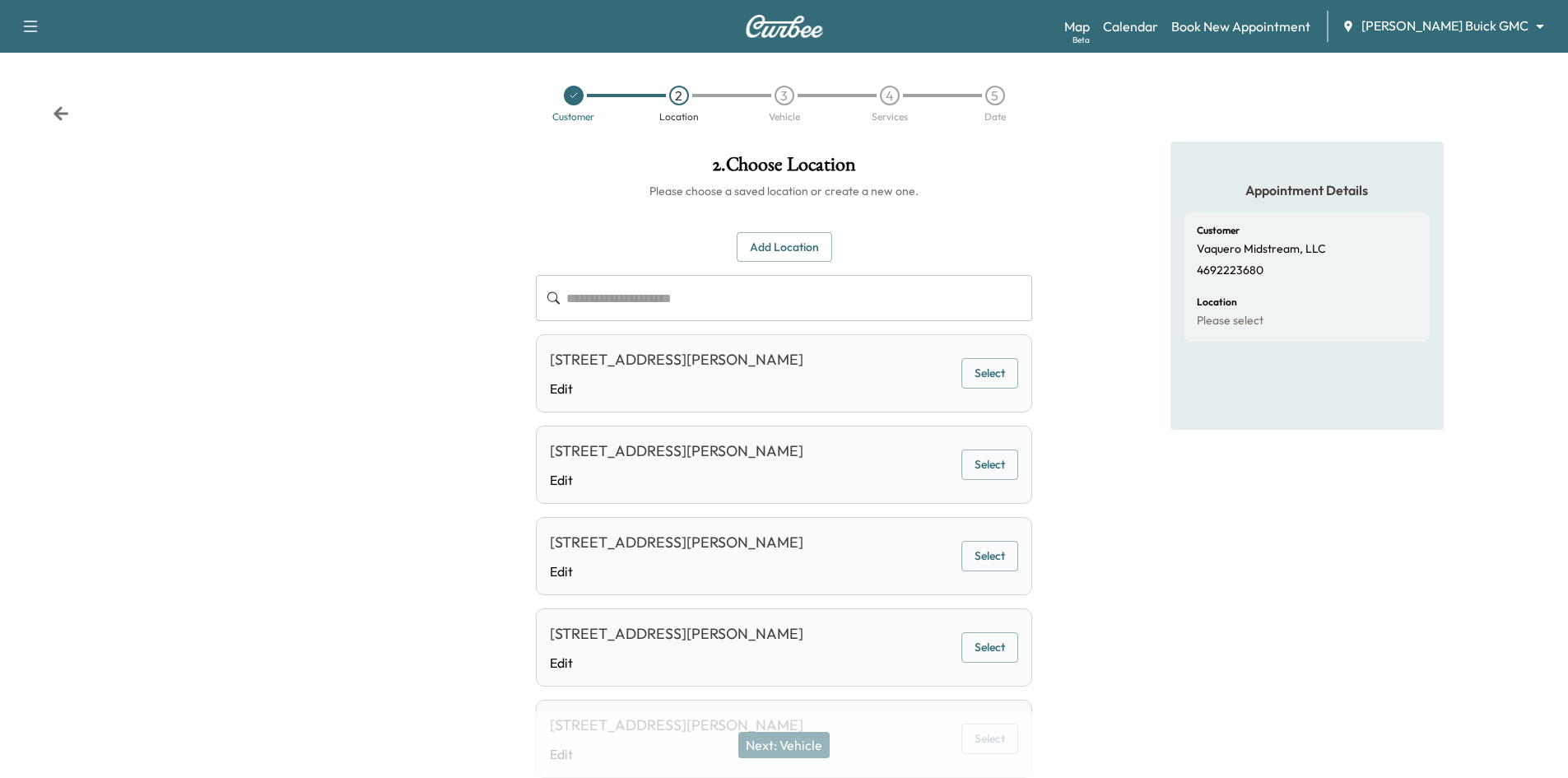
click at [571, 102] on div at bounding box center [574, 96] width 20 height 20
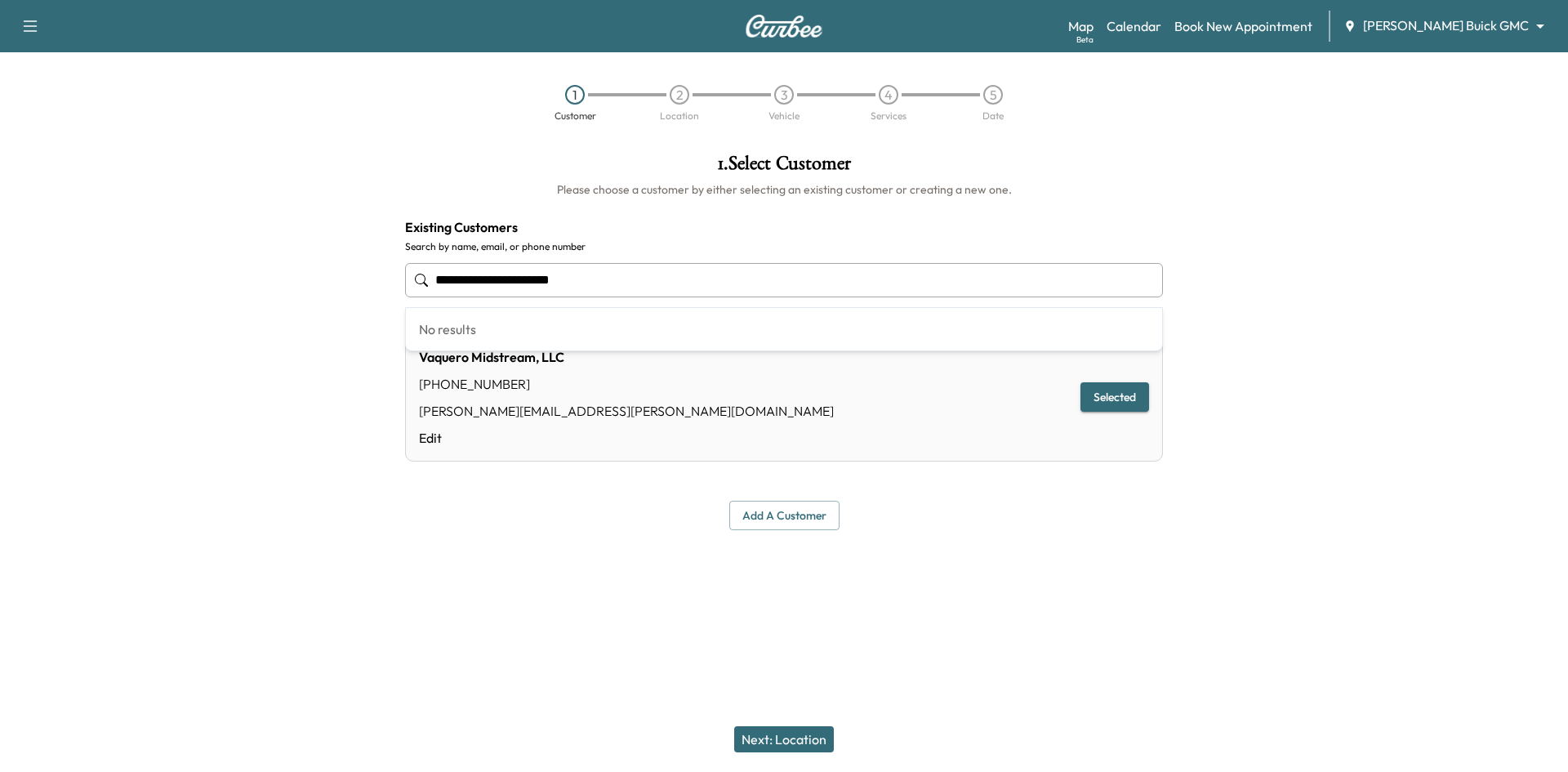
drag, startPoint x: 611, startPoint y: 276, endPoint x: 349, endPoint y: 276, distance: 262.0
click at [349, 276] on div "**********" at bounding box center [784, 341] width 1568 height 402
type input "**********"
click at [1161, 30] on link "Calendar" at bounding box center [1134, 26] width 55 height 20
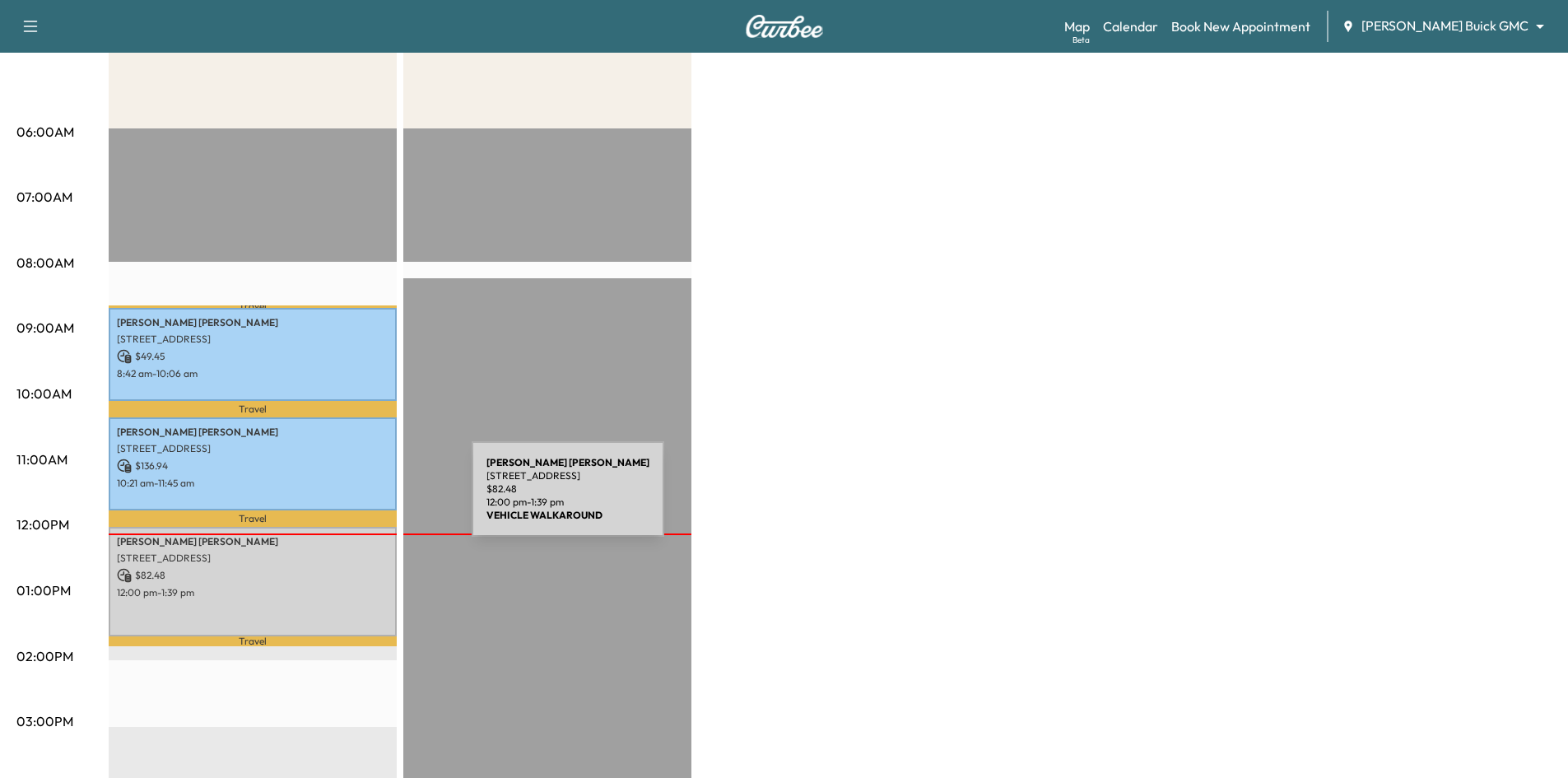
scroll to position [83, 0]
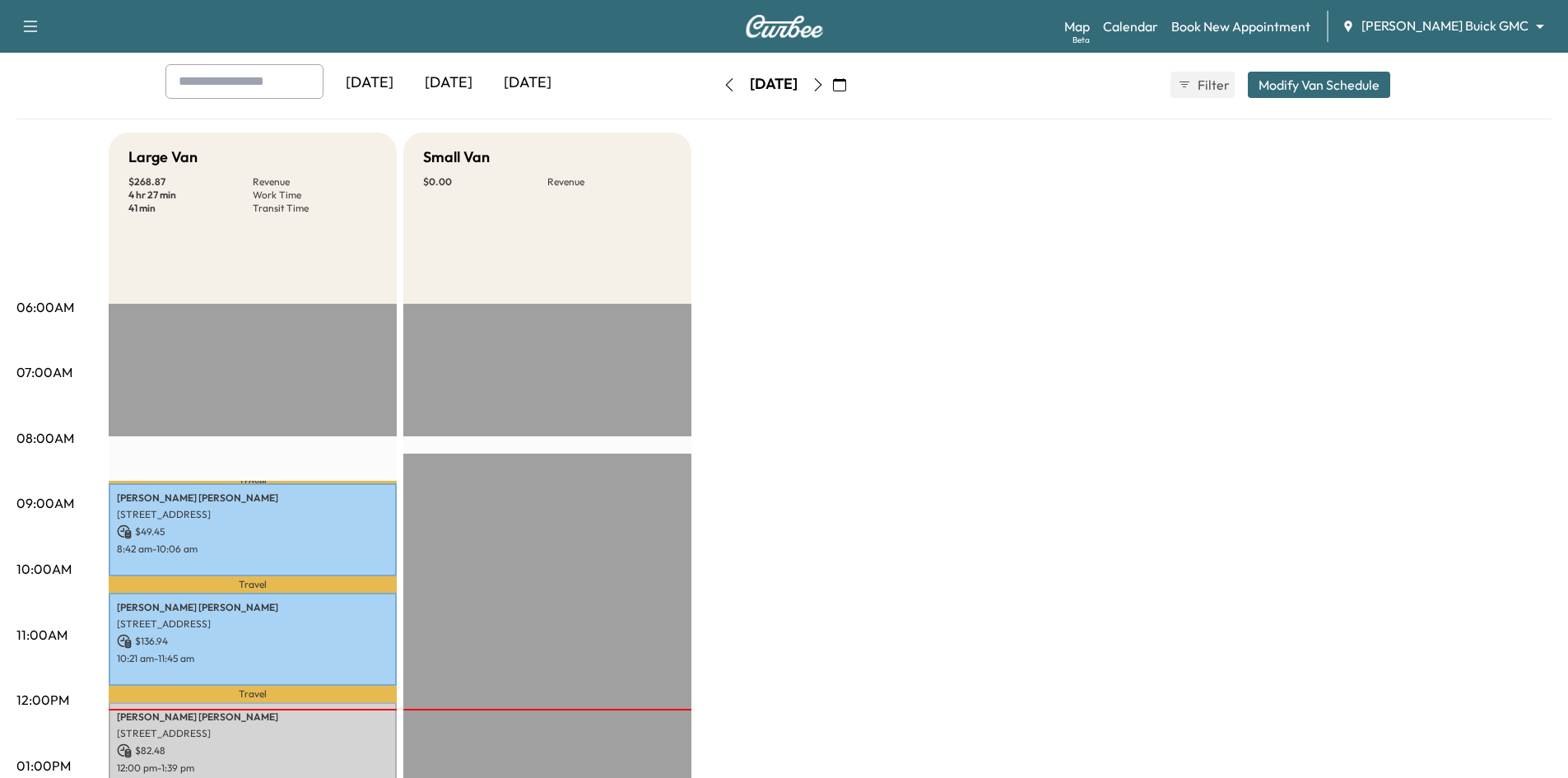
click at [832, 92] on button "button" at bounding box center [818, 85] width 28 height 26
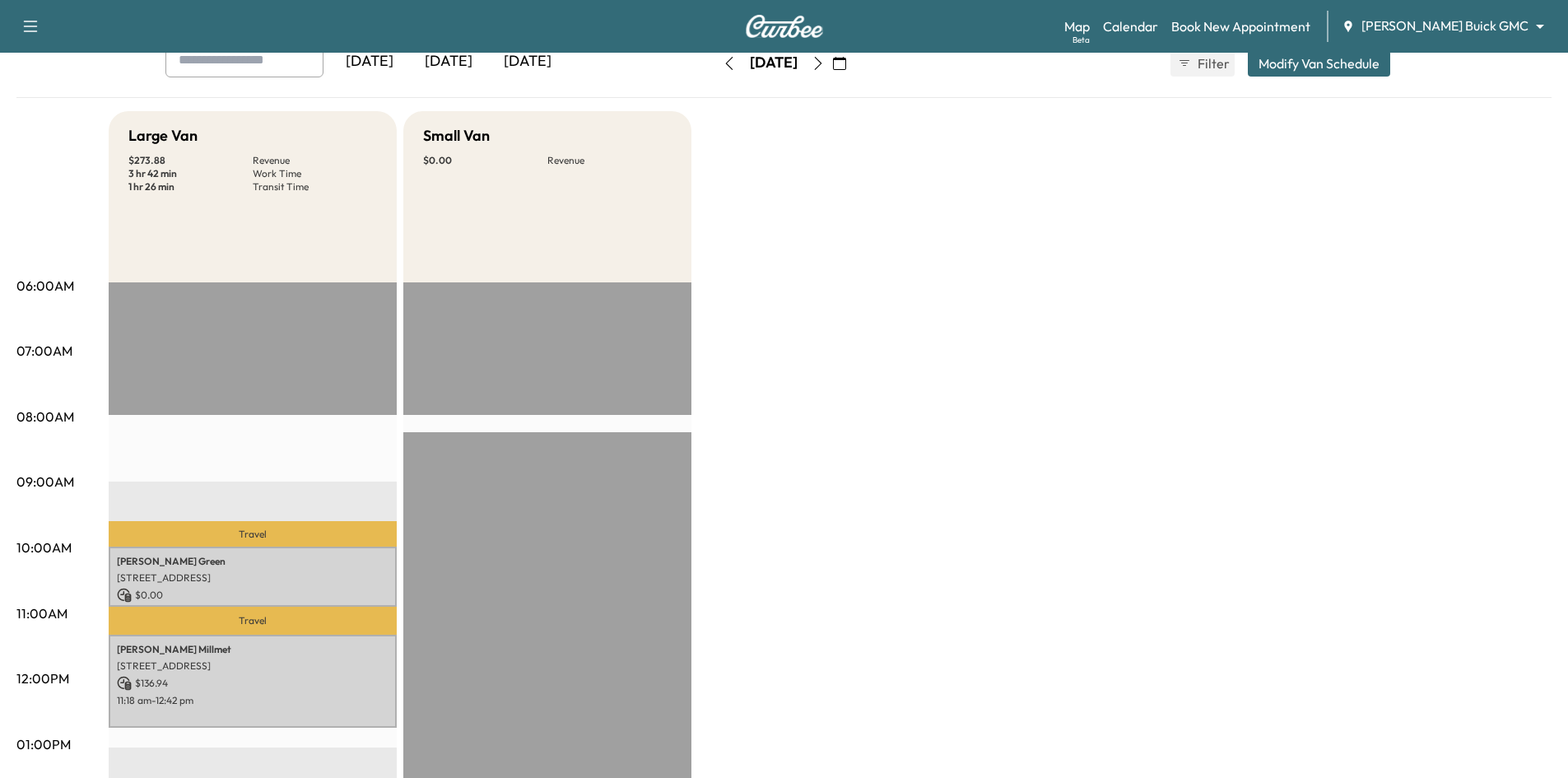
scroll to position [330, 0]
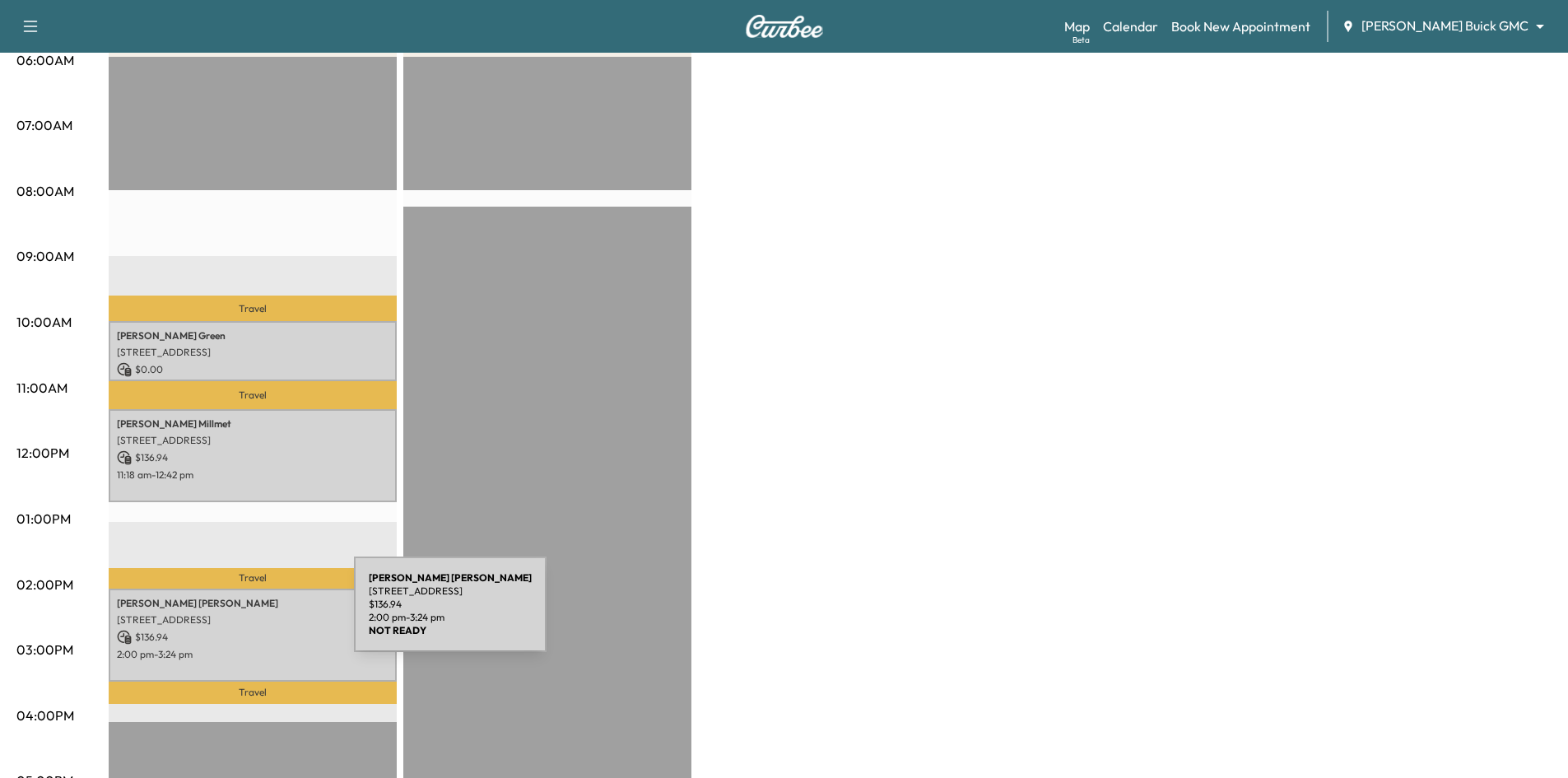
click at [231, 614] on p "4500 14th St, Plano, TX 75074, USA" at bounding box center [252, 619] width 272 height 13
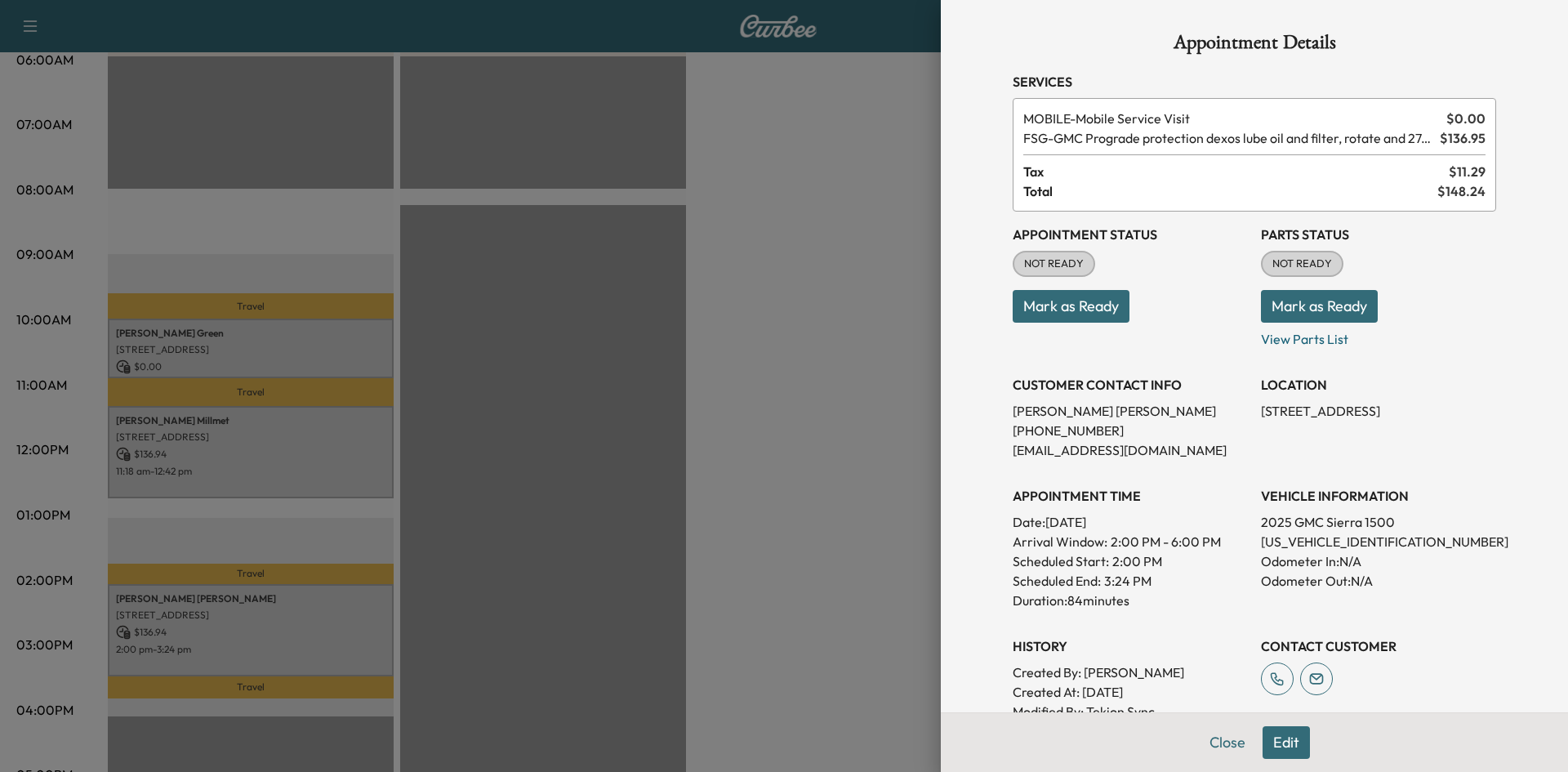
click at [311, 452] on div at bounding box center [784, 386] width 1568 height 772
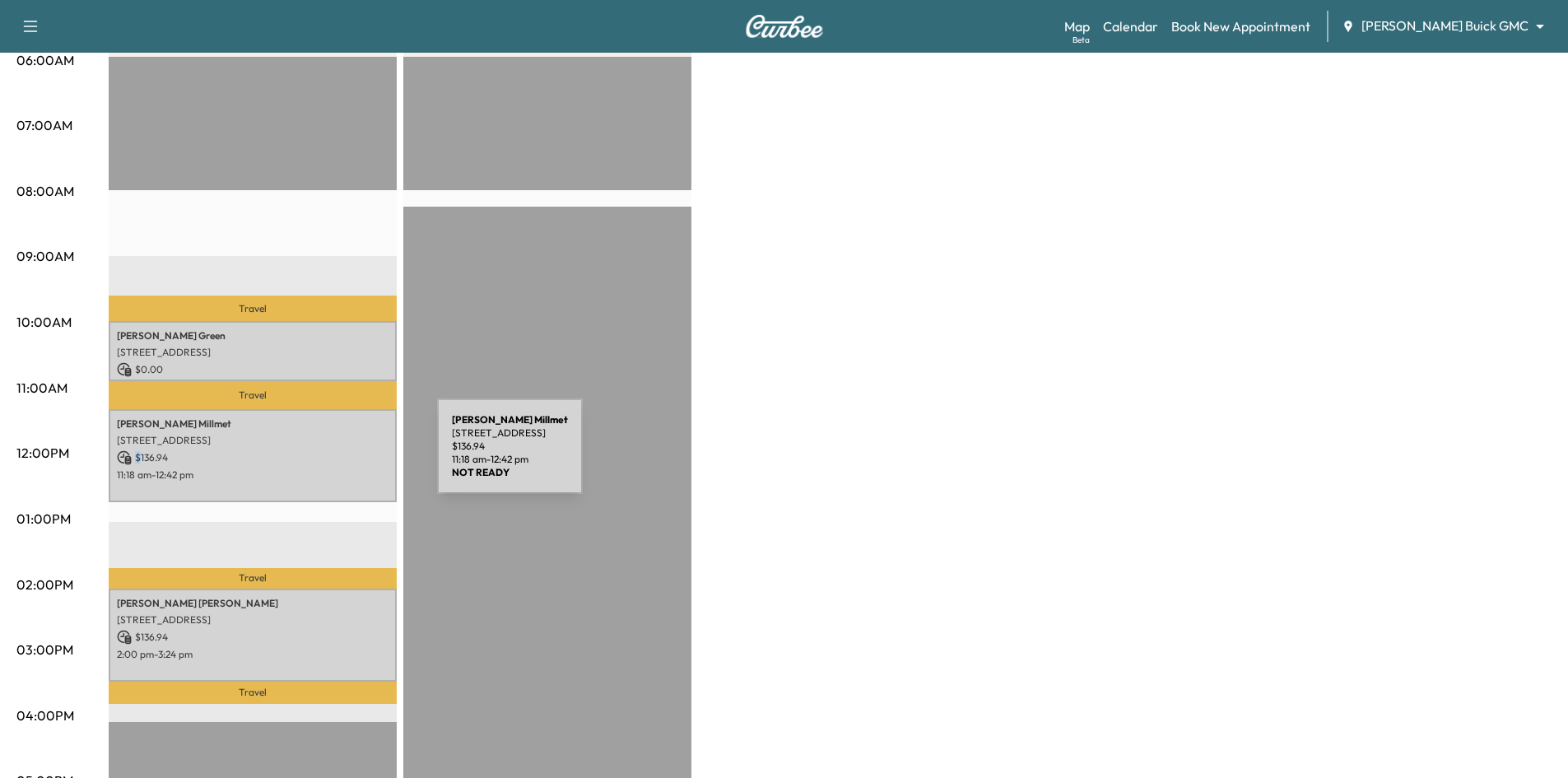
click at [314, 457] on p "$ 136.94" at bounding box center [252, 458] width 272 height 15
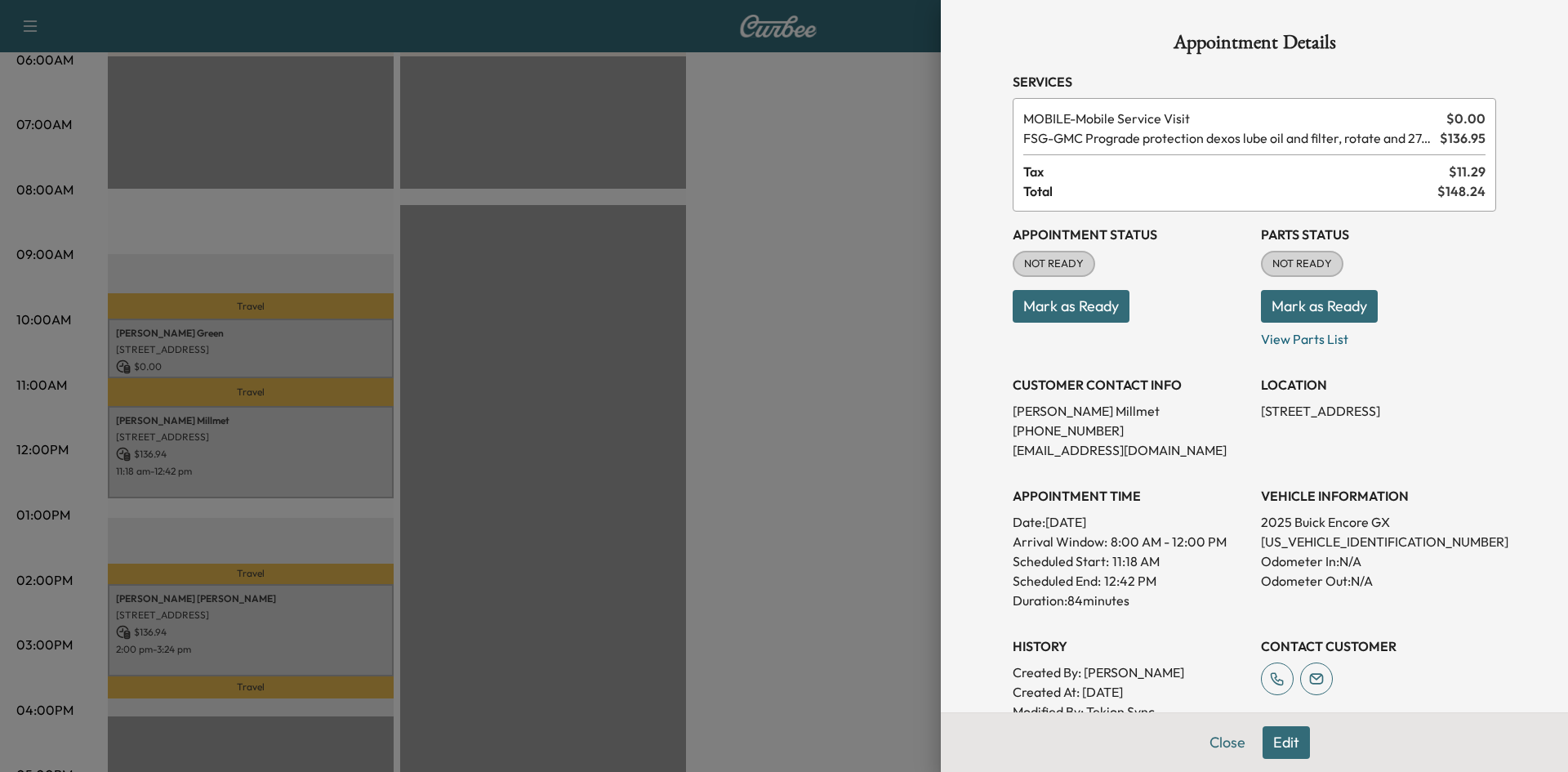
click at [329, 343] on div at bounding box center [784, 386] width 1568 height 772
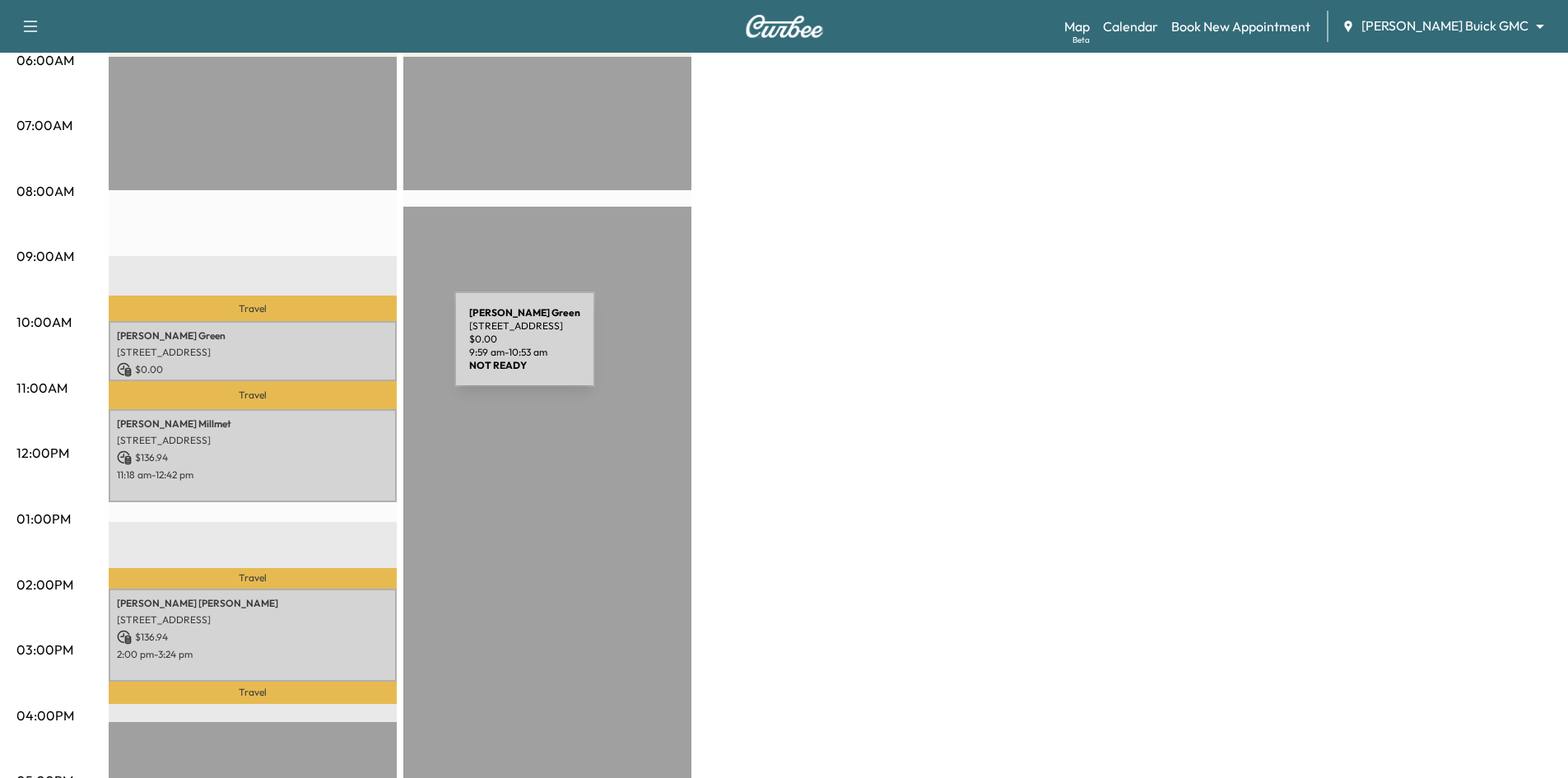
click at [331, 349] on p "[STREET_ADDRESS]" at bounding box center [252, 352] width 272 height 13
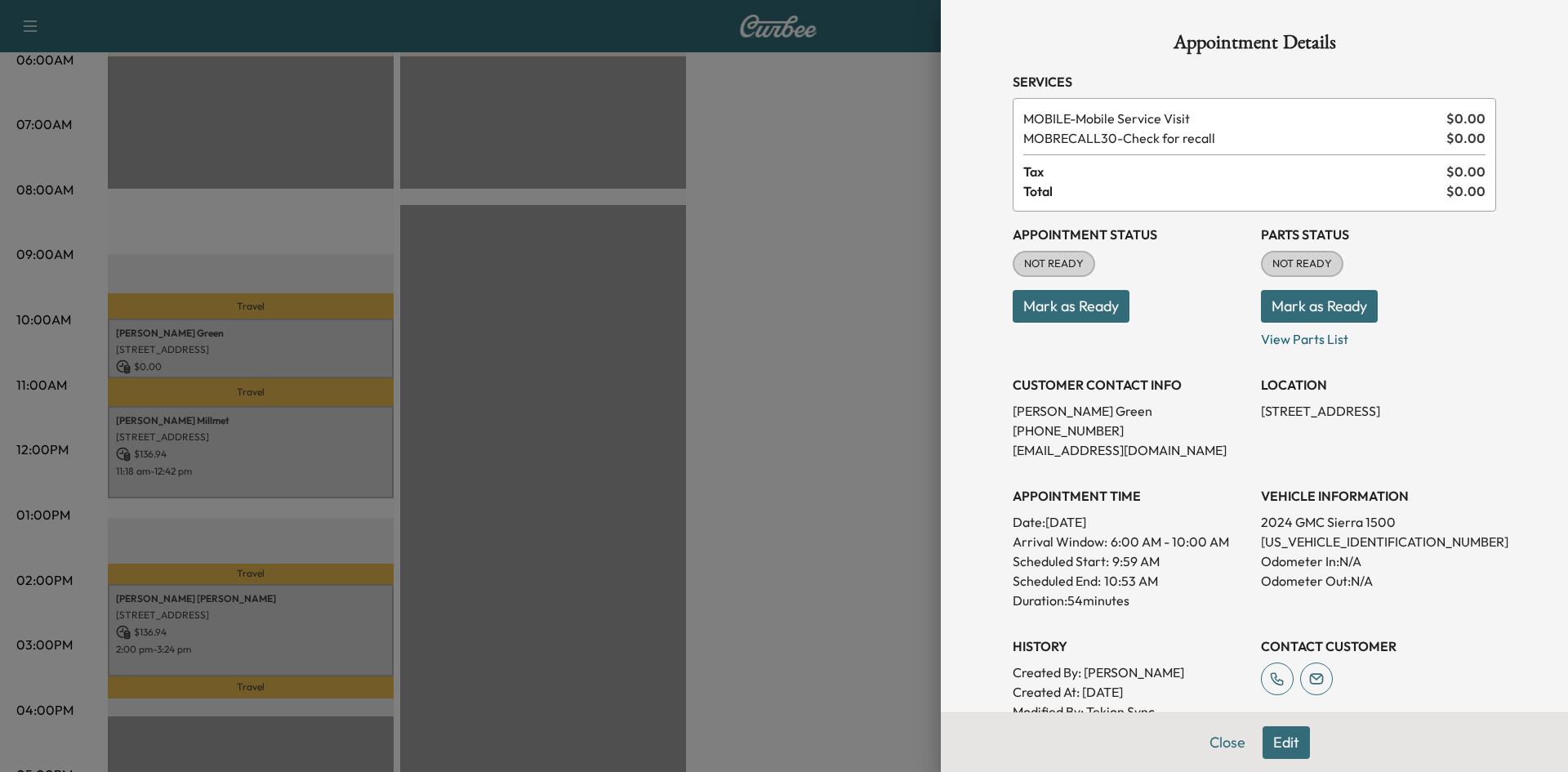
drag, startPoint x: 278, startPoint y: 209, endPoint x: 277, endPoint y: 198, distance: 11.0
click at [279, 201] on div at bounding box center [784, 386] width 1568 height 772
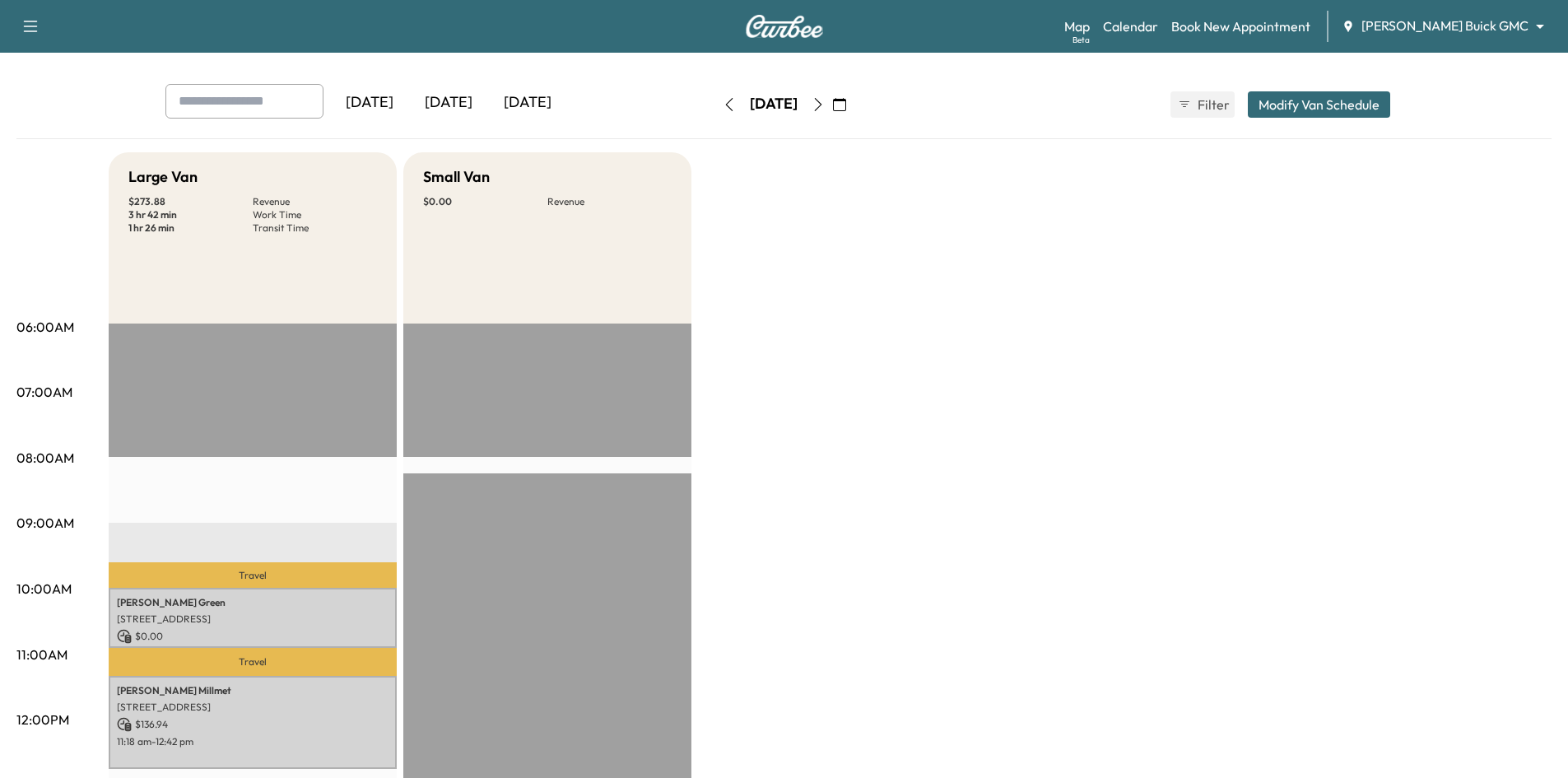
scroll to position [0, 0]
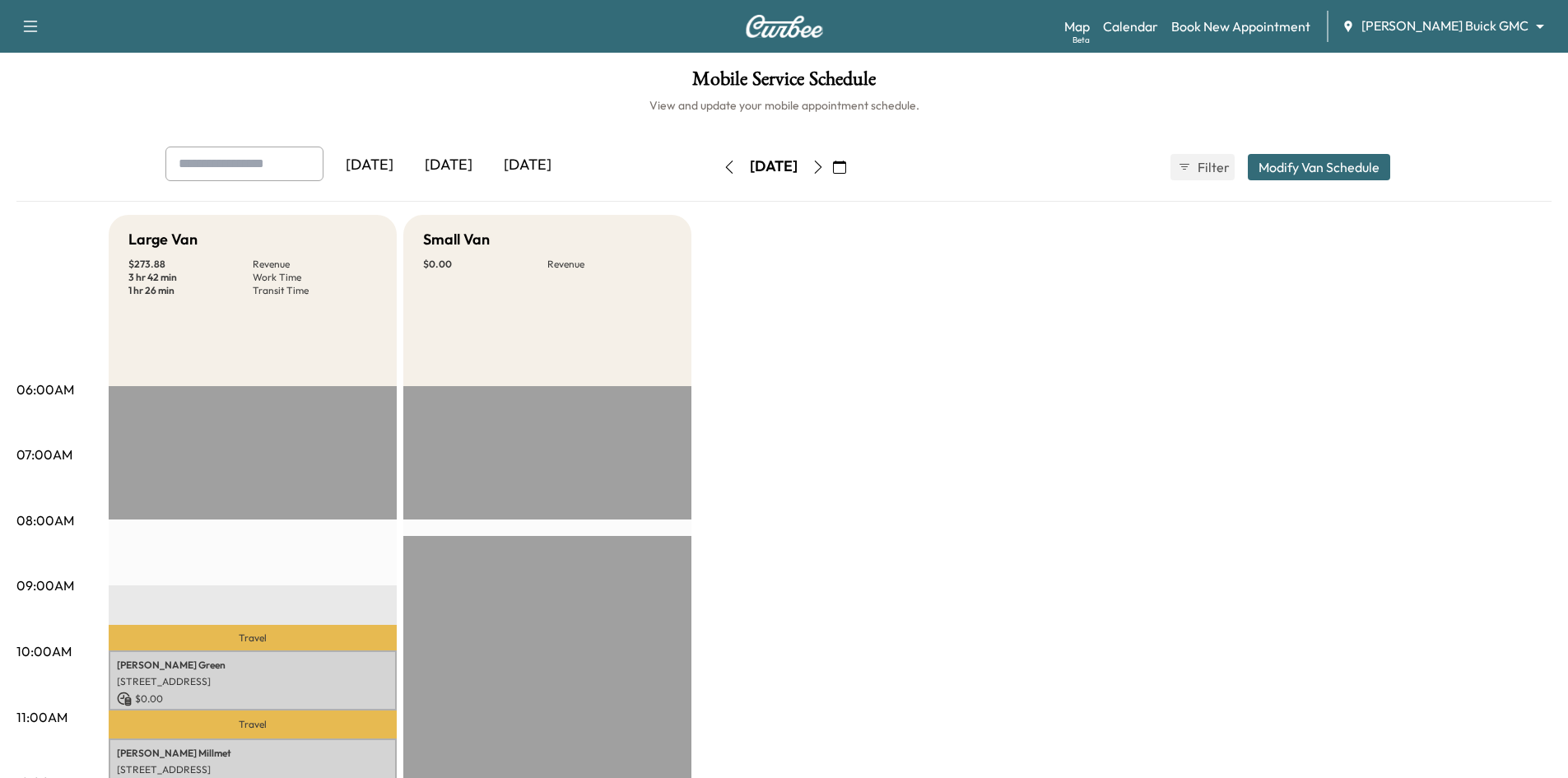
click at [458, 164] on div "[DATE]" at bounding box center [449, 165] width 79 height 38
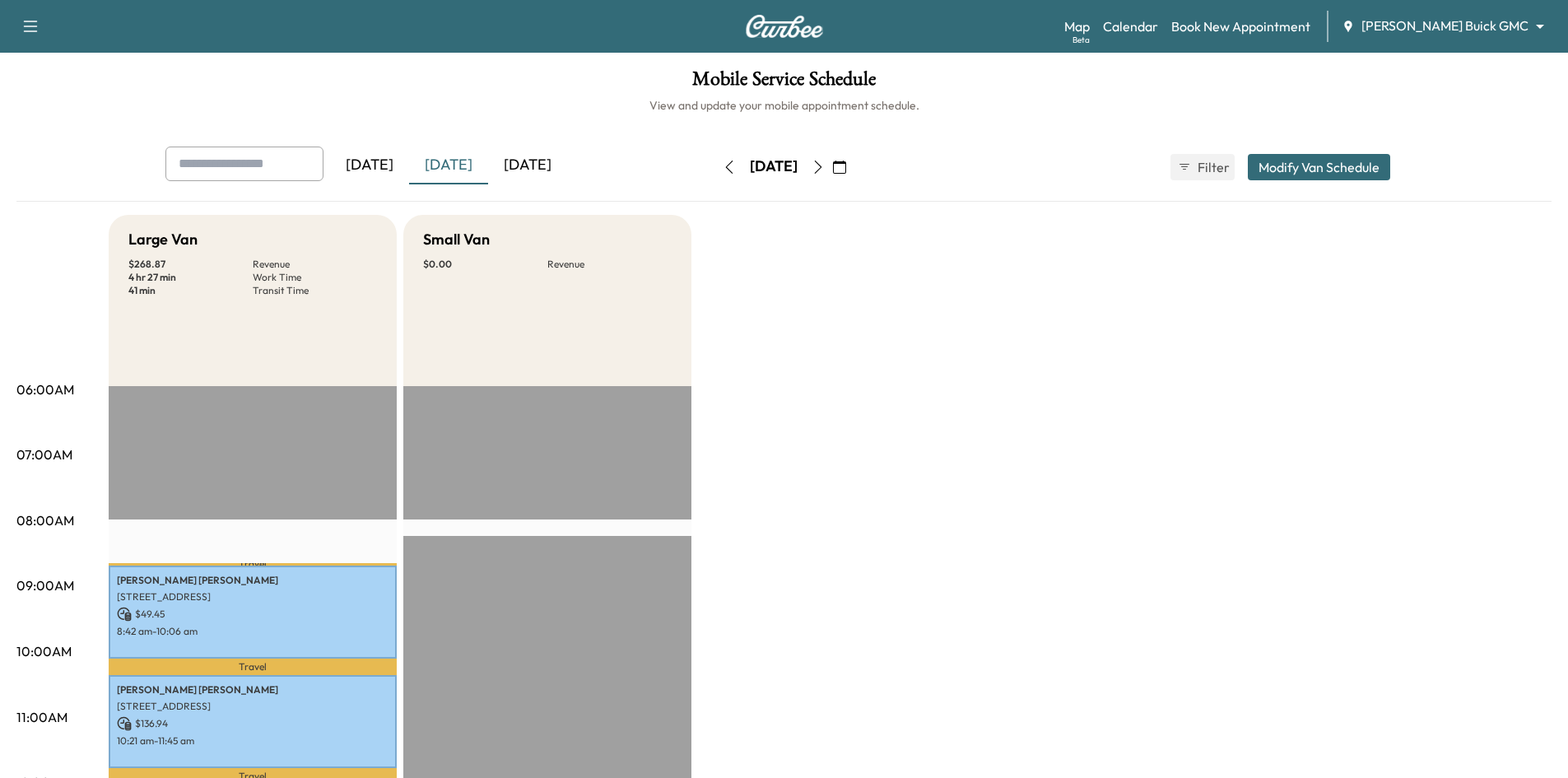
click at [846, 168] on icon "button" at bounding box center [839, 167] width 13 height 13
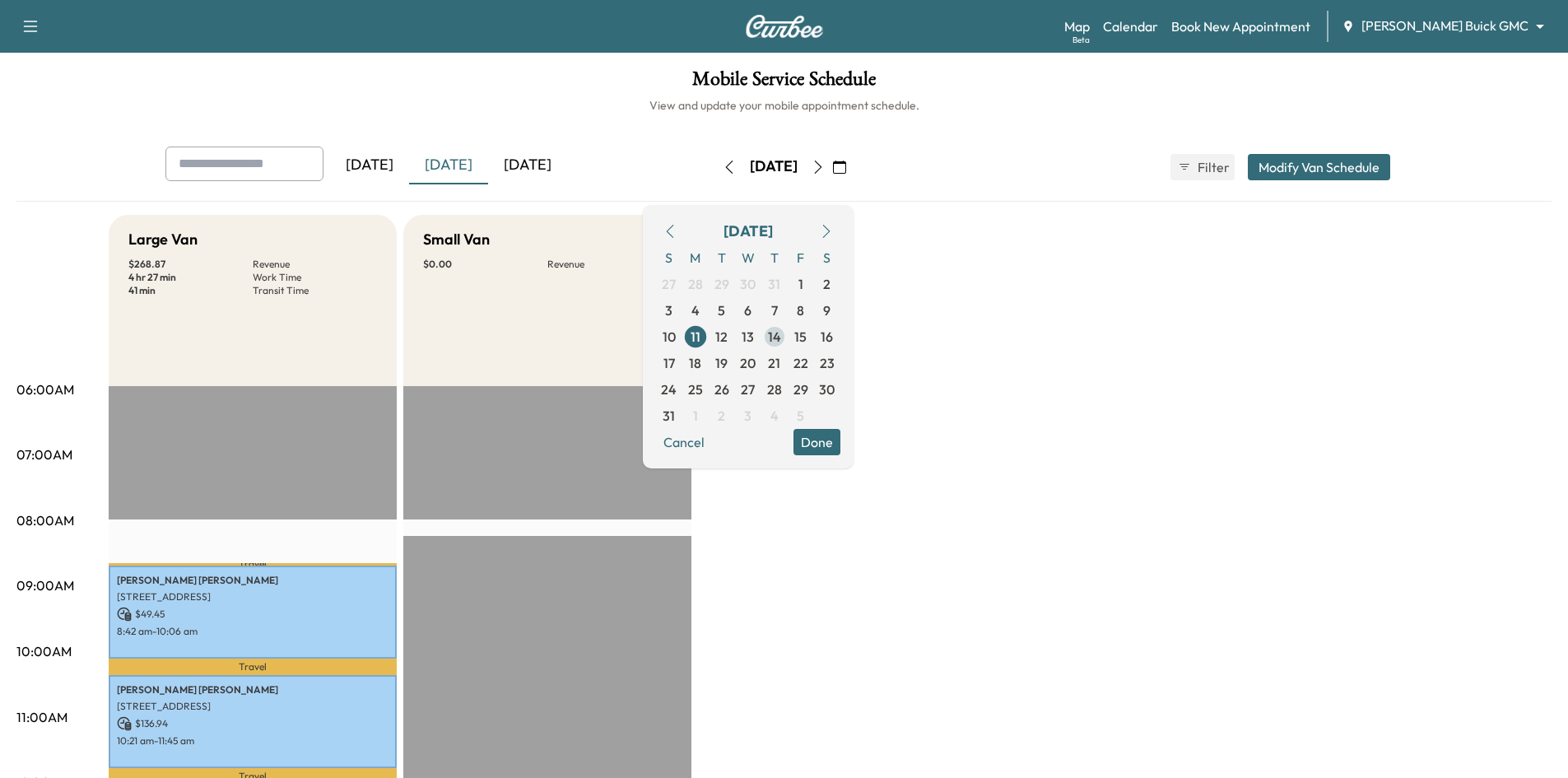
click at [788, 341] on span "14" at bounding box center [775, 337] width 26 height 26
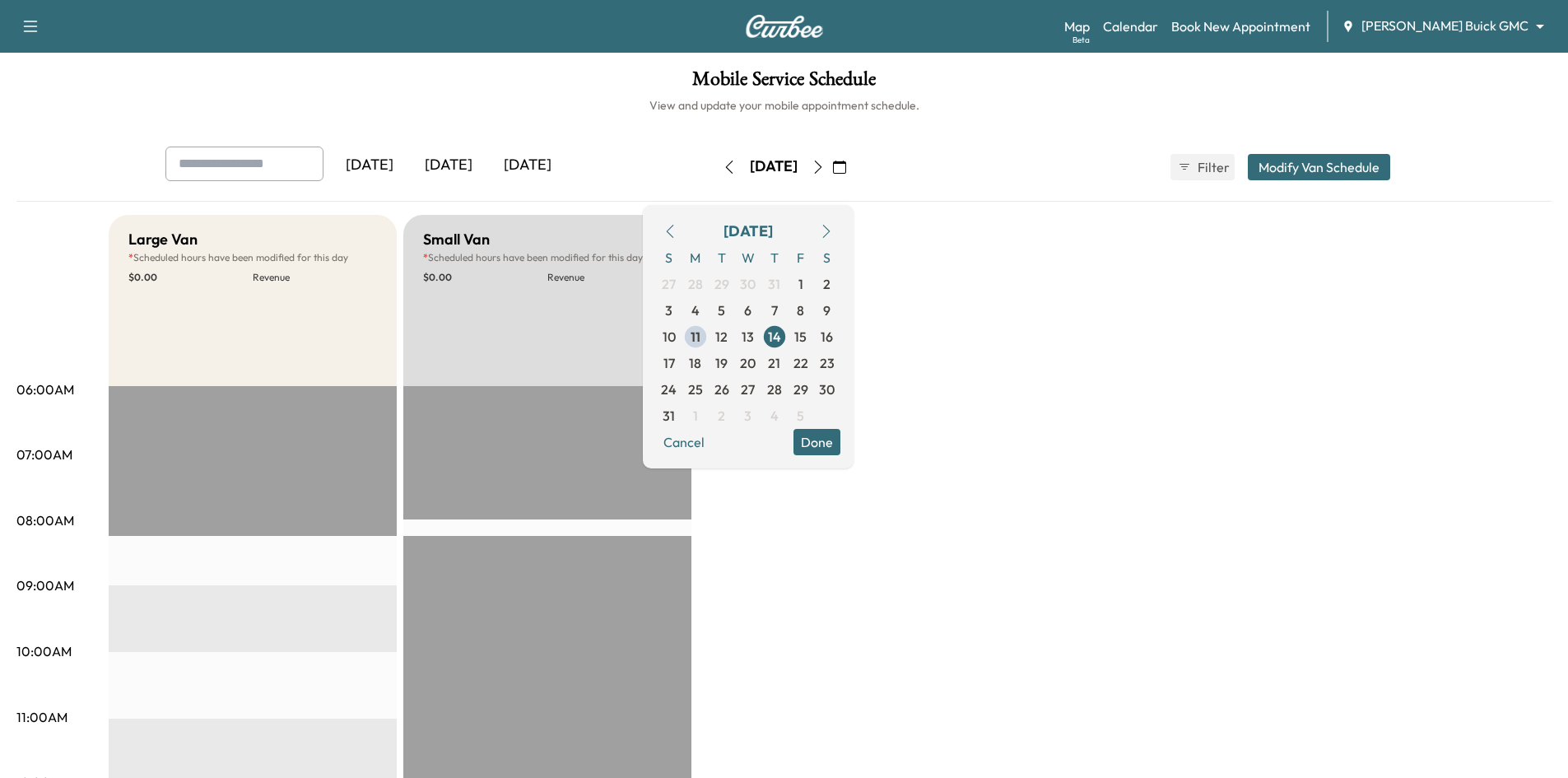
click at [840, 445] on button "Done" at bounding box center [816, 442] width 47 height 26
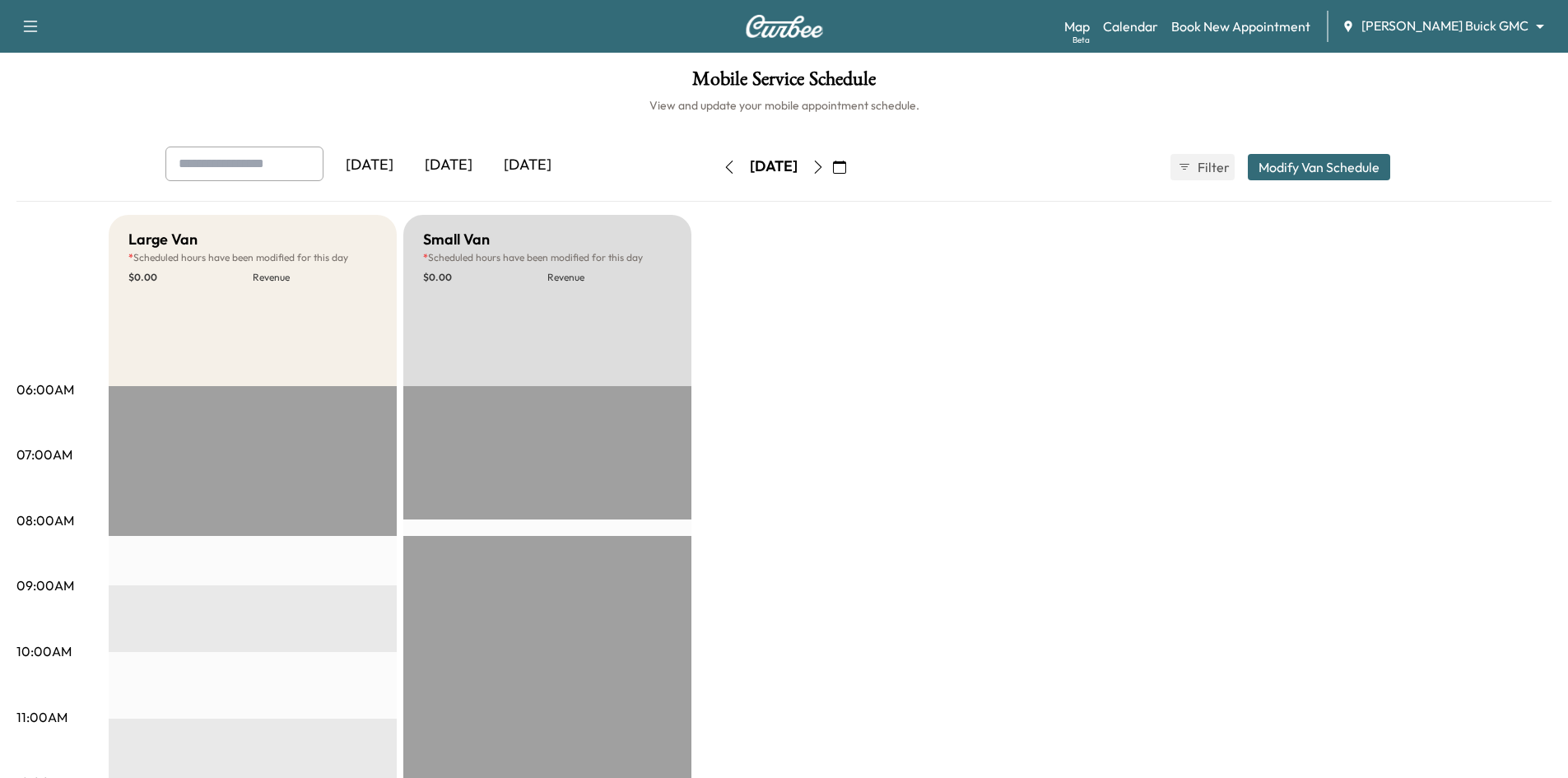
click at [461, 160] on div "[DATE]" at bounding box center [449, 165] width 79 height 38
